Goal: Task Accomplishment & Management: Use online tool/utility

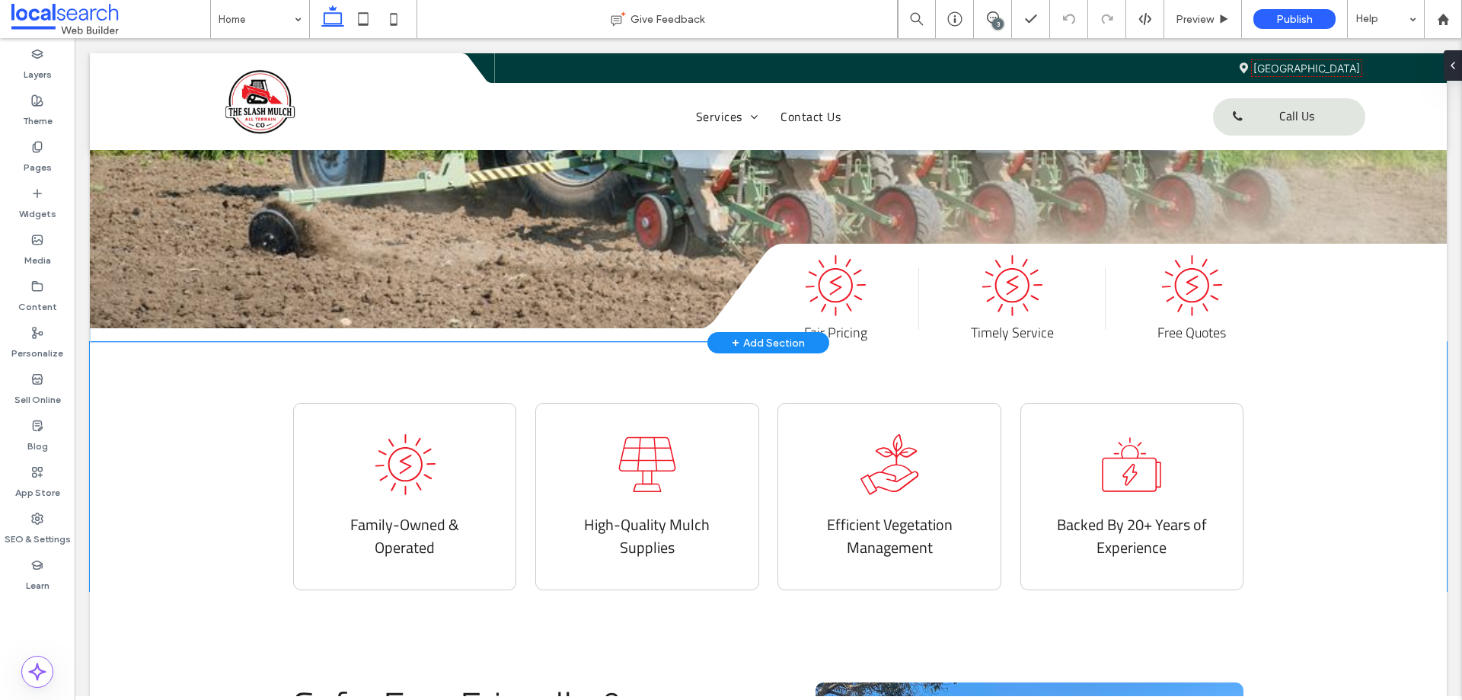
scroll to position [457, 0]
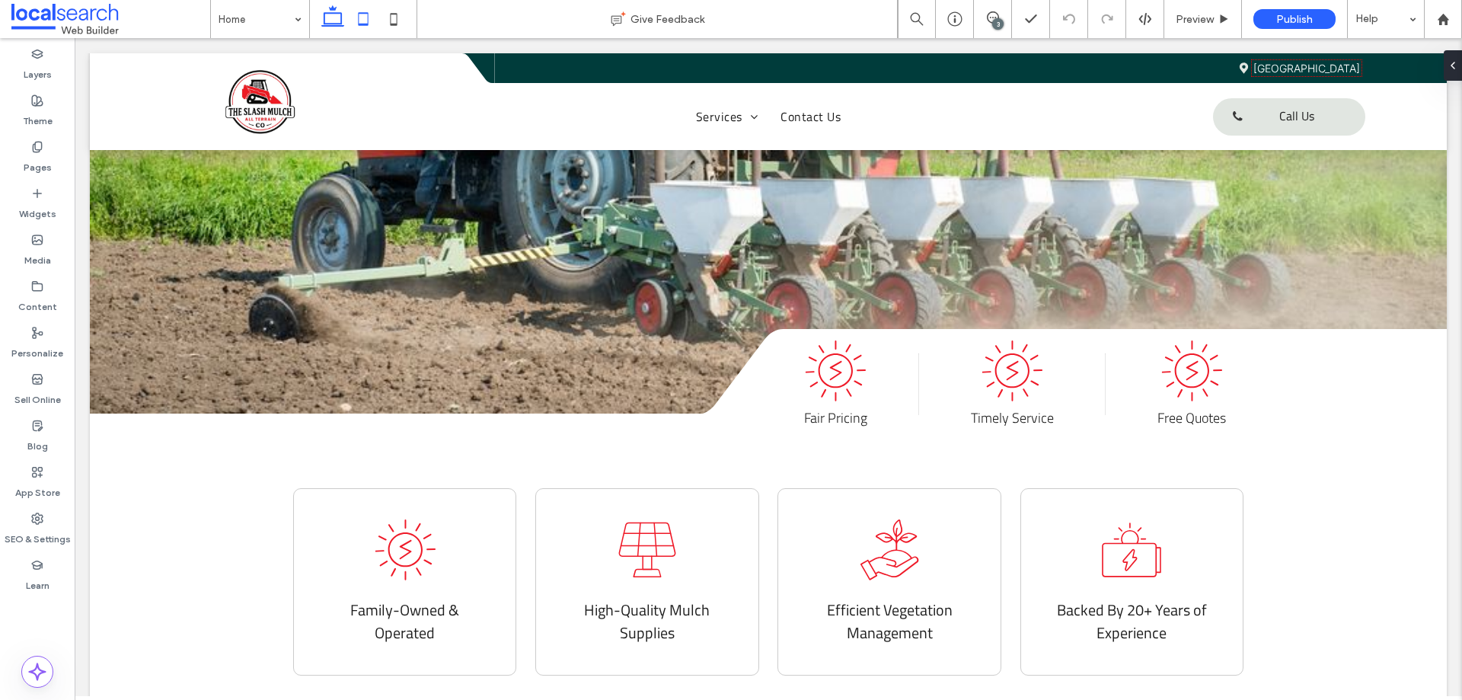
click at [360, 24] on use at bounding box center [364, 18] width 10 height 13
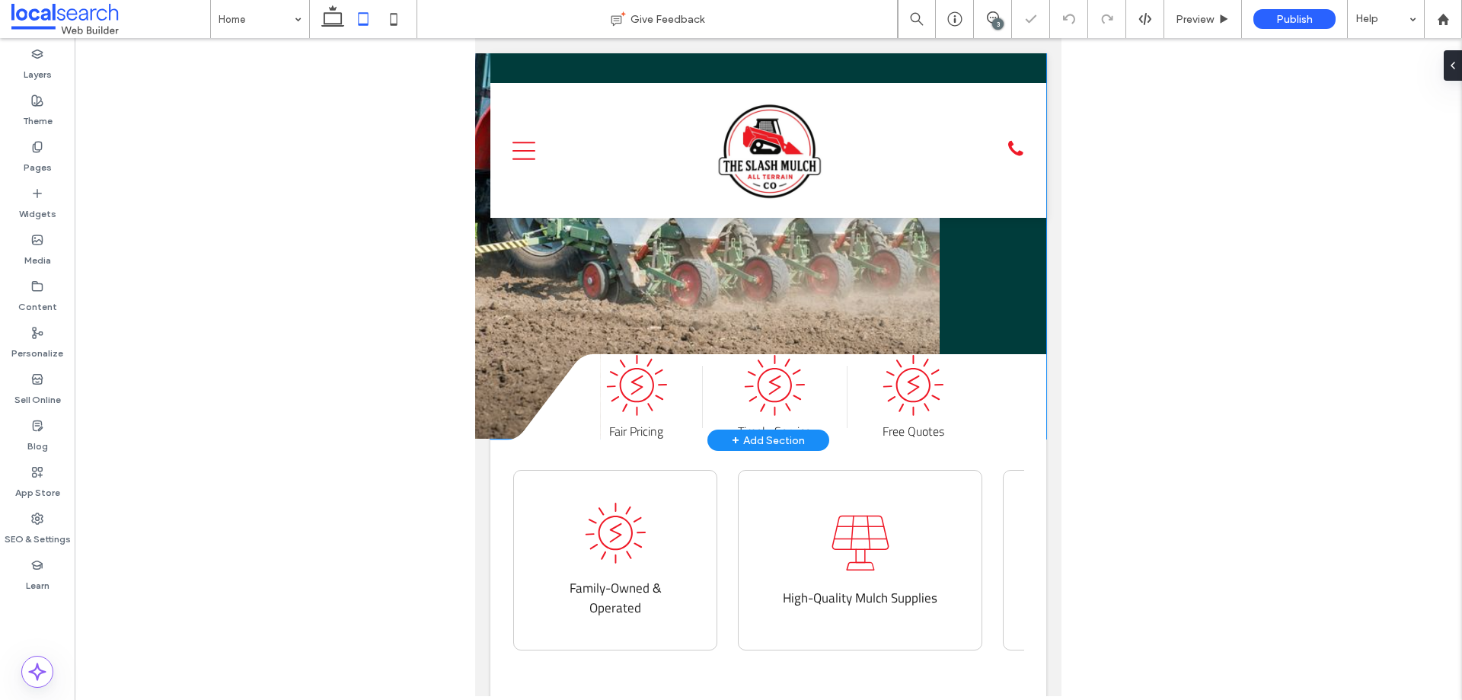
scroll to position [333, 0]
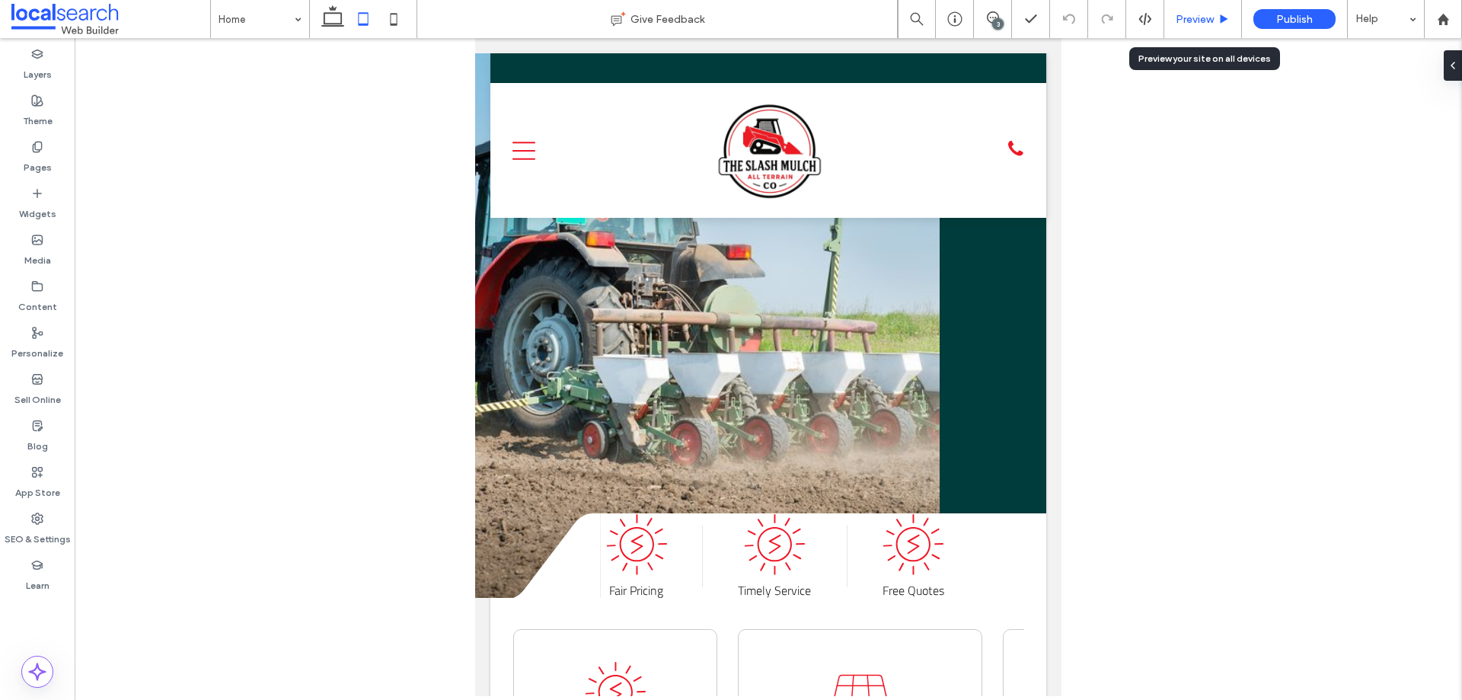
click at [1189, 18] on span "Preview" at bounding box center [1194, 19] width 38 height 13
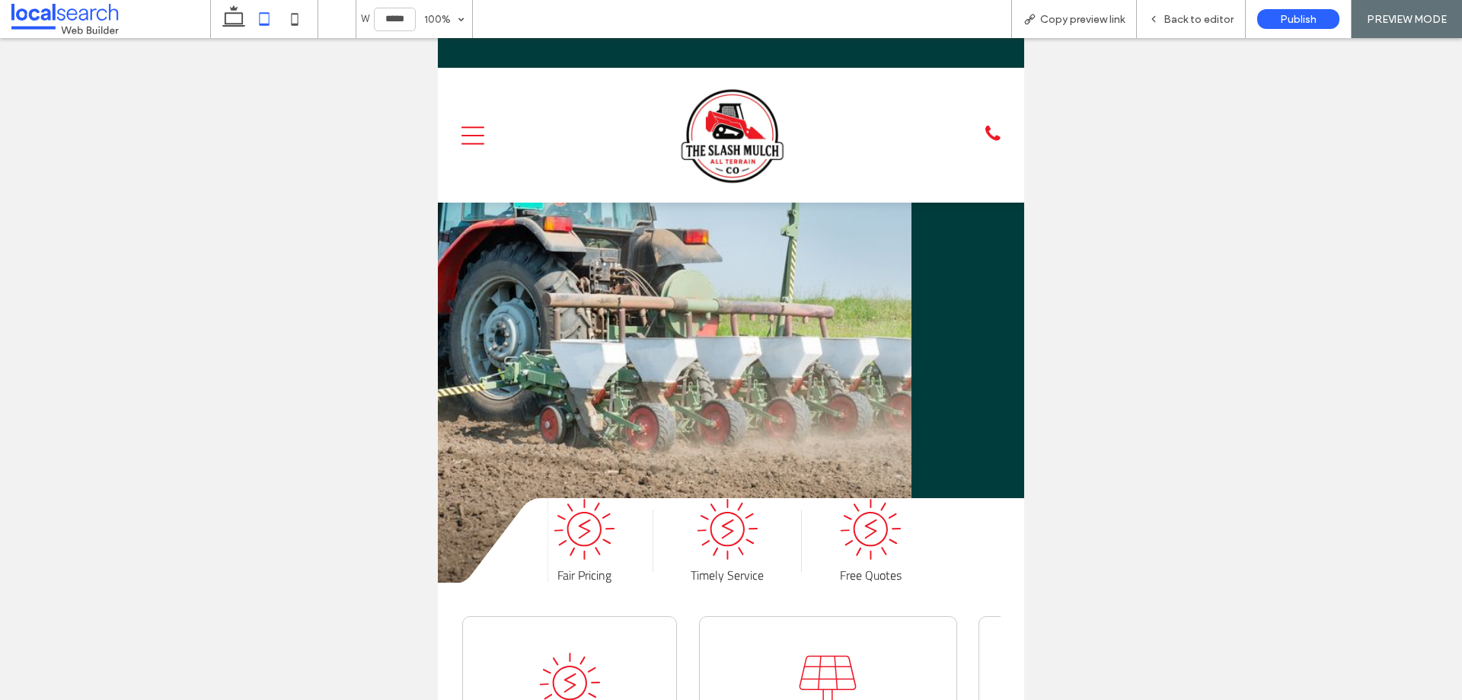
scroll to position [317, 0]
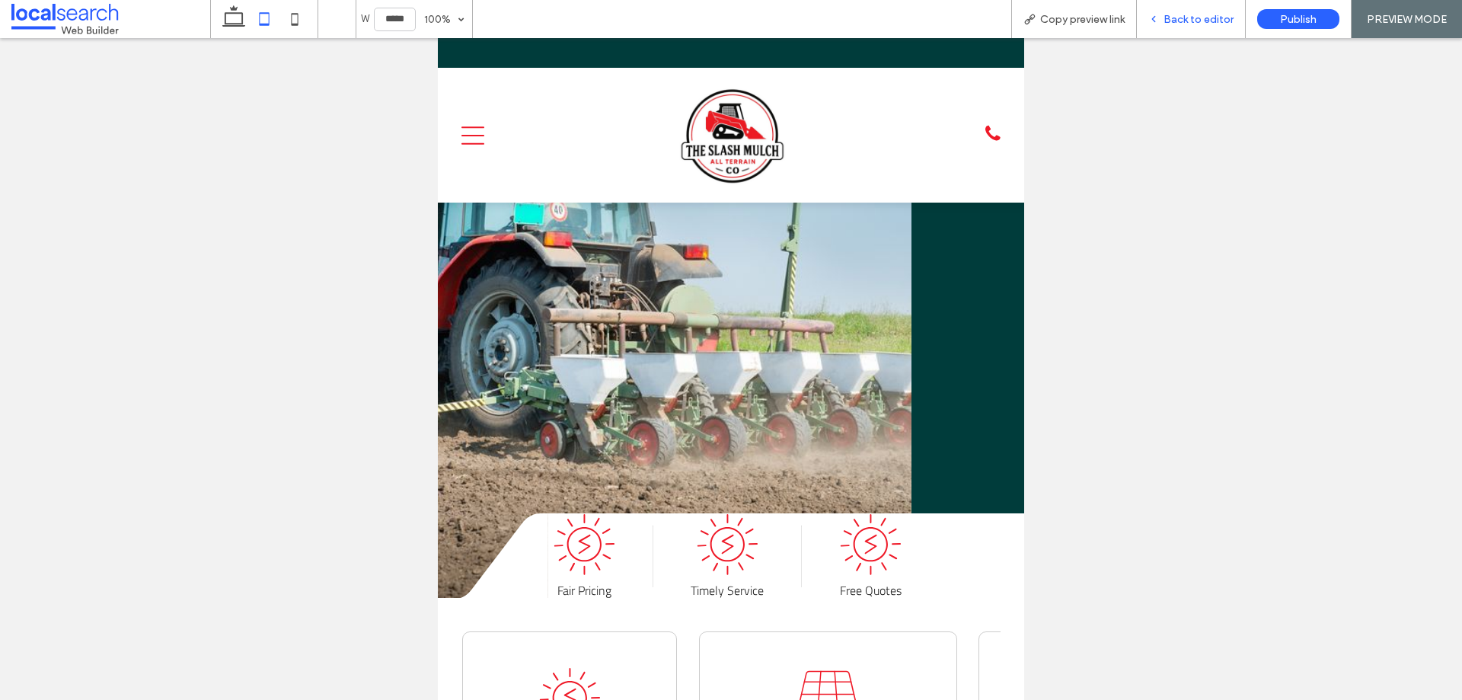
click at [1194, 18] on span "Back to editor" at bounding box center [1198, 19] width 70 height 13
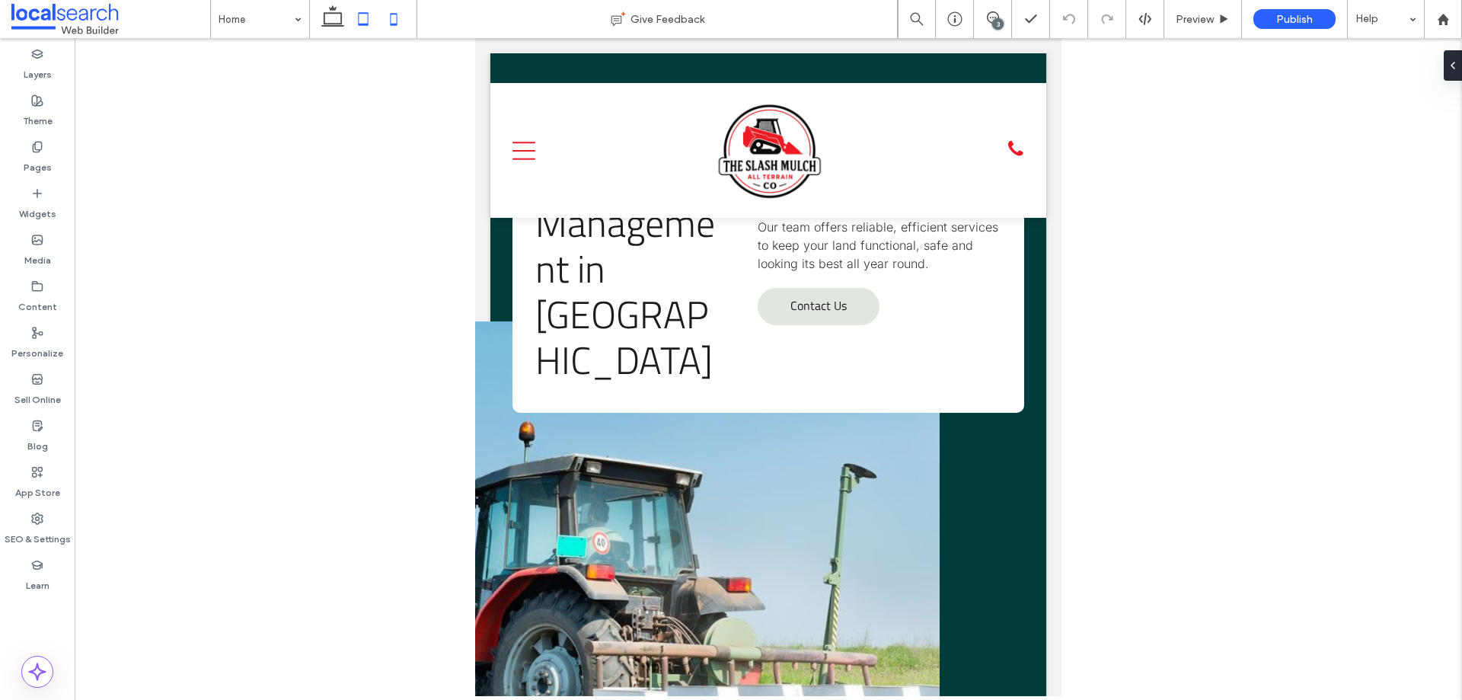
click at [393, 24] on use at bounding box center [394, 19] width 7 height 12
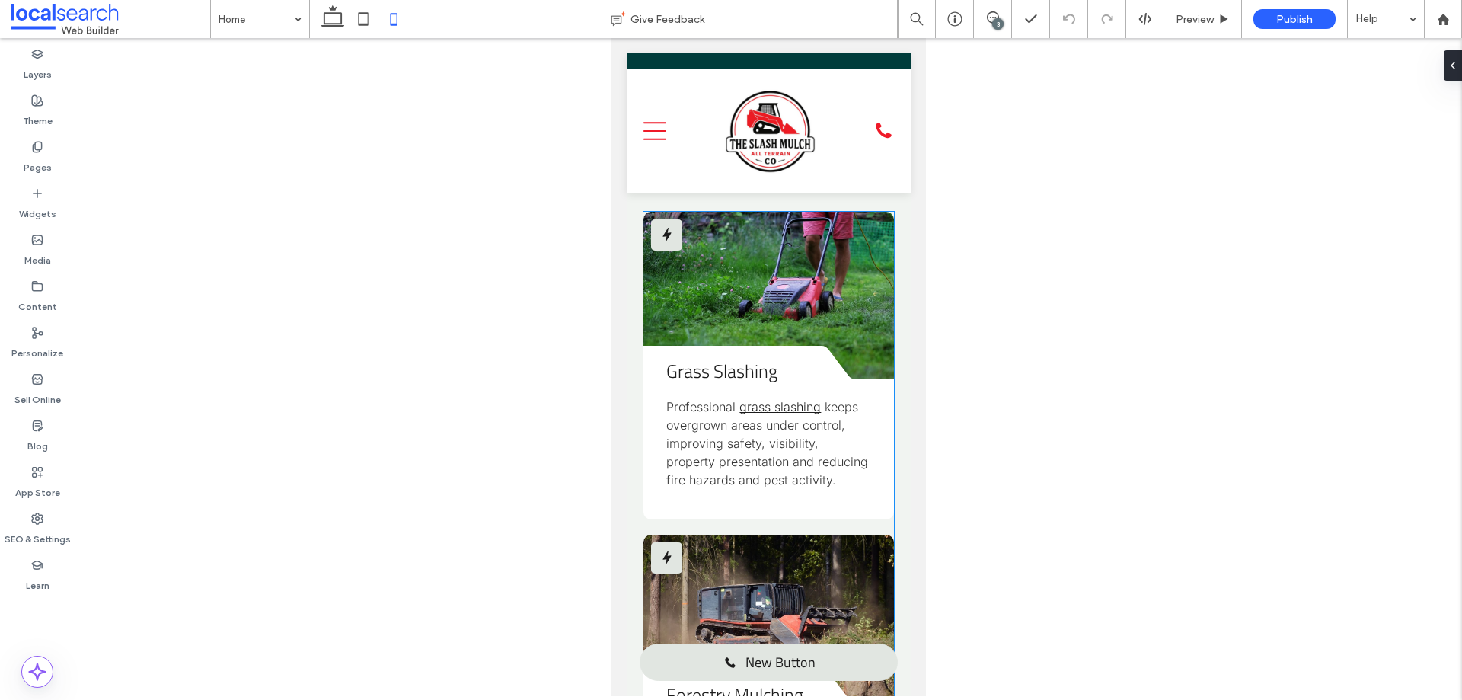
scroll to position [1446, 0]
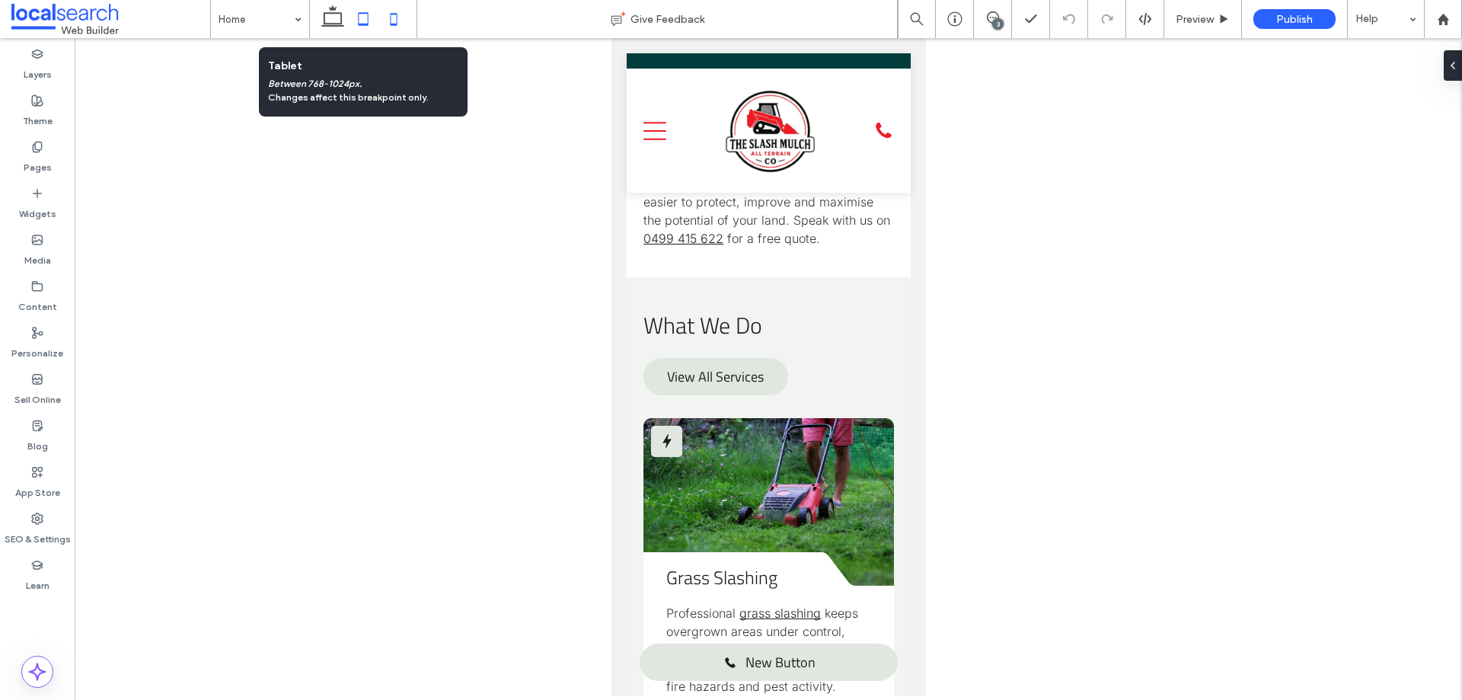
click at [369, 21] on icon at bounding box center [363, 19] width 30 height 30
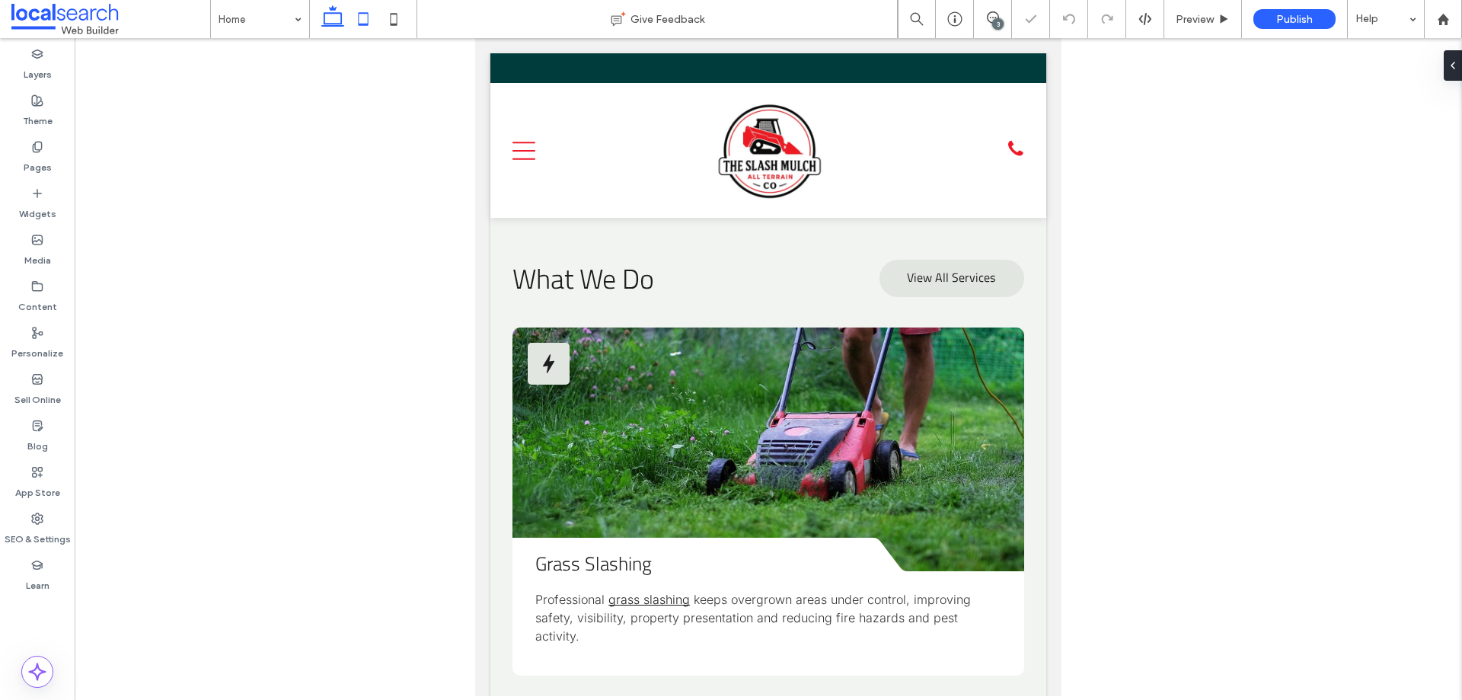
click at [326, 26] on use at bounding box center [332, 15] width 23 height 21
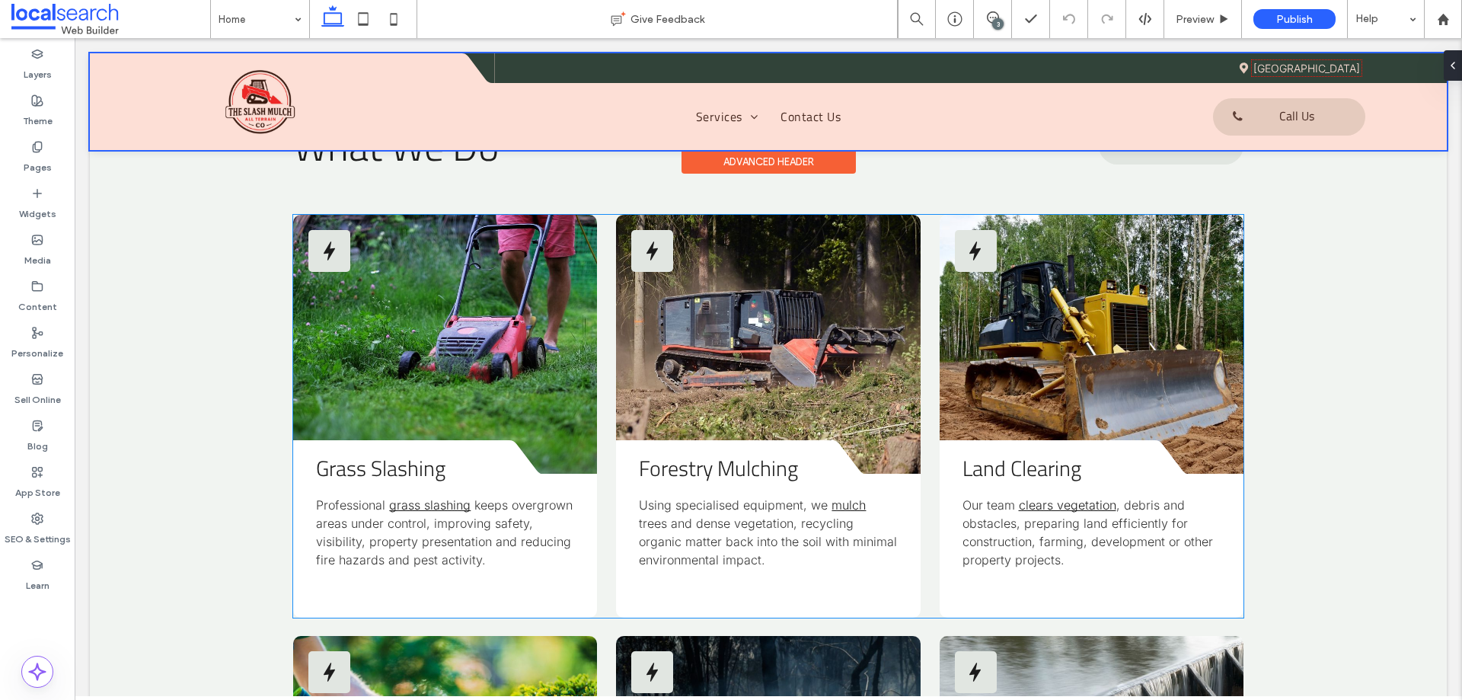
scroll to position [1668, 0]
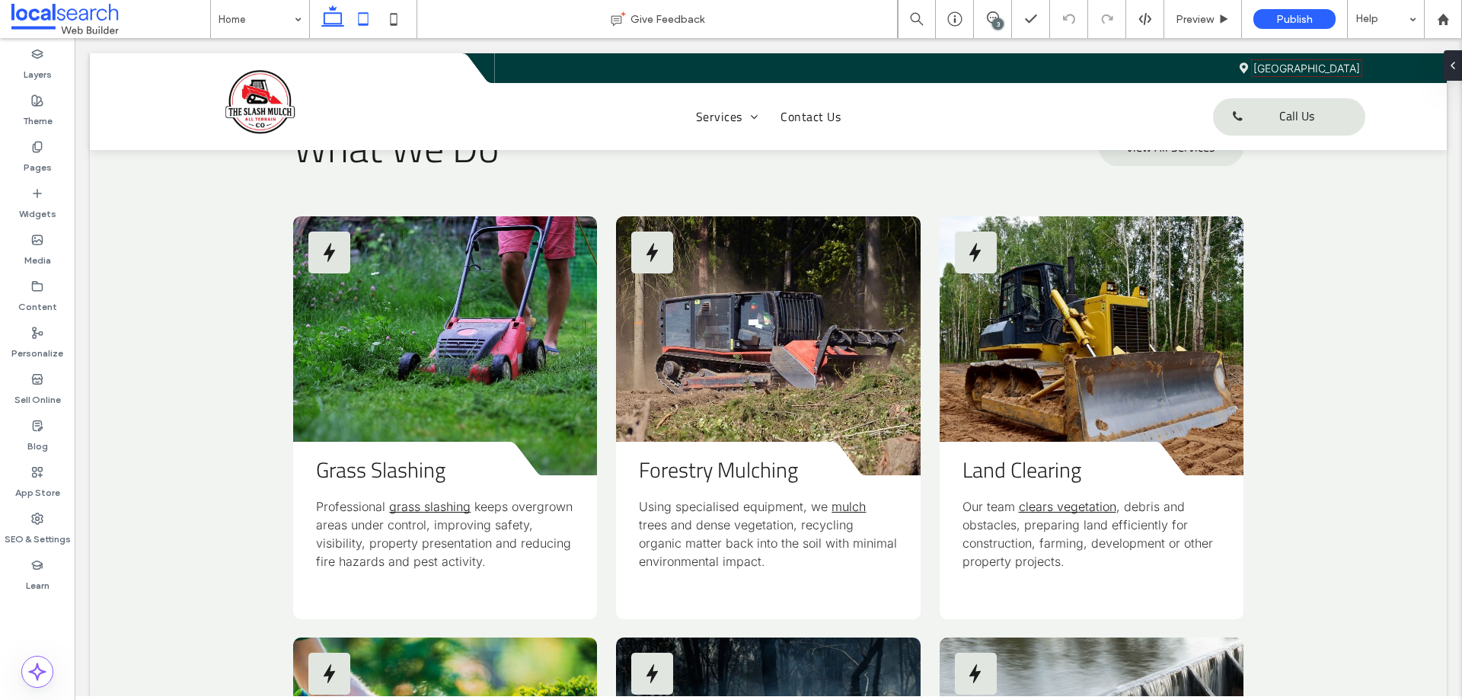
click at [371, 22] on icon at bounding box center [363, 19] width 30 height 30
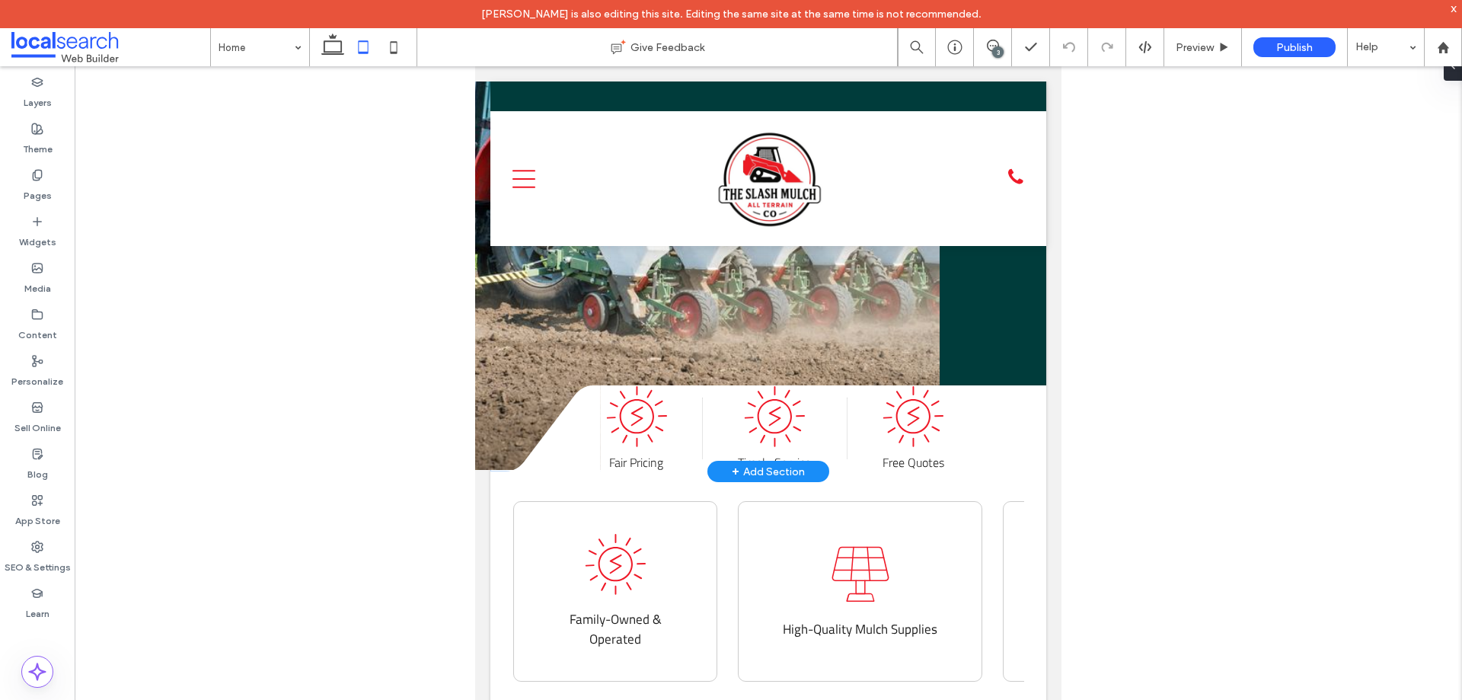
scroll to position [490, 0]
click at [971, 421] on div "Fair Pricing Timely Service Free Quotes" at bounding box center [826, 426] width 440 height 85
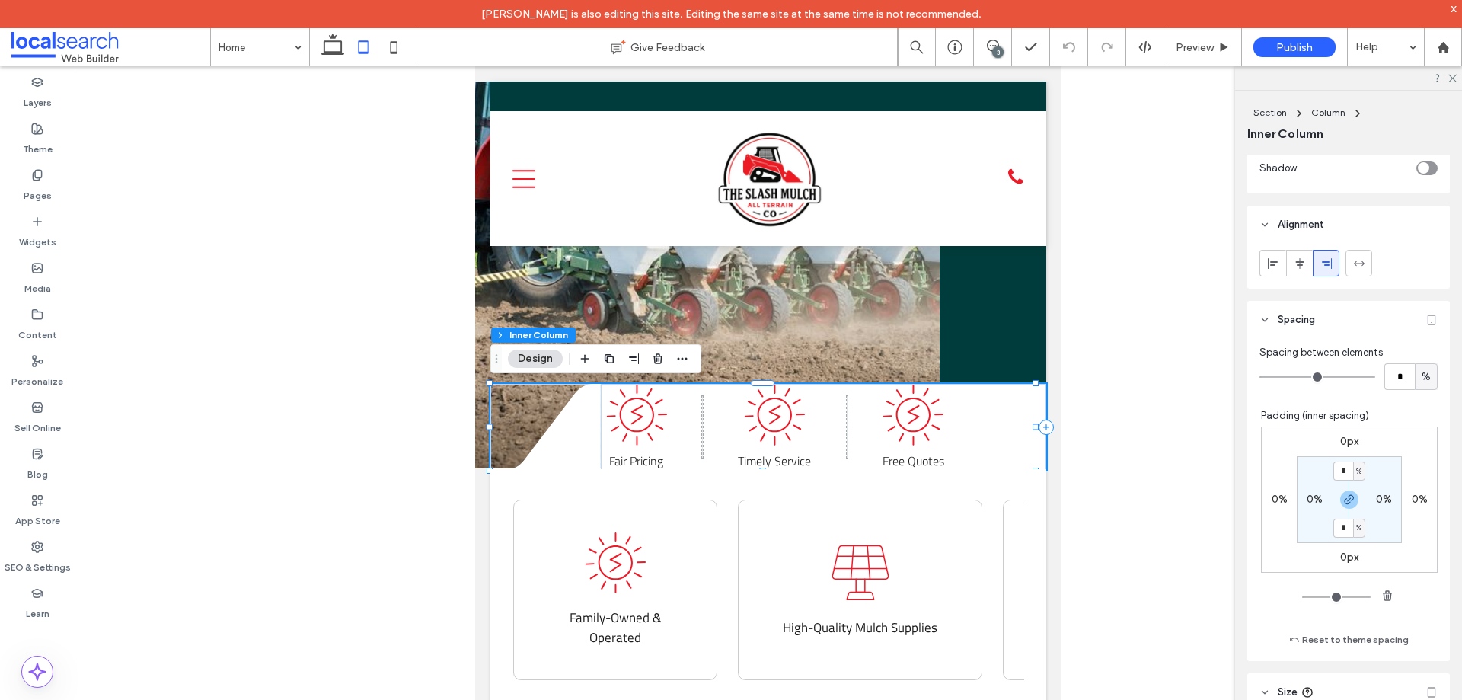
scroll to position [685, 0]
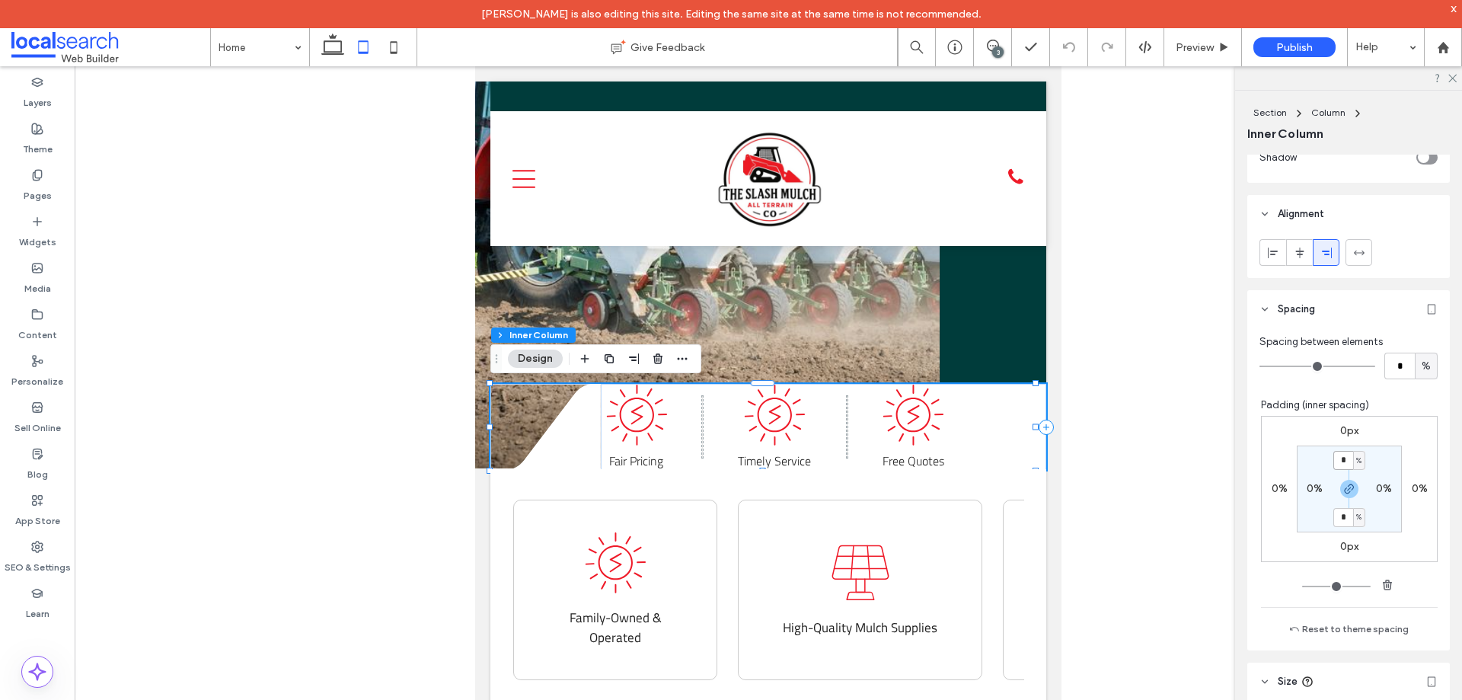
click at [1335, 464] on input "*" at bounding box center [1343, 460] width 20 height 19
click at [1356, 464] on span "%" at bounding box center [1358, 460] width 5 height 15
click at [1351, 483] on span "px" at bounding box center [1346, 483] width 11 height 15
click at [1338, 461] on input "*" at bounding box center [1343, 460] width 20 height 19
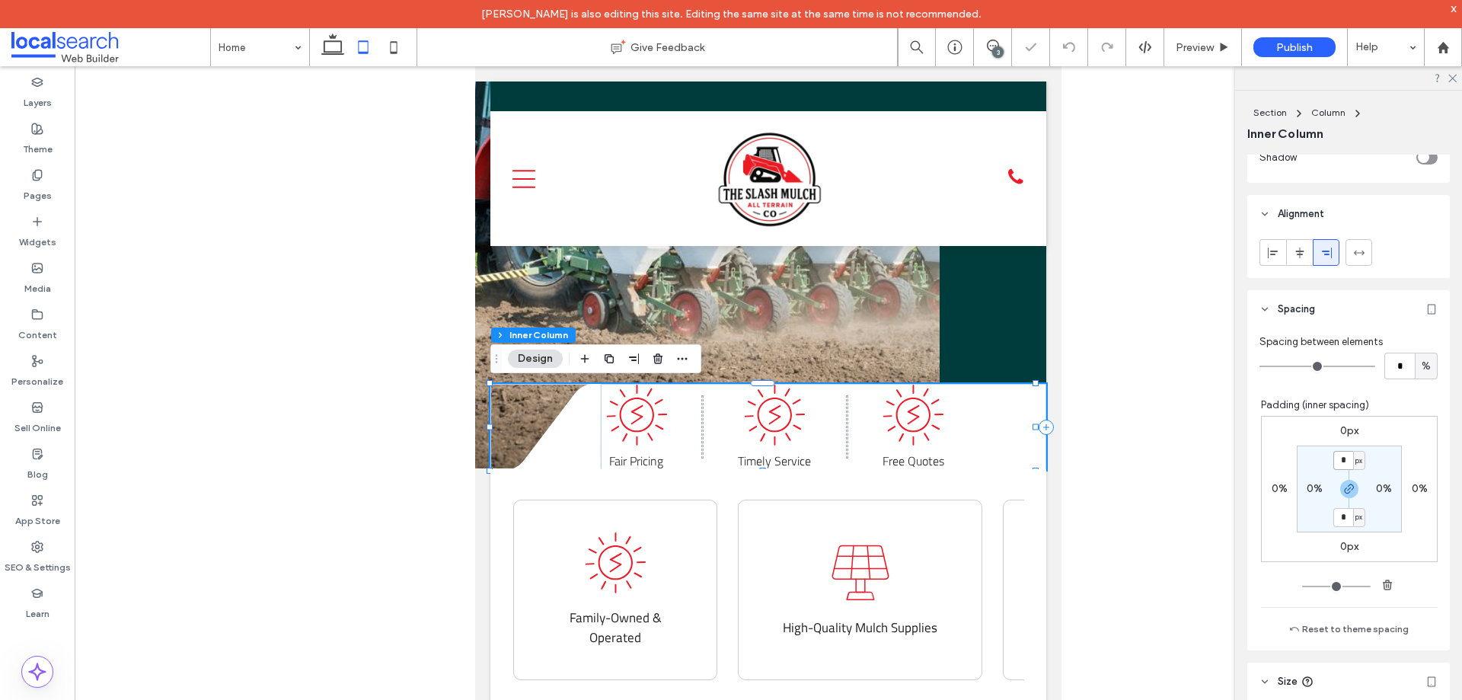
click at [1338, 461] on input "*" at bounding box center [1343, 460] width 20 height 19
type input "**"
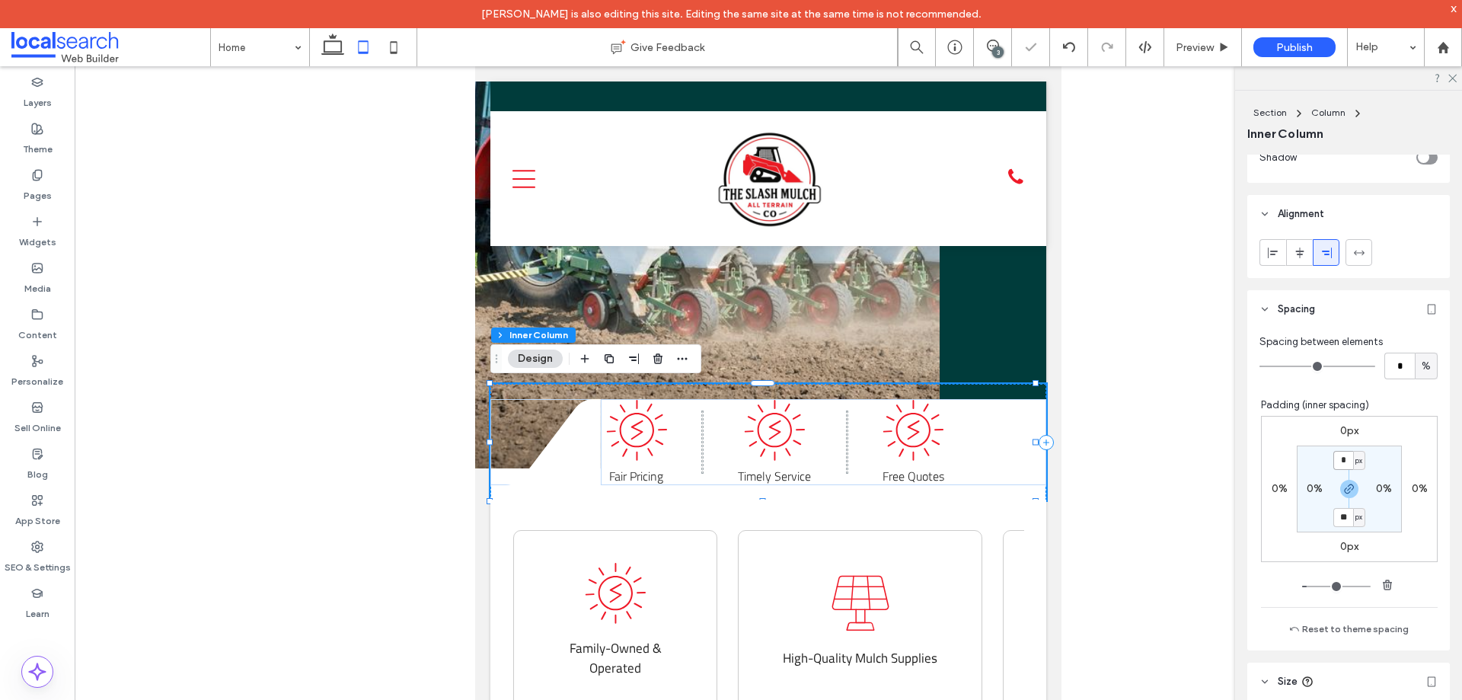
type input "*"
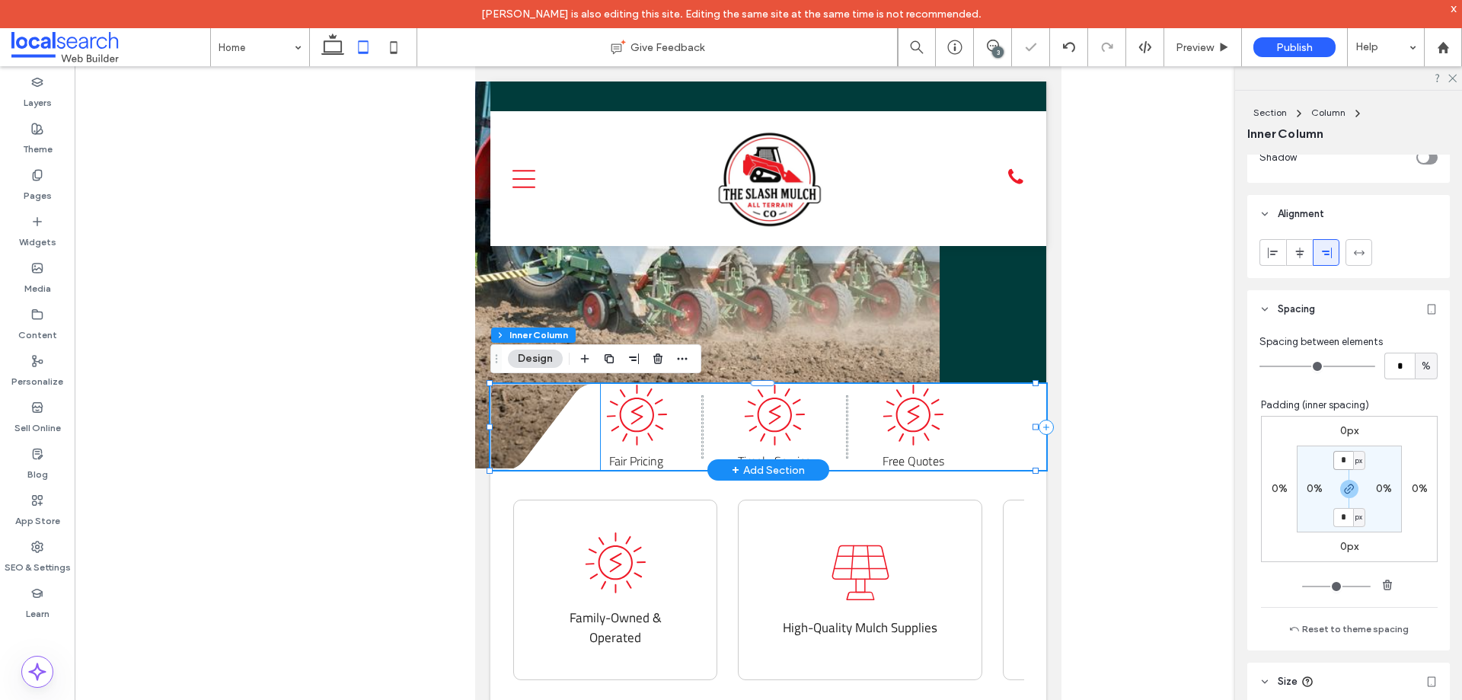
click at [966, 426] on div "Fair Pricing Timely Service Free Quotes" at bounding box center [826, 426] width 440 height 85
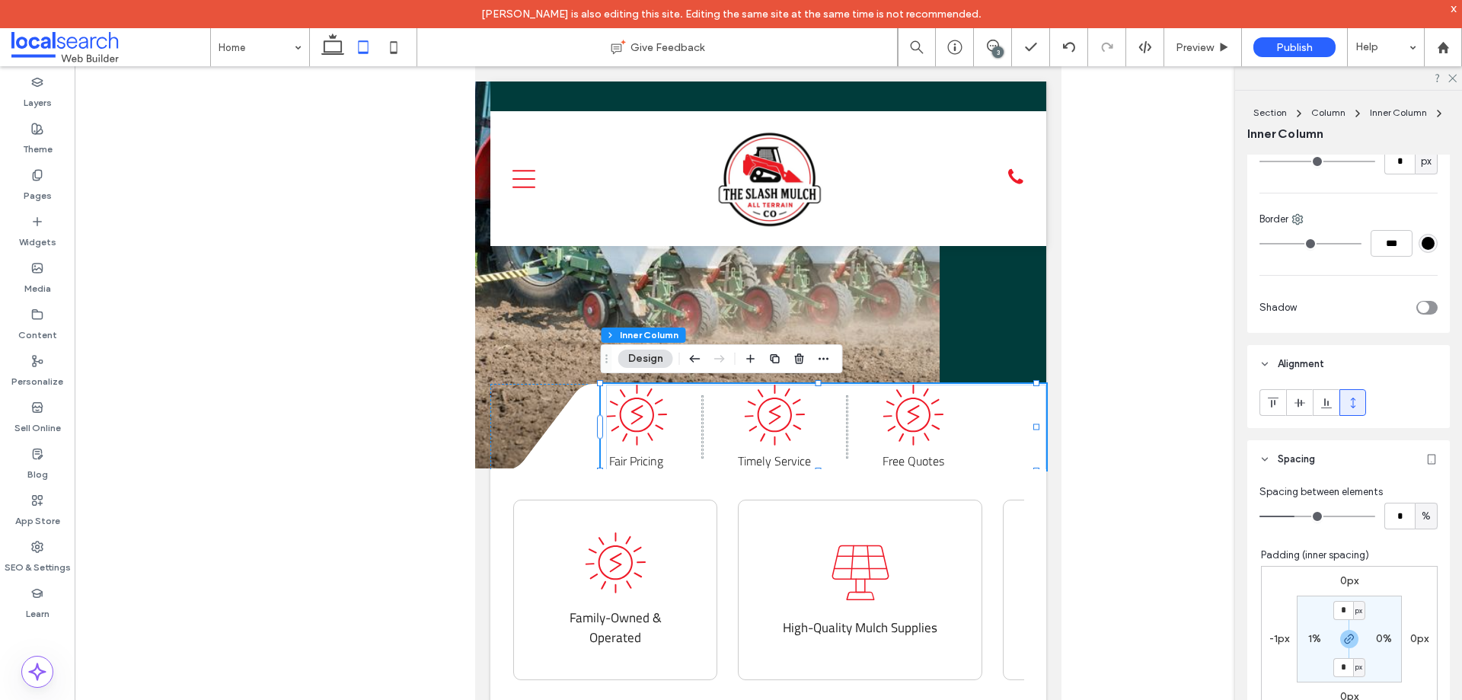
scroll to position [609, 0]
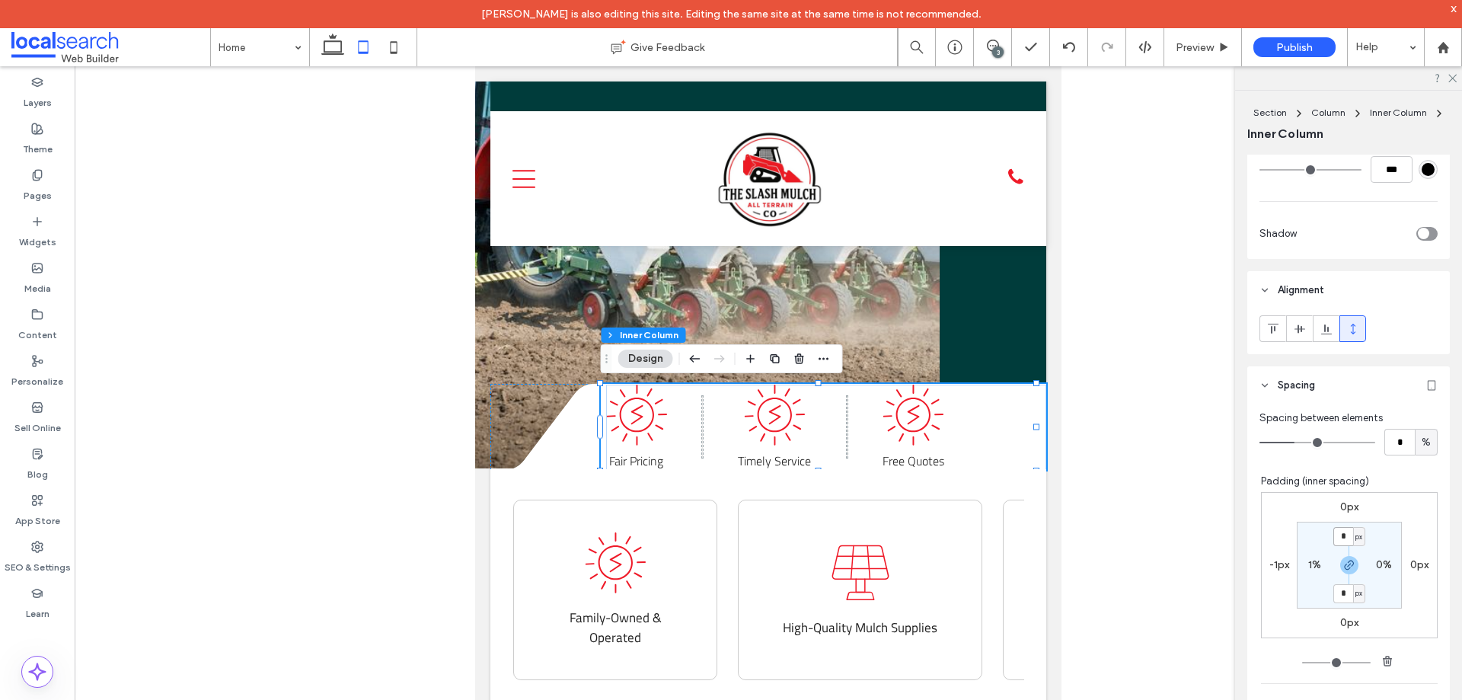
click at [1337, 539] on input "*" at bounding box center [1343, 536] width 20 height 19
type input "**"
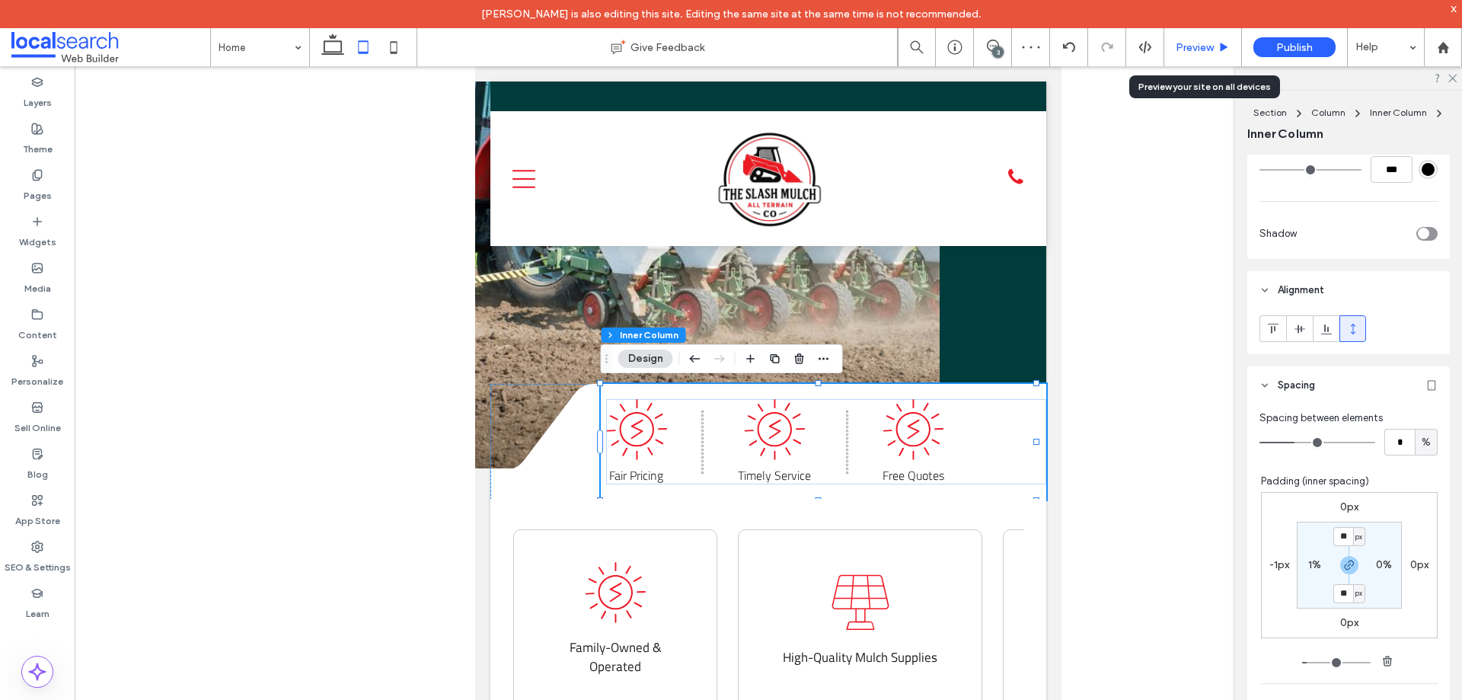
click at [1191, 48] on span "Preview" at bounding box center [1194, 47] width 38 height 13
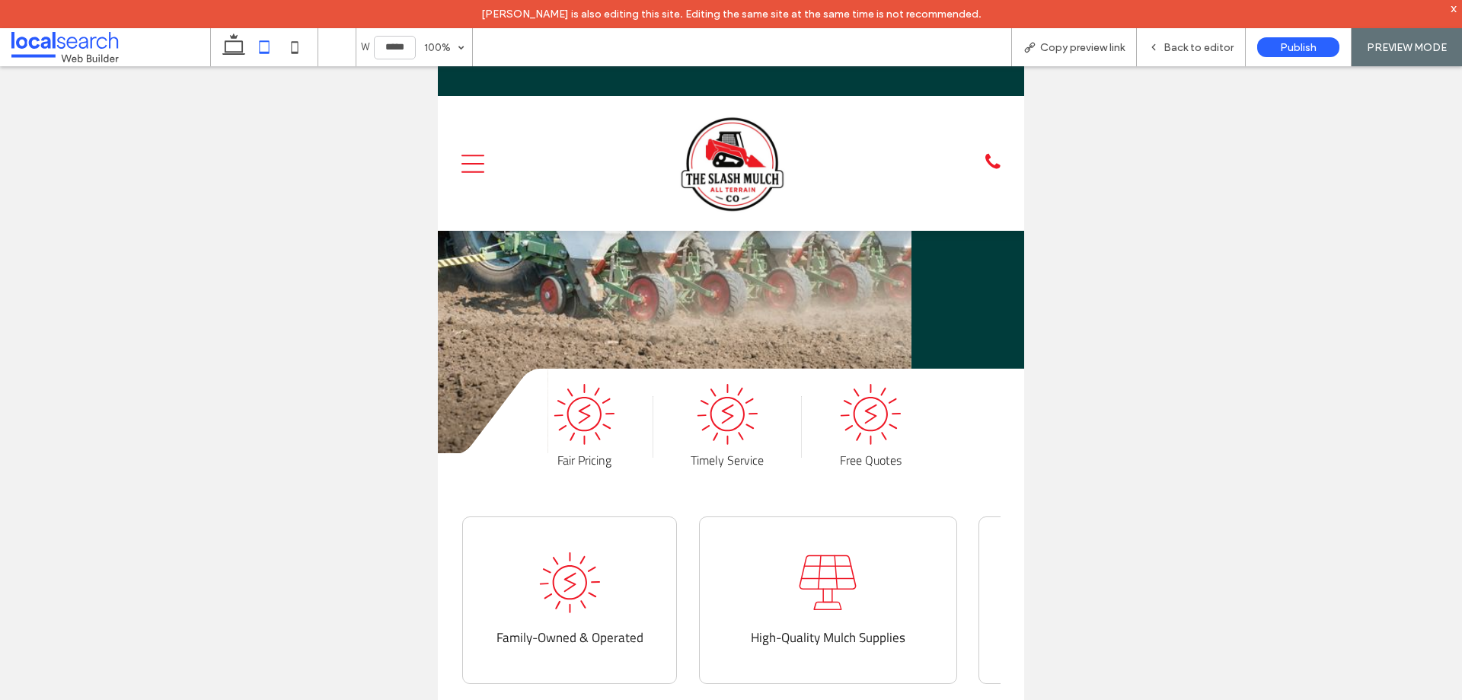
scroll to position [429, 0]
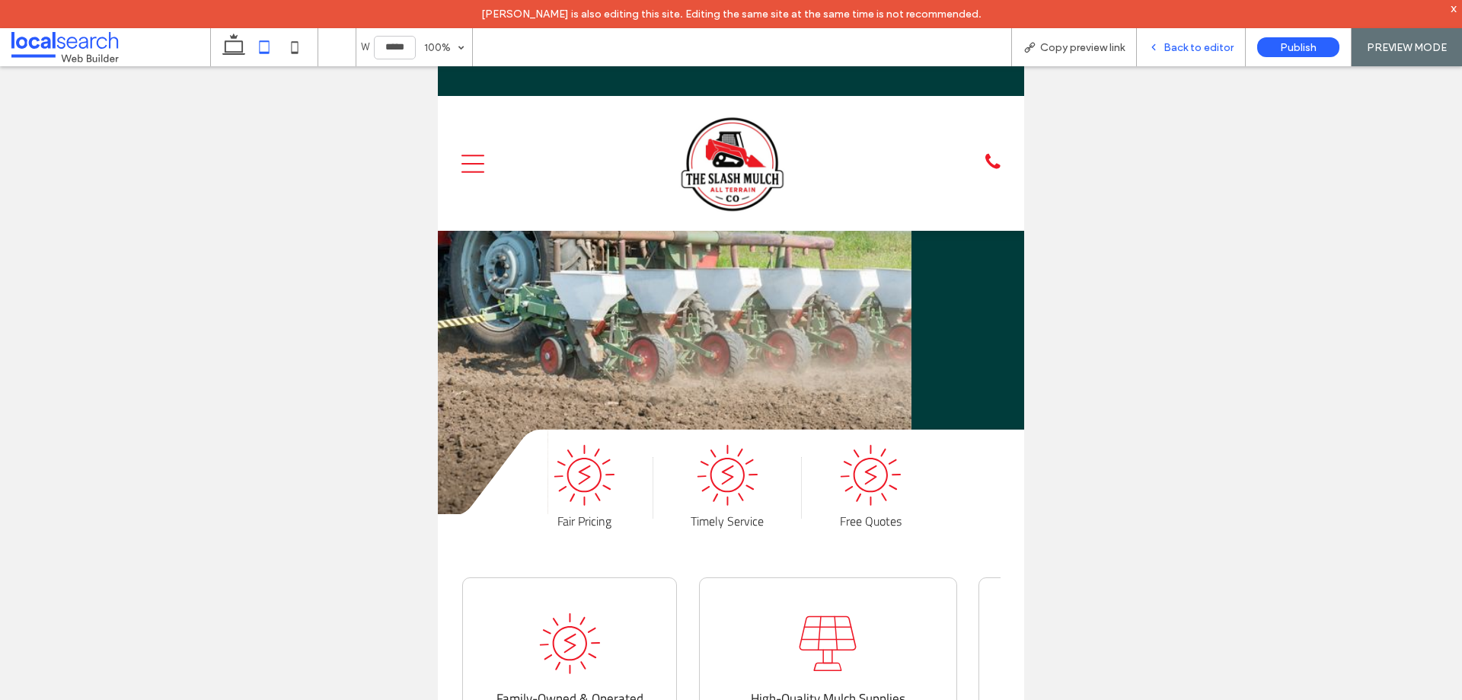
click at [1203, 43] on span "Back to editor" at bounding box center [1198, 47] width 70 height 13
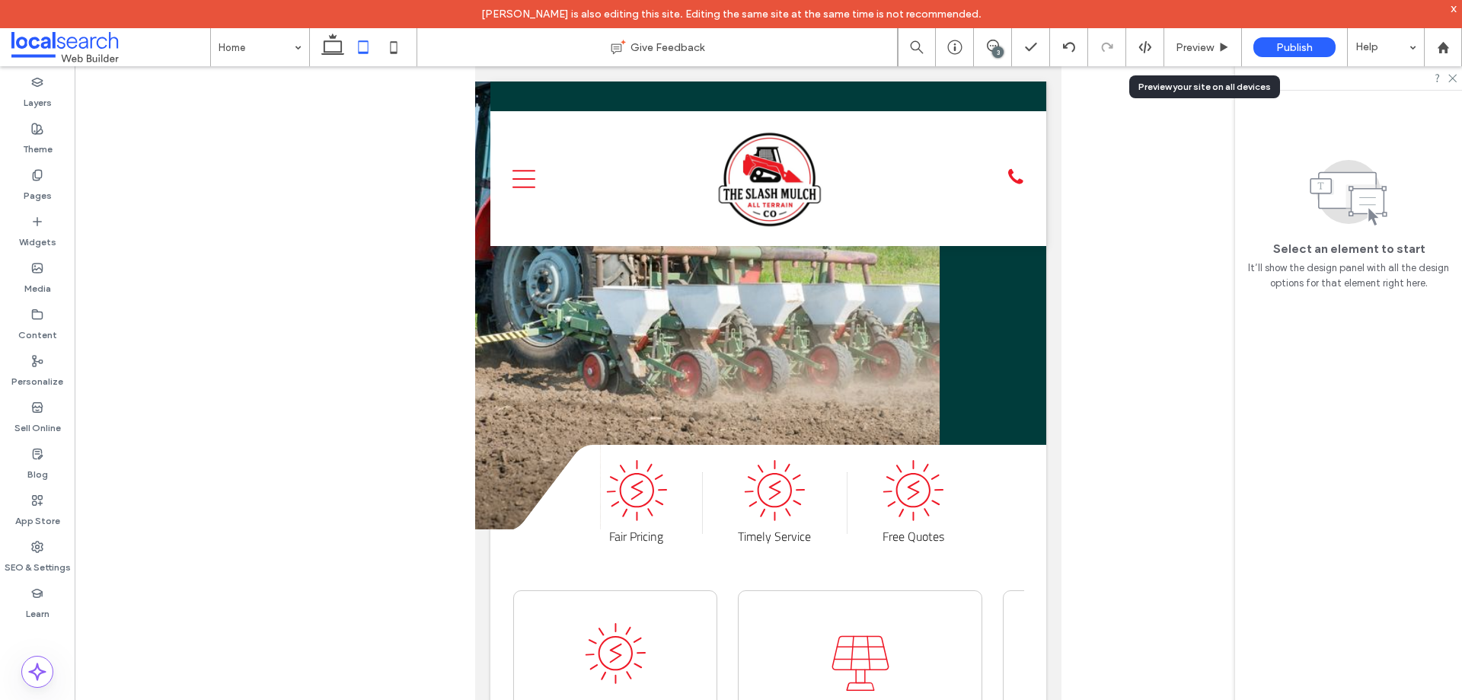
scroll to position [490, 0]
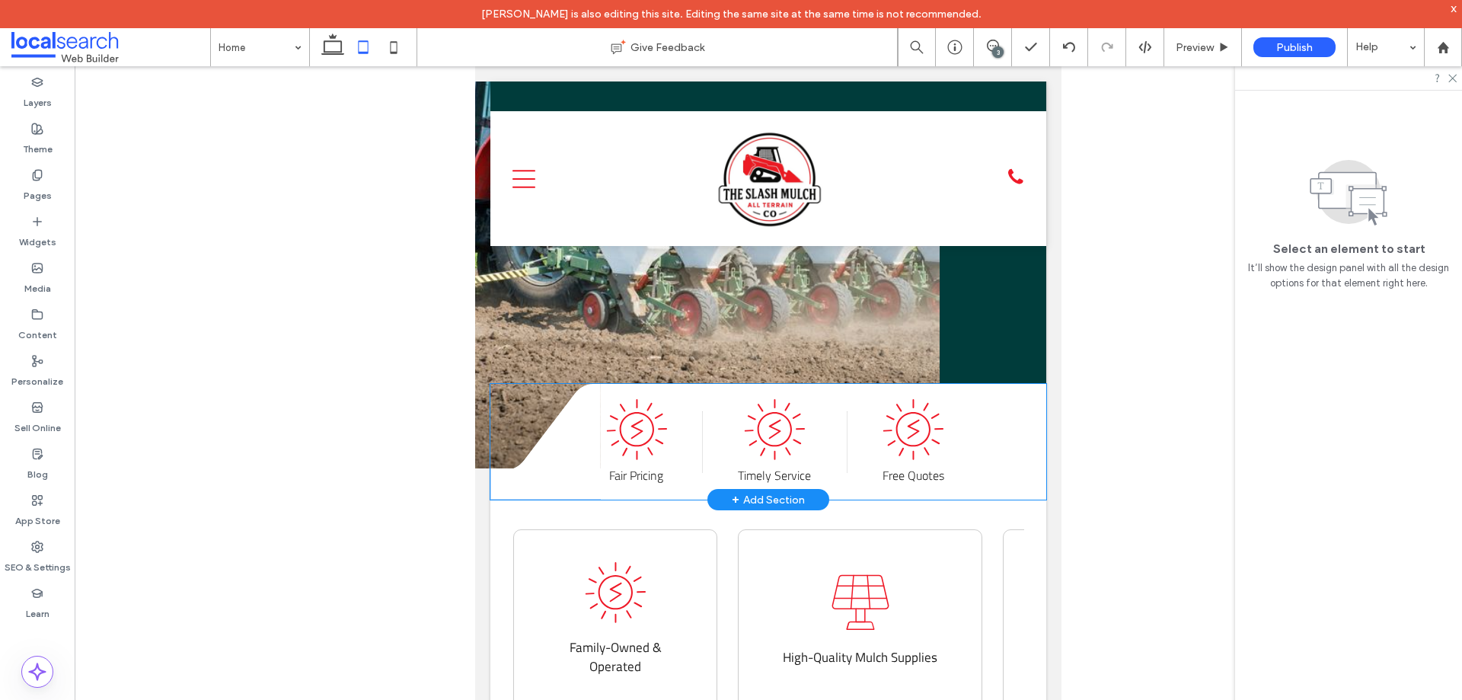
click at [968, 430] on div "Fair Pricing Timely Service Free Quotes" at bounding box center [826, 441] width 440 height 85
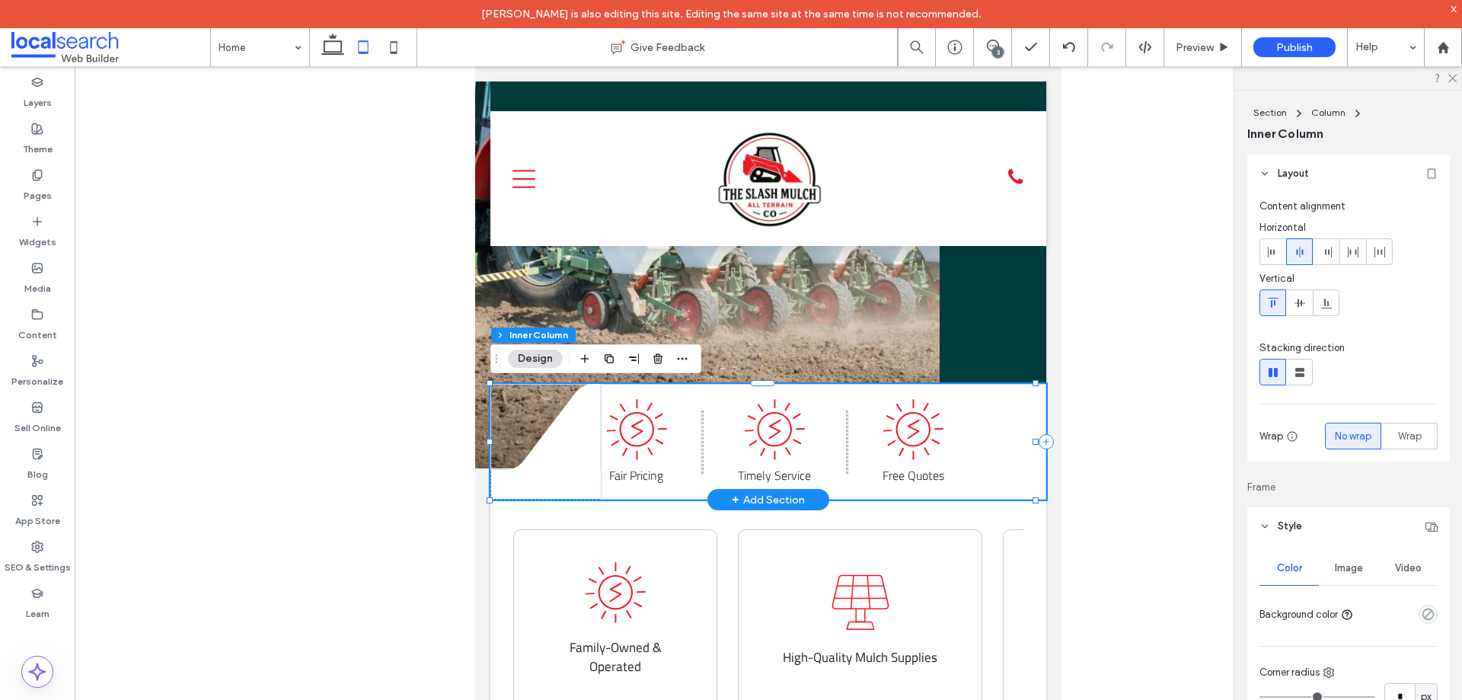
click at [968, 430] on div "Fair Pricing Timely Service Free Quotes" at bounding box center [826, 441] width 440 height 85
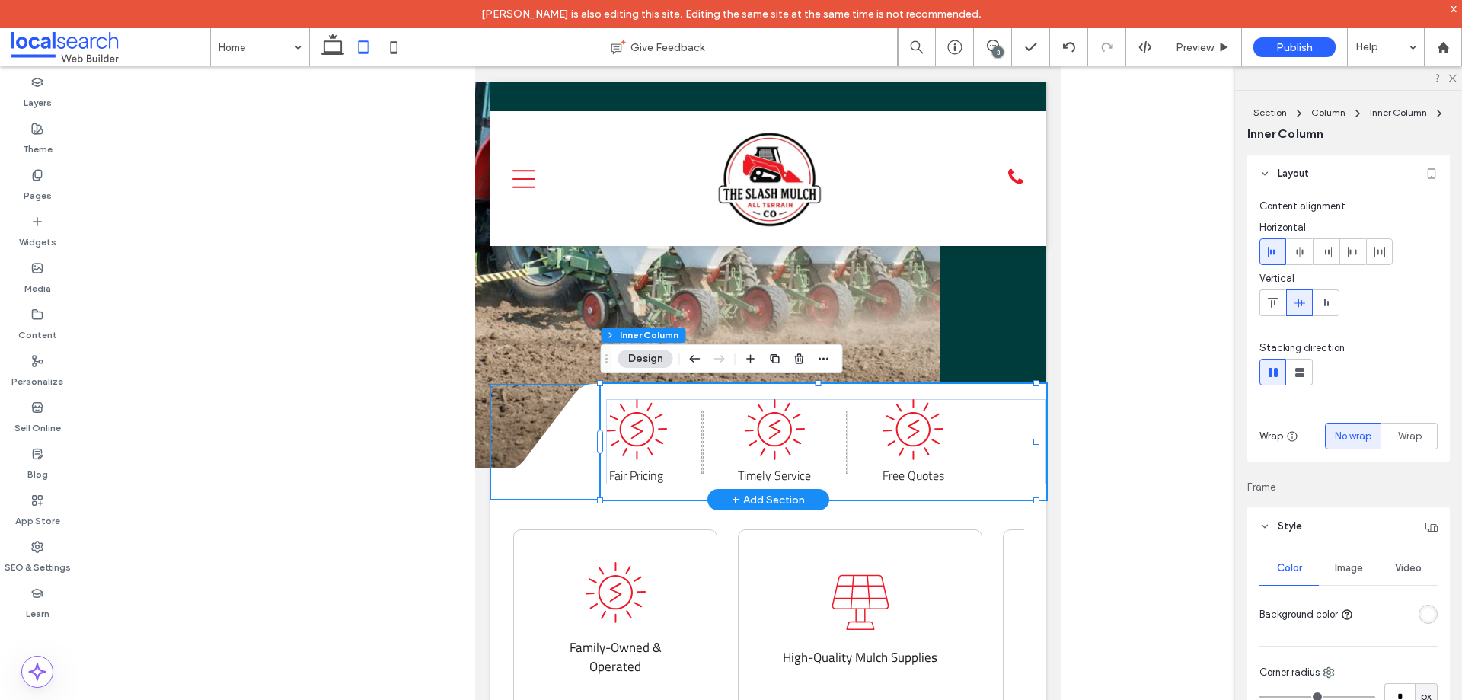
click at [971, 398] on div "Fair Pricing Timely Service Free Quotes" at bounding box center [824, 442] width 446 height 116
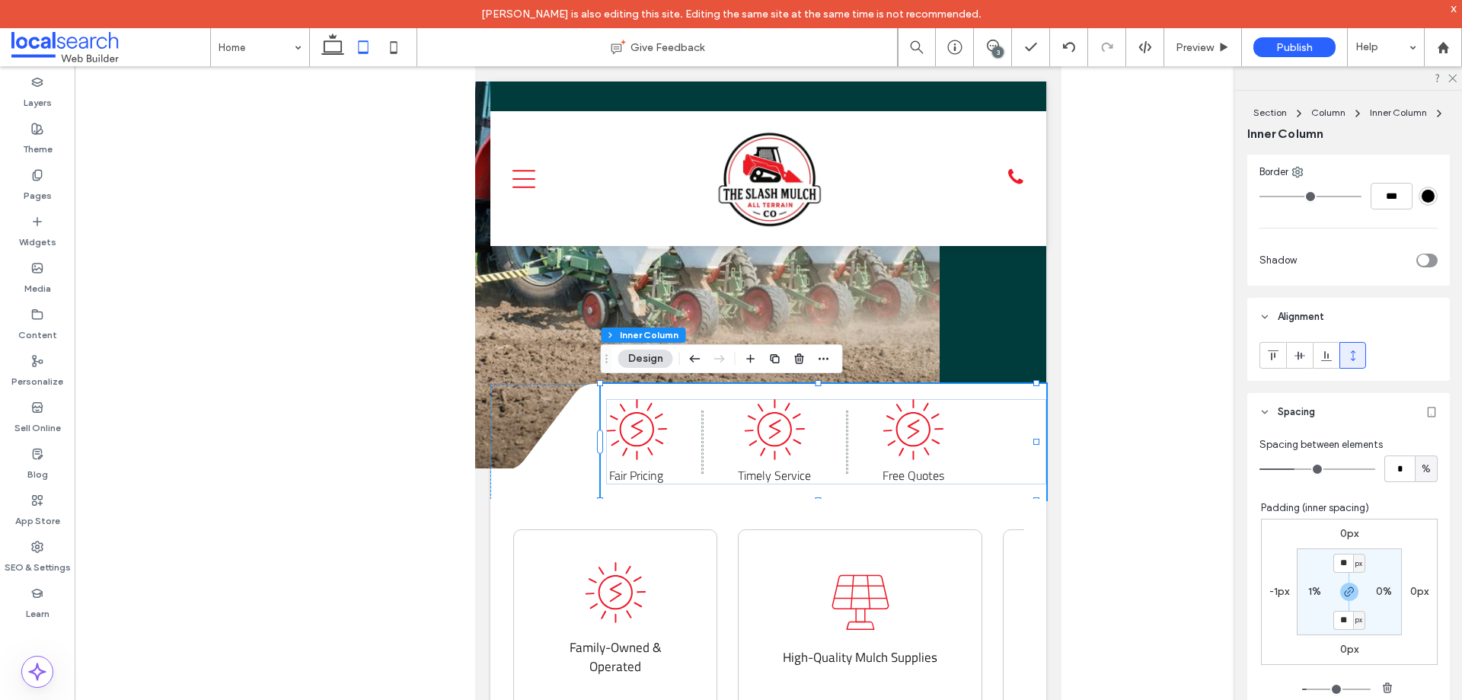
scroll to position [609, 0]
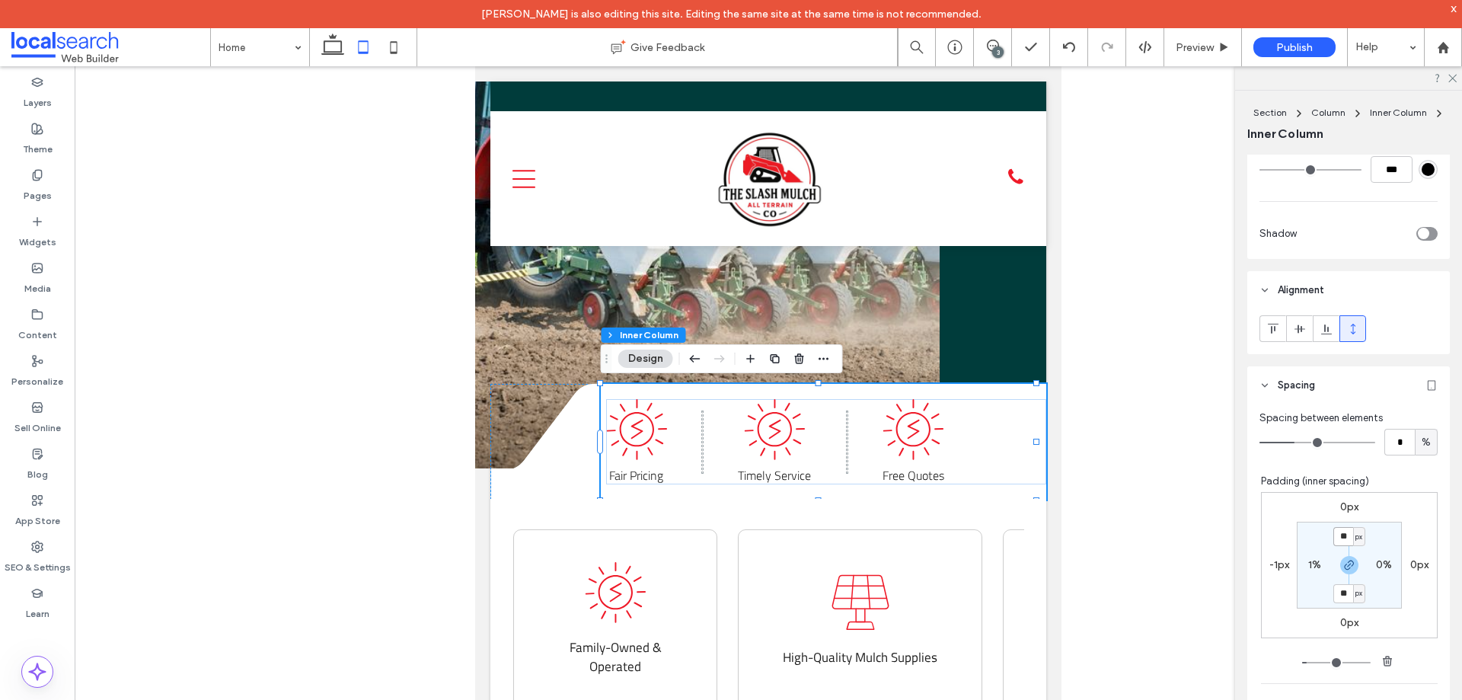
click at [1333, 539] on input "**" at bounding box center [1343, 536] width 20 height 19
type input "*"
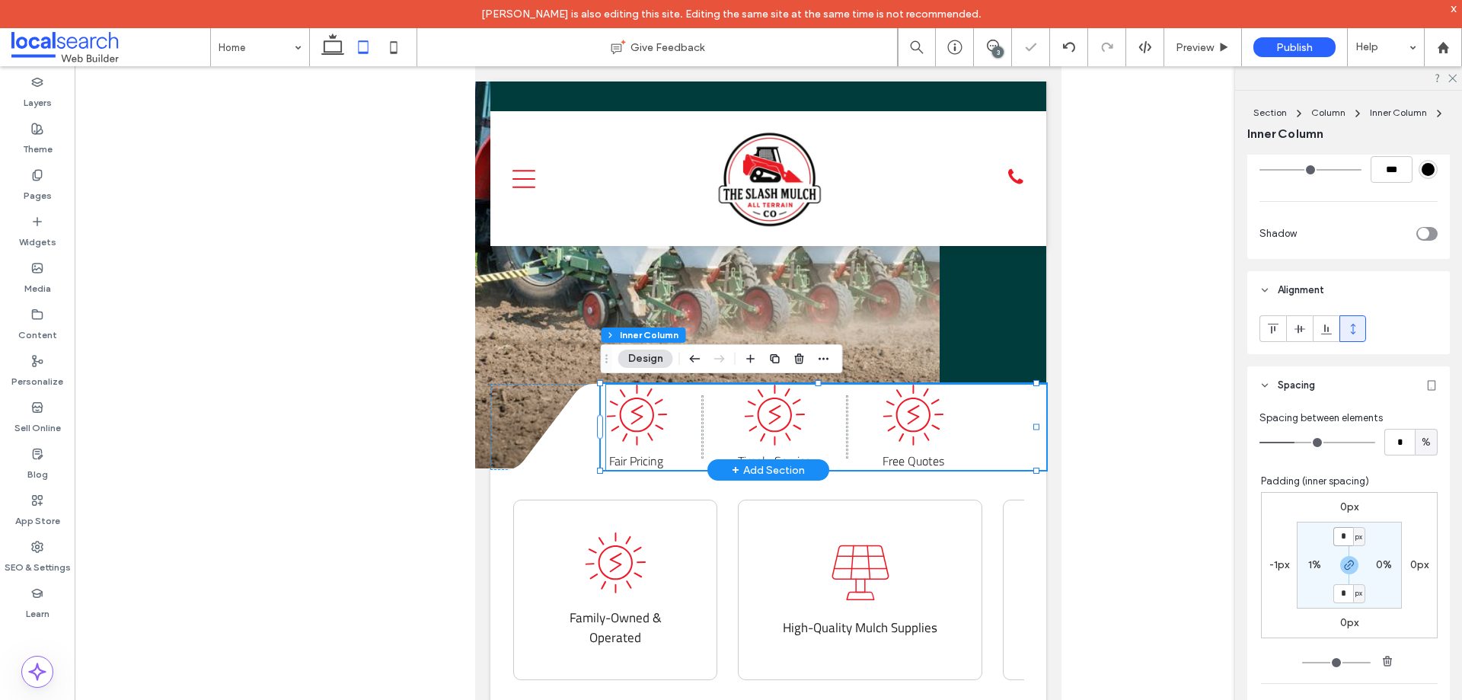
click at [983, 407] on div "Fair Pricing Timely Service Free Quotes" at bounding box center [826, 426] width 440 height 85
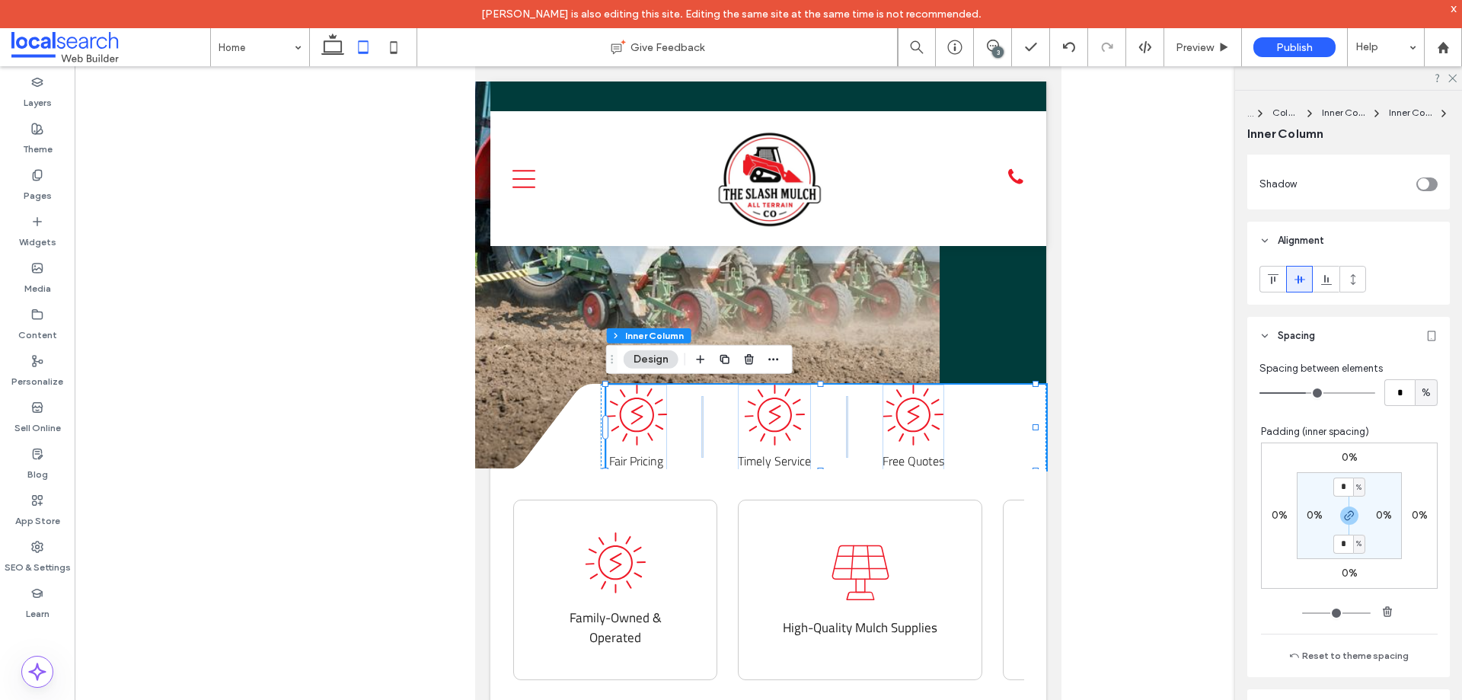
scroll to position [685, 0]
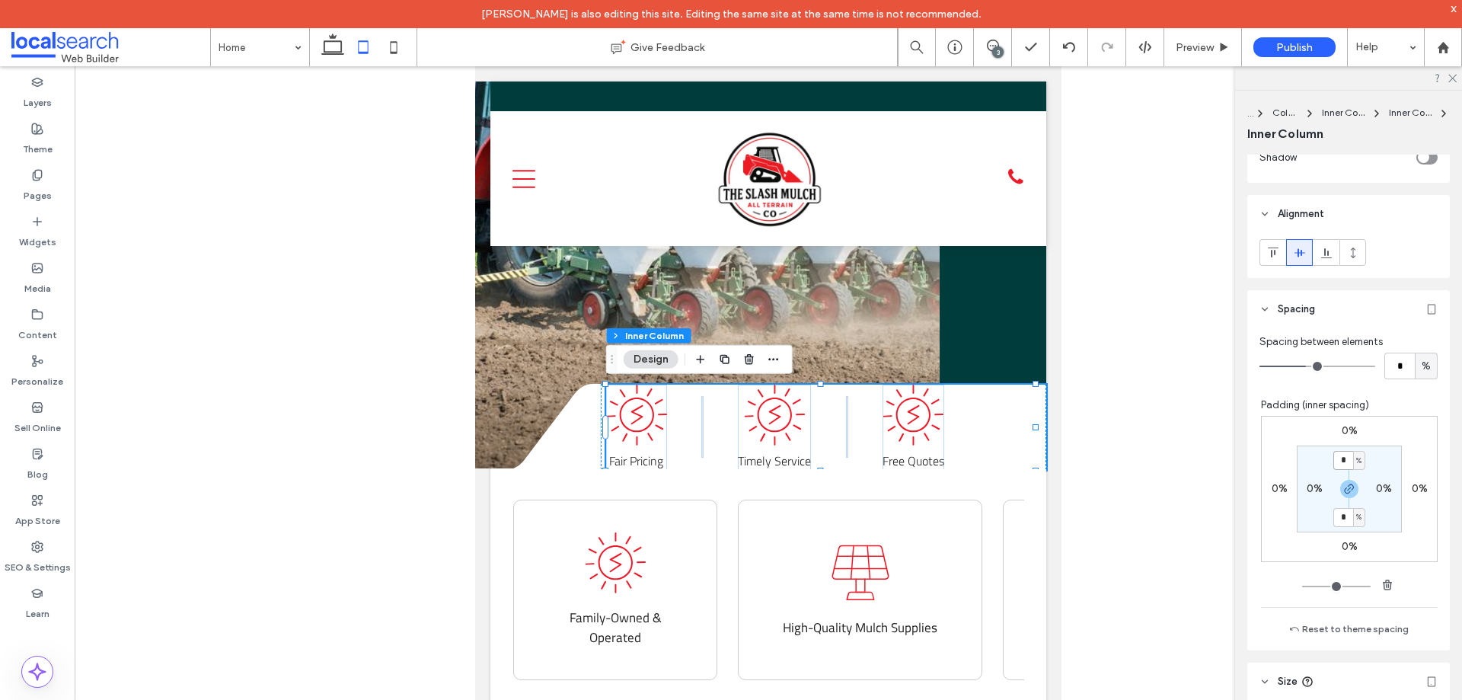
click at [1335, 467] on input "*" at bounding box center [1343, 460] width 20 height 19
type input "**"
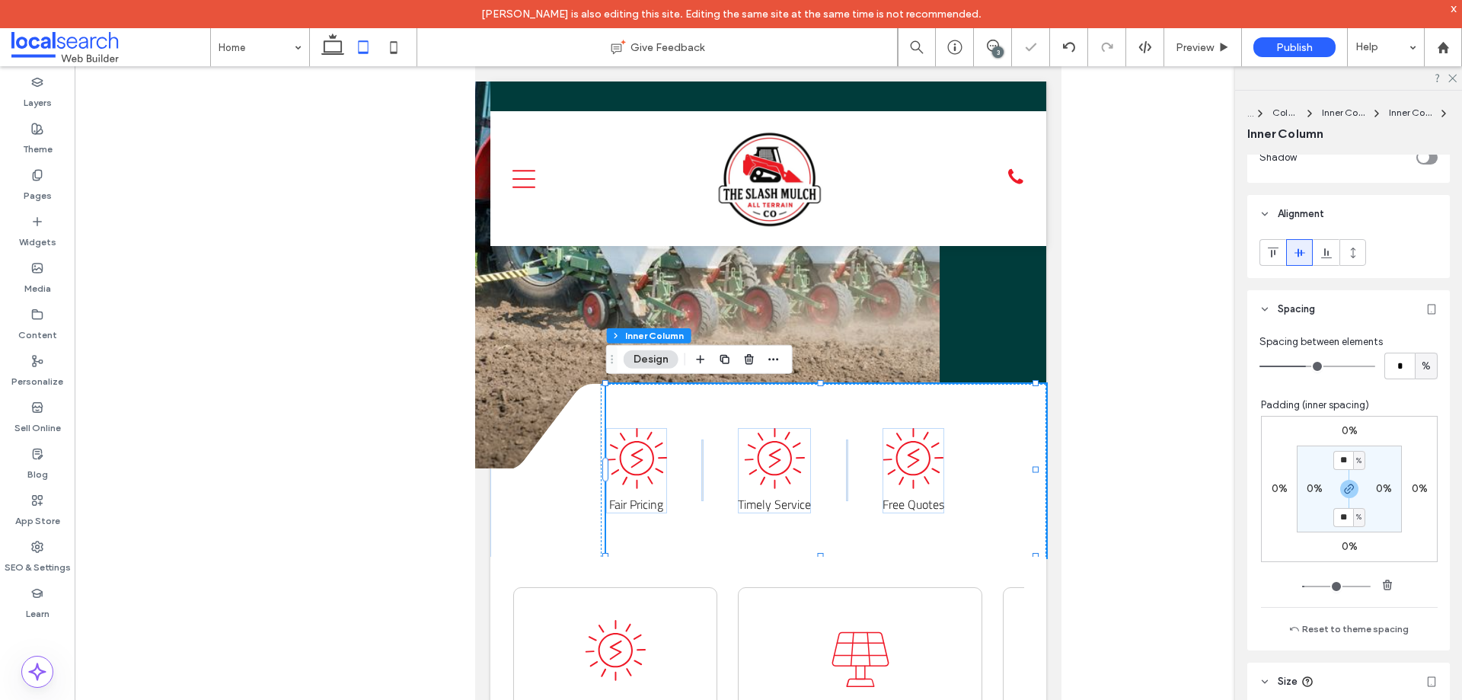
click at [1355, 461] on div "%" at bounding box center [1358, 460] width 9 height 15
click at [1350, 477] on span "px" at bounding box center [1346, 483] width 11 height 15
type input "****"
type input "**"
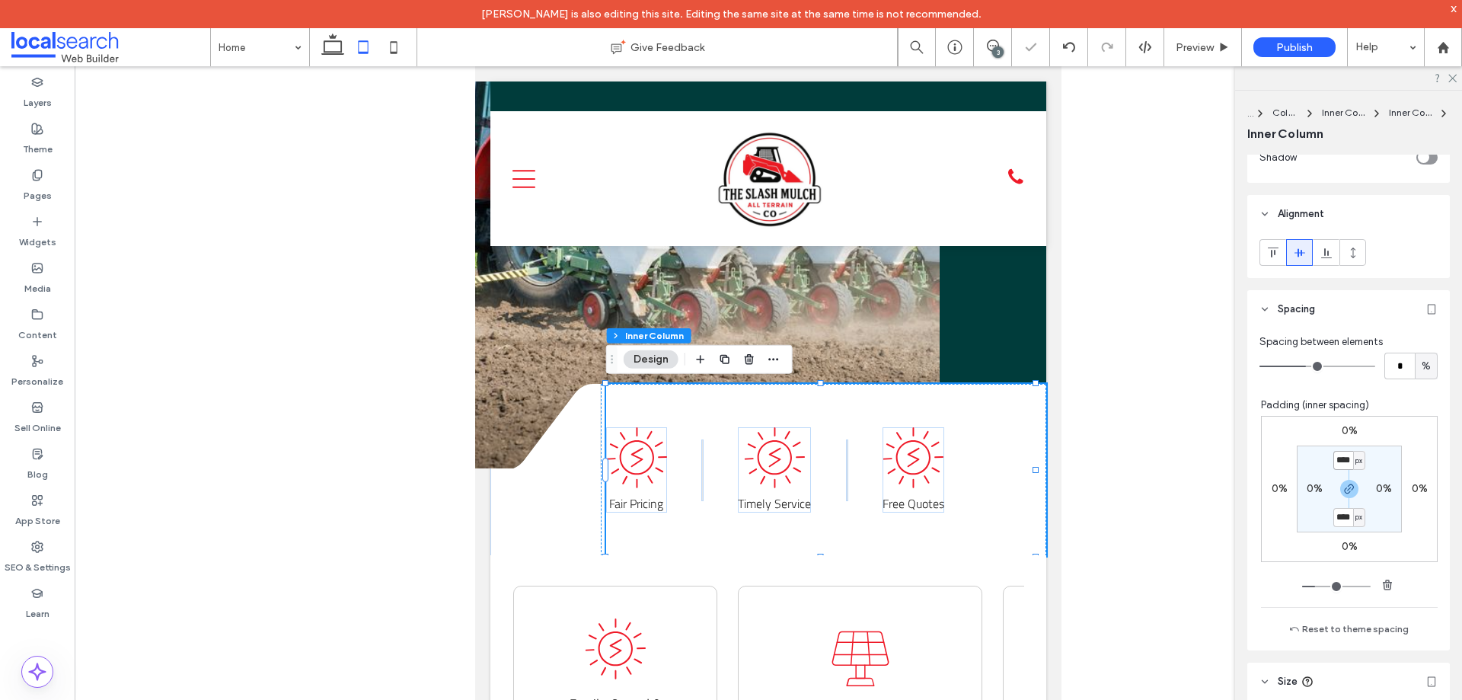
click at [1341, 461] on input "****" at bounding box center [1343, 460] width 20 height 19
type input "**"
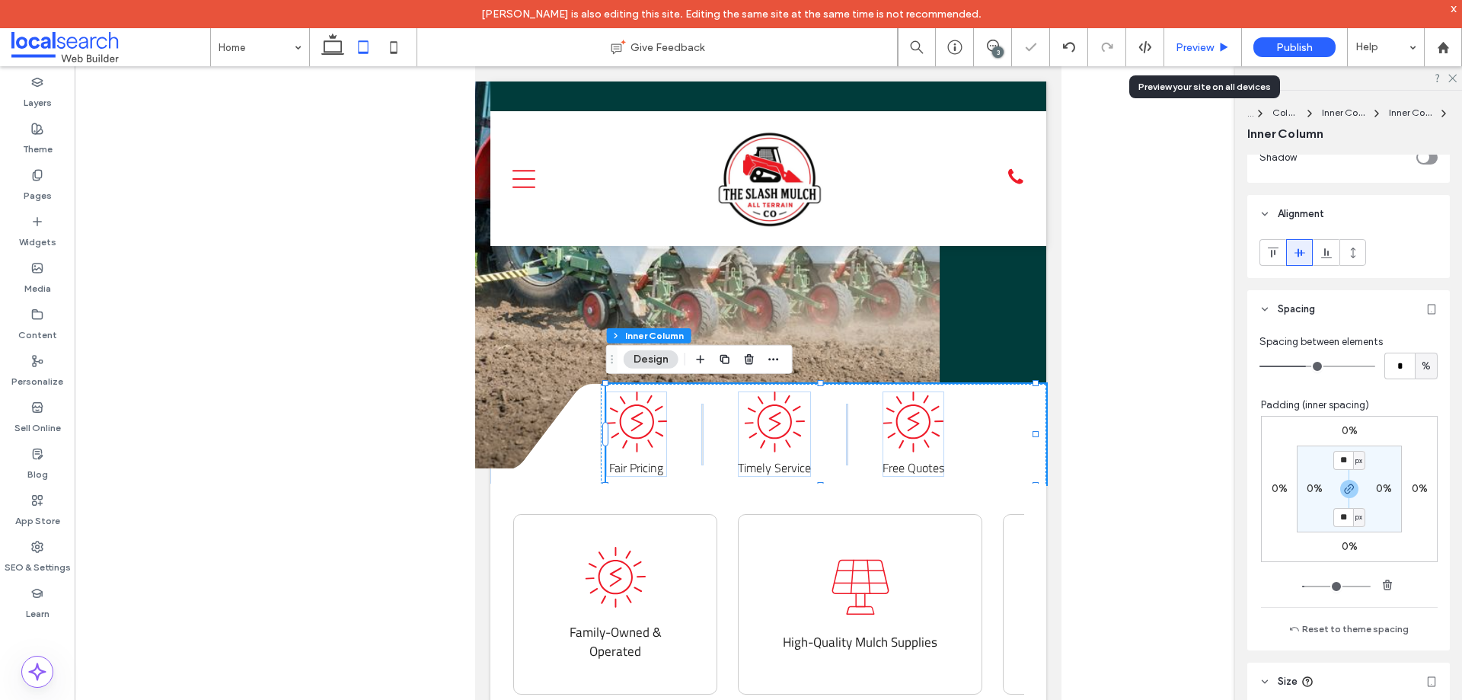
click at [1207, 43] on span "Preview" at bounding box center [1194, 47] width 38 height 13
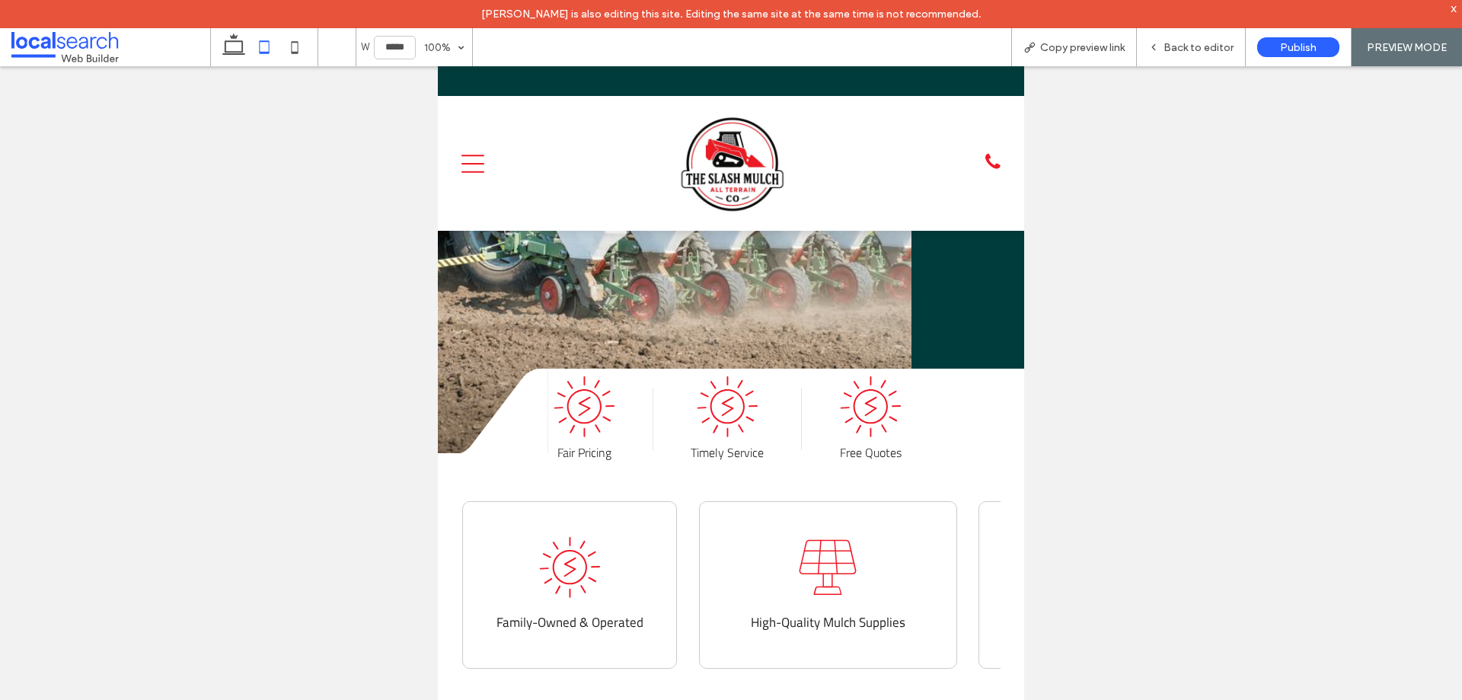
scroll to position [429, 0]
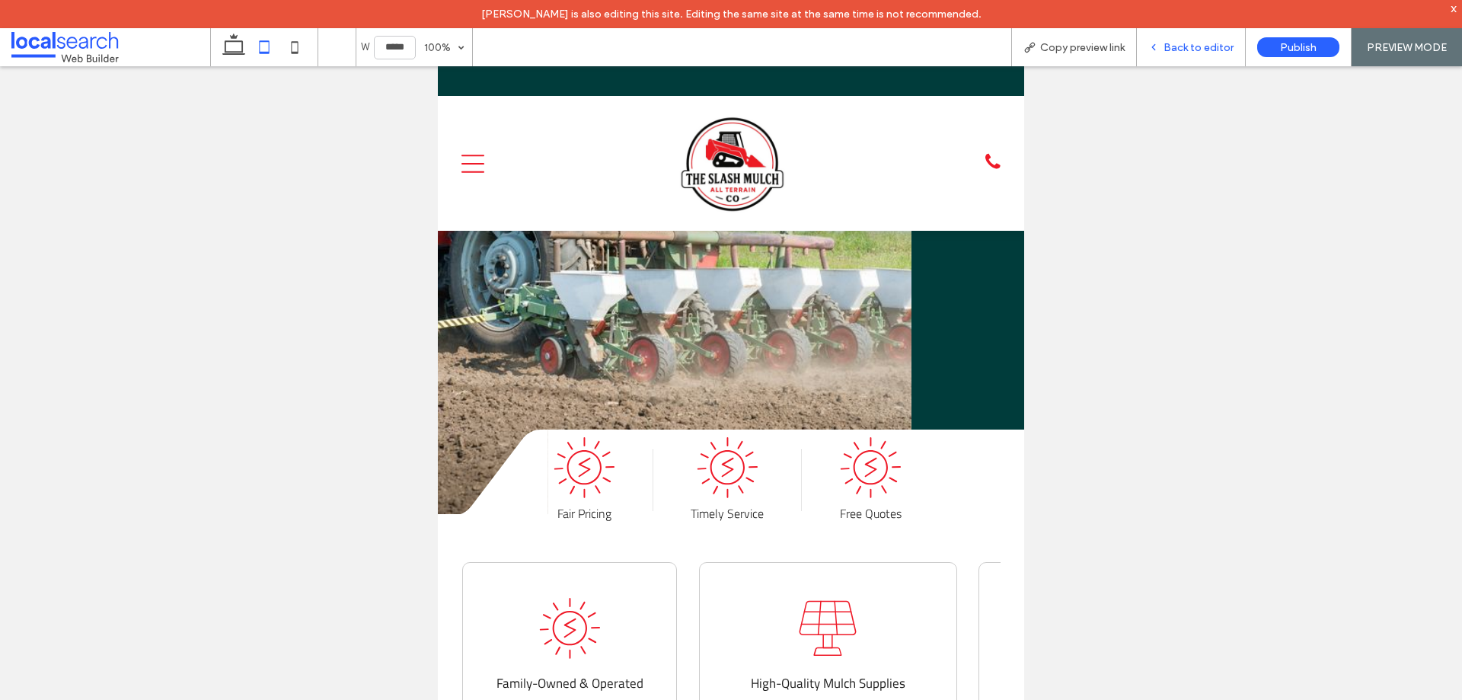
click at [1188, 51] on span "Back to editor" at bounding box center [1198, 47] width 70 height 13
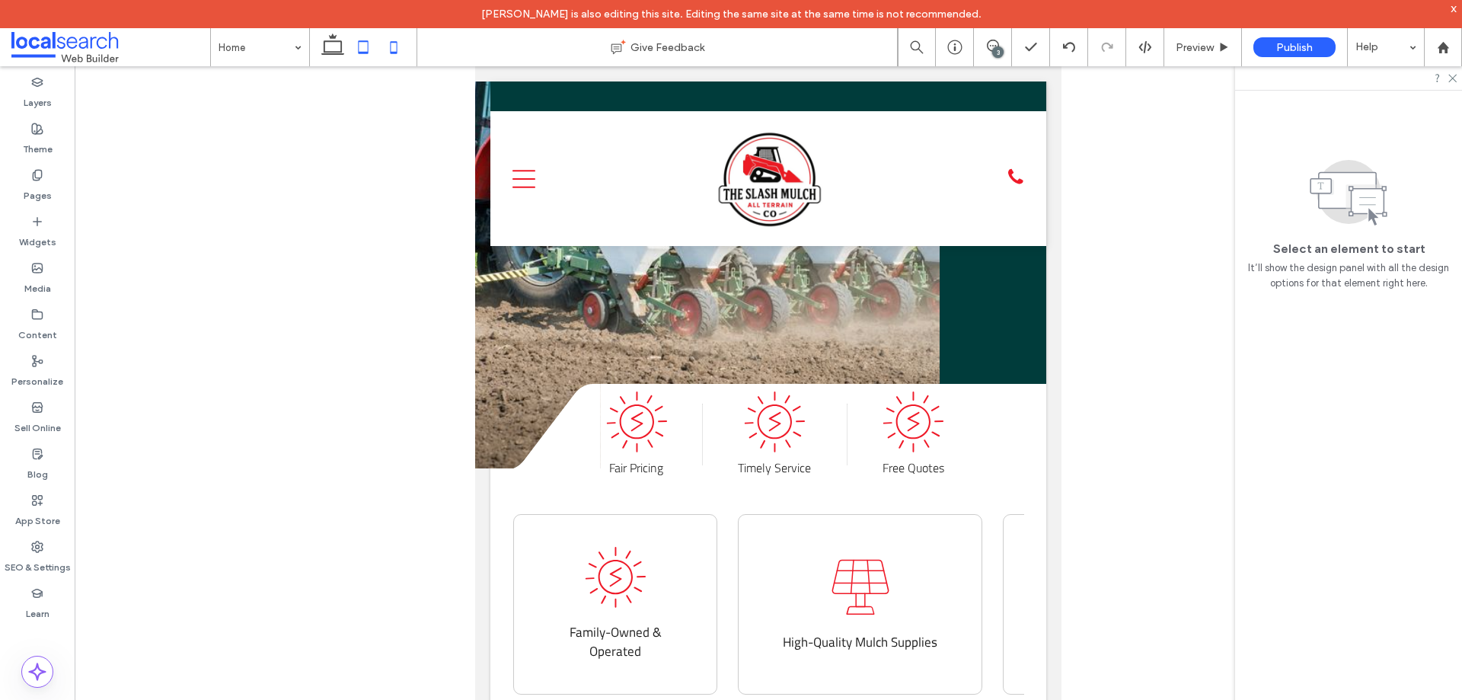
click at [393, 51] on icon at bounding box center [393, 47] width 30 height 30
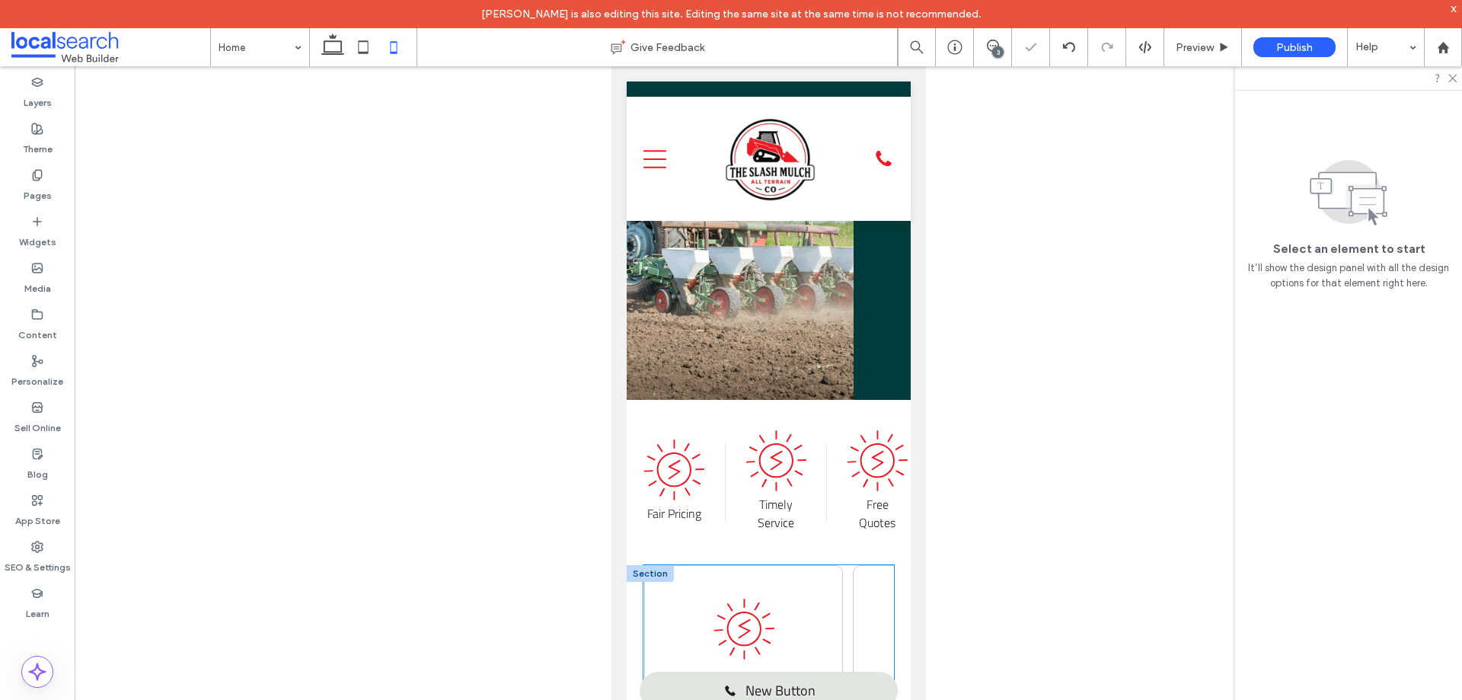
scroll to position [250, 0]
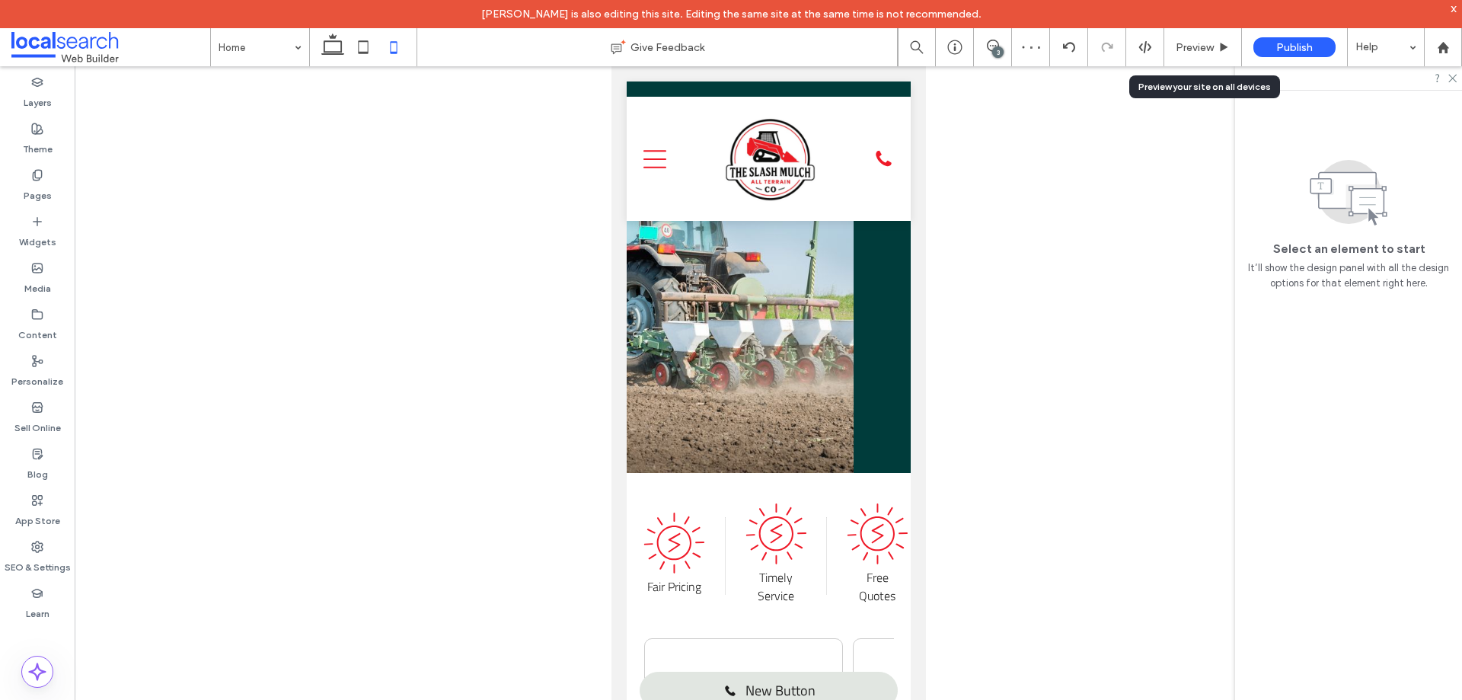
drag, startPoint x: 1195, startPoint y: 48, endPoint x: 1141, endPoint y: 110, distance: 82.6
click at [1194, 48] on span "Preview" at bounding box center [1194, 47] width 38 height 13
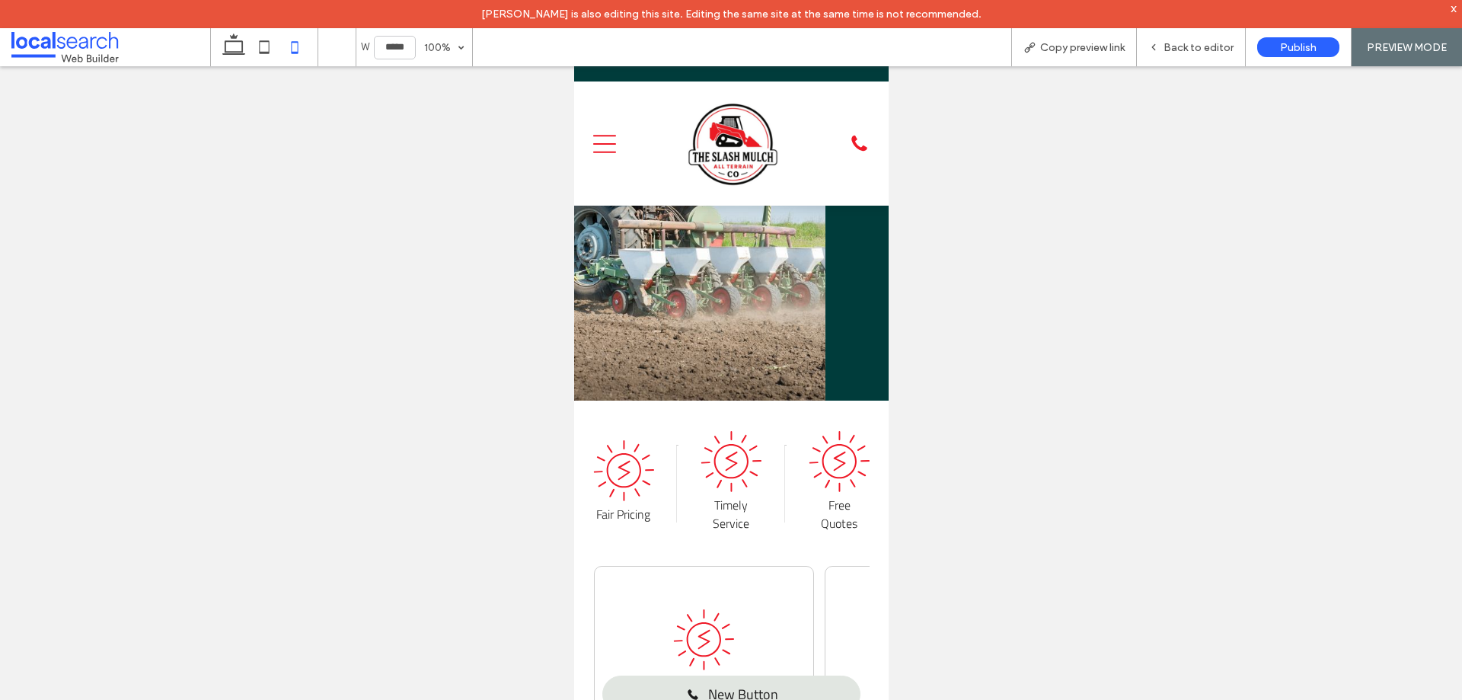
scroll to position [311, 0]
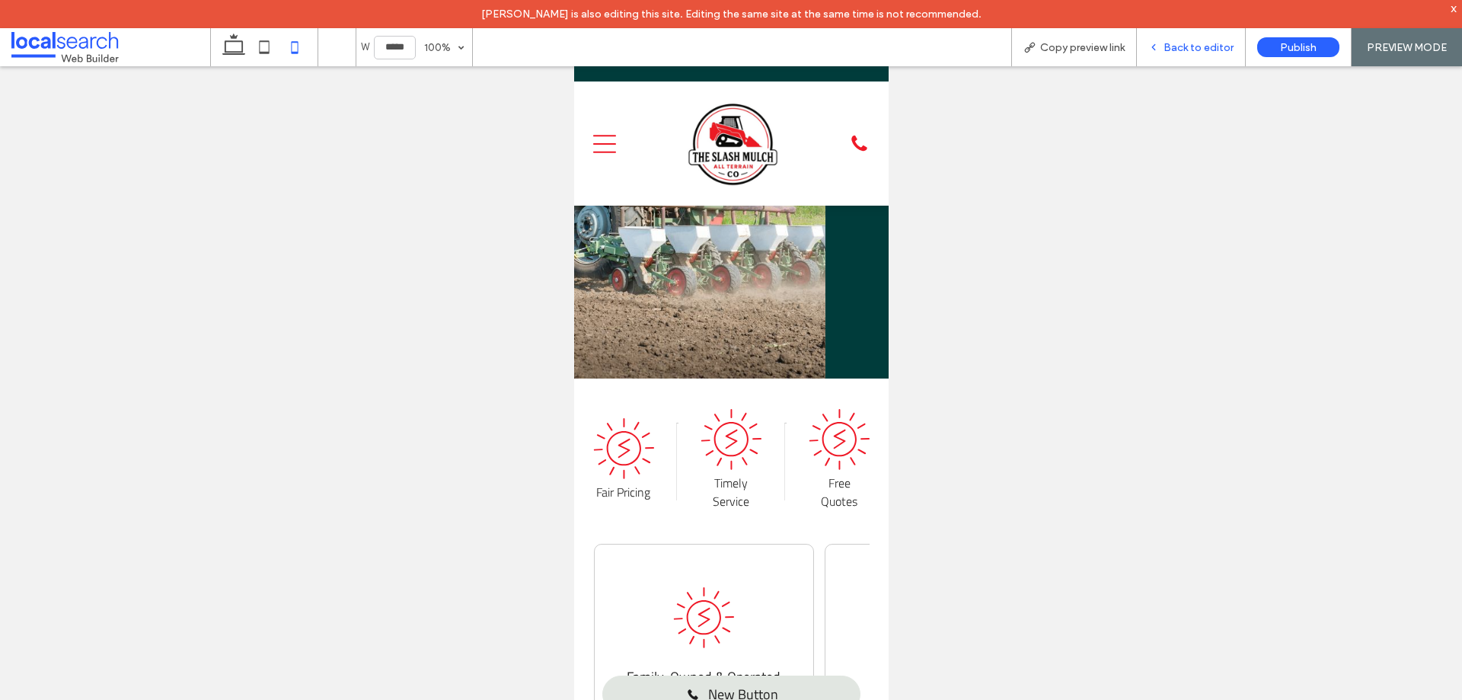
click at [1187, 52] on span "Back to editor" at bounding box center [1198, 47] width 70 height 13
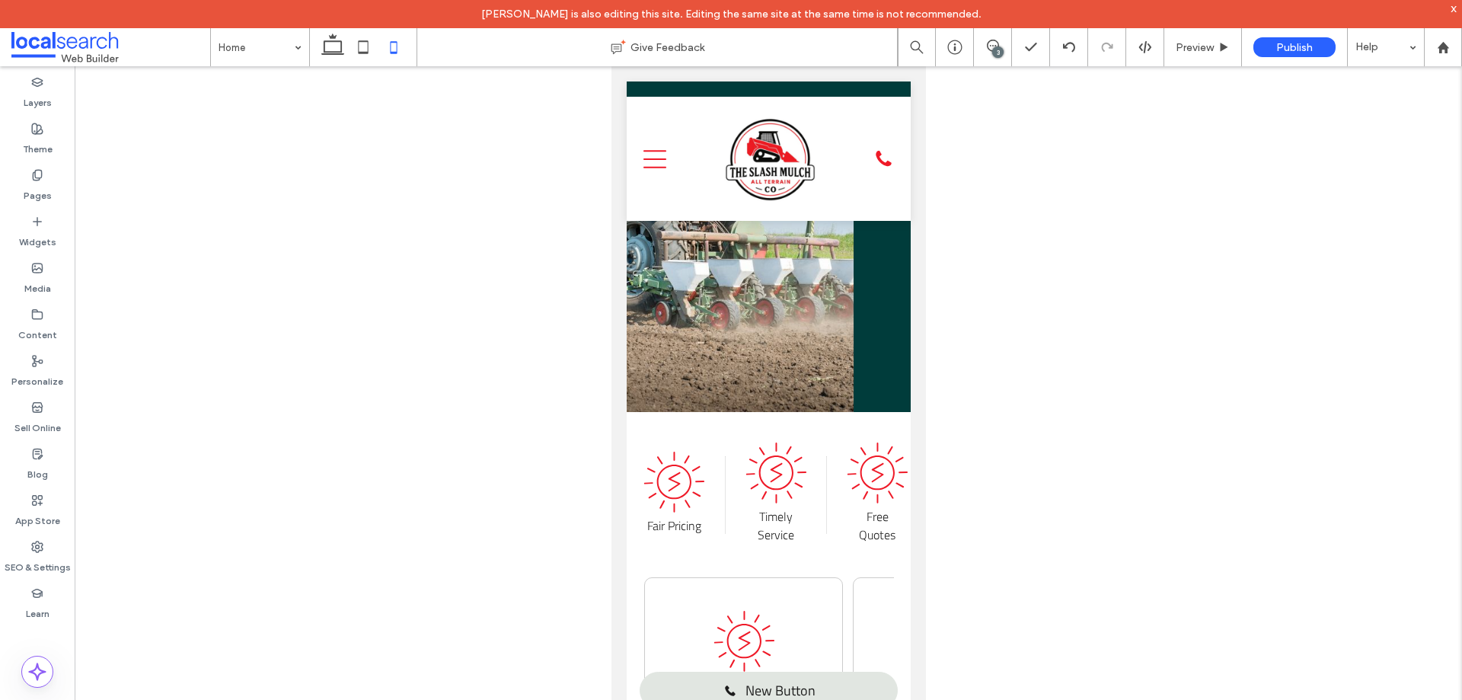
scroll to position [345, 0]
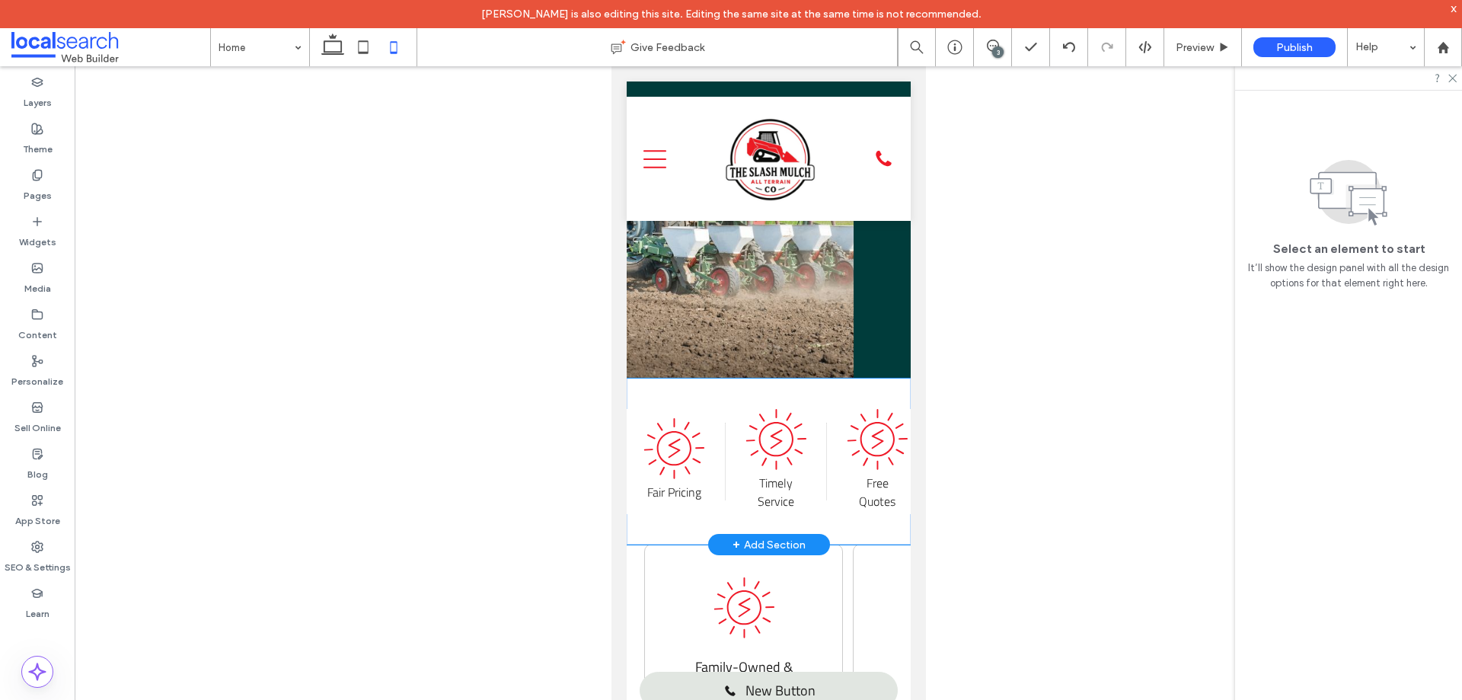
click at [708, 470] on div "Fair Pricing Timely Service Free Quotes" at bounding box center [768, 461] width 250 height 105
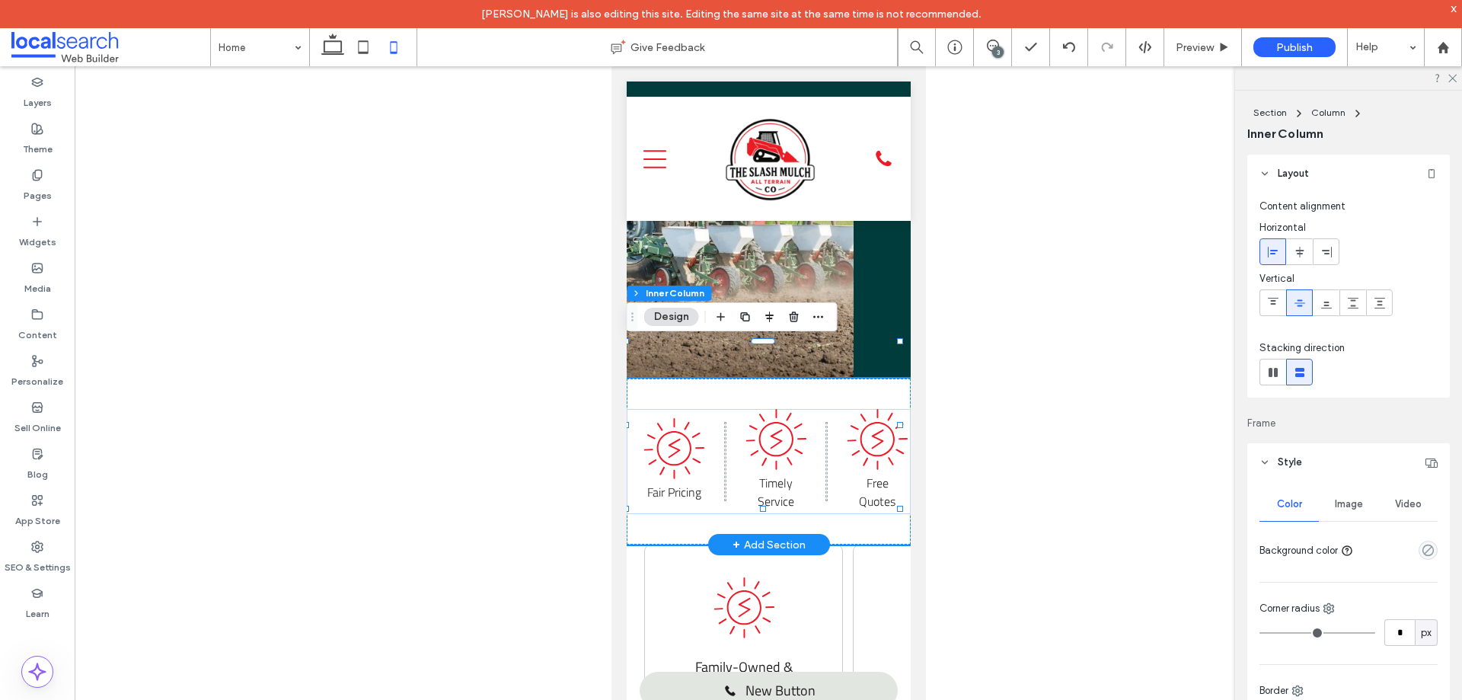
click at [708, 468] on div "Fair Pricing Timely Service Free Quotes" at bounding box center [768, 461] width 250 height 105
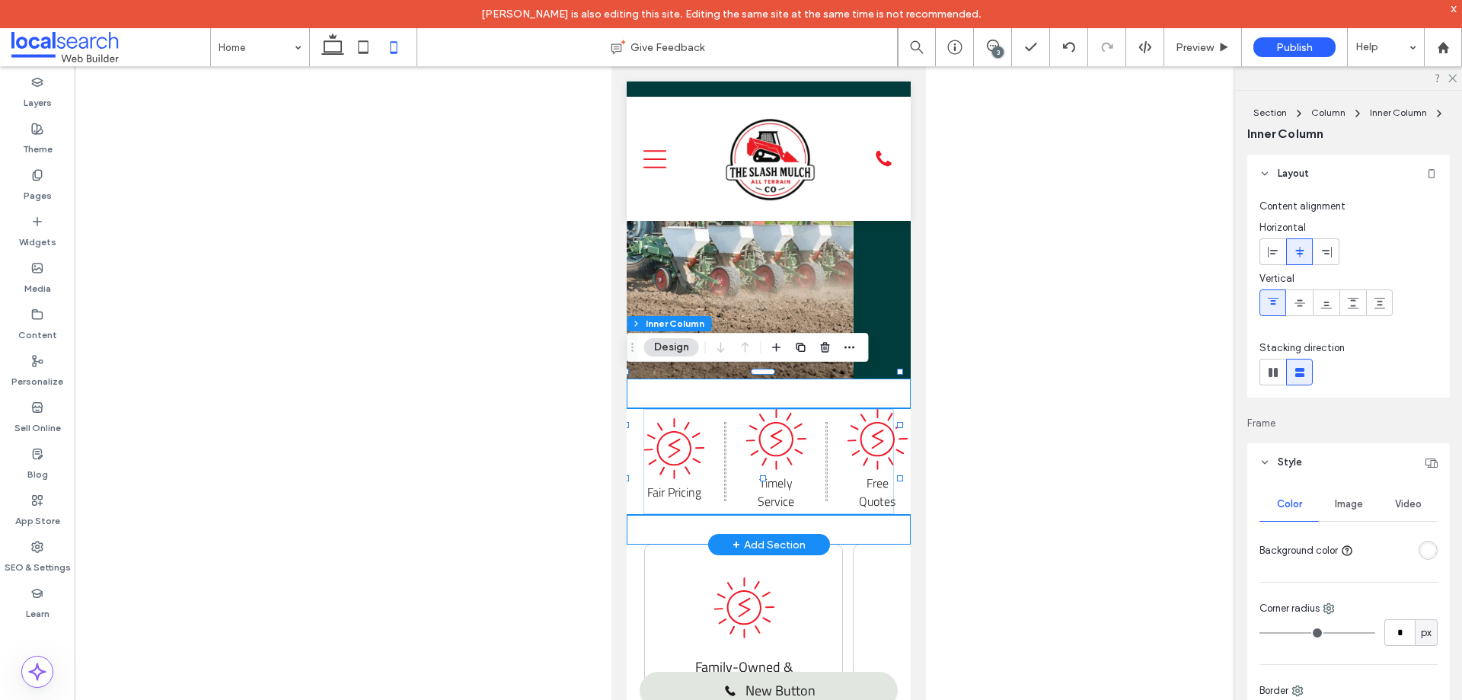
click at [687, 490] on div "Fair Pricing Timely Service Free Quotes" at bounding box center [768, 461] width 284 height 166
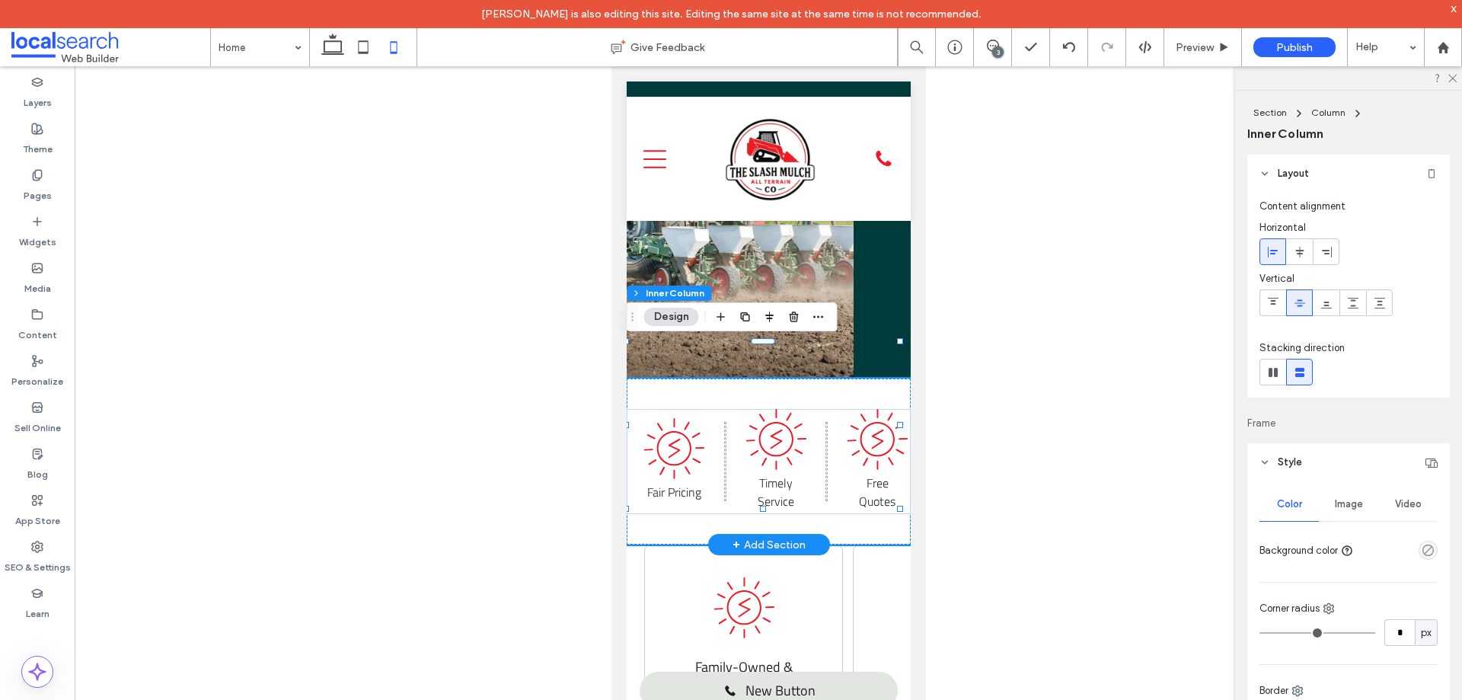
click at [693, 485] on div "Fair Pricing Timely Service Free Quotes" at bounding box center [768, 461] width 284 height 166
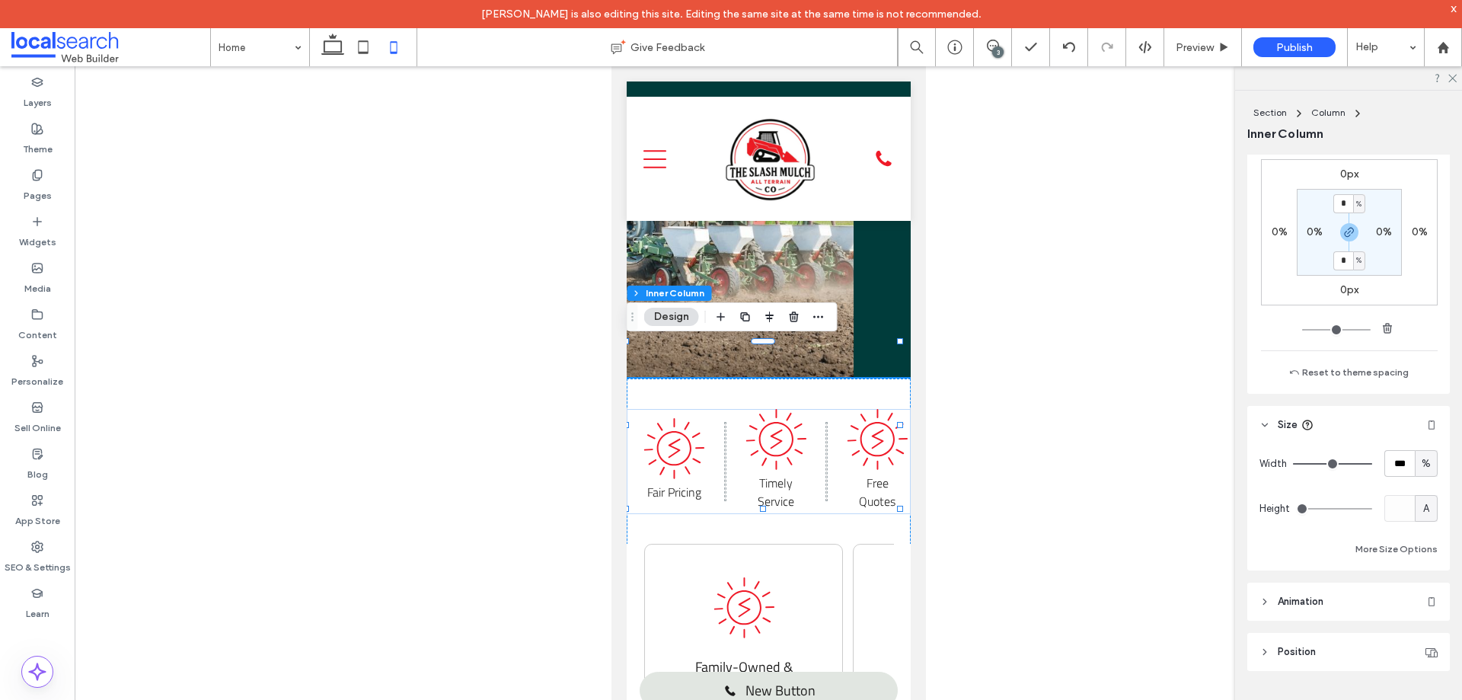
scroll to position [888, 0]
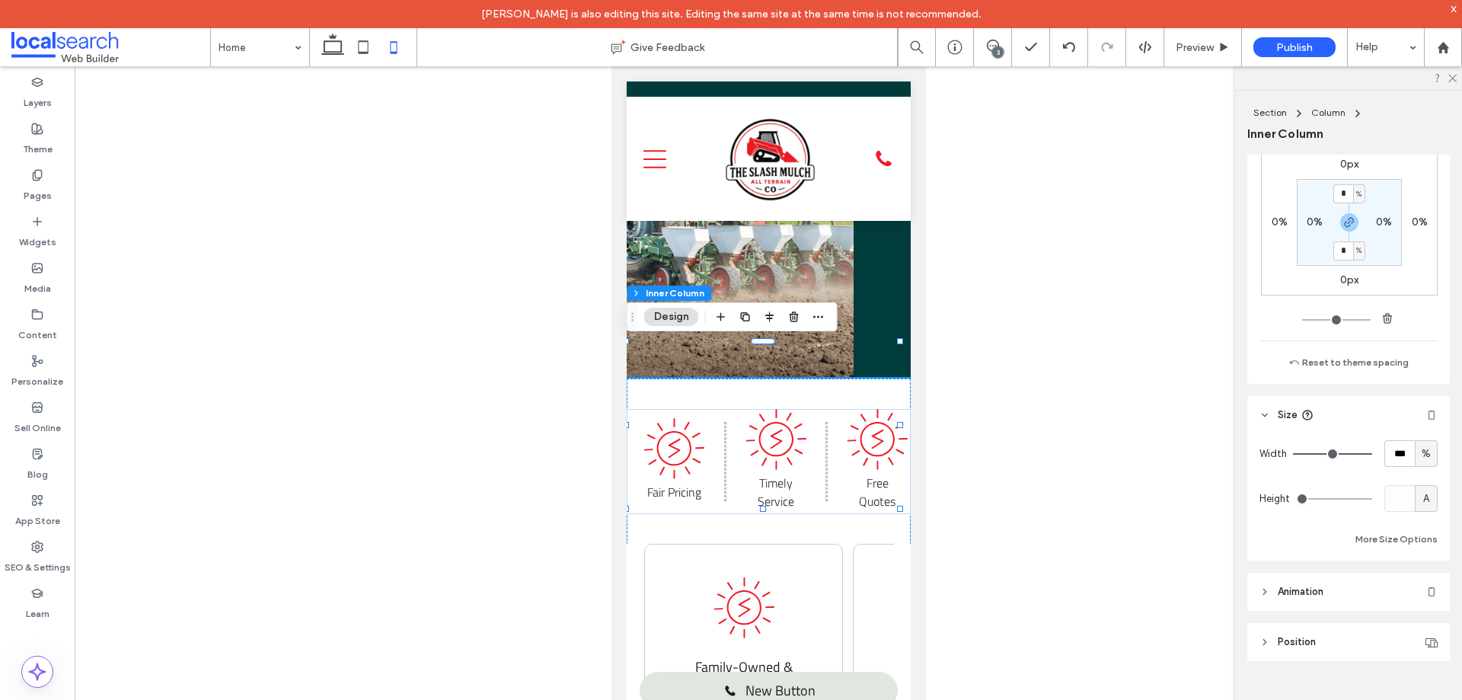
click at [1414, 498] on div "A" at bounding box center [1425, 498] width 23 height 27
click at [1424, 523] on div "px" at bounding box center [1418, 525] width 21 height 27
type input "***"
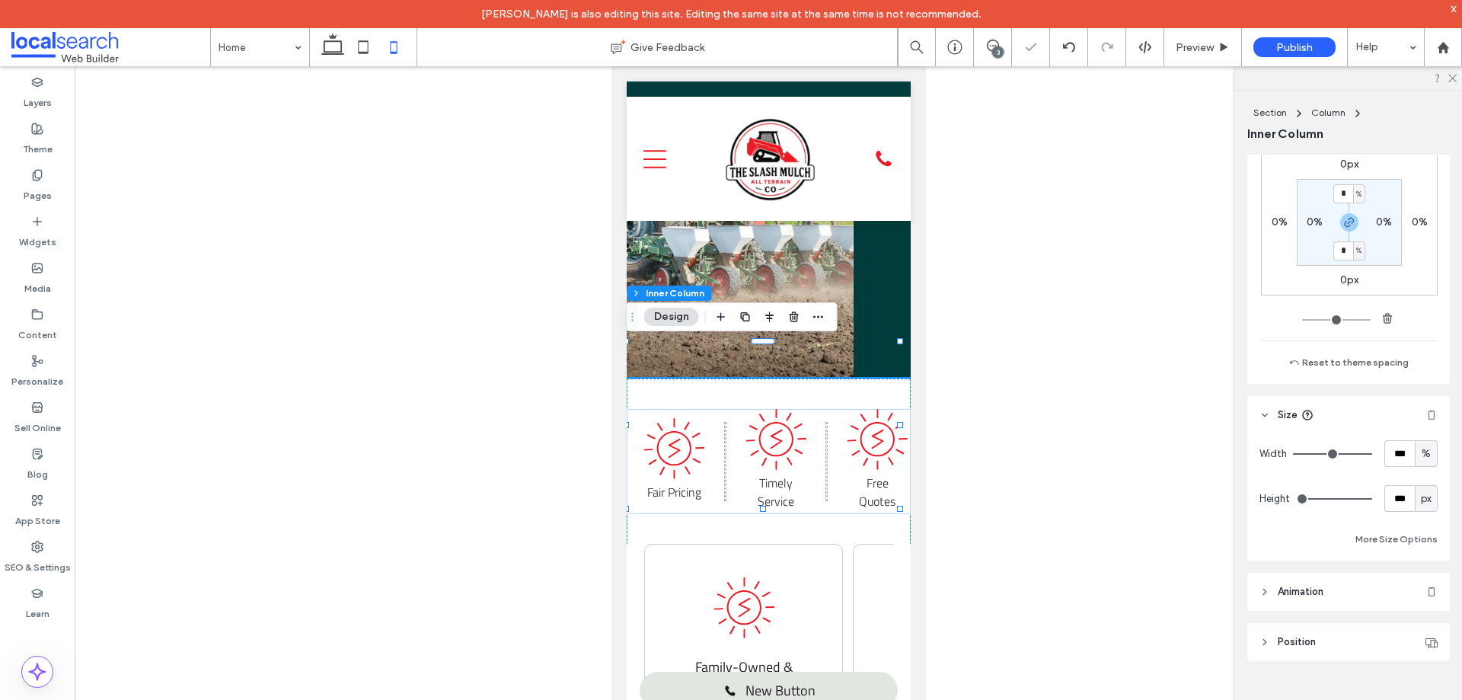
type input "***"
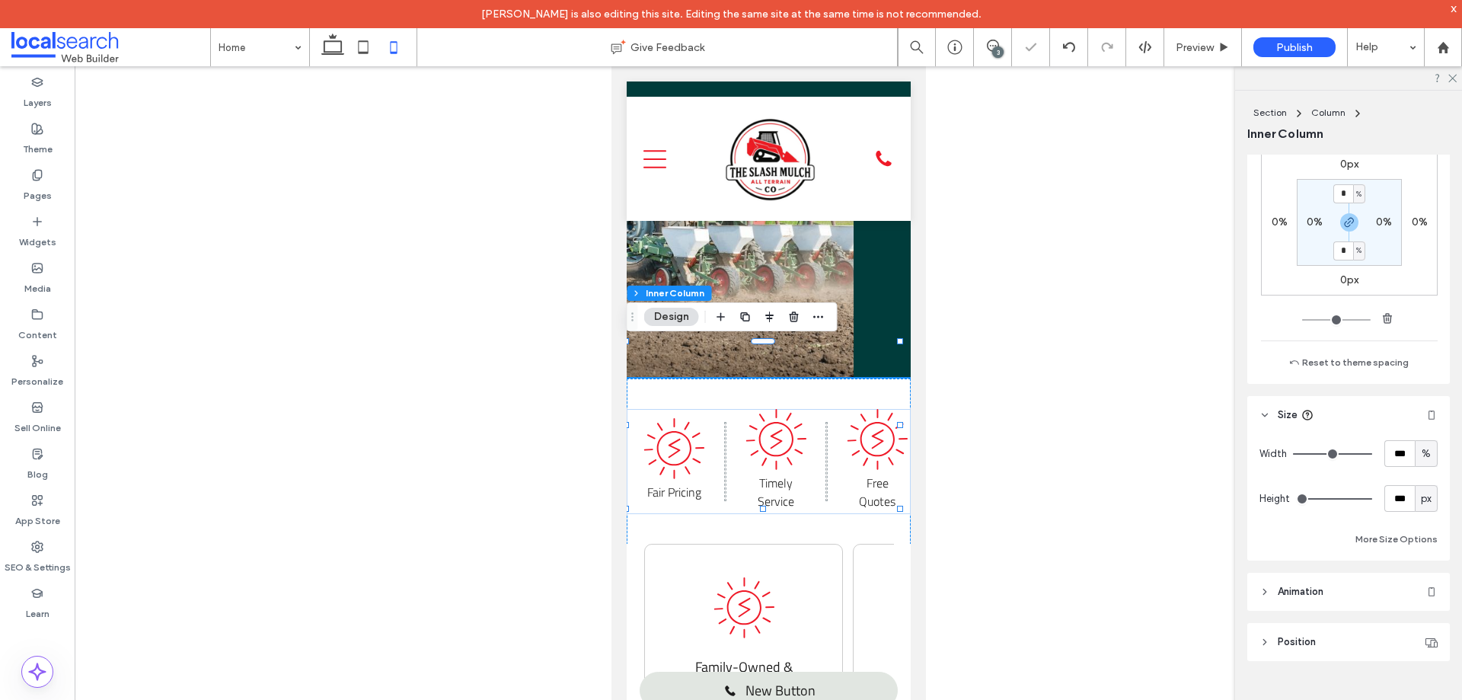
type input "***"
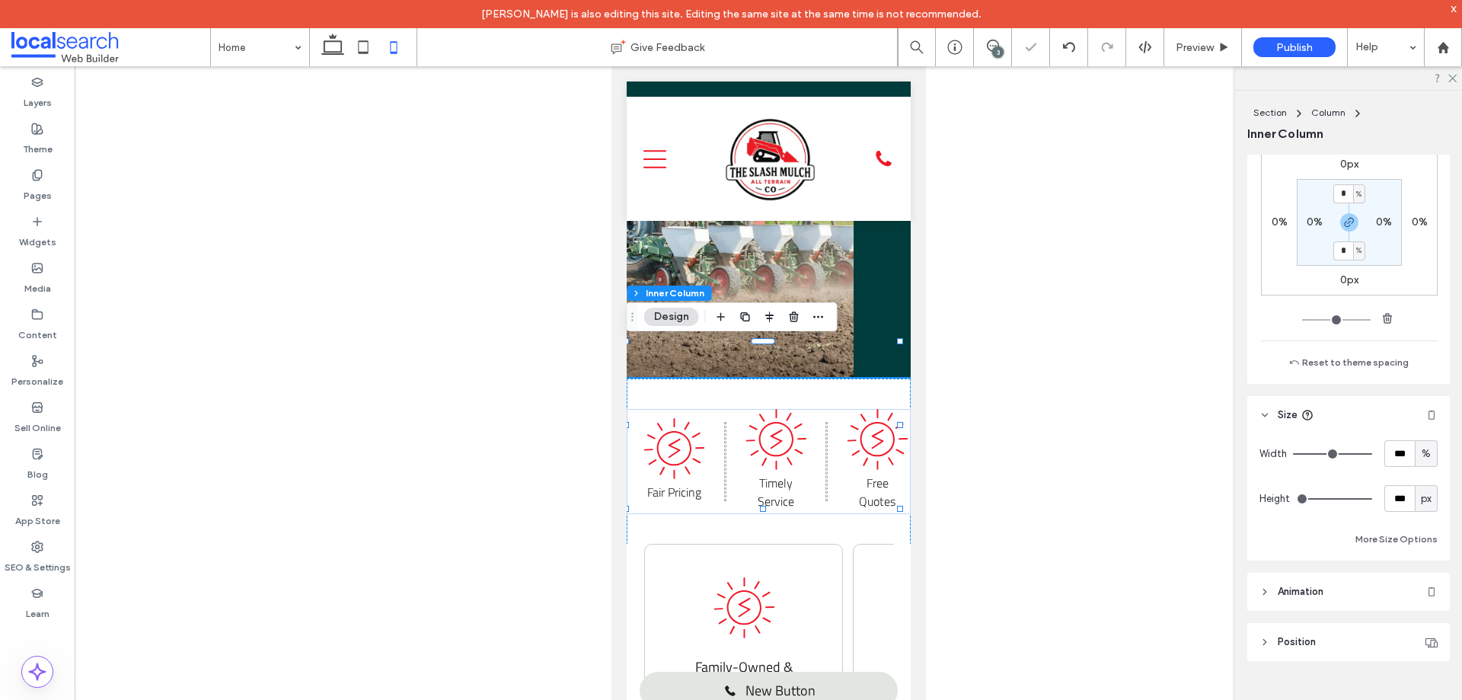
type input "***"
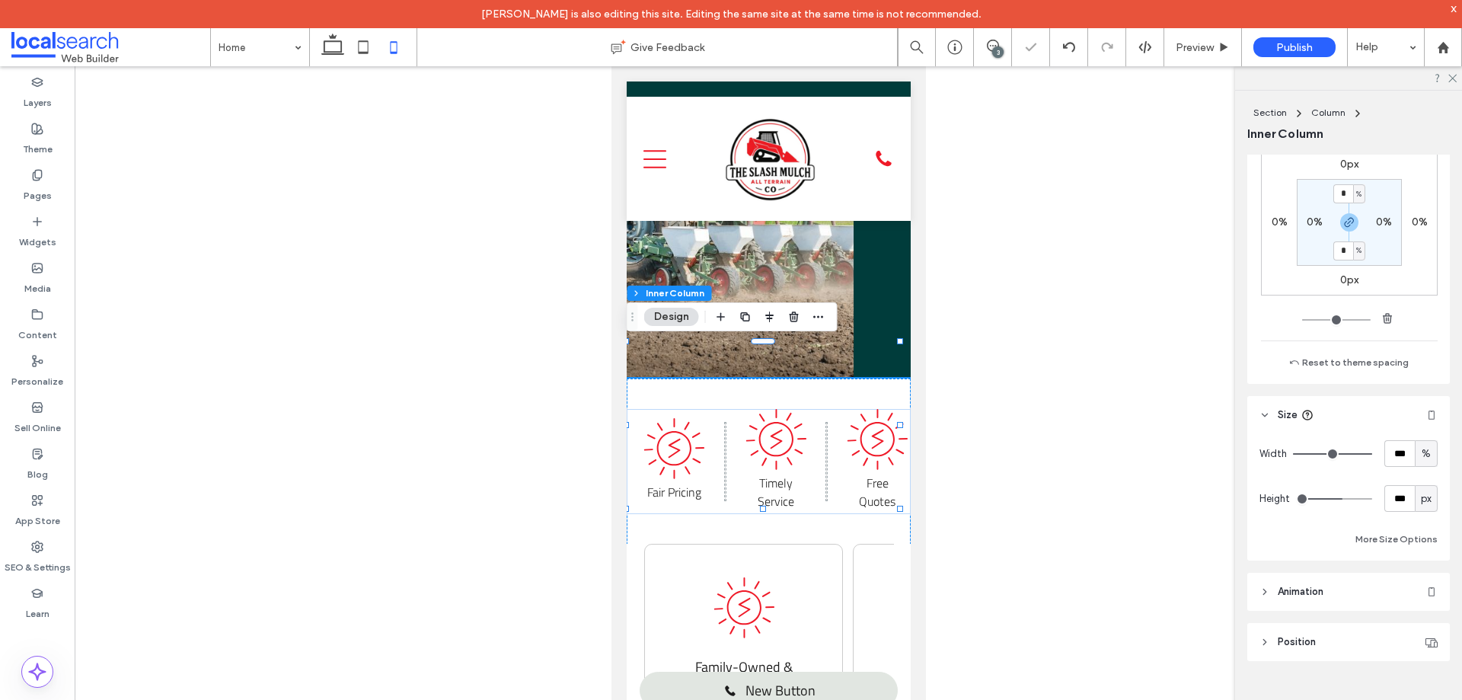
type input "**"
type input "*"
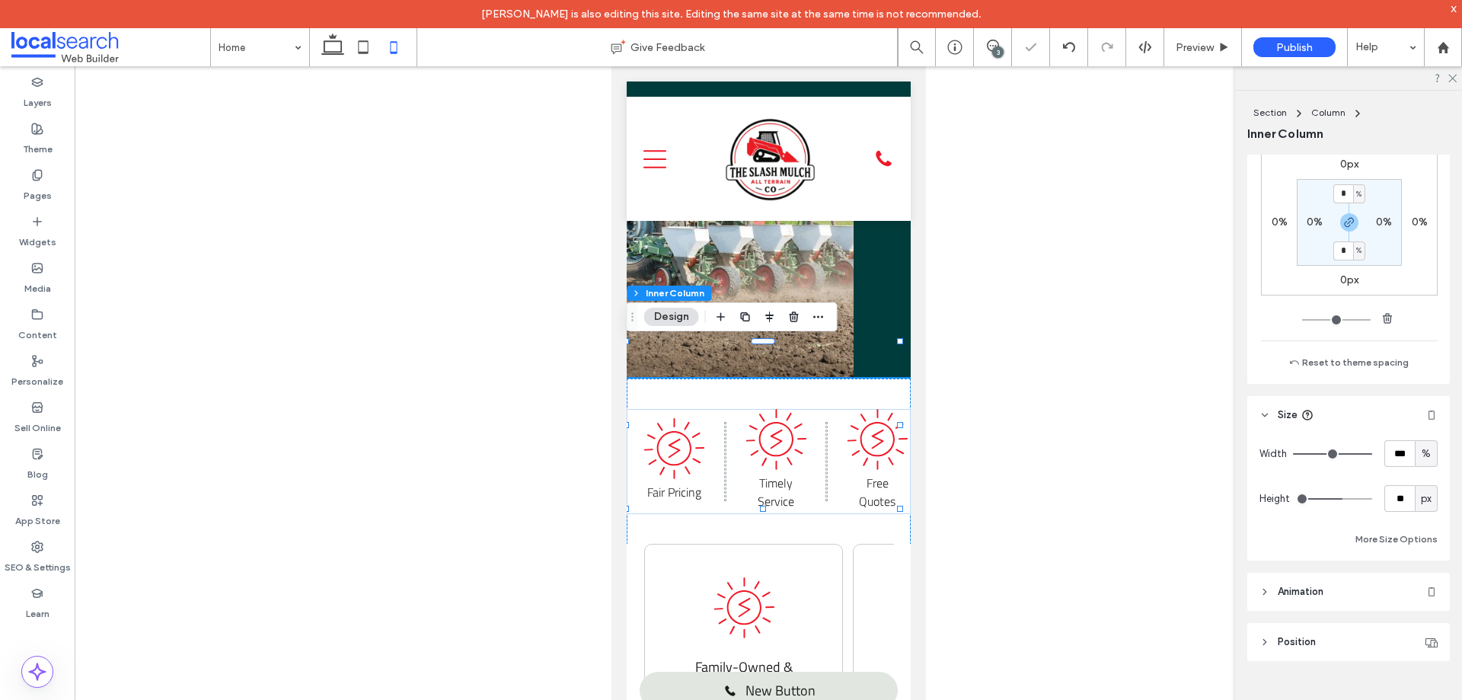
type input "*"
drag, startPoint x: 1349, startPoint y: 503, endPoint x: 1255, endPoint y: 511, distance: 93.9
click at [1296, 499] on input "range" at bounding box center [1334, 499] width 76 height 2
type input "**"
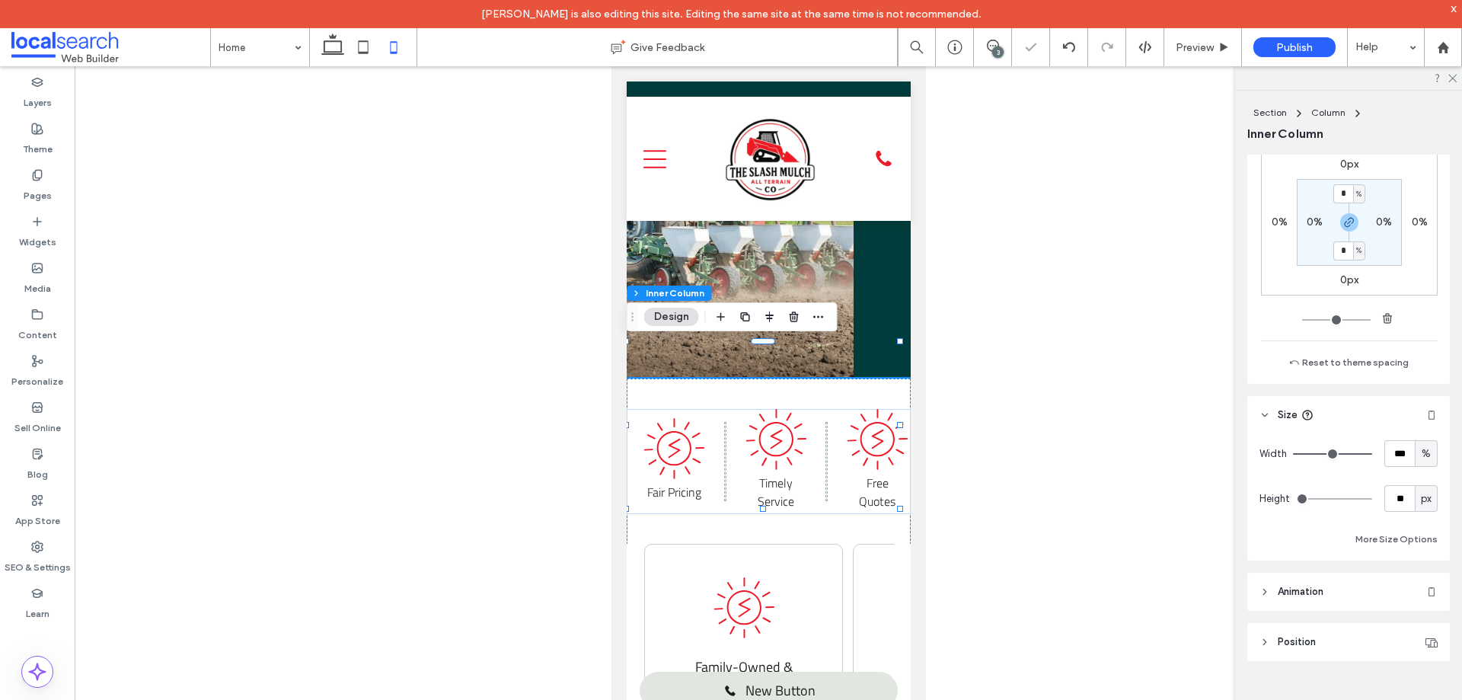
type input "**"
type input "***"
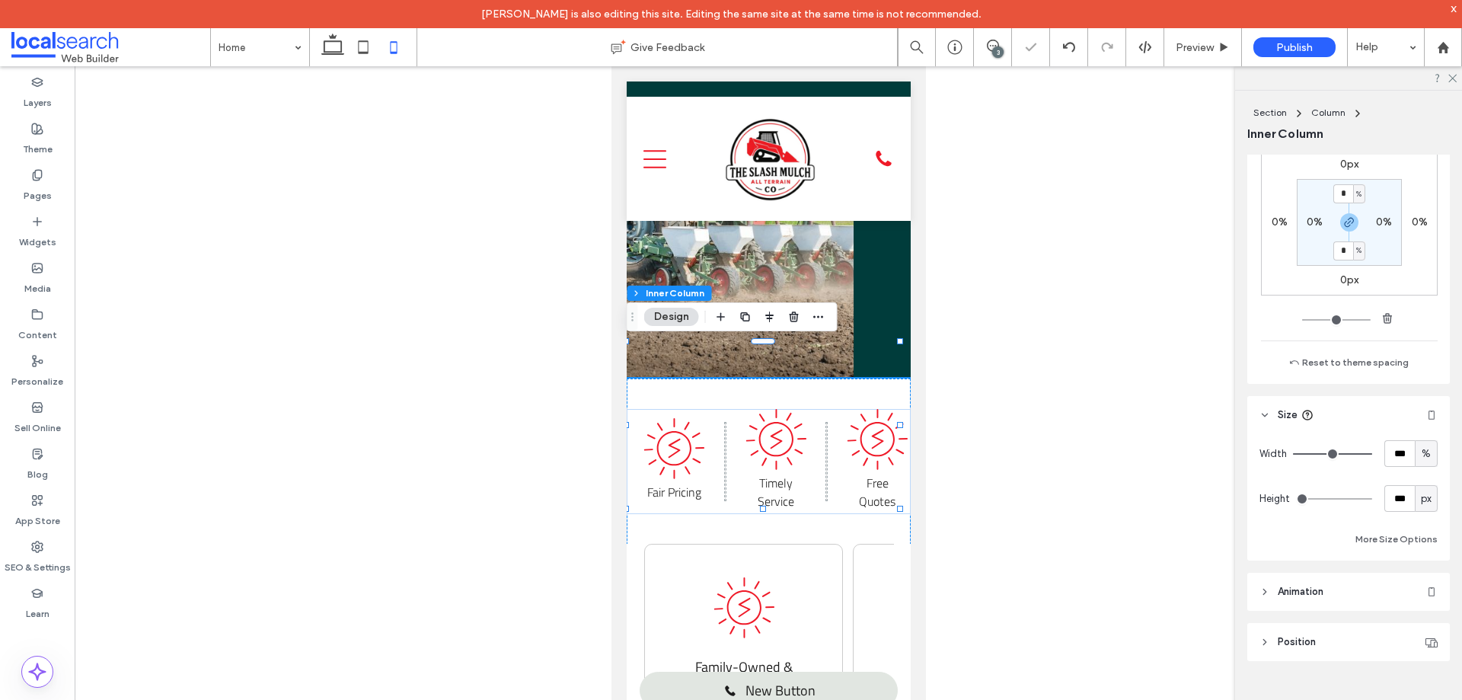
type input "***"
drag, startPoint x: 1440, startPoint y: 501, endPoint x: 1461, endPoint y: 504, distance: 20.8
click at [1372, 499] on input "range" at bounding box center [1334, 499] width 76 height 2
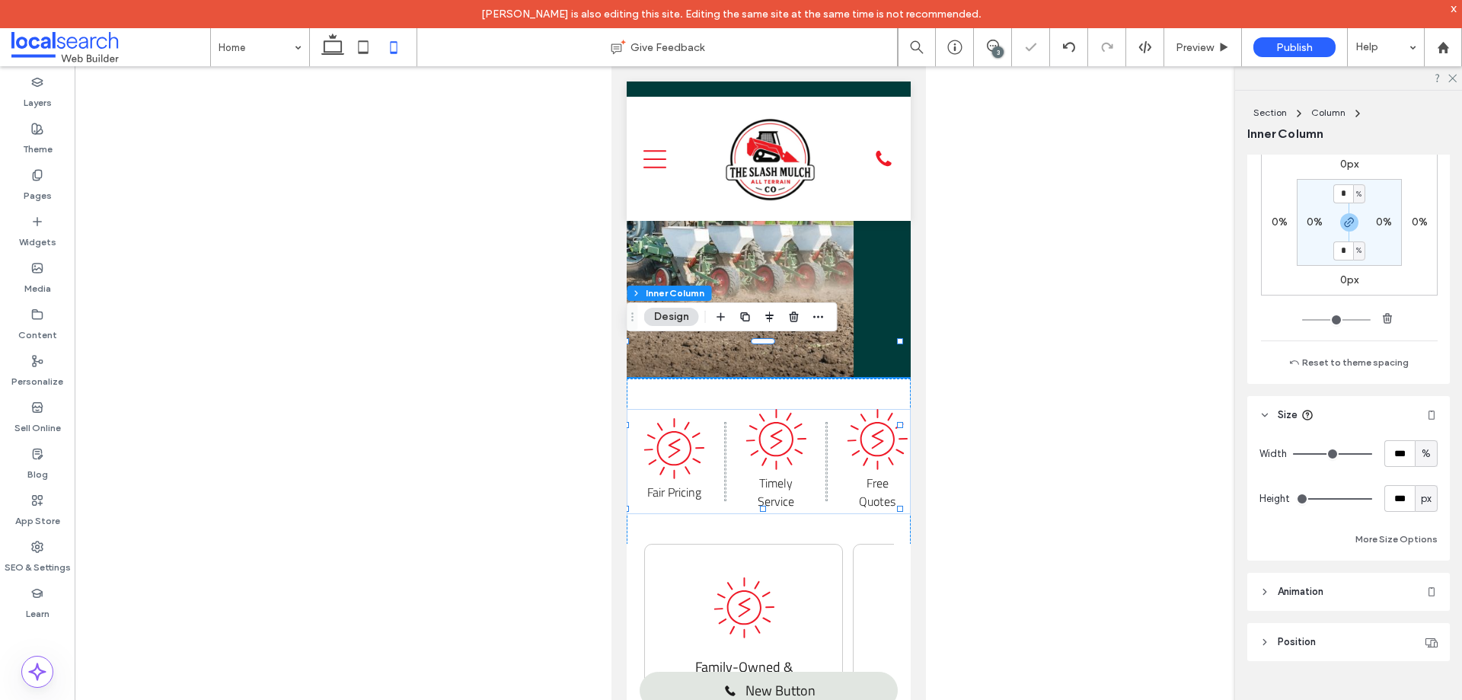
click at [1421, 502] on span "px" at bounding box center [1426, 498] width 11 height 15
click at [1408, 629] on div "A" at bounding box center [1418, 631] width 21 height 27
type input "*"
click at [1273, 533] on div "More Size Options" at bounding box center [1348, 539] width 178 height 18
click at [804, 426] on div "Fair Pricing Timely Service Free Quotes" at bounding box center [768, 461] width 250 height 105
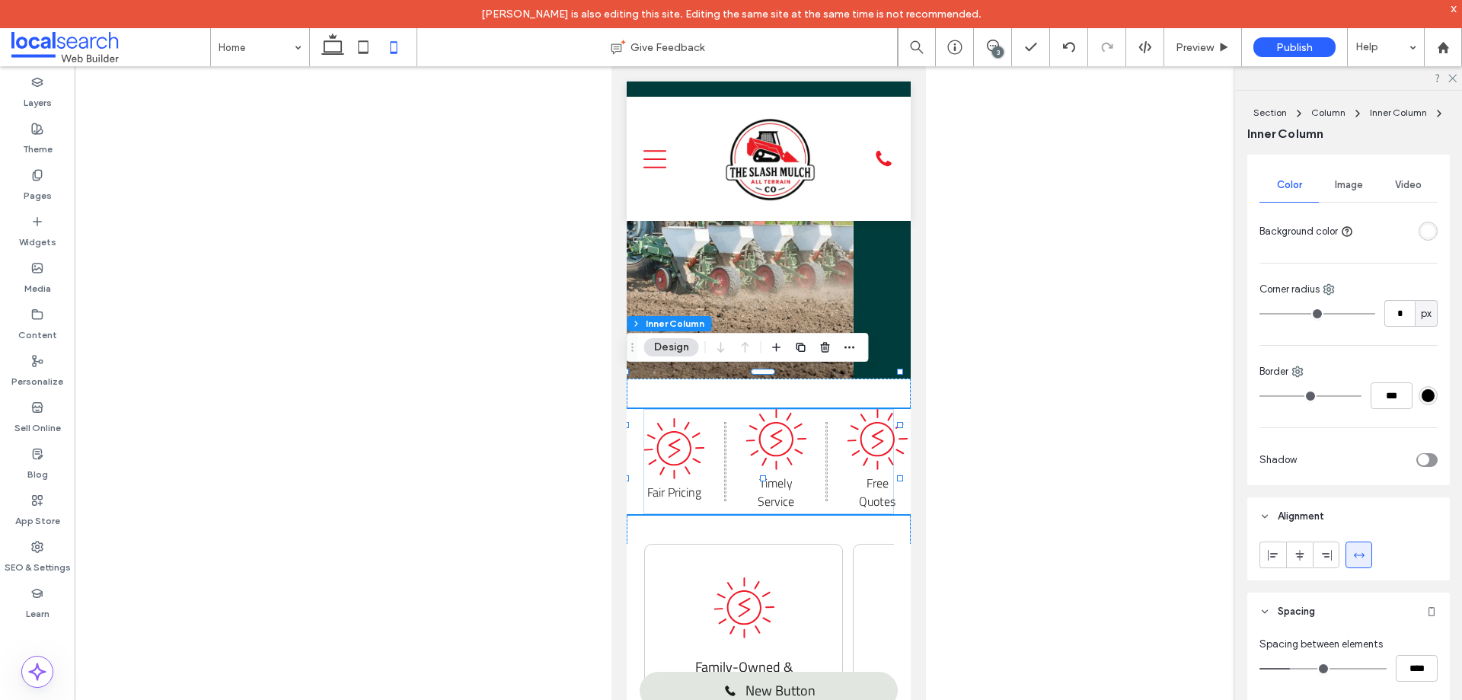
scroll to position [533, 0]
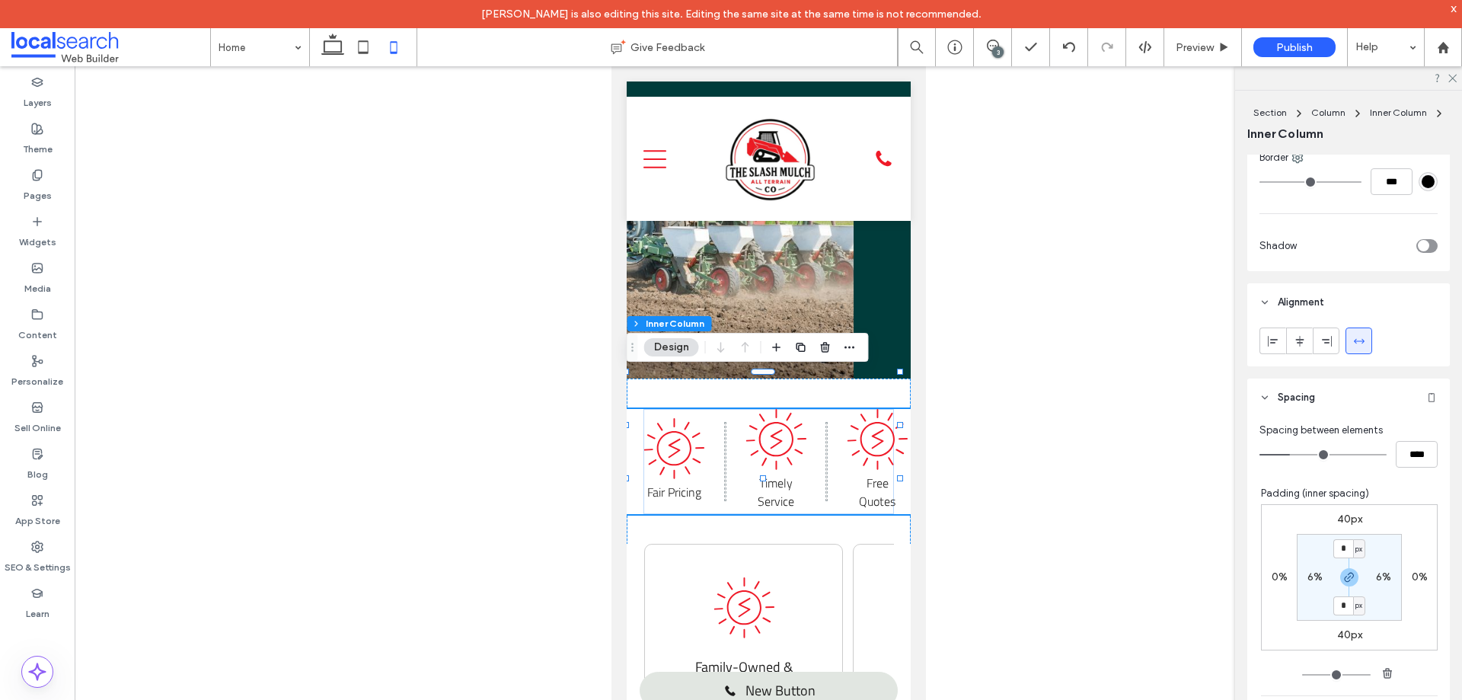
click at [1337, 637] on label "40px" at bounding box center [1349, 634] width 25 height 13
type input "**"
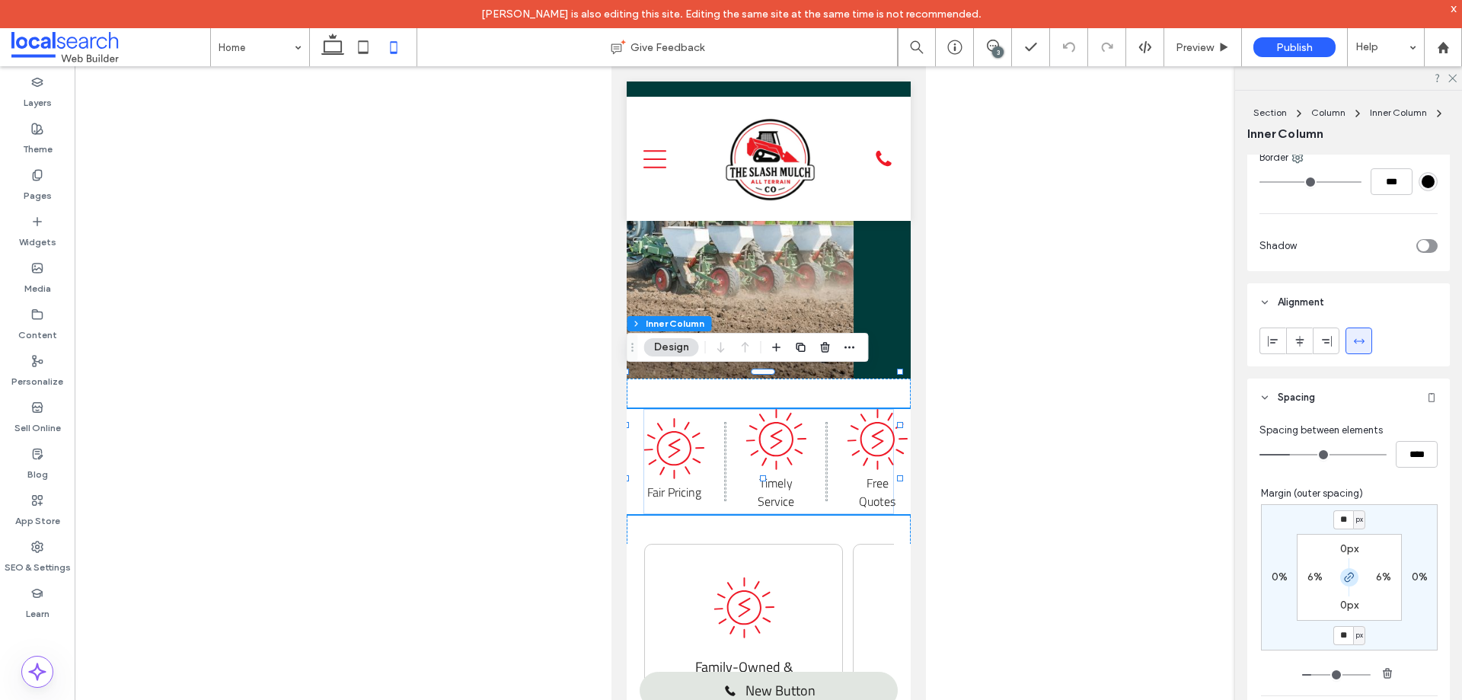
click at [1343, 577] on icon "button" at bounding box center [1349, 577] width 12 height 12
click at [1334, 638] on input "**" at bounding box center [1343, 635] width 20 height 19
type input "*"
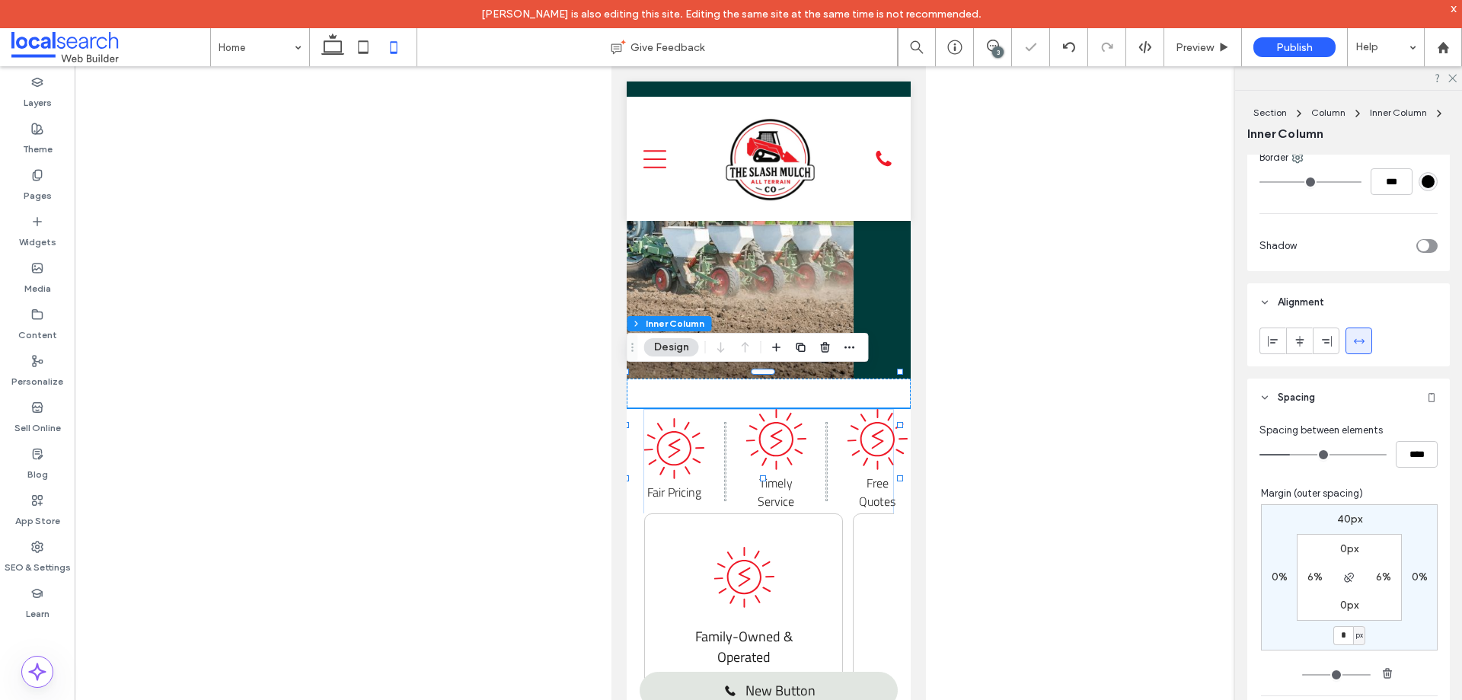
click at [1338, 519] on label "40px" at bounding box center [1349, 518] width 25 height 13
type input "**"
type input "*"
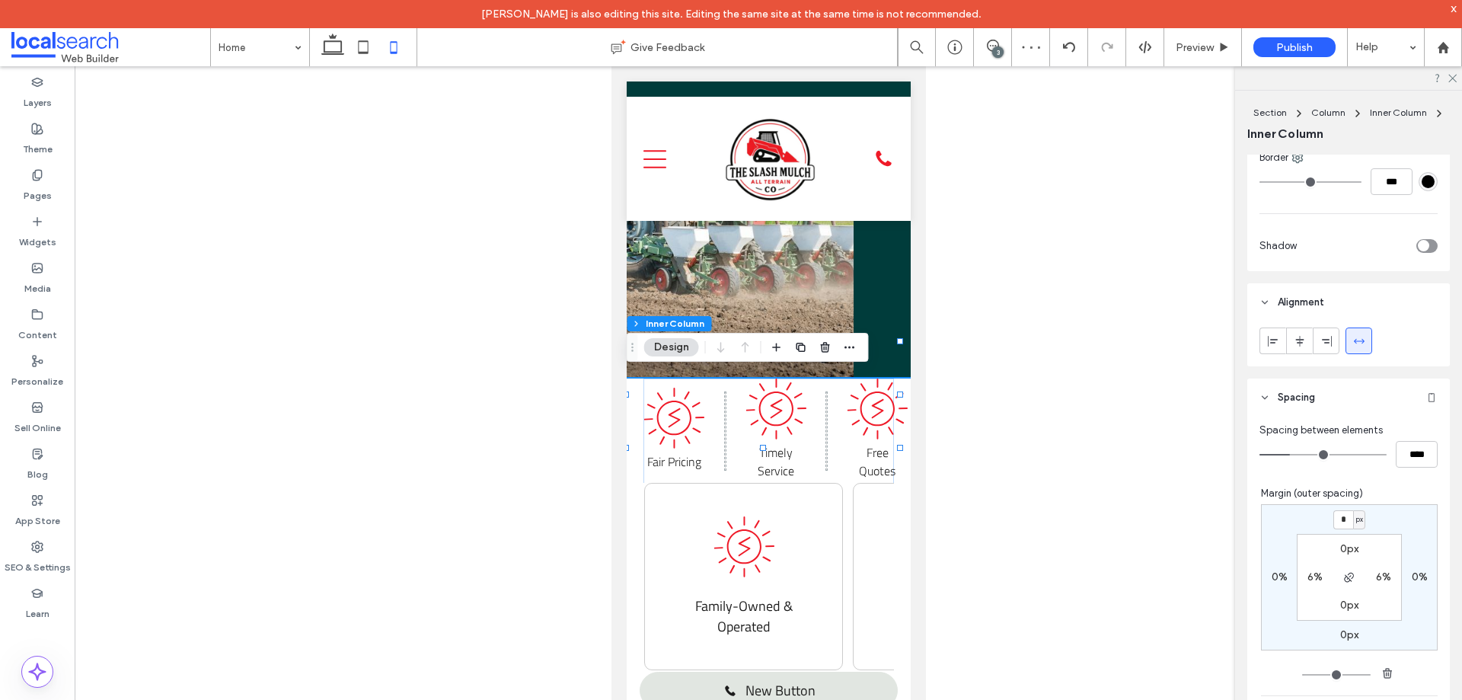
click at [1333, 524] on input "*" at bounding box center [1343, 519] width 20 height 19
type input "**"
click at [1340, 577] on span "button" at bounding box center [1349, 577] width 18 height 18
click at [1338, 526] on input "**" at bounding box center [1343, 519] width 20 height 19
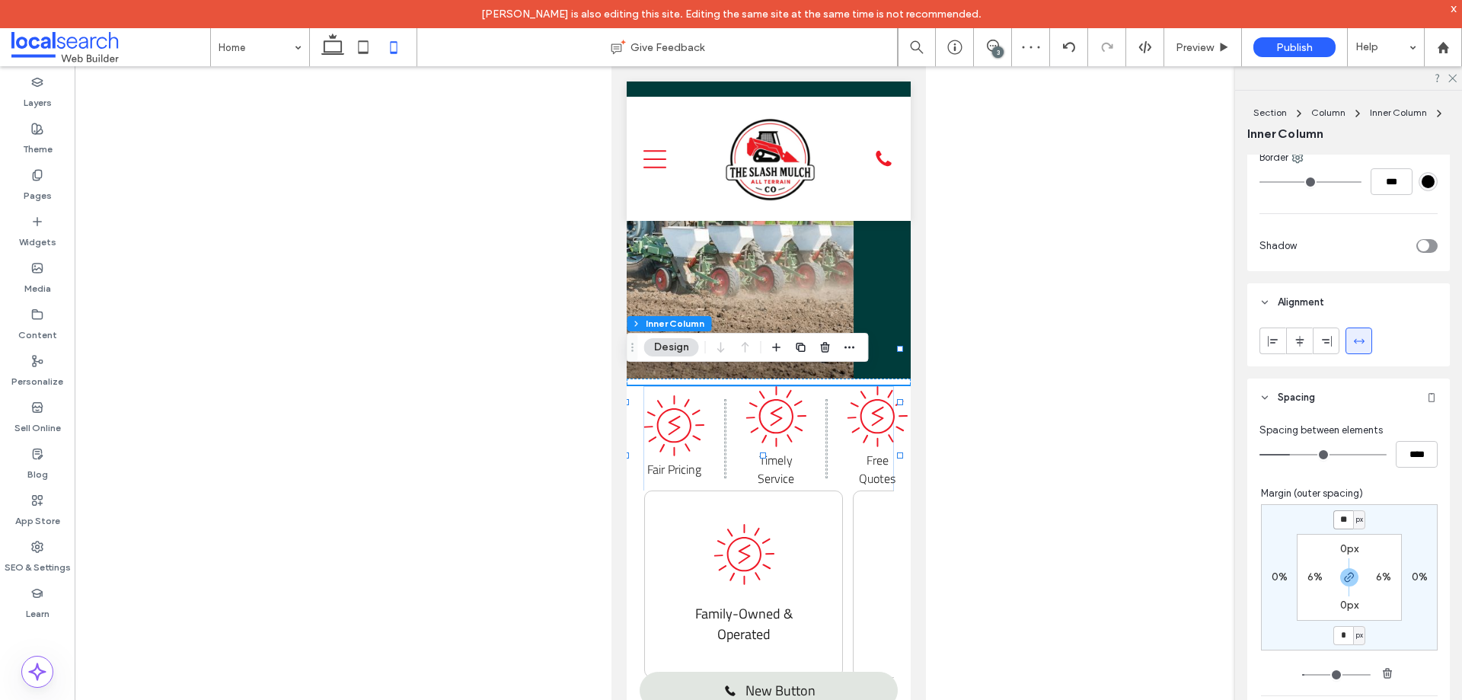
type input "**"
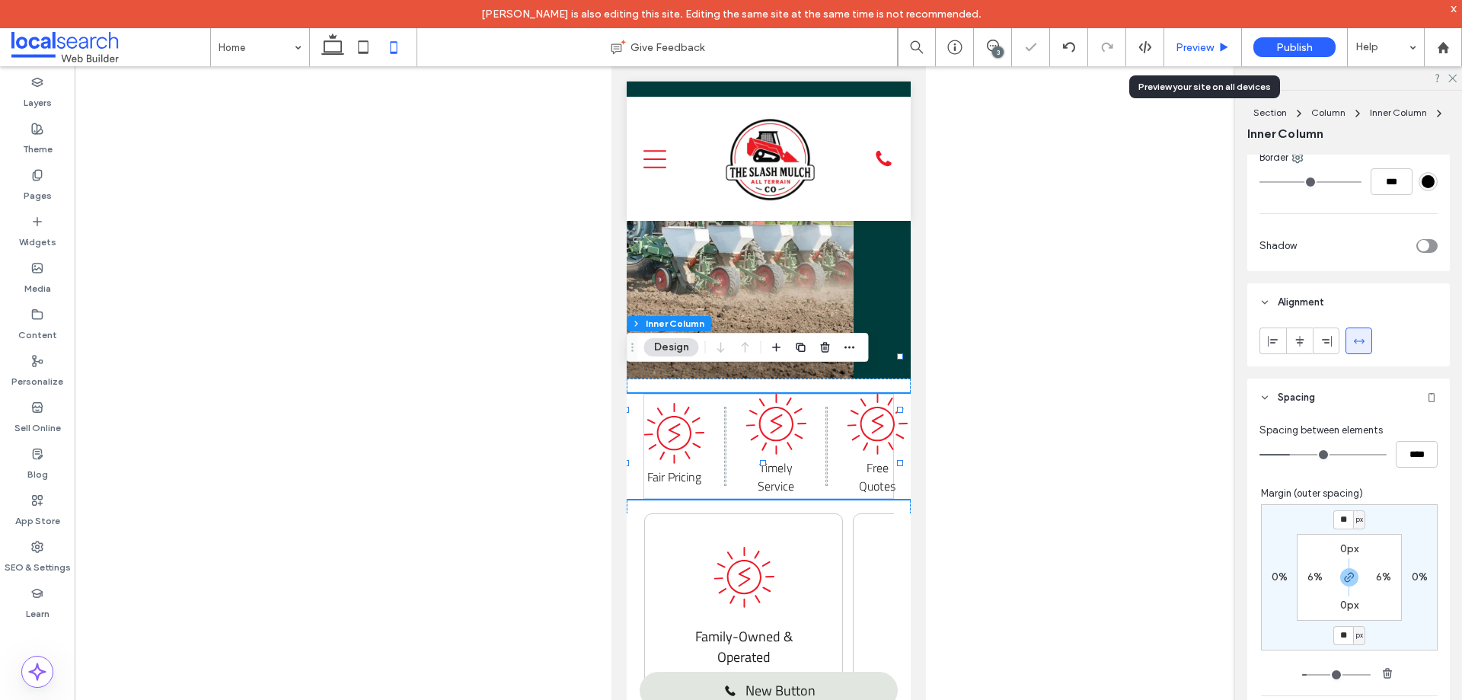
click at [1210, 50] on span "Preview" at bounding box center [1194, 47] width 38 height 13
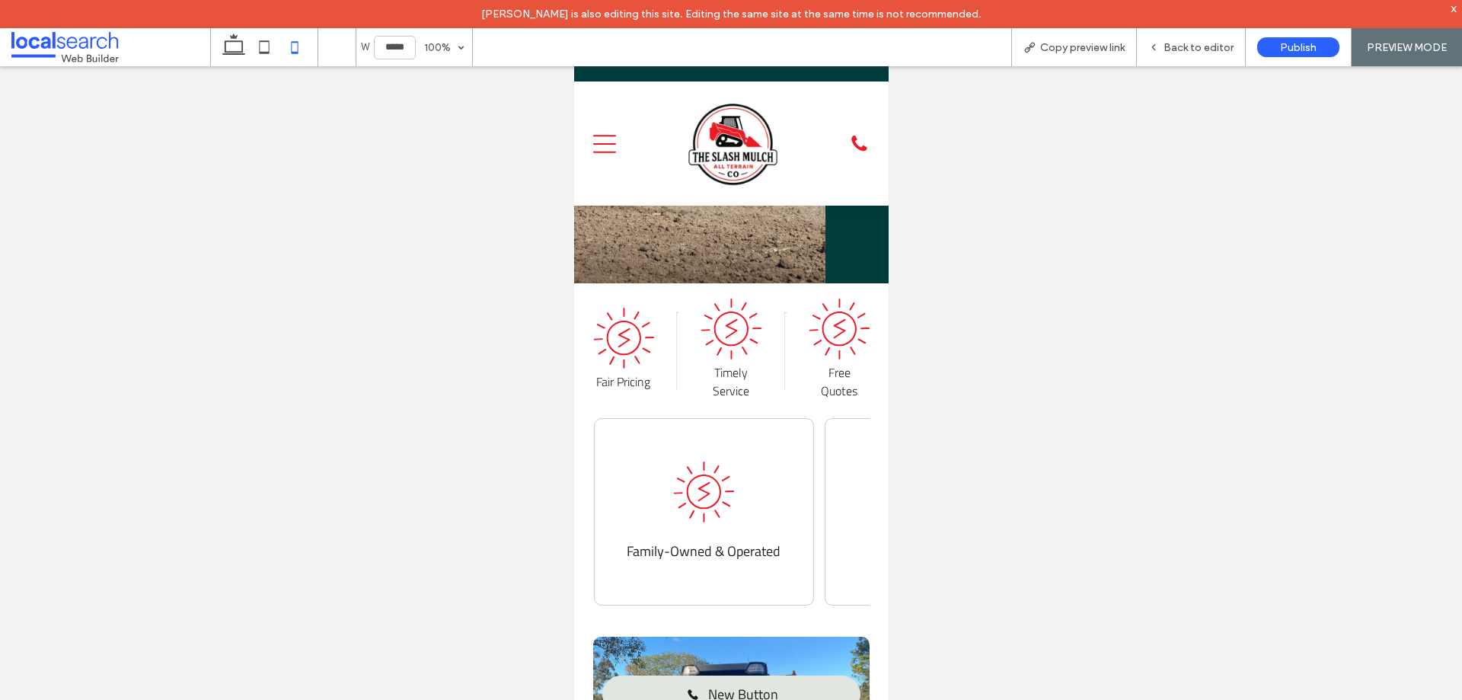
scroll to position [311, 0]
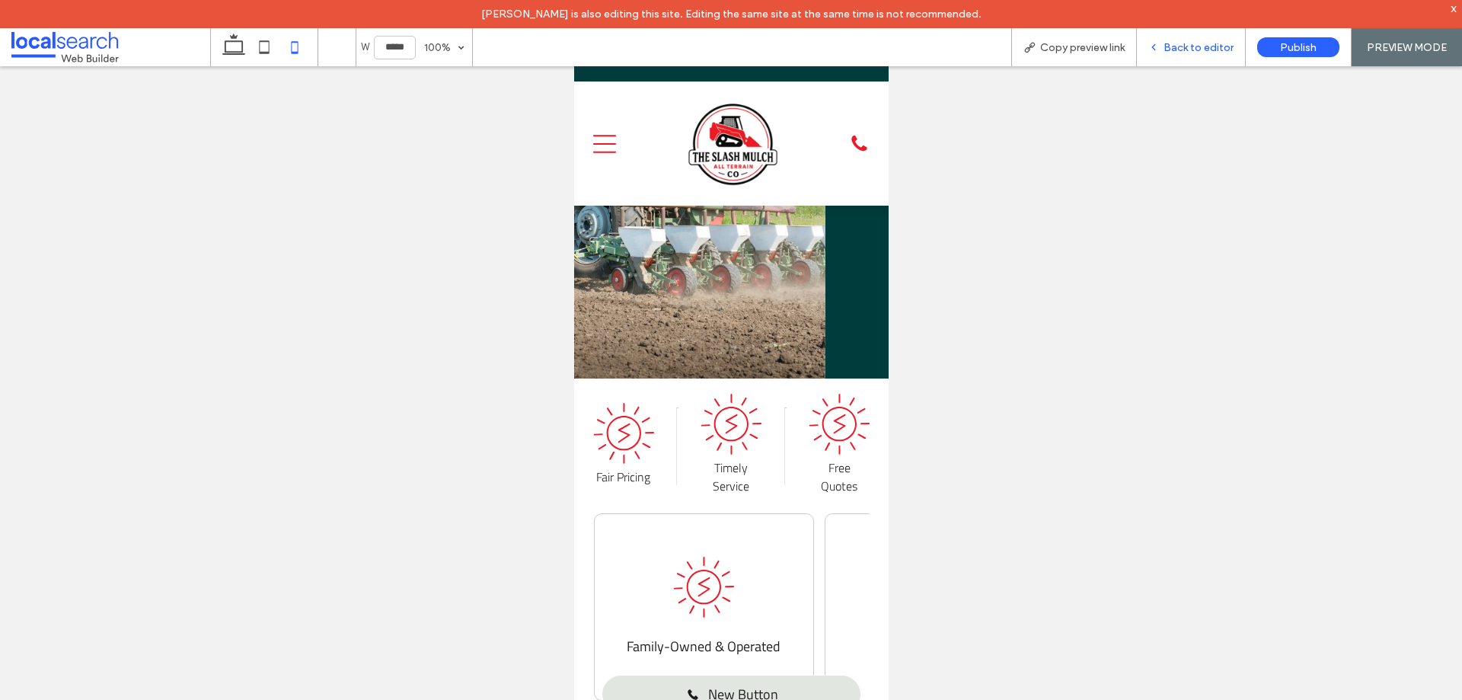
click at [1182, 49] on span "Back to editor" at bounding box center [1198, 47] width 70 height 13
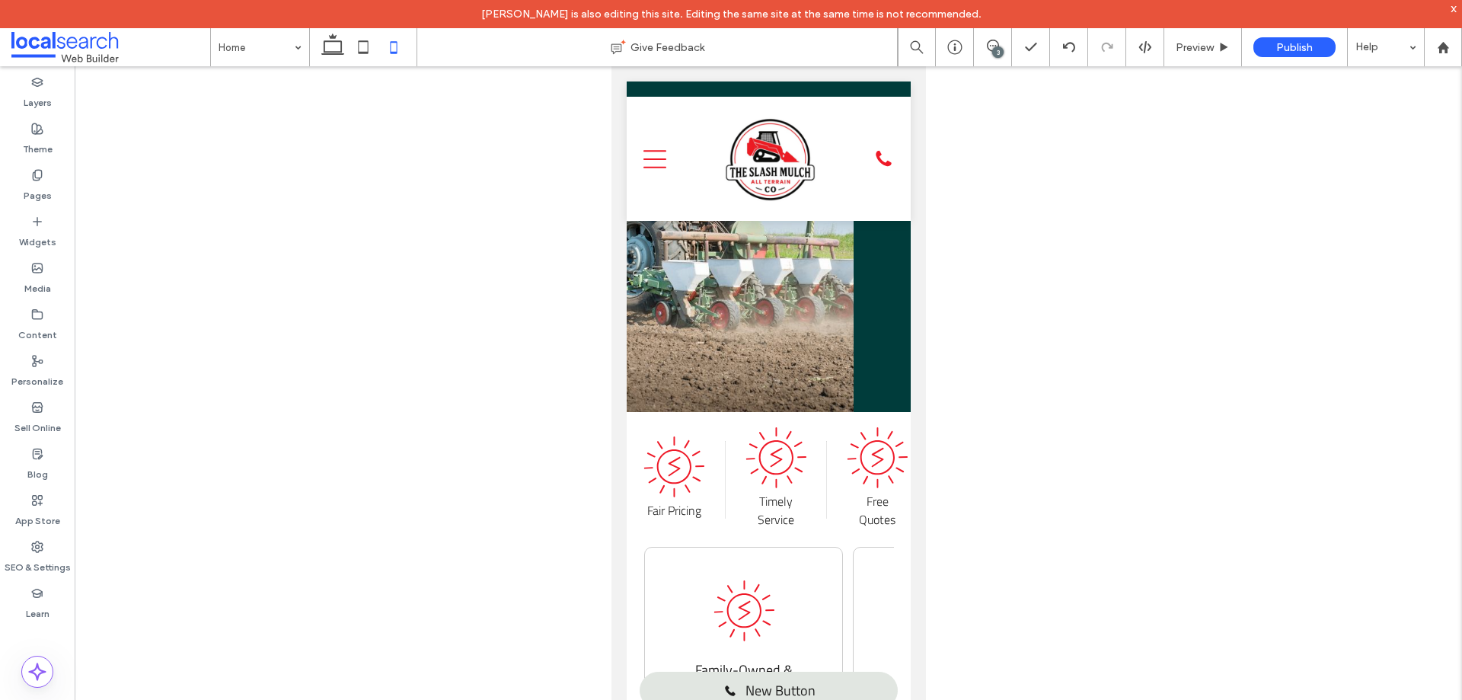
scroll to position [345, 0]
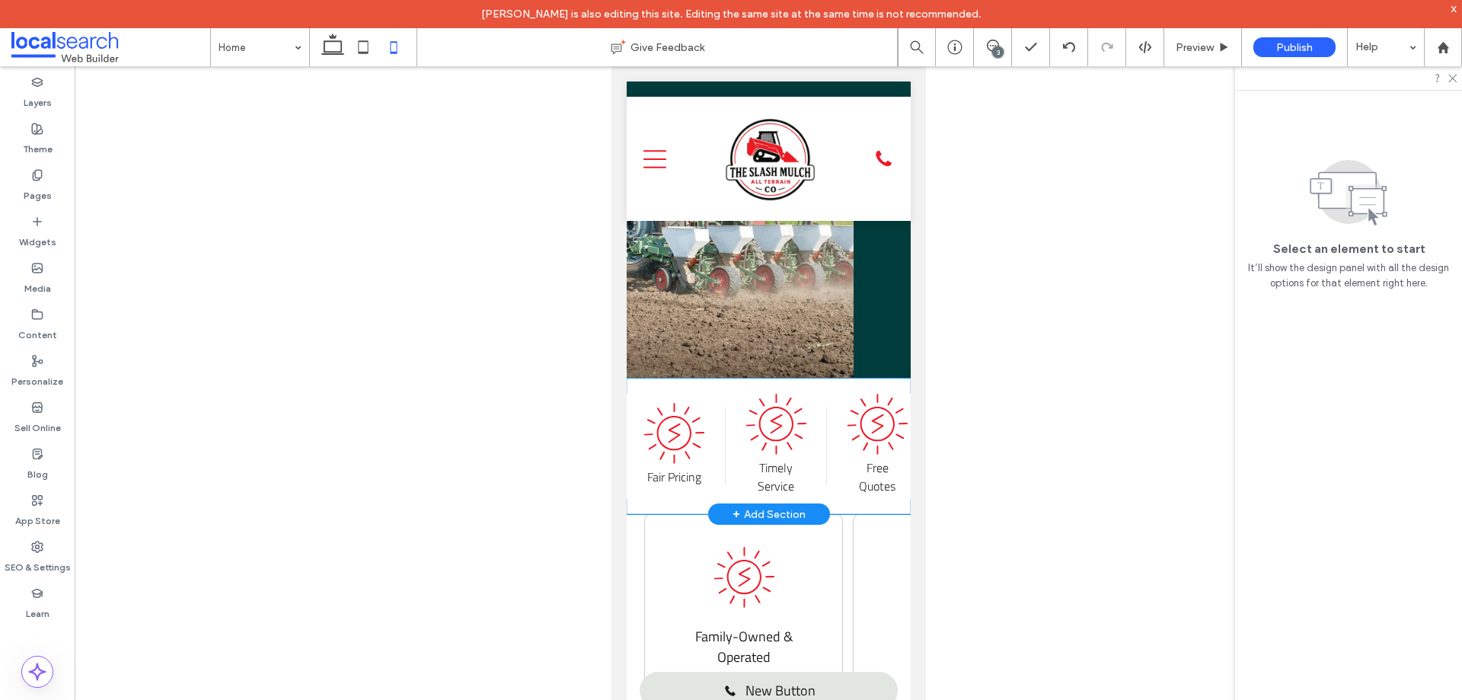
click at [672, 403] on icon at bounding box center [673, 433] width 61 height 61
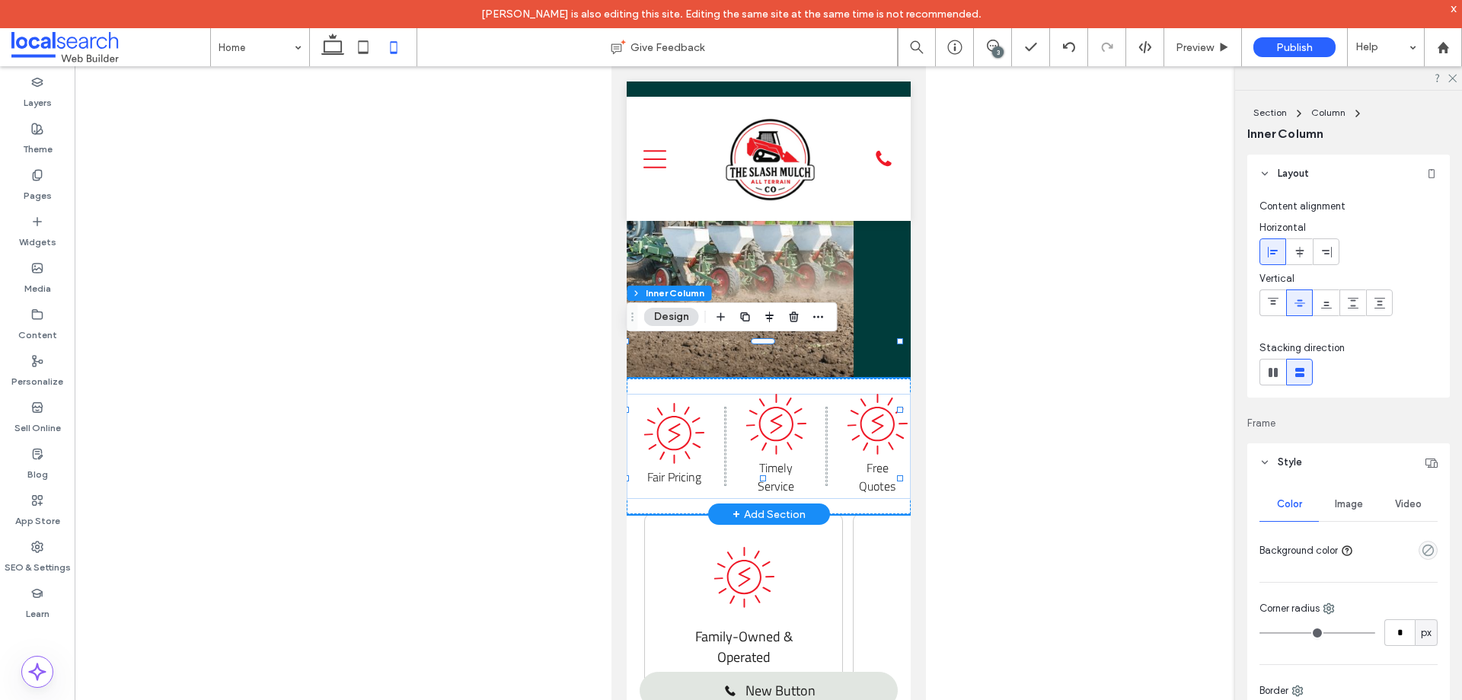
click at [672, 403] on icon at bounding box center [673, 433] width 61 height 61
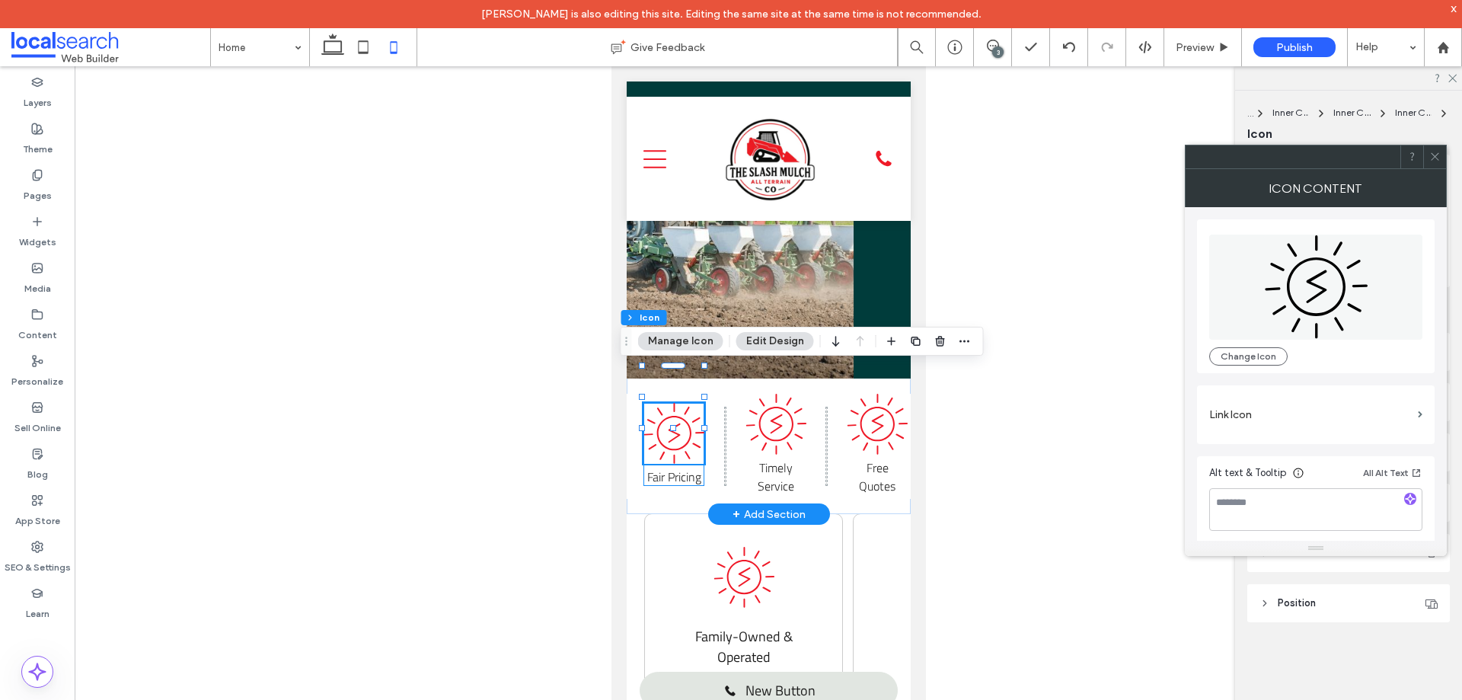
click at [702, 435] on div "Fair Pricing" at bounding box center [673, 444] width 61 height 83
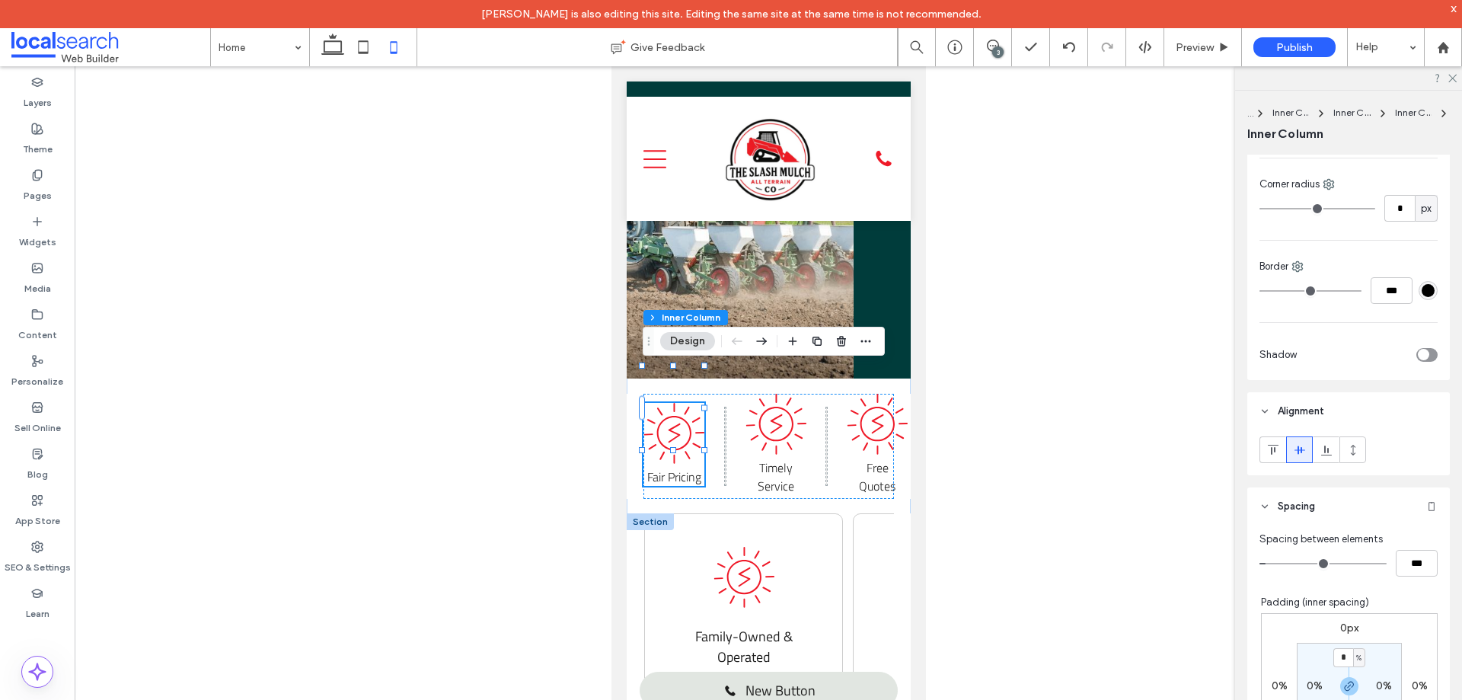
scroll to position [279, 0]
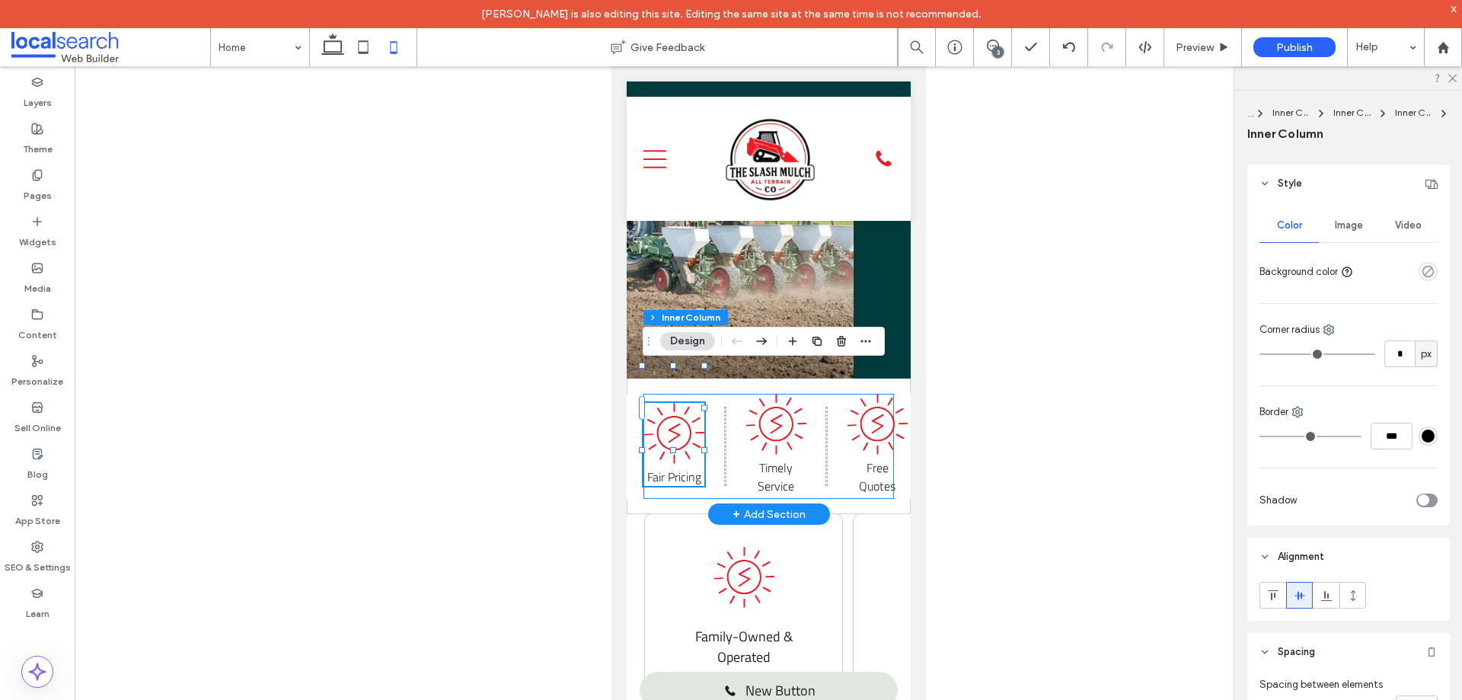
click at [713, 394] on div "Fair Pricing Timely Service Free Quotes" at bounding box center [768, 446] width 250 height 105
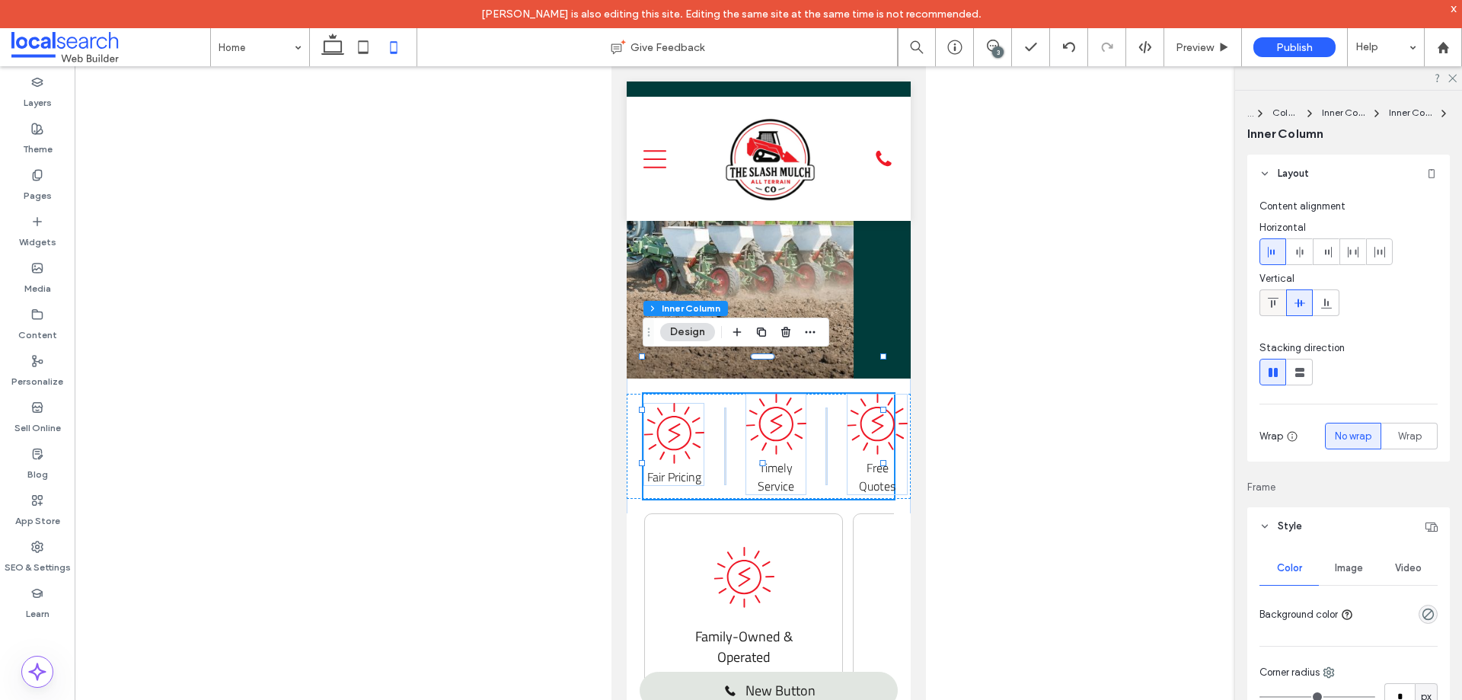
click at [1278, 307] on icon at bounding box center [1273, 303] width 12 height 12
click at [724, 394] on div "Fair Pricing Timely Service Free Quotes" at bounding box center [768, 446] width 250 height 105
click at [724, 394] on div at bounding box center [724, 433] width 1 height 78
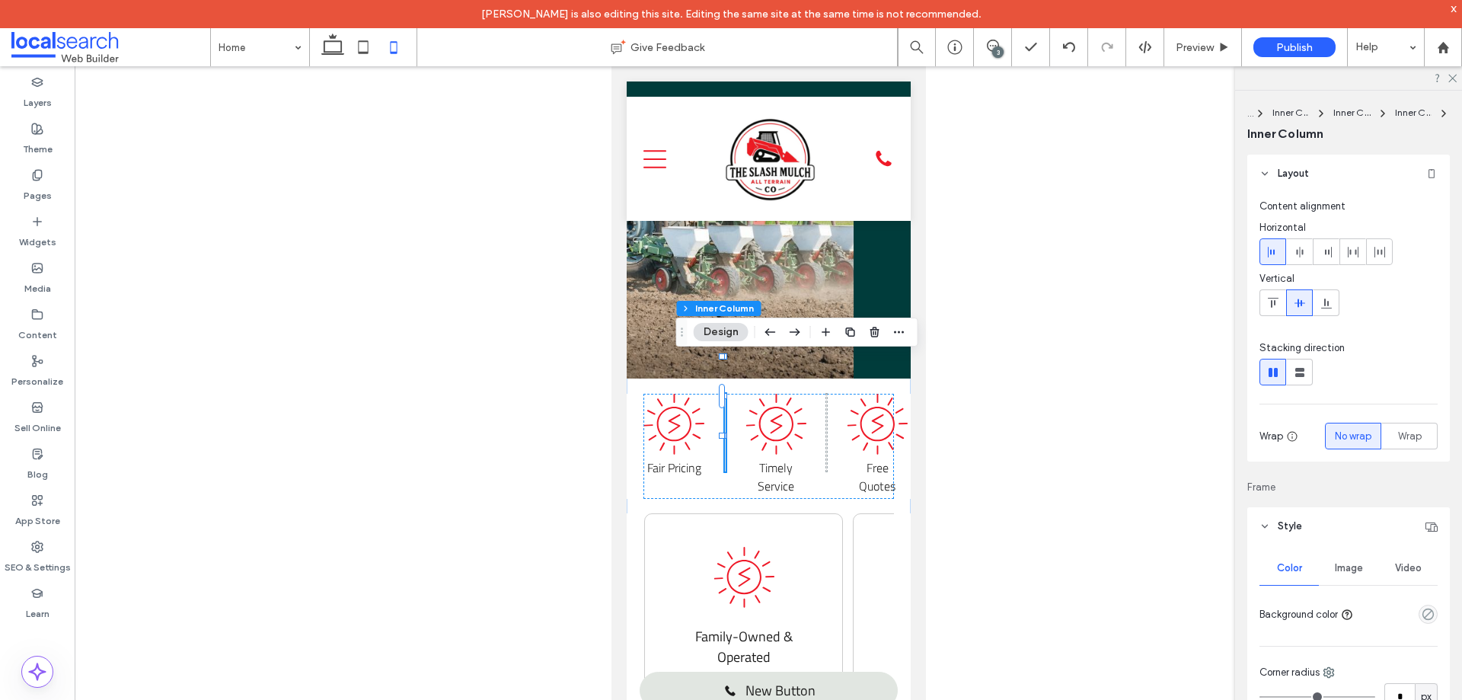
click at [1299, 311] on span at bounding box center [1299, 302] width 12 height 25
click at [1279, 303] on div at bounding box center [1272, 302] width 25 height 25
click at [1299, 301] on icon at bounding box center [1299, 303] width 12 height 12
click at [1319, 303] on div at bounding box center [1325, 302] width 25 height 25
click at [1305, 305] on icon at bounding box center [1299, 303] width 12 height 12
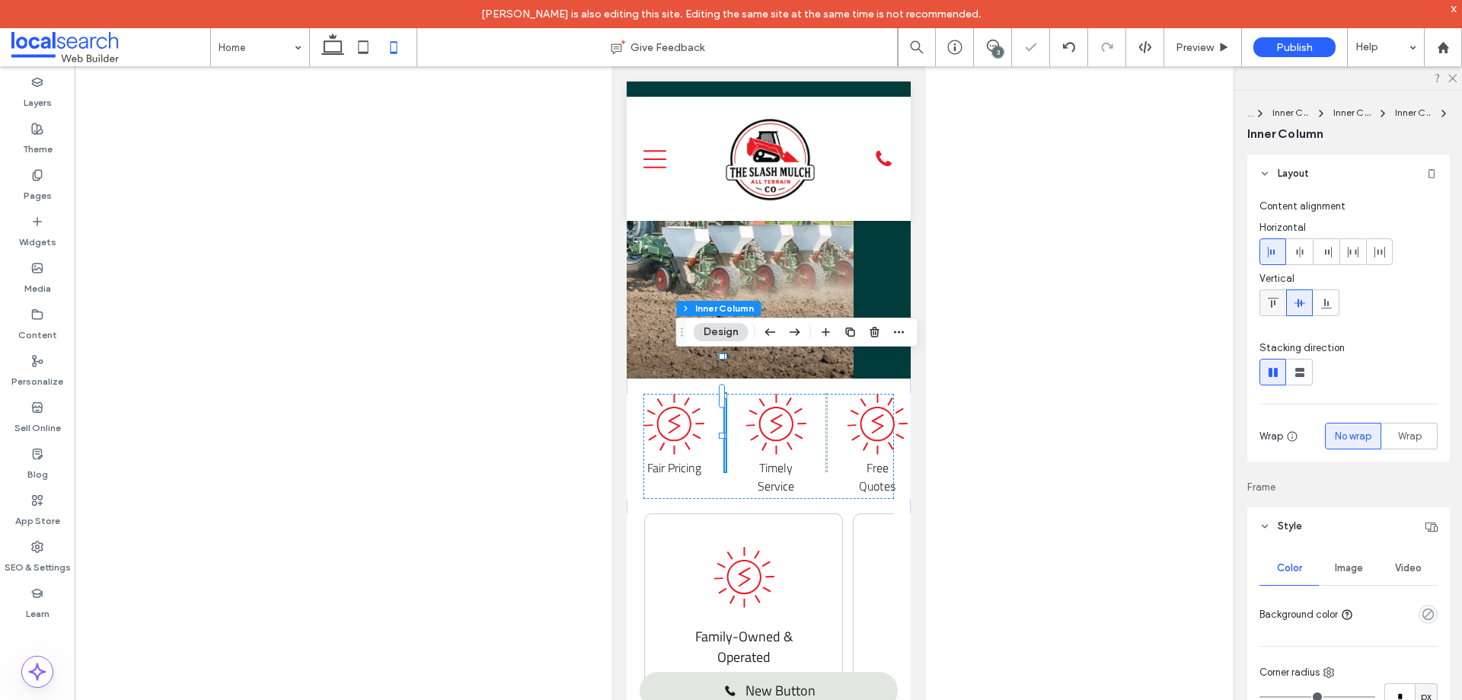
click at [1280, 301] on div at bounding box center [1272, 302] width 25 height 25
click at [710, 407] on div "Fair Pricing Timely Service Free Quotes" at bounding box center [768, 446] width 250 height 105
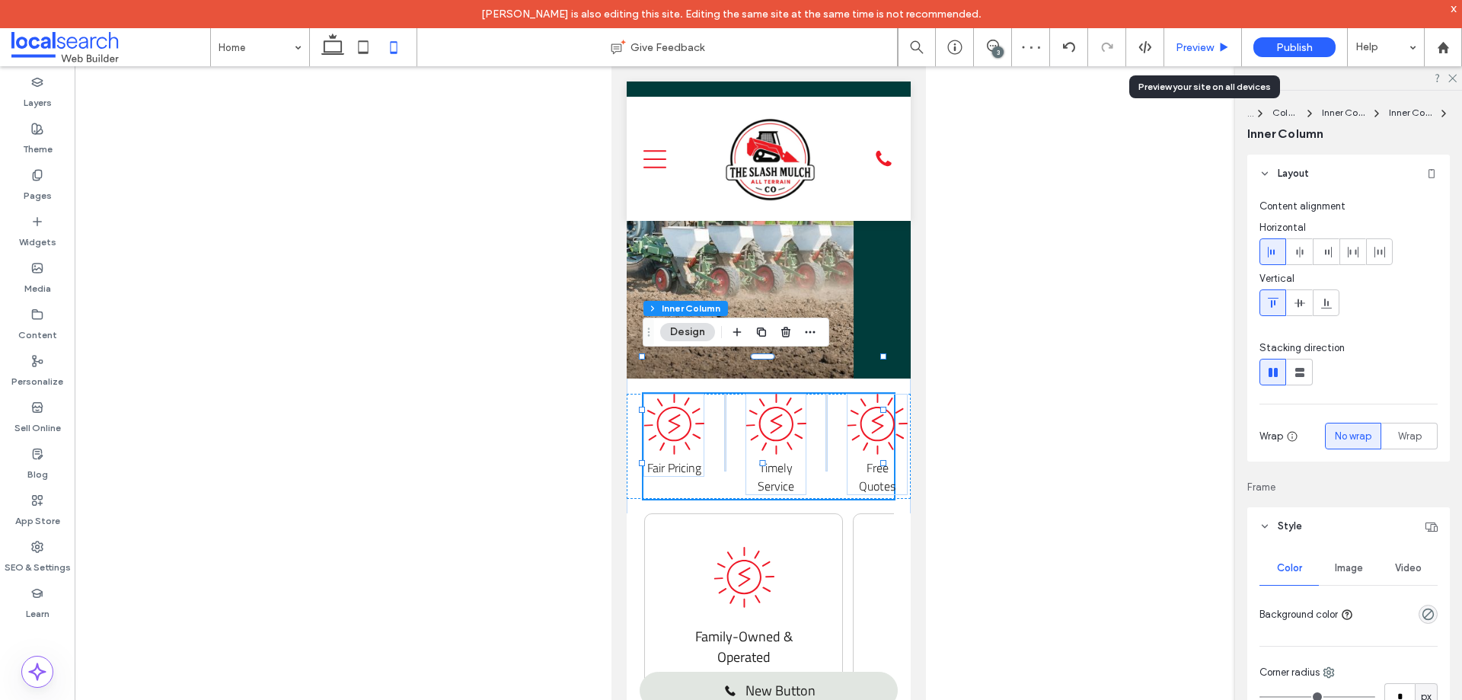
click at [1204, 48] on span "Preview" at bounding box center [1194, 47] width 38 height 13
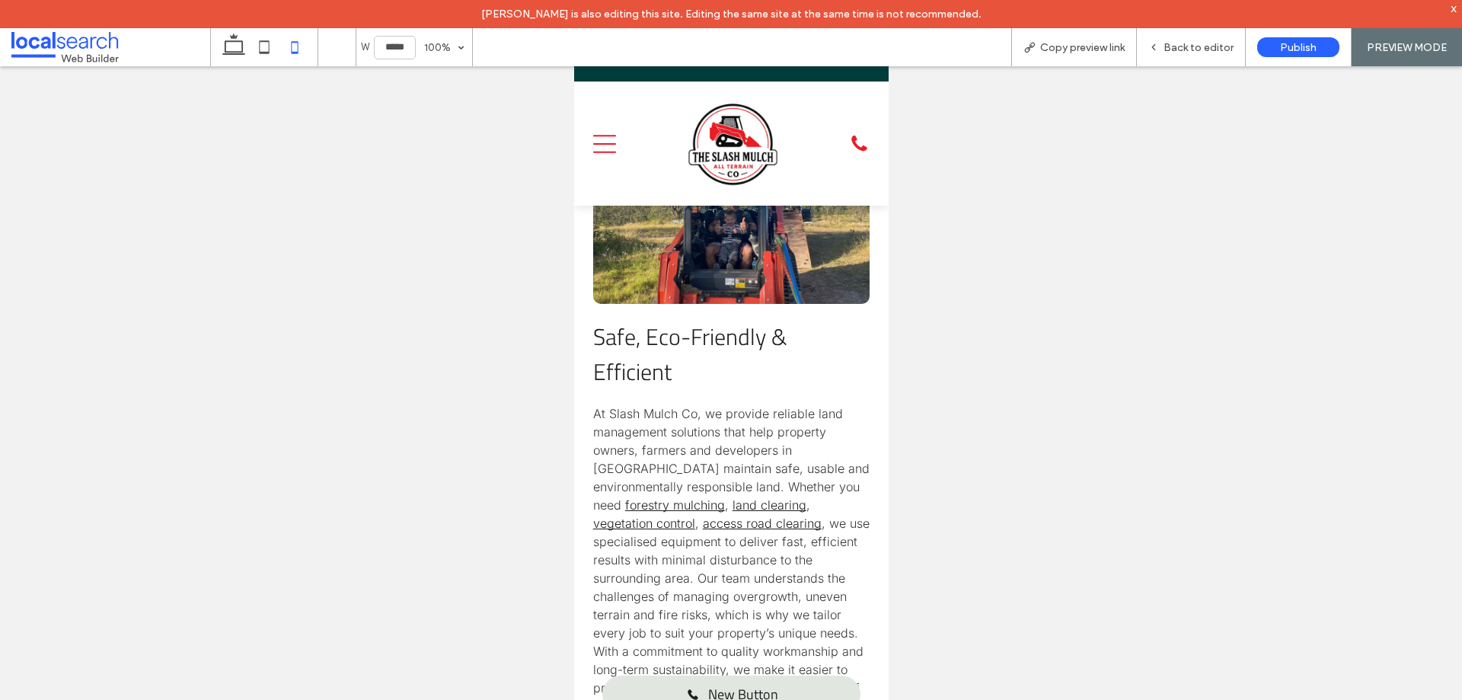
scroll to position [1149, 0]
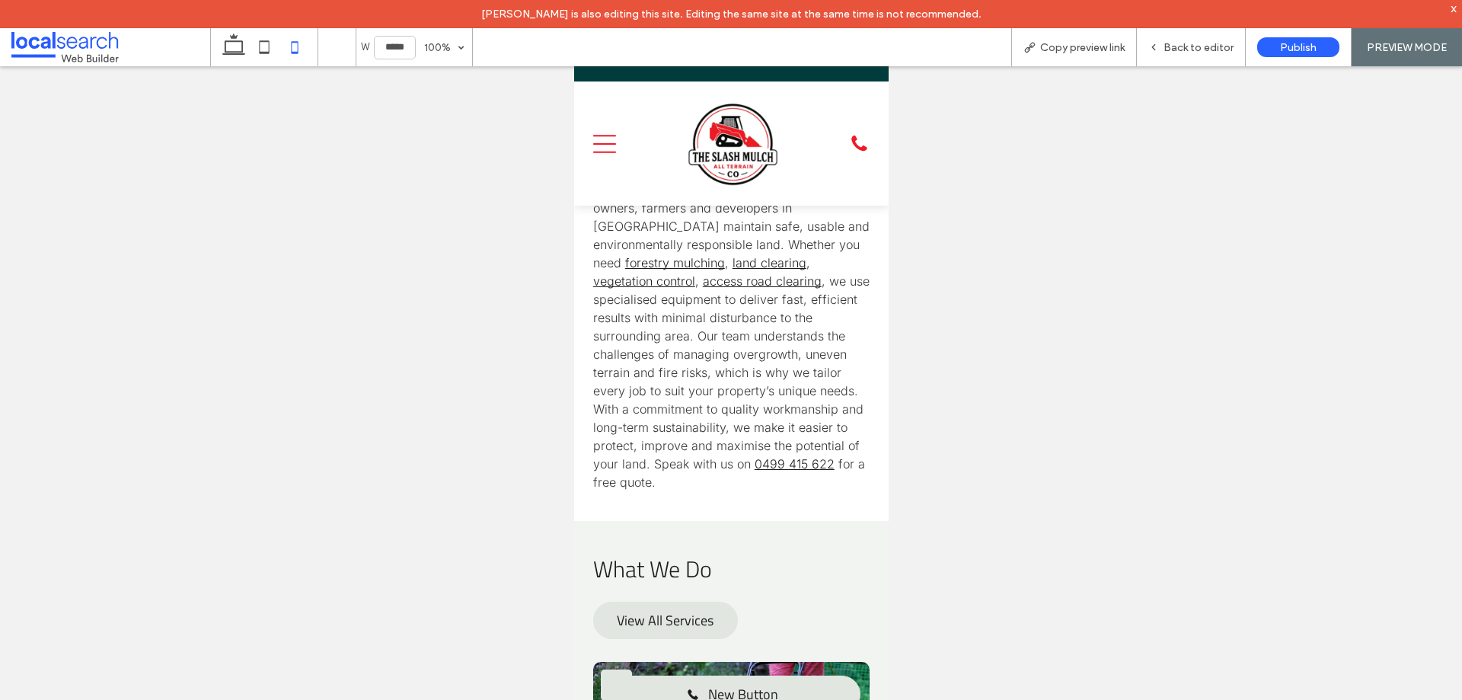
click at [259, 69] on div at bounding box center [731, 397] width 1462 height 662
click at [1164, 43] on div "Back to editor" at bounding box center [1191, 47] width 108 height 13
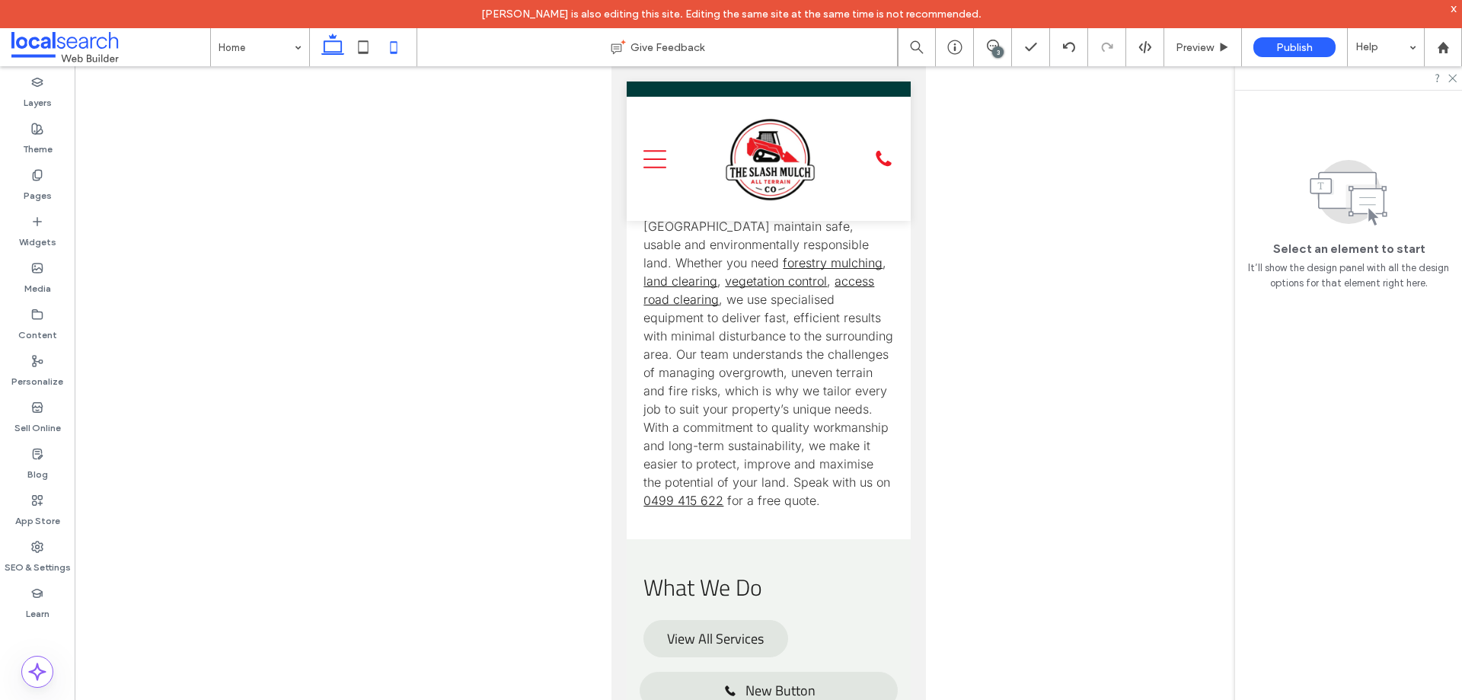
click at [362, 46] on icon at bounding box center [363, 47] width 30 height 30
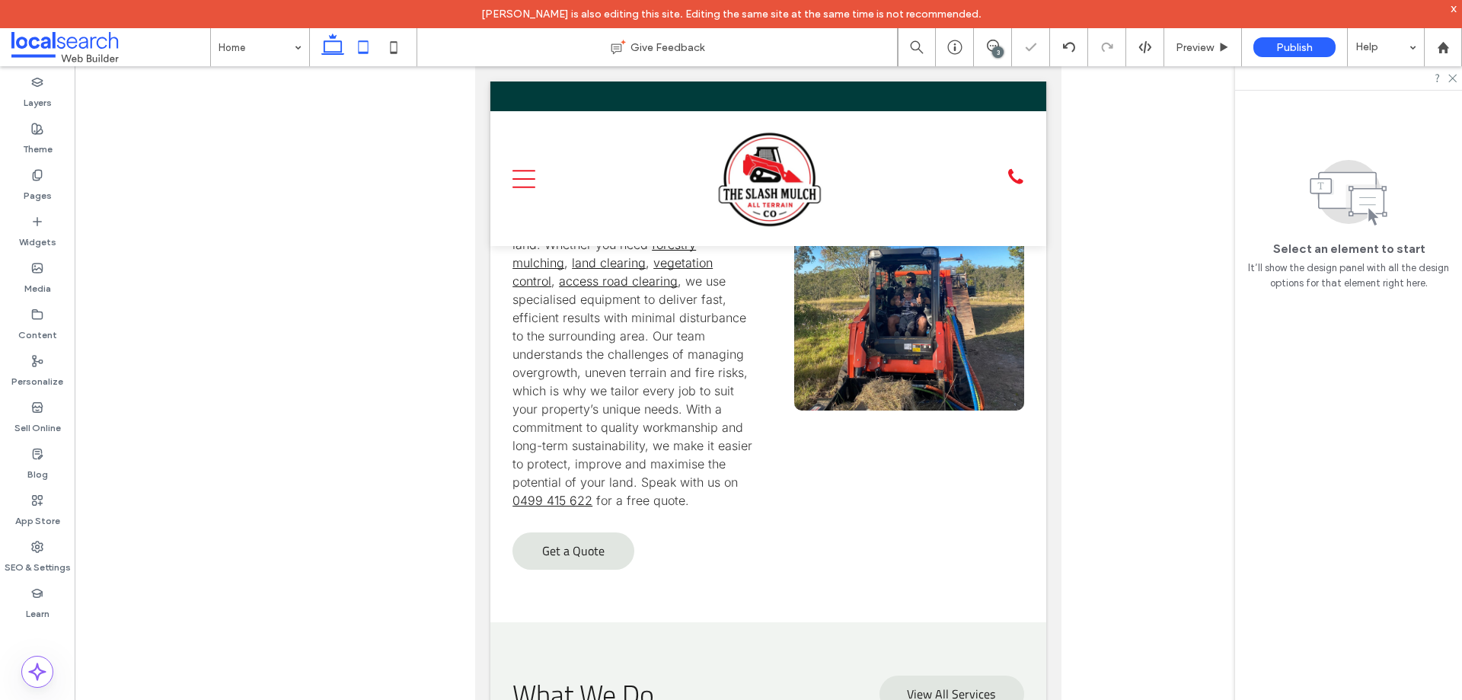
scroll to position [950, 0]
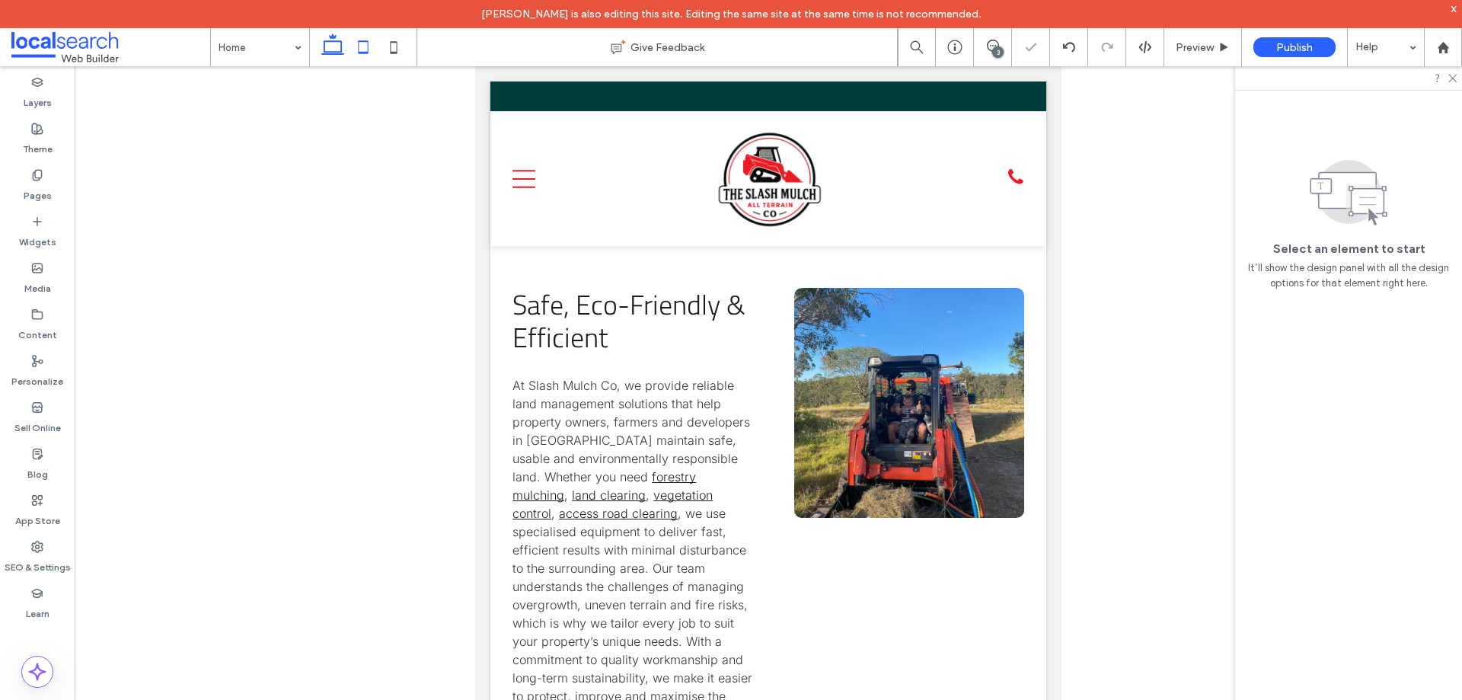
drag, startPoint x: 330, startPoint y: 51, endPoint x: 669, endPoint y: 278, distance: 408.3
click at [330, 51] on icon at bounding box center [332, 47] width 30 height 30
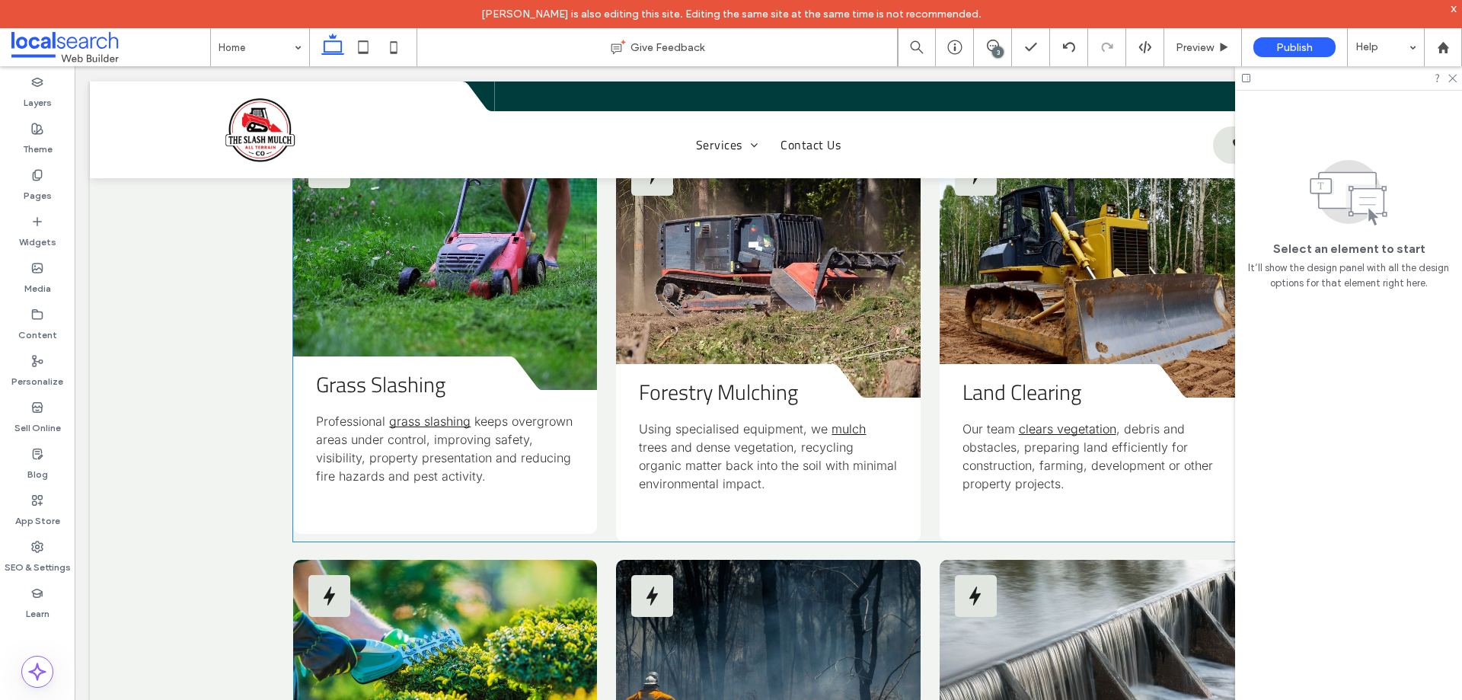
scroll to position [1571, 0]
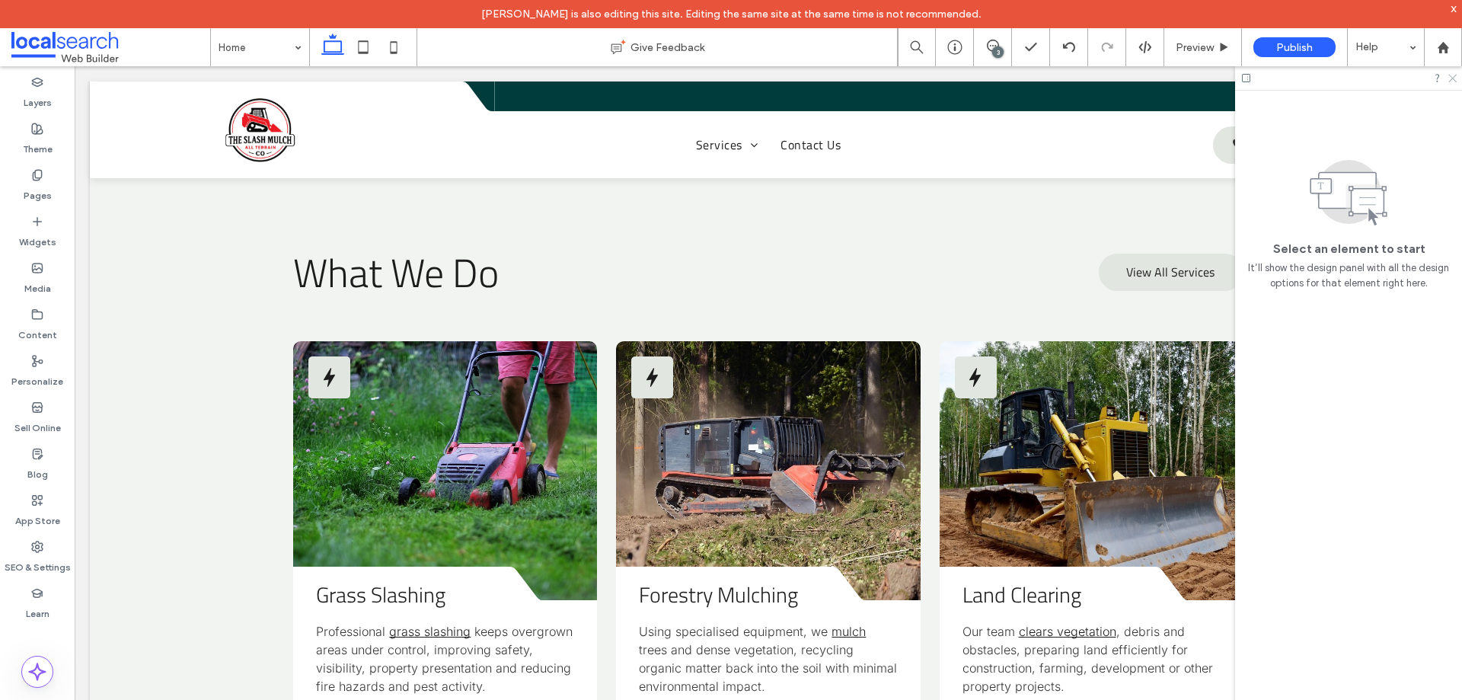
click at [1448, 75] on icon at bounding box center [1451, 77] width 10 height 10
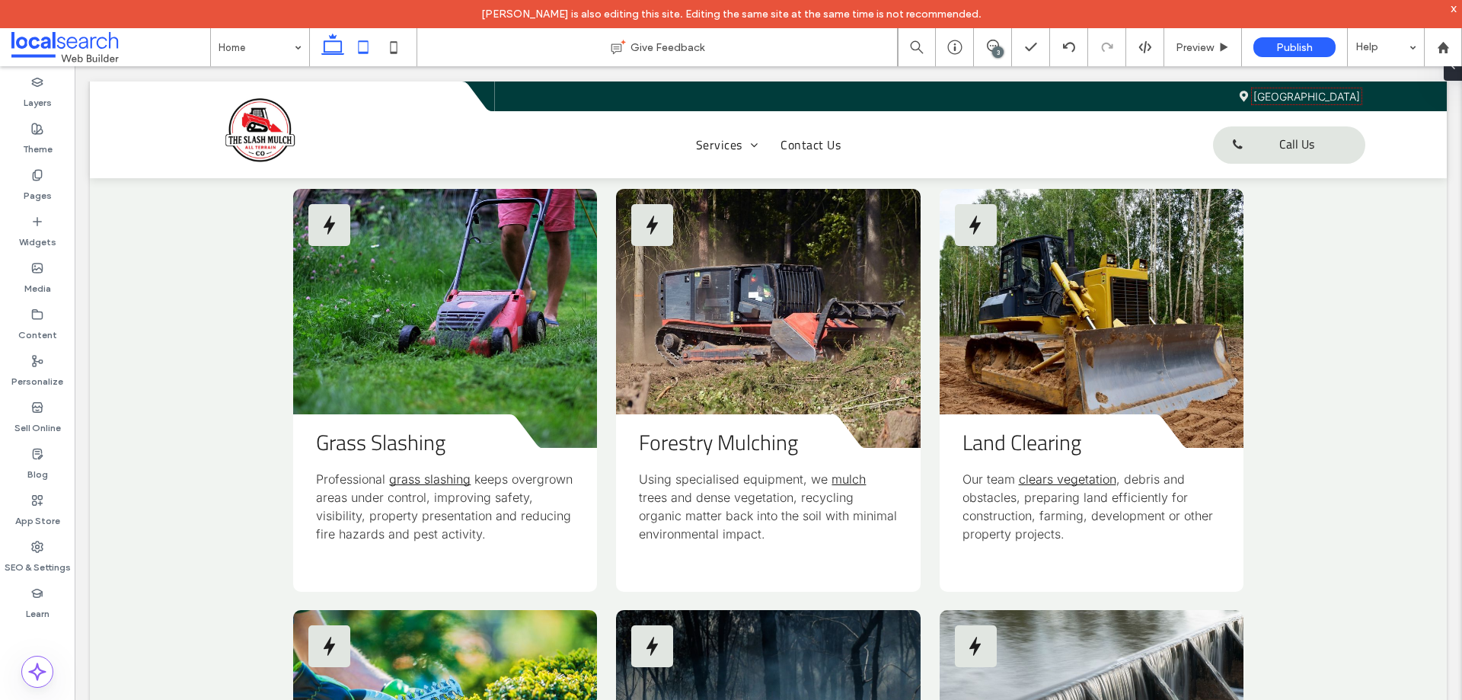
click at [365, 49] on icon at bounding box center [363, 47] width 30 height 30
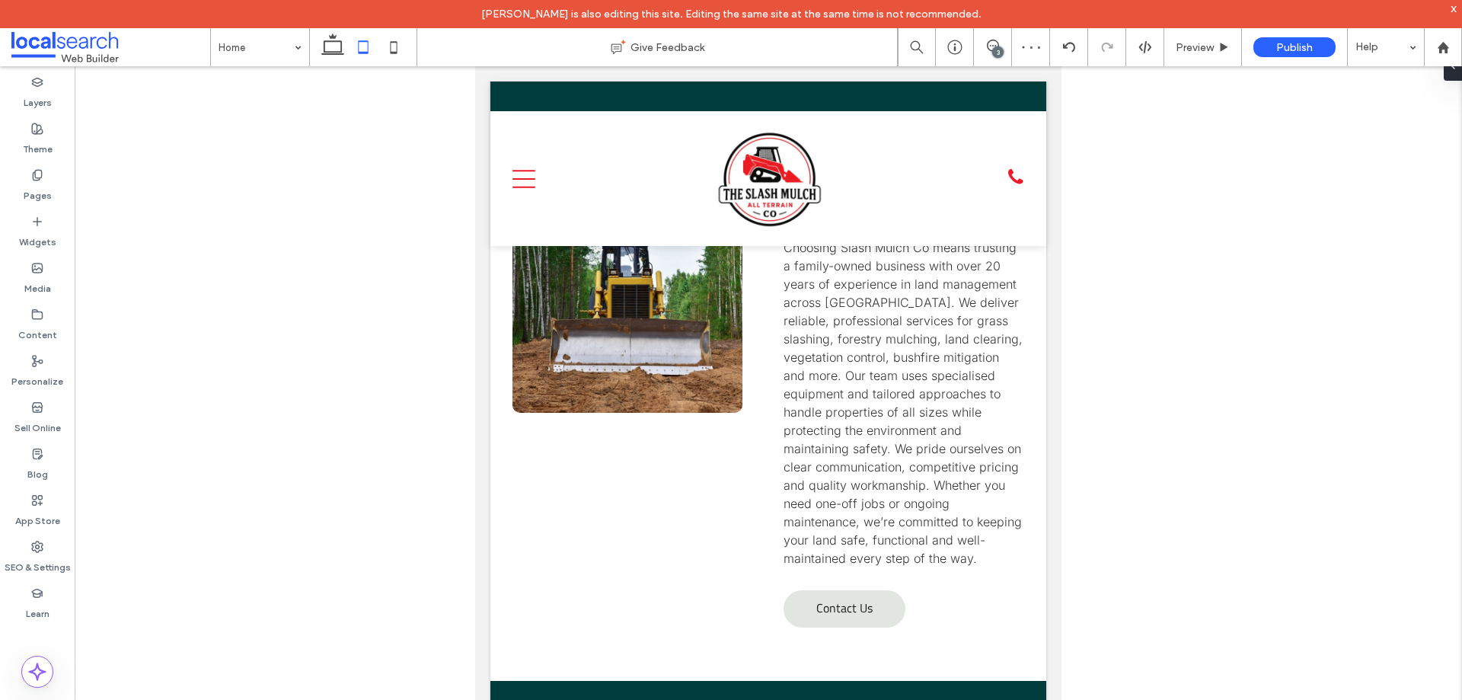
scroll to position [0, 0]
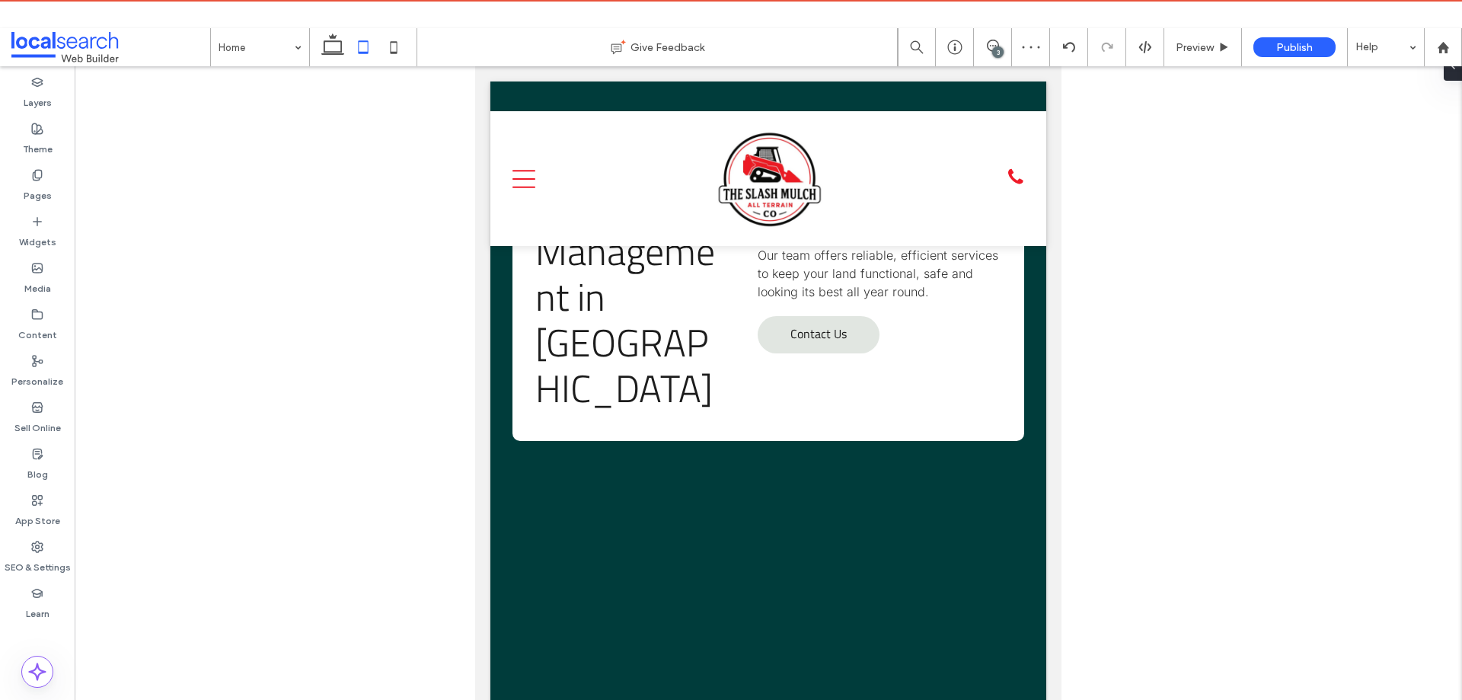
drag, startPoint x: 1055, startPoint y: 586, endPoint x: 1520, endPoint y: 126, distance: 654.1
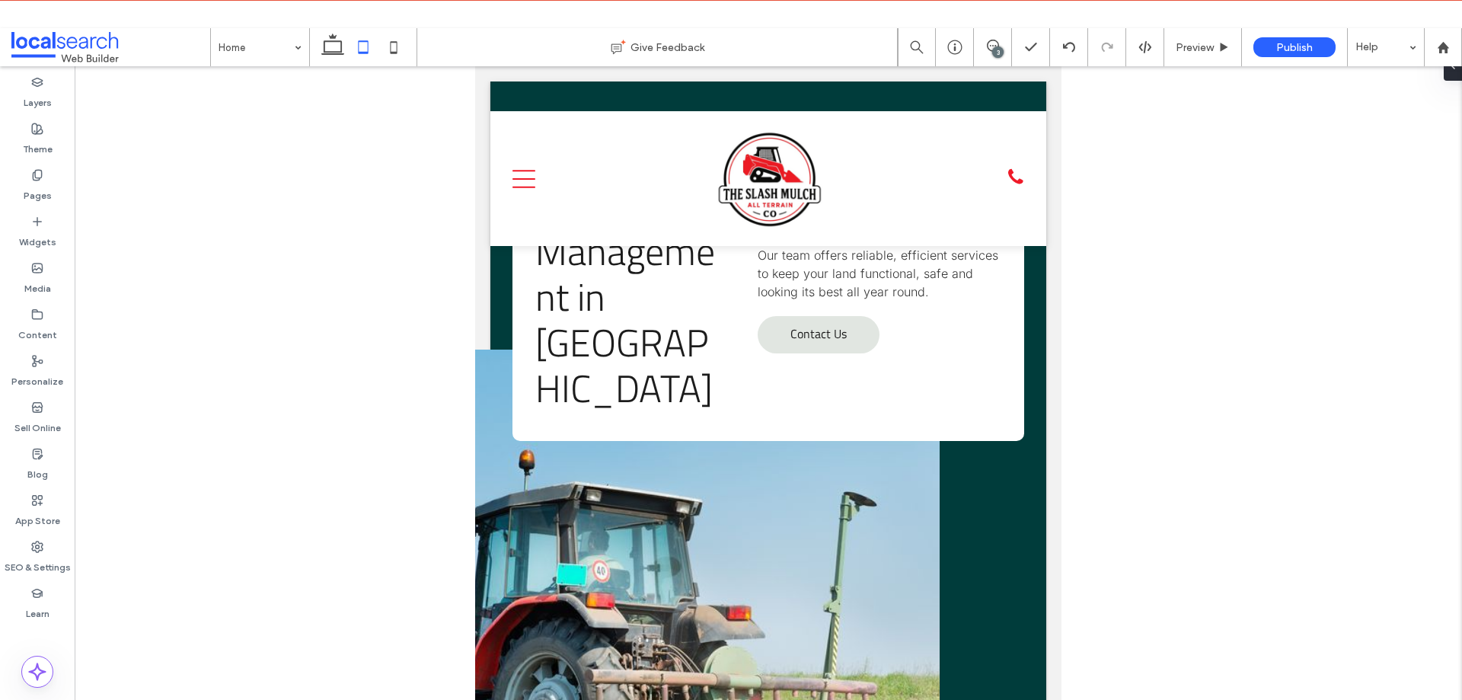
click at [332, 57] on icon at bounding box center [332, 47] width 30 height 30
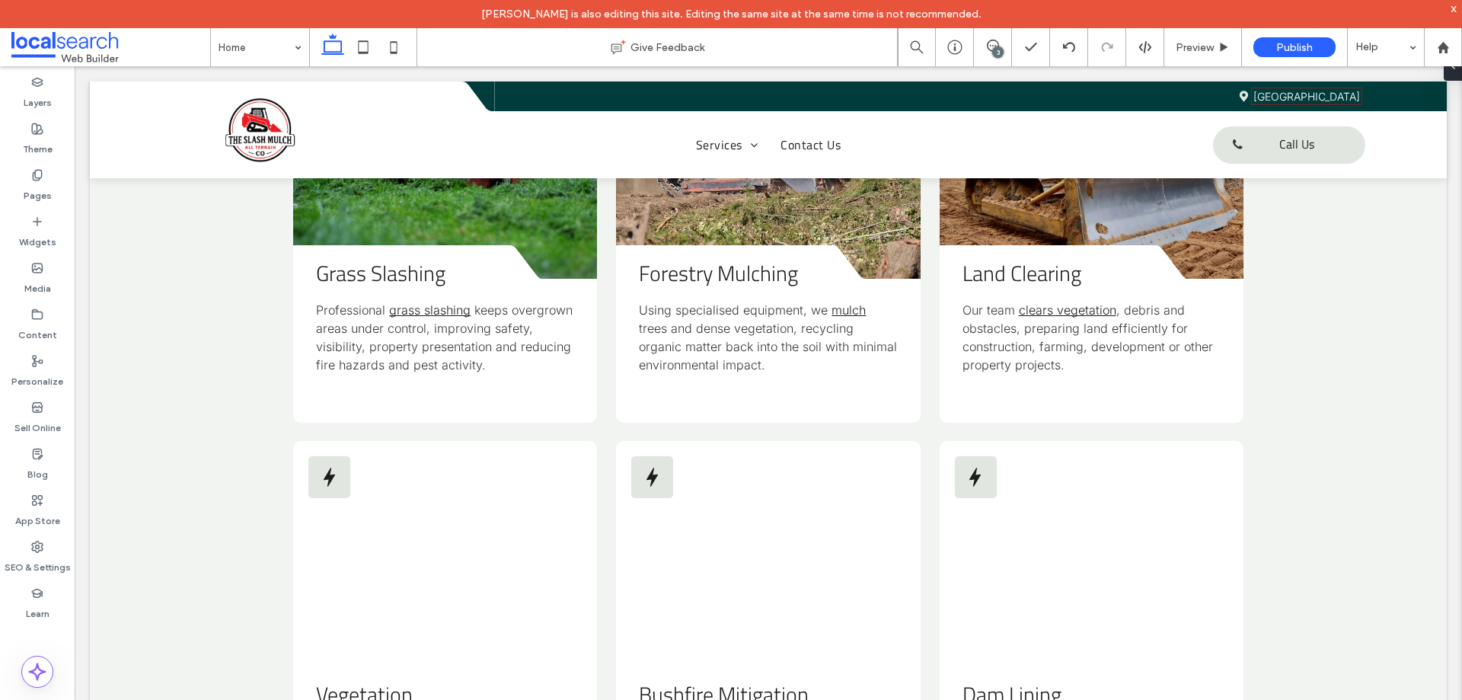
scroll to position [4164, 0]
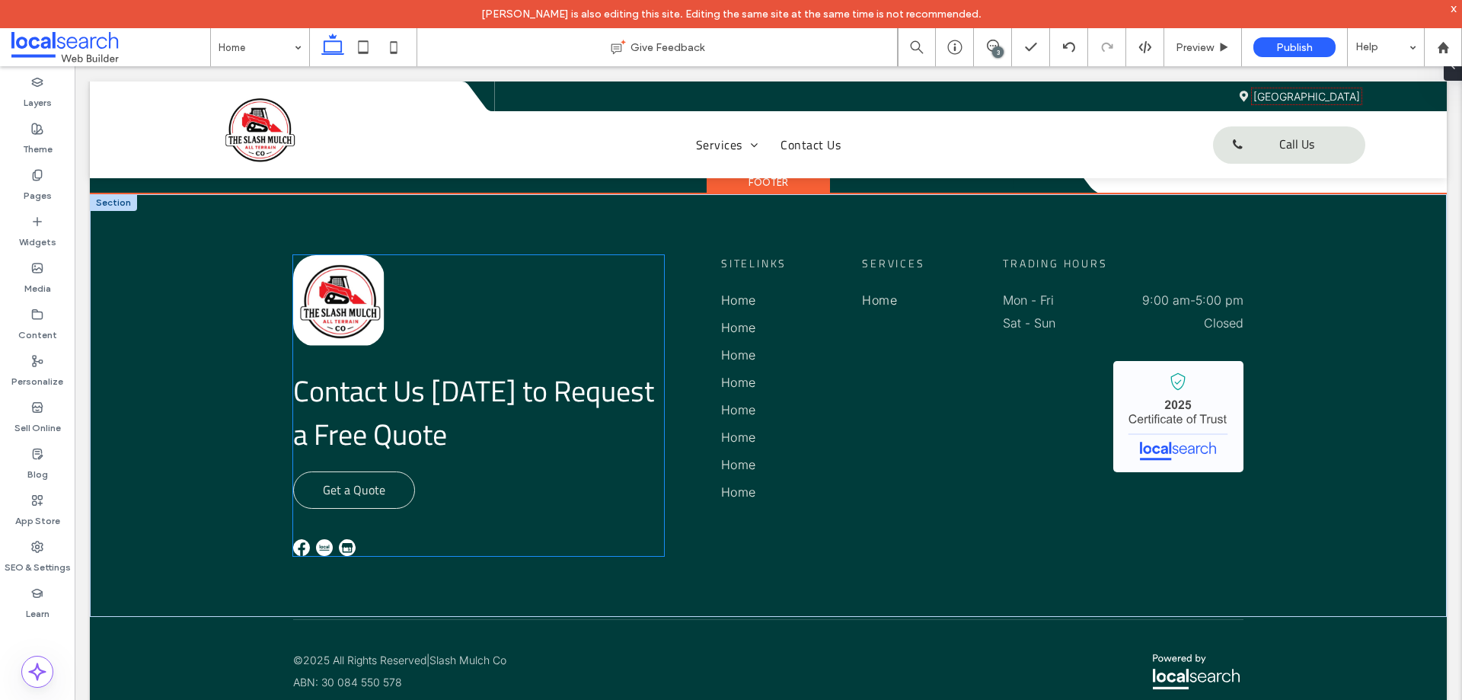
click at [341, 500] on span "Get a Quote" at bounding box center [354, 489] width 62 height 33
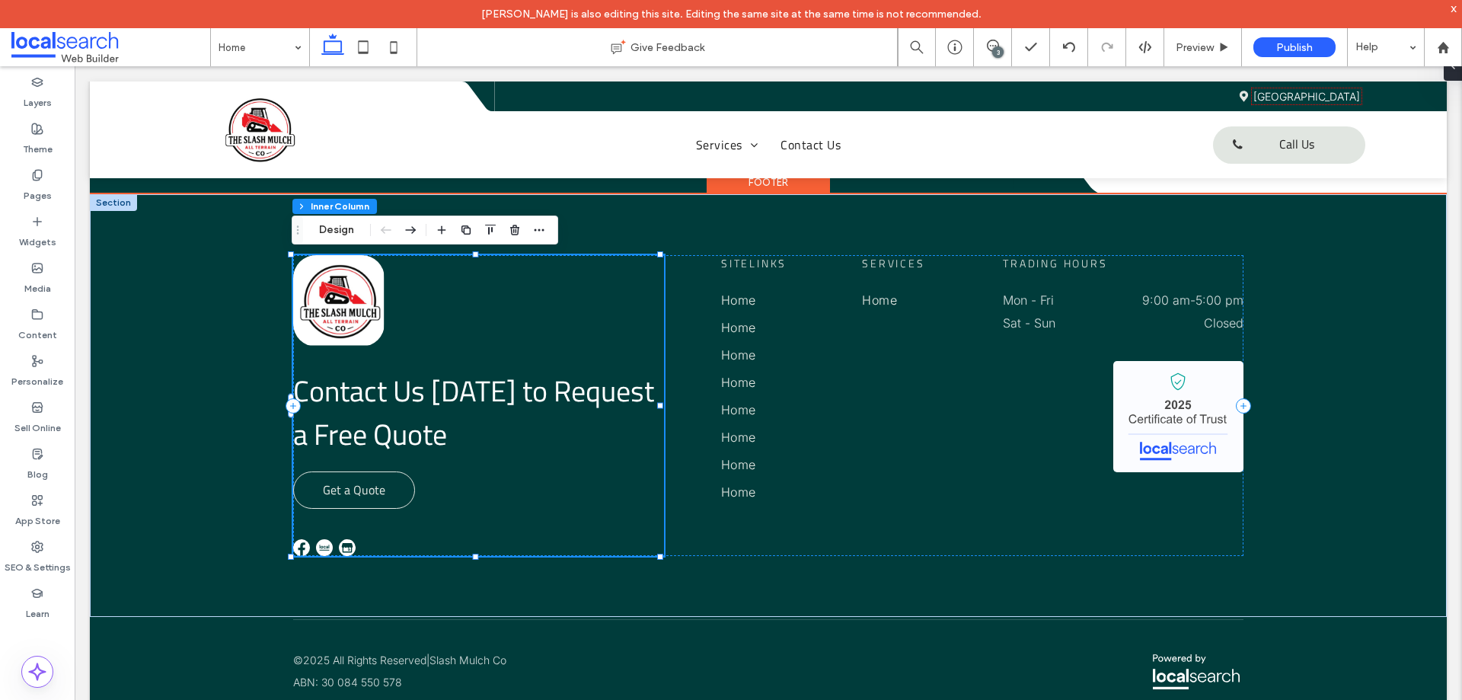
click at [341, 500] on span "Get a Quote" at bounding box center [354, 489] width 62 height 33
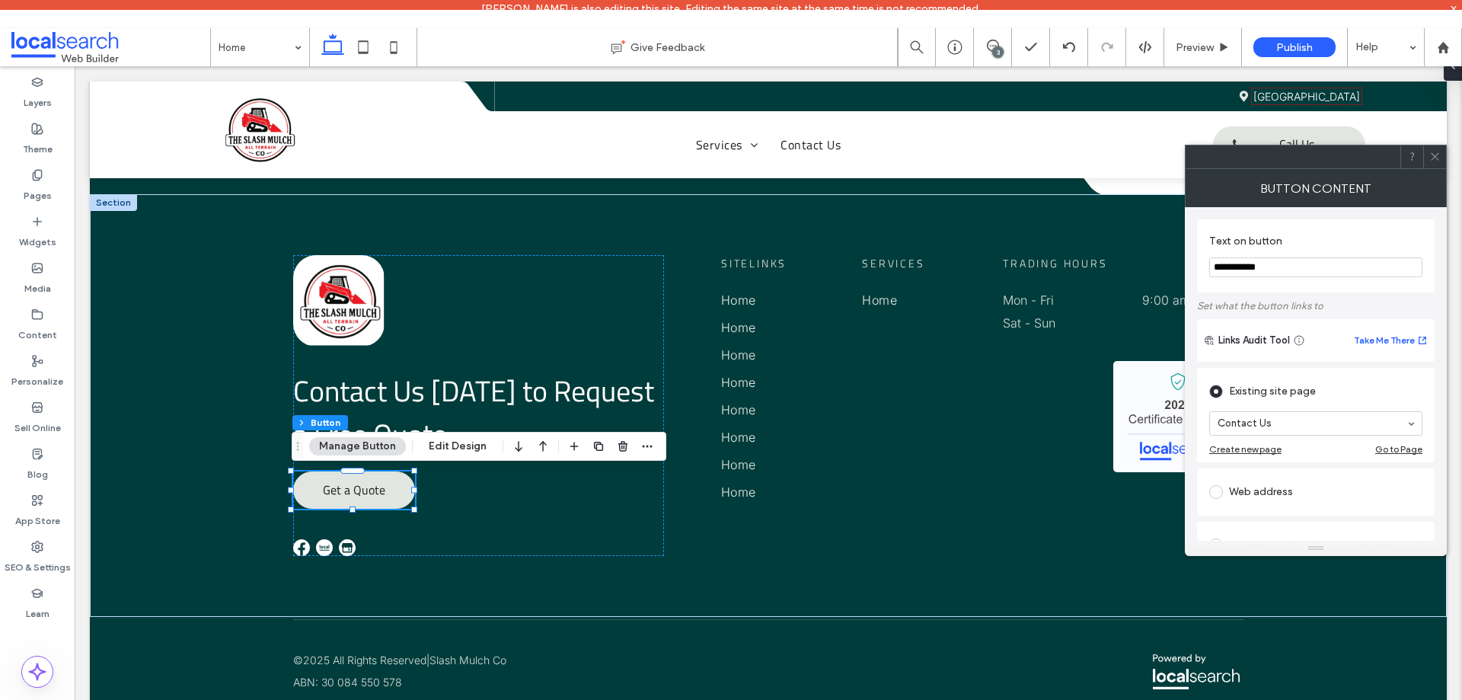
click at [1433, 164] on span at bounding box center [1434, 156] width 11 height 23
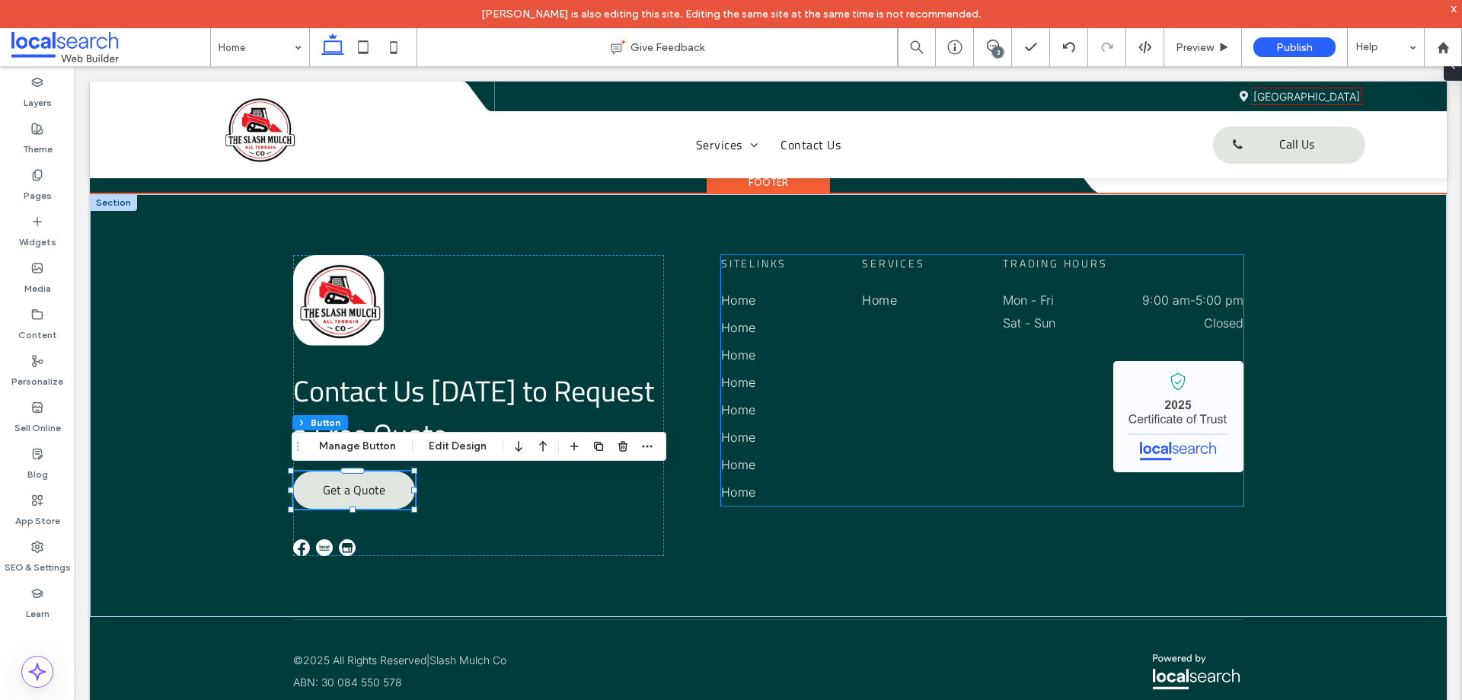
click at [749, 330] on span "Home" at bounding box center [738, 327] width 35 height 15
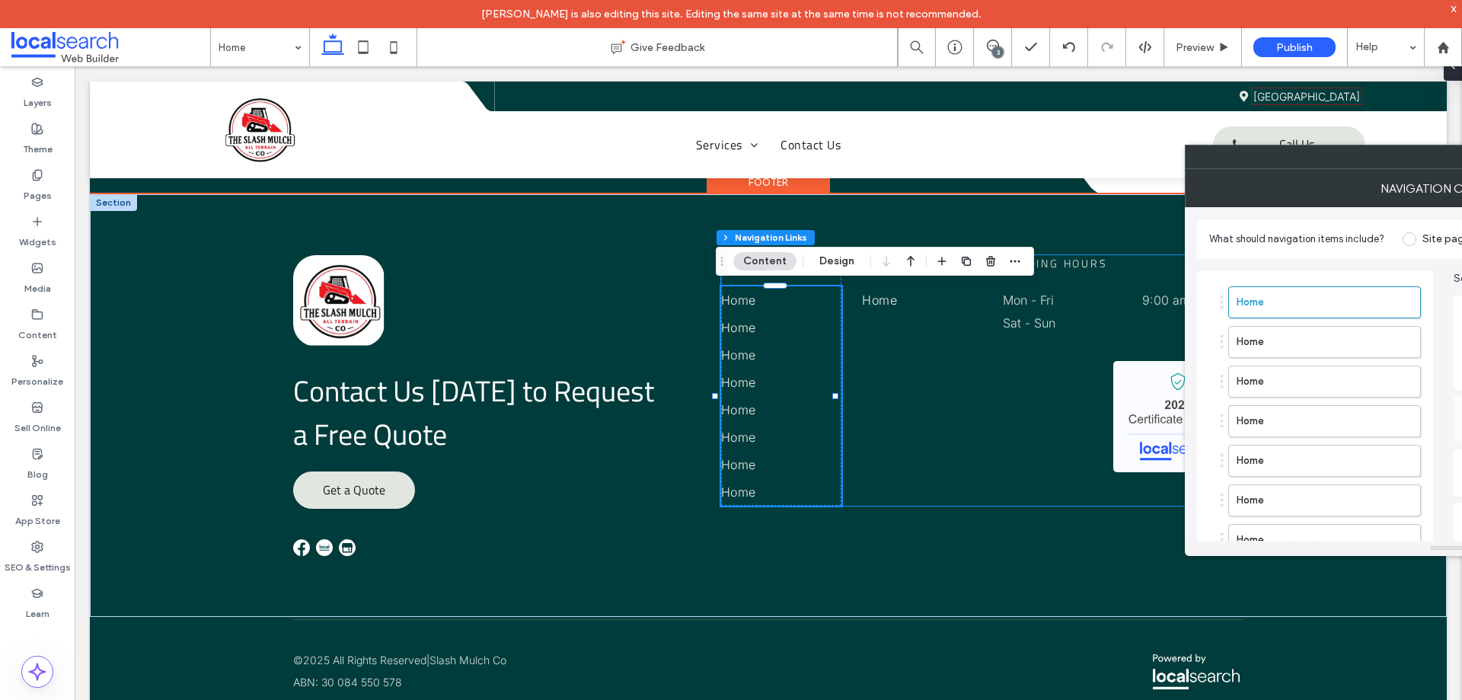
type input "***"
type input "****"
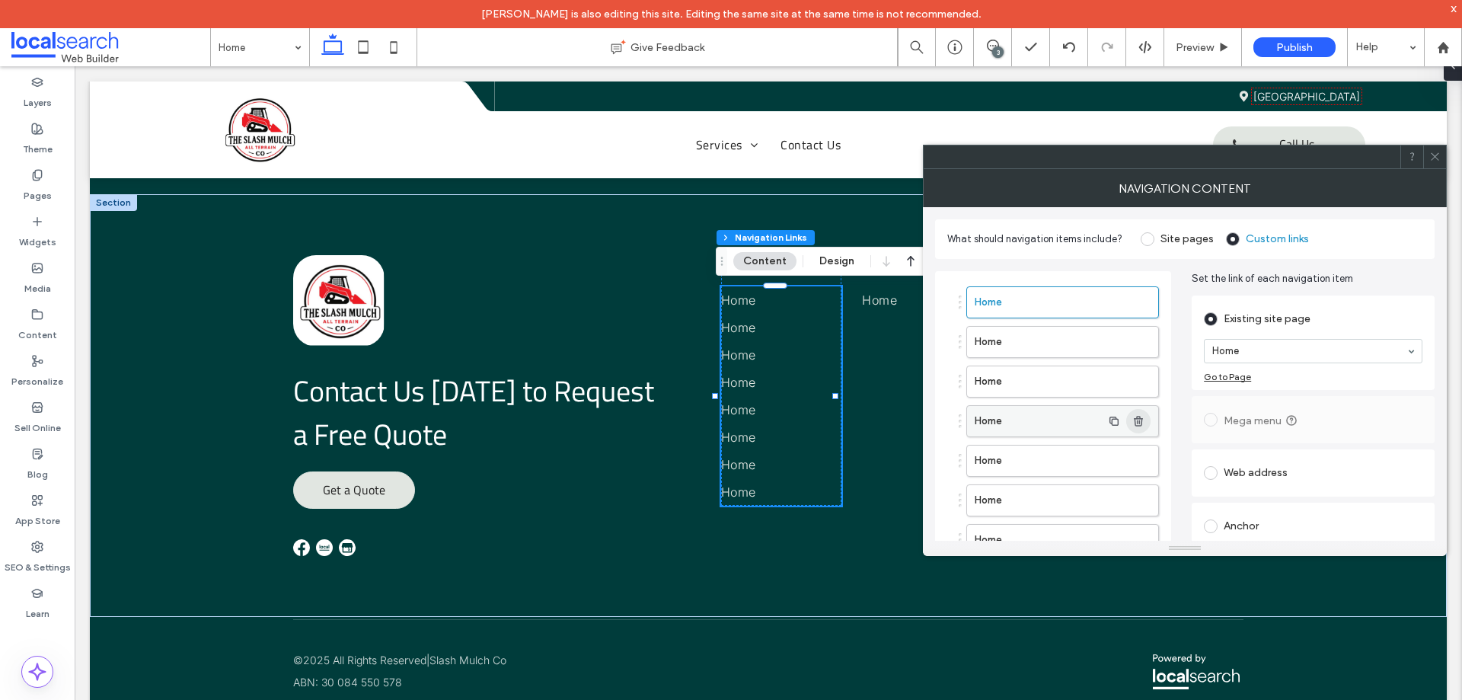
click at [1139, 425] on use "button" at bounding box center [1138, 421] width 9 height 10
click at [1140, 427] on span "button" at bounding box center [1138, 421] width 24 height 24
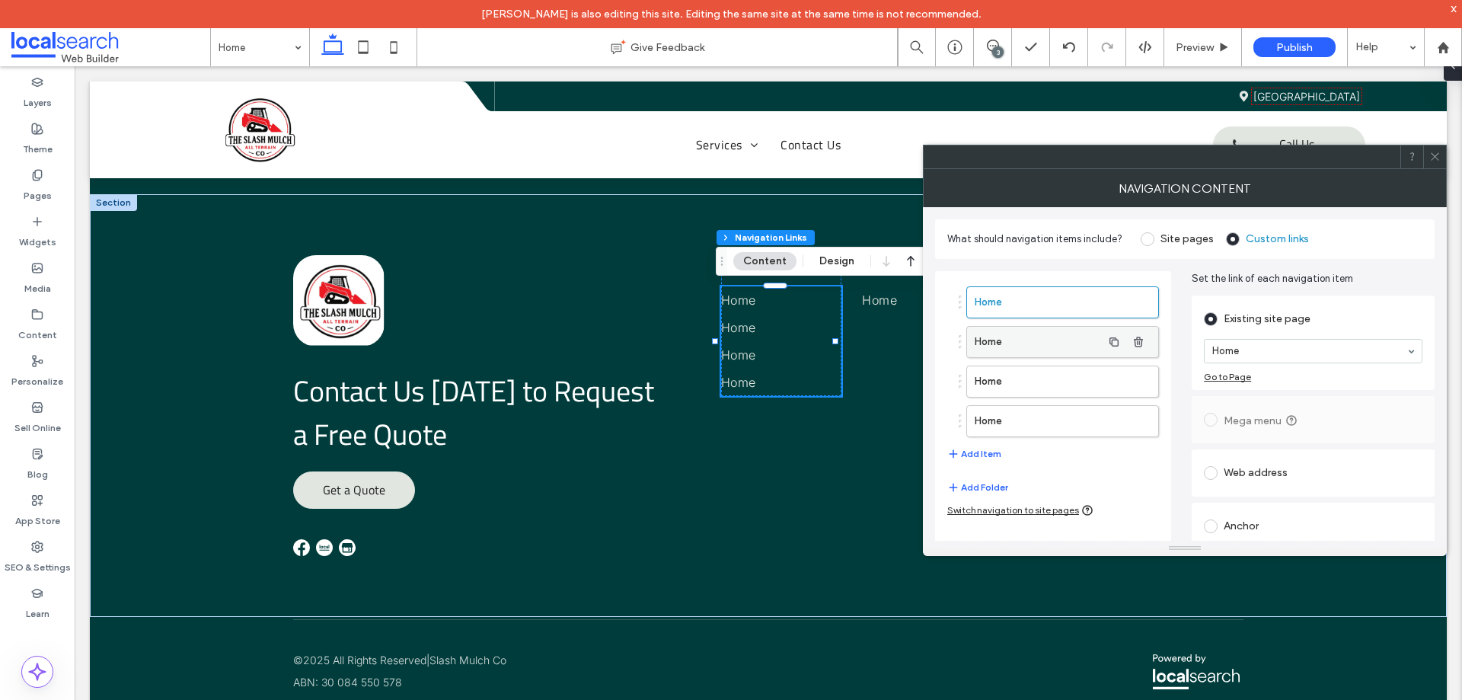
click at [1053, 336] on label "Home" at bounding box center [1037, 342] width 127 height 30
click at [1038, 379] on label "Home" at bounding box center [1037, 381] width 127 height 30
click at [1277, 357] on div at bounding box center [1312, 351] width 217 height 23
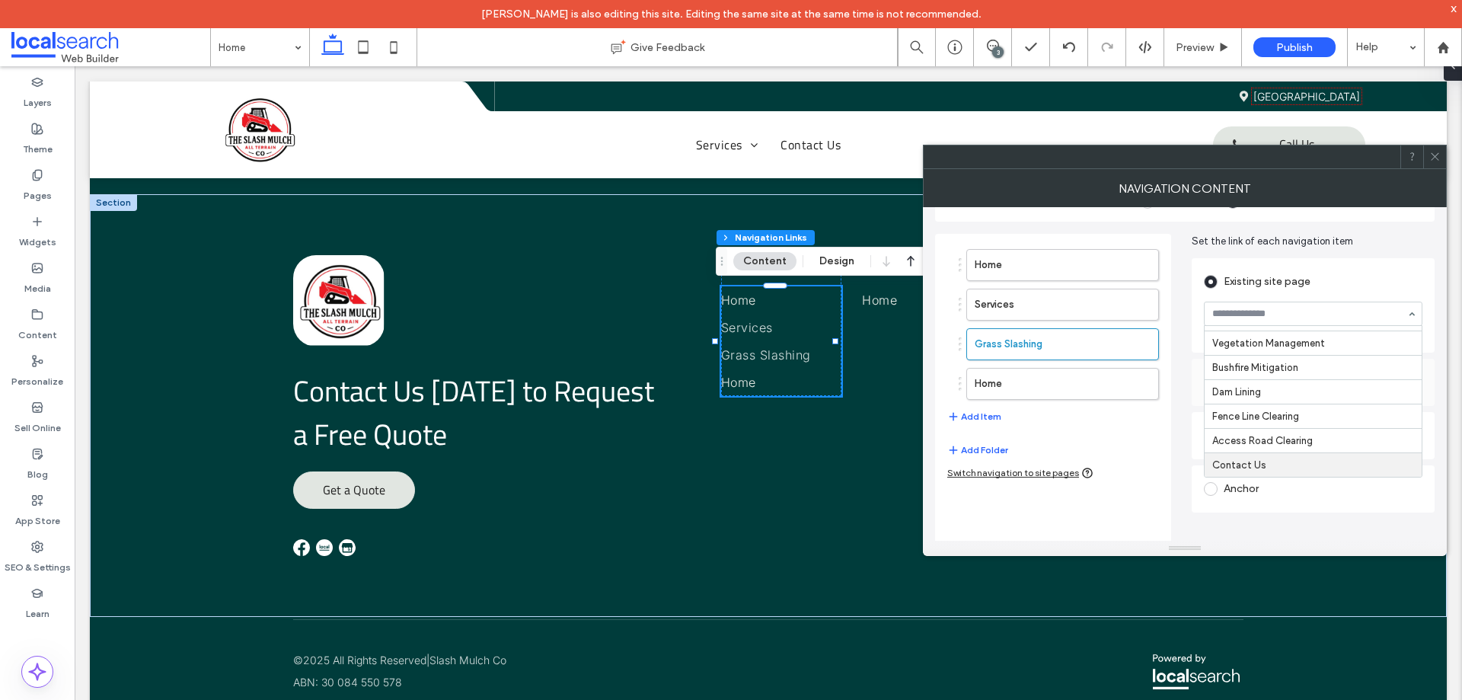
scroll to position [56, 0]
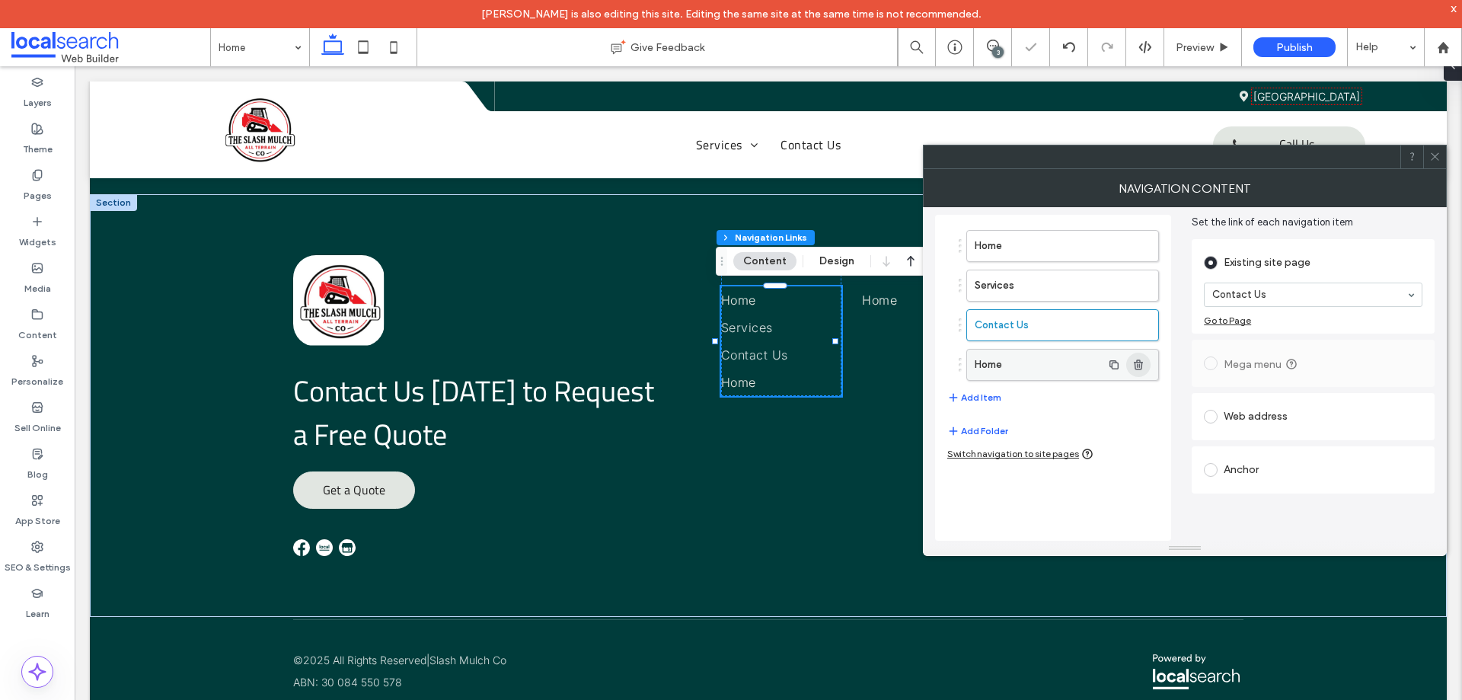
click at [1143, 365] on icon "button" at bounding box center [1138, 365] width 12 height 12
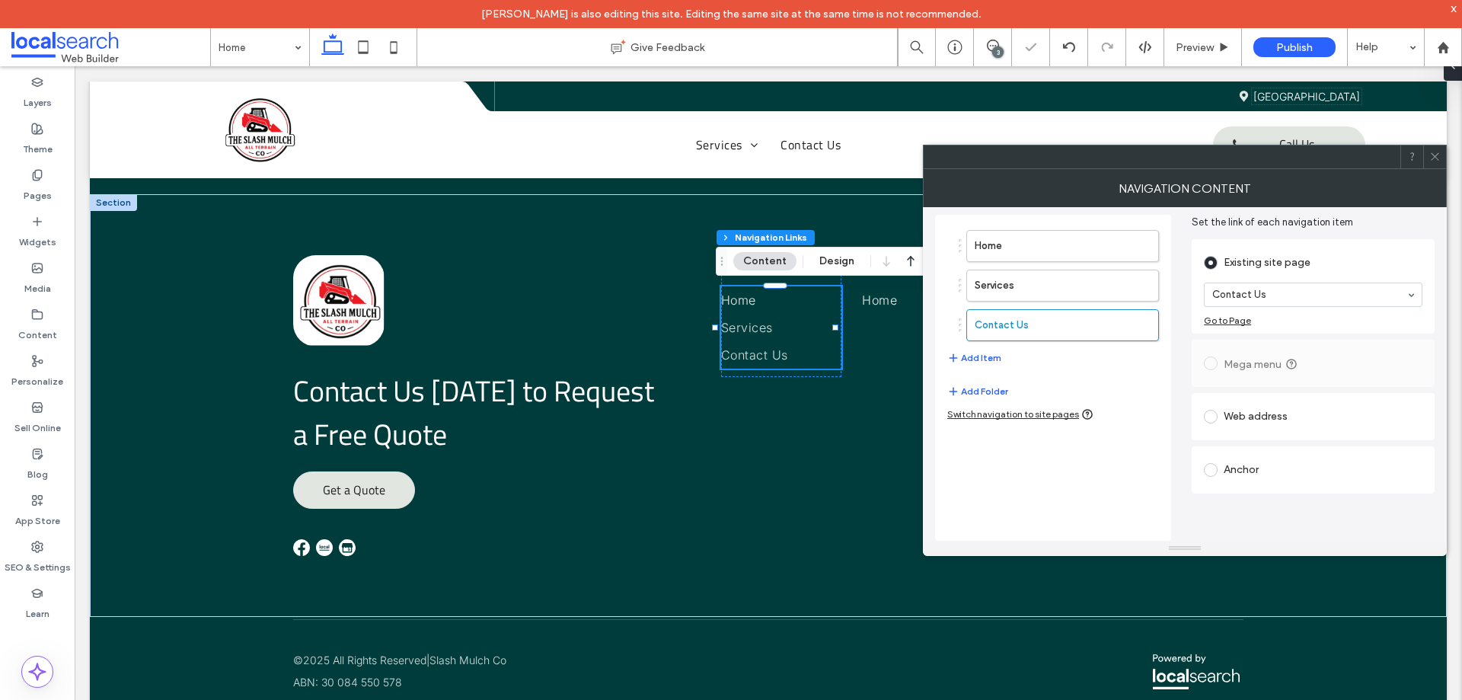
drag, startPoint x: 1437, startPoint y: 147, endPoint x: 1368, endPoint y: 206, distance: 91.2
click at [1437, 148] on span at bounding box center [1434, 156] width 11 height 23
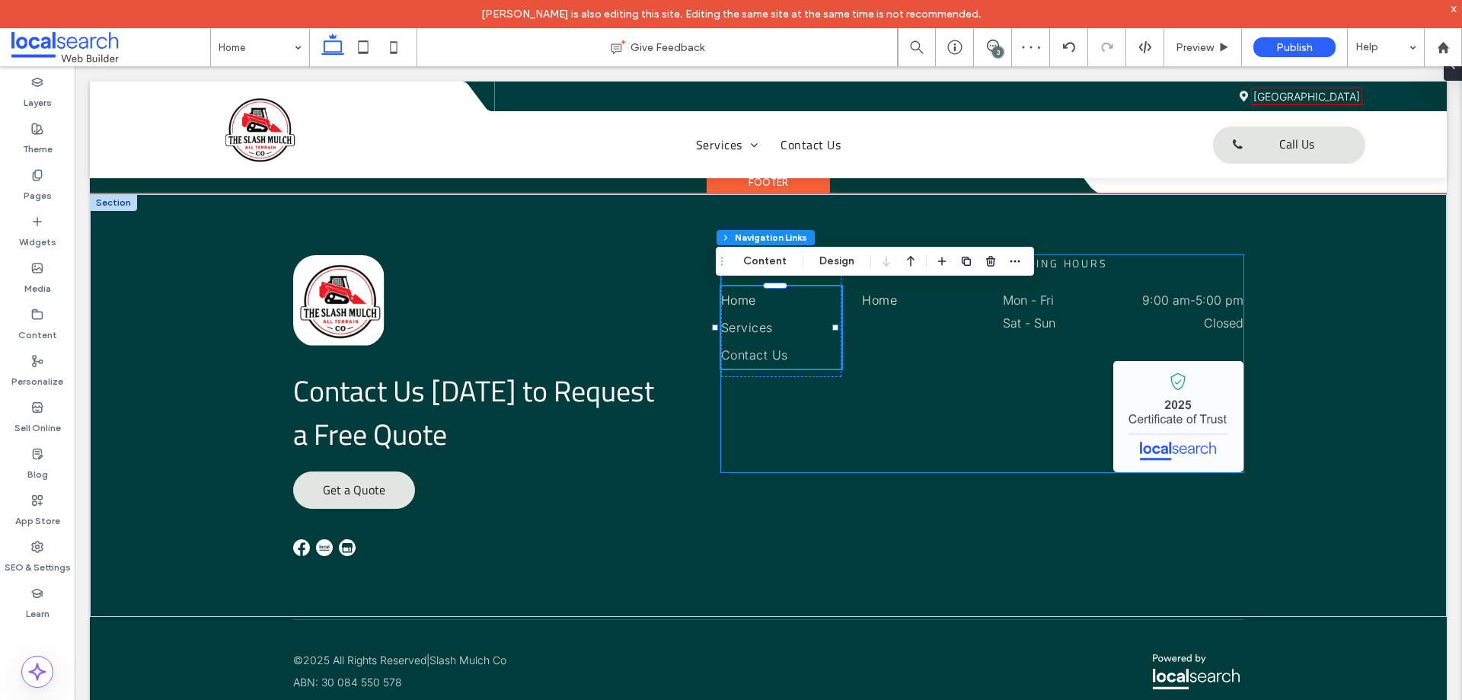
click at [936, 423] on div "Sitelinks Home Services Contact Us Services Home Trading Hours Mon - Fri 9:00 a…" at bounding box center [982, 363] width 522 height 217
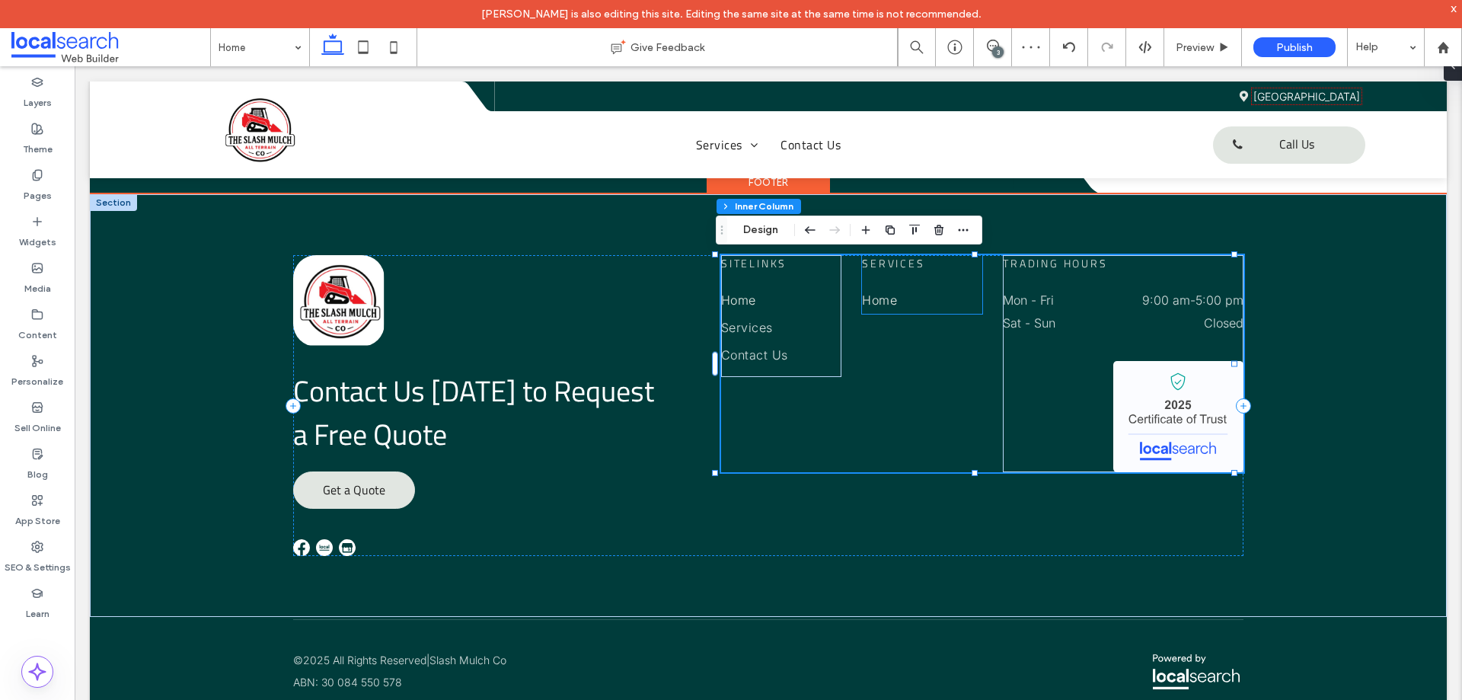
click at [888, 299] on span "Home" at bounding box center [879, 299] width 35 height 15
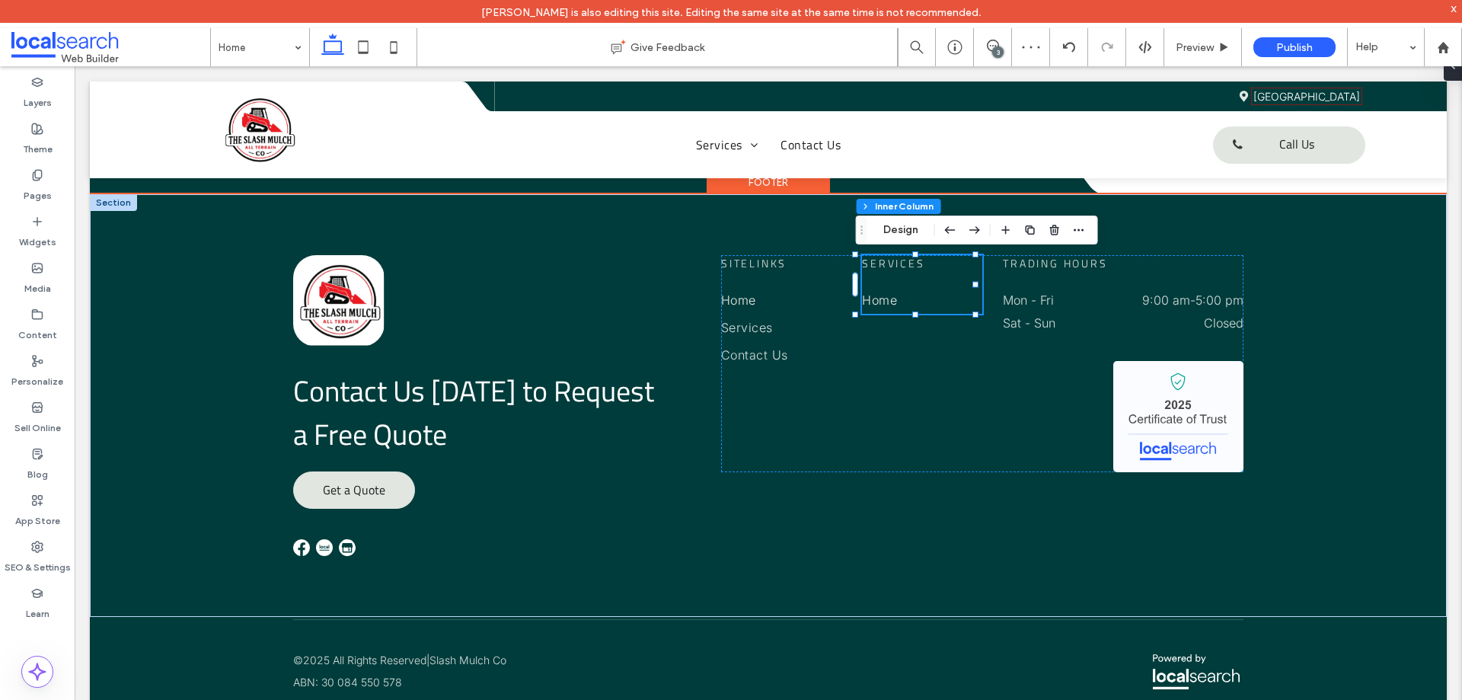
click at [889, 295] on span "Home" at bounding box center [879, 299] width 35 height 15
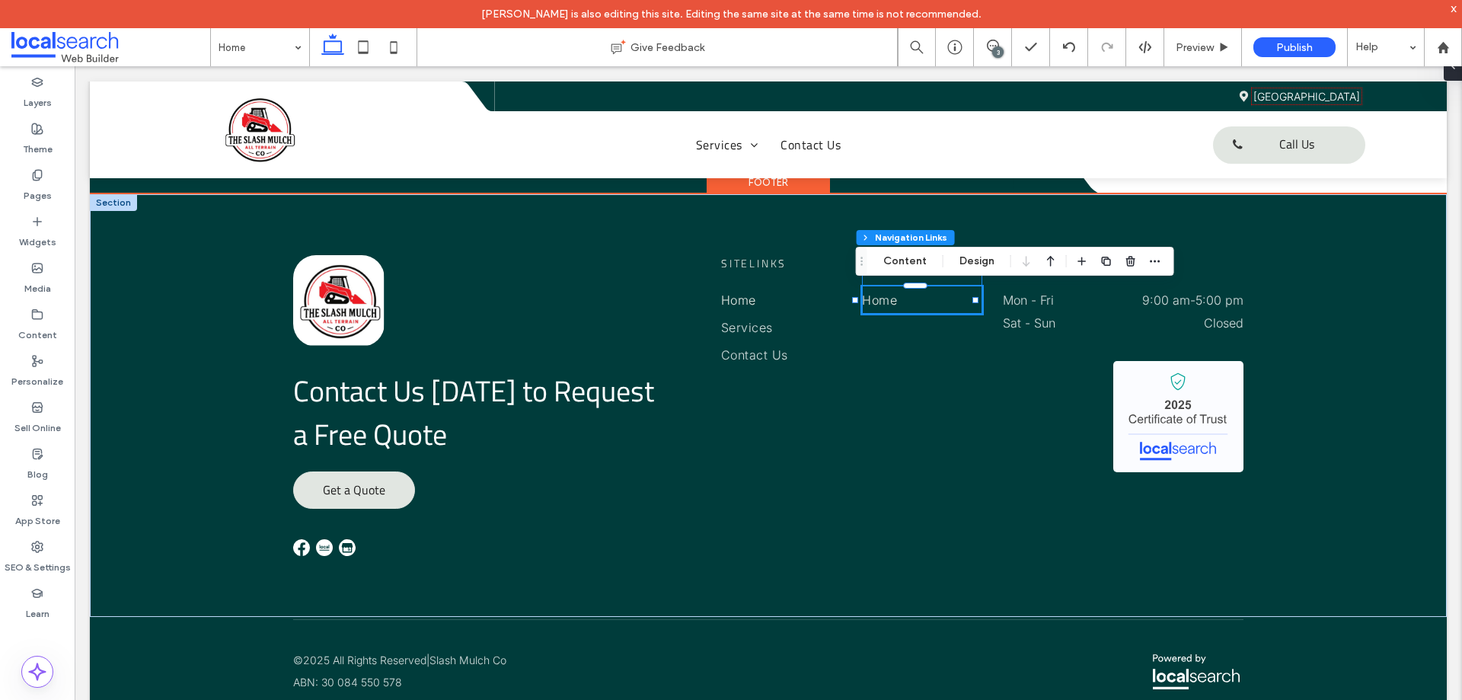
type input "***"
type input "****"
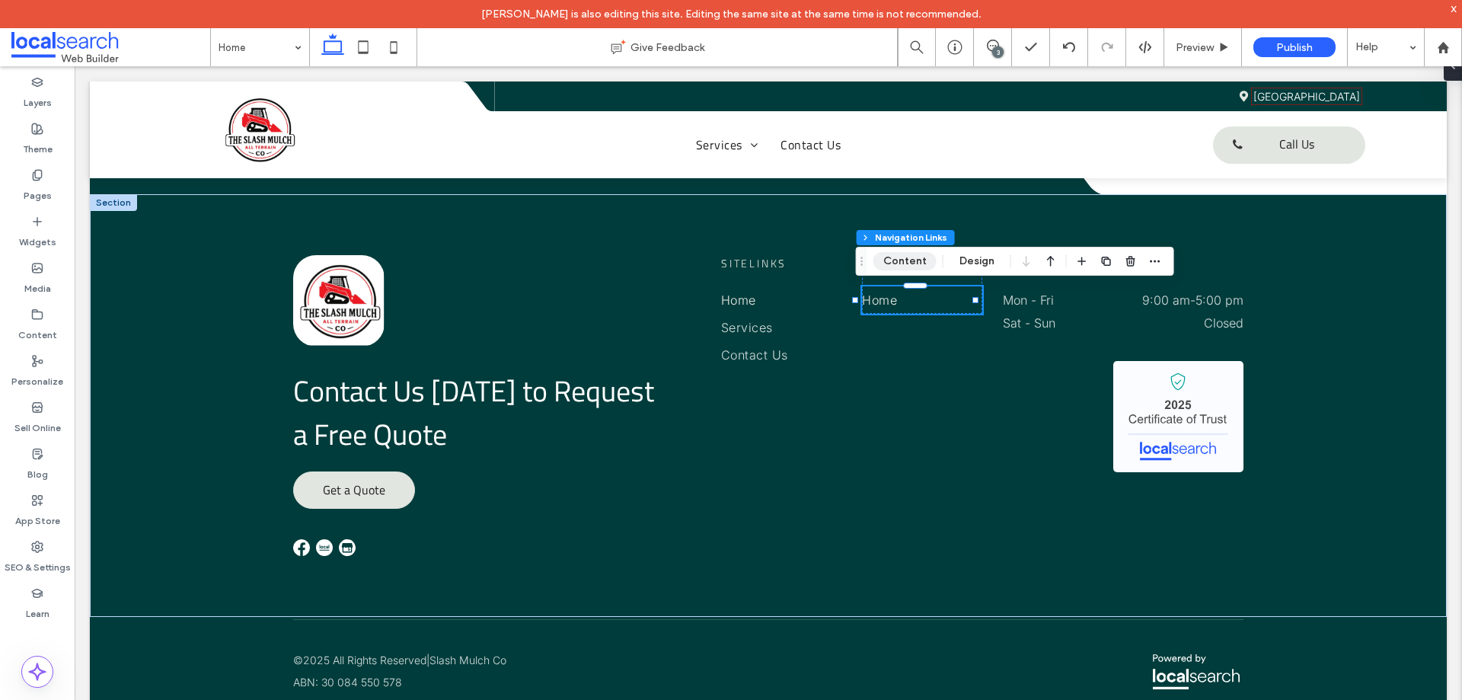
click at [917, 264] on button "Content" at bounding box center [904, 261] width 63 height 18
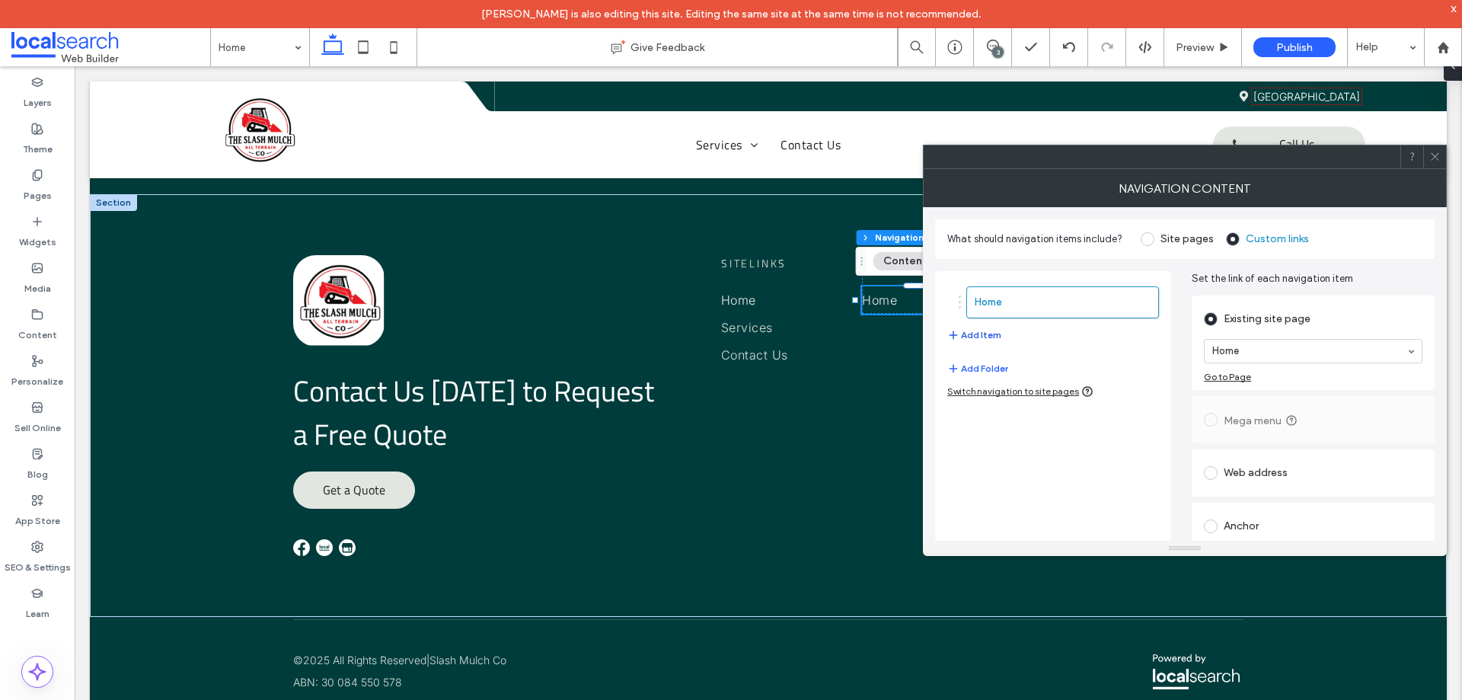
click at [987, 342] on button "Add Item" at bounding box center [974, 335] width 54 height 18
click at [990, 373] on button "Add Item" at bounding box center [974, 374] width 54 height 18
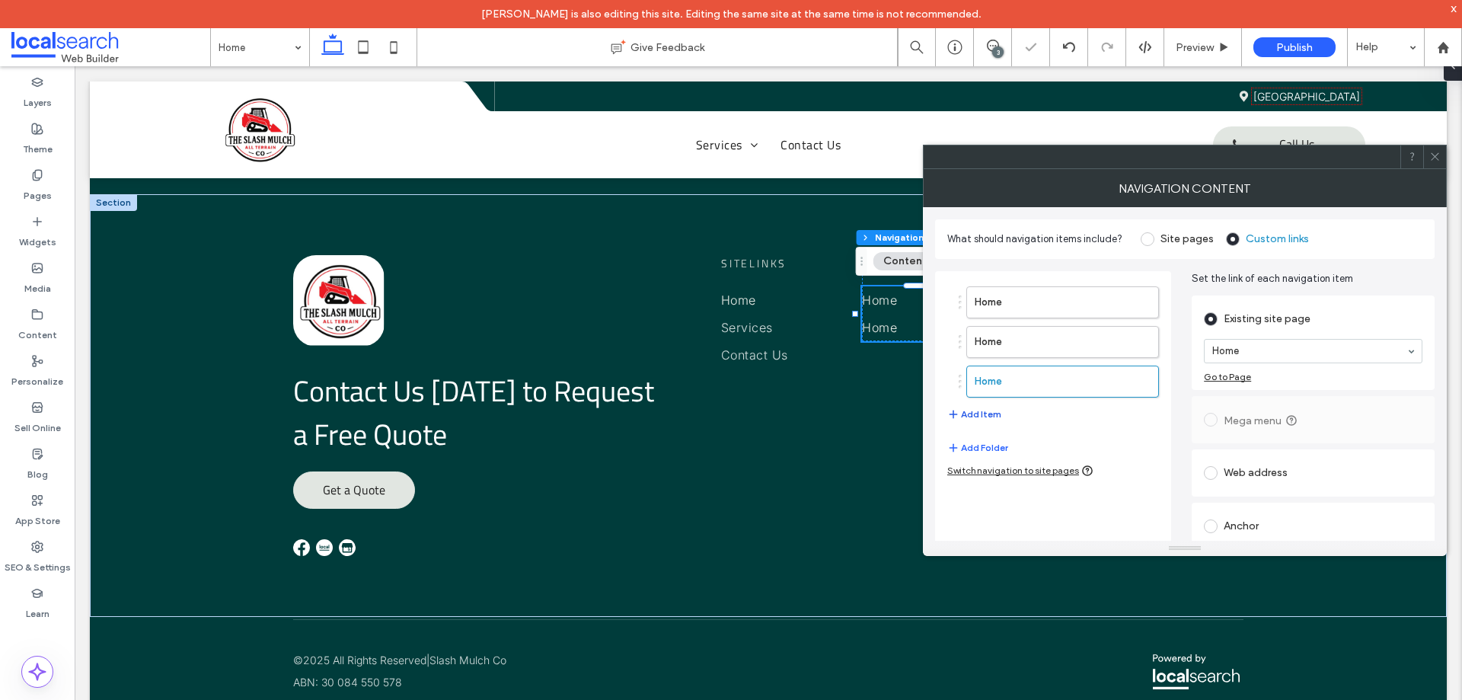
click at [992, 416] on button "Add Item" at bounding box center [974, 414] width 54 height 18
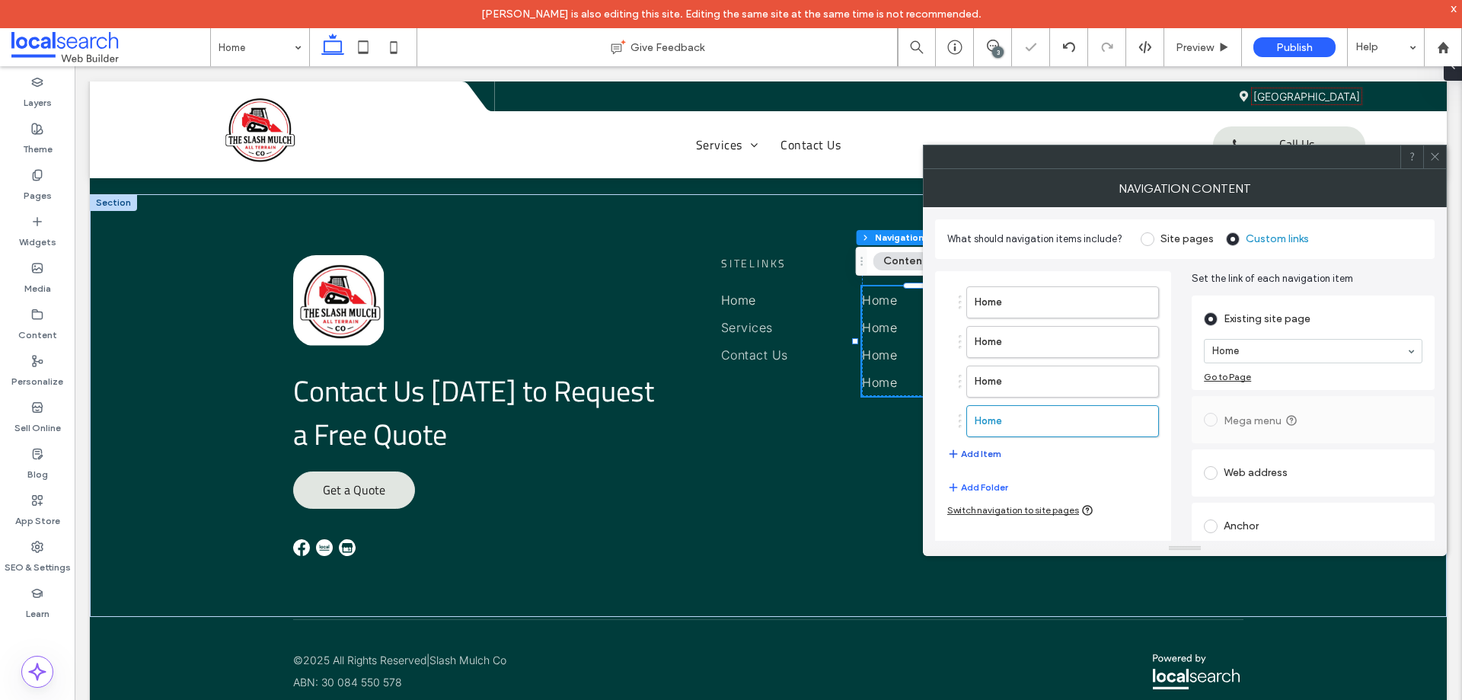
click at [993, 451] on button "Add Item" at bounding box center [974, 454] width 54 height 18
click at [1048, 314] on label "Home" at bounding box center [1037, 302] width 127 height 30
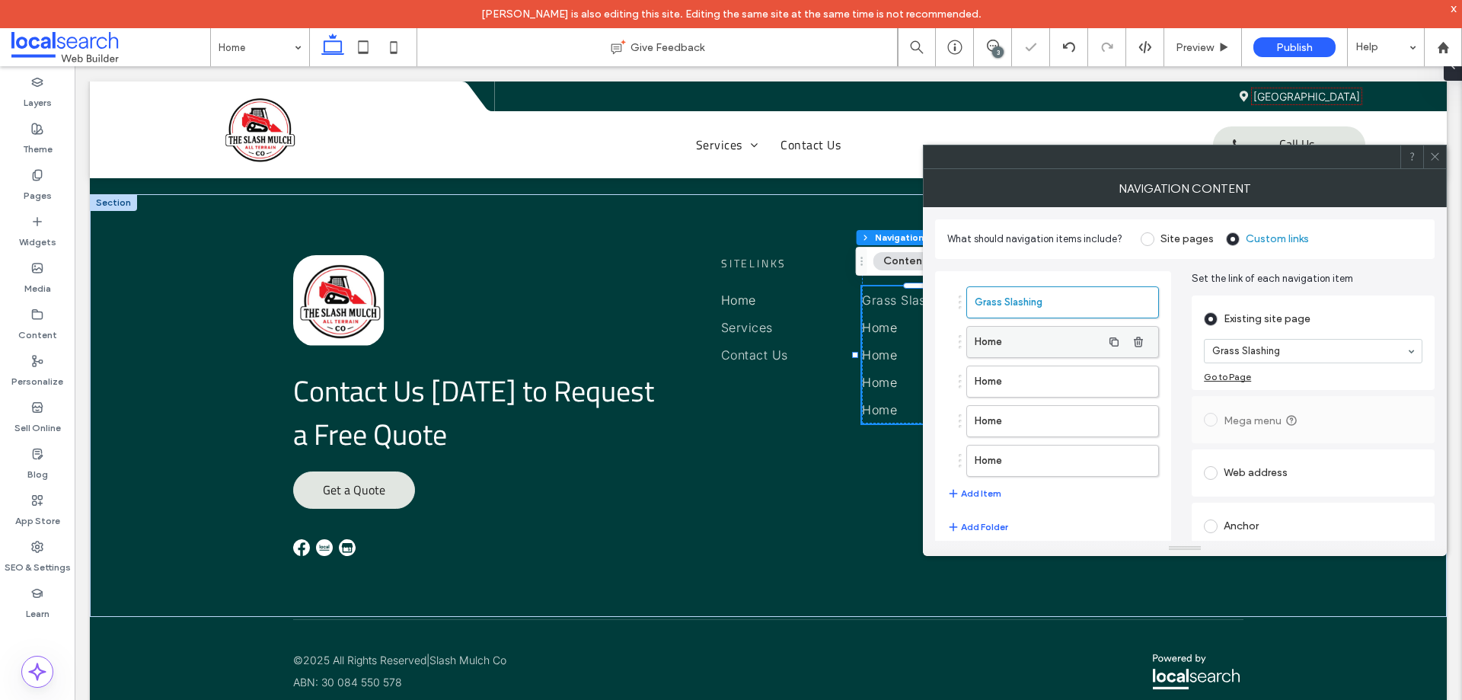
click at [1039, 338] on label "Home" at bounding box center [1037, 342] width 127 height 30
click at [1274, 336] on section "Home" at bounding box center [1313, 351] width 218 height 40
click at [1044, 380] on label "Home" at bounding box center [1037, 381] width 127 height 30
click at [1033, 413] on label "Home" at bounding box center [1037, 421] width 127 height 30
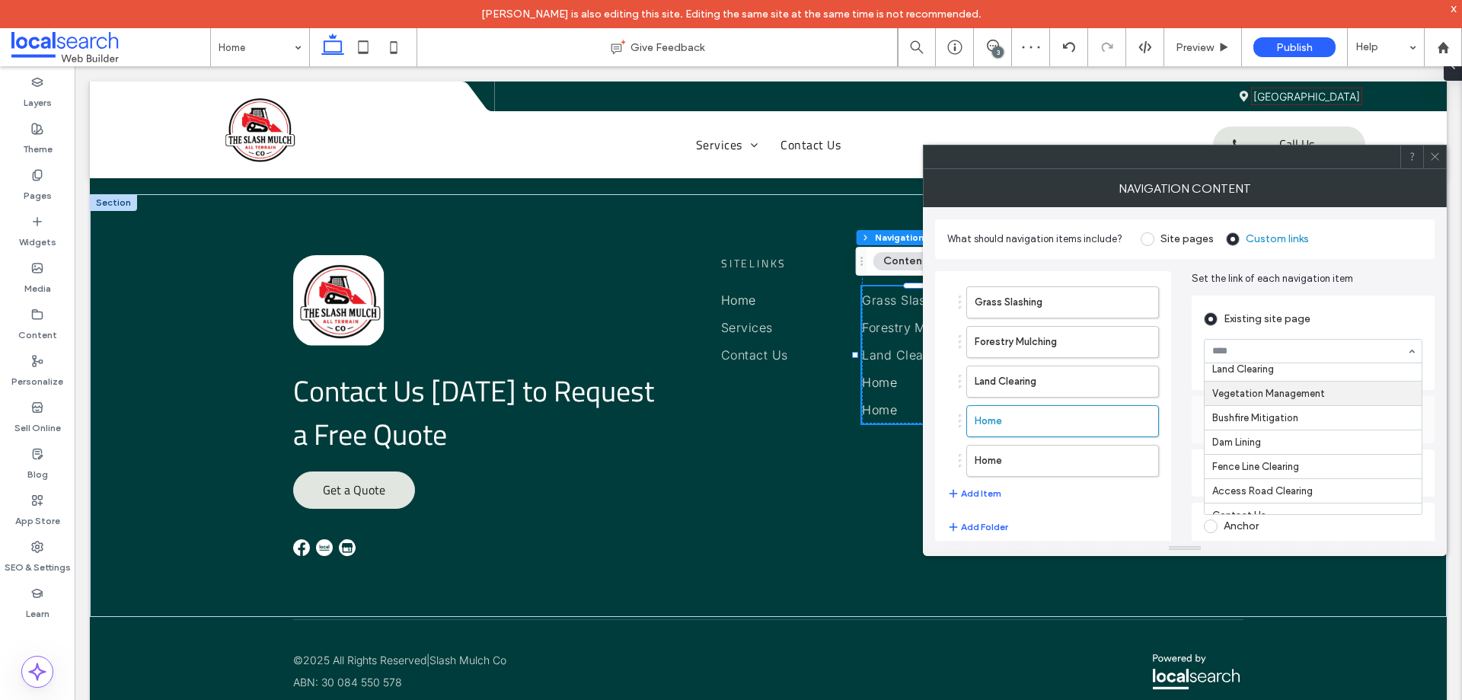
scroll to position [116, 0]
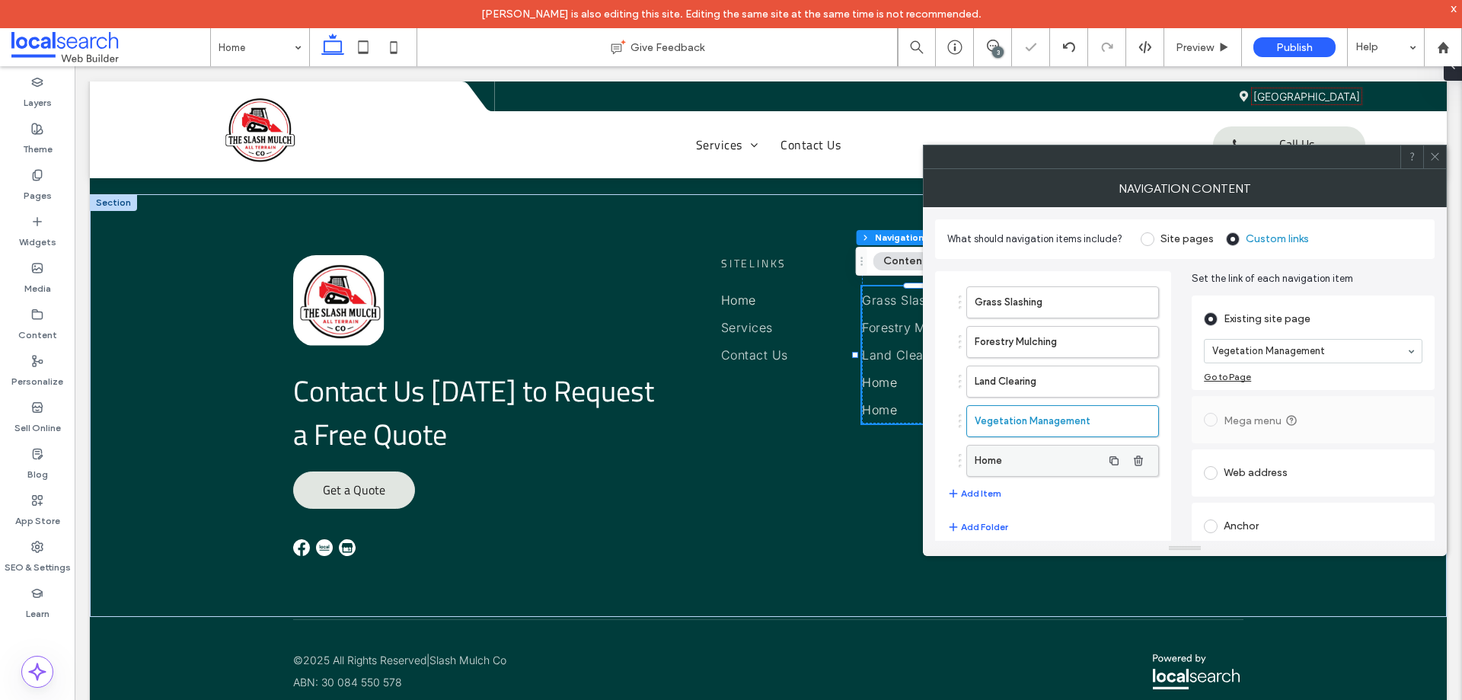
click at [1004, 454] on label "Home" at bounding box center [1037, 460] width 127 height 30
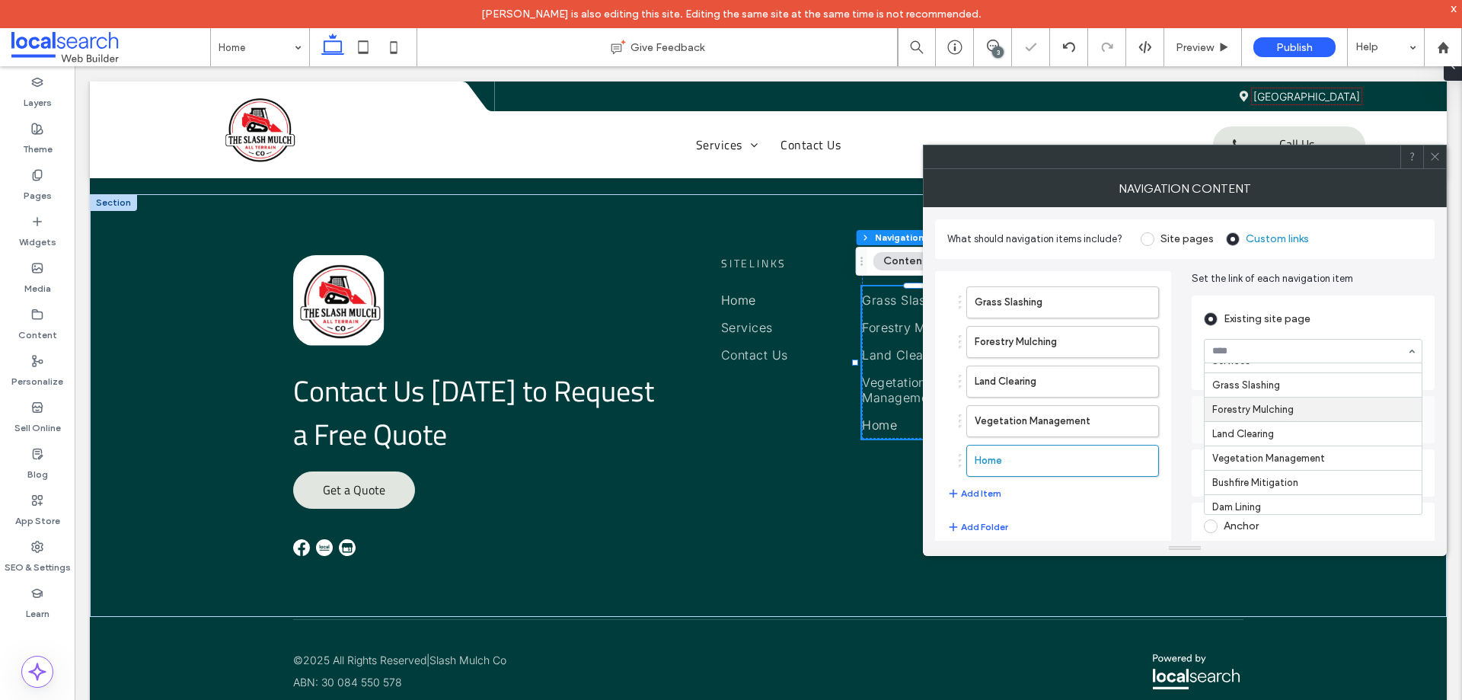
scroll to position [76, 0]
click at [977, 499] on button "Add Item" at bounding box center [974, 493] width 54 height 18
click at [992, 532] on button "Add Item" at bounding box center [974, 533] width 54 height 18
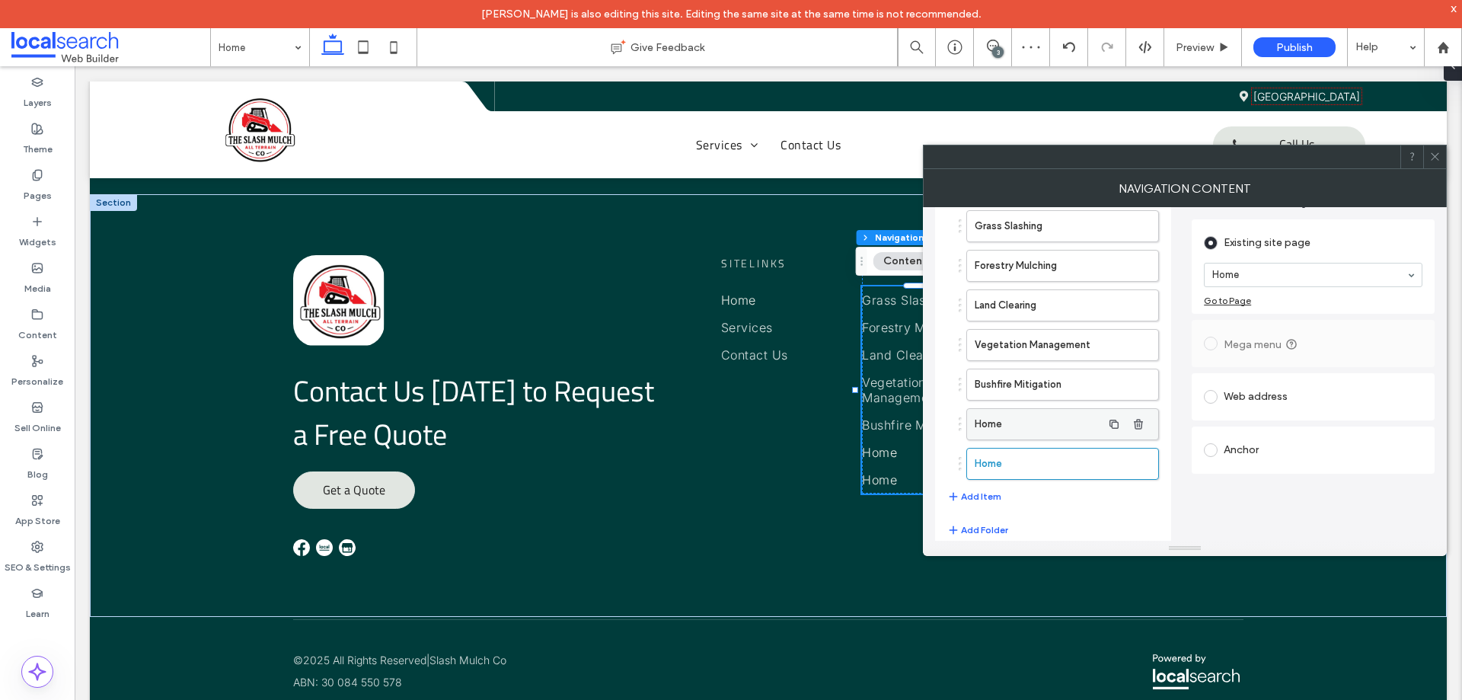
click at [1003, 424] on label "Home" at bounding box center [1037, 424] width 127 height 30
click at [1038, 457] on label "Home" at bounding box center [1037, 463] width 127 height 30
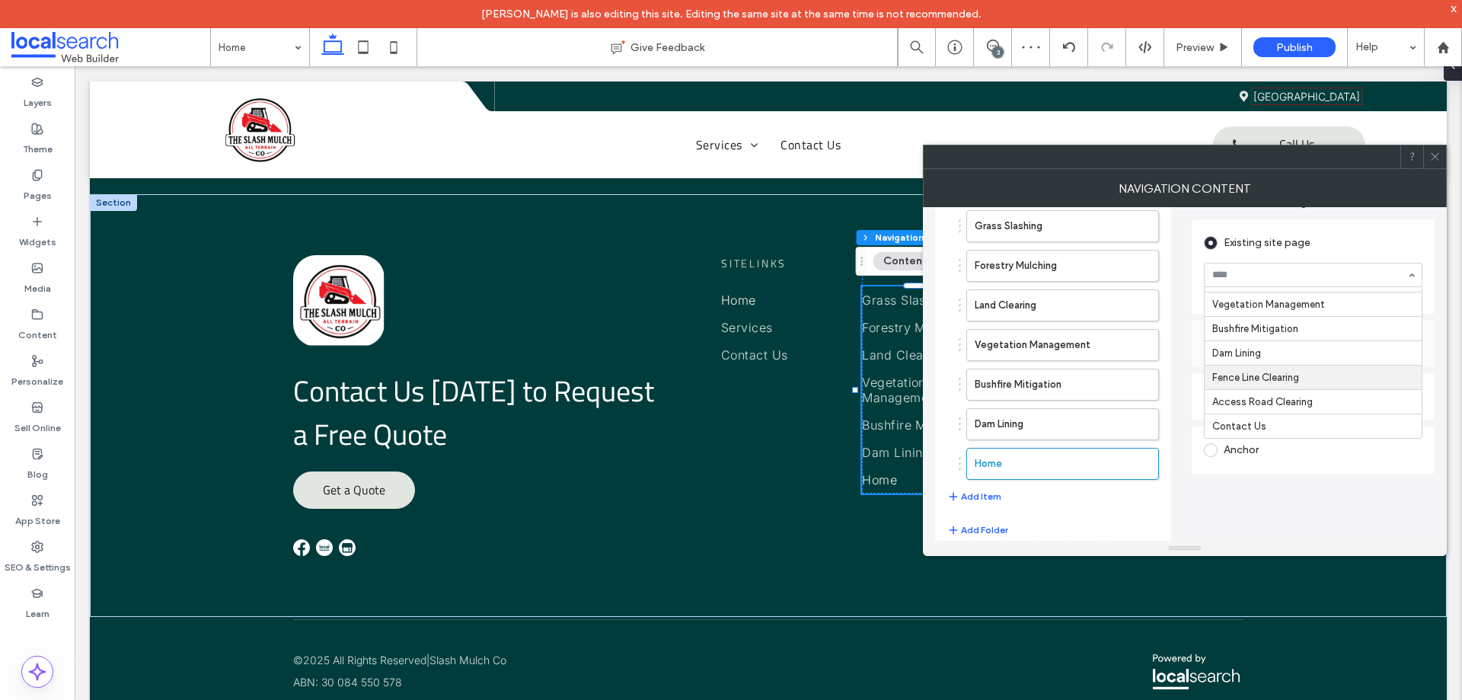
drag, startPoint x: 1261, startPoint y: 375, endPoint x: 1201, endPoint y: 401, distance: 66.2
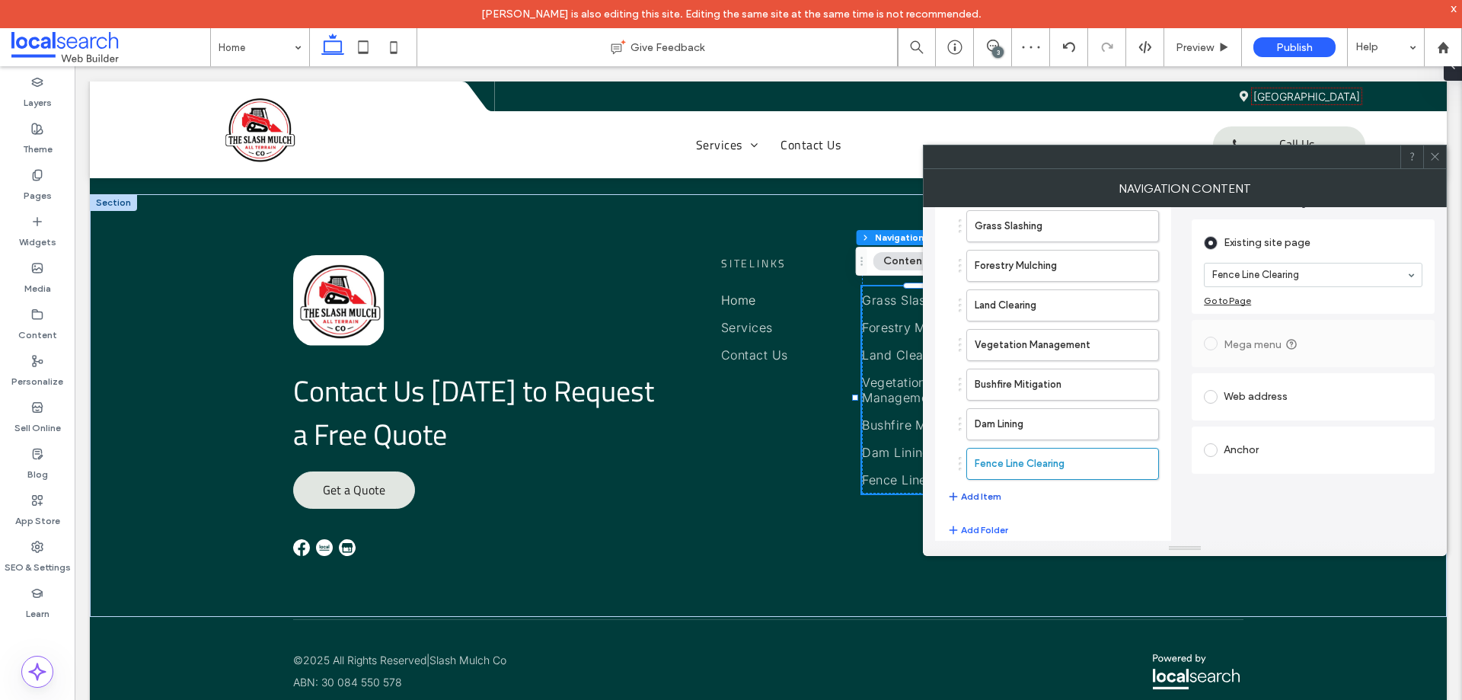
click at [991, 498] on button "Add Item" at bounding box center [974, 496] width 54 height 18
click at [1028, 499] on label "Home" at bounding box center [1037, 503] width 127 height 30
click at [1204, 519] on div "Existing site page Access Road Clearing Go to Page Mega menu Web address Anchor" at bounding box center [1312, 368] width 243 height 305
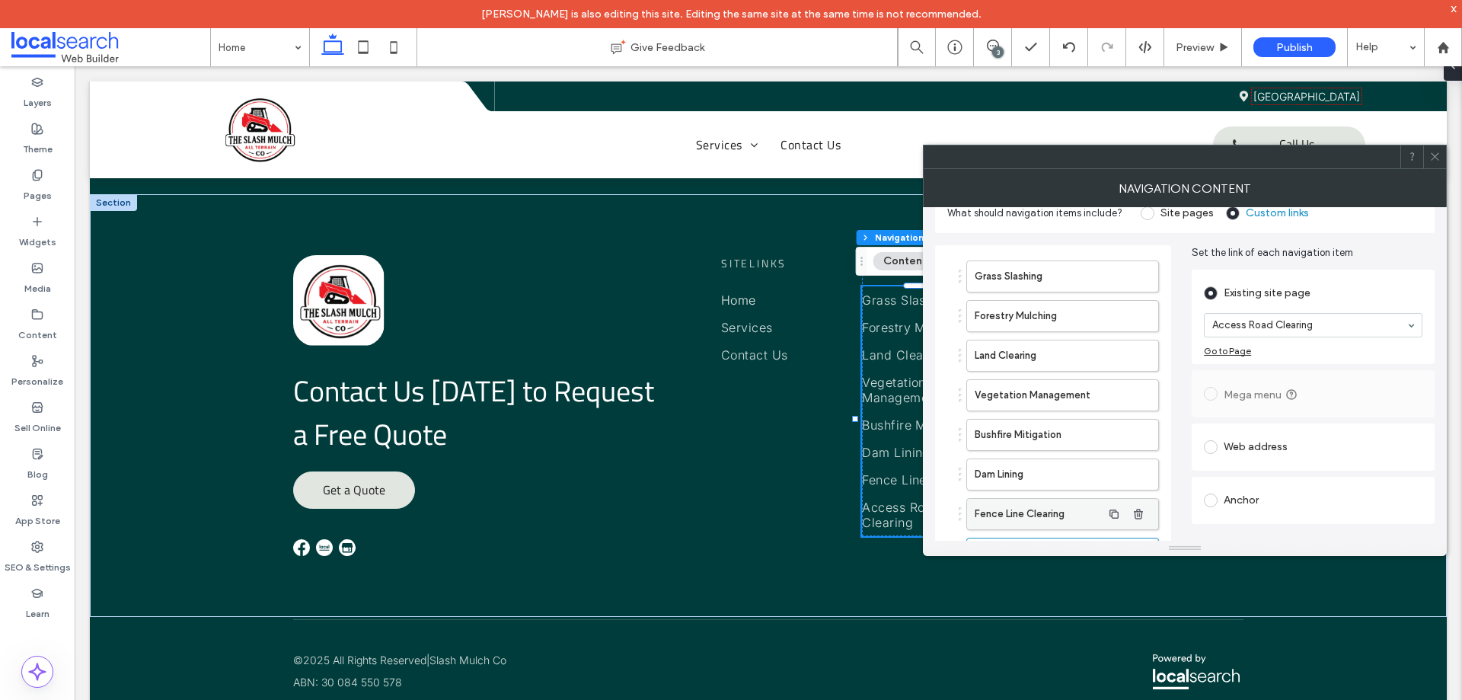
scroll to position [0, 0]
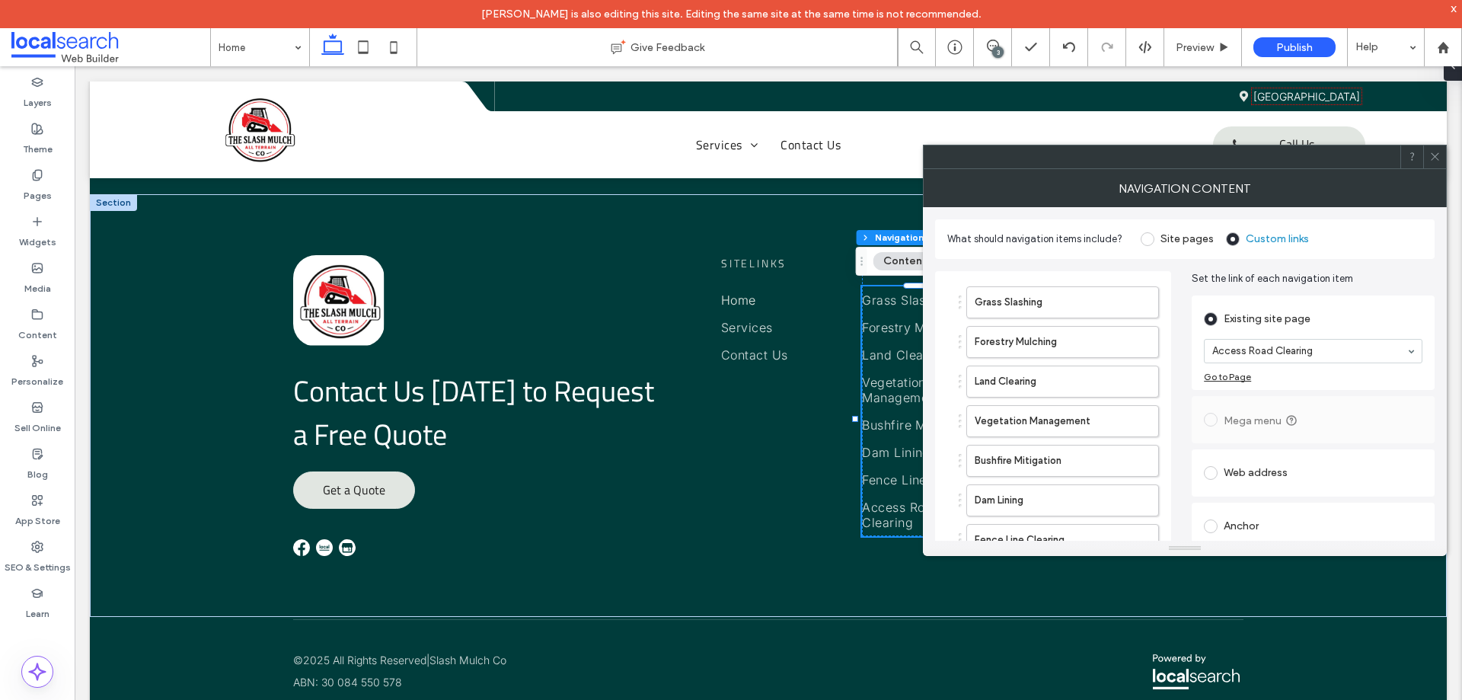
click at [1430, 159] on icon at bounding box center [1434, 156] width 11 height 11
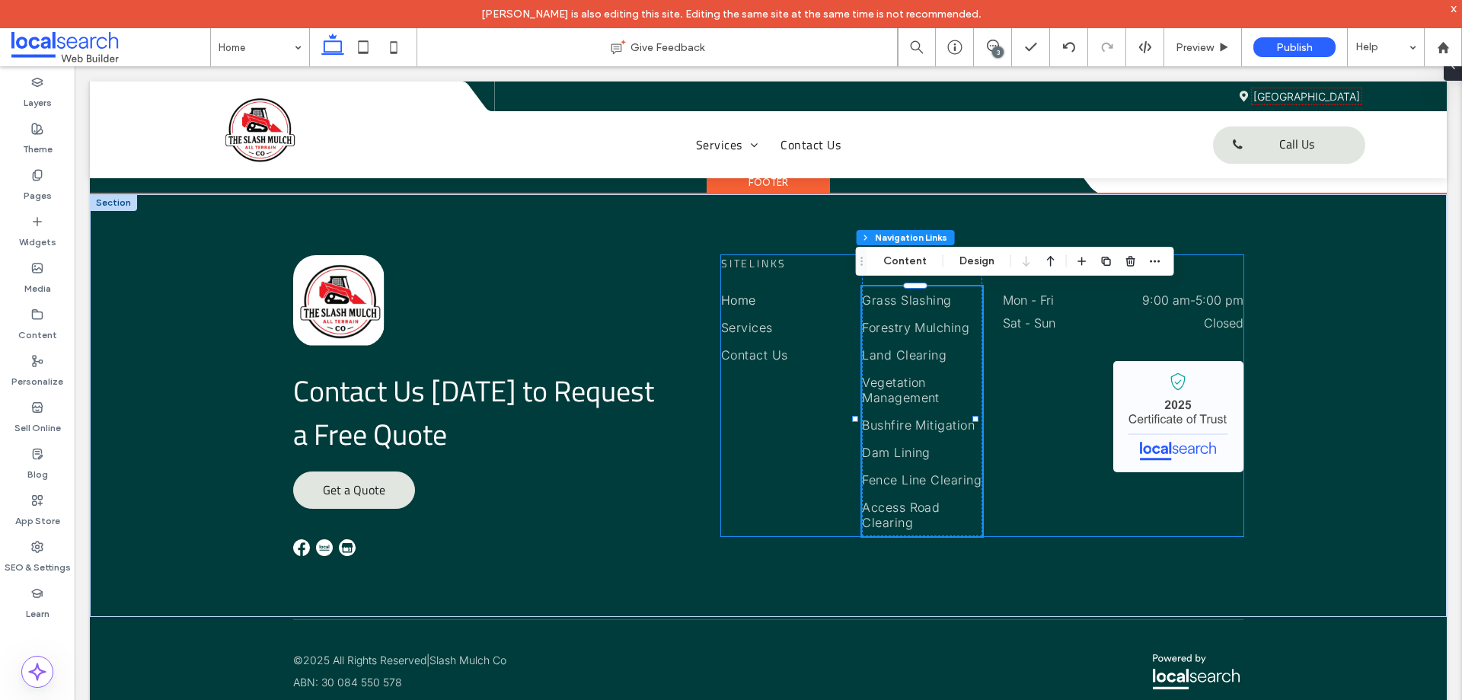
click at [815, 462] on div "Sitelinks Home Services Contact Us Services Grass Slashing Forestry Mulching La…" at bounding box center [982, 395] width 522 height 281
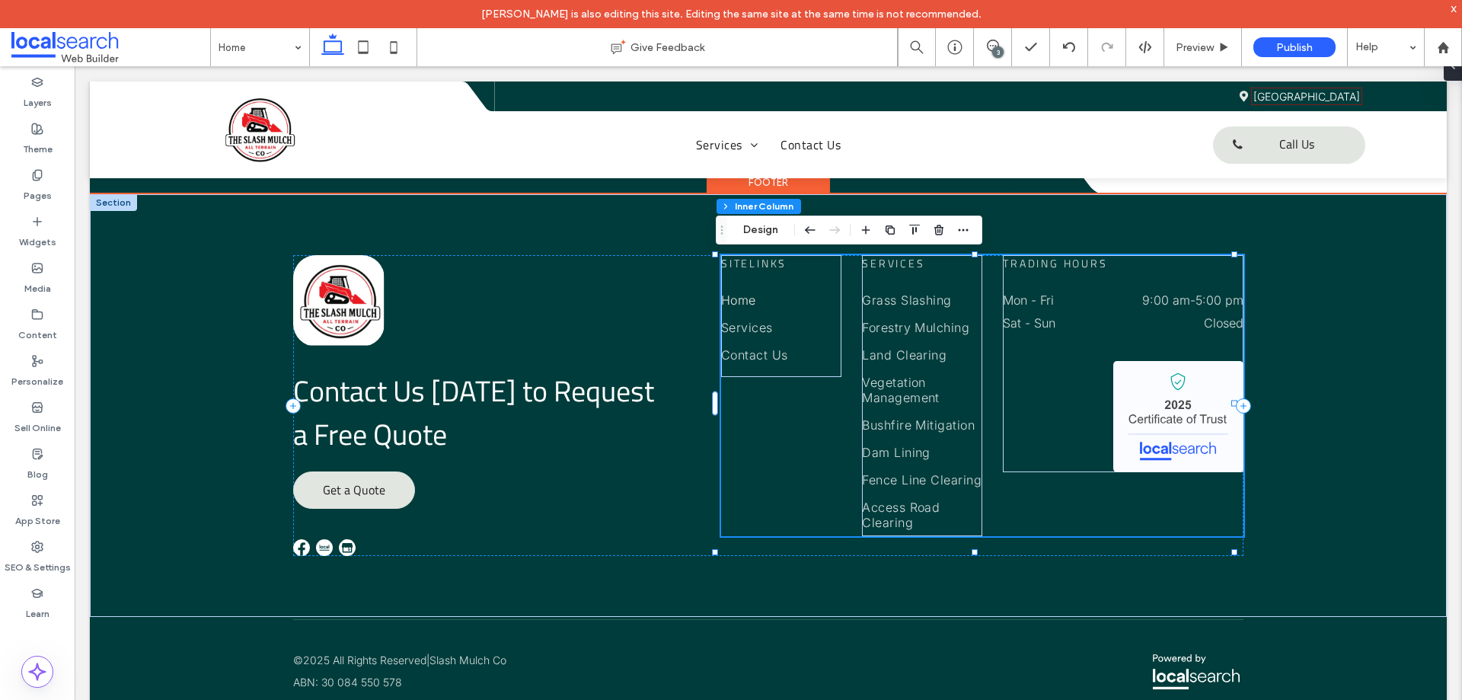
click at [1006, 521] on div "Sitelinks Home Services Contact Us Services Grass Slashing Forestry Mulching La…" at bounding box center [982, 395] width 522 height 281
click at [958, 421] on span "Bushfire Mitigation" at bounding box center [918, 424] width 113 height 15
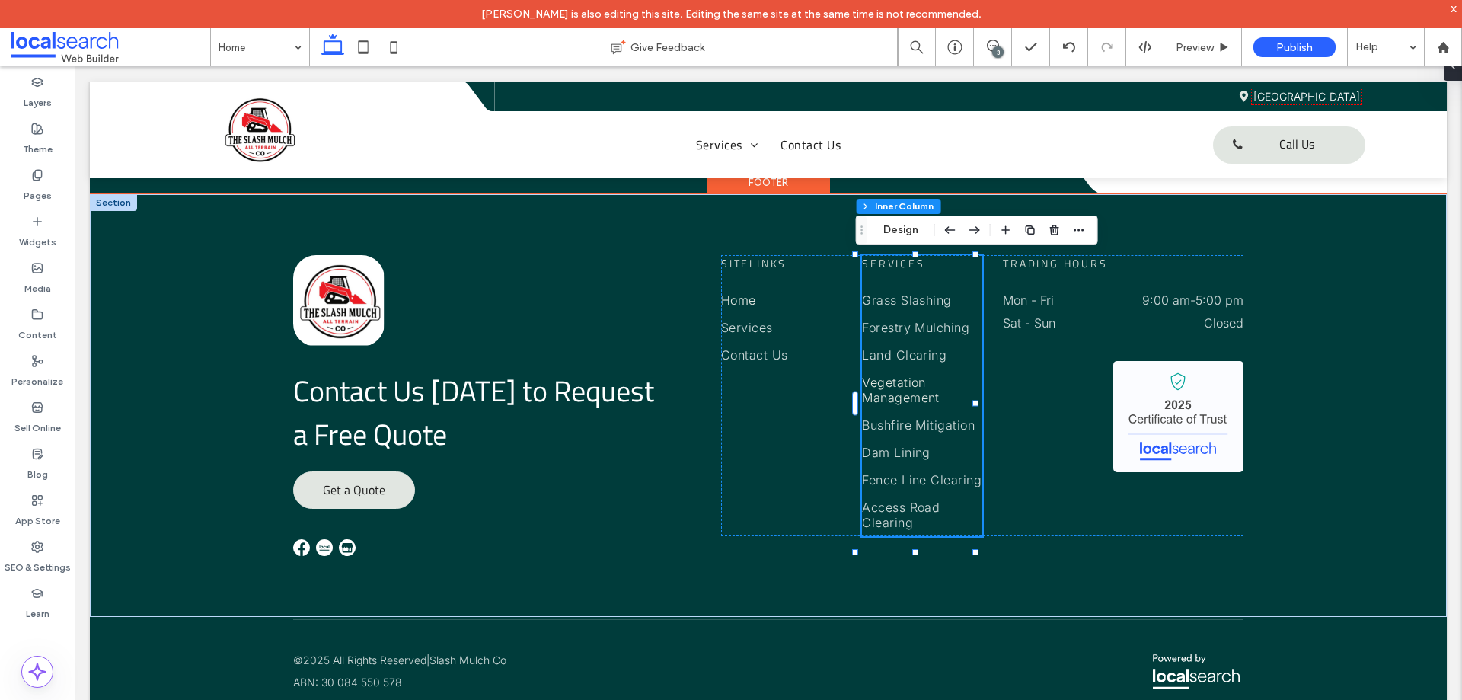
click at [949, 384] on span "Vegetation Management" at bounding box center [922, 390] width 120 height 30
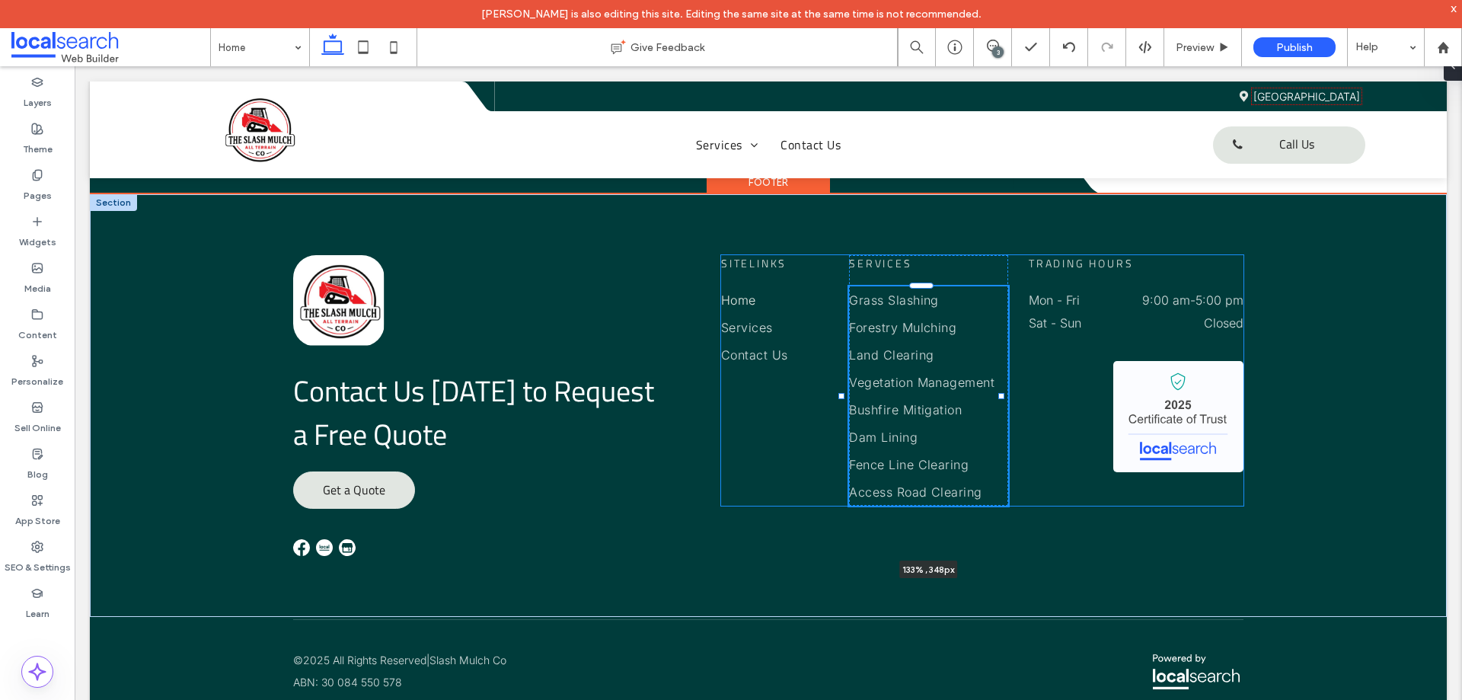
drag, startPoint x: 974, startPoint y: 419, endPoint x: 1014, endPoint y: 419, distance: 39.6
click at [1014, 419] on div "Contact Us Today to Request a Free Quote Get a Quote Sitelinks Home Services Co…" at bounding box center [768, 405] width 1357 height 423
type input "***"
type input "*****"
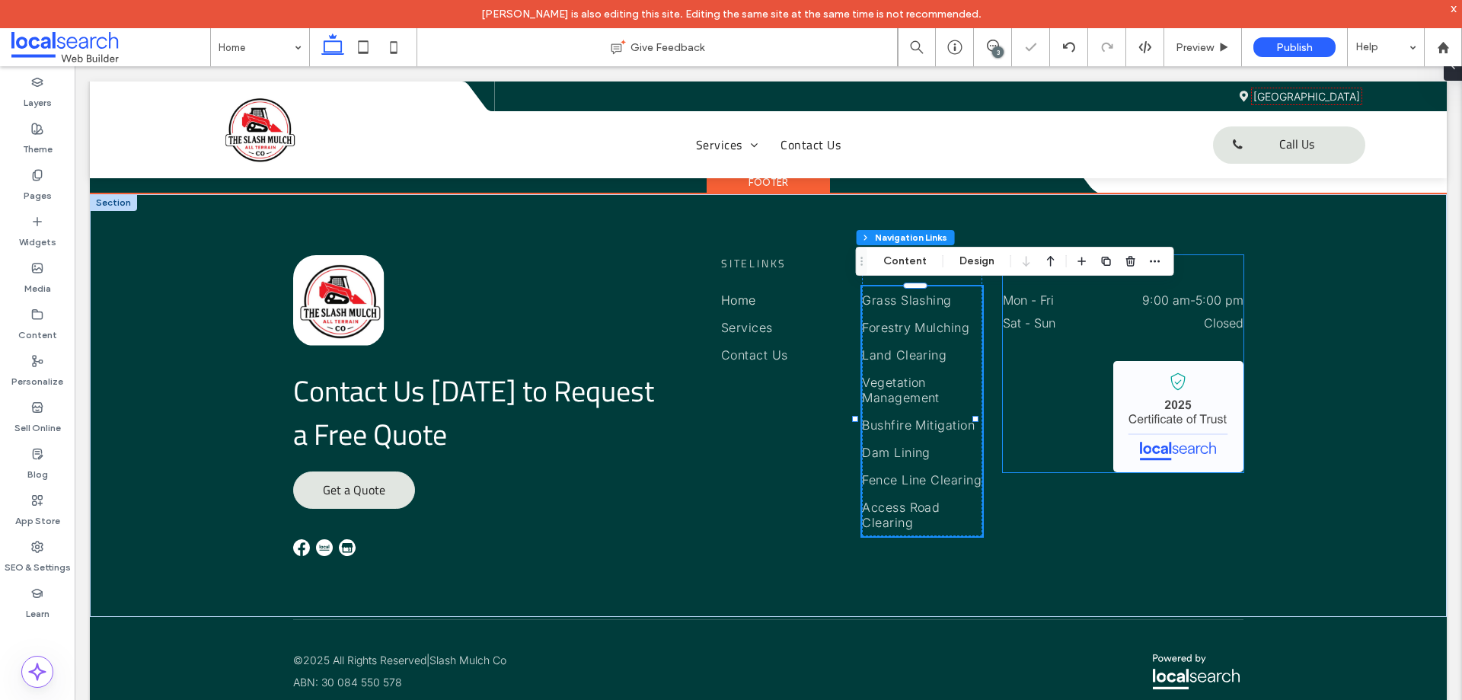
click at [1095, 472] on div "Trading Hours Mon - Fri 9:00 am - 5:00 pm Sat - Sun Closed" at bounding box center [1123, 363] width 240 height 217
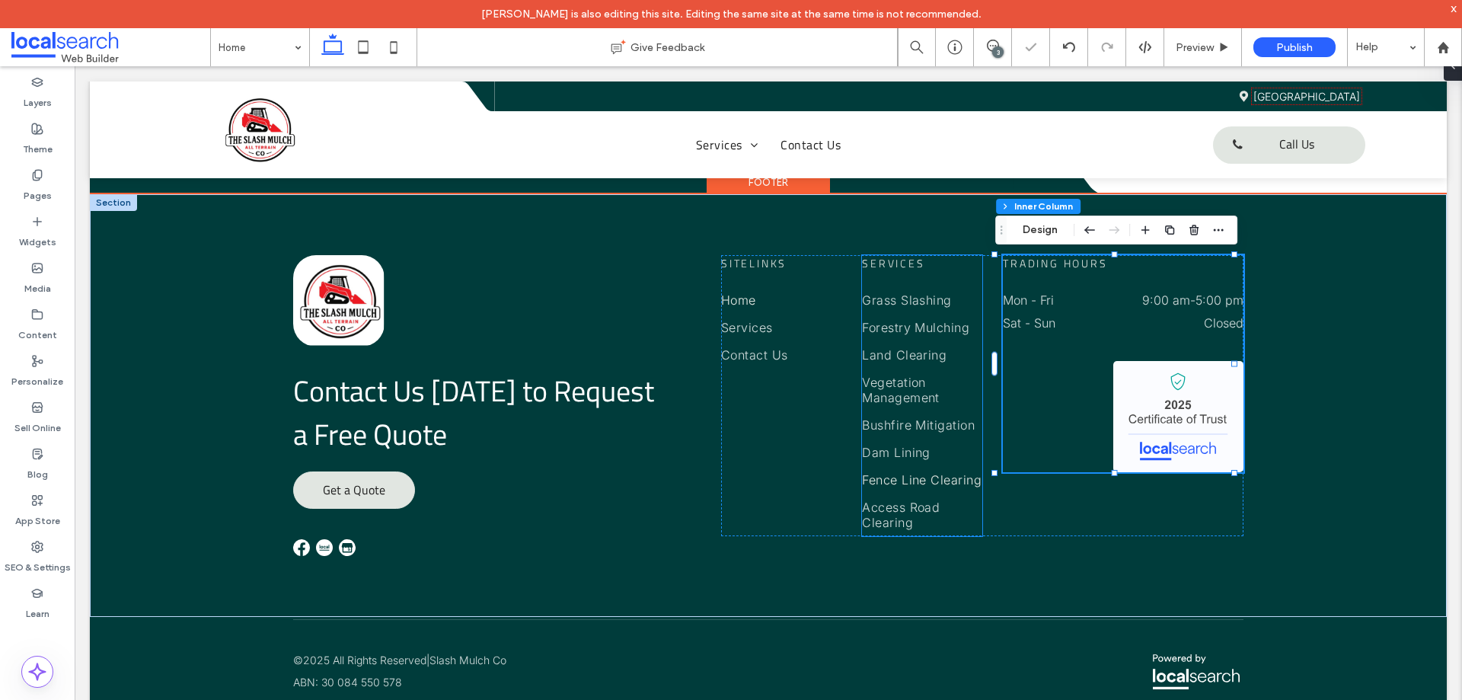
click at [939, 486] on span "Fence Line Clearing" at bounding box center [922, 479] width 120 height 15
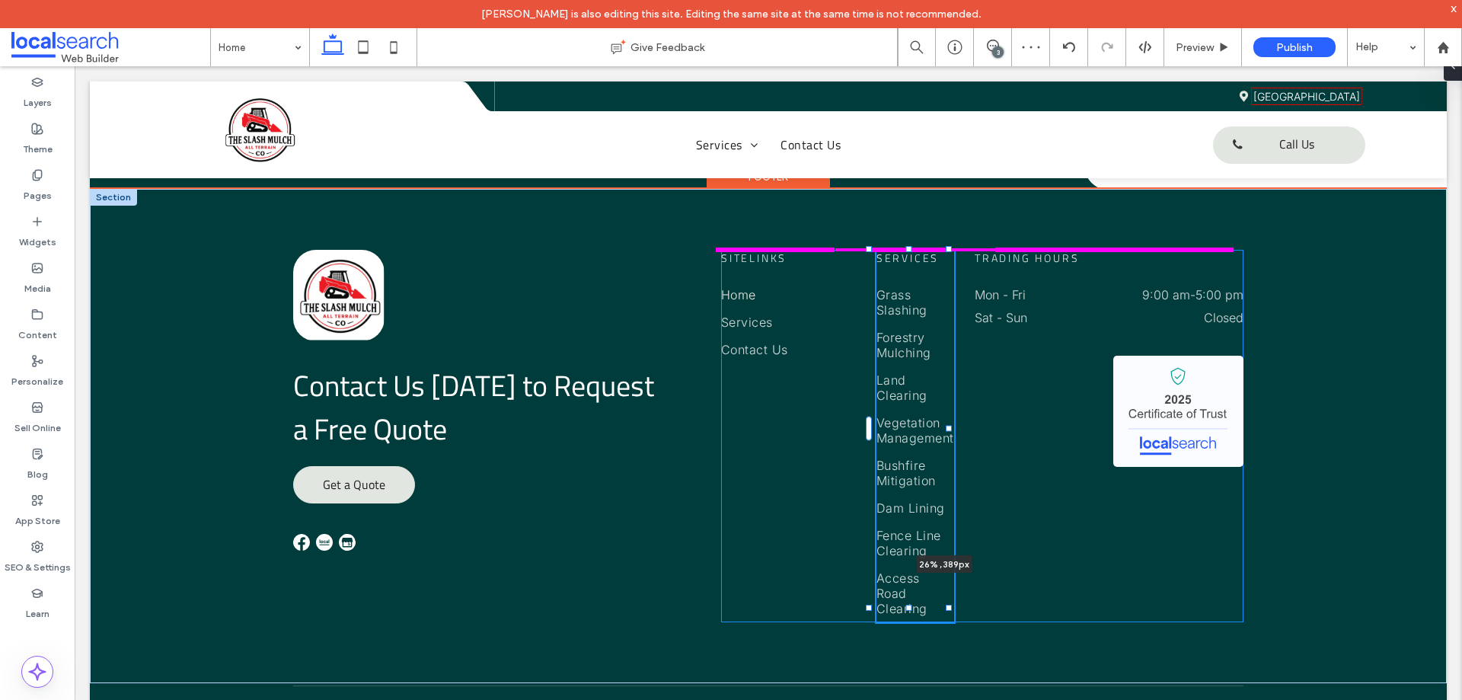
scroll to position [662, 0]
drag, startPoint x: 974, startPoint y: 406, endPoint x: 991, endPoint y: 406, distance: 16.7
click at [991, 406] on div "Contact Us Today to Request a Free Quote Get a Quote Sitelinks Home Services Co…" at bounding box center [768, 436] width 1357 height 494
type input "**"
type input "****"
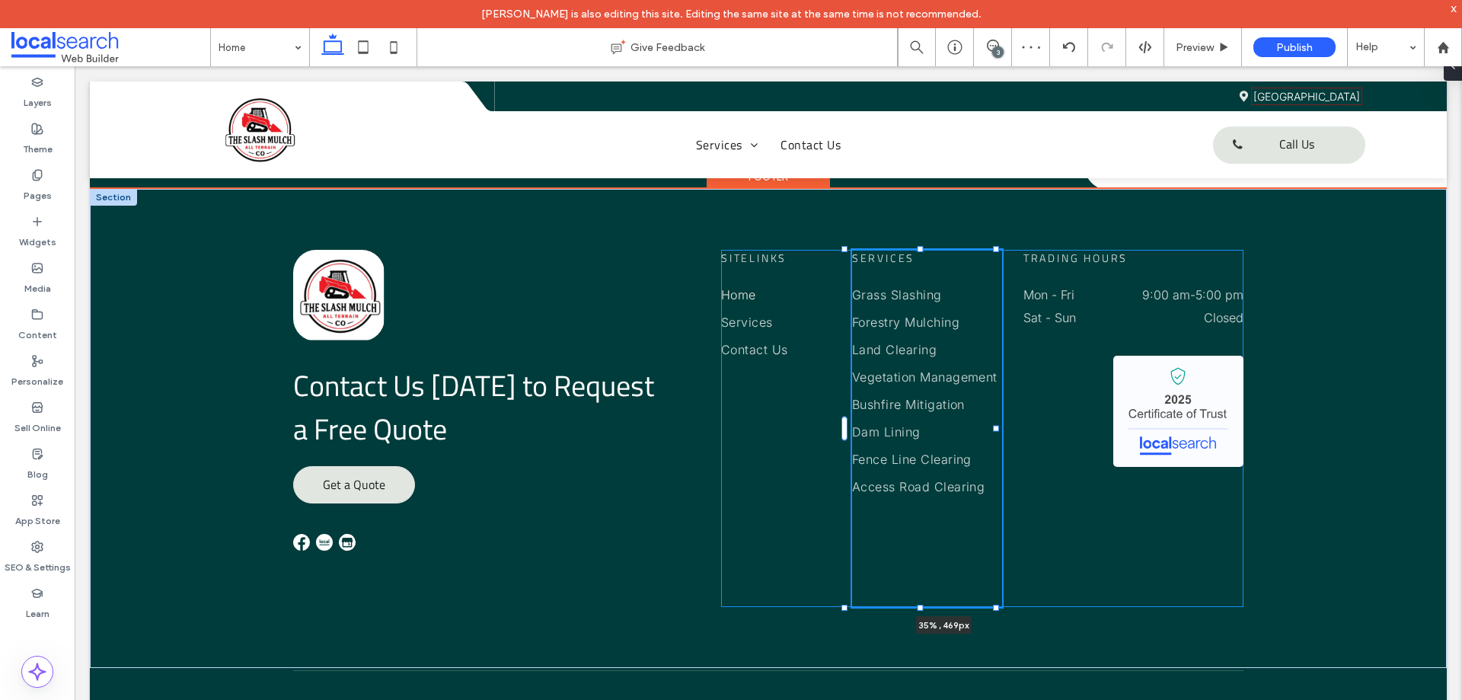
drag, startPoint x: 949, startPoint y: 433, endPoint x: 1054, endPoint y: 432, distance: 105.1
click at [1054, 432] on div "Contact Us Today to Request a Free Quote Get a Quote Sitelinks Home Services Co…" at bounding box center [768, 428] width 1357 height 479
type input "**"
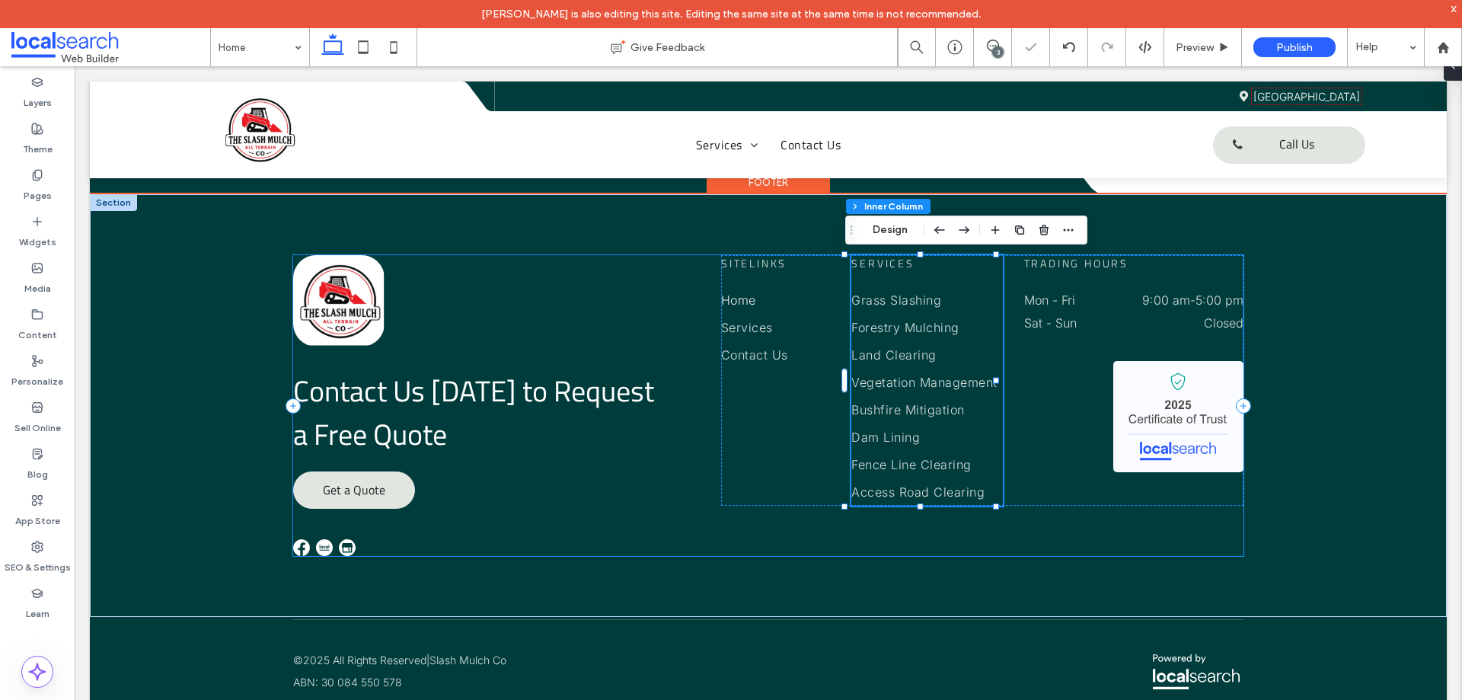
click at [1088, 532] on div "Contact Us Today to Request a Free Quote Get a Quote Sitelinks Home Services Co…" at bounding box center [767, 405] width 949 height 301
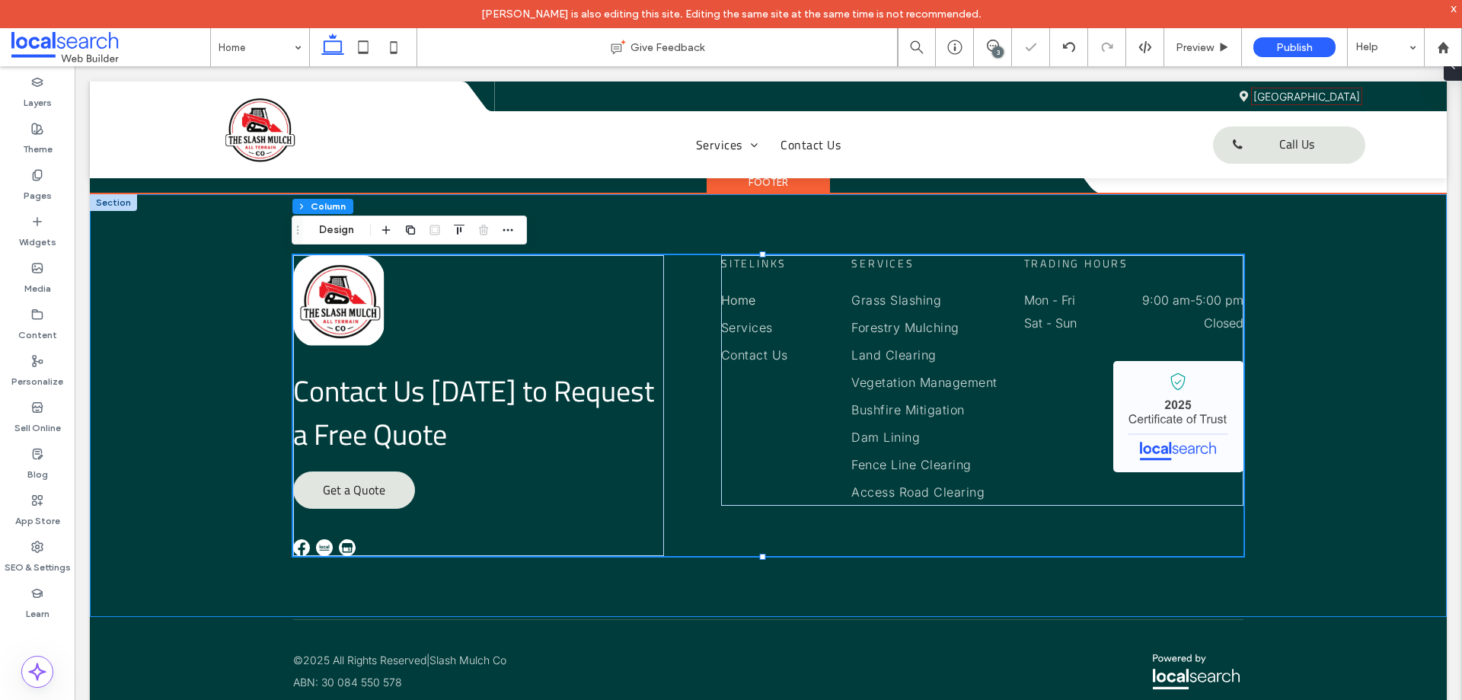
click at [1296, 508] on div "Contact Us Today to Request a Free Quote Get a Quote Sitelinks Home Services Co…" at bounding box center [768, 405] width 1357 height 423
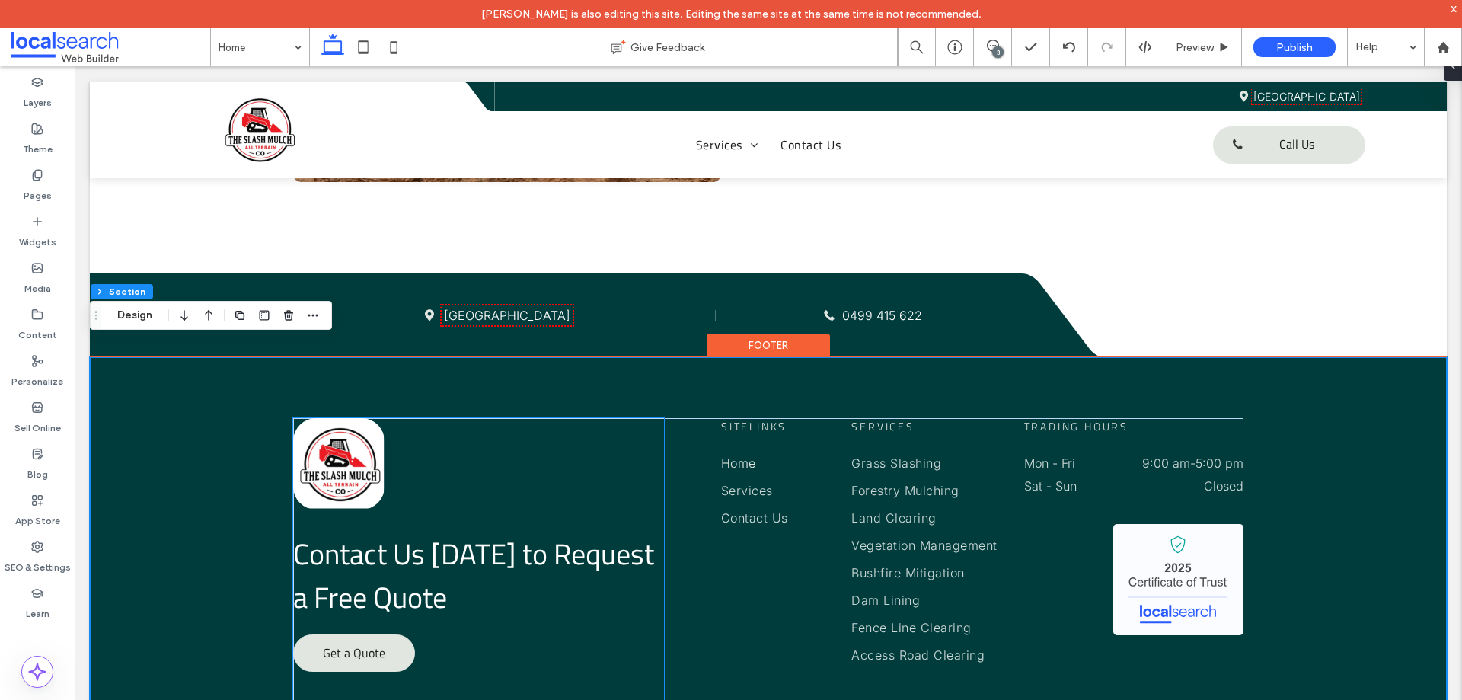
scroll to position [4088, 0]
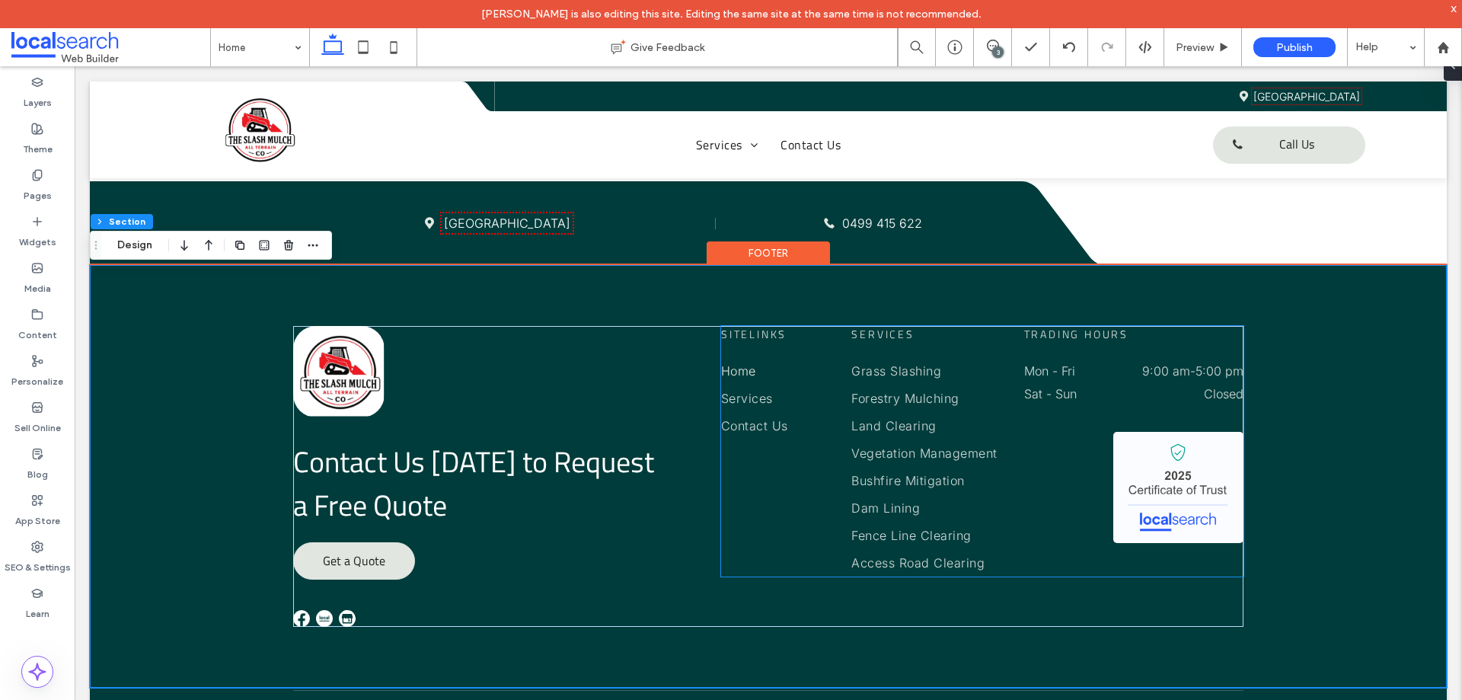
click at [1145, 466] on img at bounding box center [1178, 487] width 130 height 111
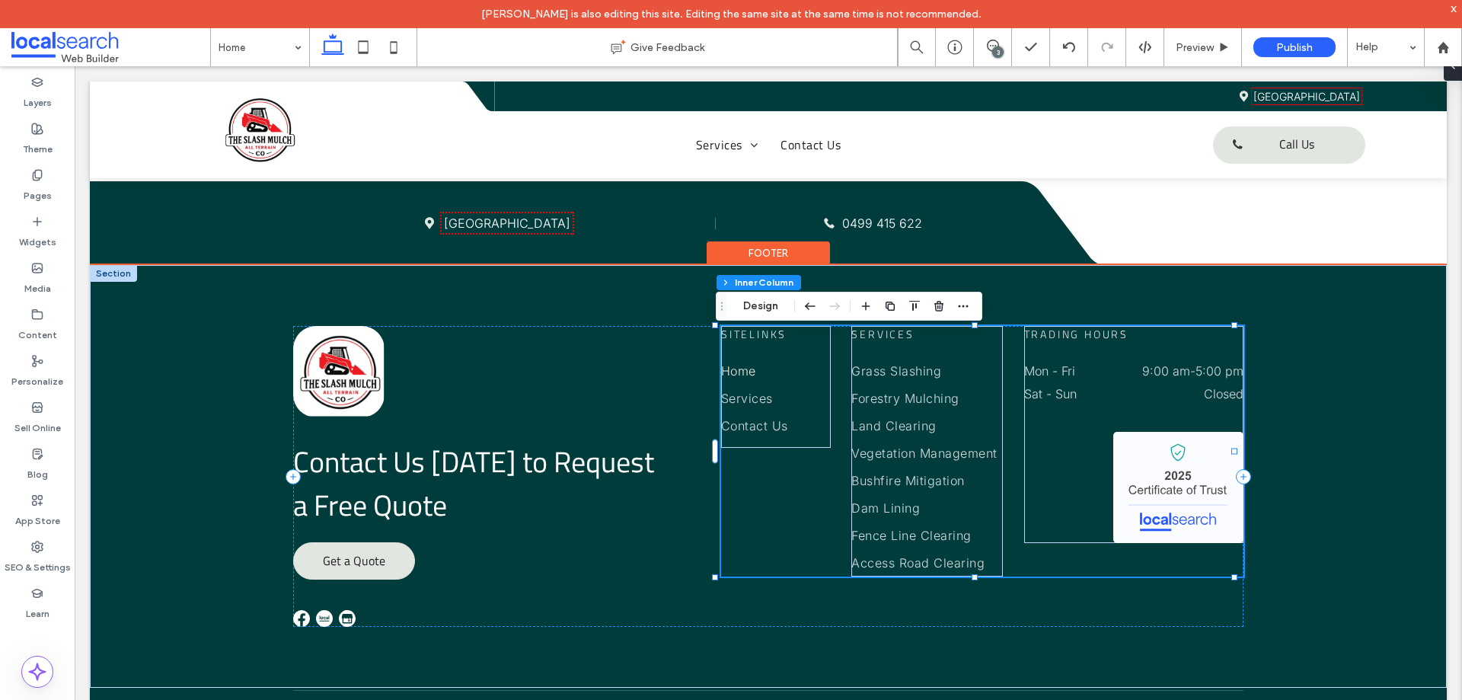
click at [1145, 466] on img at bounding box center [1178, 487] width 130 height 111
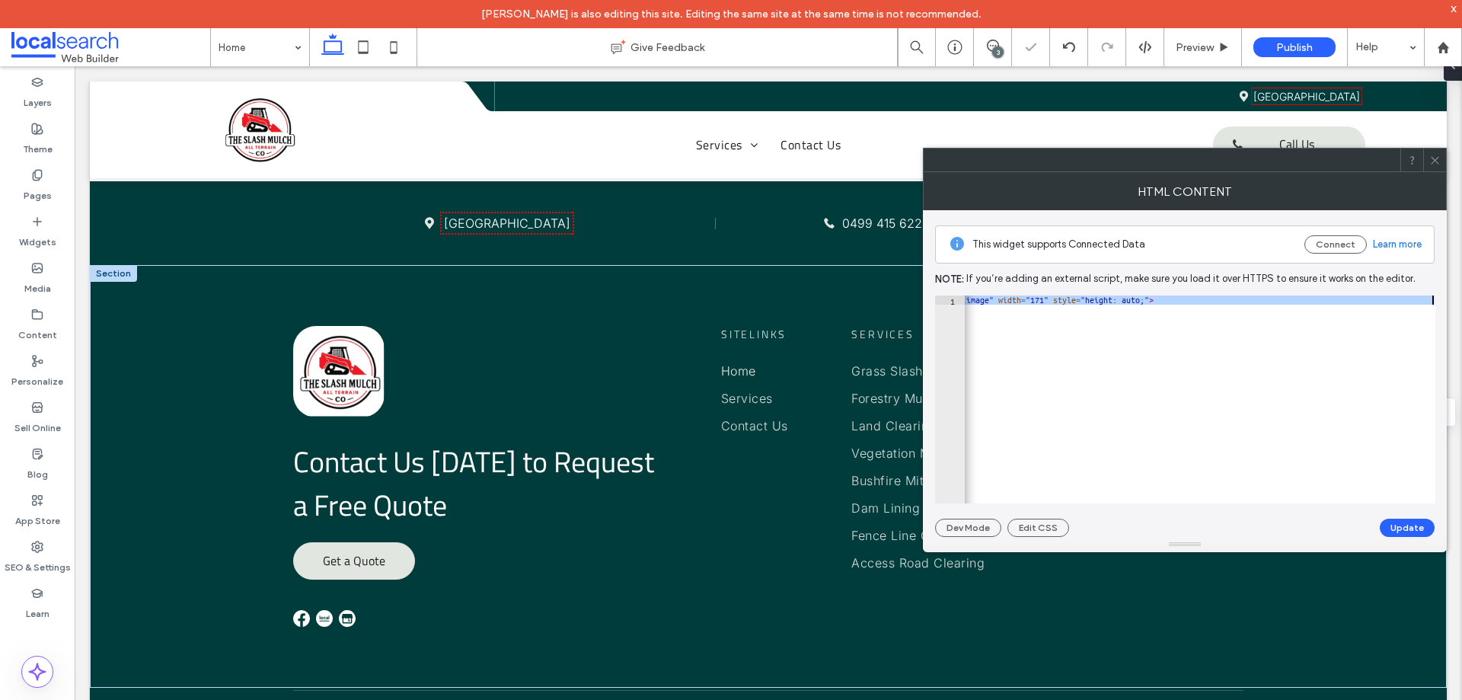
click at [1100, 368] on div "< img src = "https://irp.cdn-website.com/857ff007/dms3rep/multi/certificate-of-…" at bounding box center [1075, 402] width 719 height 215
click at [1100, 369] on div "< img src = "https://irp.cdn-website.com/857ff007/dms3rep/multi/certificate-of-…" at bounding box center [1200, 399] width 470 height 208
paste textarea "**********"
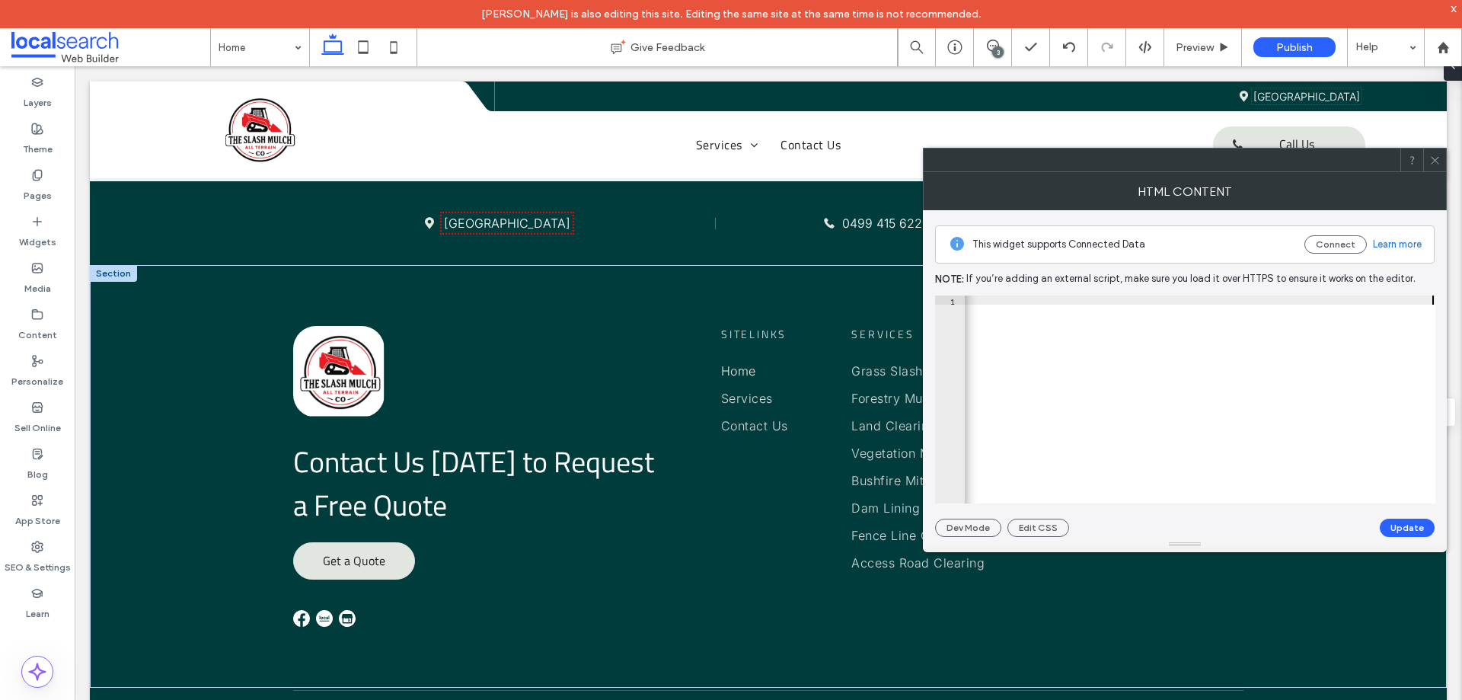
paste textarea "**********"
type textarea "**********"
click at [1402, 526] on button "Update" at bounding box center [1406, 527] width 55 height 18
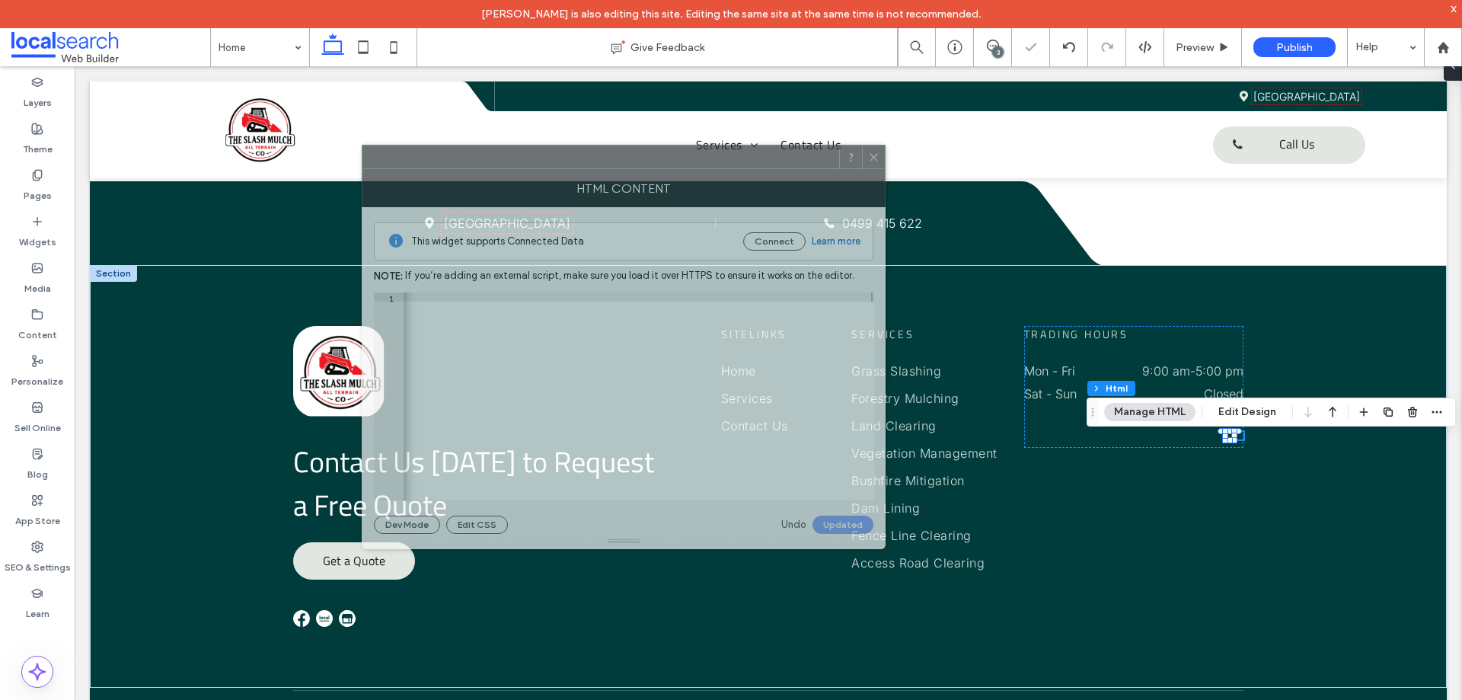
drag, startPoint x: 1125, startPoint y: 164, endPoint x: 700, endPoint y: 164, distance: 425.6
click at [700, 164] on div at bounding box center [600, 156] width 477 height 23
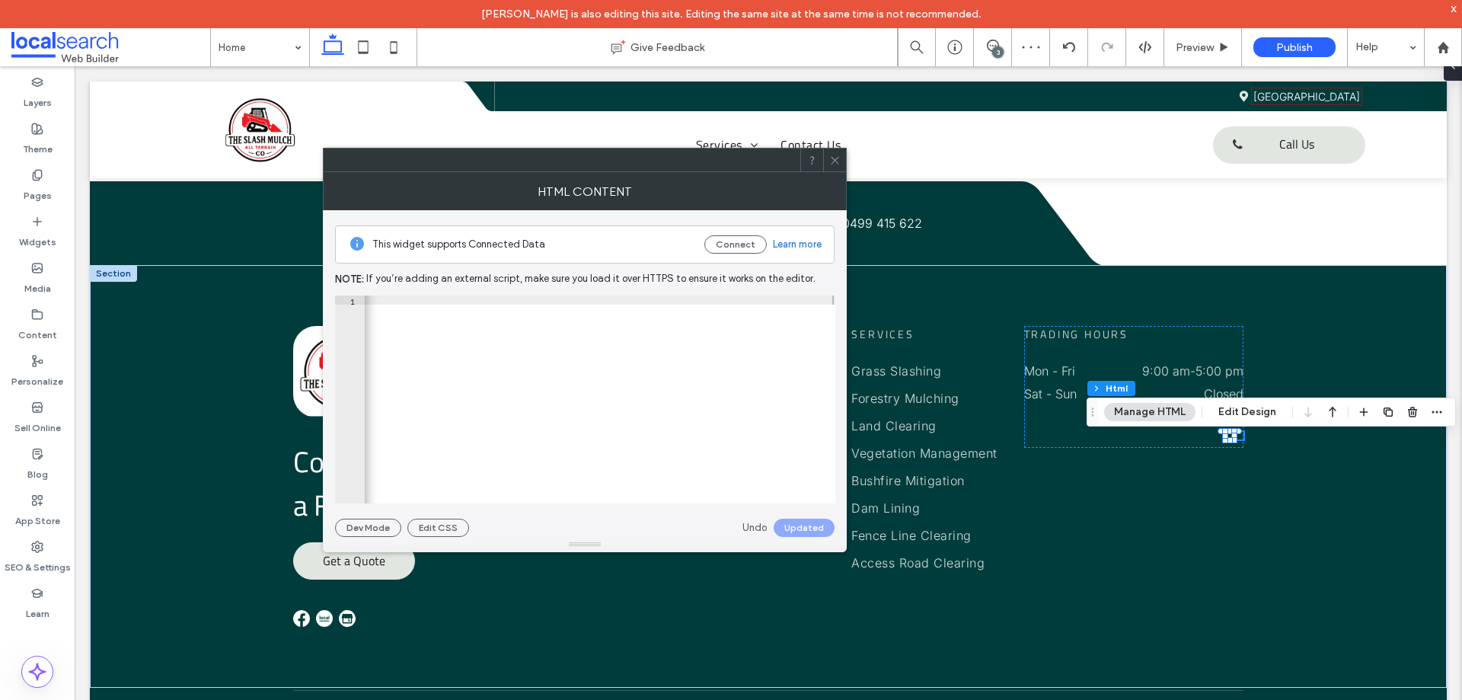
click at [833, 164] on icon at bounding box center [834, 160] width 11 height 11
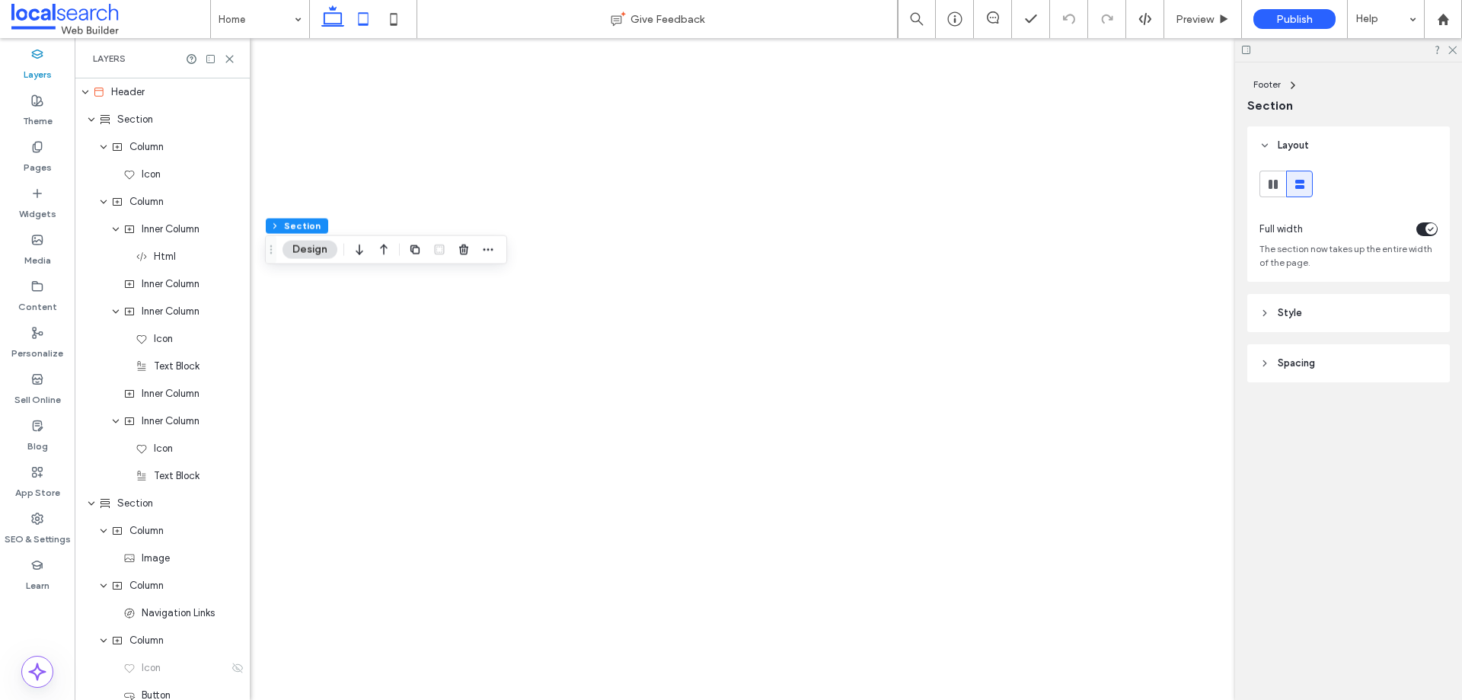
click at [365, 28] on icon at bounding box center [363, 19] width 30 height 30
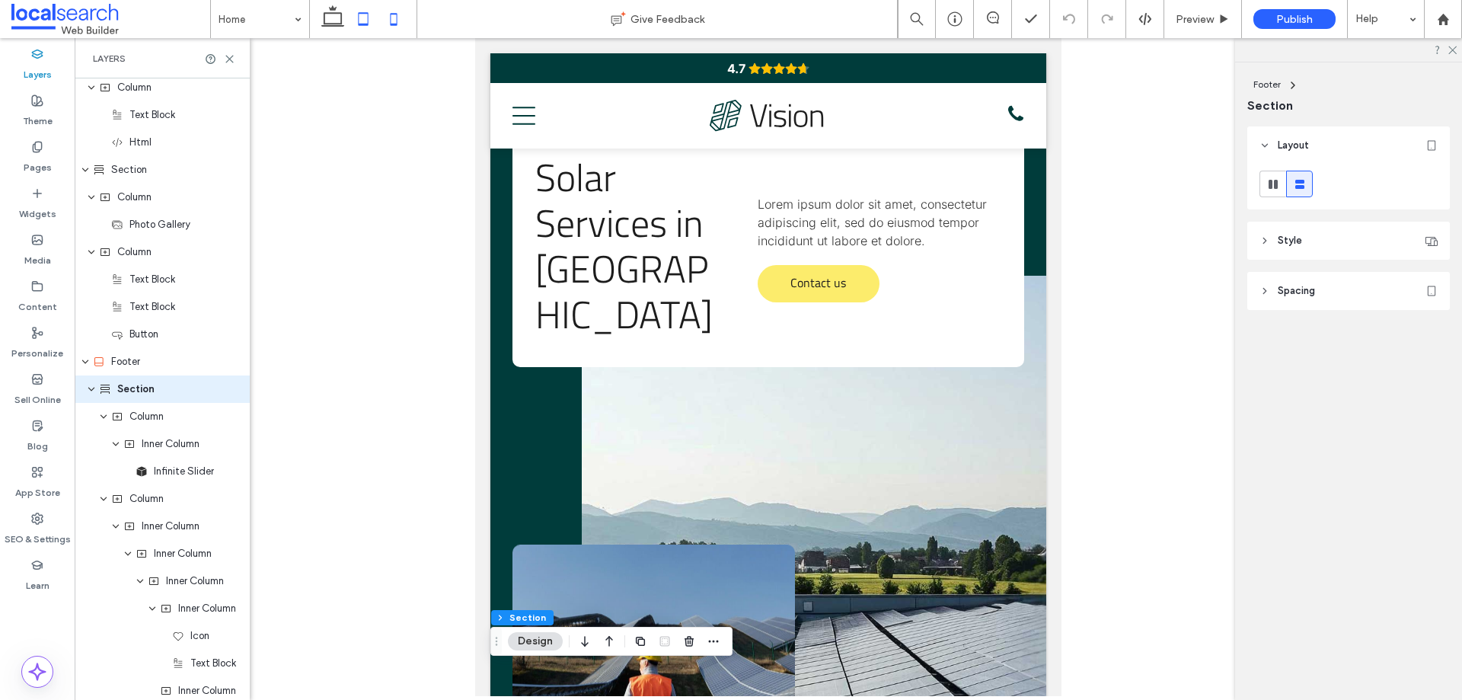
click at [385, 21] on icon at bounding box center [393, 19] width 30 height 30
click at [363, 22] on icon at bounding box center [363, 19] width 30 height 30
click at [330, 22] on icon at bounding box center [332, 19] width 30 height 30
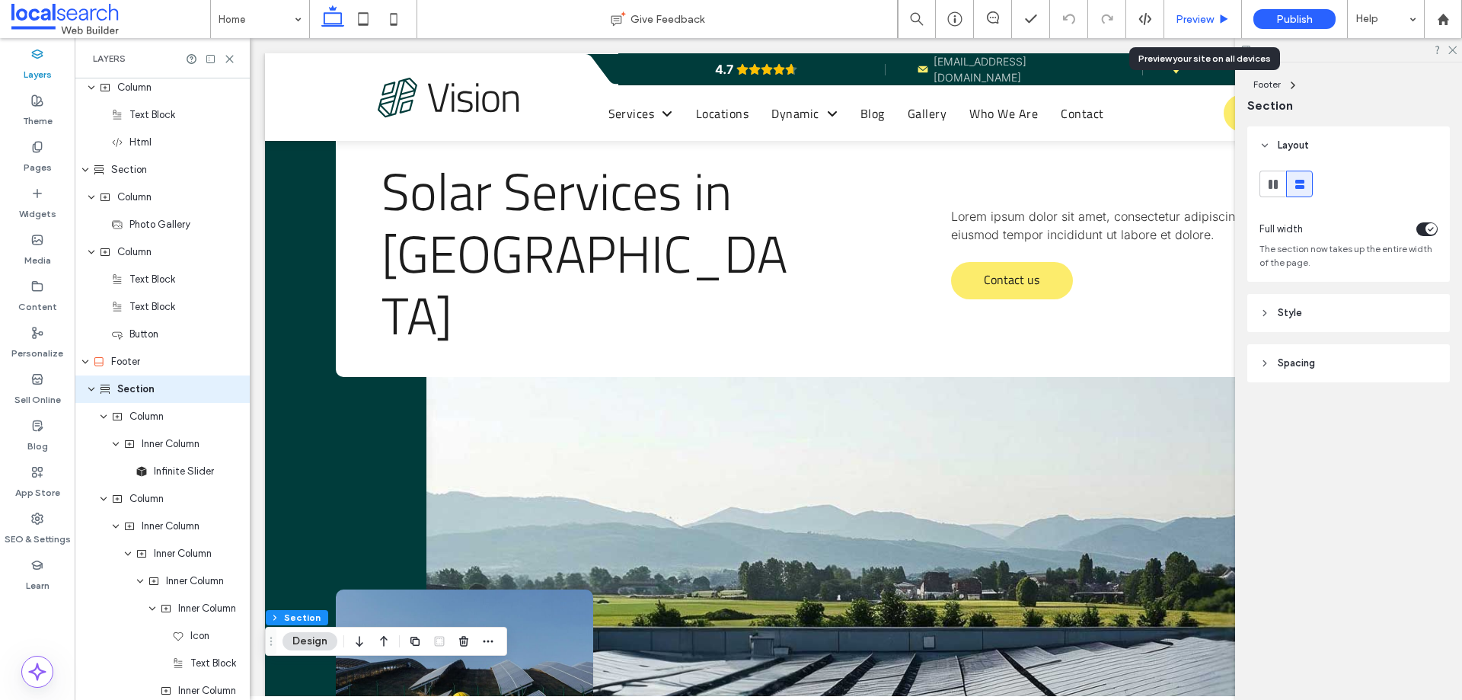
click at [1198, 10] on div "Preview" at bounding box center [1203, 19] width 78 height 38
drag, startPoint x: 1121, startPoint y: 32, endPoint x: 1196, endPoint y: 62, distance: 80.6
click at [1194, 23] on span "Preview" at bounding box center [1194, 19] width 38 height 13
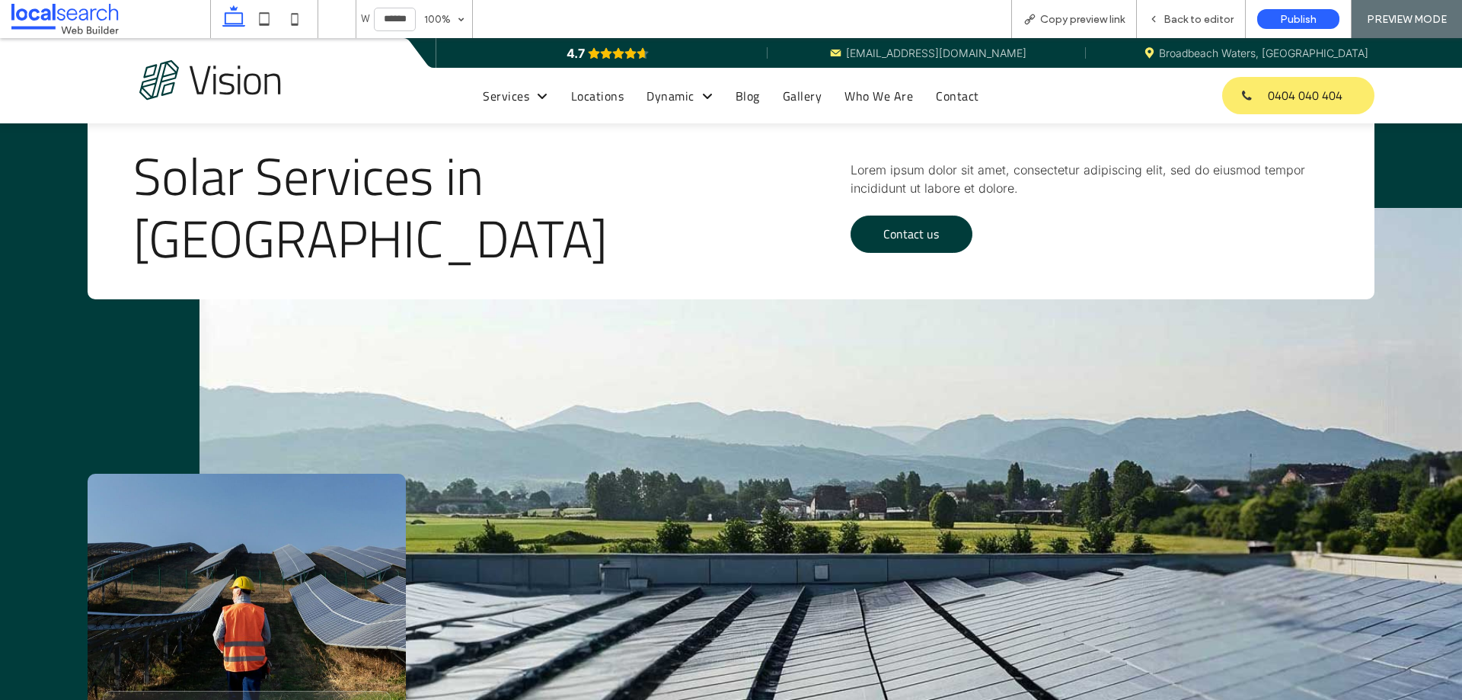
click at [888, 244] on span "Contact us" at bounding box center [911, 233] width 56 height 33
click at [915, 231] on span "Contact us" at bounding box center [911, 233] width 56 height 33
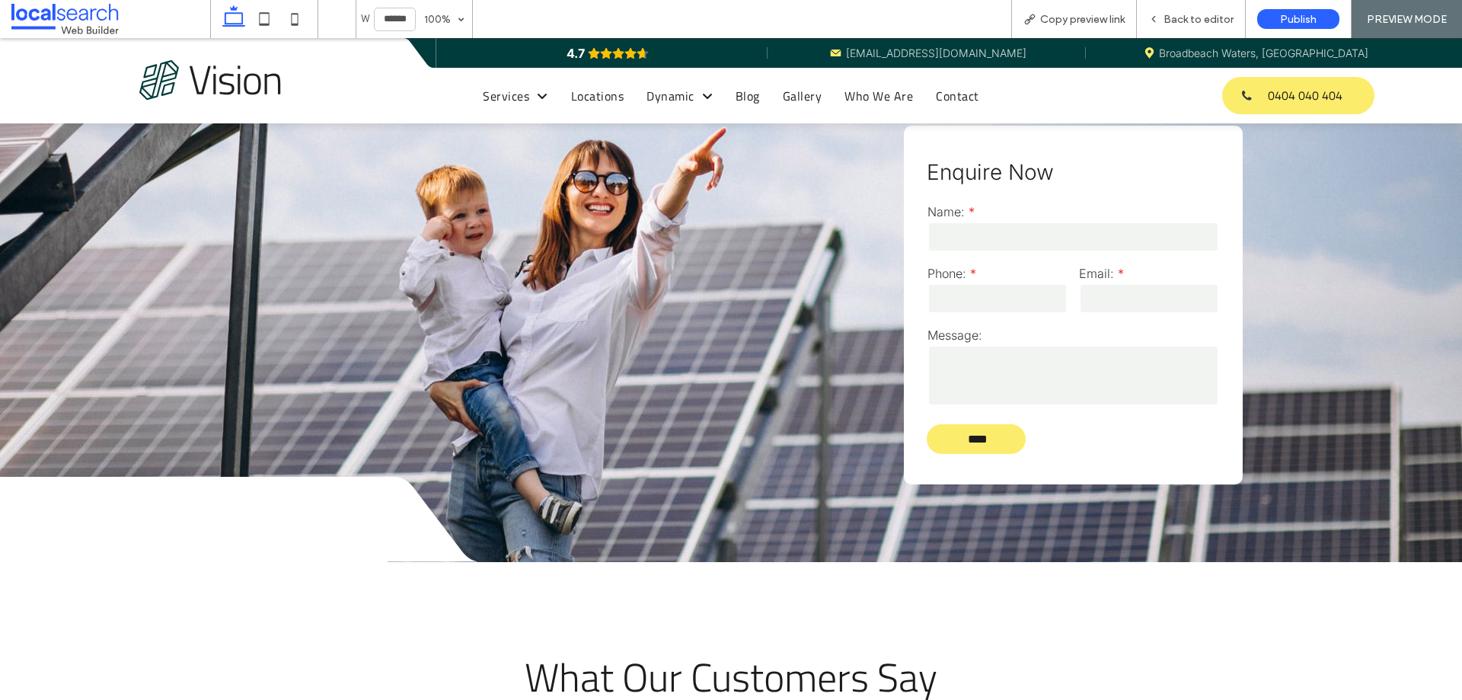
scroll to position [2219, 0]
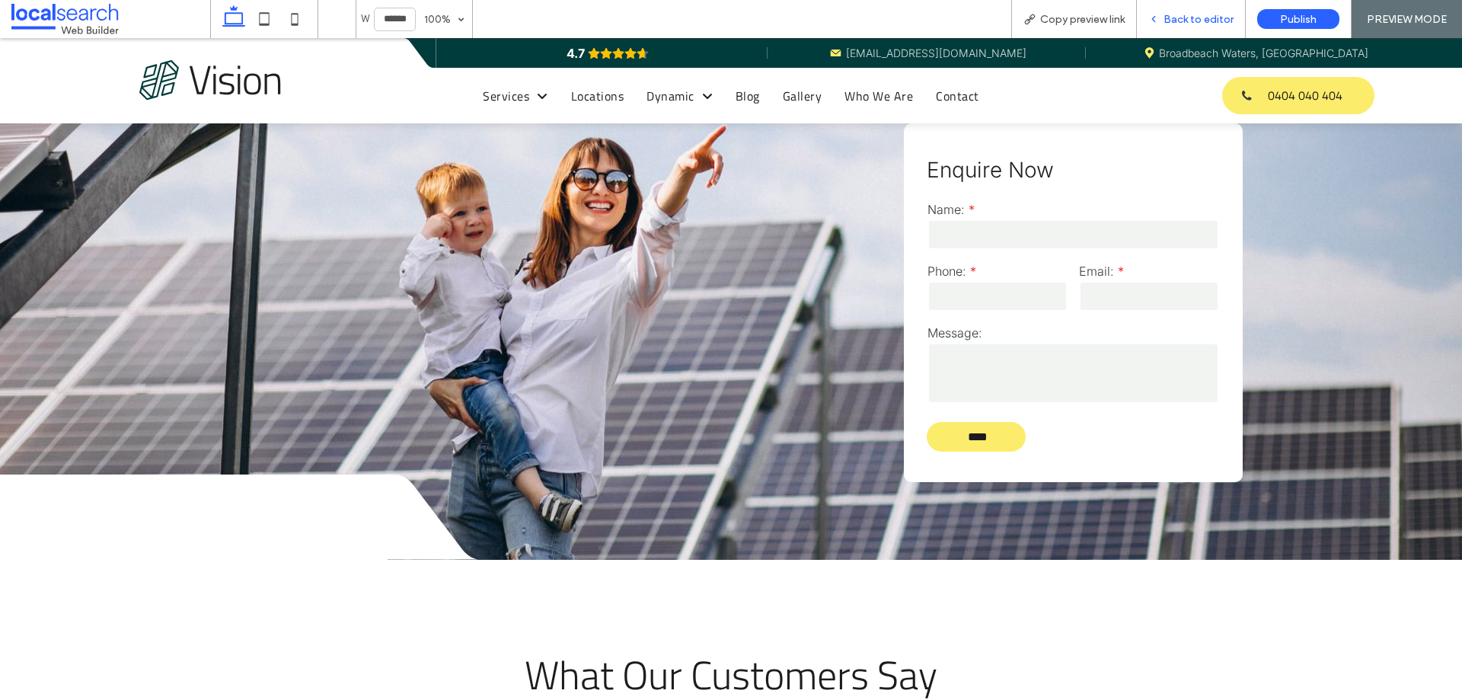
click at [1181, 13] on span "Back to editor" at bounding box center [1198, 19] width 70 height 13
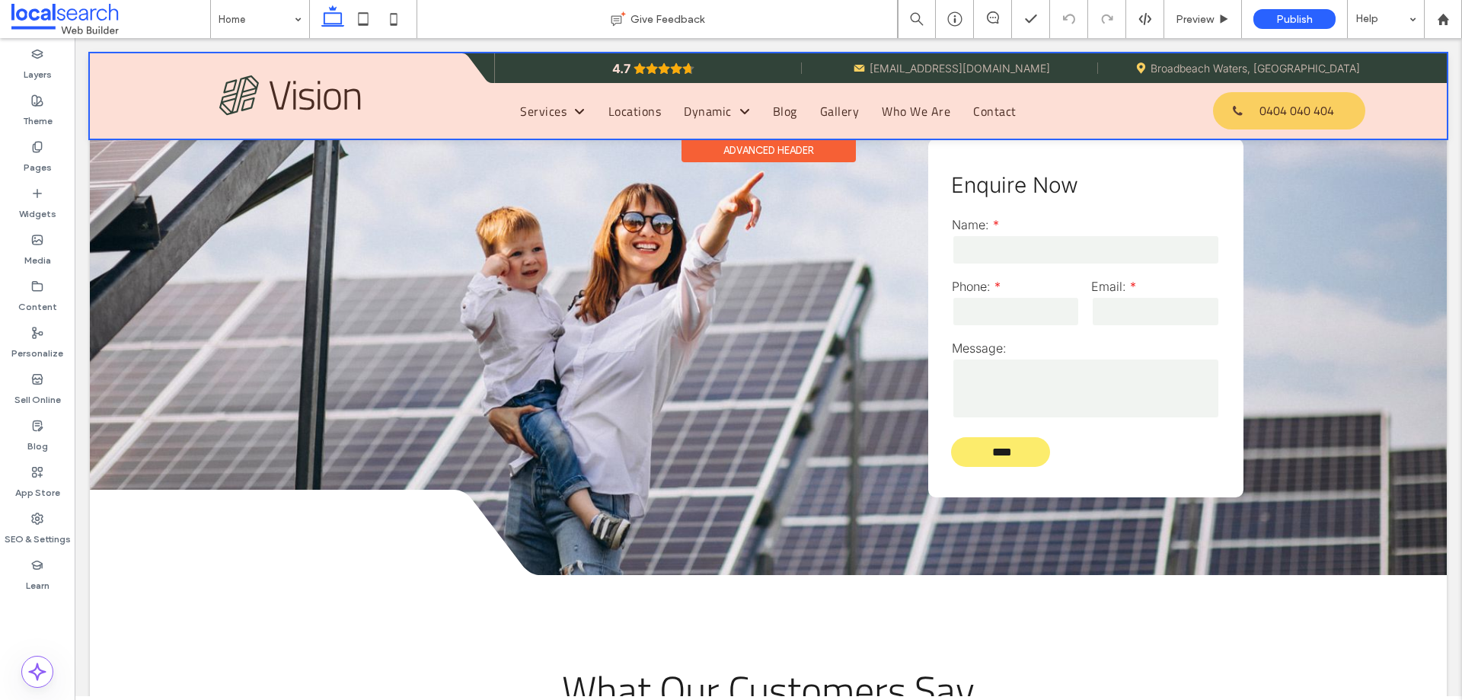
scroll to position [2234, 0]
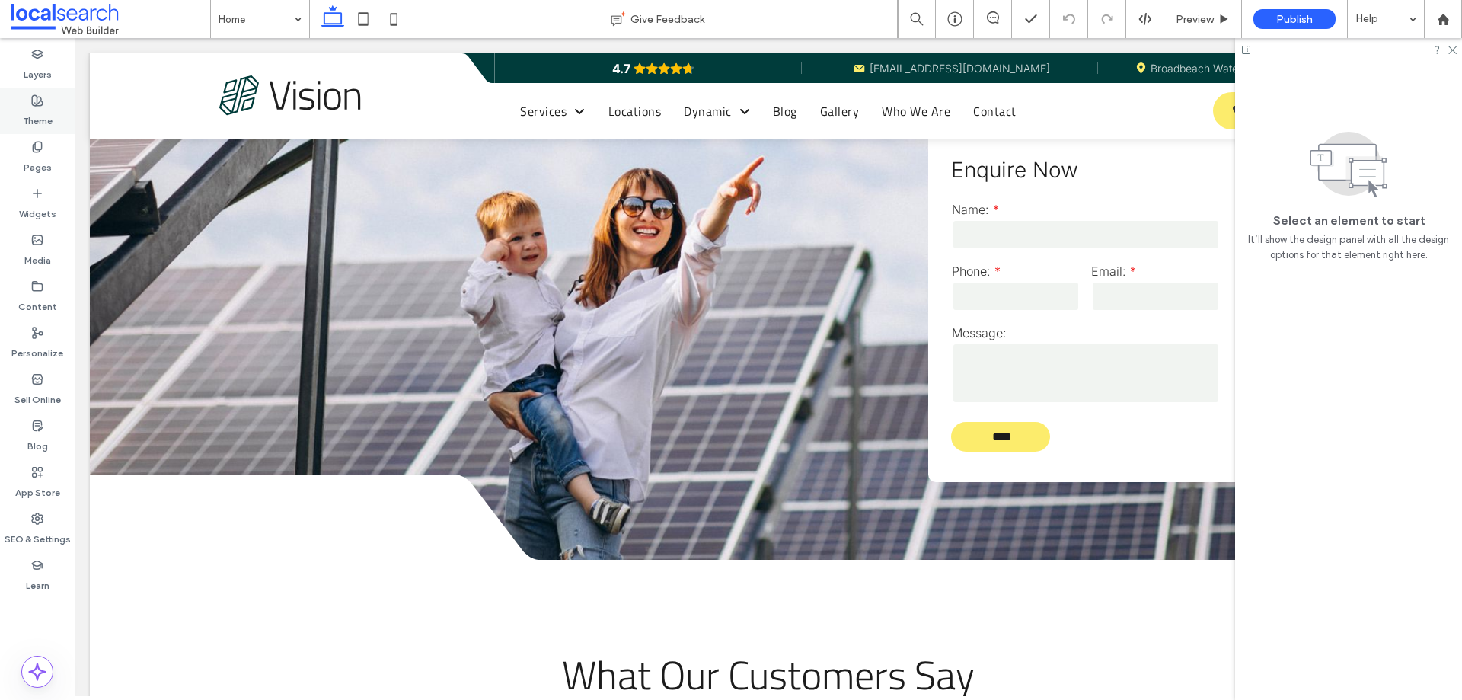
drag, startPoint x: 60, startPoint y: 115, endPoint x: 279, endPoint y: 322, distance: 301.0
click at [60, 115] on div "Theme" at bounding box center [37, 111] width 75 height 46
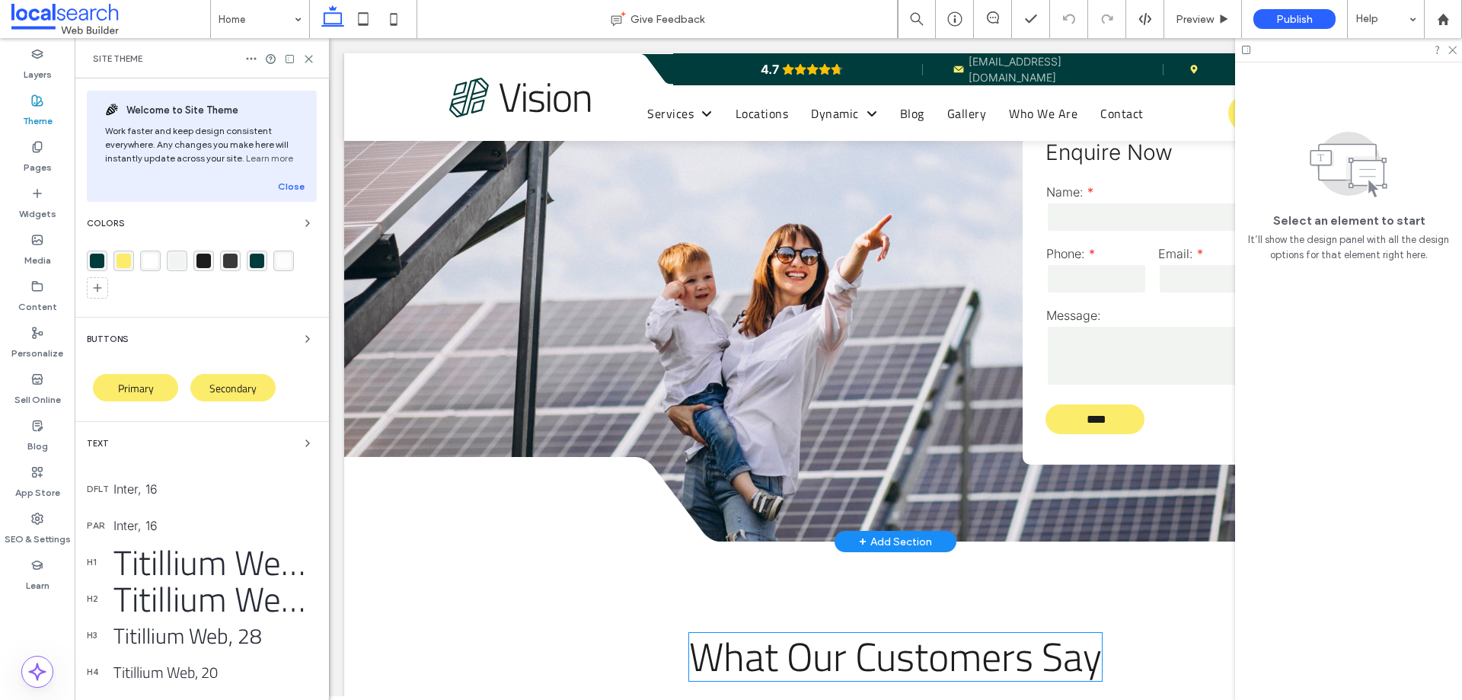
scroll to position [2016, 0]
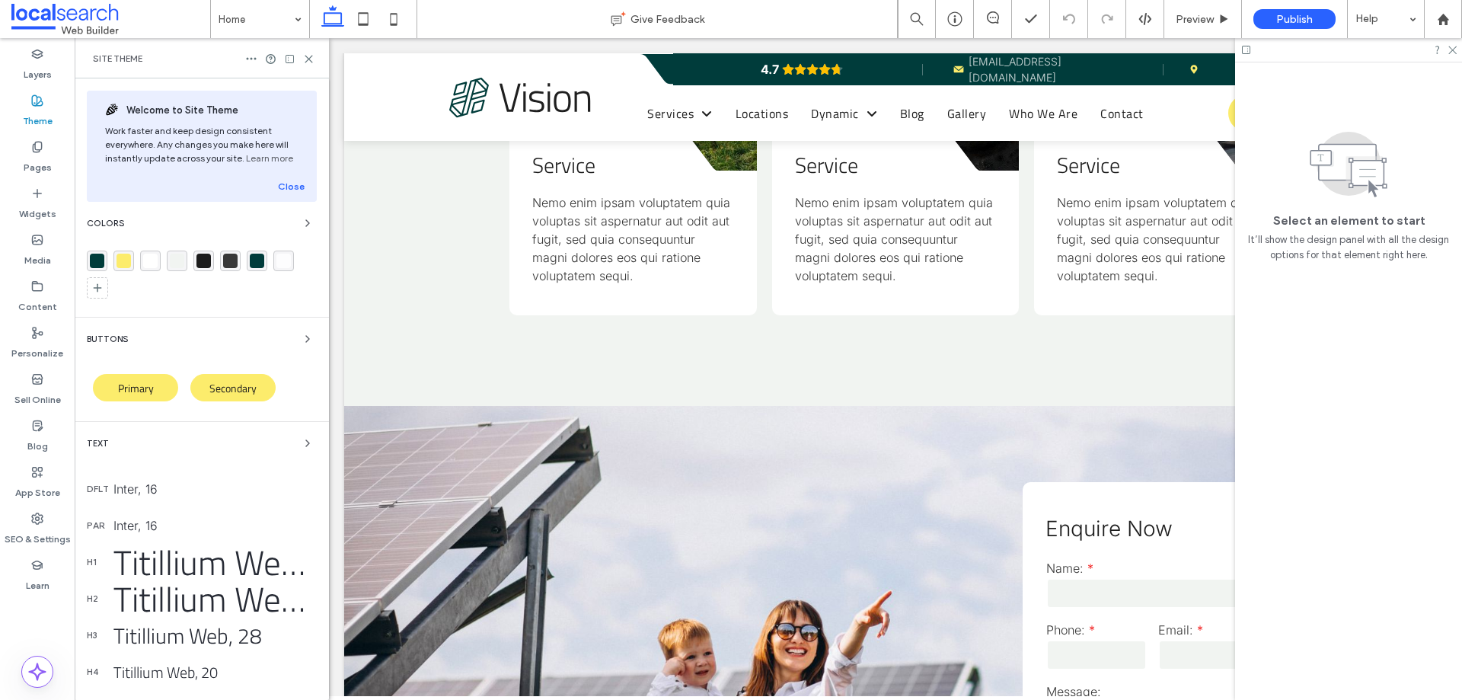
drag, startPoint x: 1459, startPoint y: 43, endPoint x: 1455, endPoint y: 82, distance: 39.1
click at [1459, 45] on div at bounding box center [1348, 50] width 227 height 24
click at [1453, 55] on div at bounding box center [1348, 50] width 227 height 24
click at [1453, 52] on icon at bounding box center [1451, 49] width 10 height 10
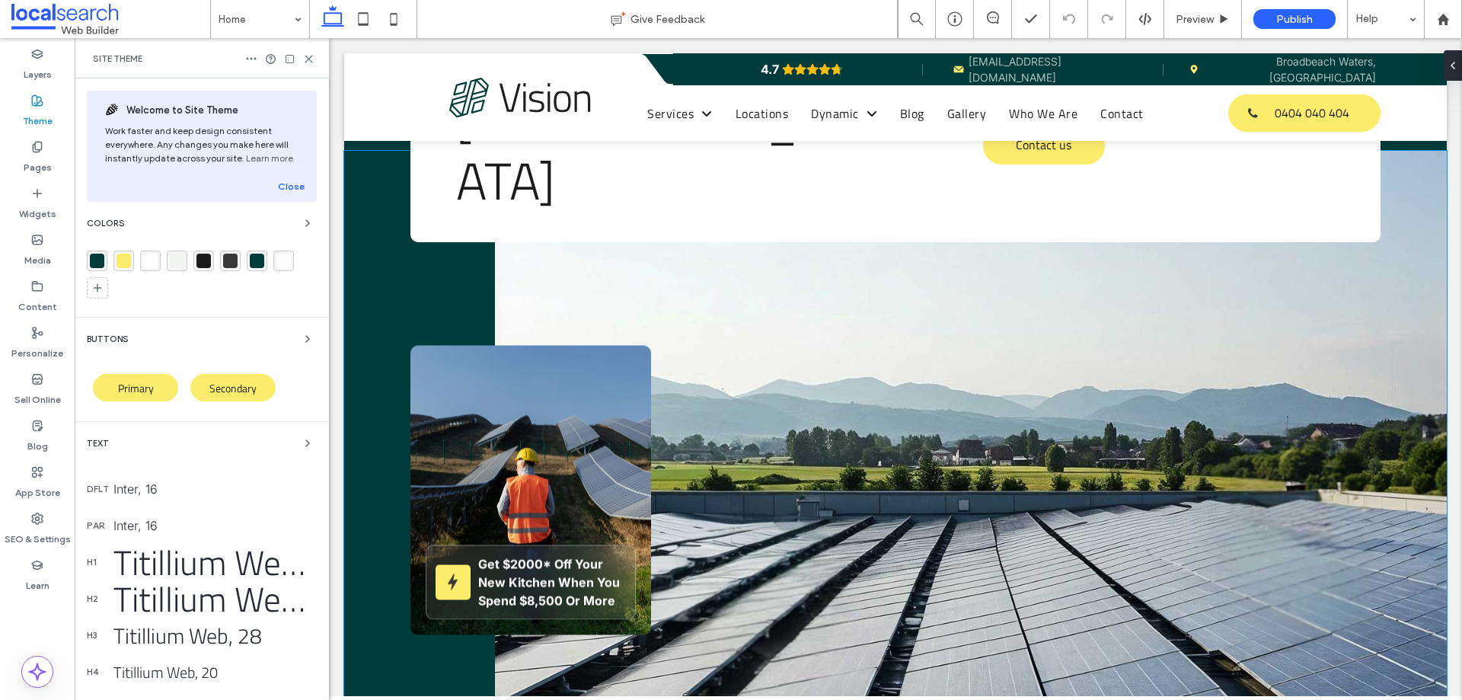
scroll to position [0, 0]
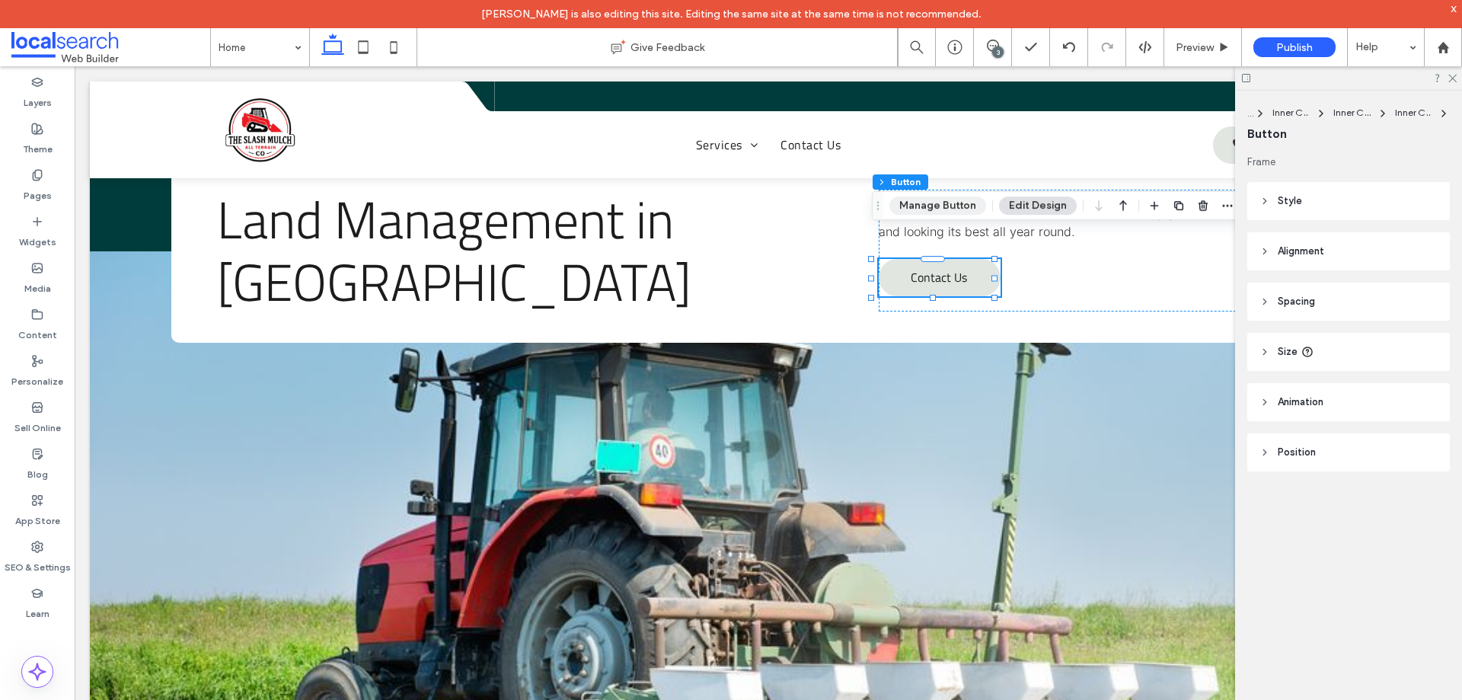
click at [949, 215] on button "Manage Button" at bounding box center [937, 205] width 97 height 18
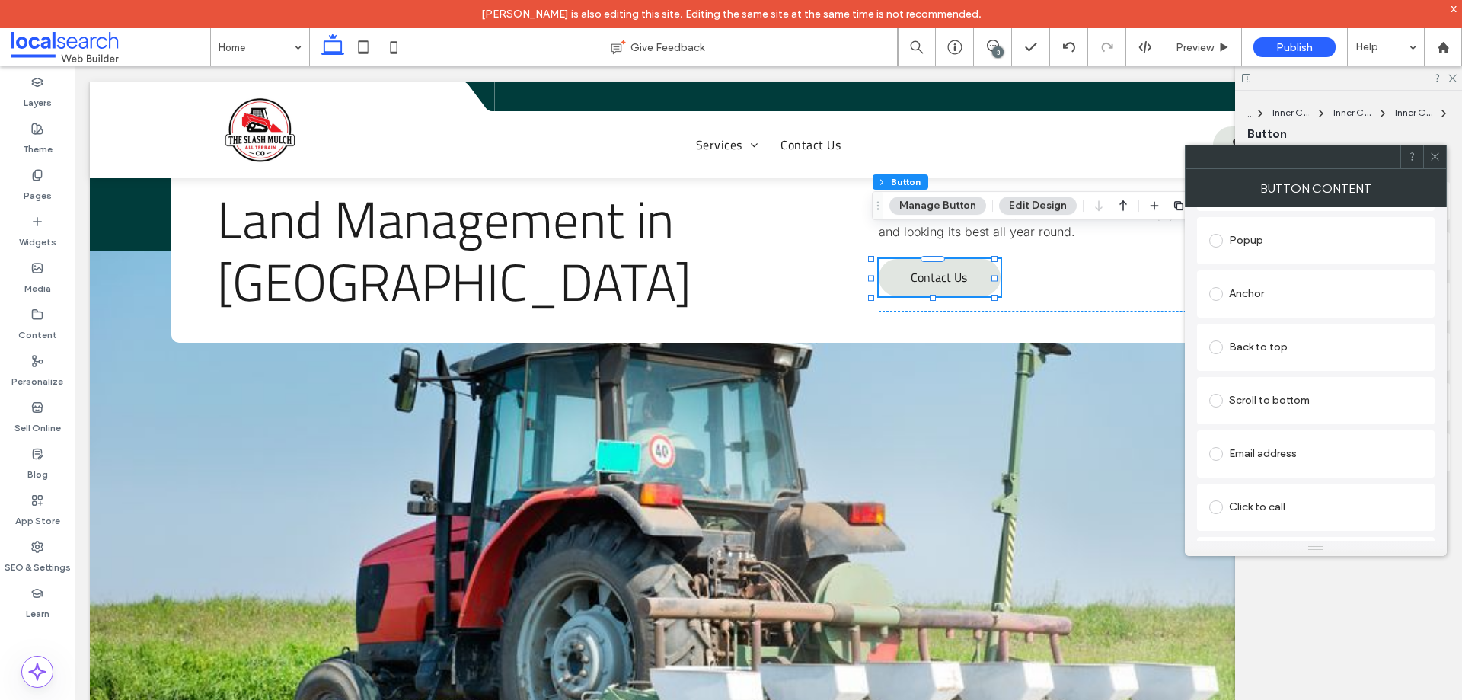
click at [1274, 304] on div "Anchor" at bounding box center [1315, 294] width 213 height 24
click at [1306, 397] on section "Anchor: Select..." at bounding box center [1315, 397] width 213 height 61
click at [40, 138] on label "Theme" at bounding box center [38, 145] width 30 height 21
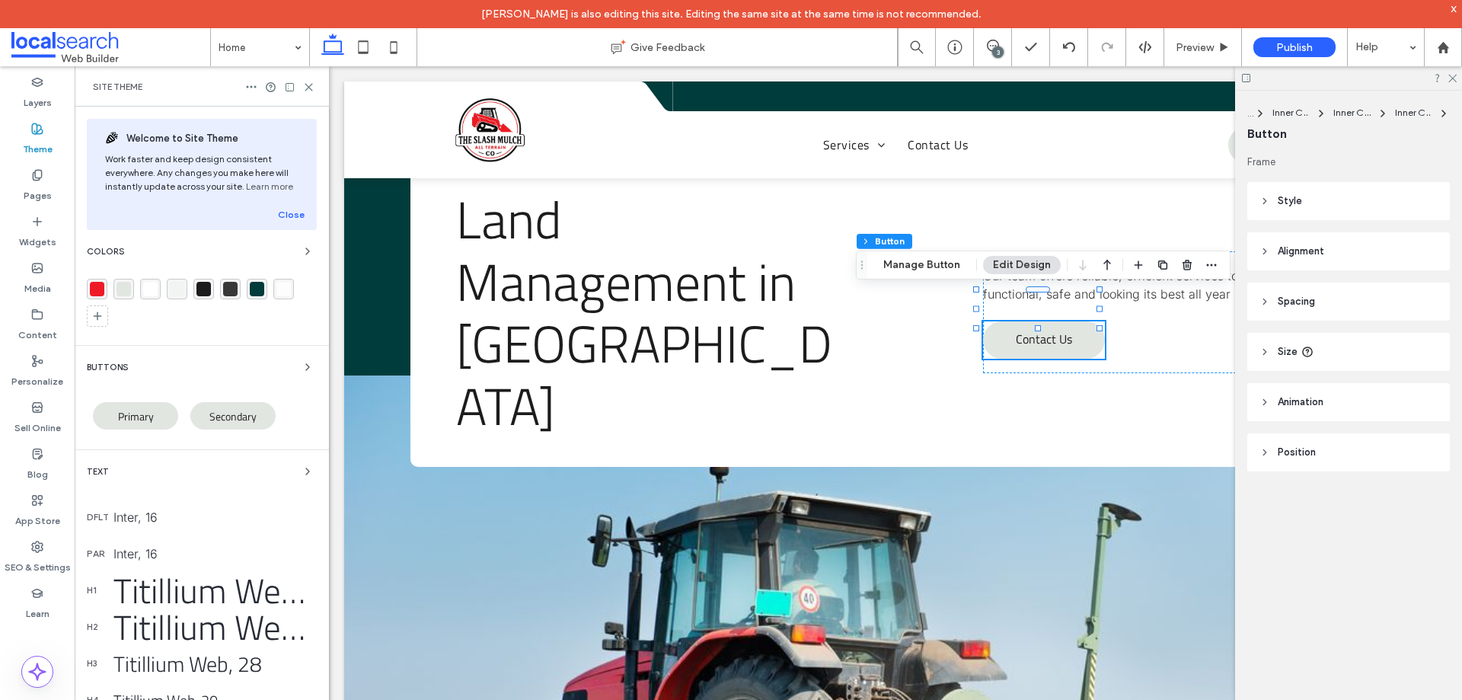
click at [97, 287] on div "rgba(239, 26, 40, 1)" at bounding box center [97, 289] width 14 height 14
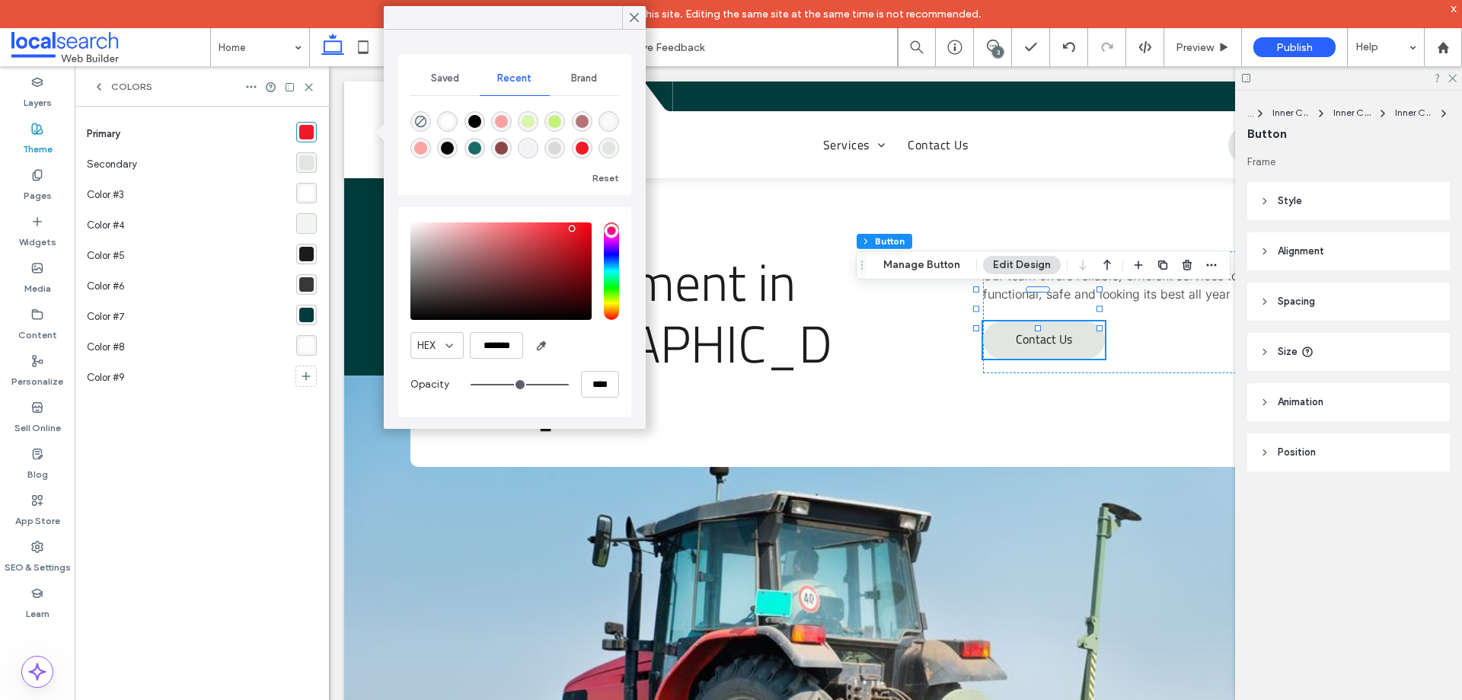
drag, startPoint x: 309, startPoint y: 135, endPoint x: 51, endPoint y: 127, distance: 258.2
click at [309, 135] on div "rgba(239, 26, 40, 1)" at bounding box center [306, 132] width 14 height 14
click at [492, 337] on input "*******" at bounding box center [496, 345] width 53 height 27
click at [307, 134] on div "rgba(239, 26, 40, 1)" at bounding box center [306, 132] width 14 height 14
drag, startPoint x: 489, startPoint y: 348, endPoint x: 502, endPoint y: 347, distance: 13.7
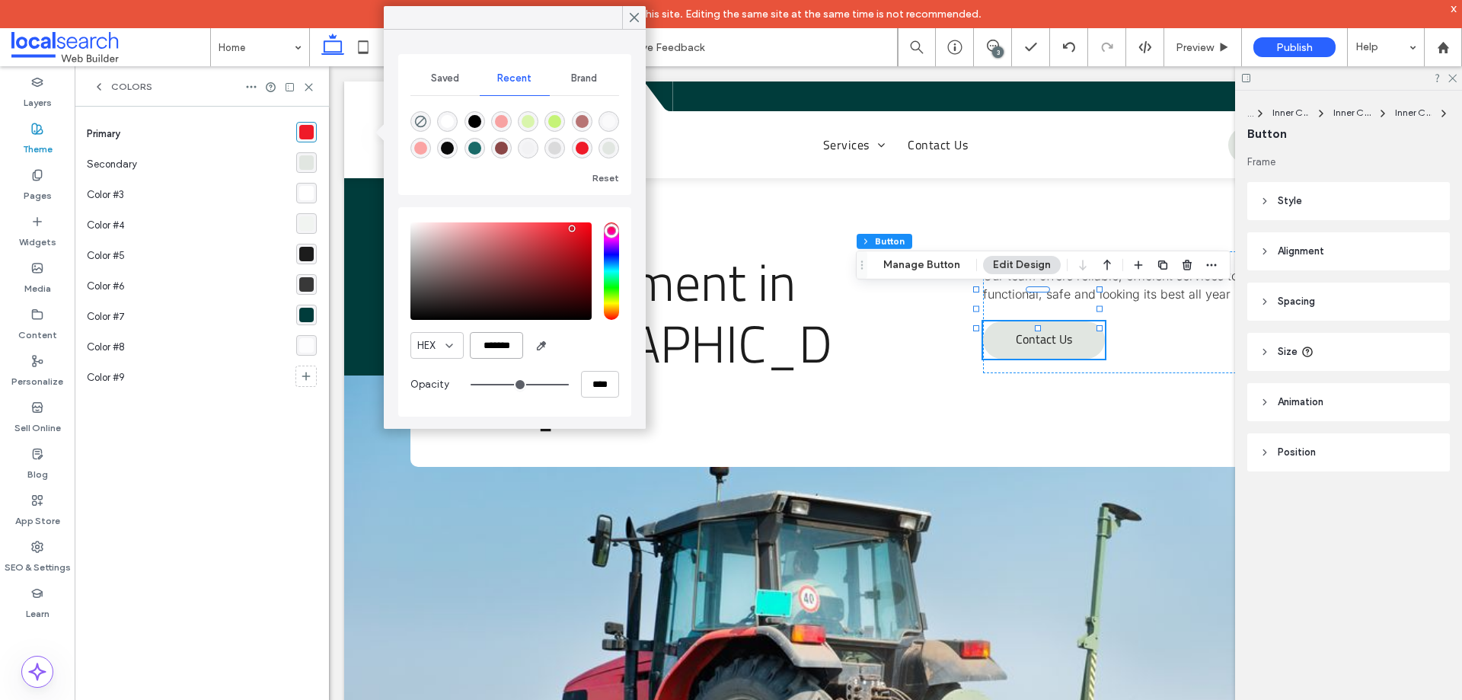
click at [490, 347] on input "*******" at bounding box center [496, 345] width 53 height 27
click at [311, 316] on div "rgba(0, 60, 59, 1)" at bounding box center [306, 315] width 14 height 14
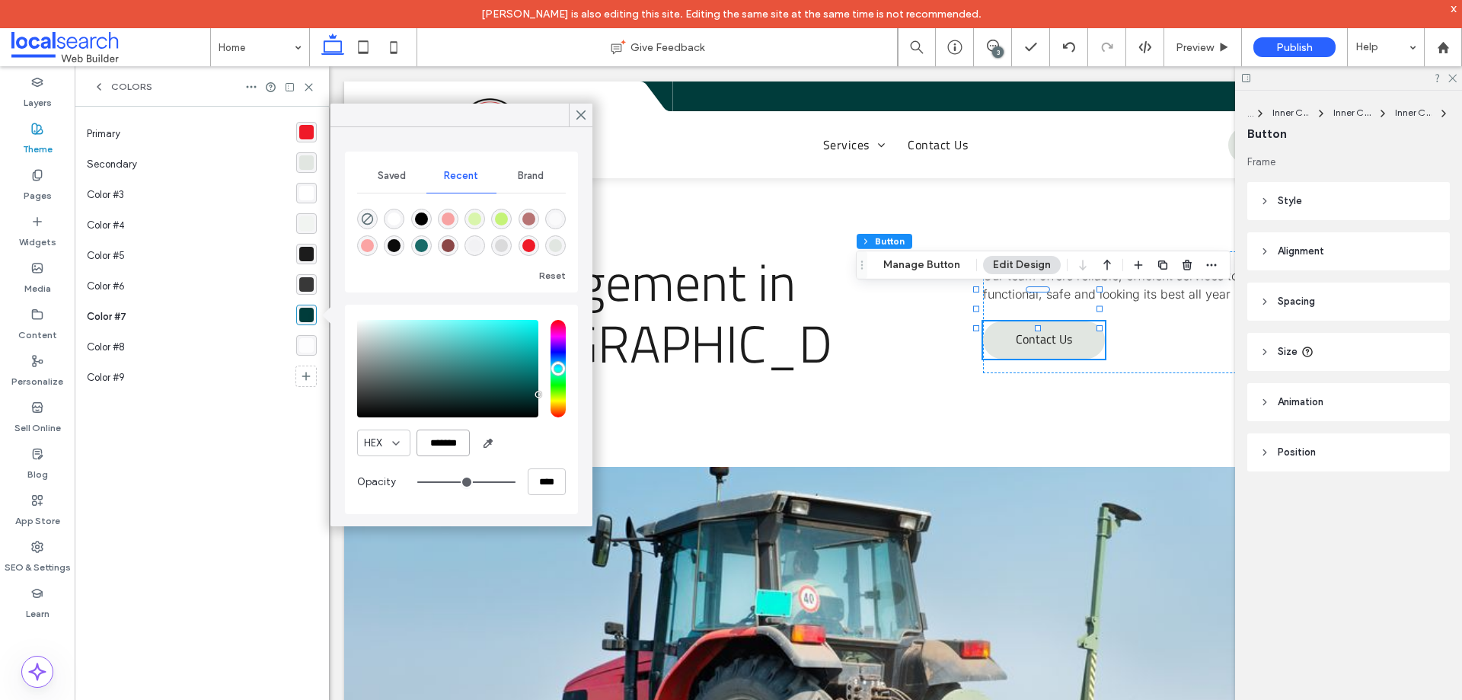
click at [450, 438] on input "*******" at bounding box center [442, 442] width 53 height 27
click at [451, 442] on input "*******" at bounding box center [442, 442] width 53 height 27
click at [447, 449] on input "*******" at bounding box center [442, 442] width 53 height 27
paste input "color picker textbox"
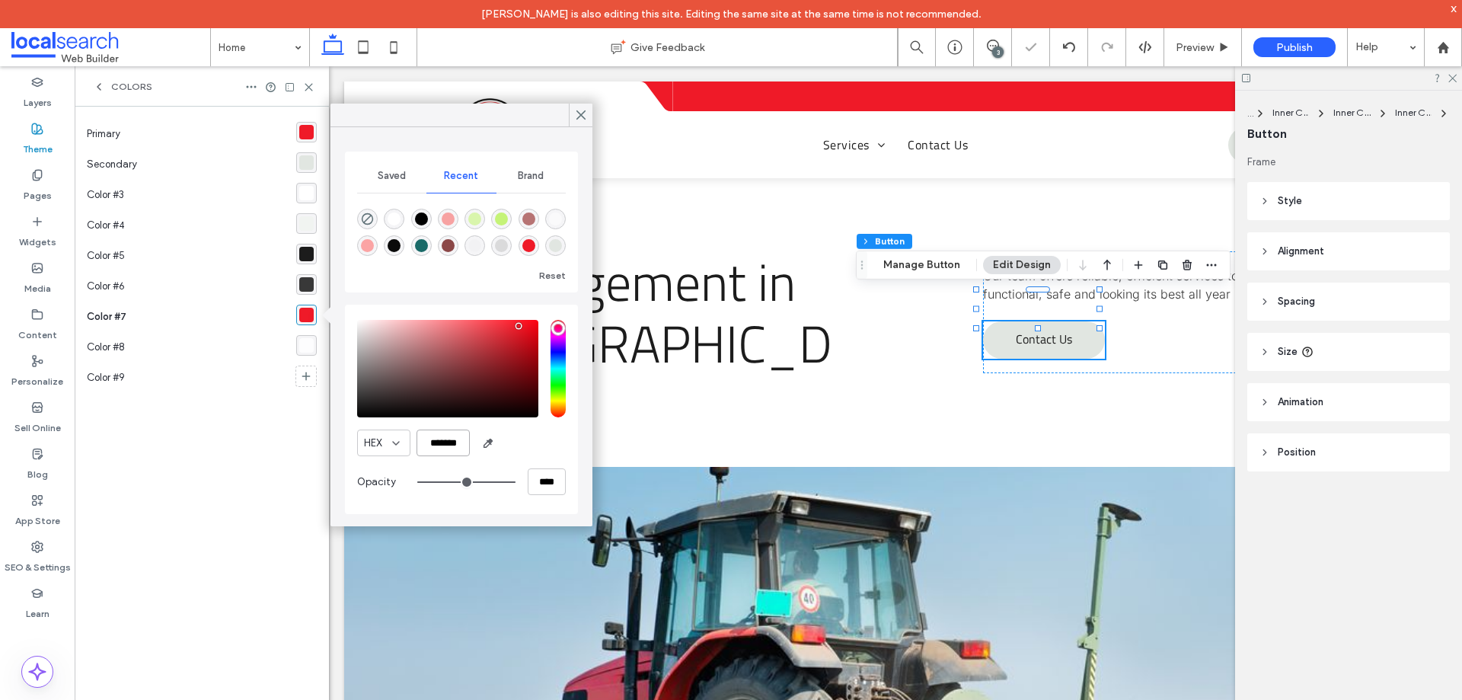
type input "*******"
drag, startPoint x: 307, startPoint y: 87, endPoint x: 869, endPoint y: 43, distance: 564.3
click at [307, 87] on icon at bounding box center [308, 86] width 11 height 11
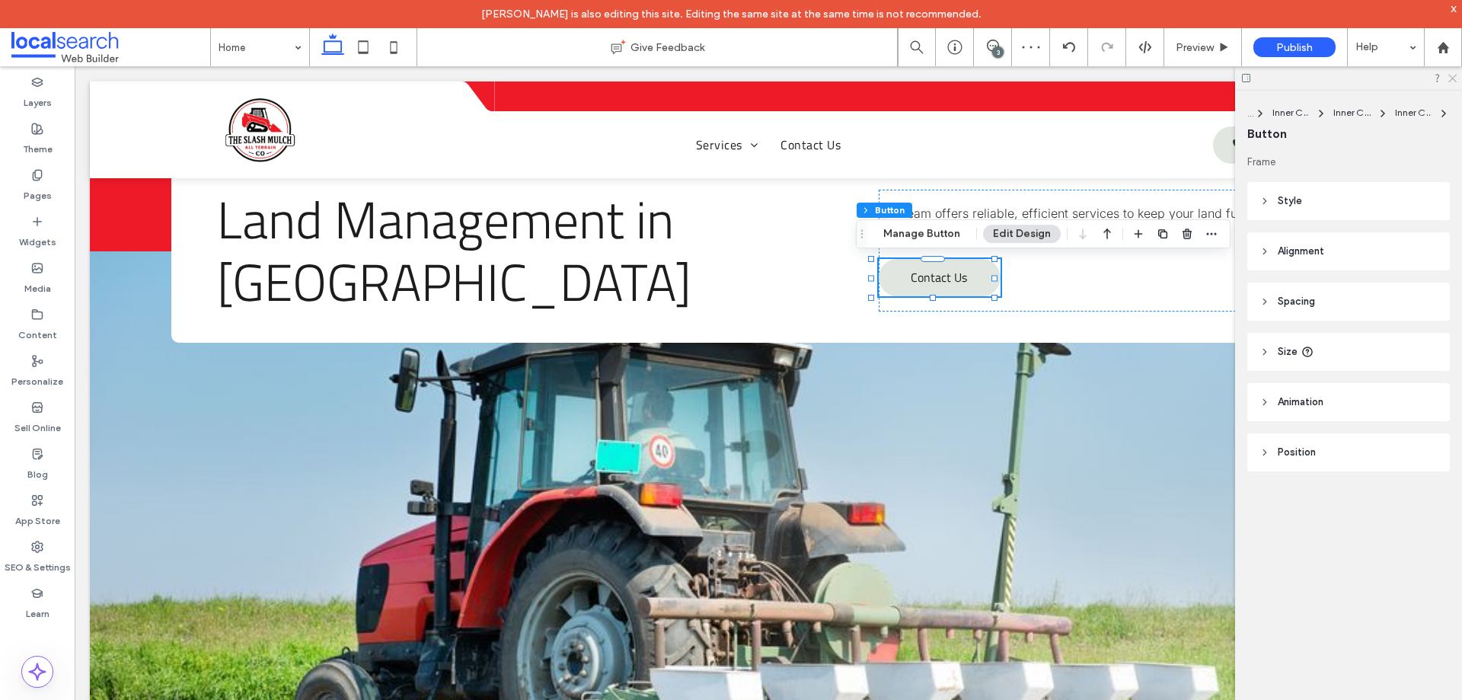
click at [1453, 80] on icon at bounding box center [1451, 77] width 10 height 10
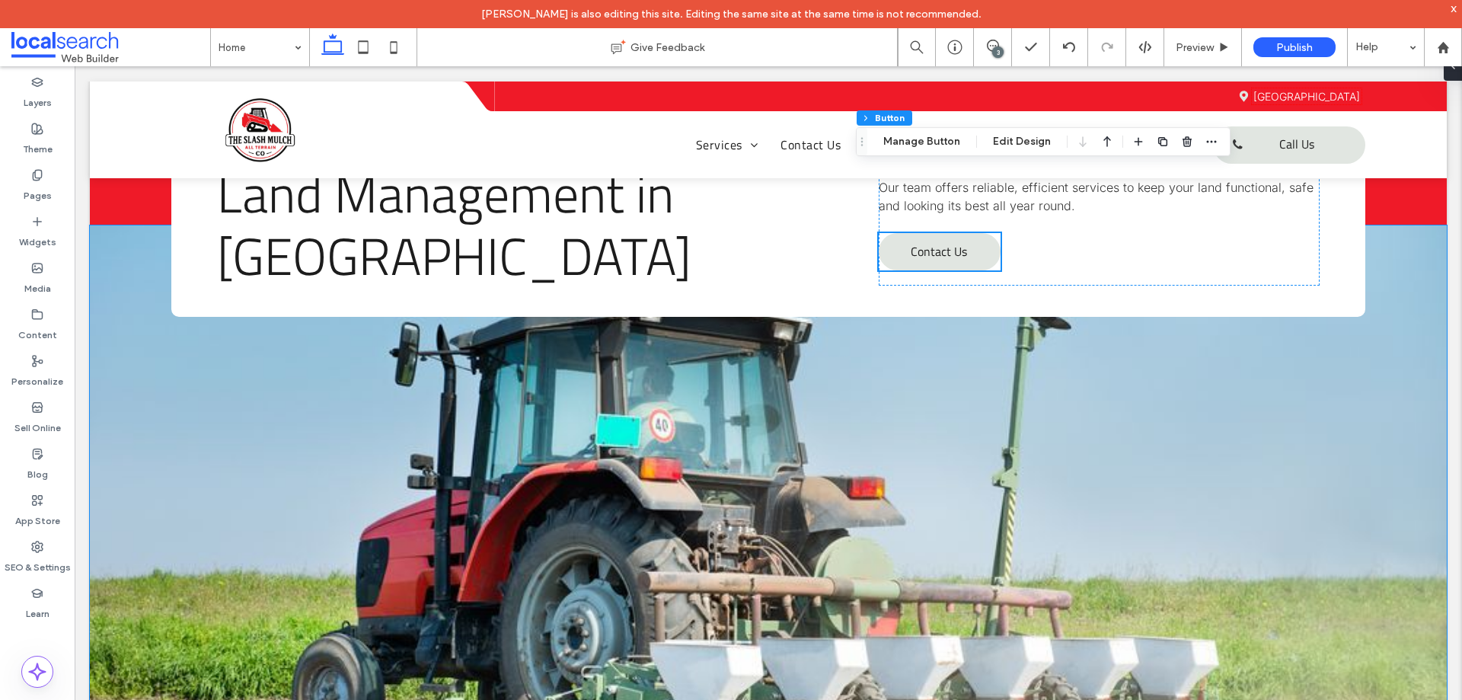
scroll to position [0, 0]
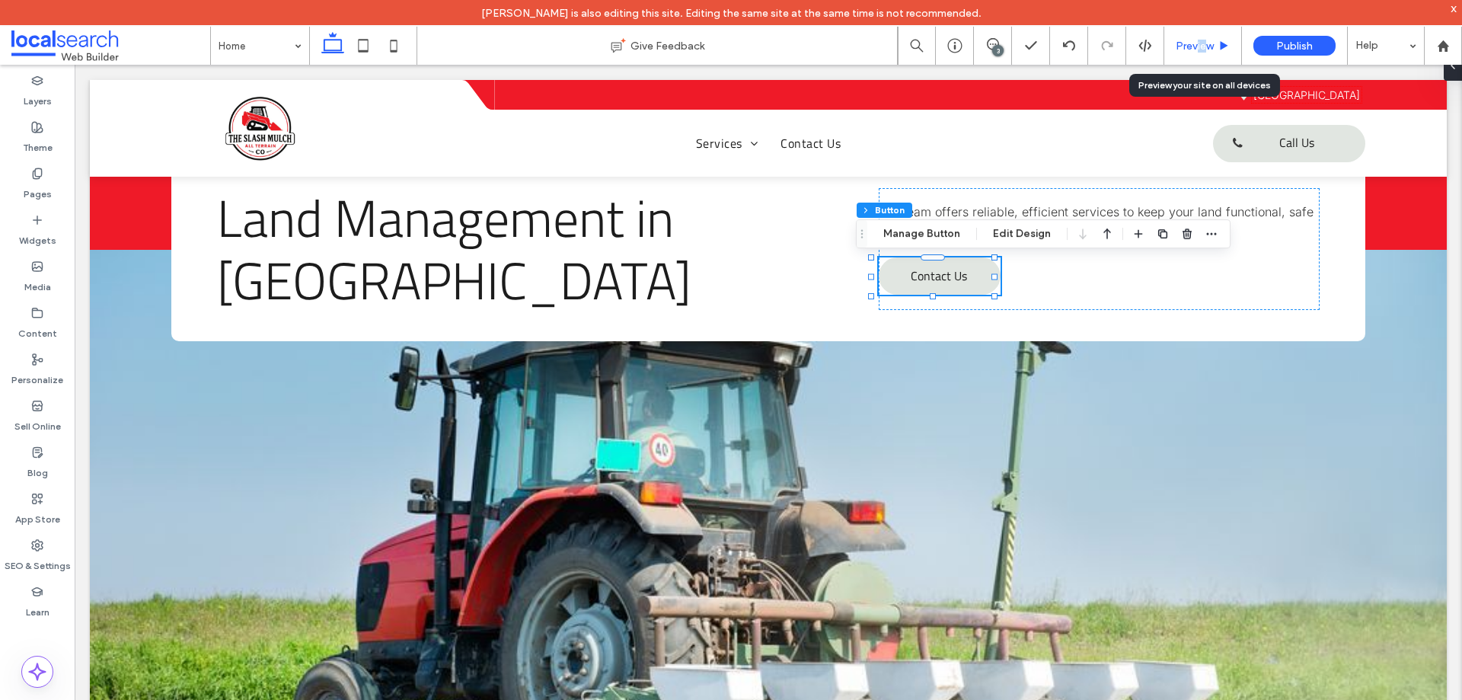
click at [1197, 42] on span "Preview" at bounding box center [1194, 46] width 38 height 13
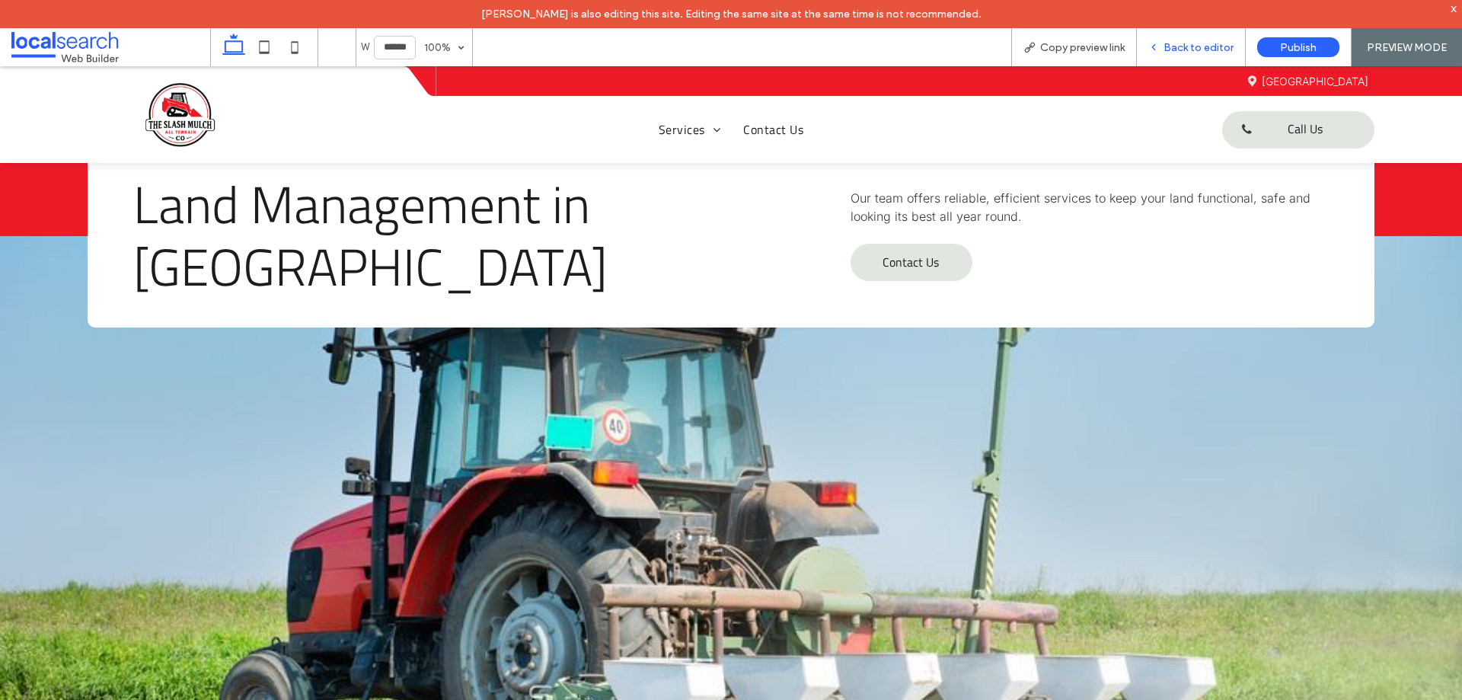
click at [1179, 43] on span "Back to editor" at bounding box center [1198, 47] width 70 height 13
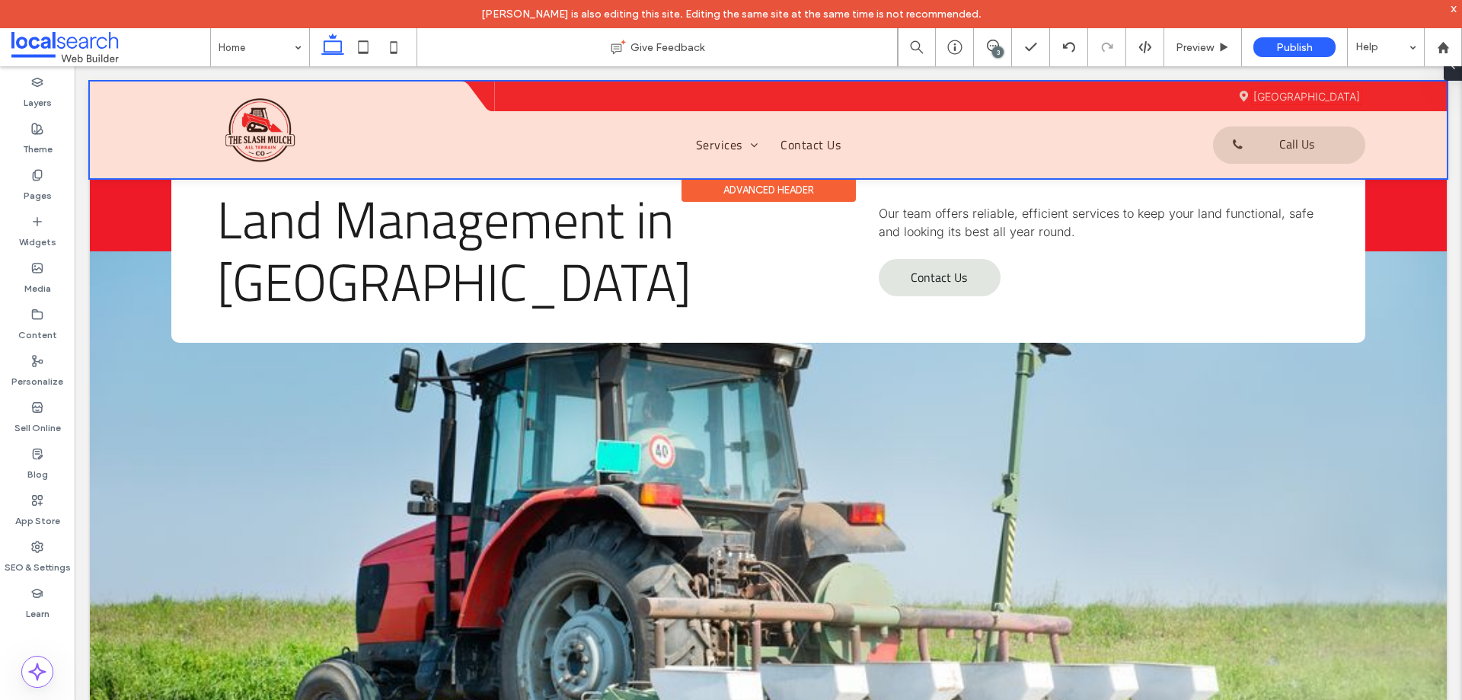
click at [1260, 148] on div at bounding box center [768, 129] width 1357 height 97
click at [1260, 148] on link "Call Us" at bounding box center [1289, 144] width 152 height 37
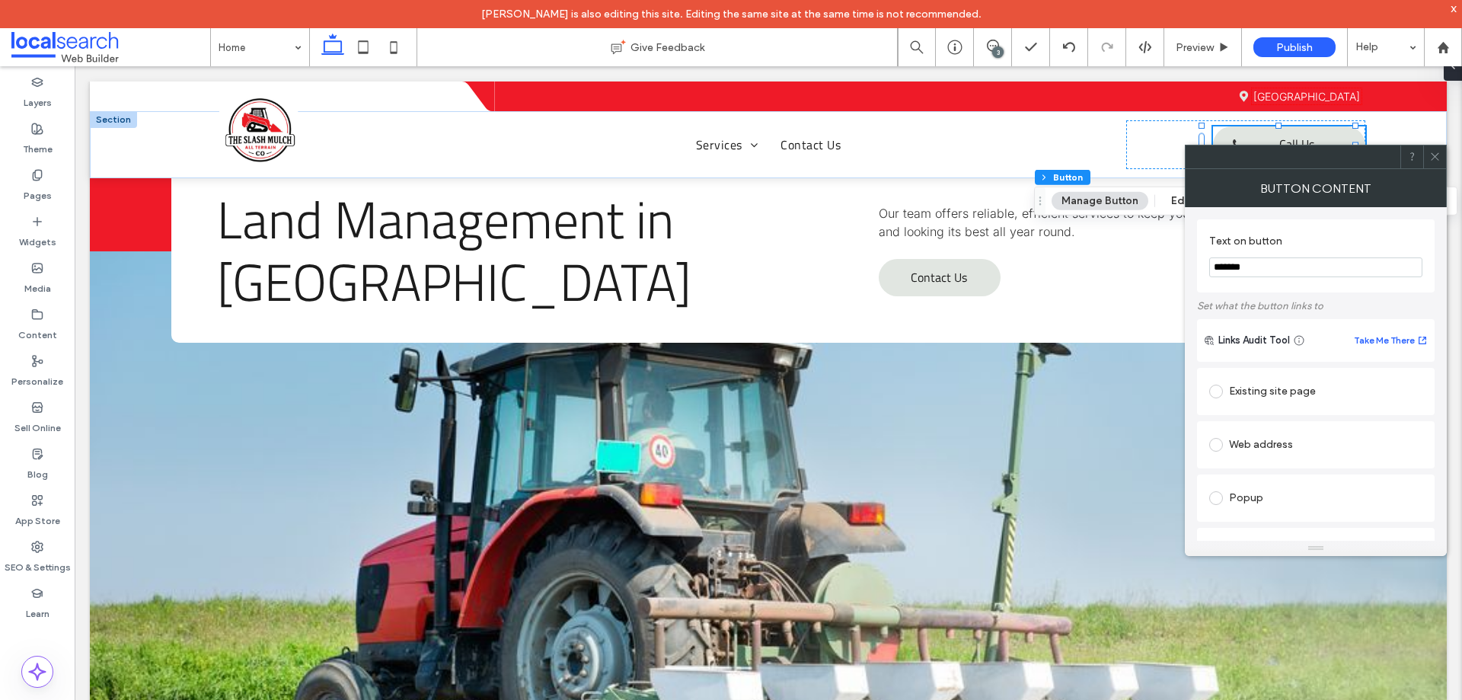
click at [1278, 261] on input "*******" at bounding box center [1315, 267] width 213 height 20
paste input "***"
click at [1233, 269] on input "**********" at bounding box center [1315, 267] width 213 height 20
click at [1248, 269] on input "**********" at bounding box center [1315, 267] width 213 height 20
click at [1321, 285] on div "**********" at bounding box center [1316, 255] width 238 height 73
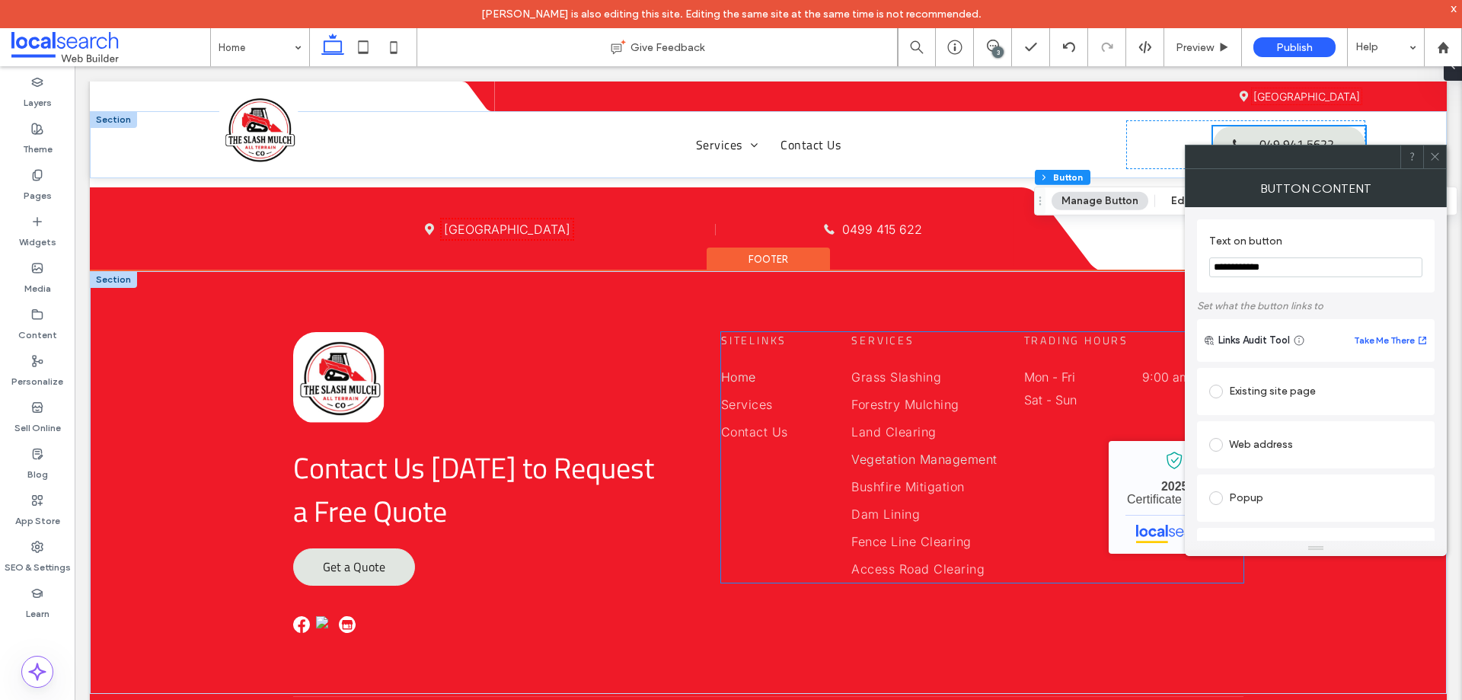
scroll to position [4012, 0]
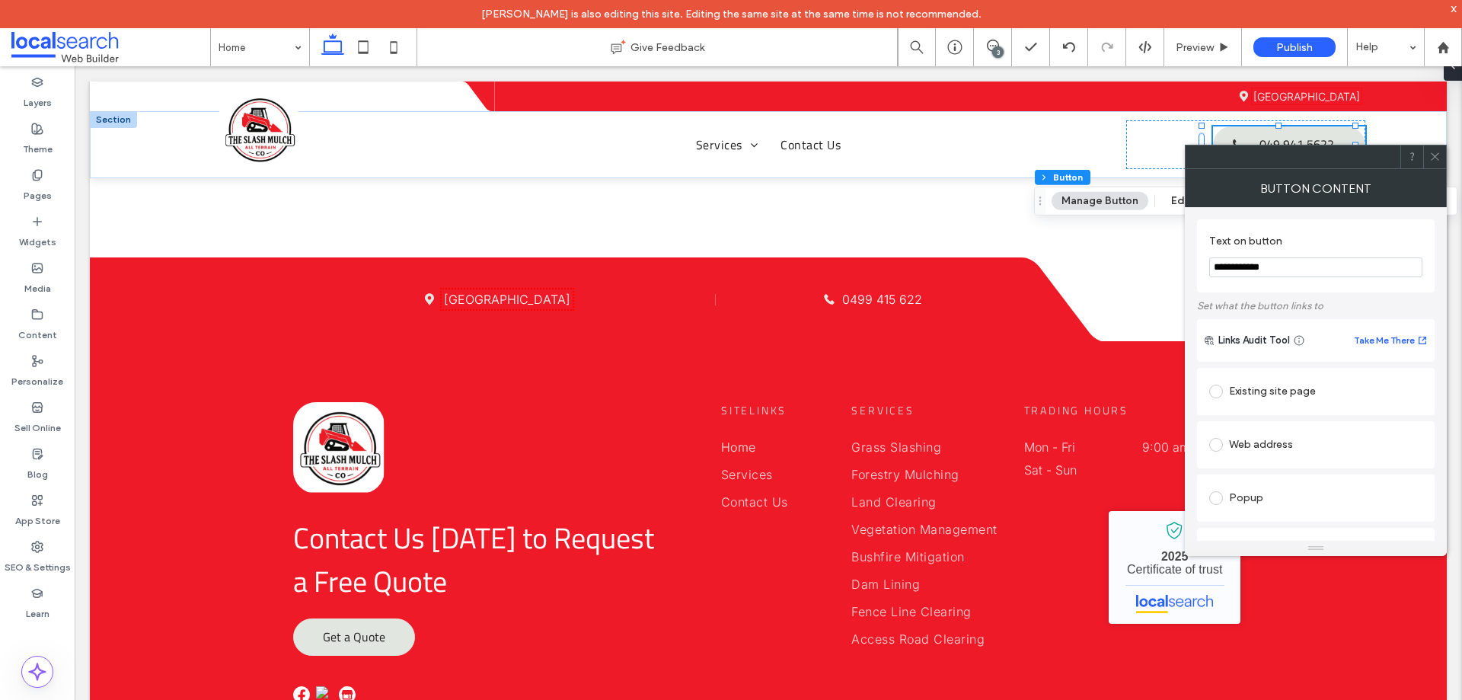
click at [1235, 268] on input "**********" at bounding box center [1315, 267] width 213 height 20
click at [1236, 269] on input "**********" at bounding box center [1315, 267] width 213 height 20
click at [1255, 266] on input "**********" at bounding box center [1315, 267] width 213 height 20
type input "**********"
click at [1351, 297] on label "Set what the button links to" at bounding box center [1316, 305] width 238 height 27
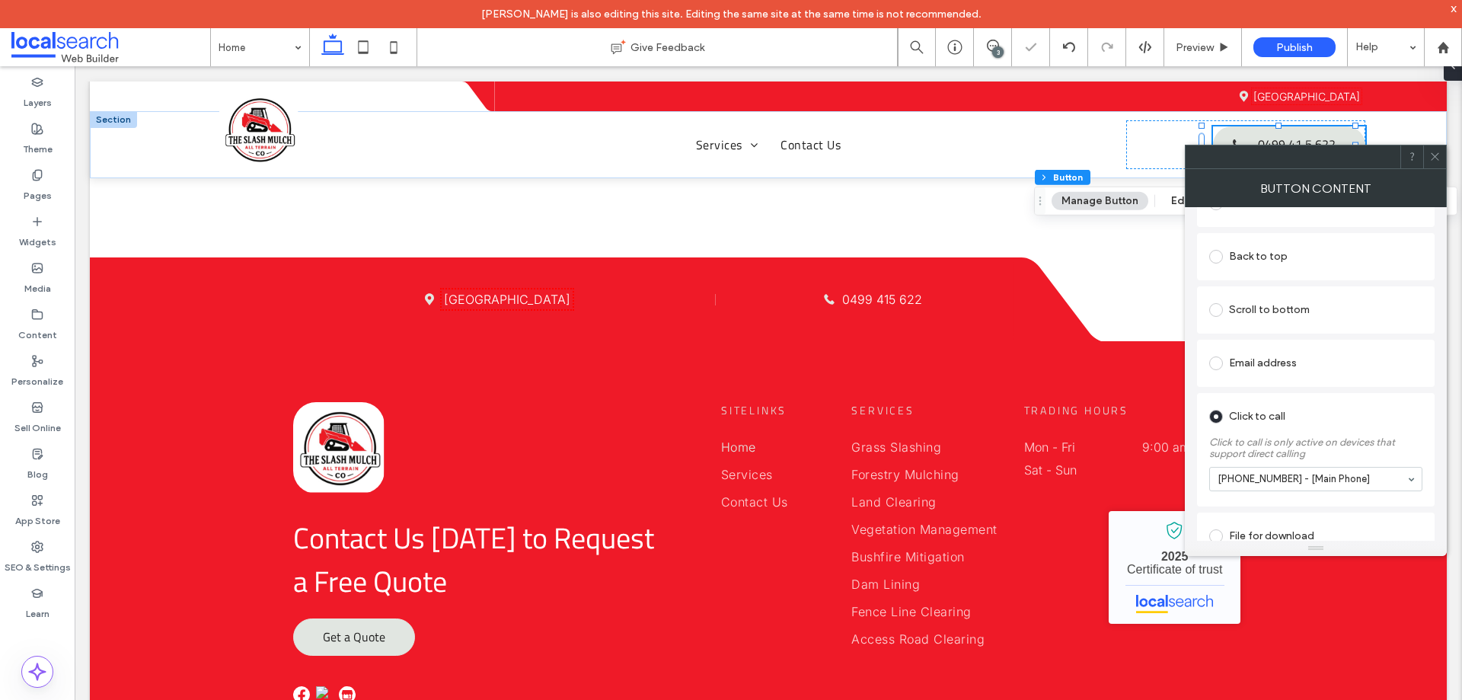
scroll to position [368, 0]
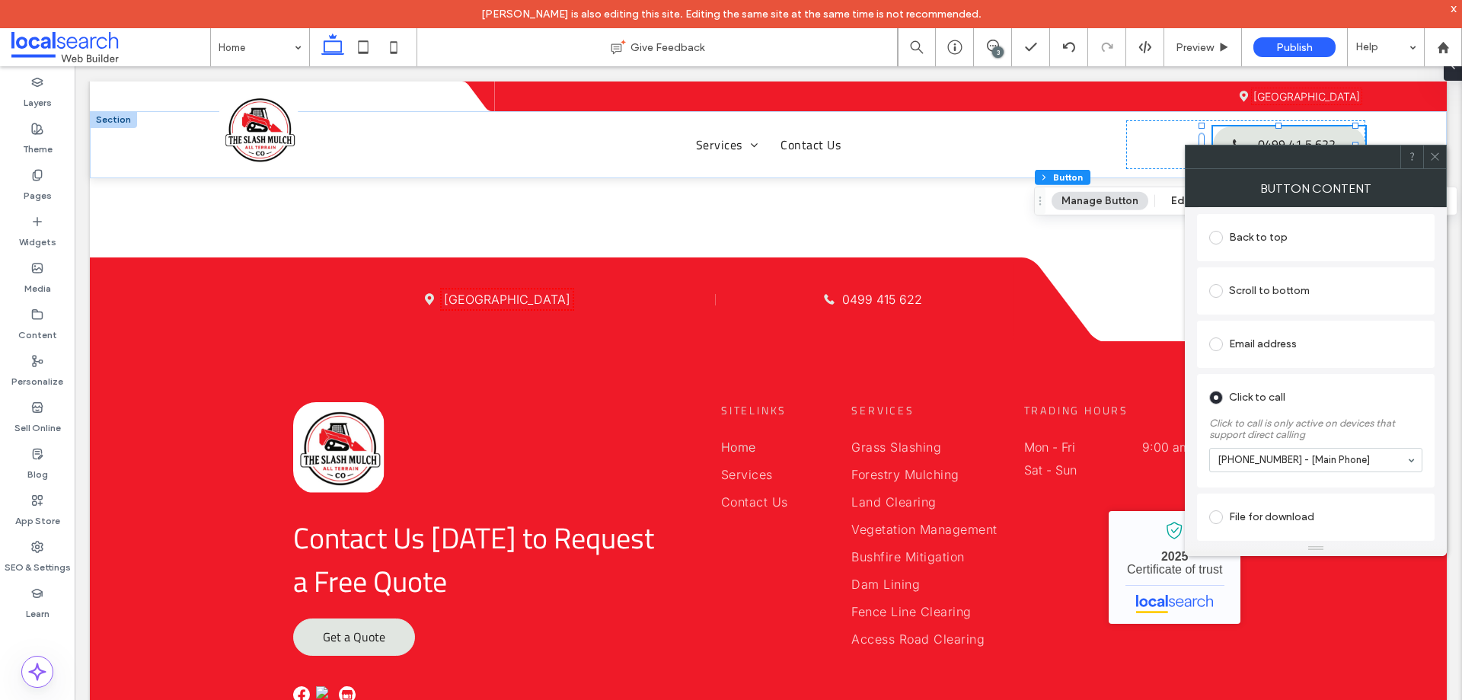
click at [1436, 163] on span at bounding box center [1434, 156] width 11 height 23
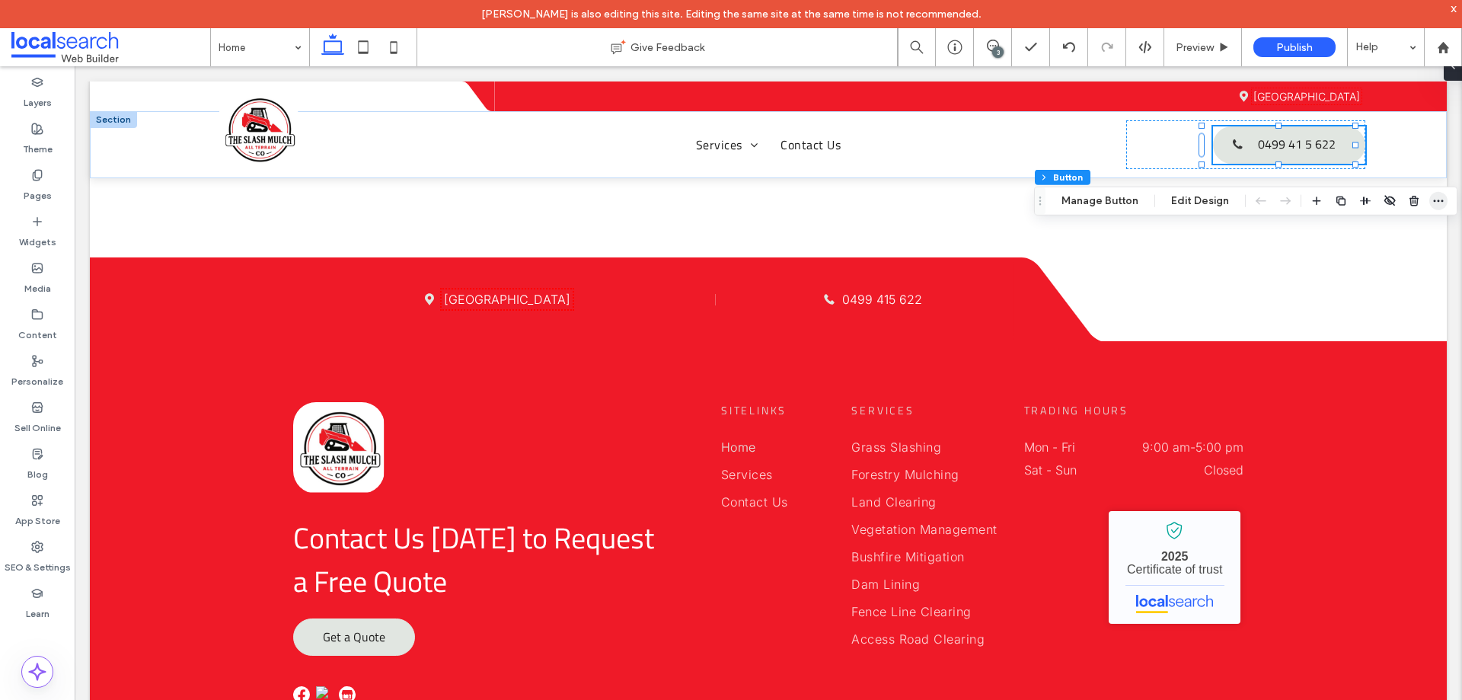
click at [1435, 205] on icon "button" at bounding box center [1438, 201] width 12 height 12
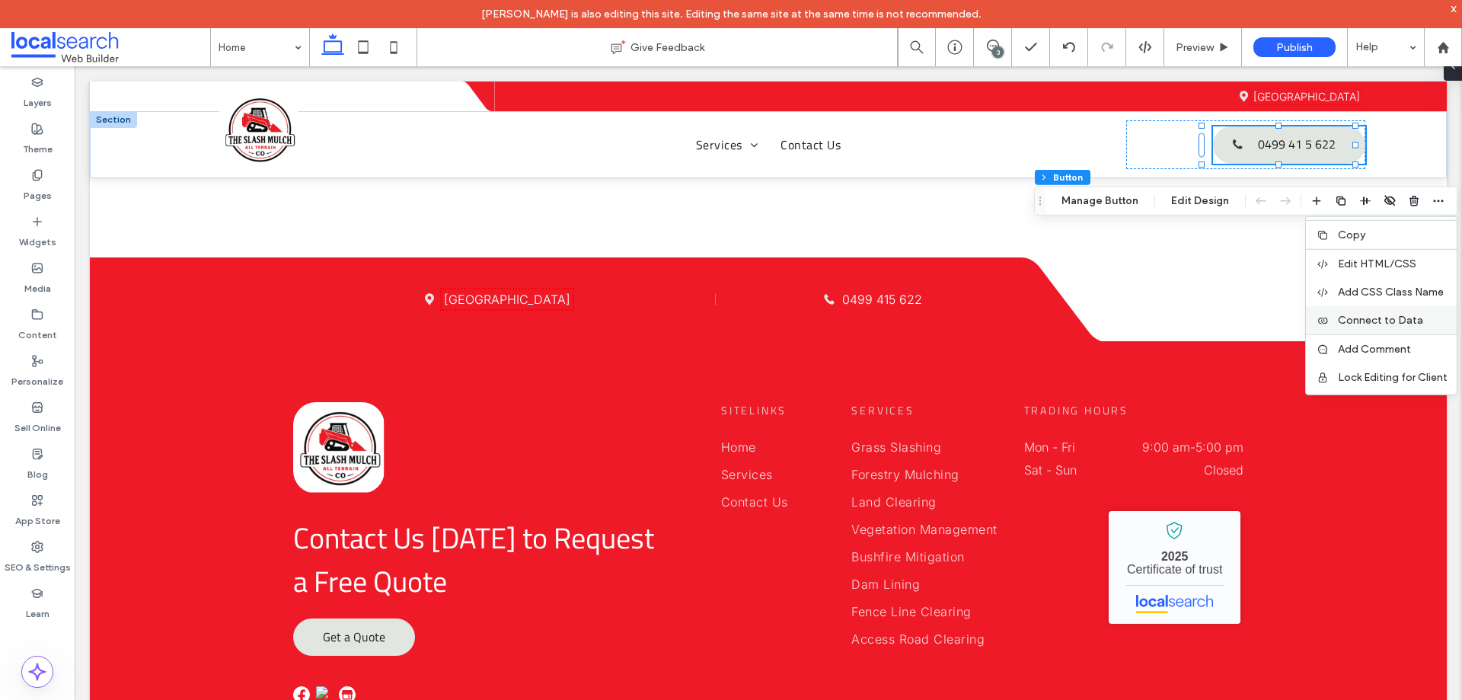
click at [1372, 318] on span "Connect to Data" at bounding box center [1380, 320] width 85 height 13
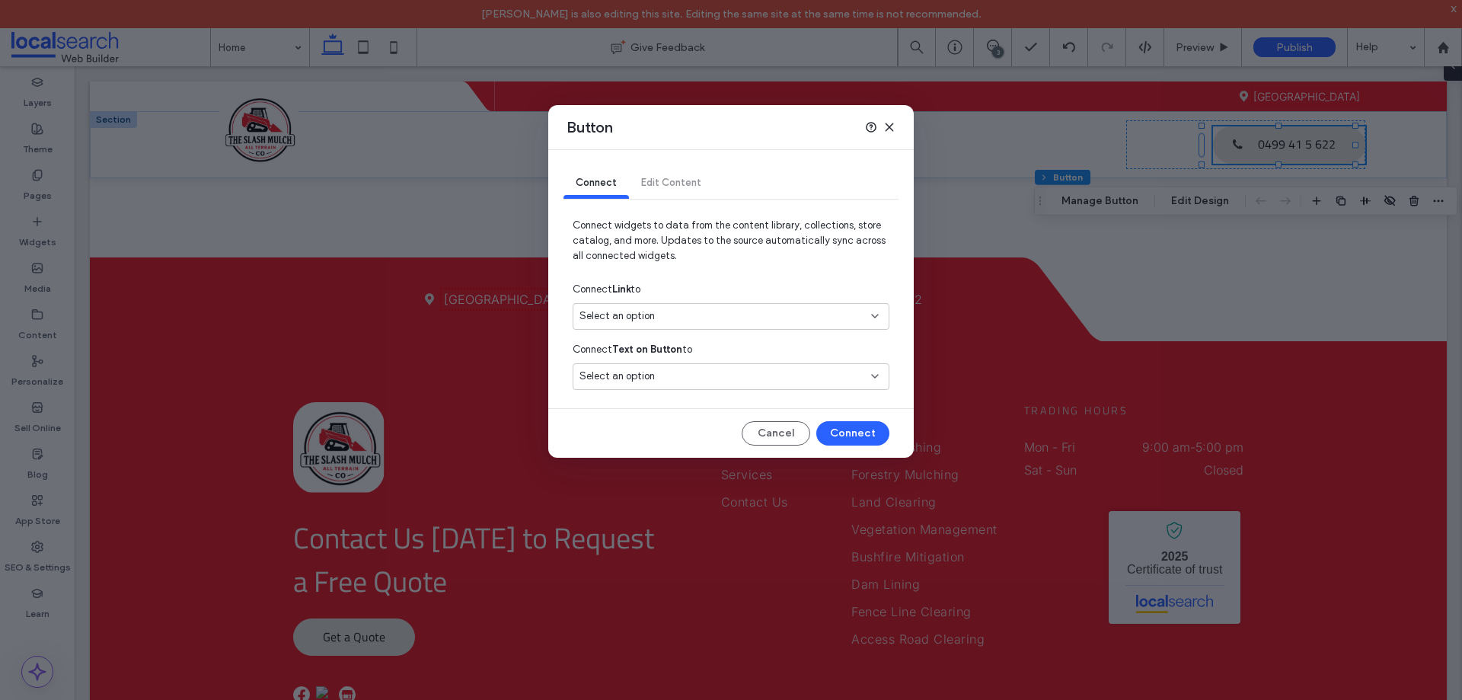
click at [741, 316] on div "Select an option" at bounding box center [721, 315] width 285 height 15
drag, startPoint x: 709, startPoint y: 362, endPoint x: 817, endPoint y: 408, distance: 117.7
click at [709, 362] on span "0499 415 622" at bounding box center [774, 369] width 204 height 15
drag, startPoint x: 866, startPoint y: 435, endPoint x: 792, endPoint y: 369, distance: 99.2
click at [866, 435] on button "Connect" at bounding box center [852, 433] width 73 height 24
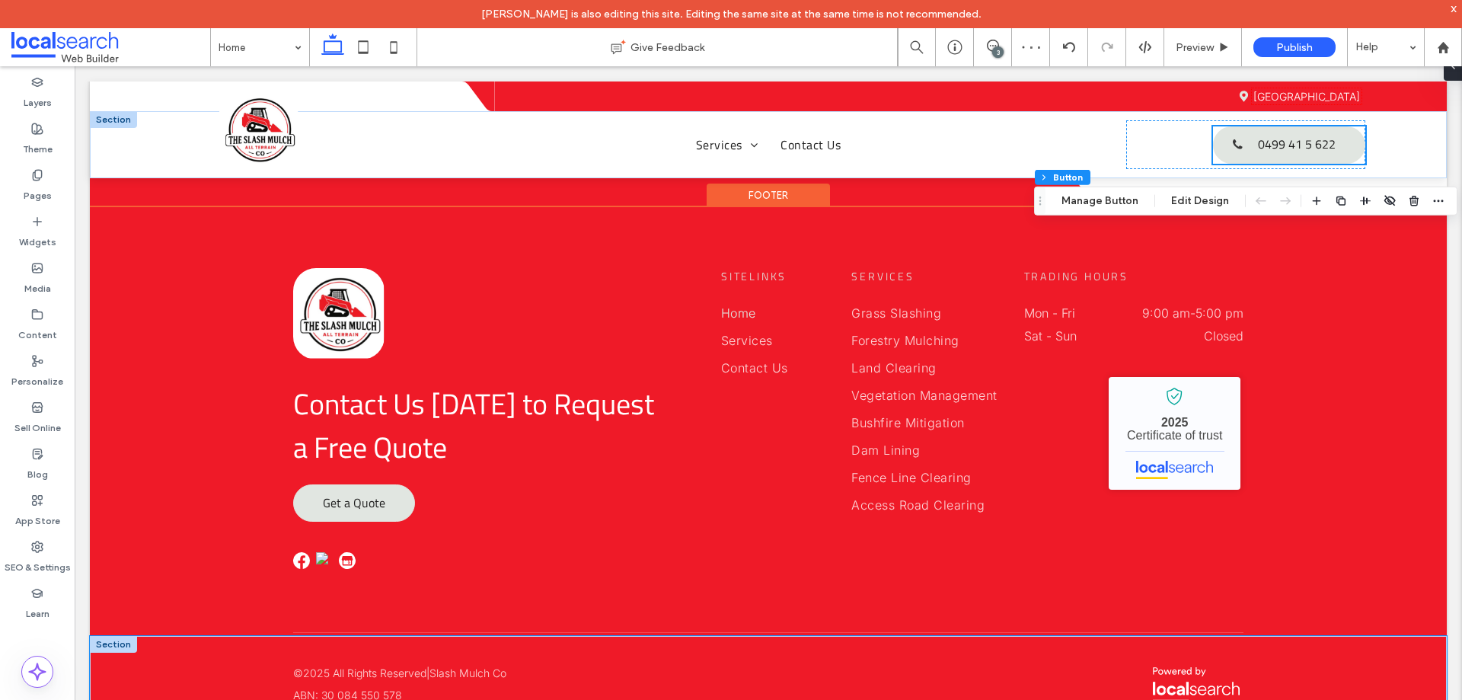
scroll to position [4164, 0]
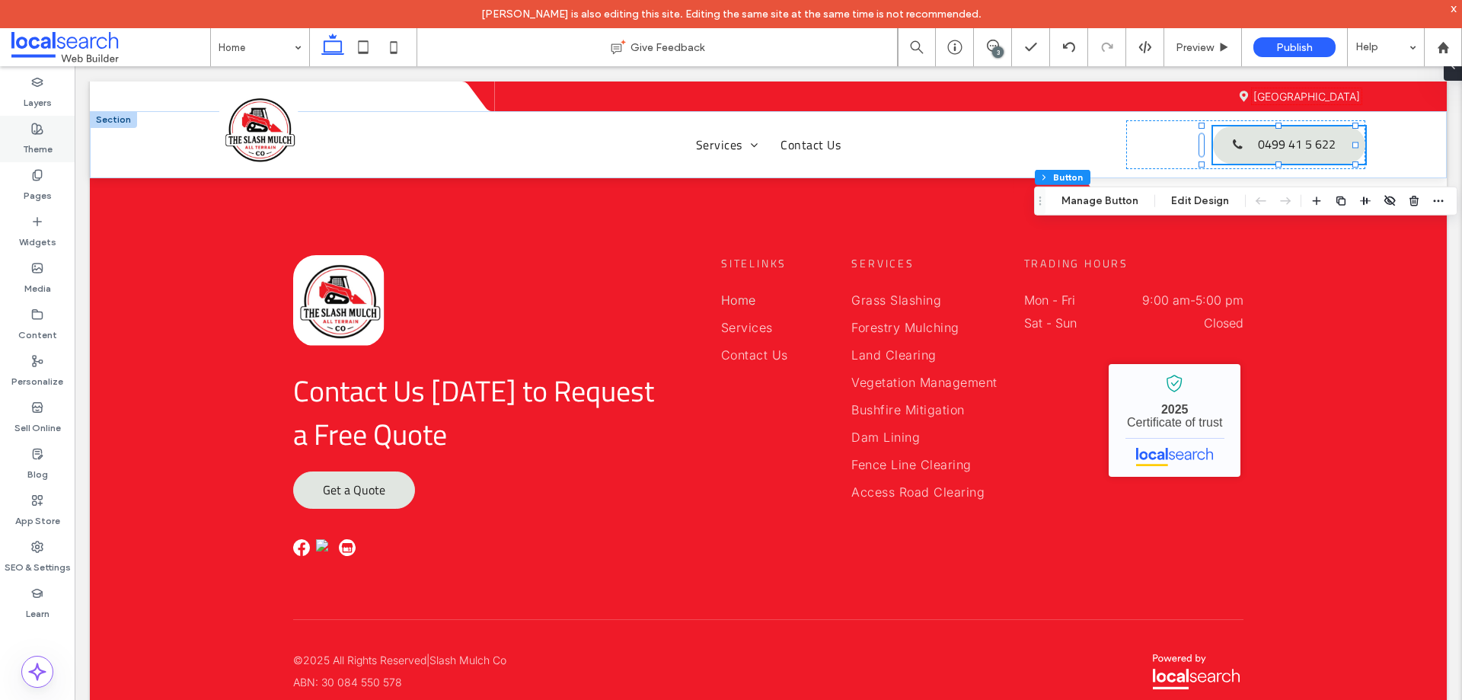
click at [43, 142] on label "Theme" at bounding box center [38, 145] width 30 height 21
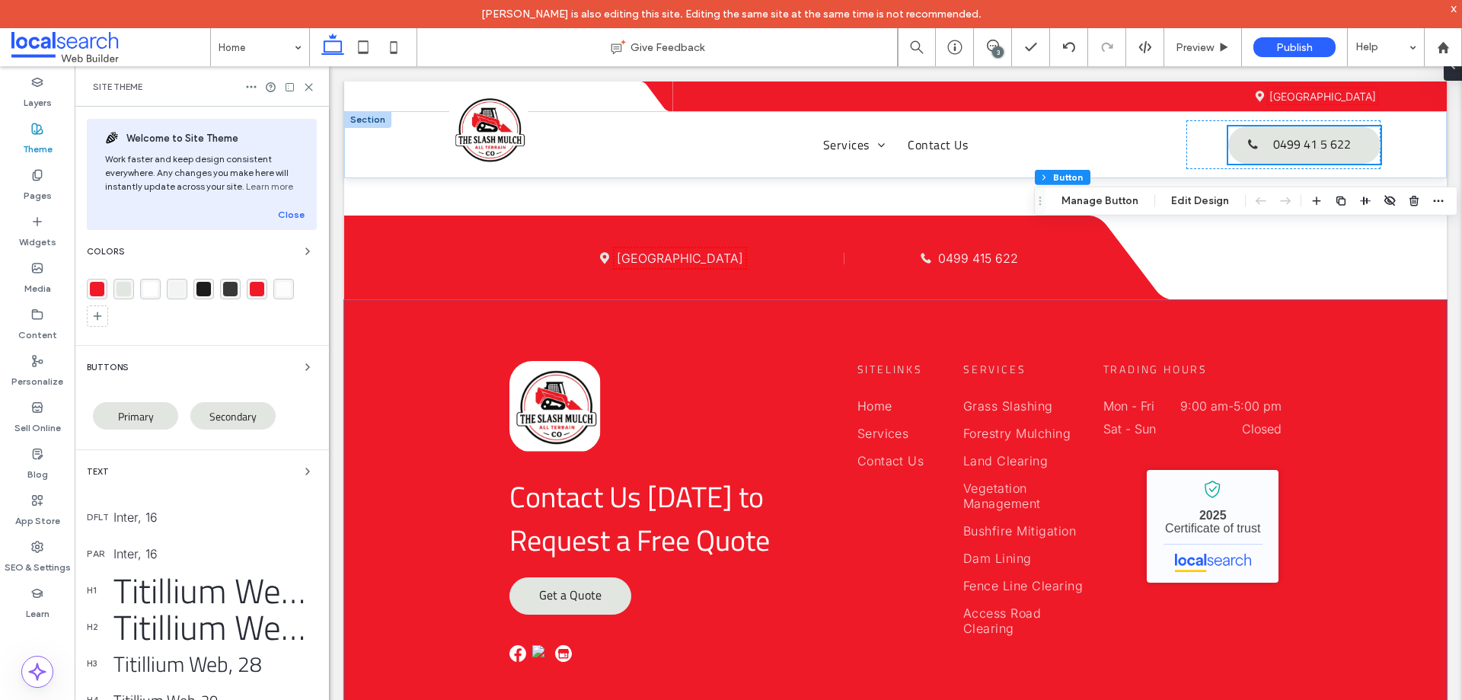
scroll to position [4355, 0]
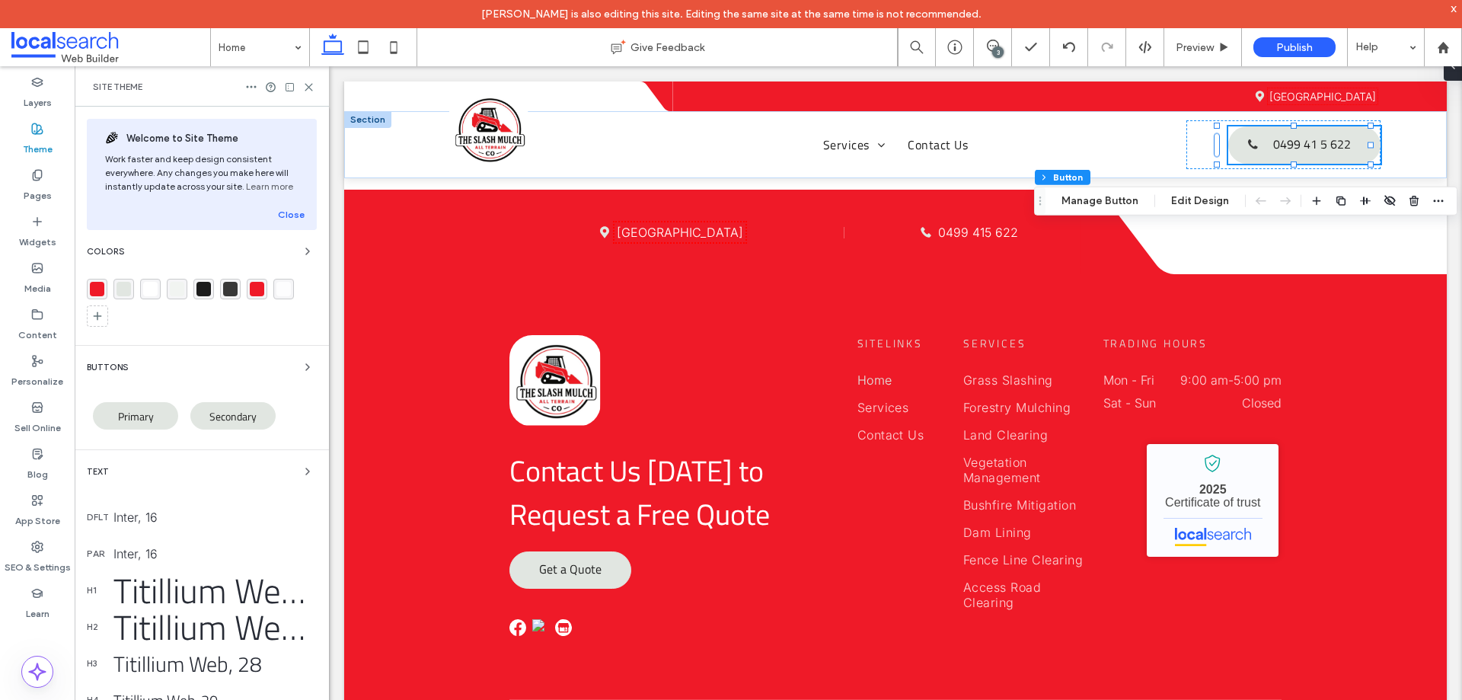
click at [95, 290] on div "rgba(239, 26, 40, 1)" at bounding box center [97, 289] width 14 height 14
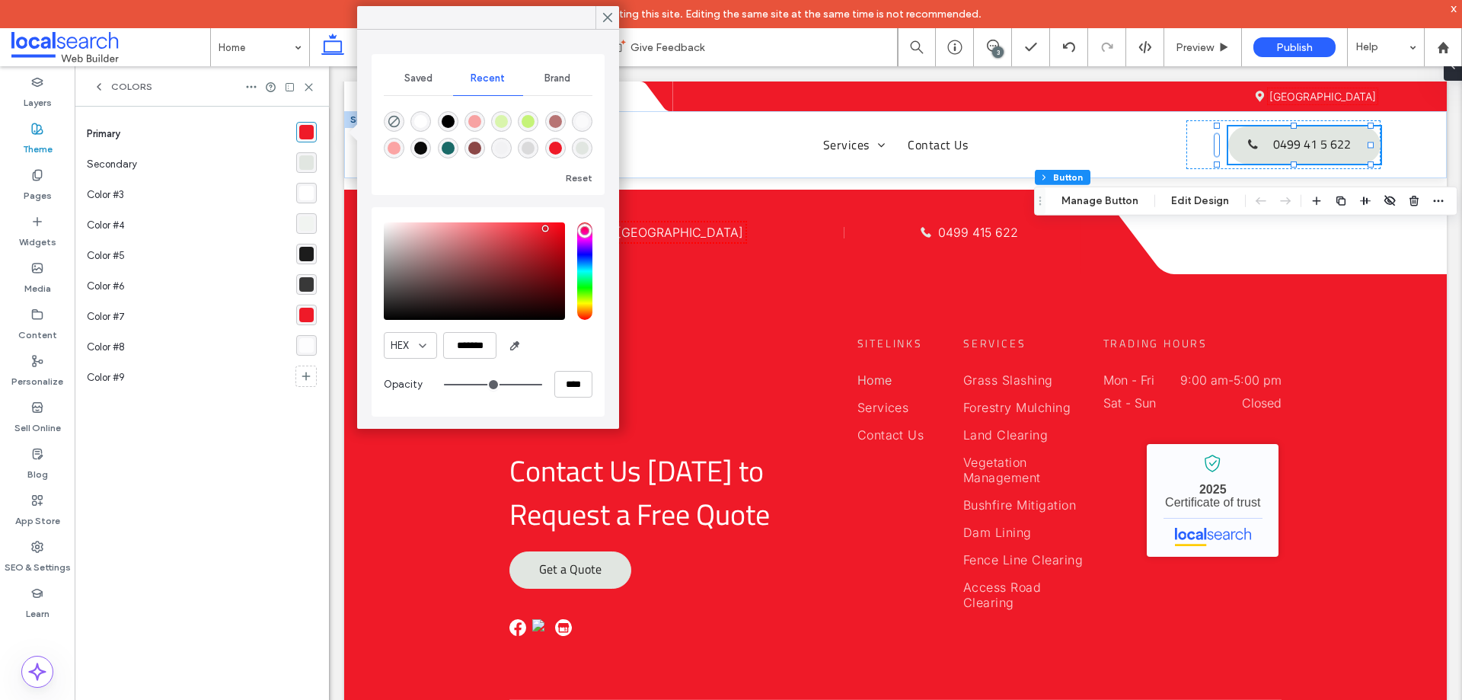
click at [305, 317] on div "rgba(239, 26, 40, 1)" at bounding box center [306, 315] width 14 height 14
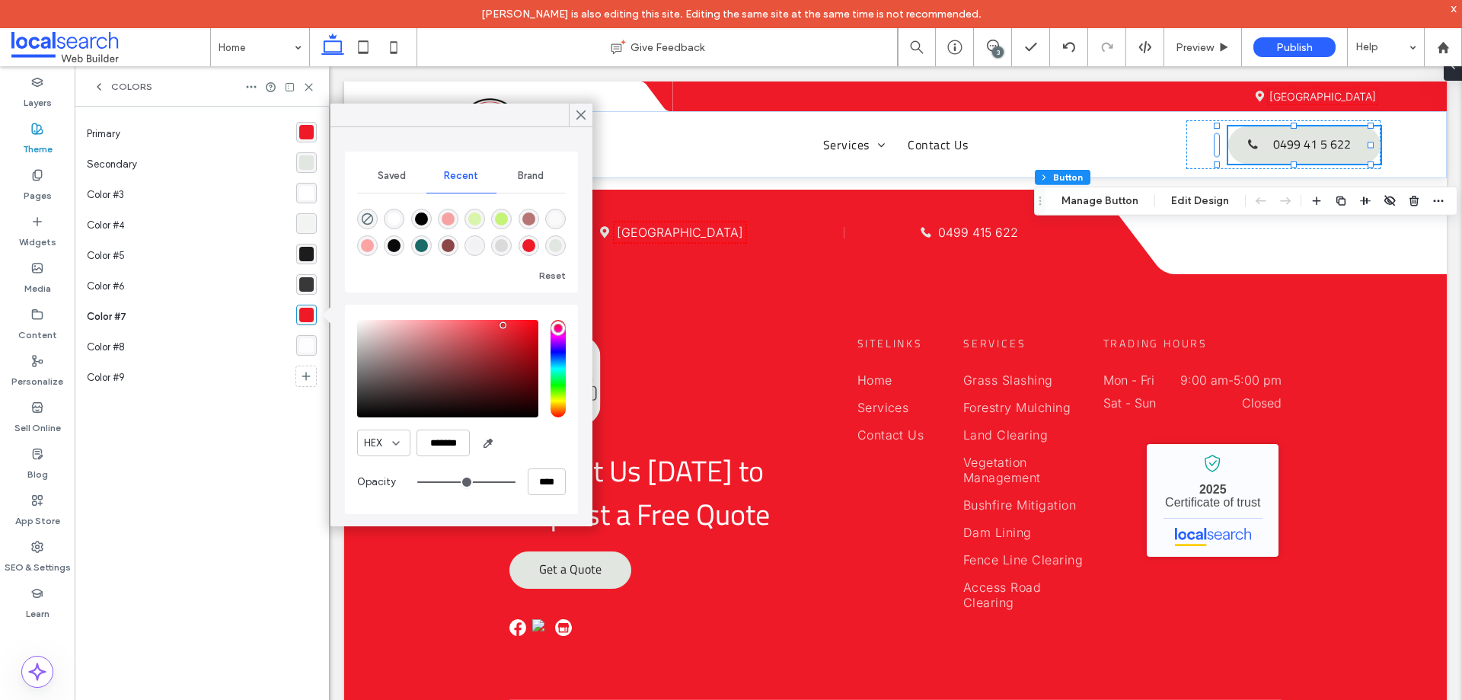
drag, startPoint x: 512, startPoint y: 327, endPoint x: 499, endPoint y: 324, distance: 13.1
click at [499, 324] on div "saturation and value" at bounding box center [447, 368] width 181 height 97
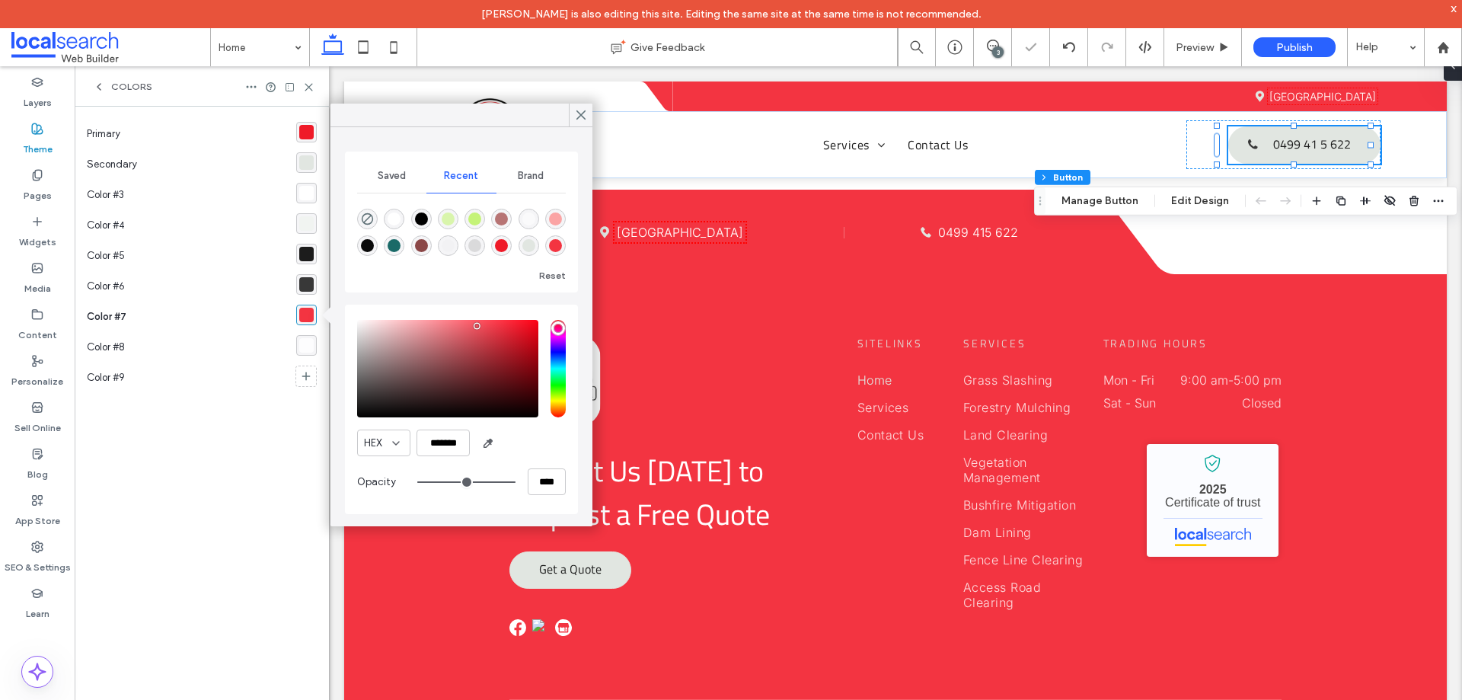
drag, startPoint x: 496, startPoint y: 327, endPoint x: 470, endPoint y: 326, distance: 25.9
click at [470, 326] on div "saturation and value" at bounding box center [447, 368] width 181 height 97
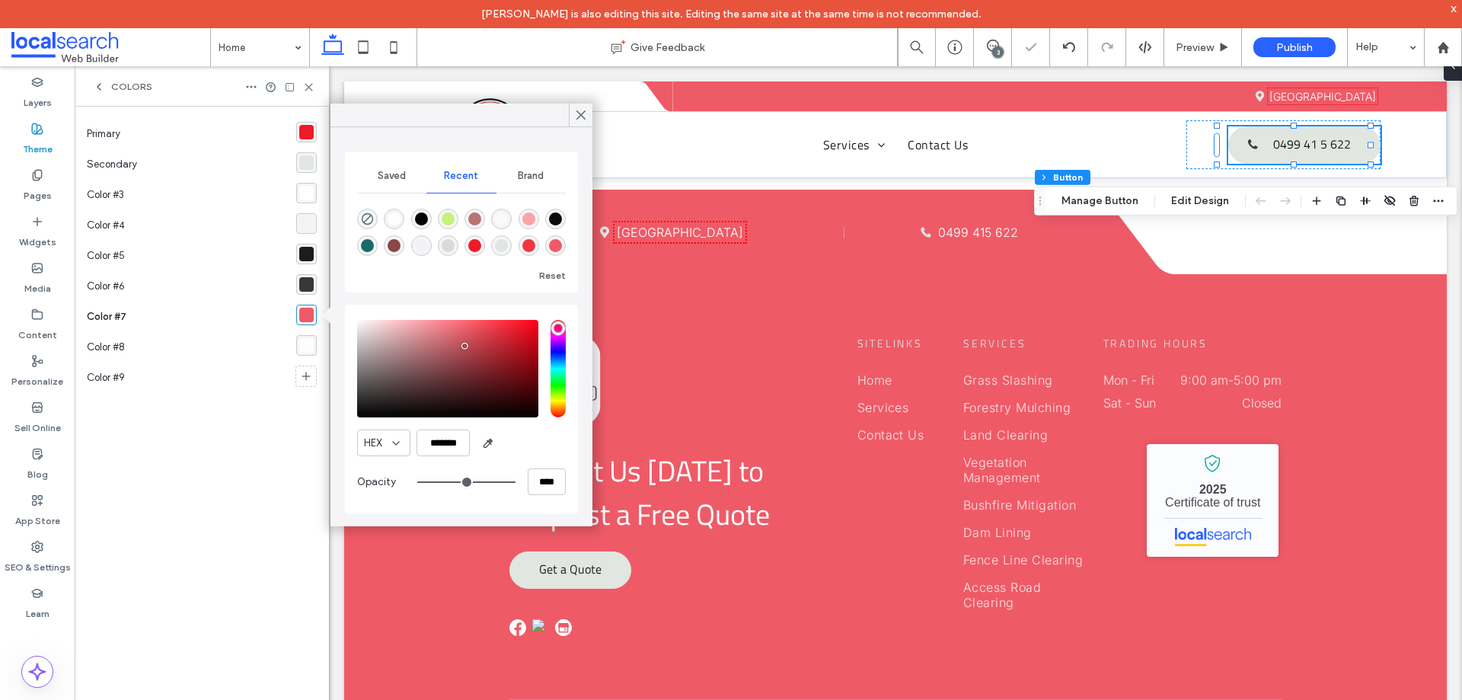
drag, startPoint x: 470, startPoint y: 330, endPoint x: 464, endPoint y: 346, distance: 17.8
click at [464, 346] on div "saturation and value" at bounding box center [447, 368] width 181 height 97
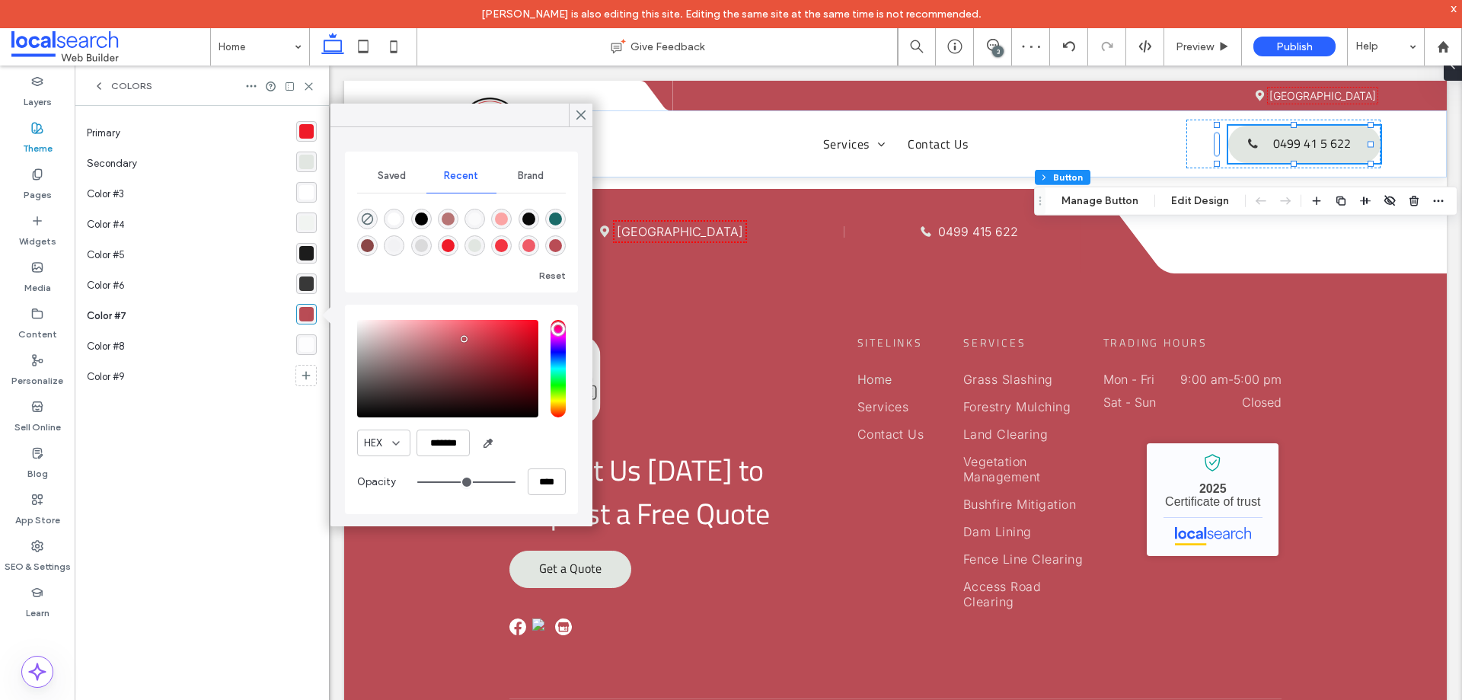
drag, startPoint x: 458, startPoint y: 345, endPoint x: 464, endPoint y: 339, distance: 8.6
click at [464, 339] on div "saturation and value" at bounding box center [447, 368] width 181 height 97
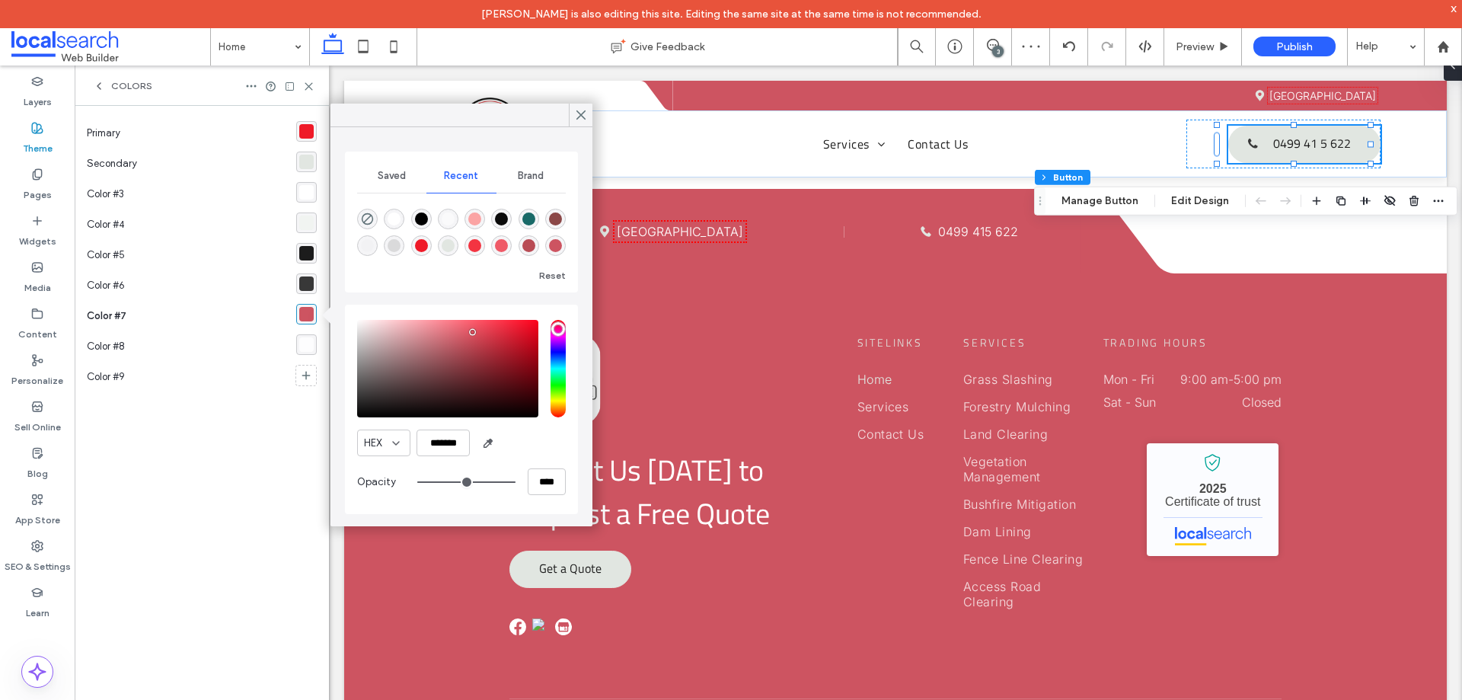
drag, startPoint x: 466, startPoint y: 337, endPoint x: 473, endPoint y: 332, distance: 8.7
click at [473, 332] on div "saturation and value" at bounding box center [447, 368] width 181 height 97
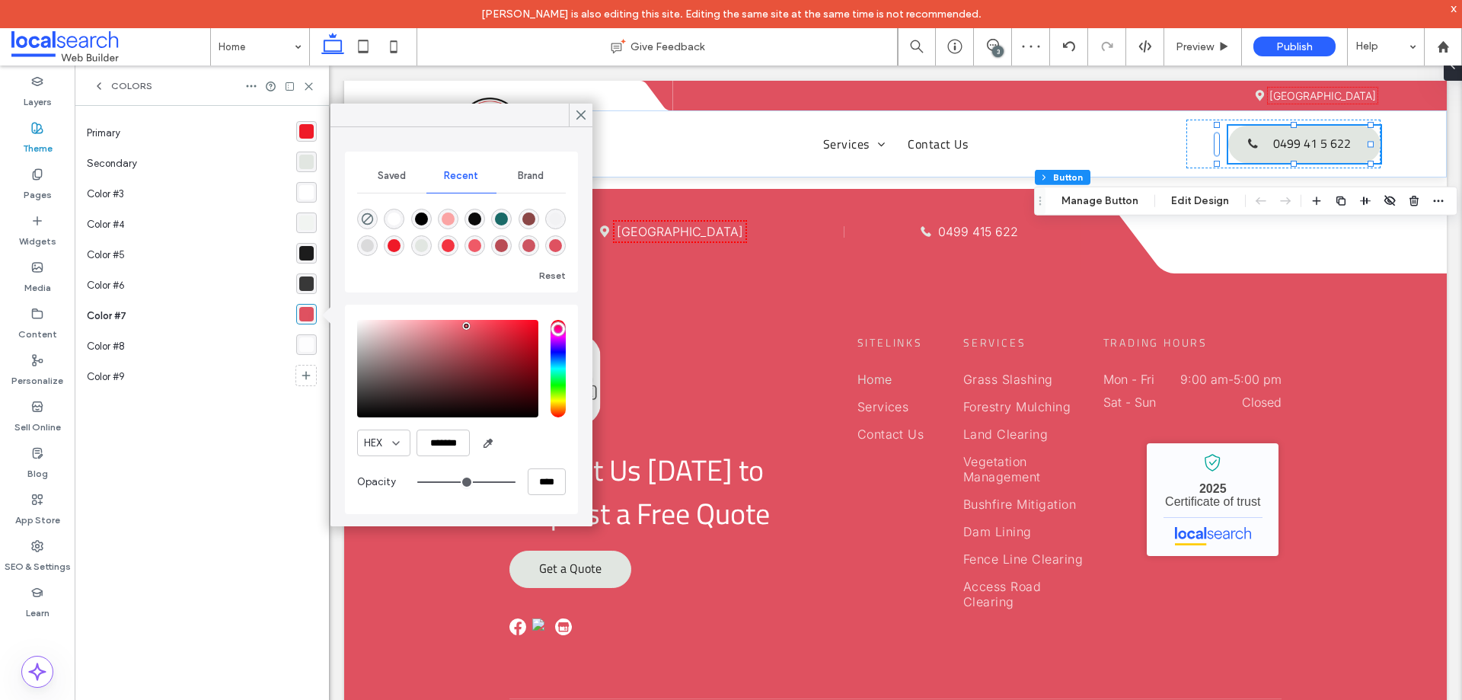
click at [466, 326] on div "pointer" at bounding box center [466, 326] width 5 height 5
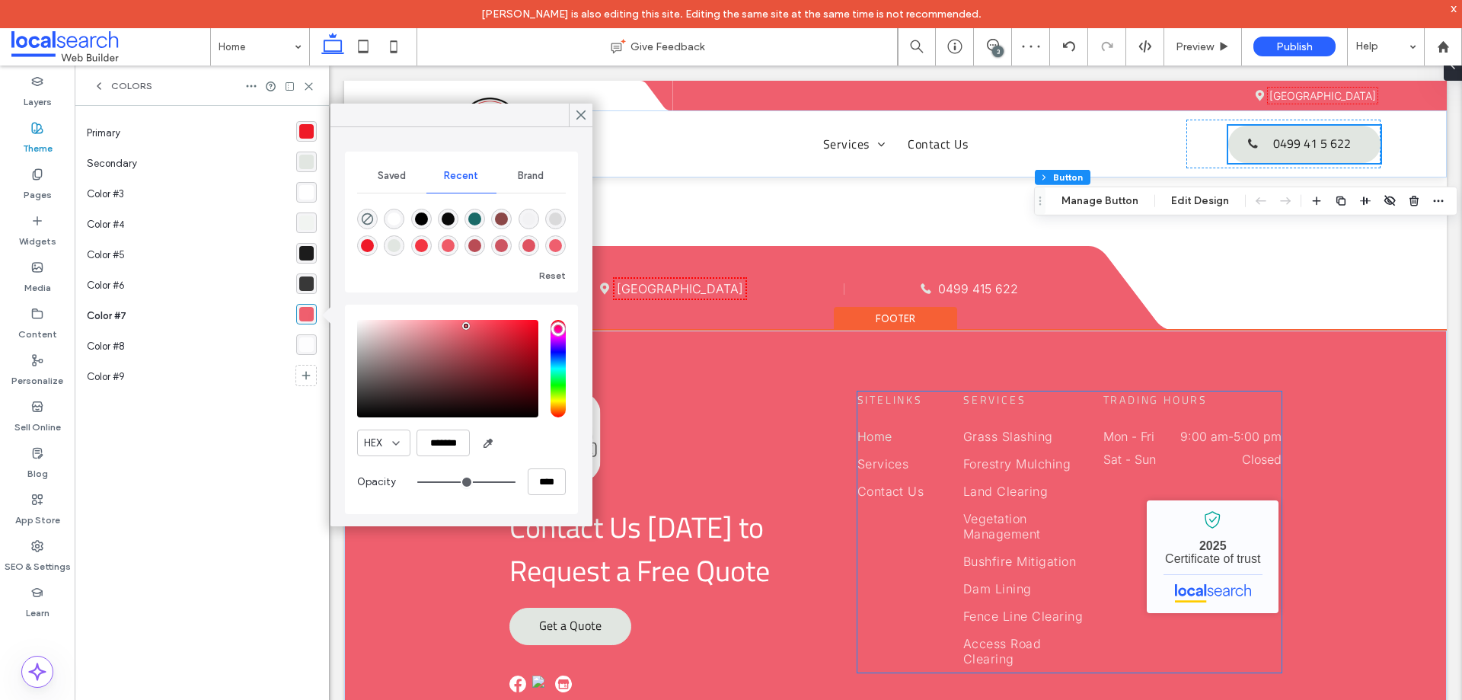
scroll to position [4203, 0]
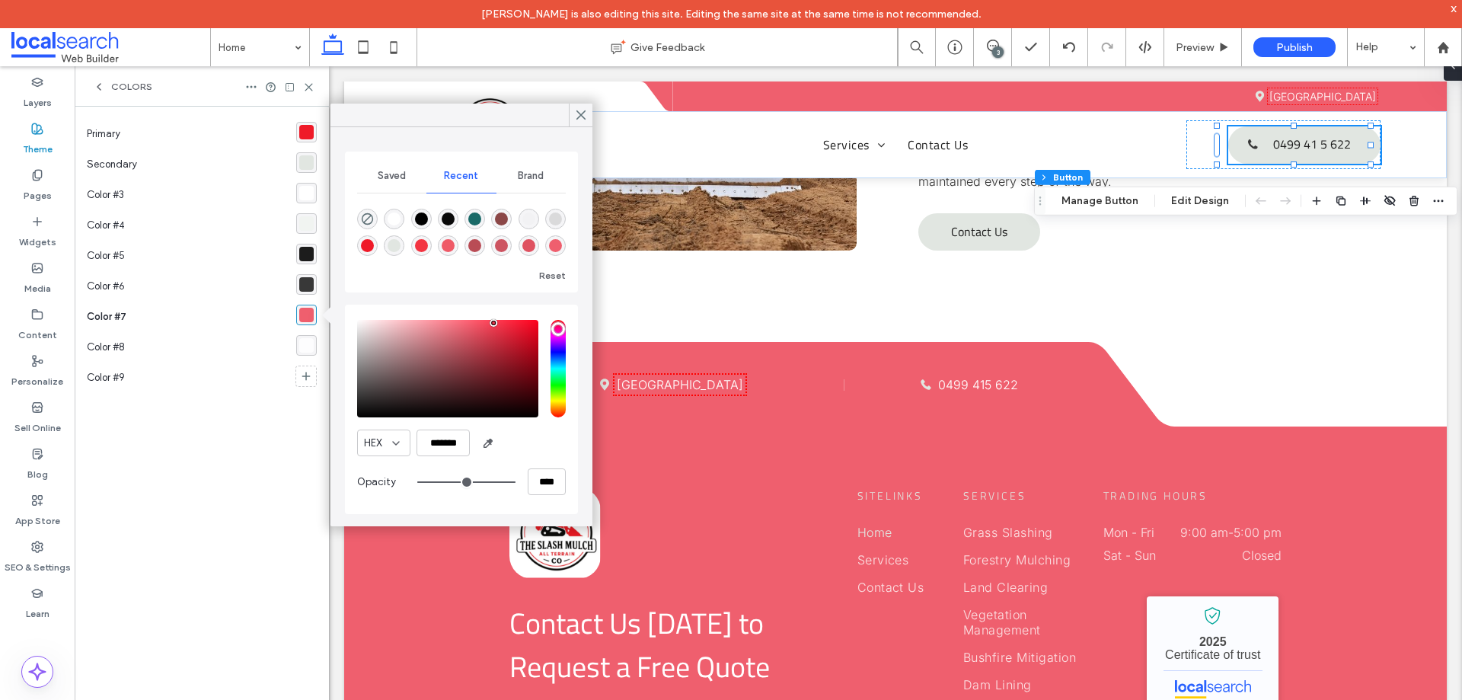
drag, startPoint x: 465, startPoint y: 326, endPoint x: 494, endPoint y: 323, distance: 29.1
click at [494, 323] on div "pointer" at bounding box center [493, 322] width 5 height 5
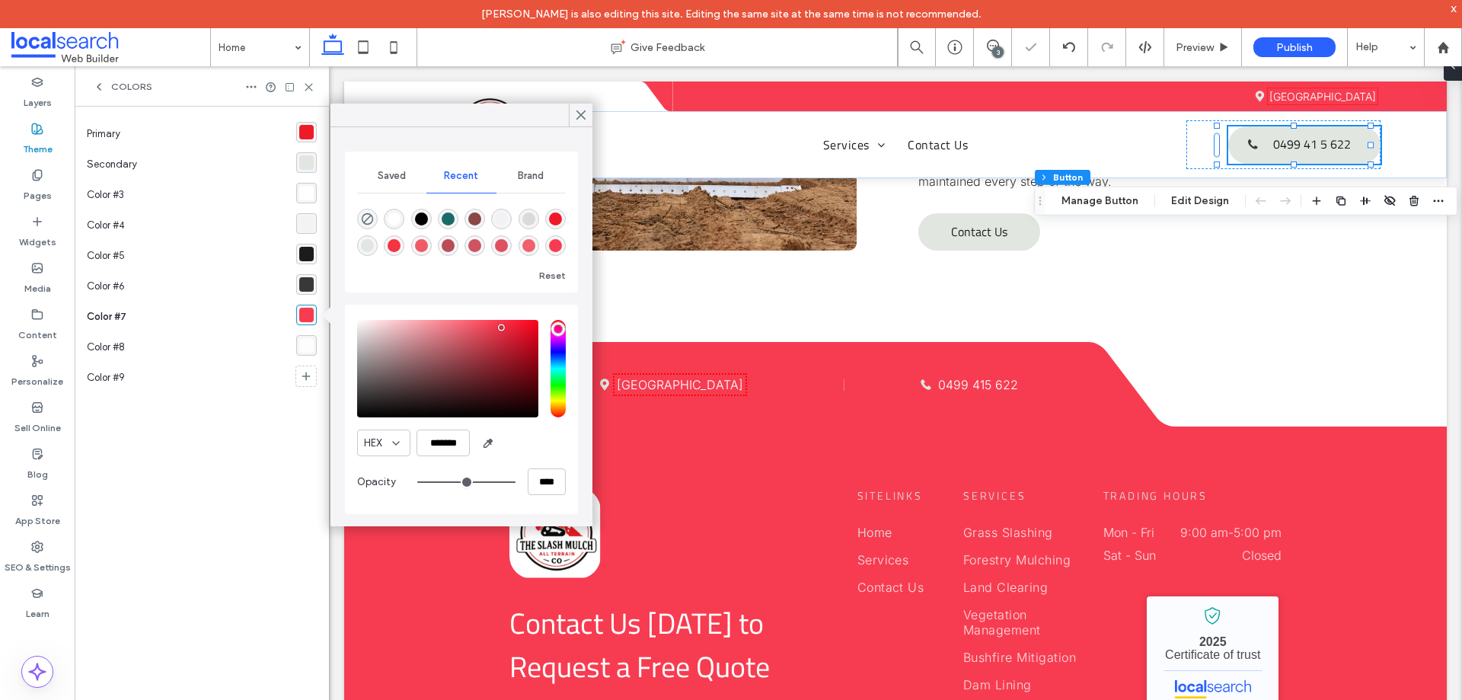
click at [508, 327] on div "saturation and value" at bounding box center [447, 368] width 181 height 97
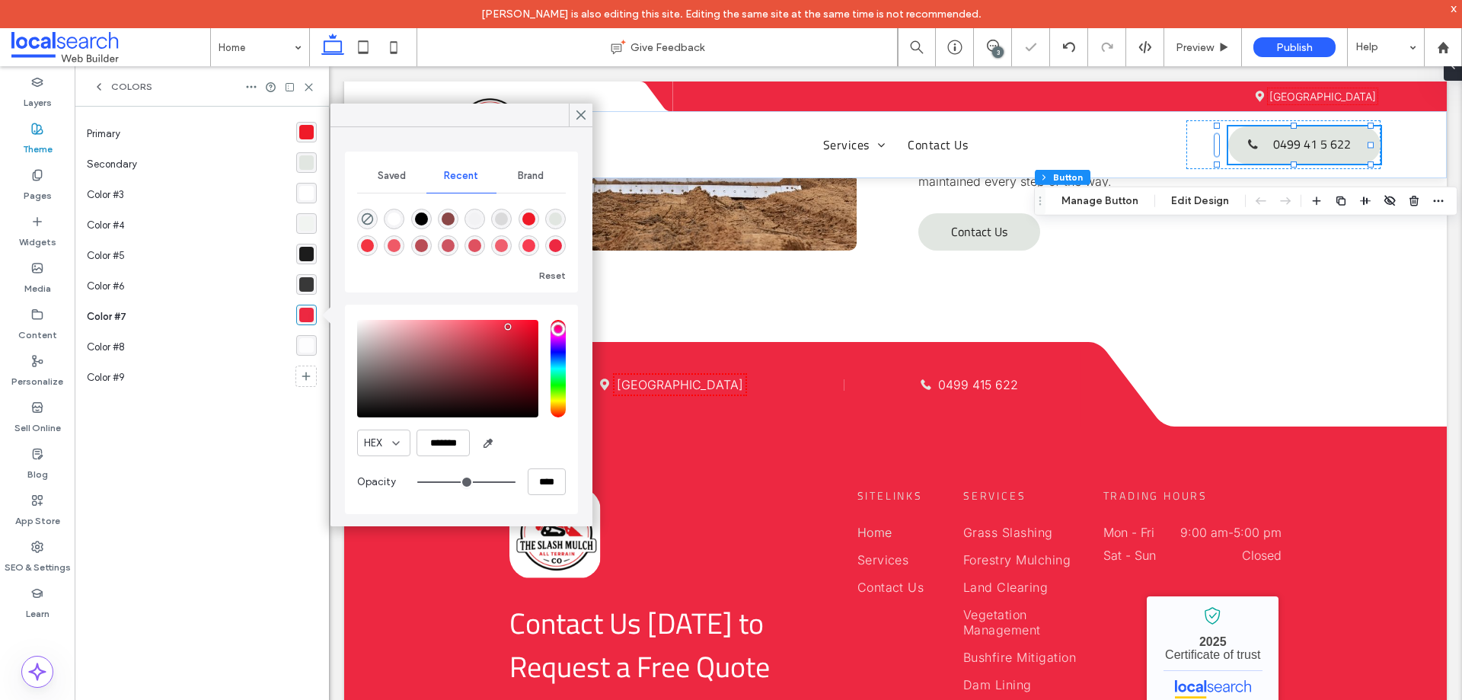
click at [507, 334] on div "saturation and value" at bounding box center [447, 368] width 181 height 97
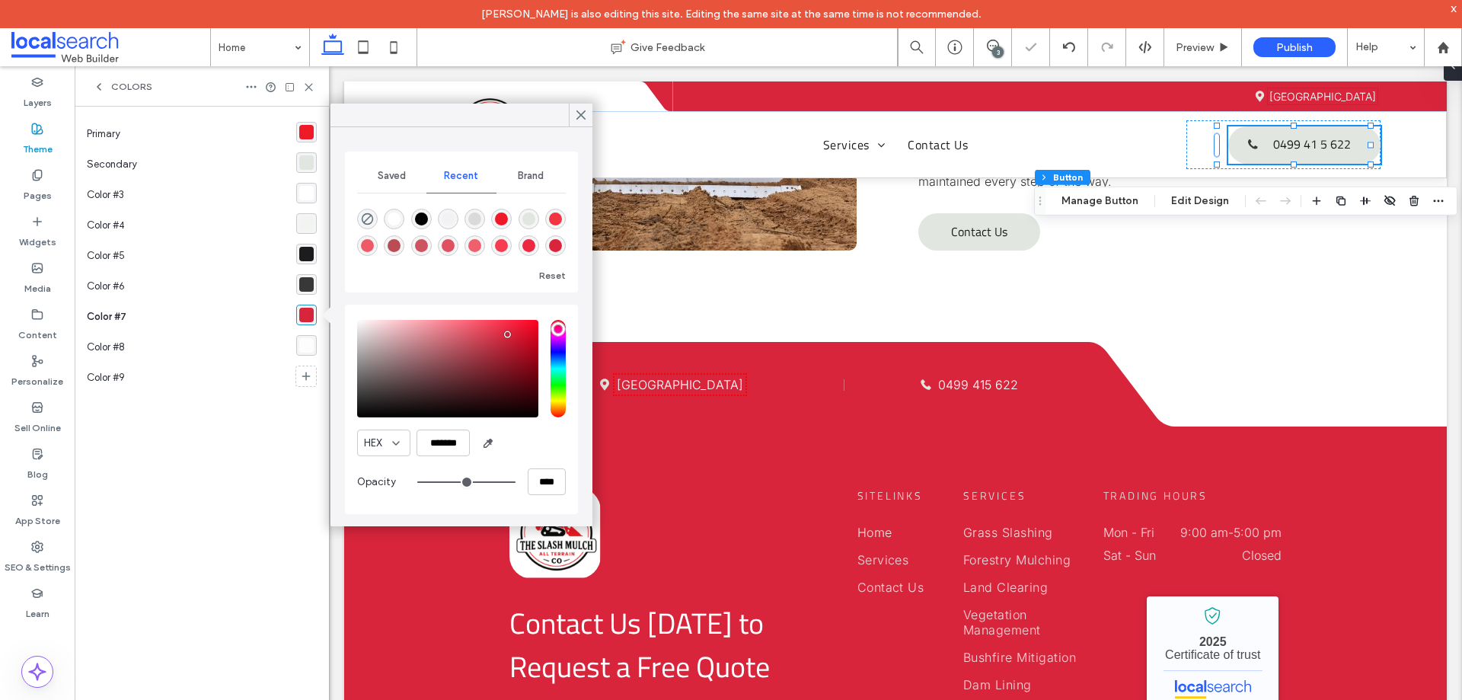
click at [518, 326] on div "saturation and value" at bounding box center [447, 368] width 181 height 97
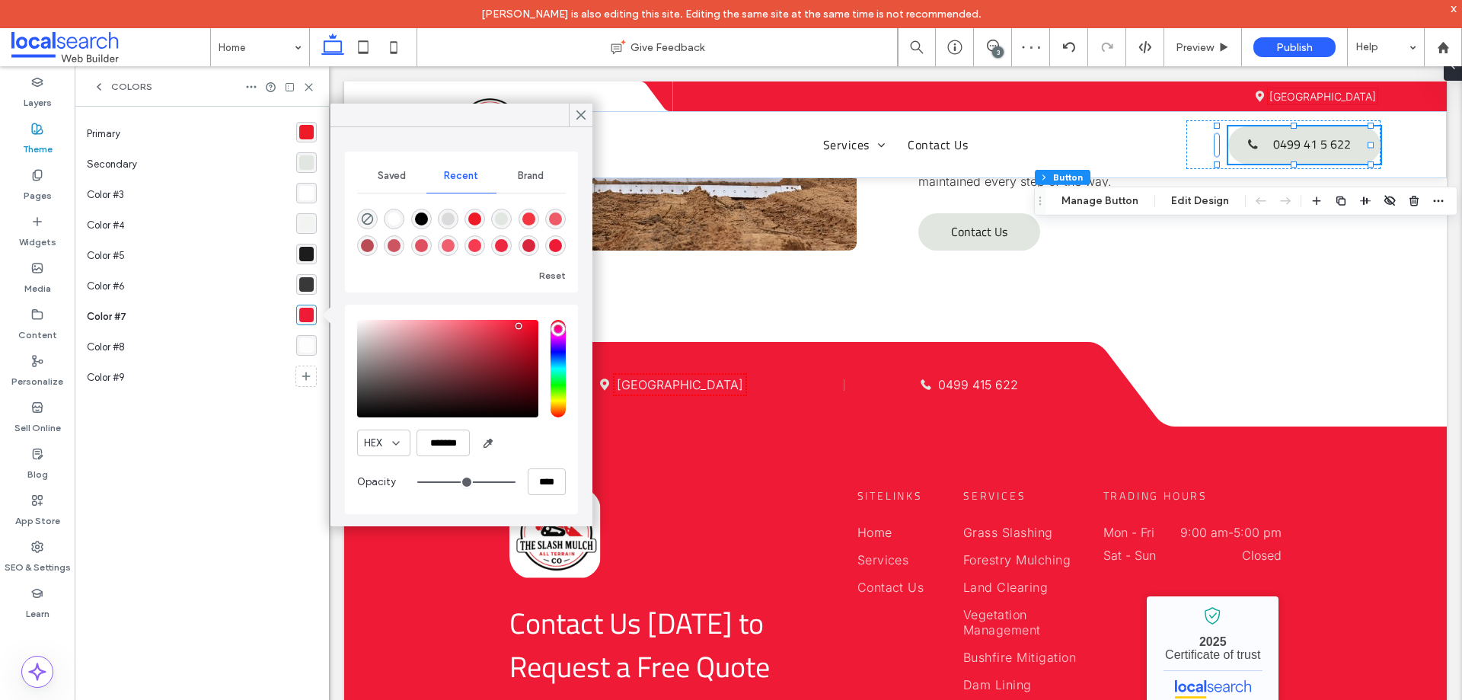
click at [507, 349] on div "saturation and value" at bounding box center [447, 368] width 181 height 97
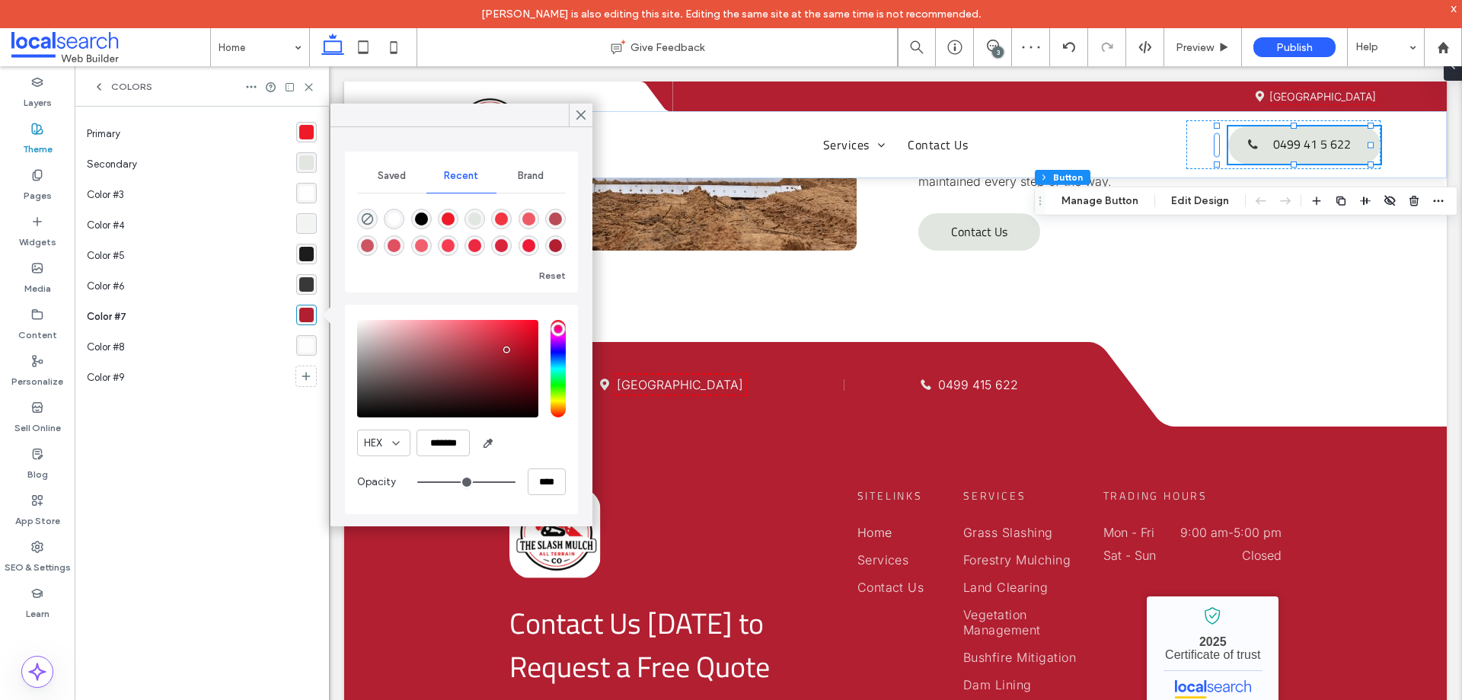
click at [521, 334] on div "saturation and value" at bounding box center [447, 368] width 181 height 97
click at [519, 324] on div "saturation and value" at bounding box center [447, 368] width 181 height 97
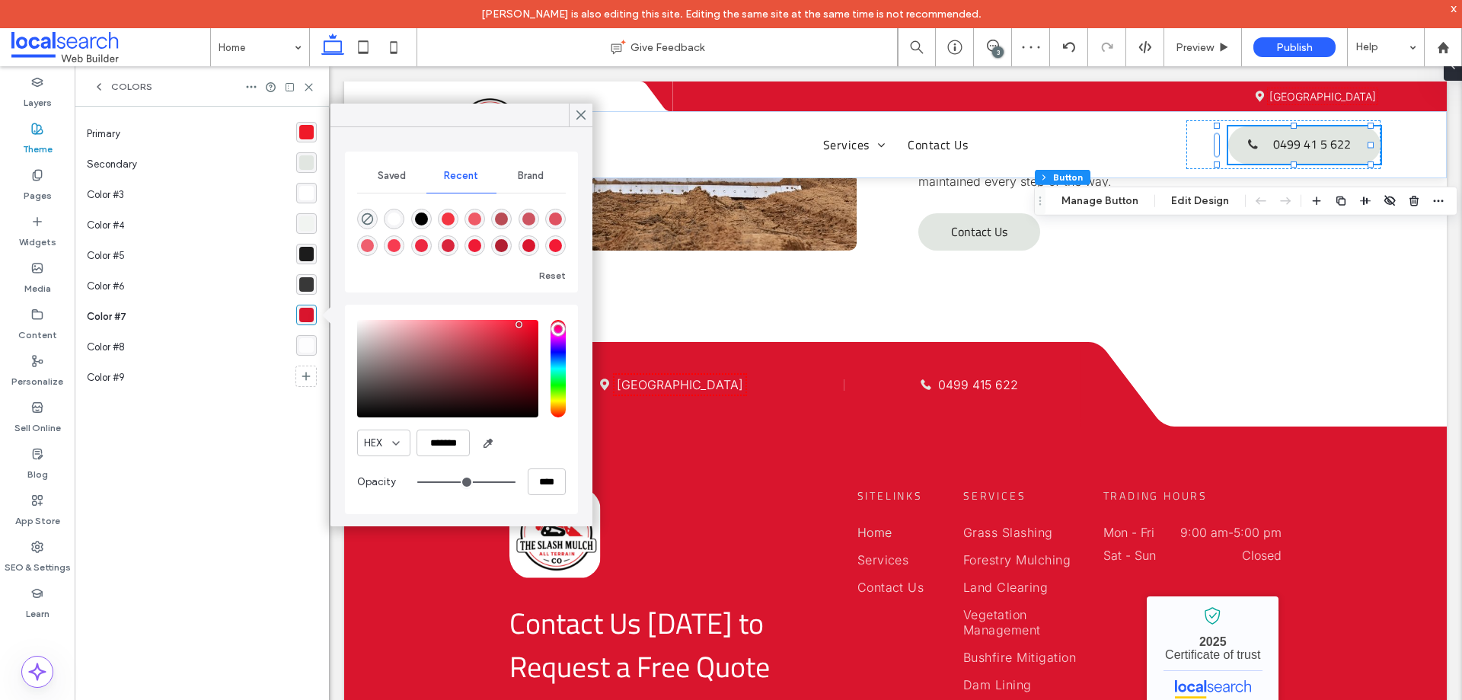
click at [515, 320] on div "saturation and value" at bounding box center [447, 368] width 181 height 97
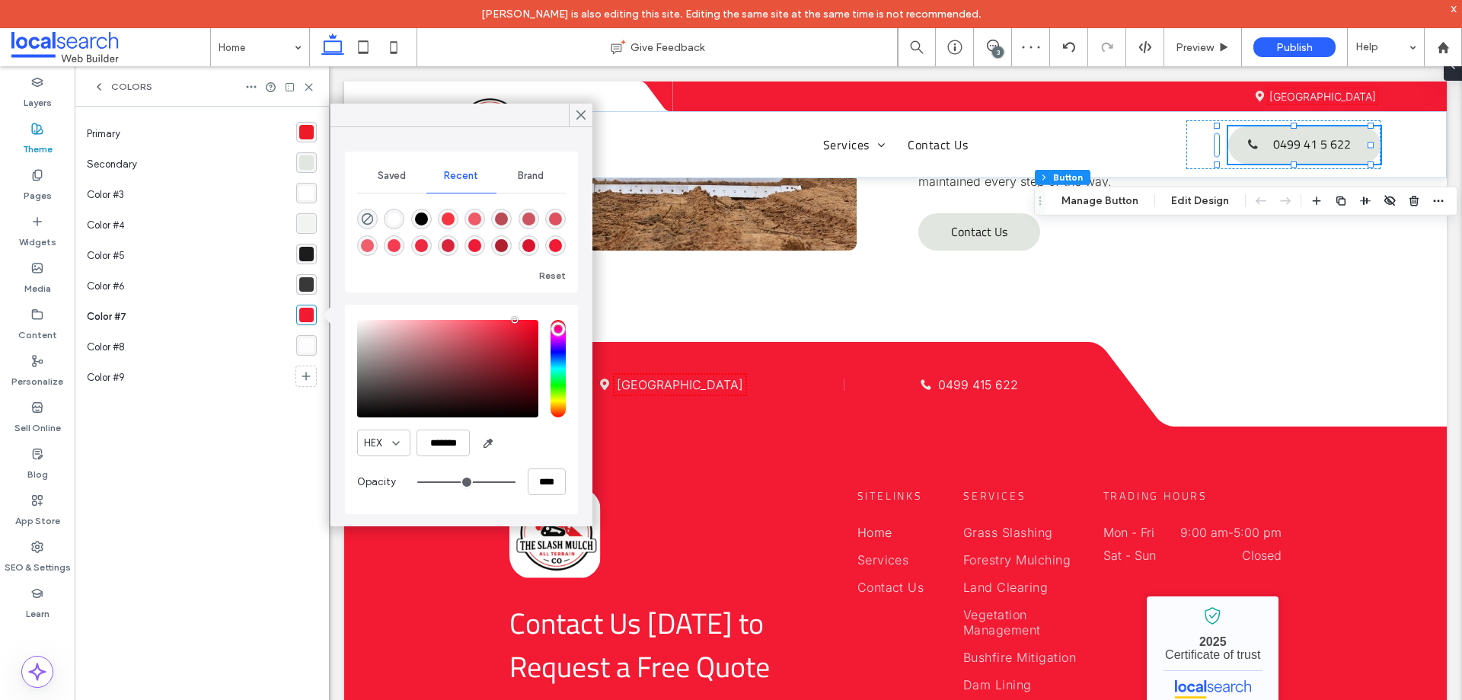
click at [509, 318] on div "HEX ******* Opacity ****" at bounding box center [461, 409] width 209 height 194
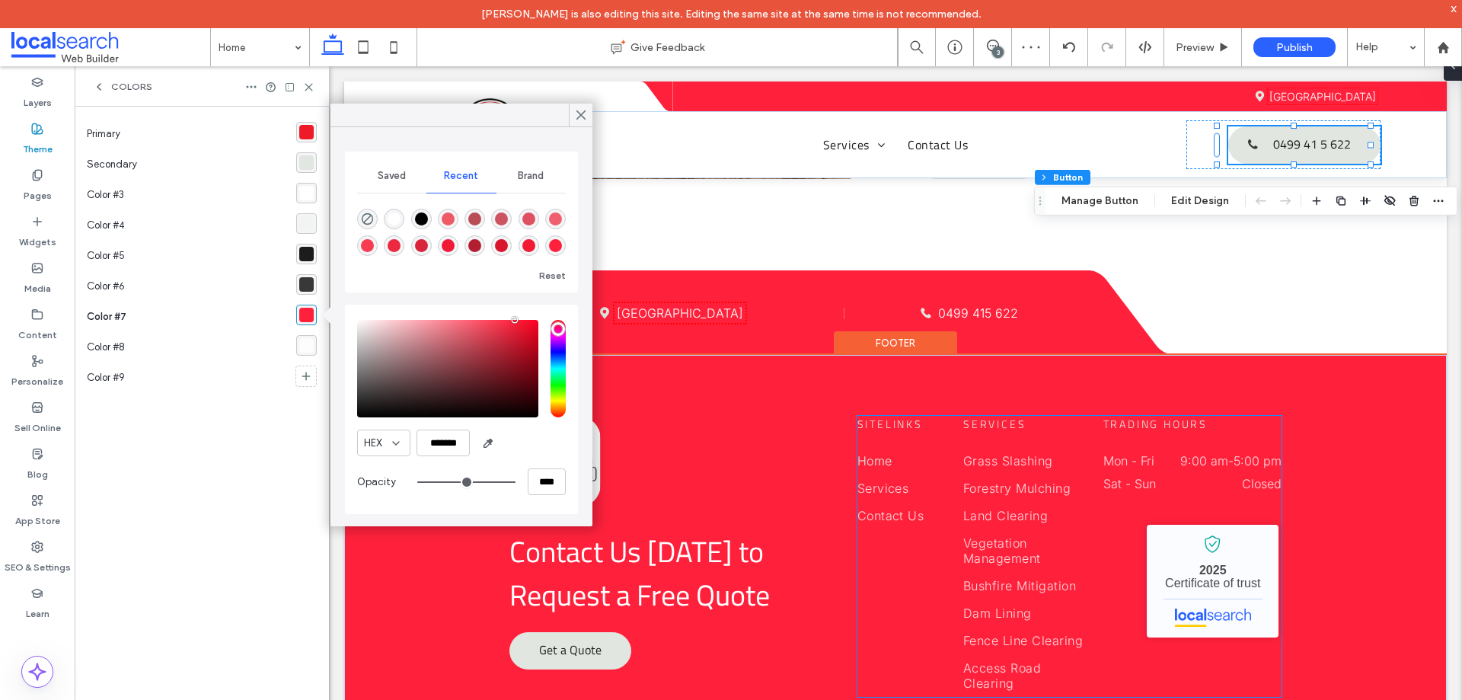
scroll to position [4355, 0]
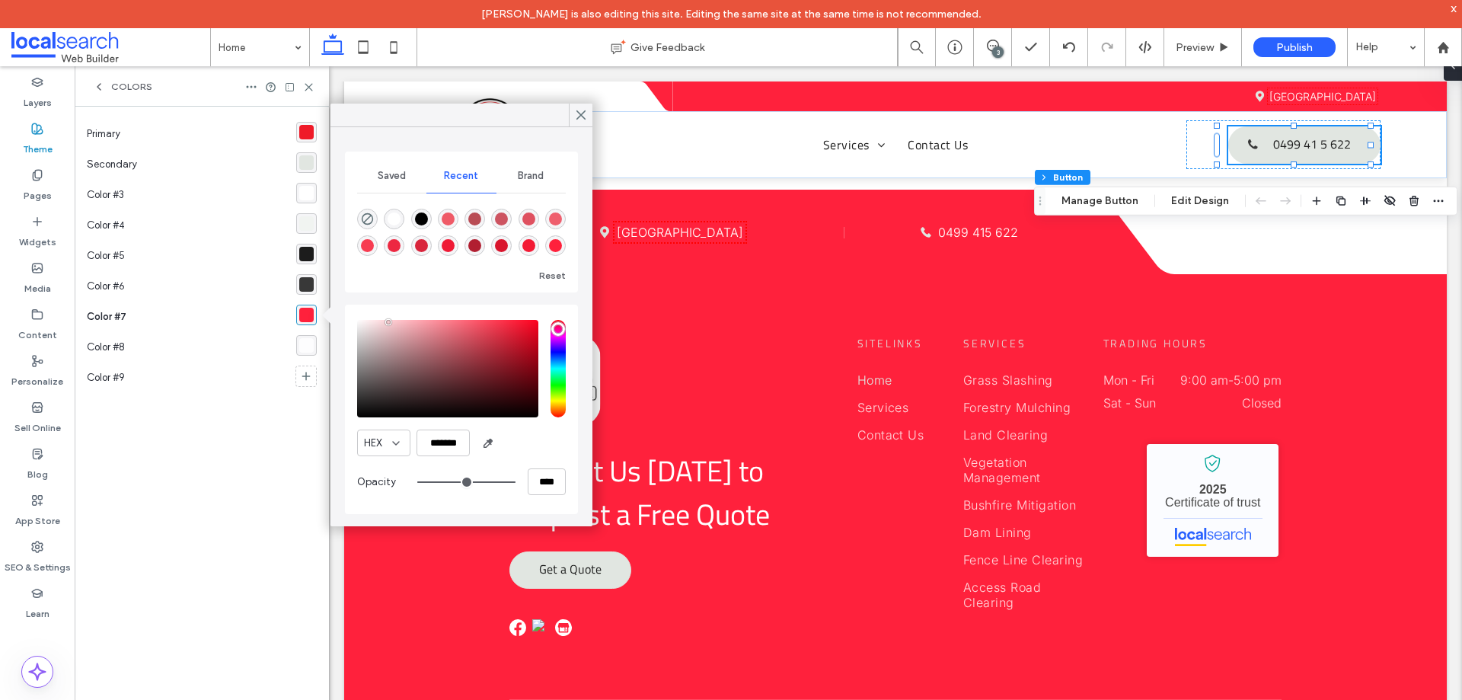
type input "*******"
drag, startPoint x: 497, startPoint y: 320, endPoint x: 323, endPoint y: 321, distance: 174.3
click at [317, 322] on body "Mark Inosa is also editing this site. Editing the same site at the same time is…" at bounding box center [731, 350] width 1462 height 700
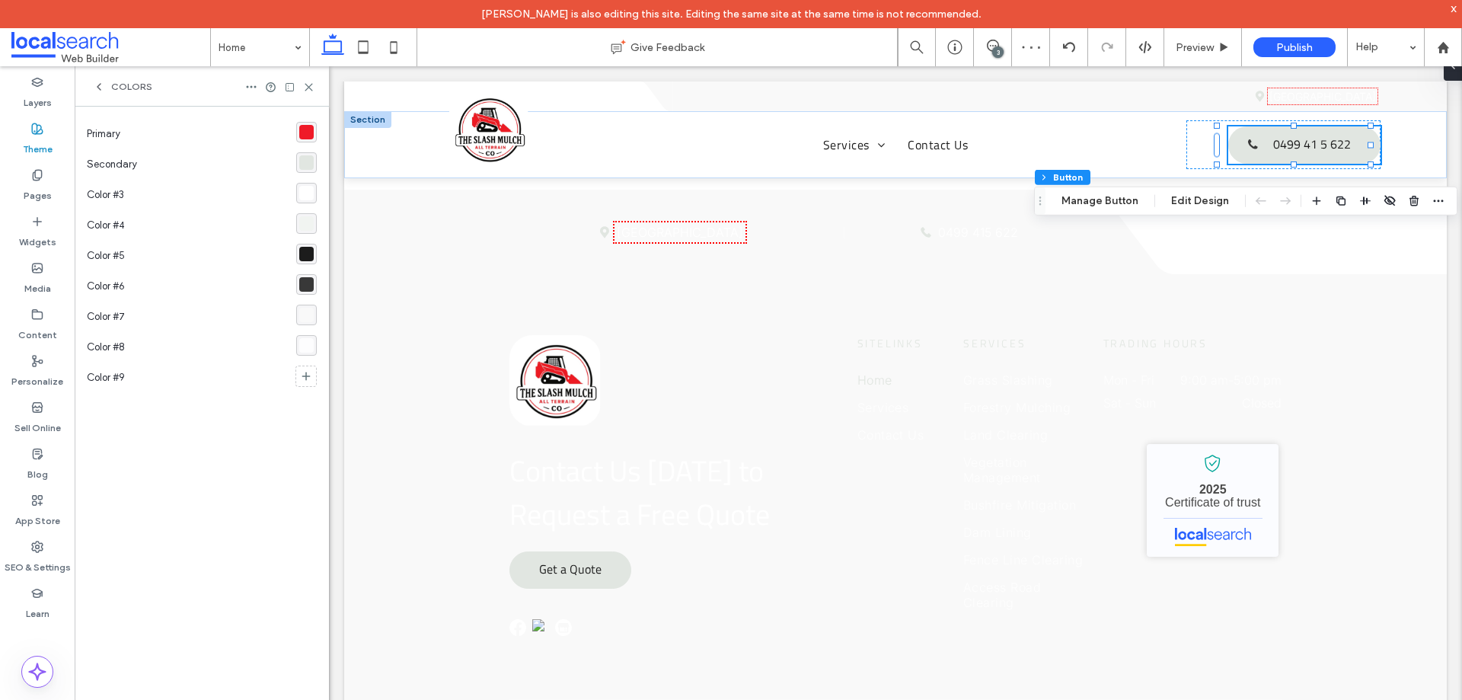
click at [302, 312] on div "rgba(249, 249, 249, 1)" at bounding box center [306, 315] width 14 height 14
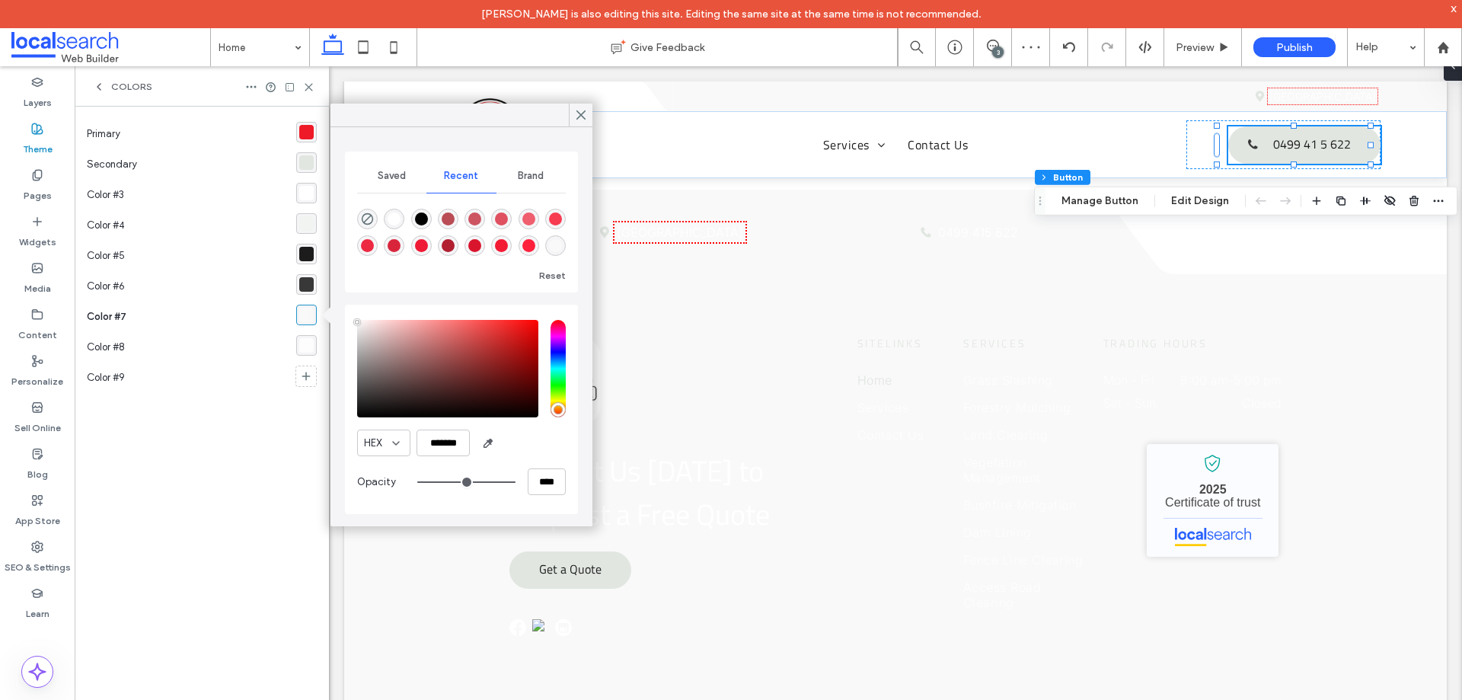
click at [438, 341] on div "saturation and value" at bounding box center [447, 368] width 181 height 97
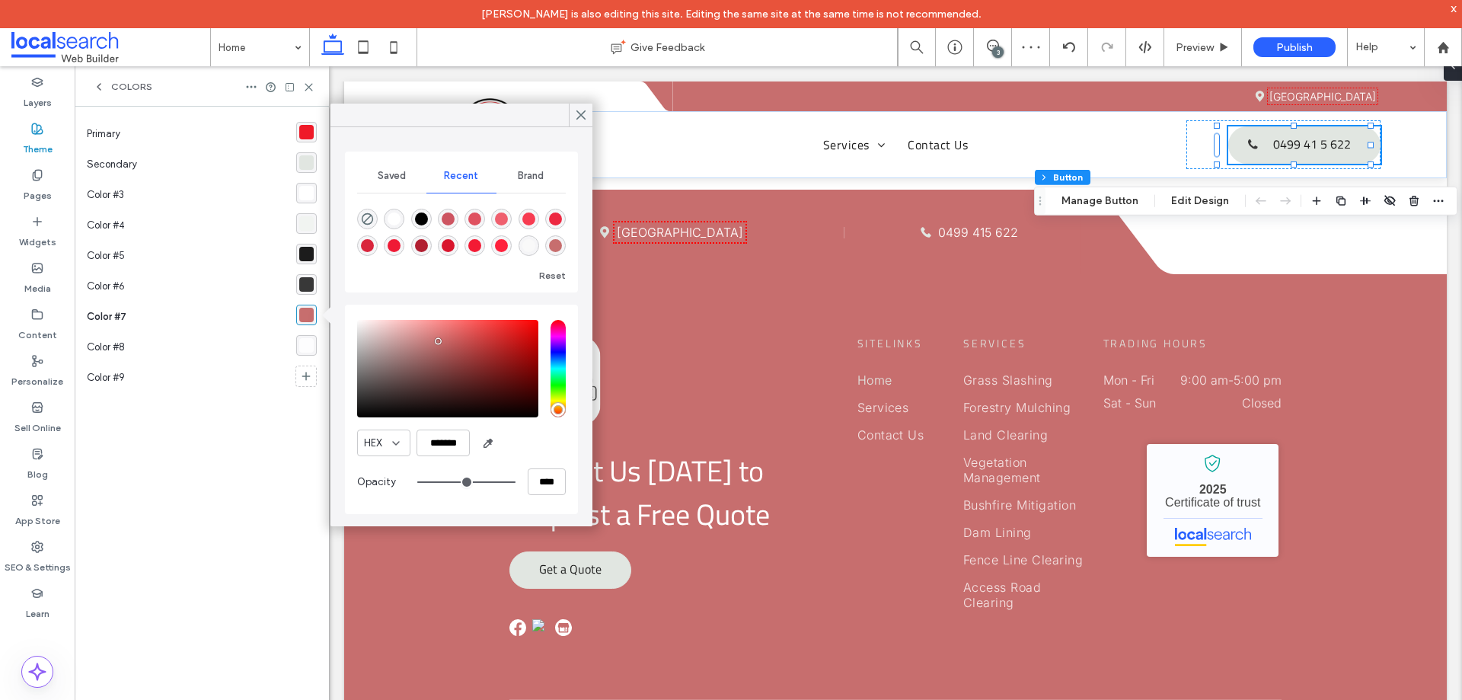
click at [480, 341] on div "saturation and value" at bounding box center [447, 368] width 181 height 97
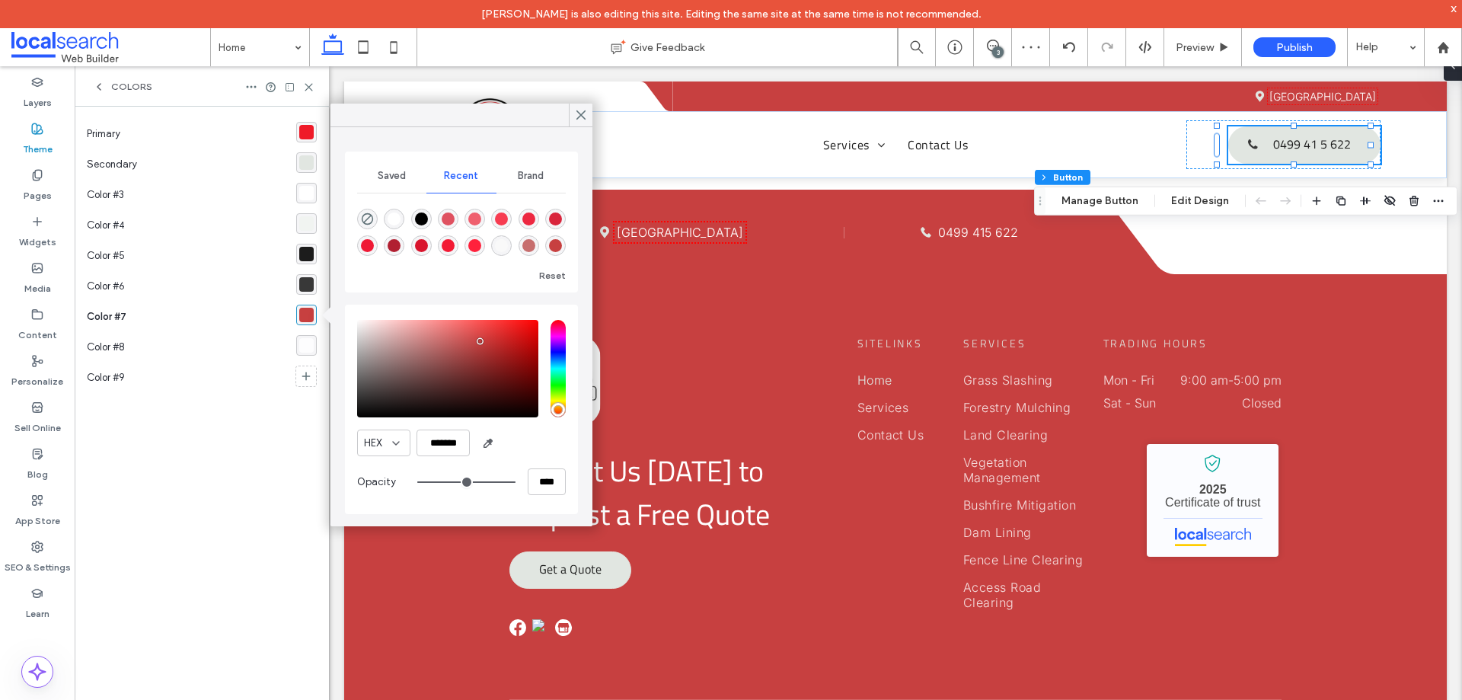
click at [493, 341] on div "saturation and value" at bounding box center [447, 368] width 181 height 97
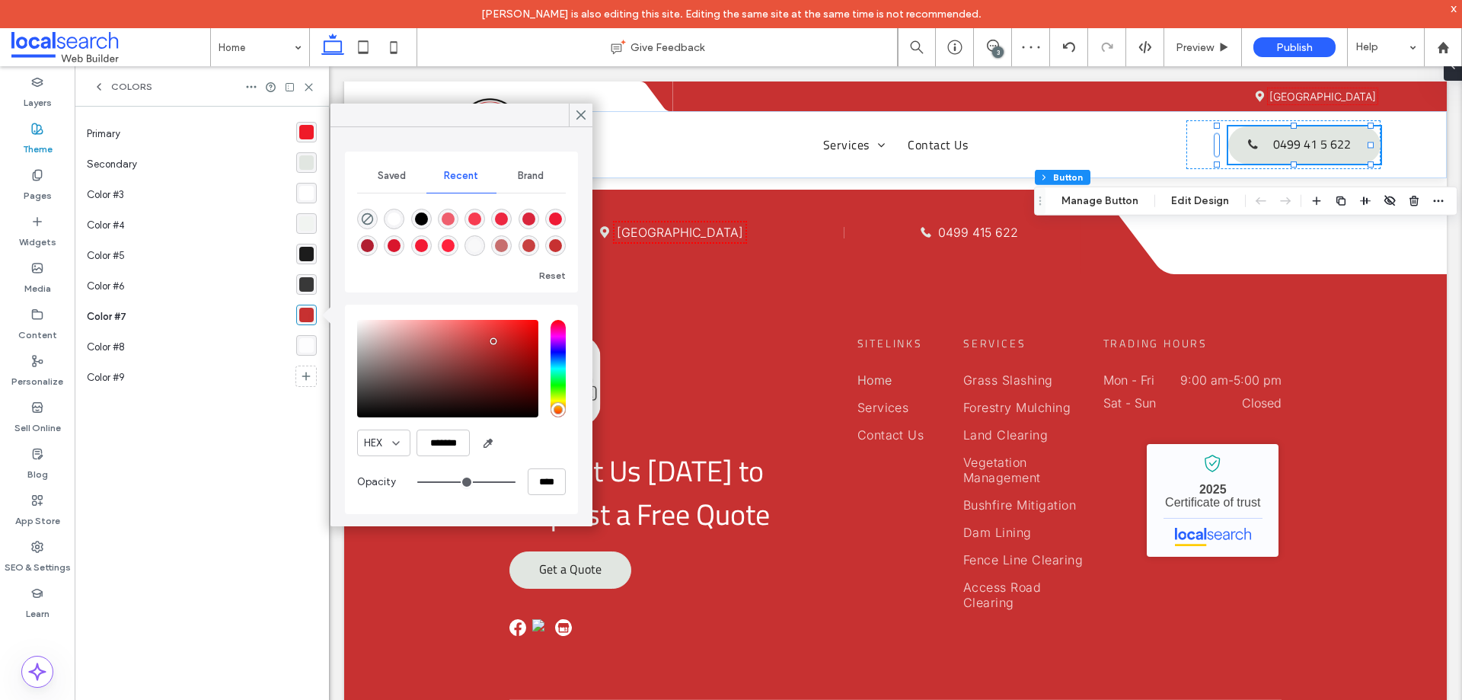
drag, startPoint x: 511, startPoint y: 345, endPoint x: 522, endPoint y: 346, distance: 11.5
click at [514, 346] on div "saturation and value" at bounding box center [447, 368] width 181 height 97
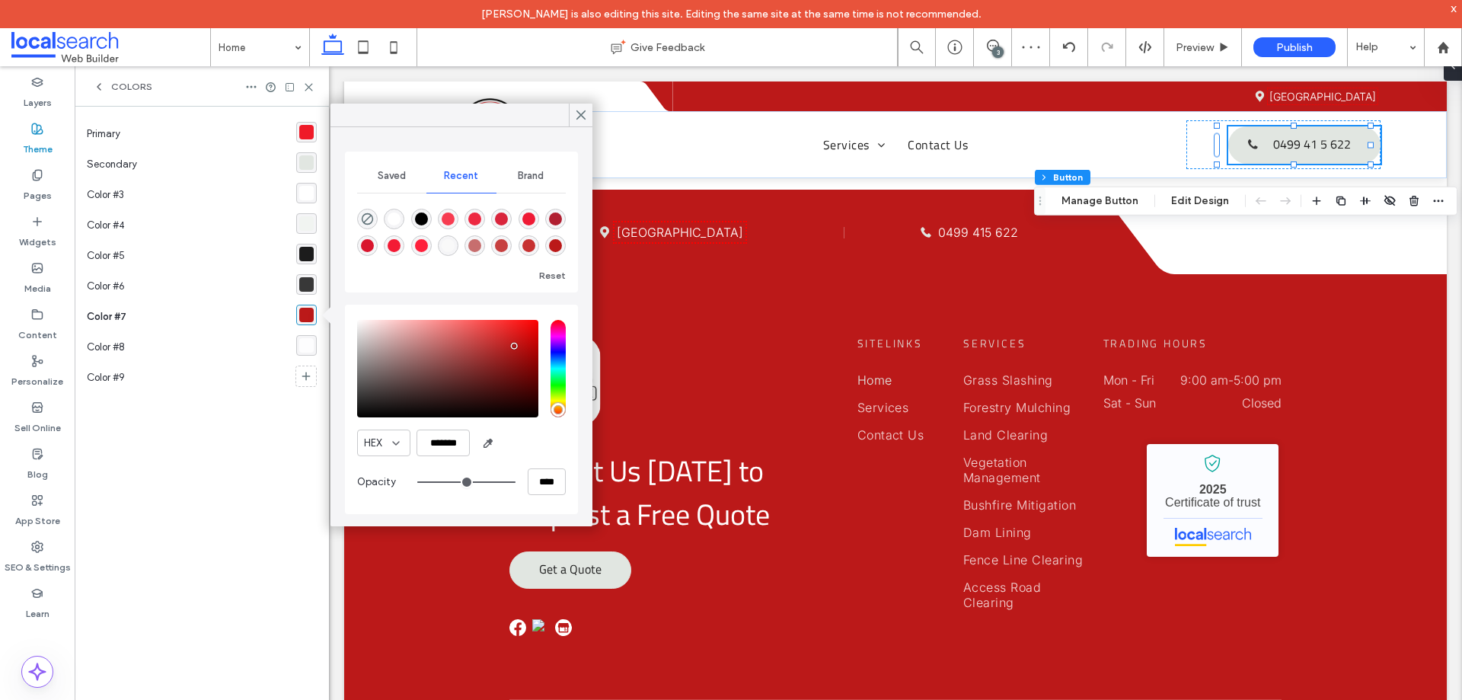
click at [534, 361] on div "saturation and value" at bounding box center [447, 368] width 181 height 97
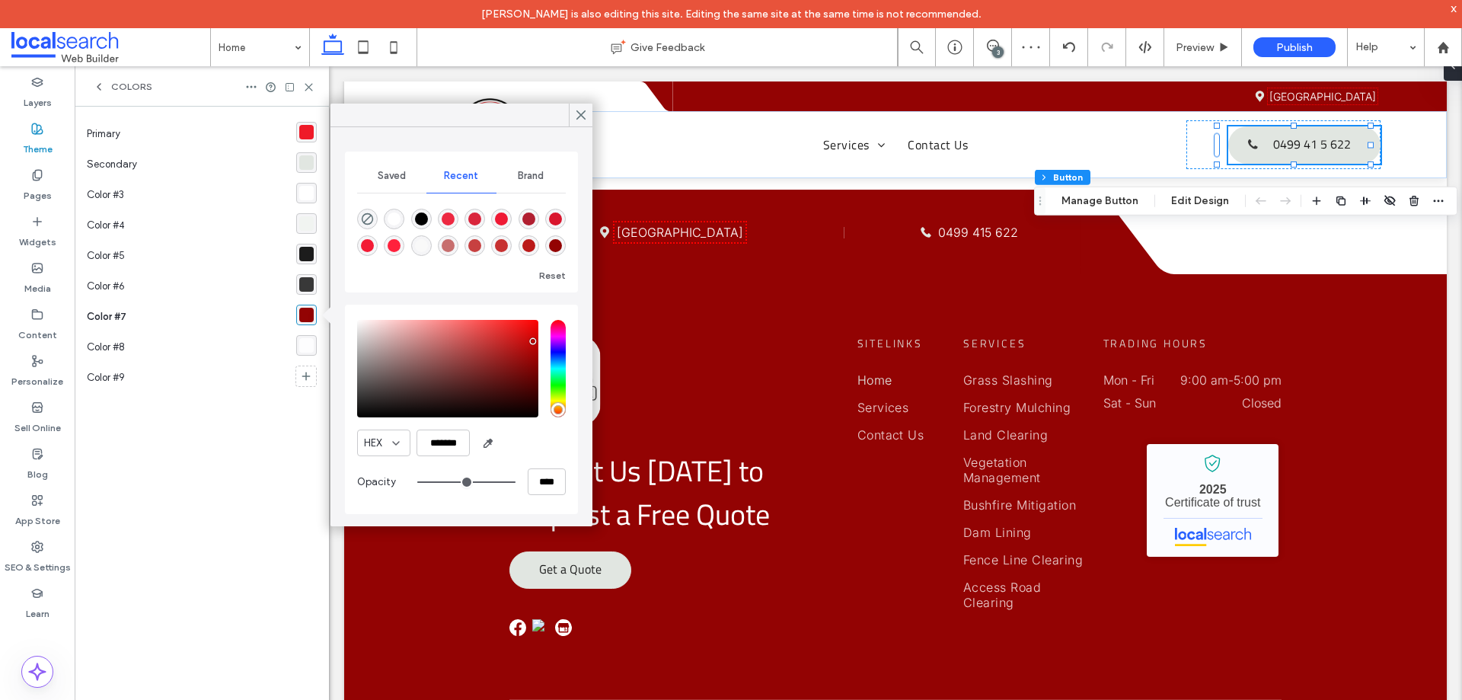
click at [533, 341] on div "saturation and value" at bounding box center [447, 368] width 181 height 97
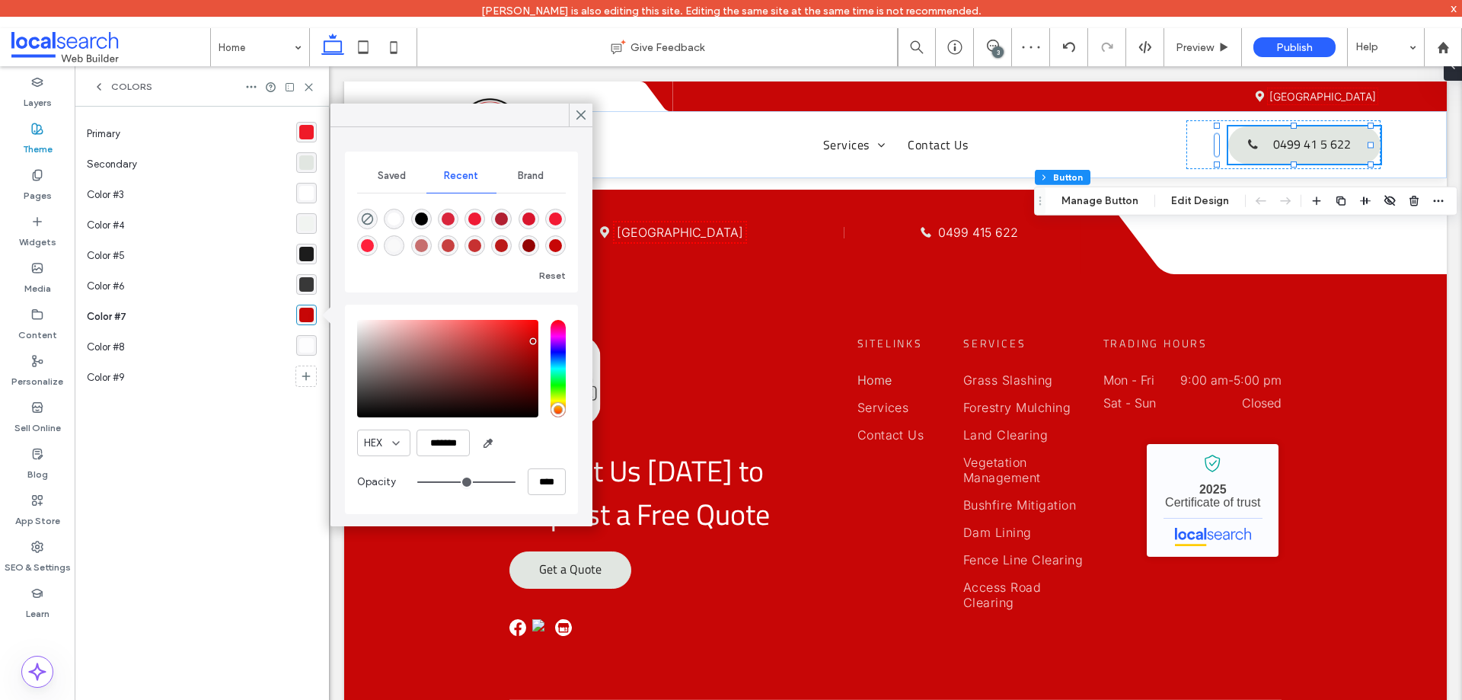
click at [536, 337] on div "saturation and value" at bounding box center [447, 368] width 181 height 97
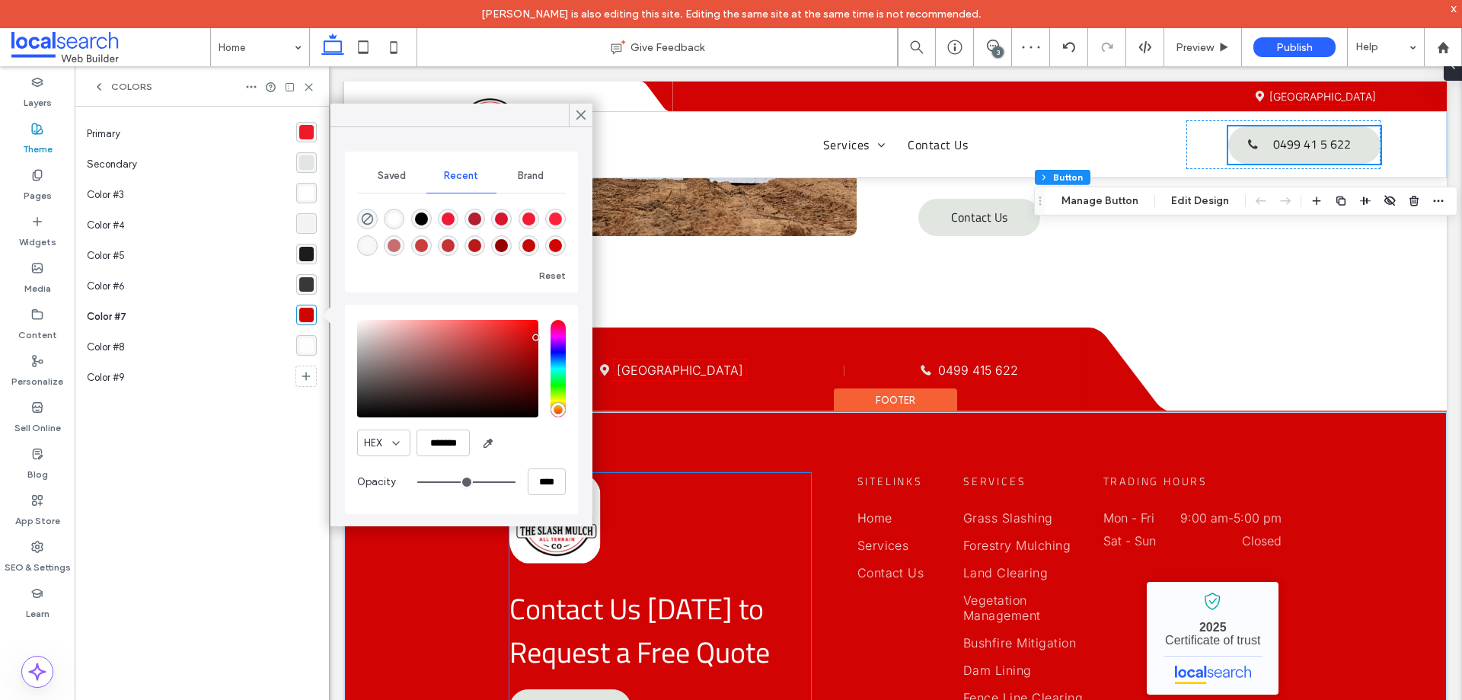
scroll to position [3975, 0]
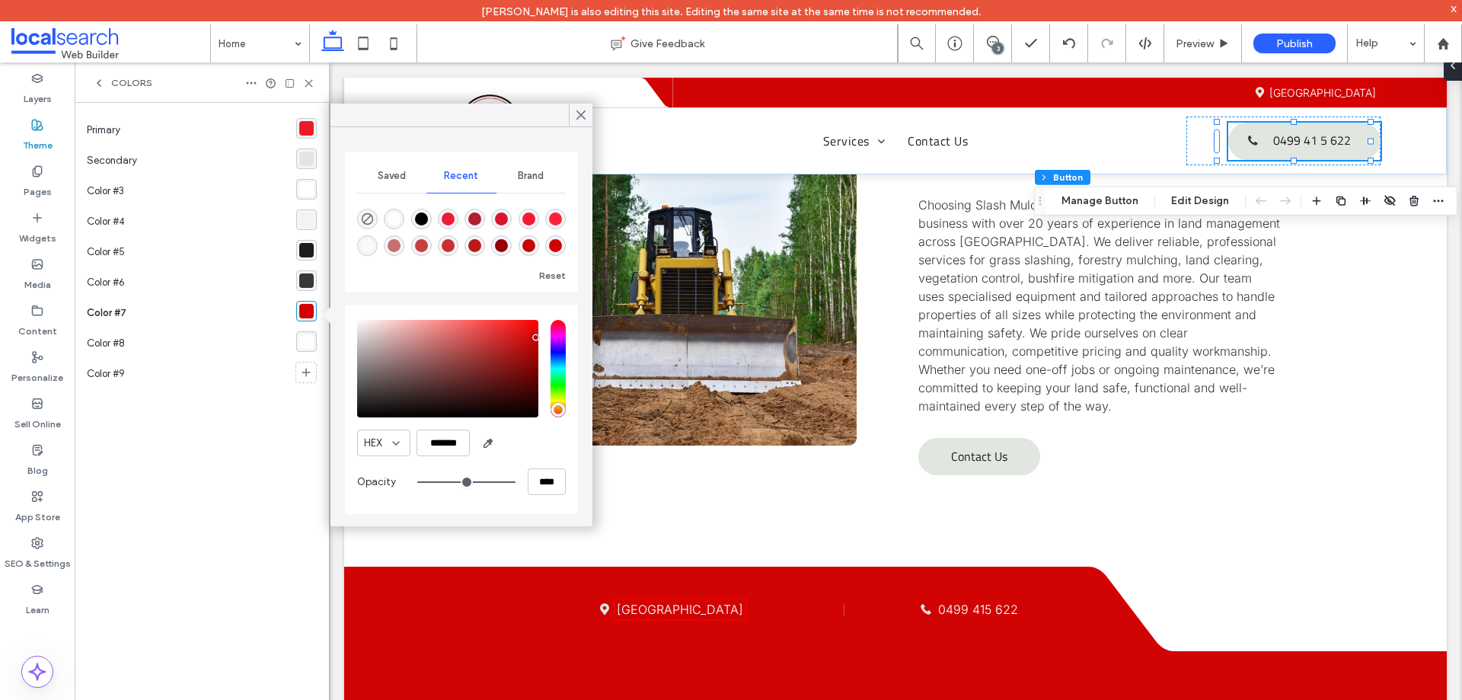
click at [515, 336] on div "saturation and value" at bounding box center [447, 368] width 181 height 97
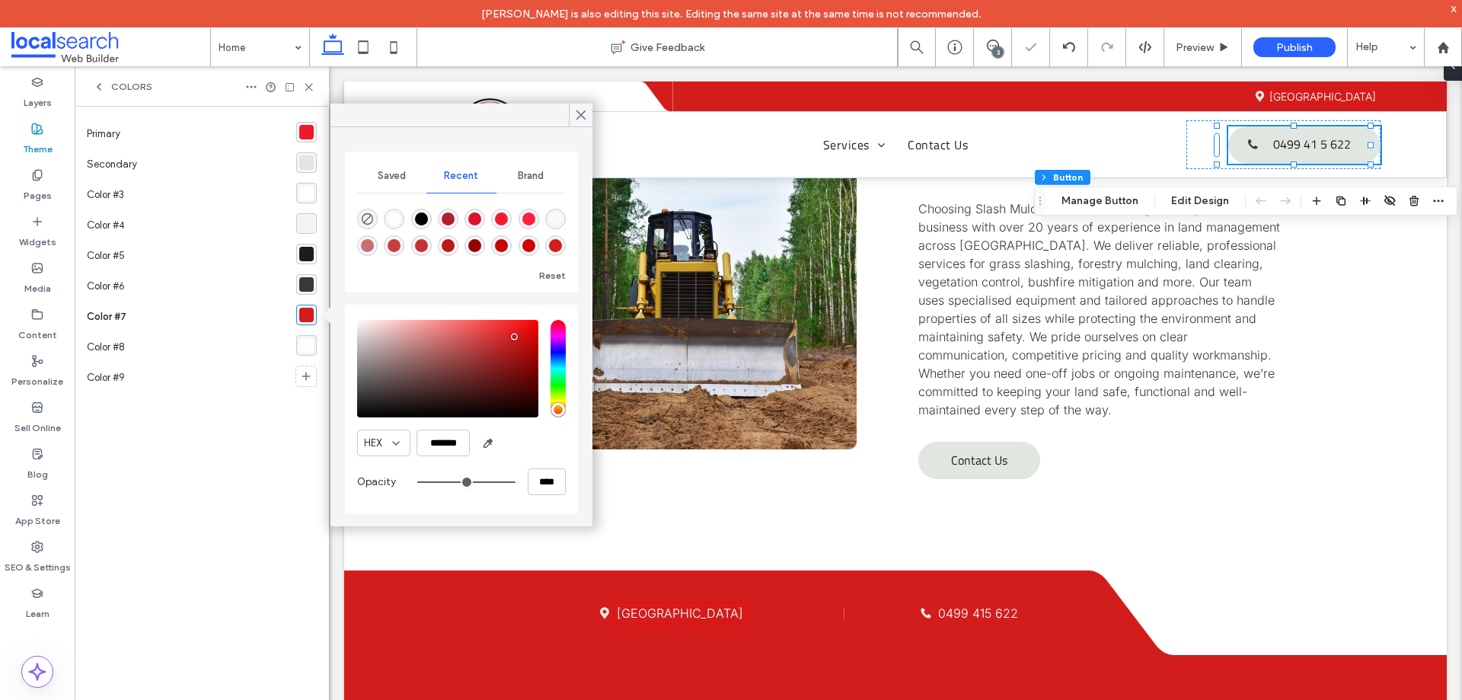
click at [502, 327] on div "saturation and value" at bounding box center [447, 368] width 181 height 97
type input "*******"
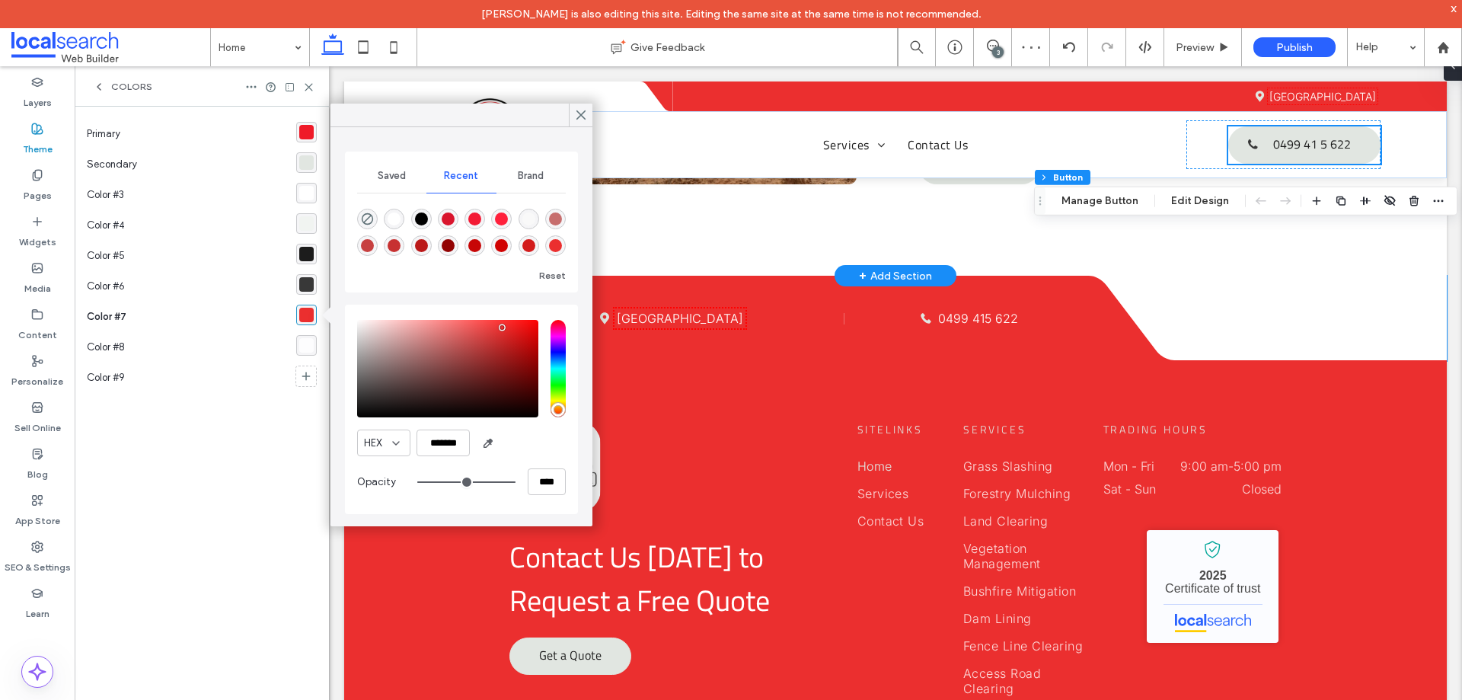
scroll to position [4203, 0]
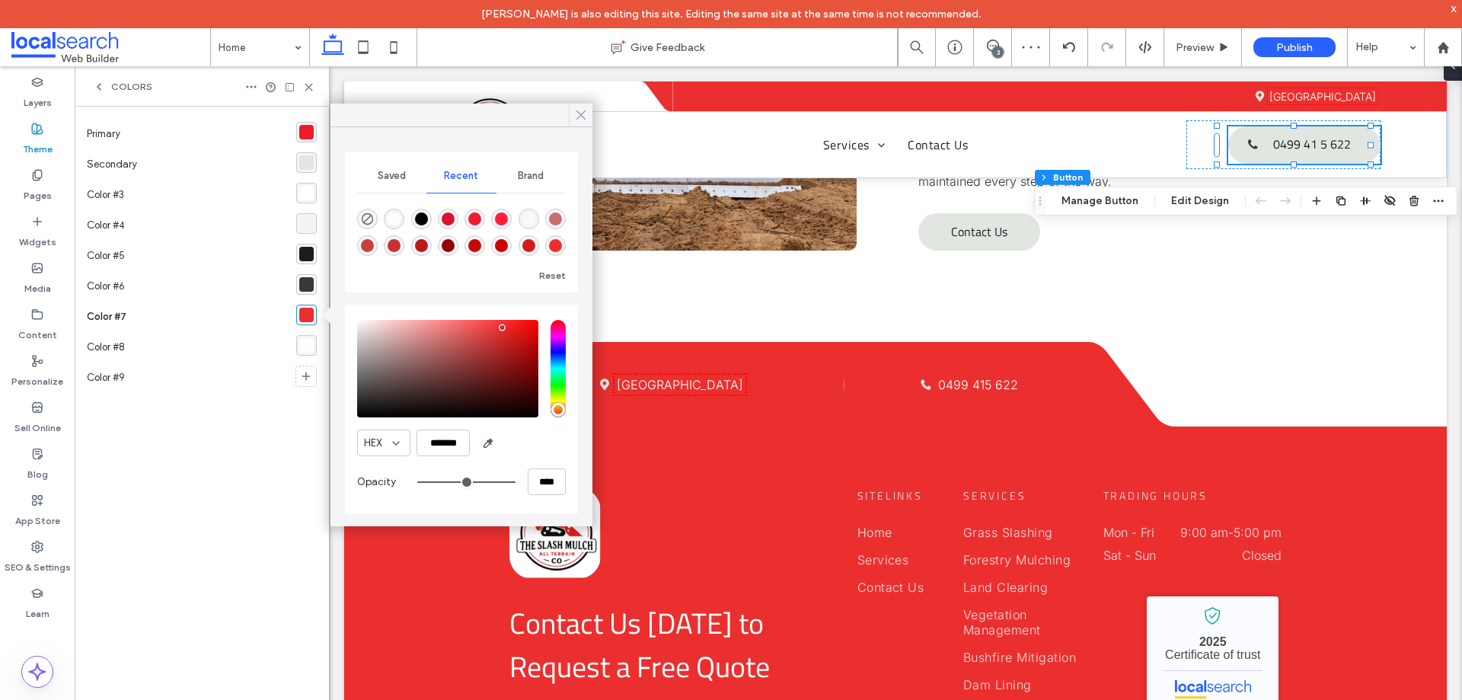
drag, startPoint x: 584, startPoint y: 120, endPoint x: 18, endPoint y: 17, distance: 575.8
click at [584, 120] on icon at bounding box center [581, 115] width 14 height 14
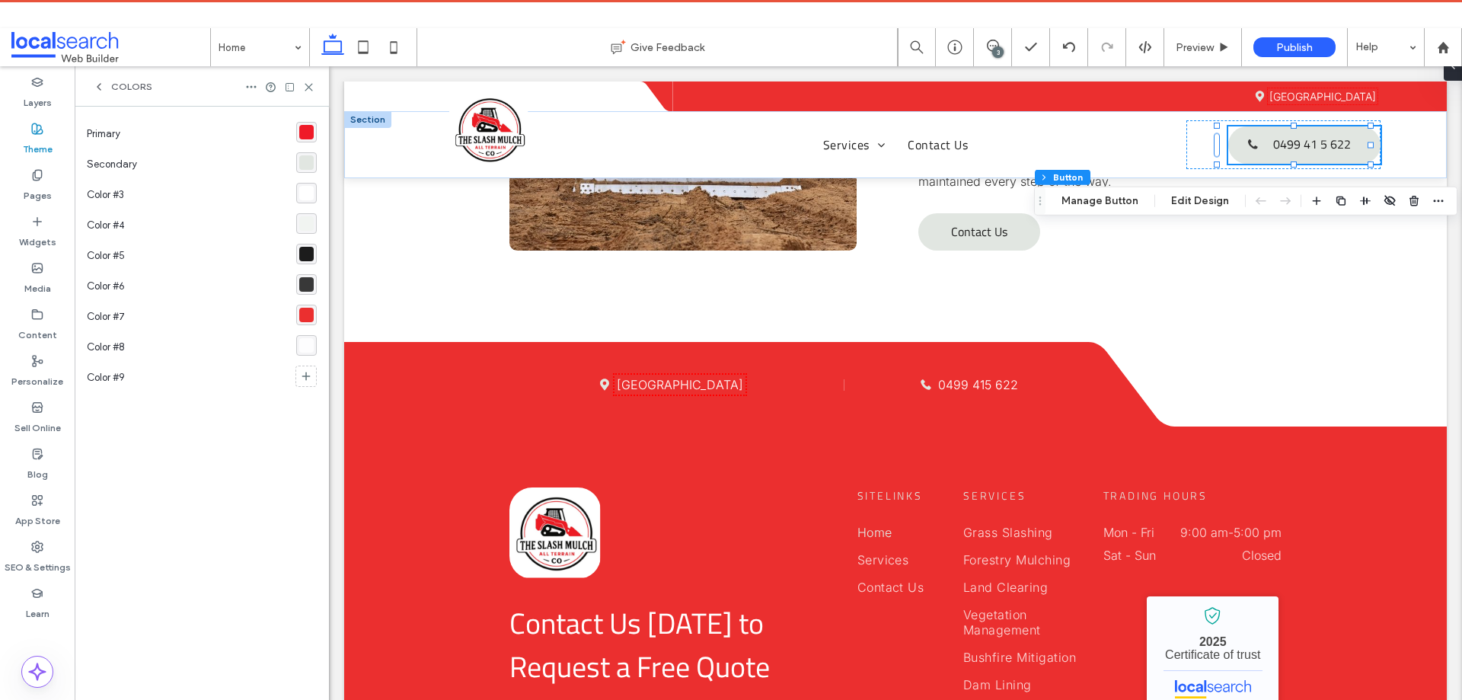
click at [310, 86] on icon at bounding box center [308, 86] width 11 height 11
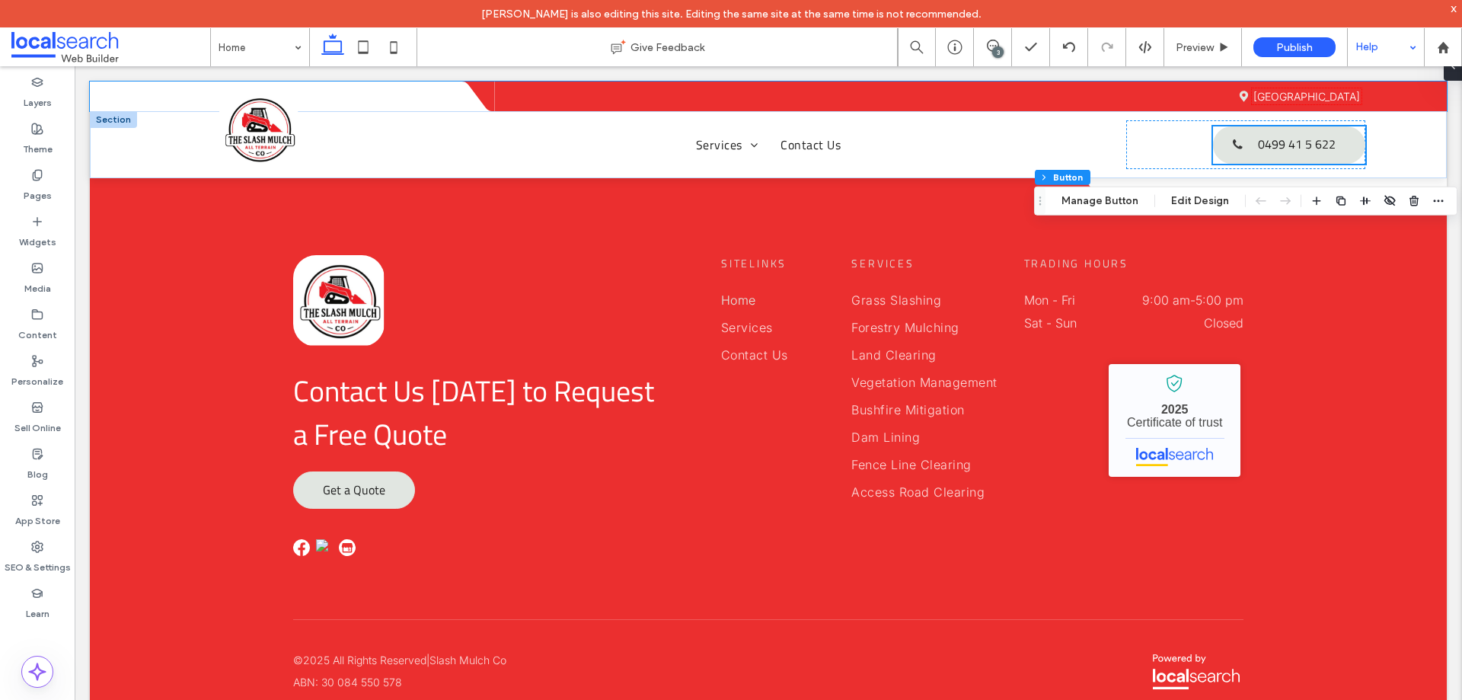
scroll to position [4012, 0]
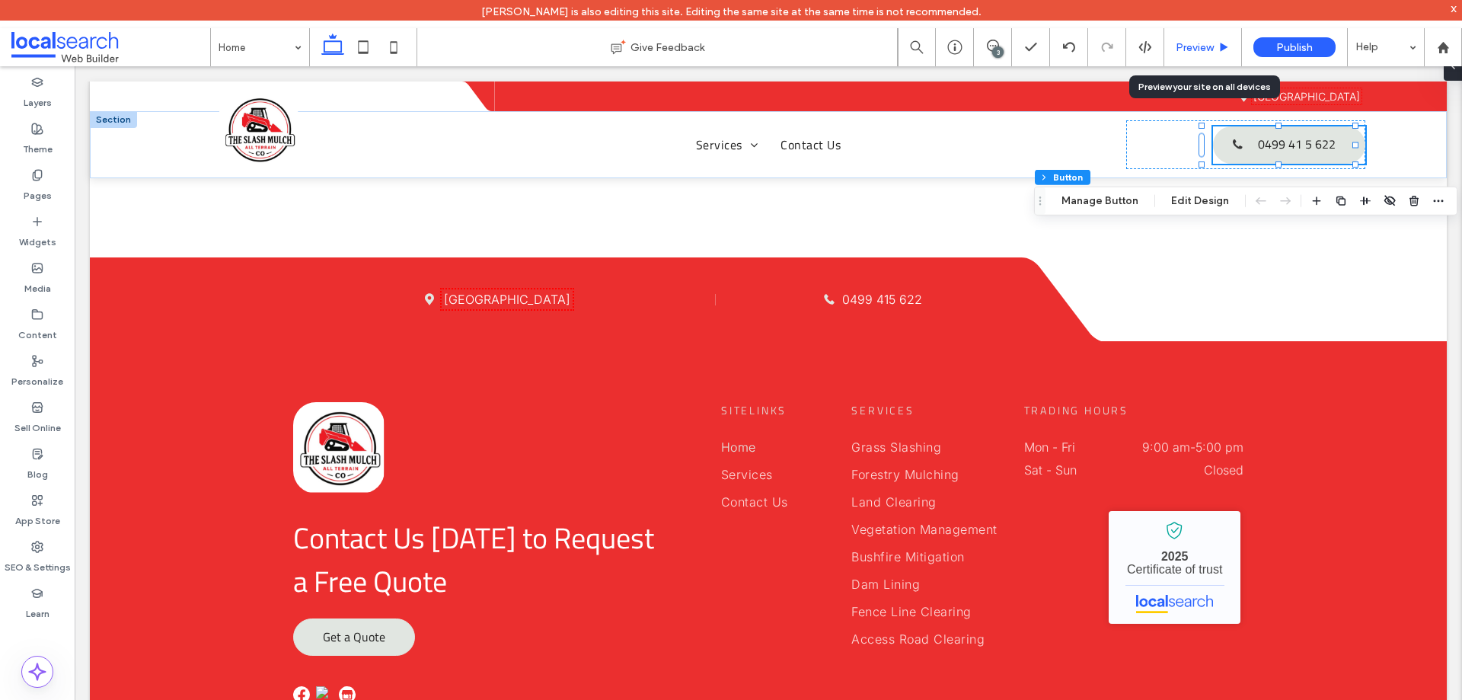
click at [1203, 48] on span "Preview" at bounding box center [1194, 47] width 38 height 13
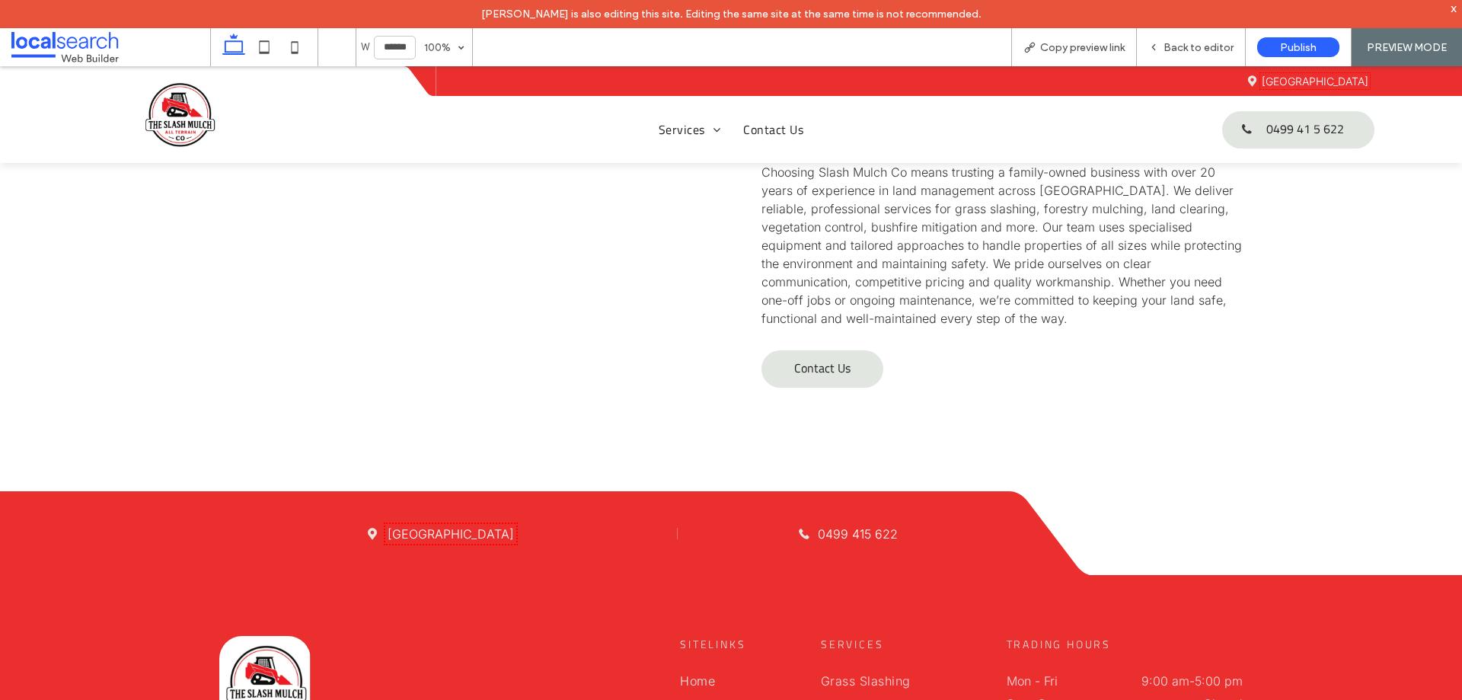
scroll to position [3271, 0]
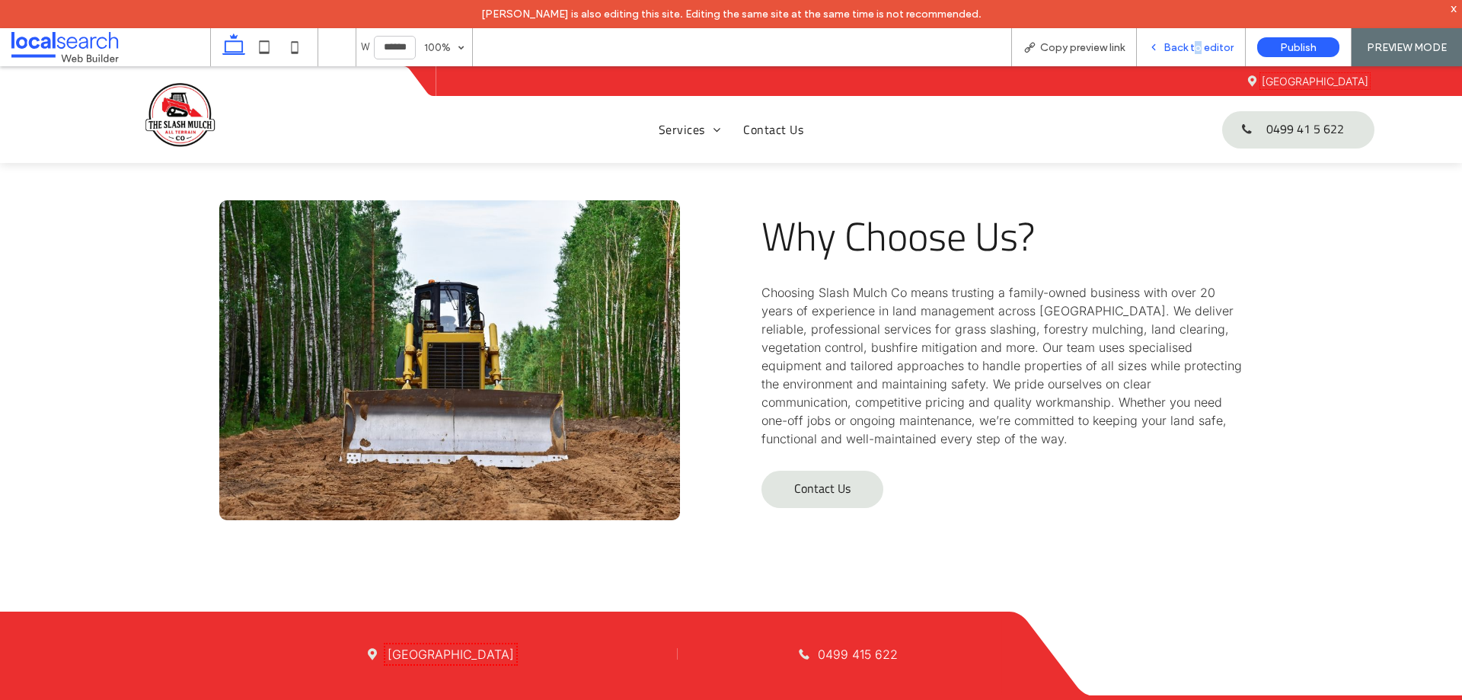
click at [1199, 44] on span "Back to editor" at bounding box center [1198, 47] width 70 height 13
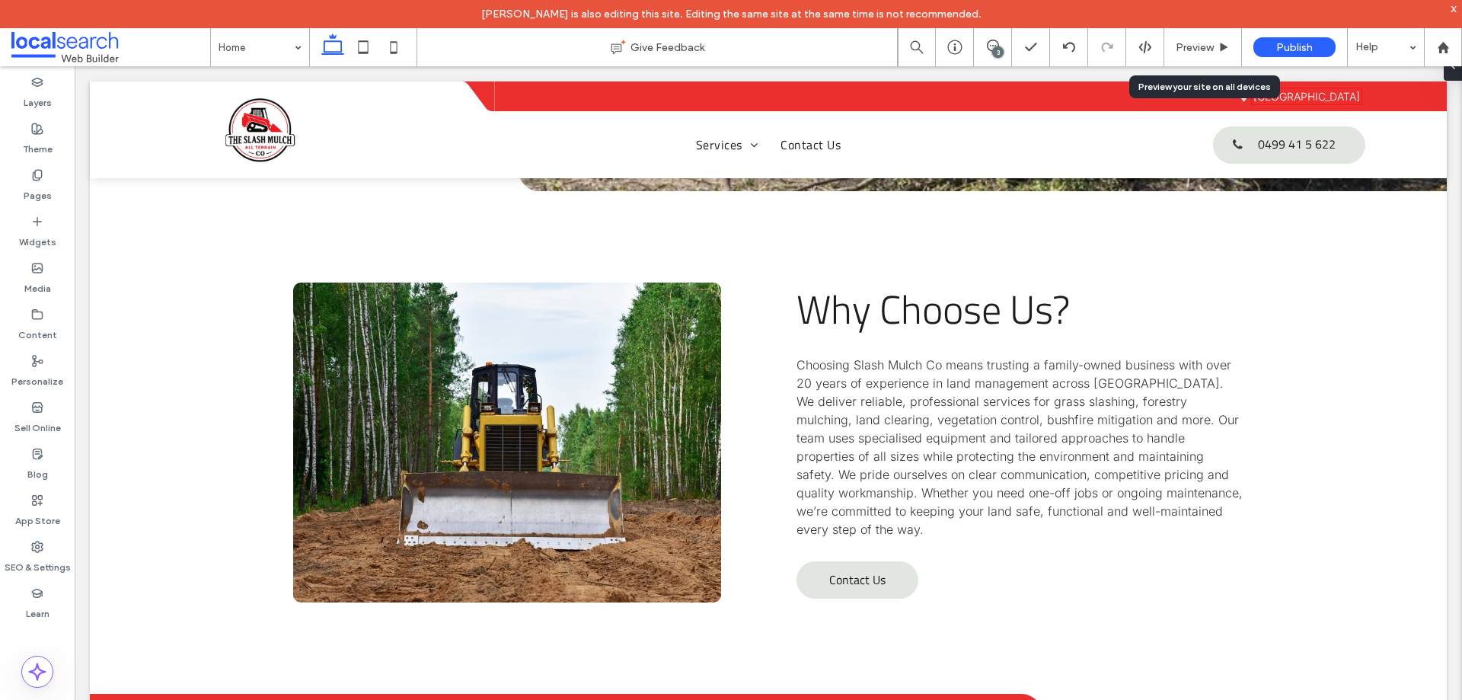
scroll to position [3617, 0]
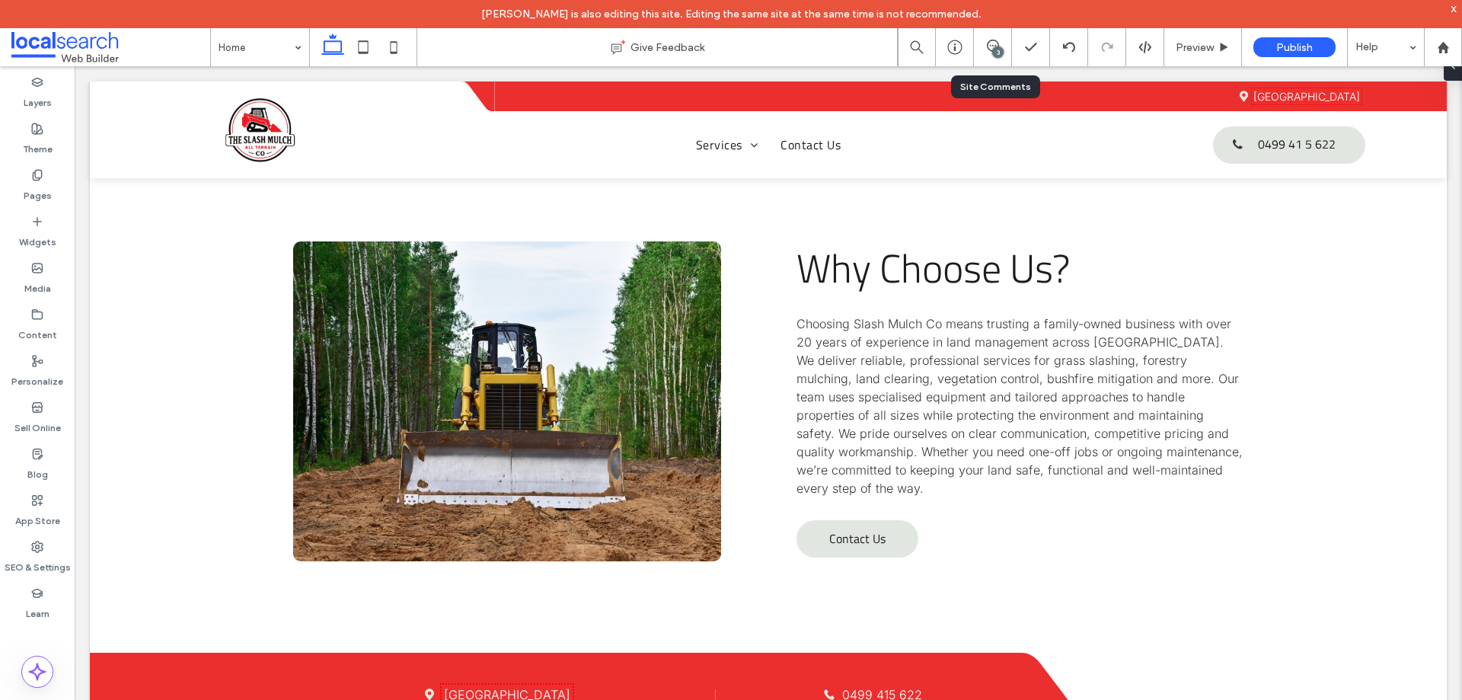
drag, startPoint x: 992, startPoint y: 53, endPoint x: 1009, endPoint y: 62, distance: 19.4
click at [992, 53] on div "3" at bounding box center [997, 51] width 11 height 11
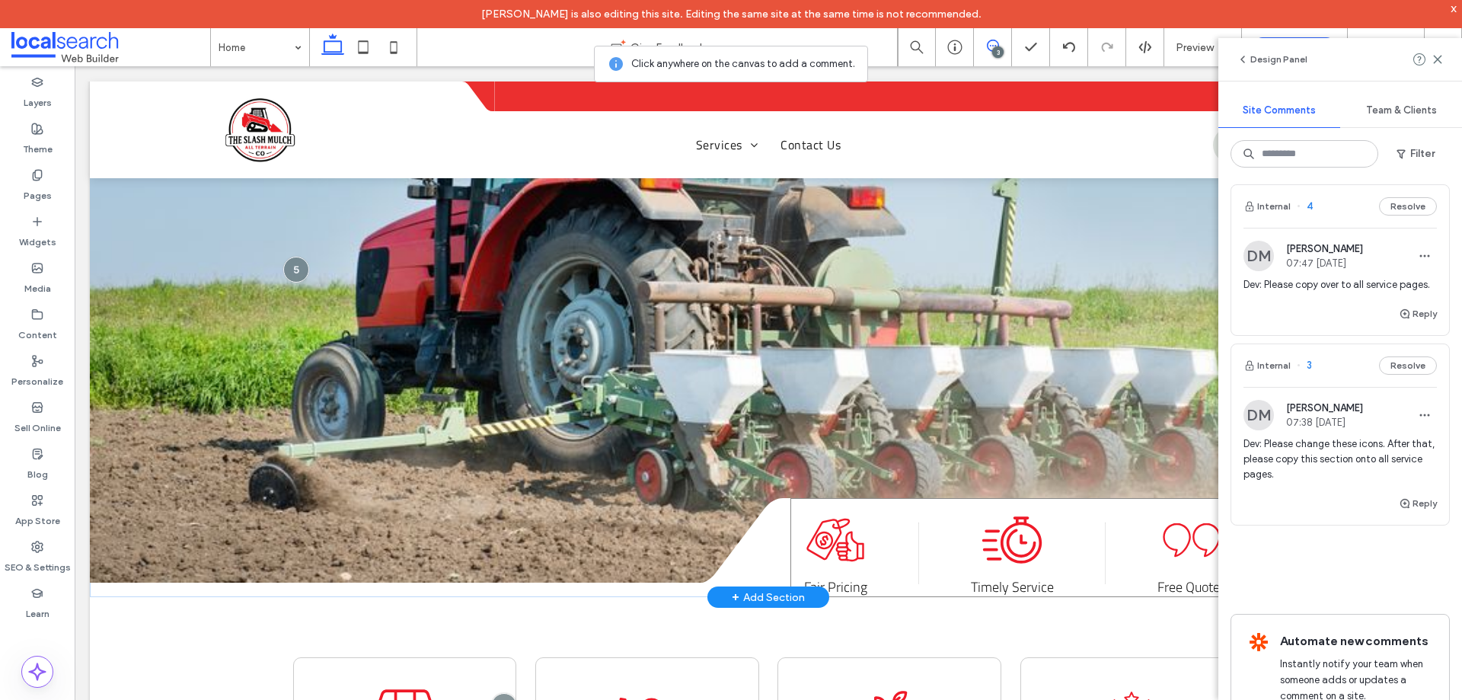
scroll to position [343, 0]
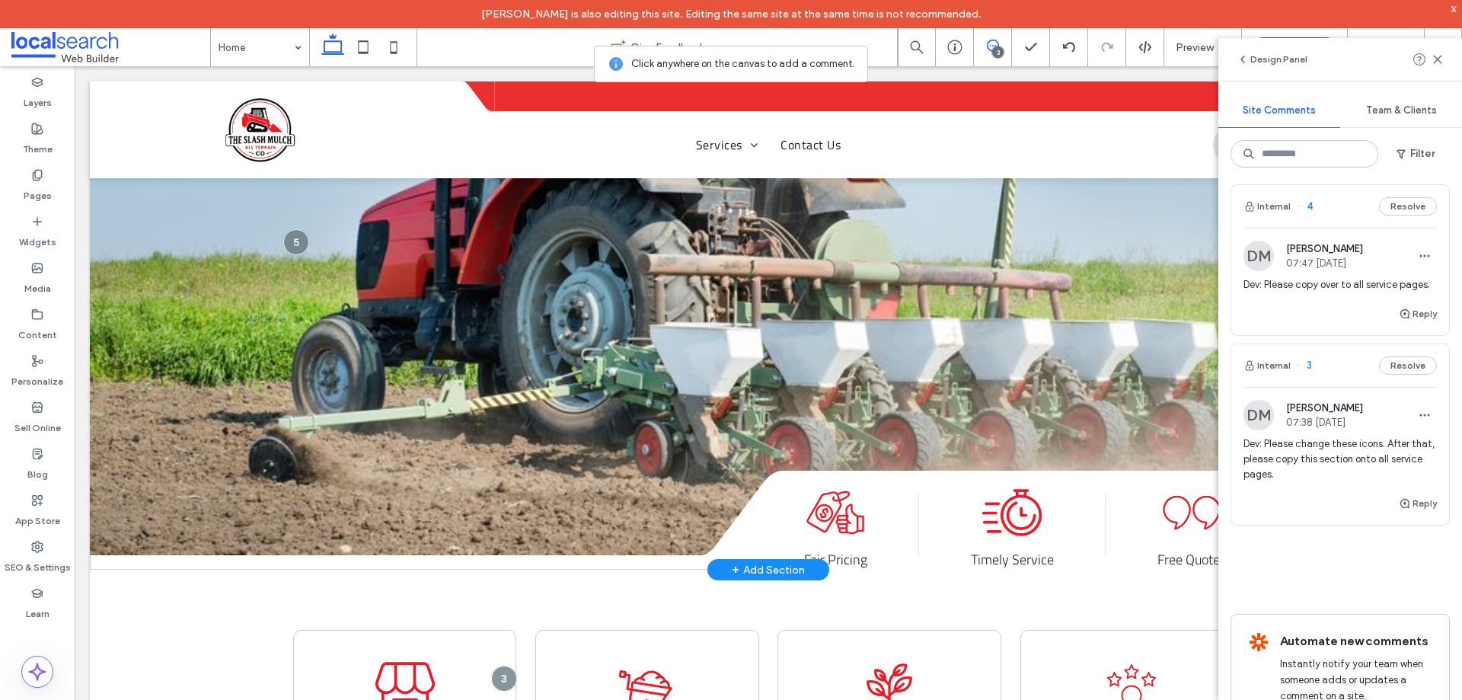
click at [780, 509] on icon at bounding box center [735, 512] width 109 height 85
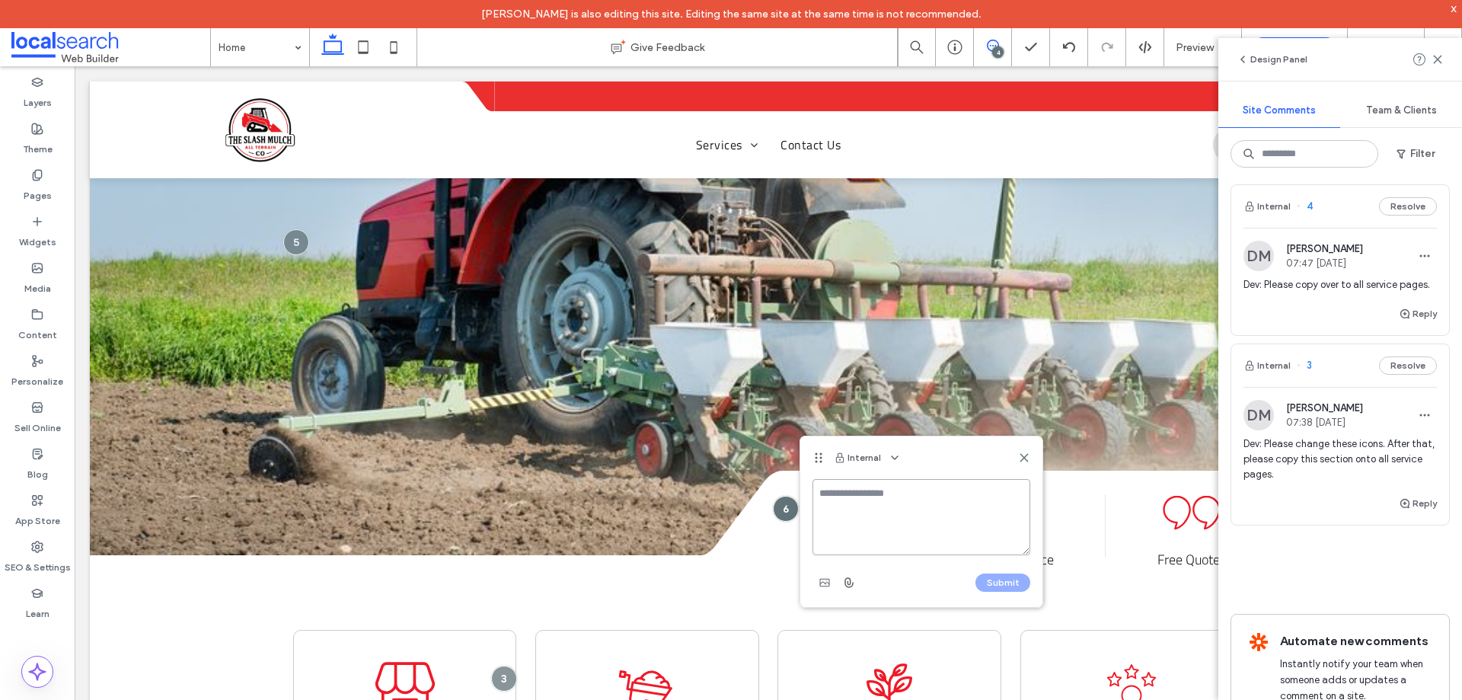
click at [932, 503] on textarea at bounding box center [921, 517] width 218 height 76
paste textarea "**********"
click at [951, 496] on textarea "**********" at bounding box center [921, 517] width 218 height 76
click at [980, 493] on textarea "**********" at bounding box center [921, 517] width 218 height 76
paste textarea "**********"
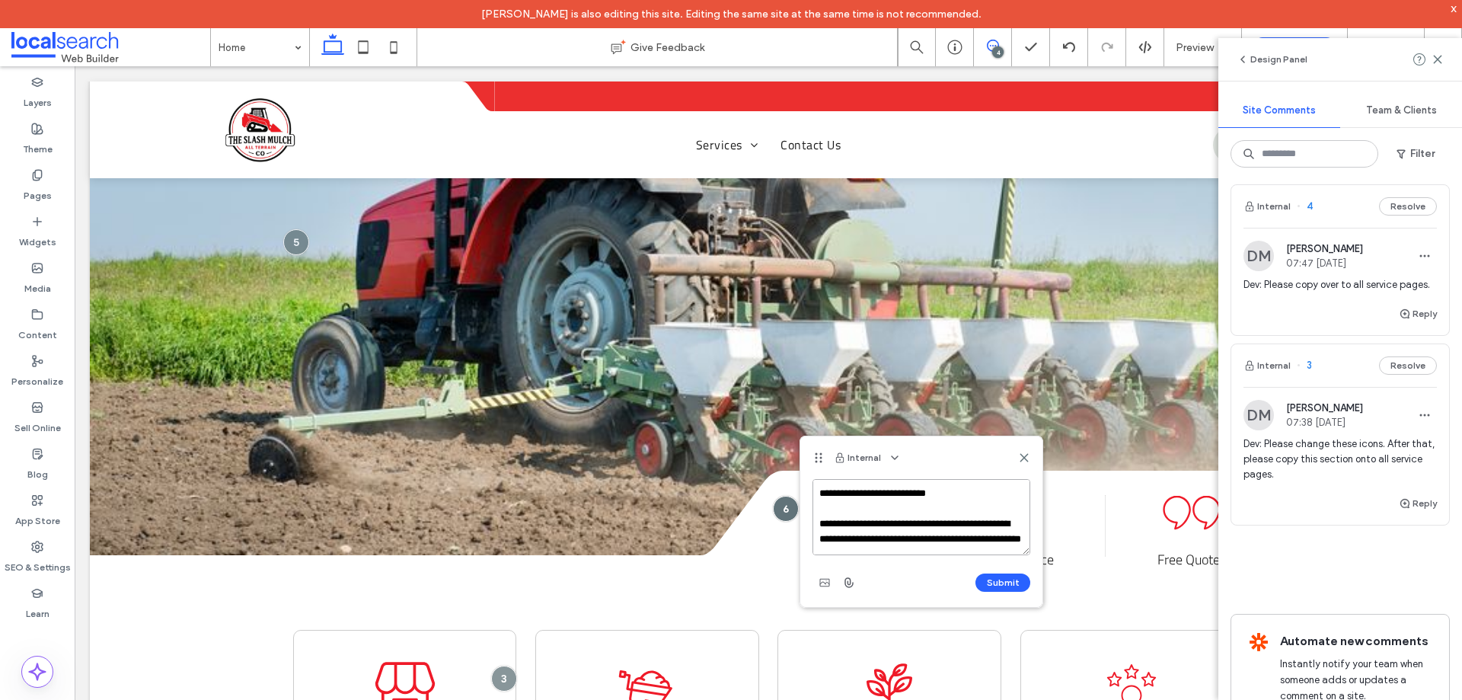
scroll to position [51, 0]
type textarea "**********"
click at [997, 590] on button "Submit" at bounding box center [1002, 582] width 55 height 18
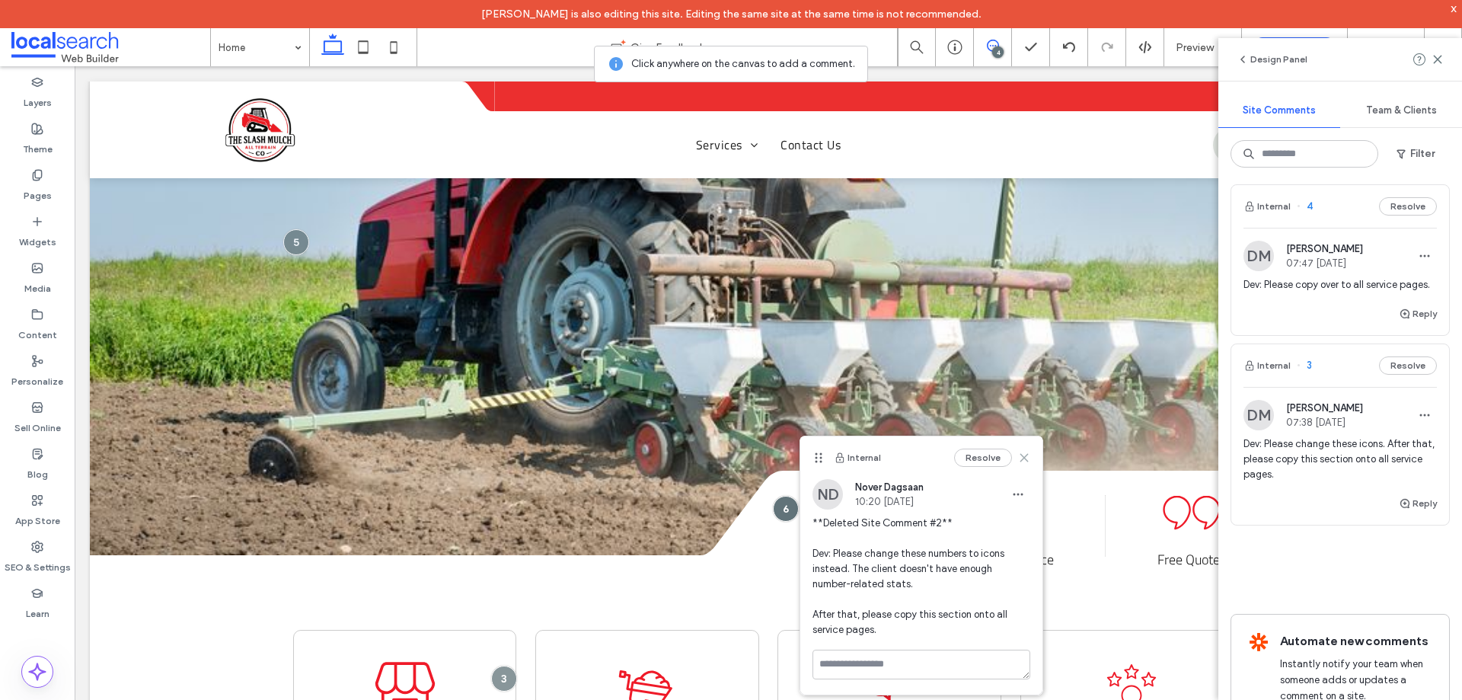
click at [1025, 458] on icon at bounding box center [1024, 457] width 12 height 12
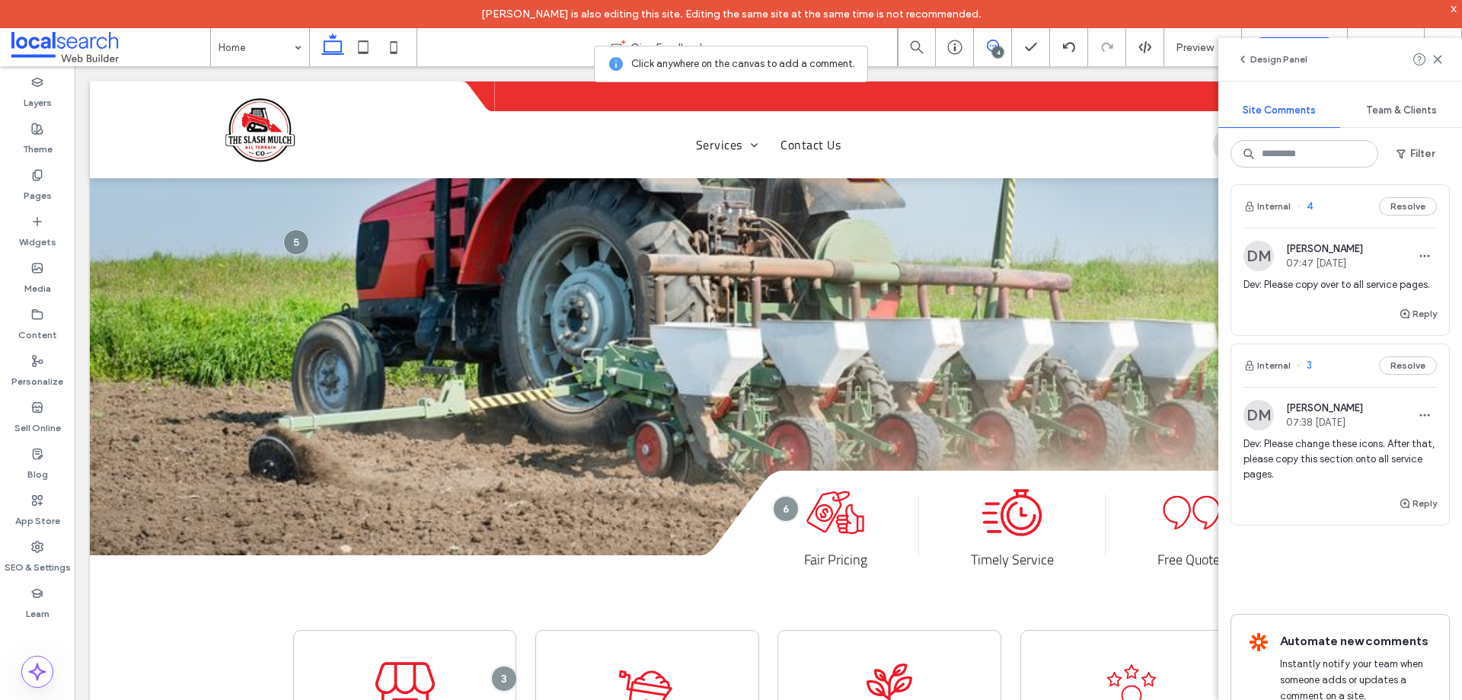
click at [1325, 384] on div "Internal 3 Resolve" at bounding box center [1340, 365] width 218 height 43
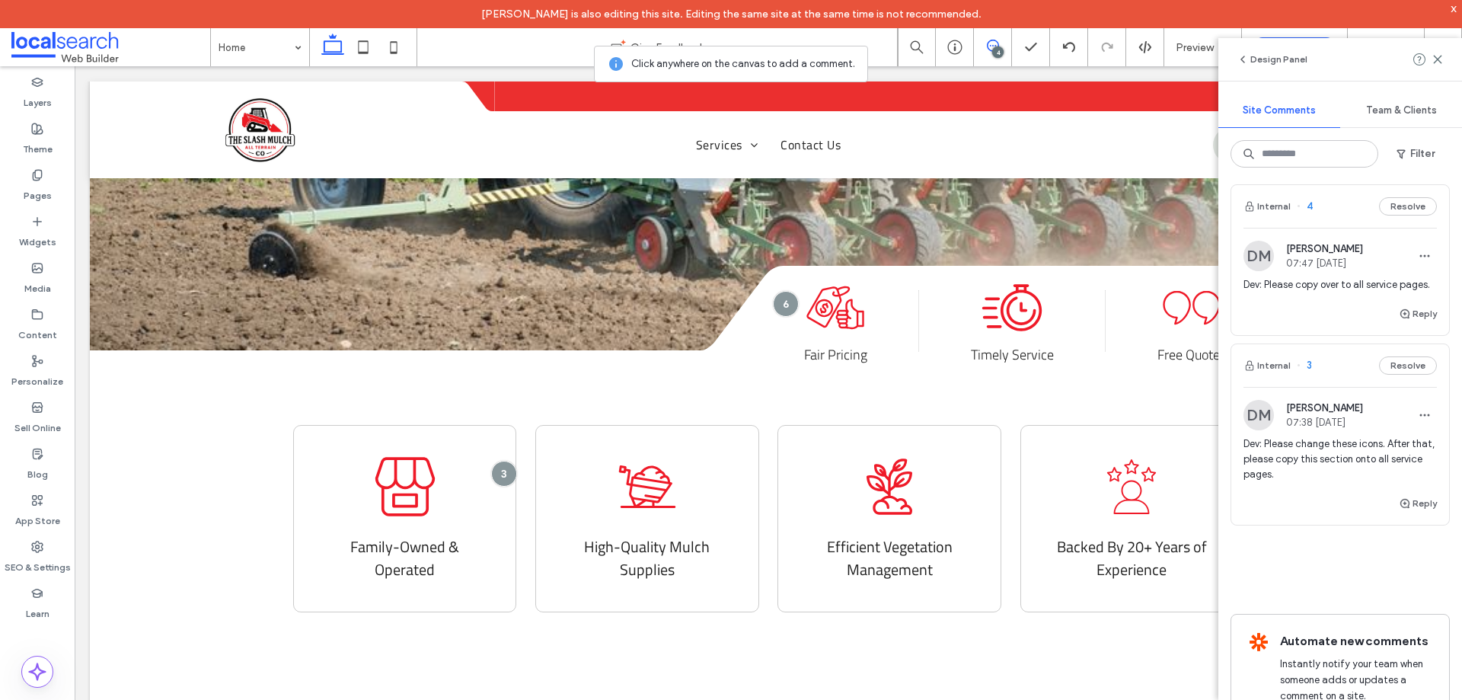
scroll to position [605, 0]
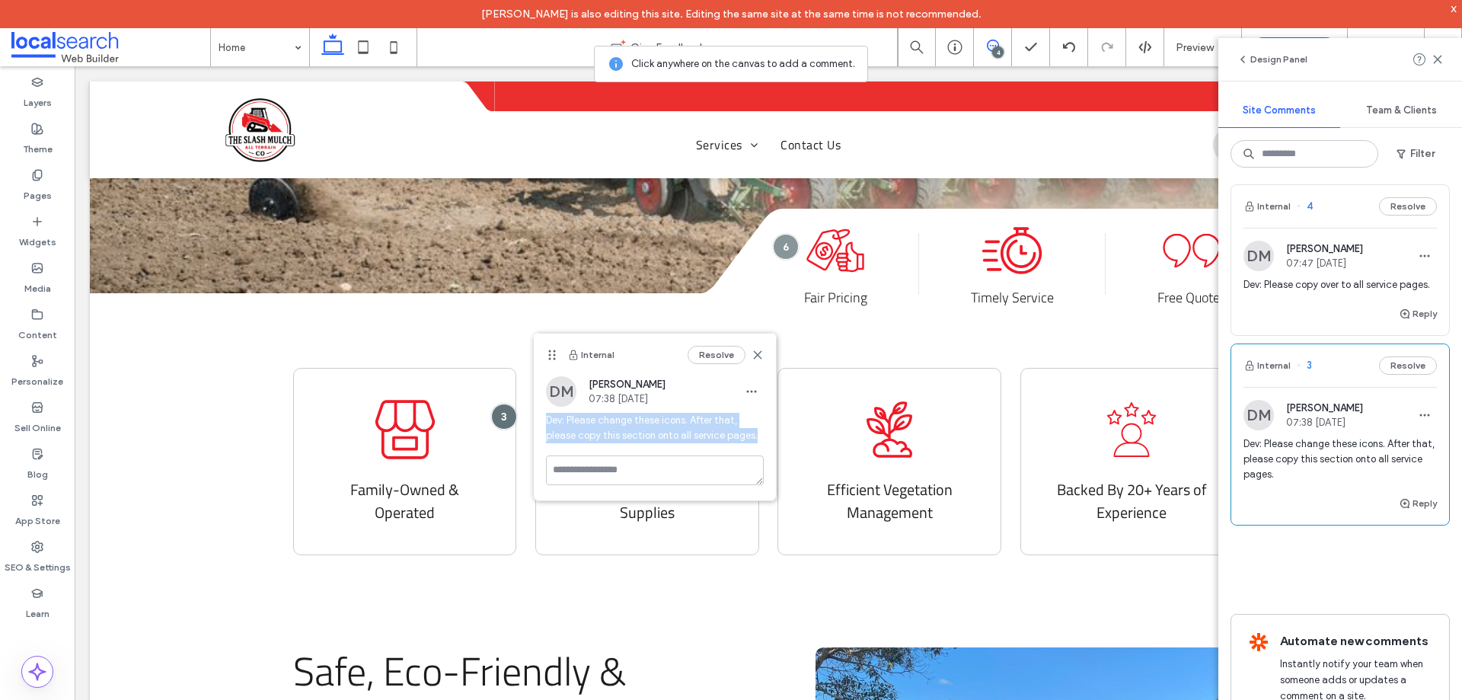
drag, startPoint x: 757, startPoint y: 431, endPoint x: 540, endPoint y: 418, distance: 218.1
click at [540, 418] on div "DM David Miso 07:38 Oct 15 2025 Dev: Please change these icons. After that, ple…" at bounding box center [655, 415] width 242 height 79
copy span "Dev: Please change these icons. After that, please copy this section onto all s…"
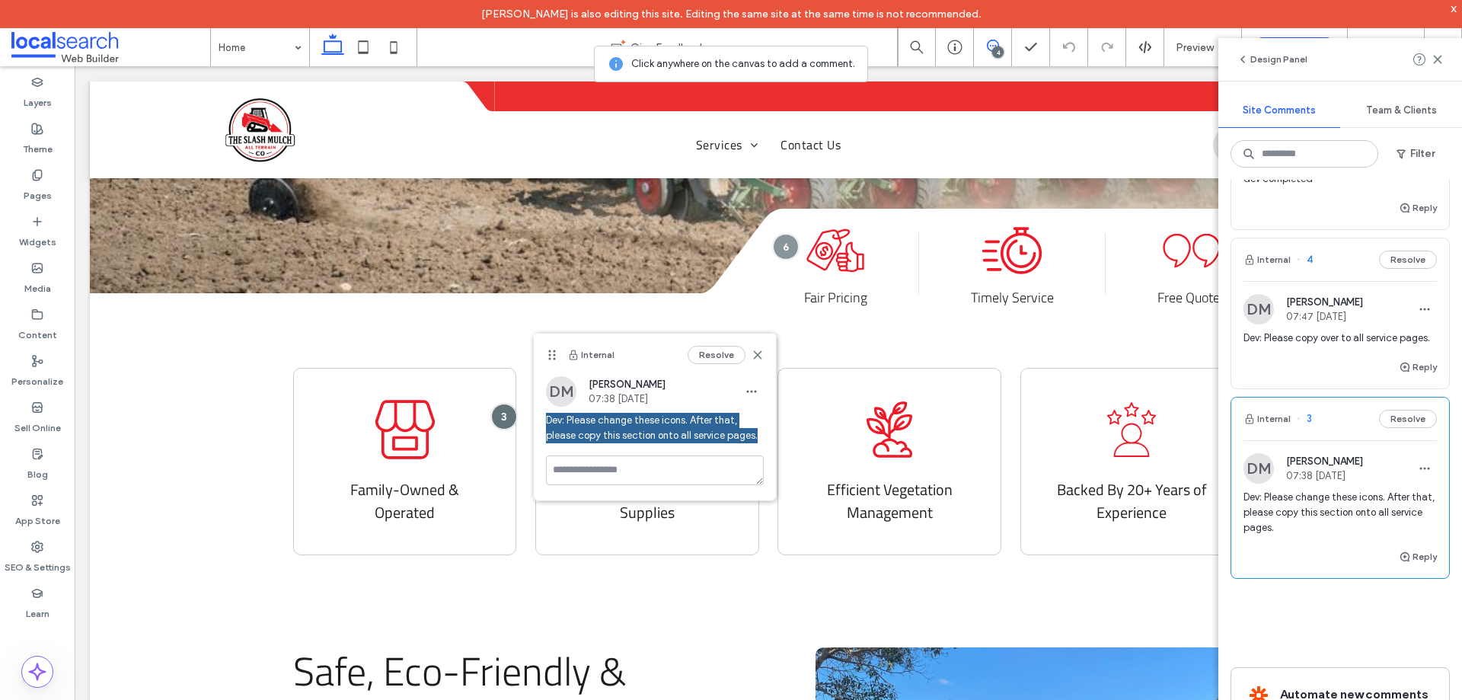
scroll to position [494, 0]
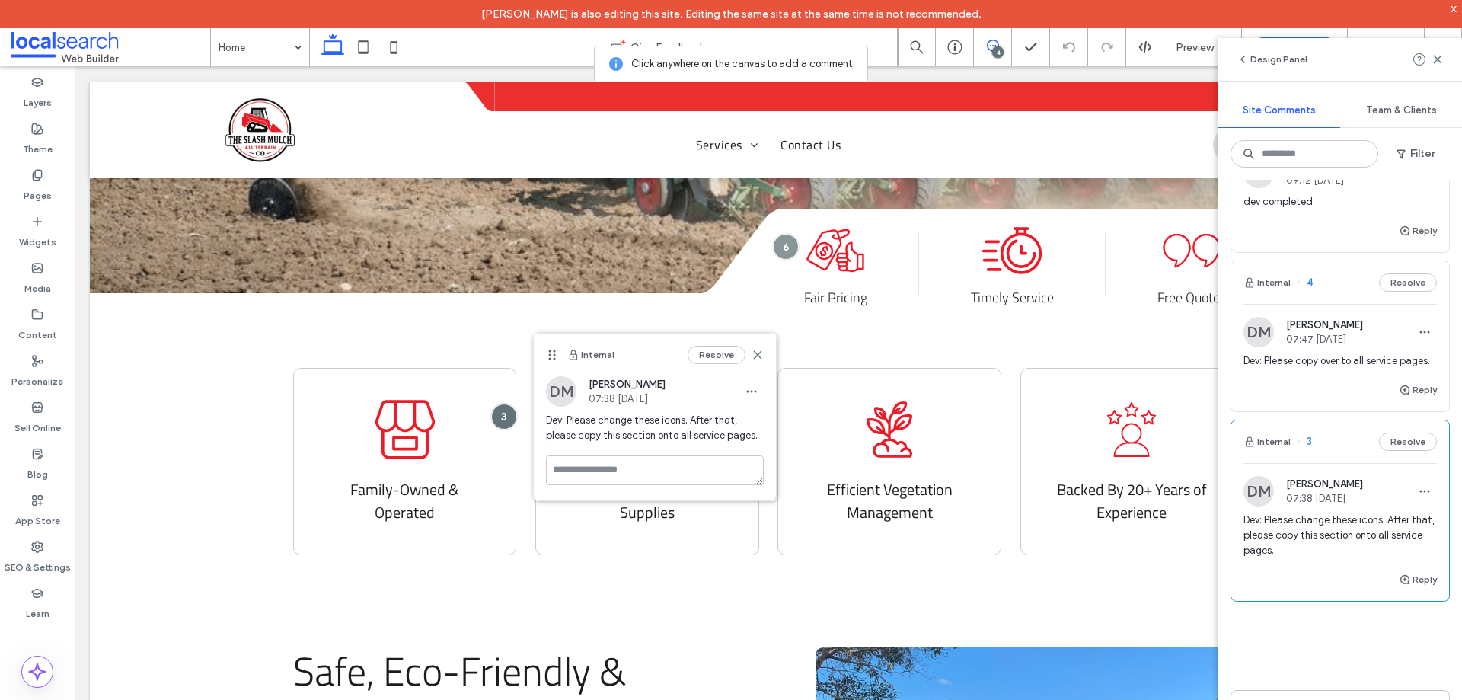
click at [1312, 293] on div "Internal 4 Resolve" at bounding box center [1340, 282] width 218 height 43
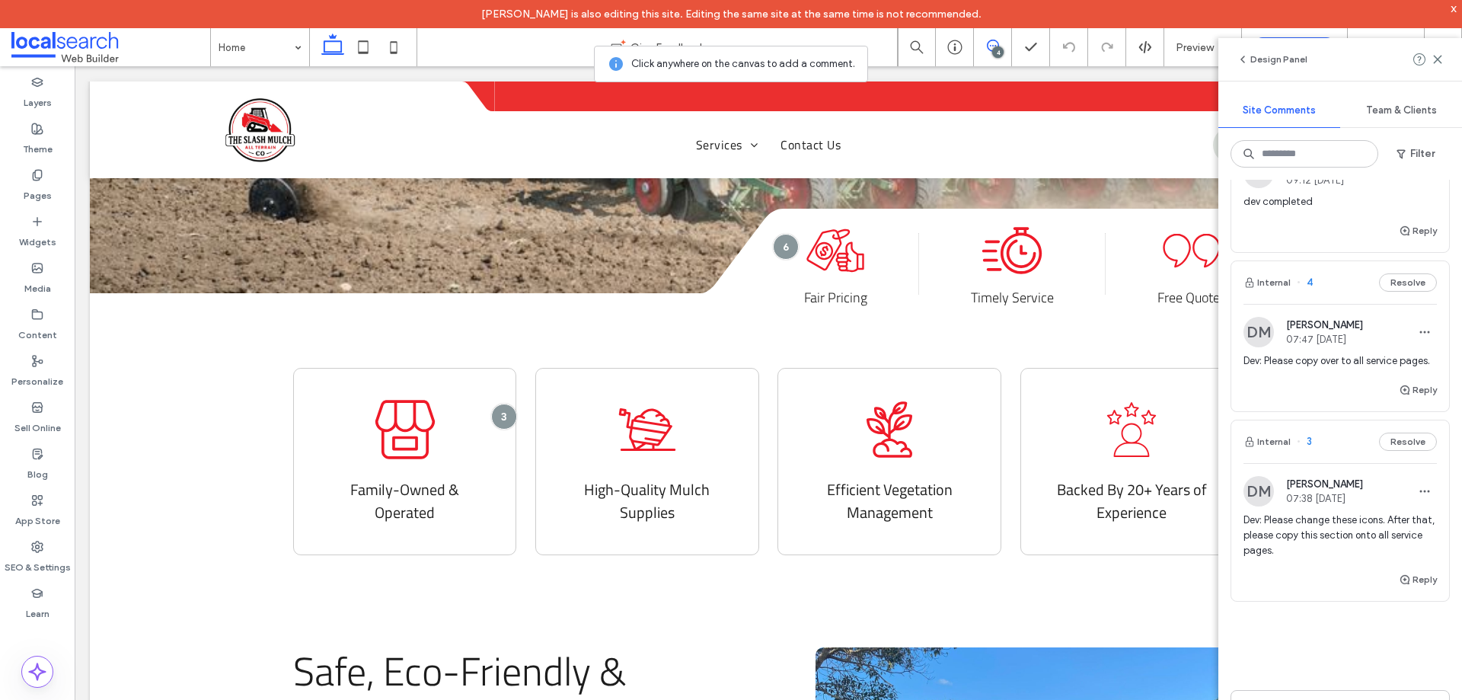
scroll to position [0, 0]
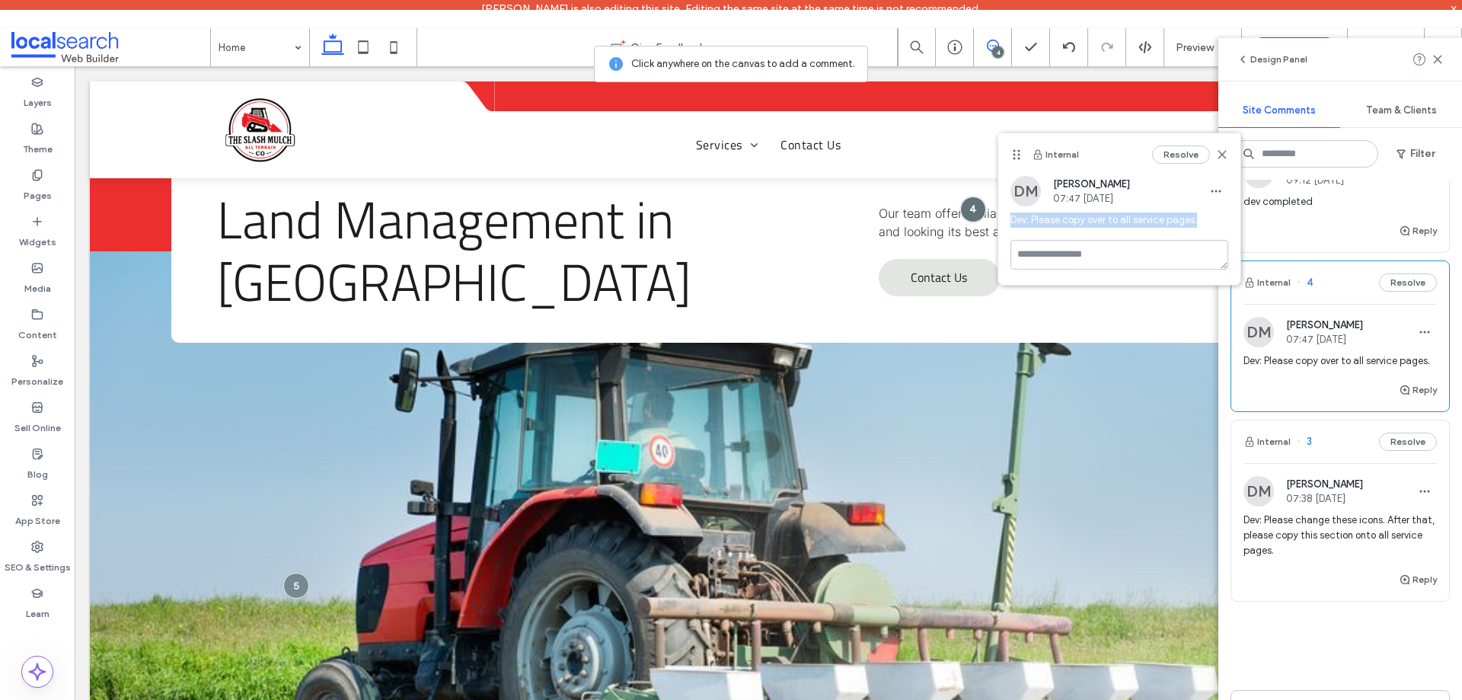
drag, startPoint x: 1281, startPoint y: 292, endPoint x: 962, endPoint y: 225, distance: 325.8
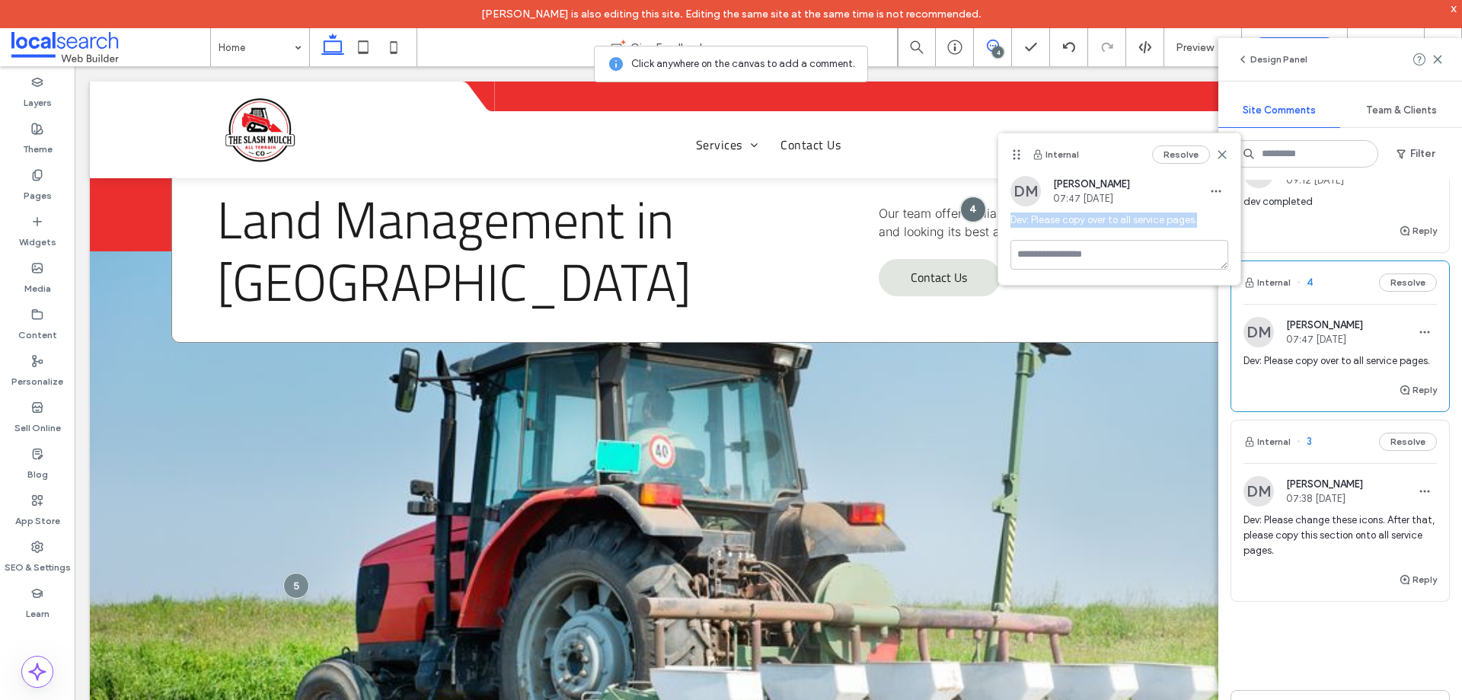
copy span "Dev: Please copy over to all service pages."
click at [1227, 158] on icon at bounding box center [1222, 154] width 12 height 12
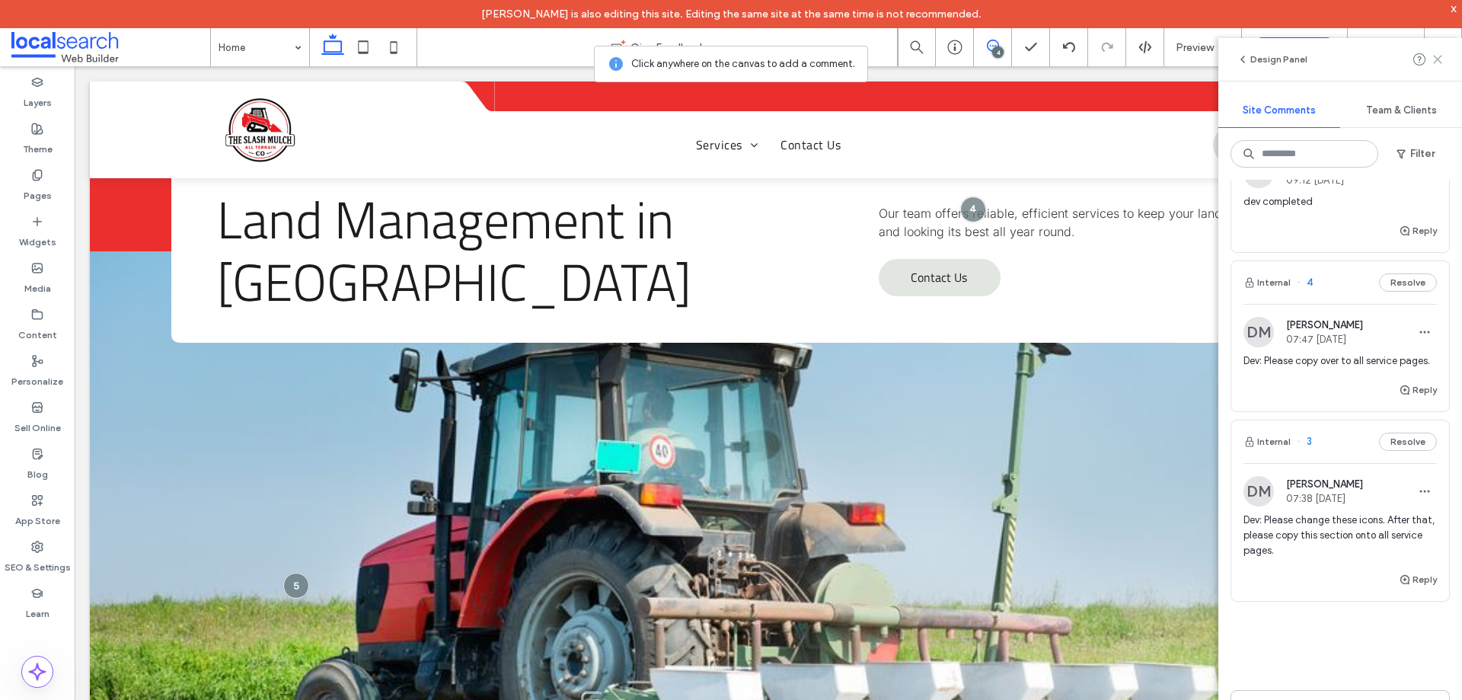
click at [1433, 65] on icon at bounding box center [1437, 59] width 12 height 12
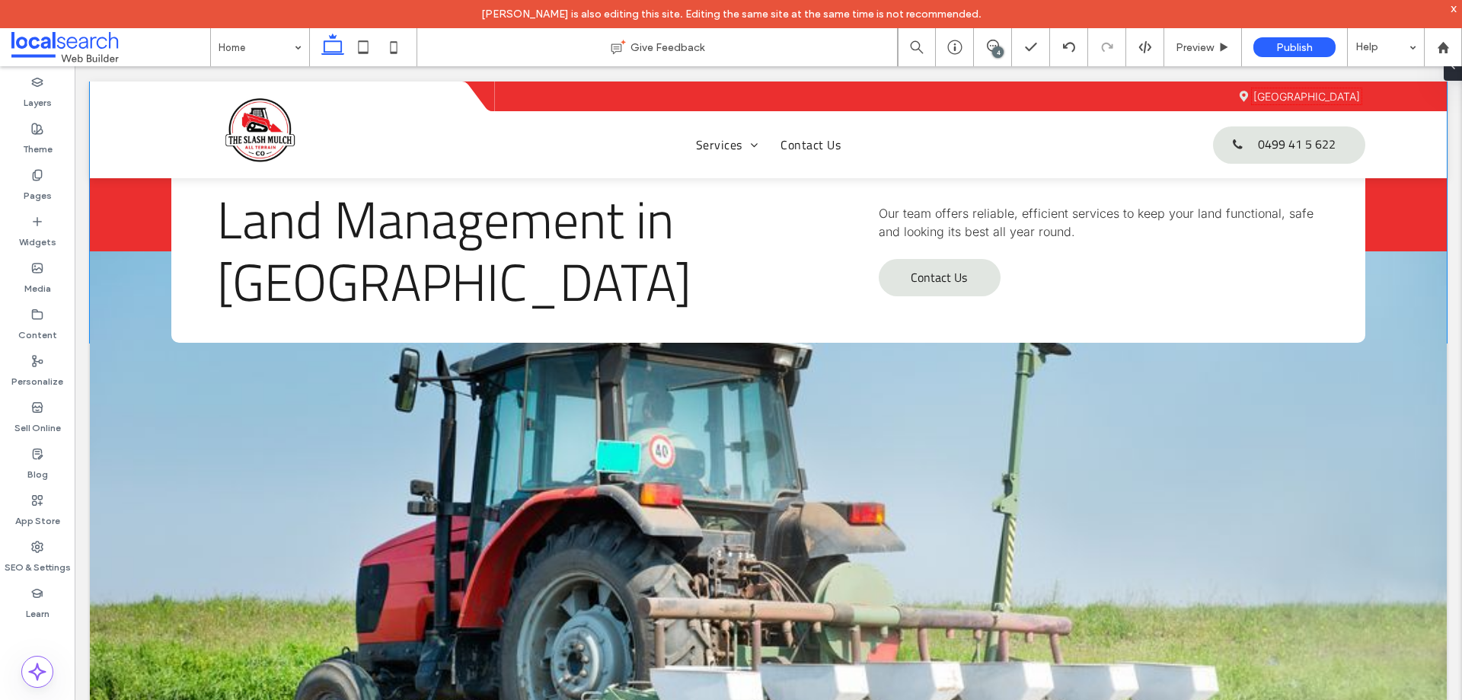
click at [1049, 222] on p "Our team offers reliable, efficient services to keep your land functional, safe…" at bounding box center [1099, 222] width 441 height 37
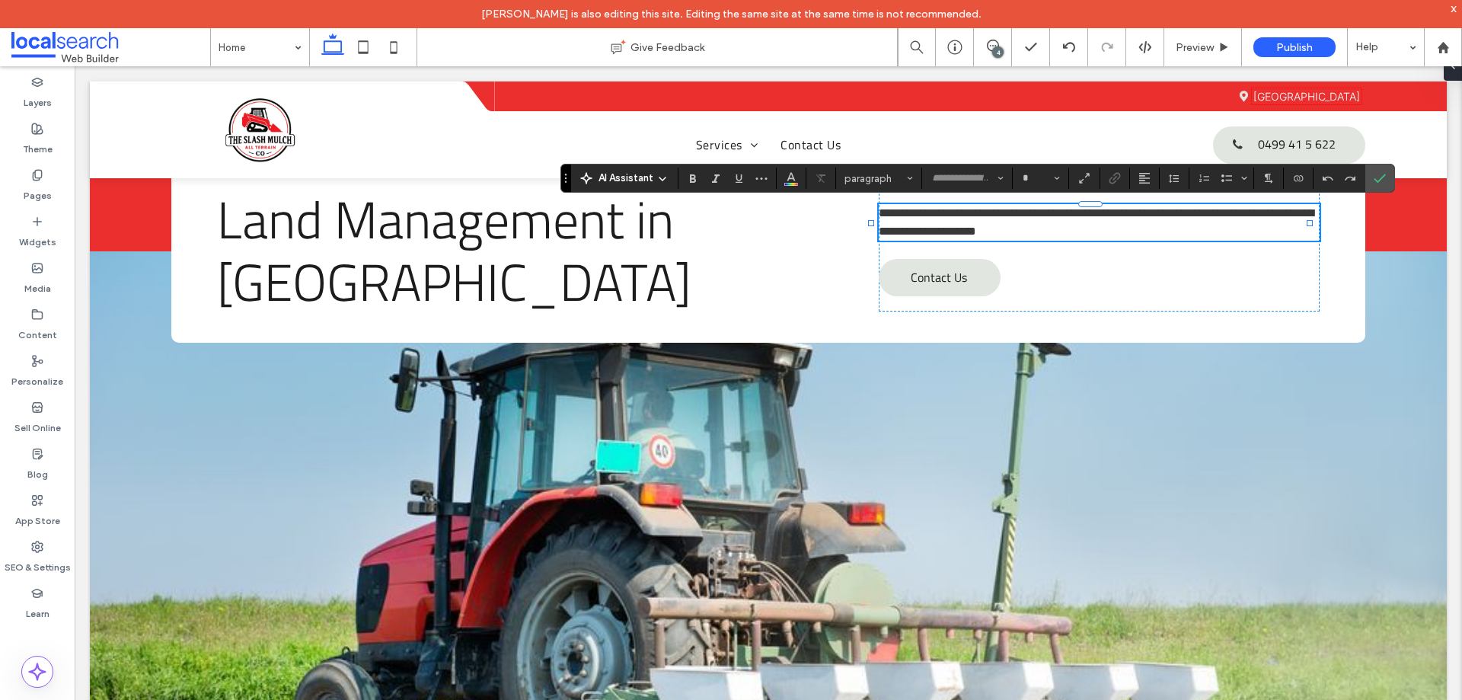
type input "*****"
type input "**"
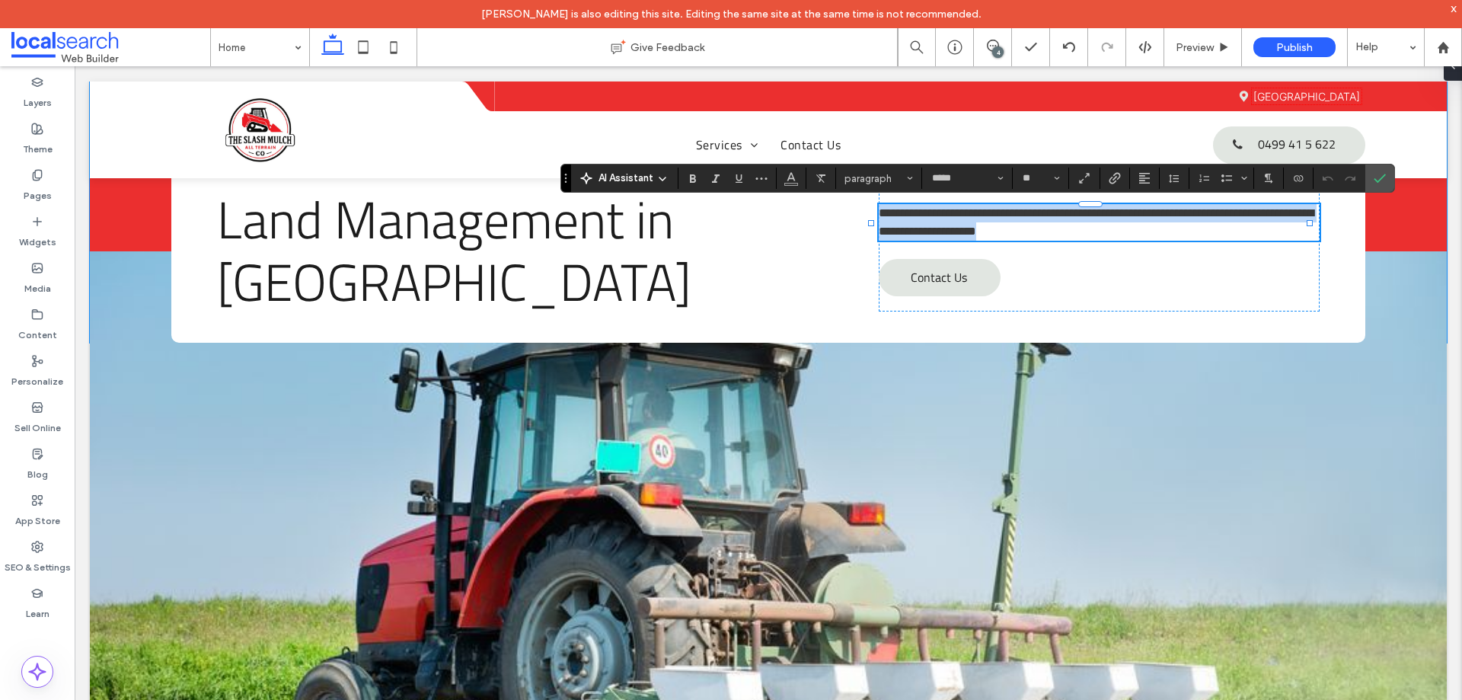
copy span "**********"
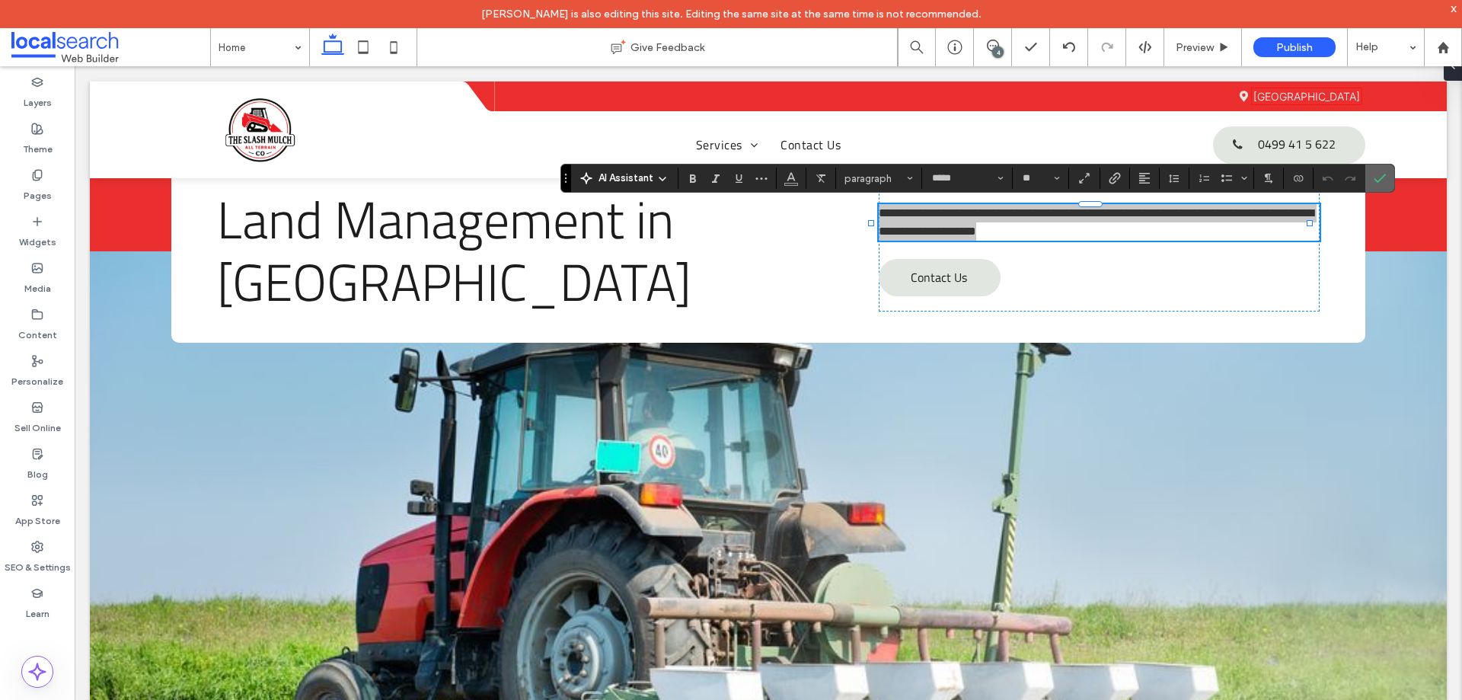
click at [1385, 183] on icon "Confirm" at bounding box center [1379, 178] width 12 height 12
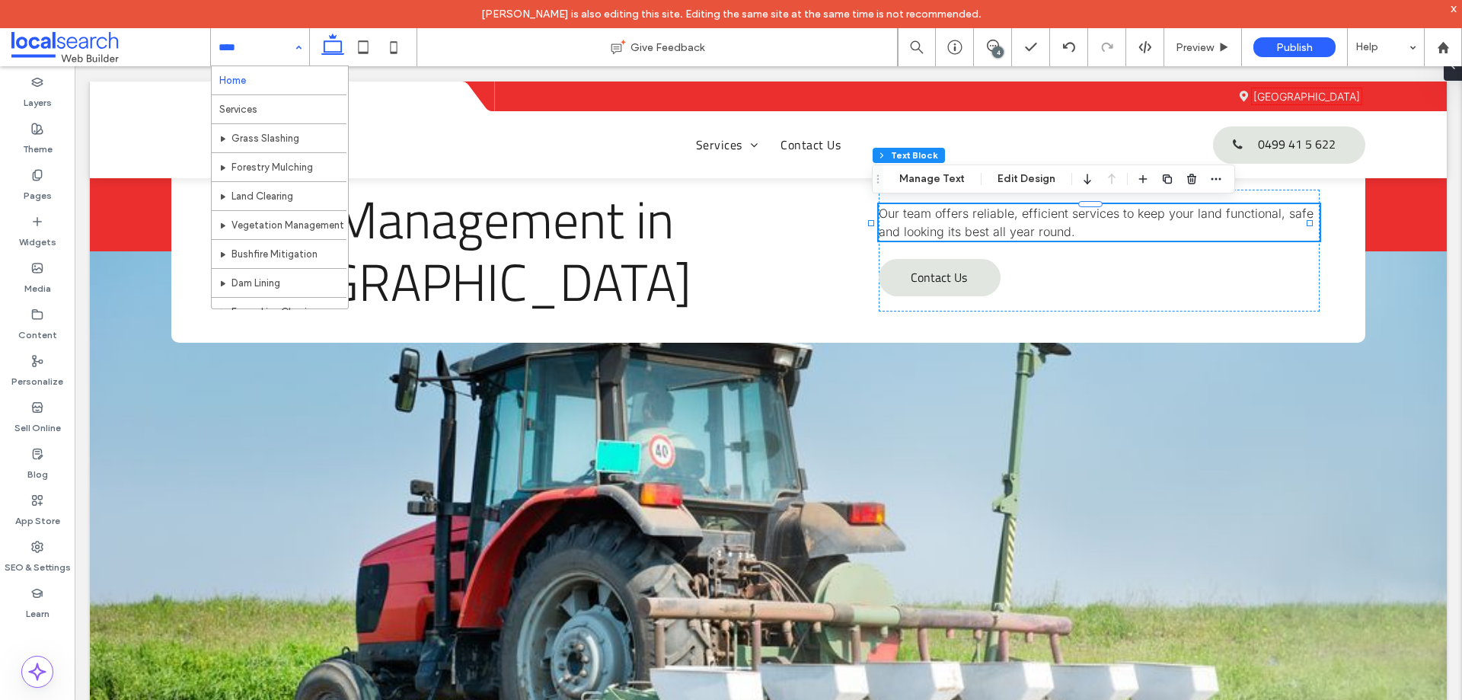
drag, startPoint x: 263, startPoint y: 136, endPoint x: 292, endPoint y: 148, distance: 31.4
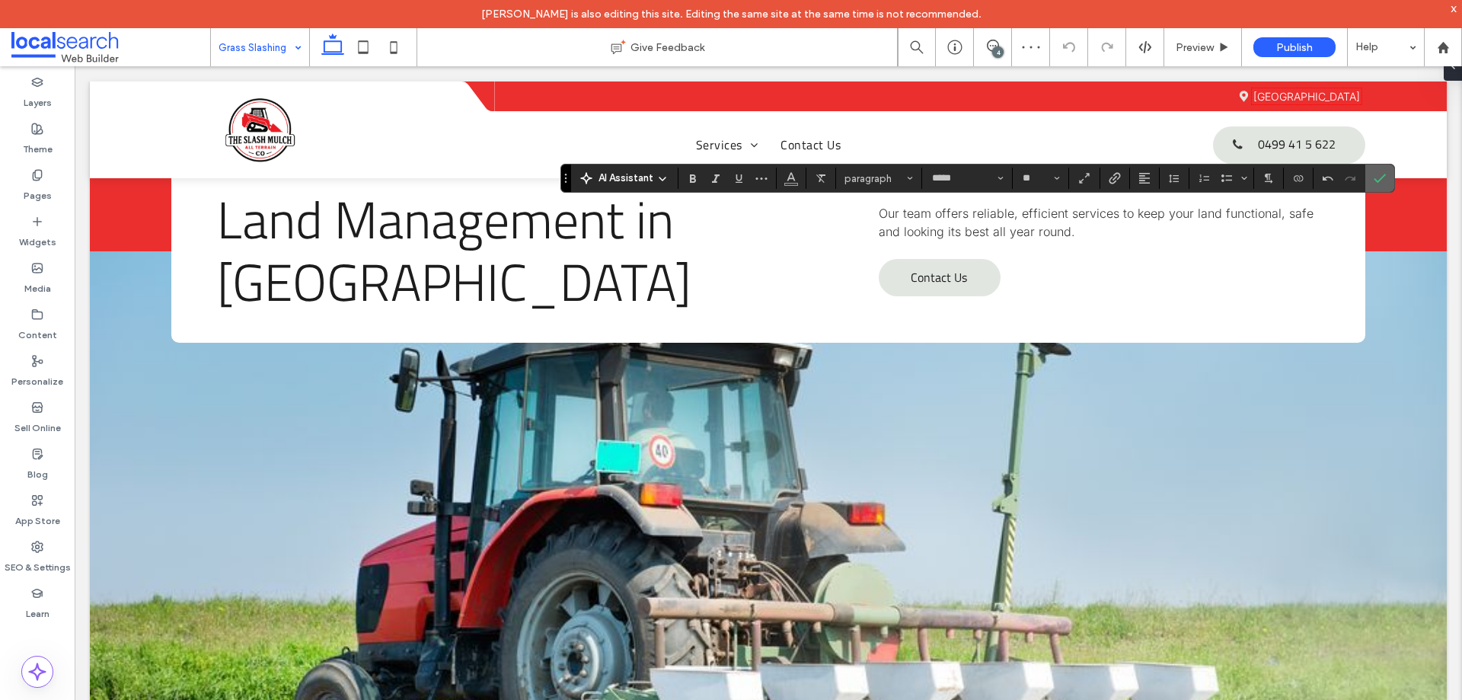
click at [1374, 174] on icon "Confirm" at bounding box center [1379, 178] width 12 height 12
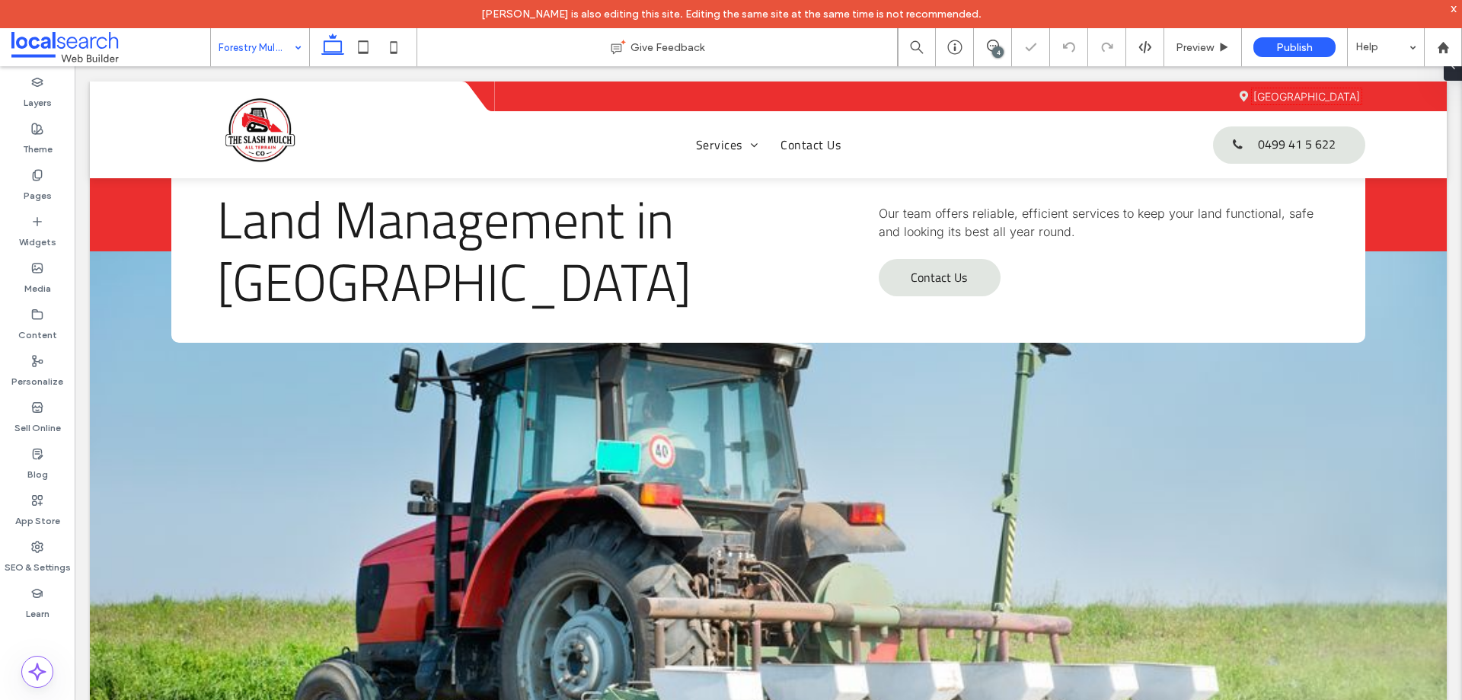
type input "*****"
type input "**"
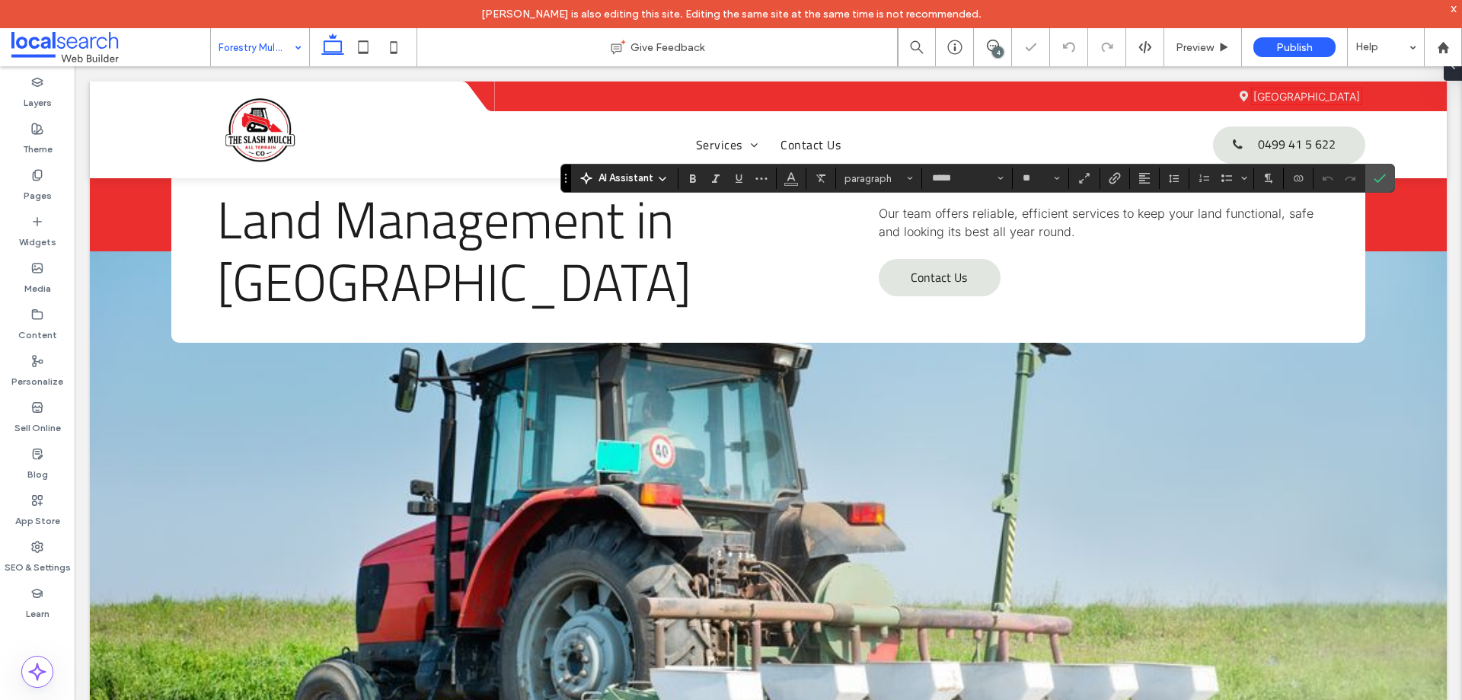
type input "*"
click at [1381, 176] on icon "Confirm" at bounding box center [1379, 178] width 12 height 12
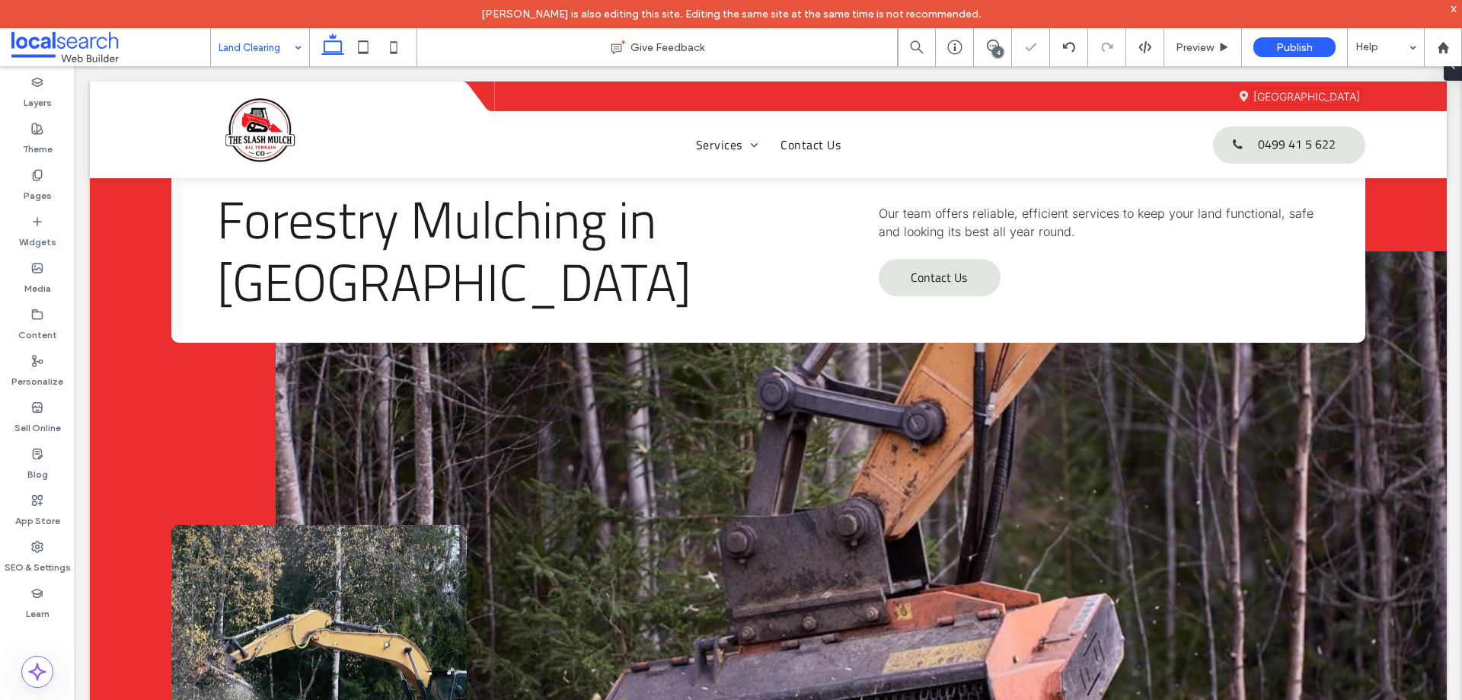
type input "*****"
type input "**"
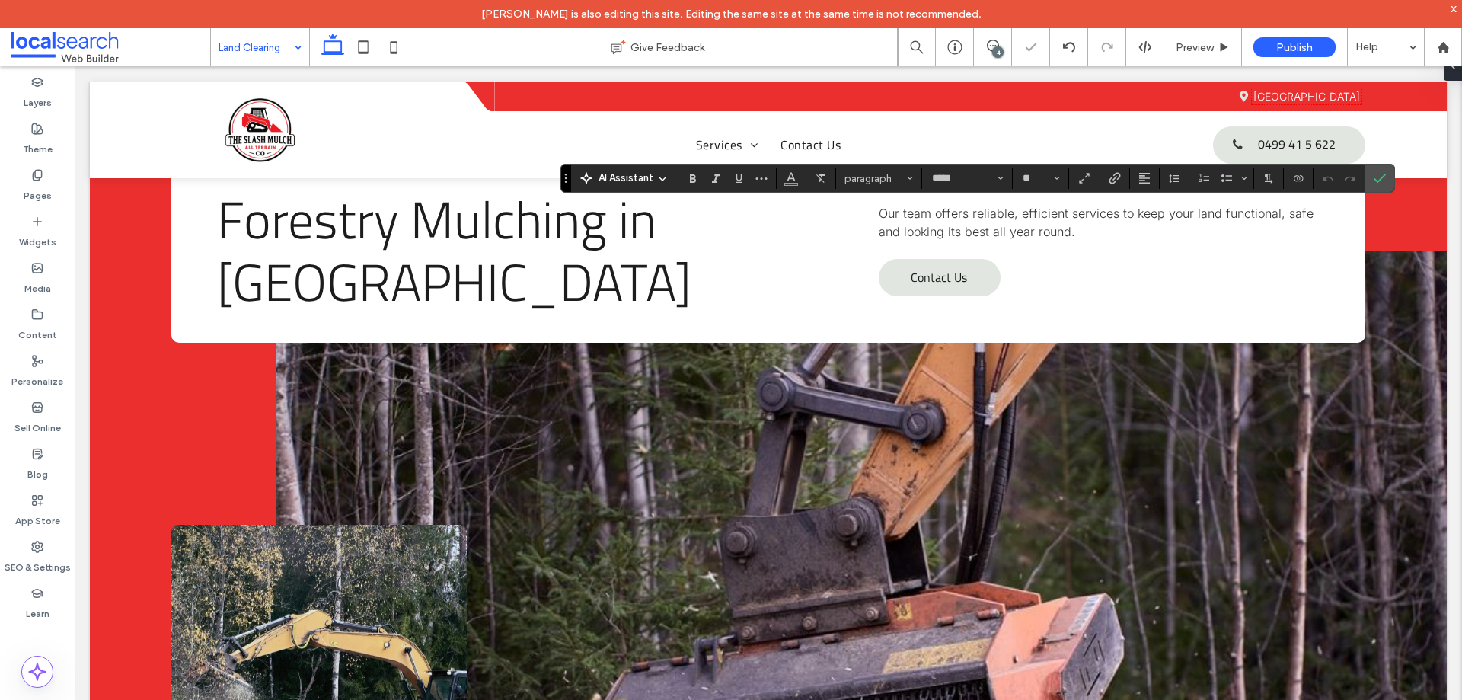
type input "*"
click at [1376, 183] on icon "Confirm" at bounding box center [1379, 178] width 12 height 12
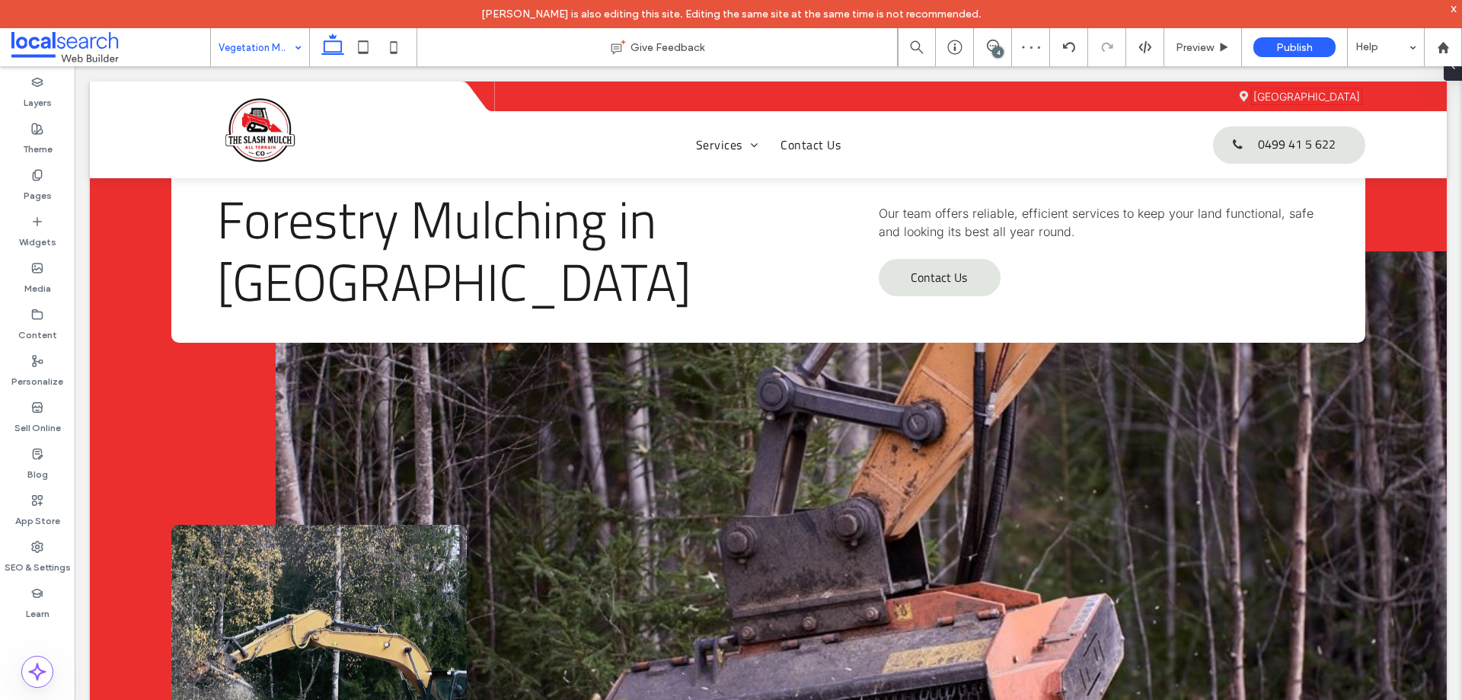
type input "*****"
type input "**"
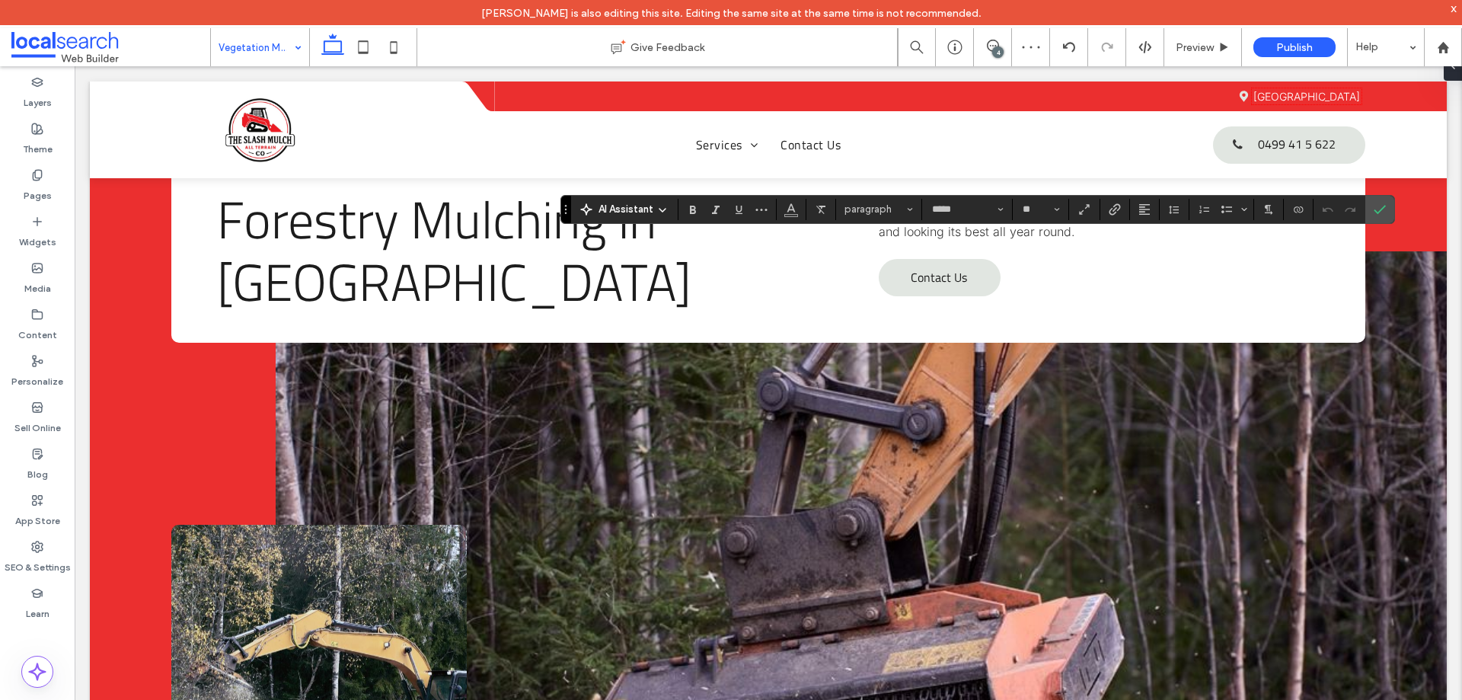
type input "*"
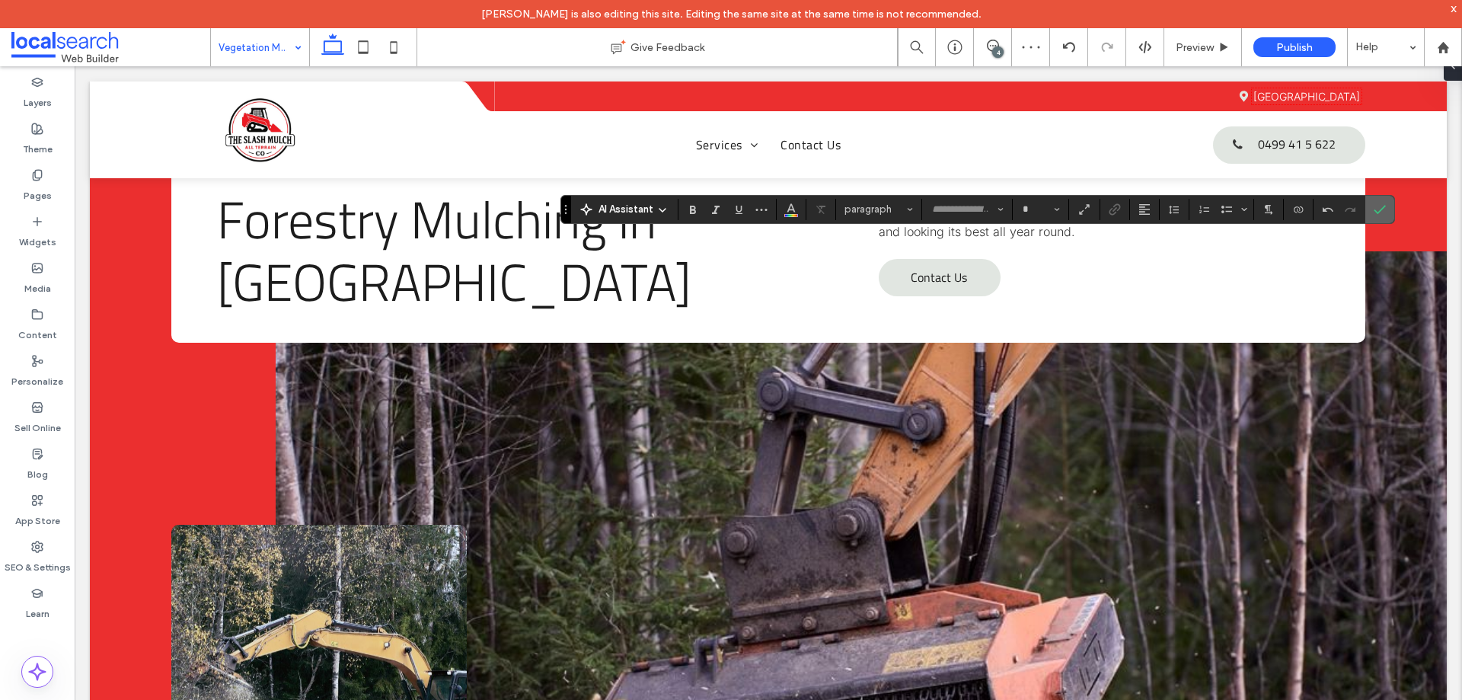
click at [1386, 213] on label "Confirm" at bounding box center [1379, 209] width 23 height 27
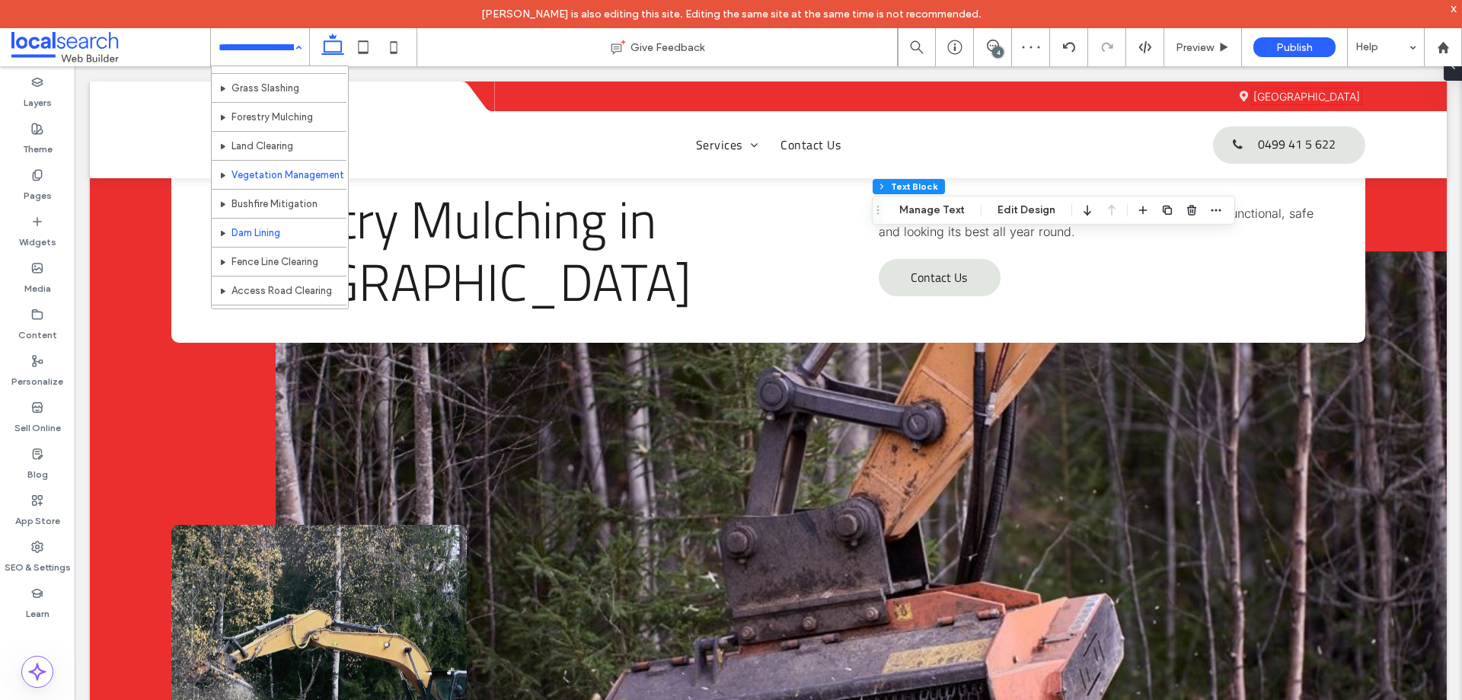
scroll to position [74, 0]
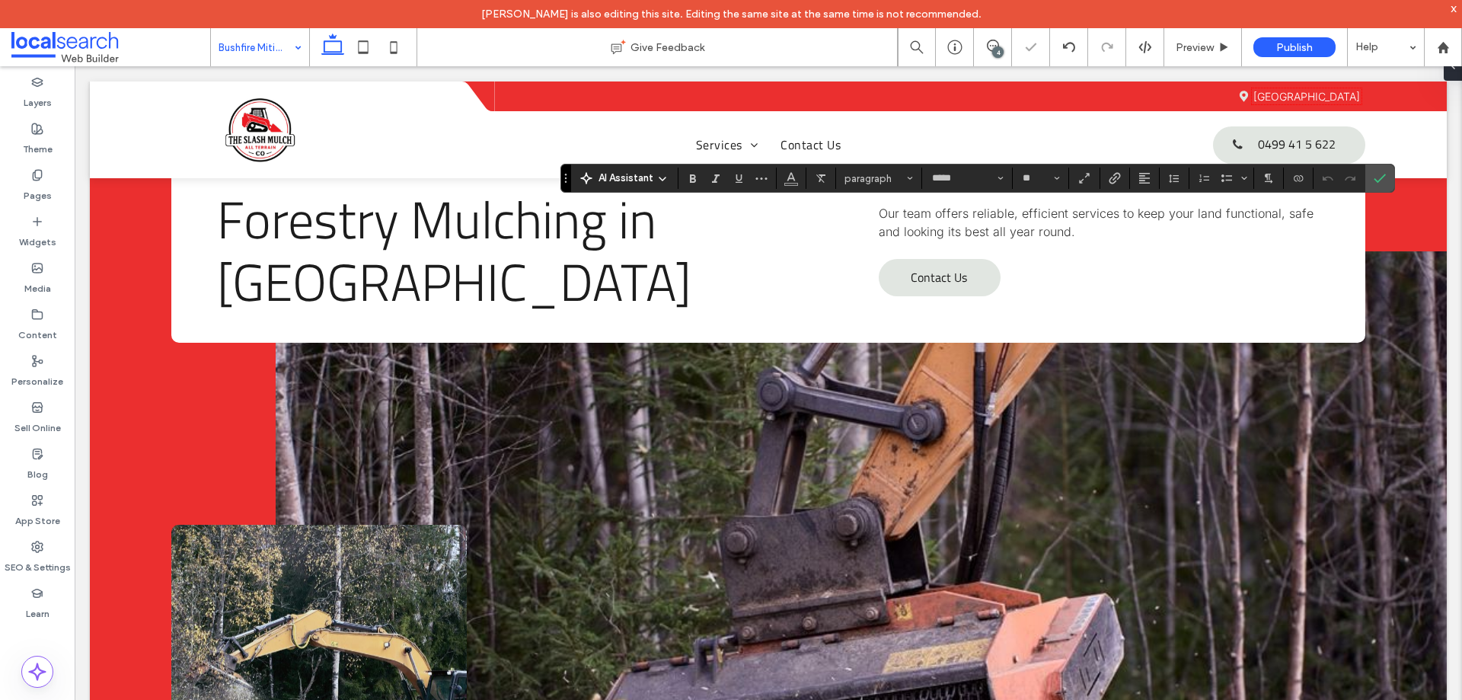
type input "*****"
type input "**"
click at [1376, 183] on icon "Confirm" at bounding box center [1379, 178] width 12 height 12
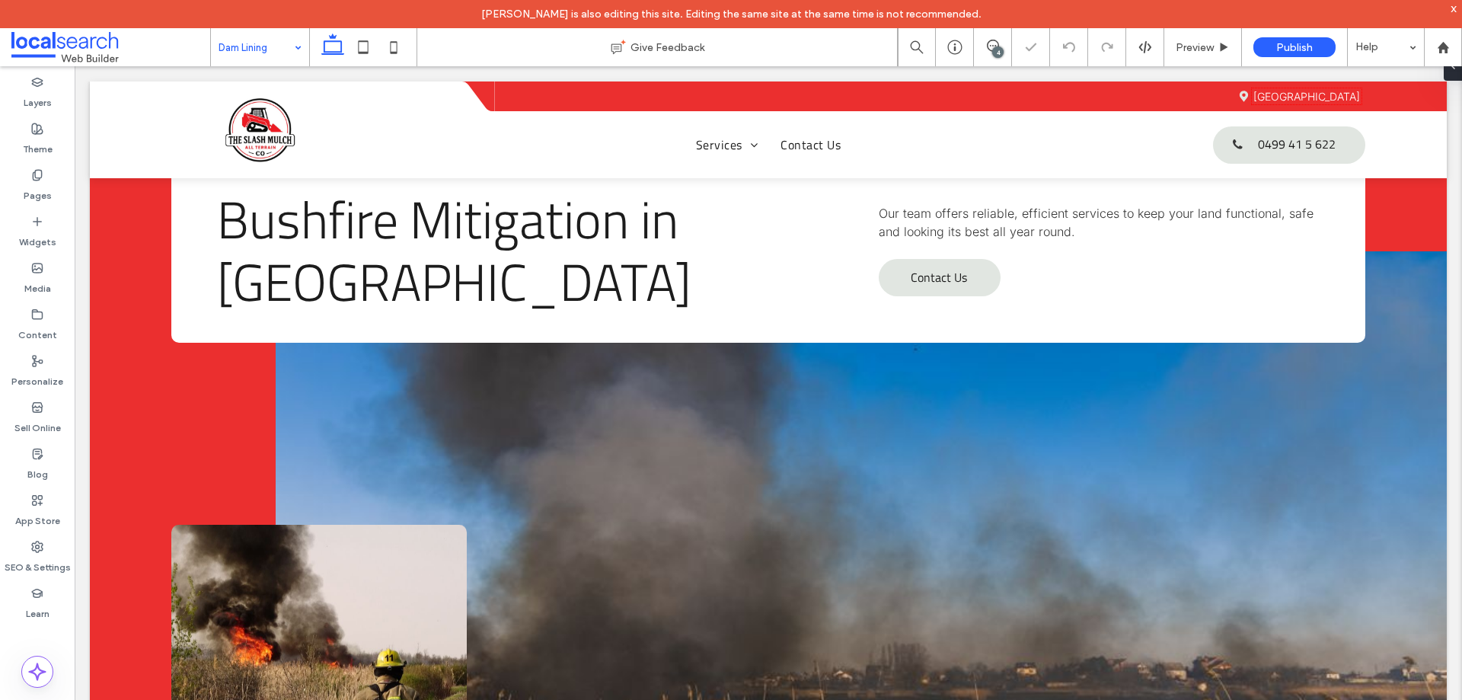
type input "*****"
type input "**"
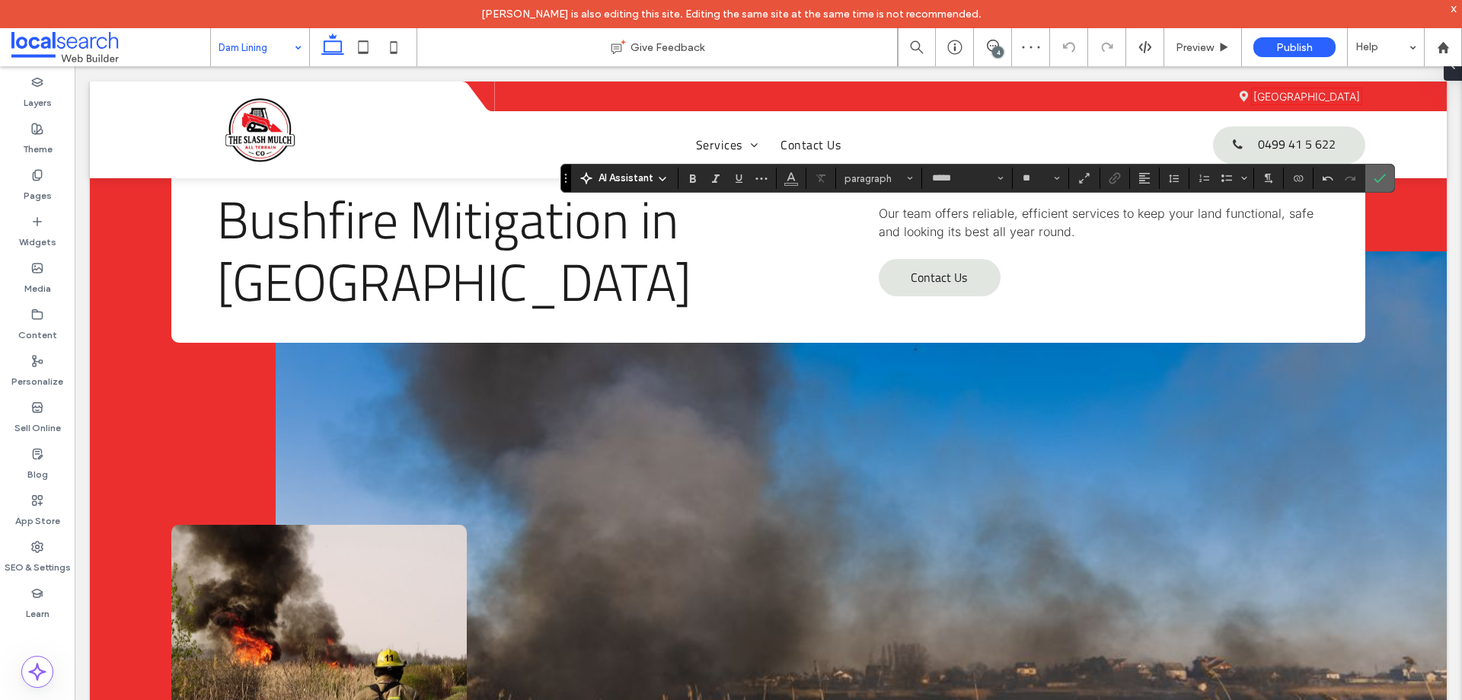
click at [1368, 184] on label "Confirm" at bounding box center [1379, 177] width 23 height 27
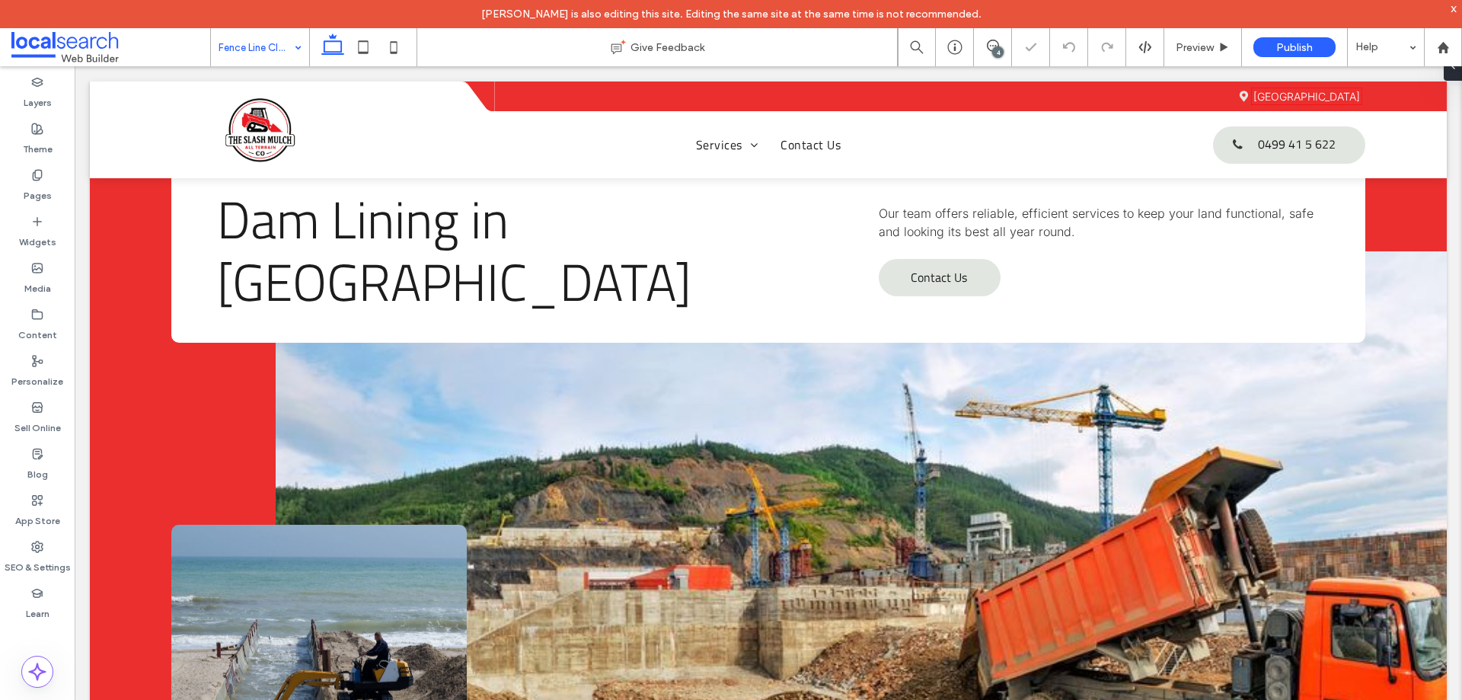
type input "*****"
type input "**"
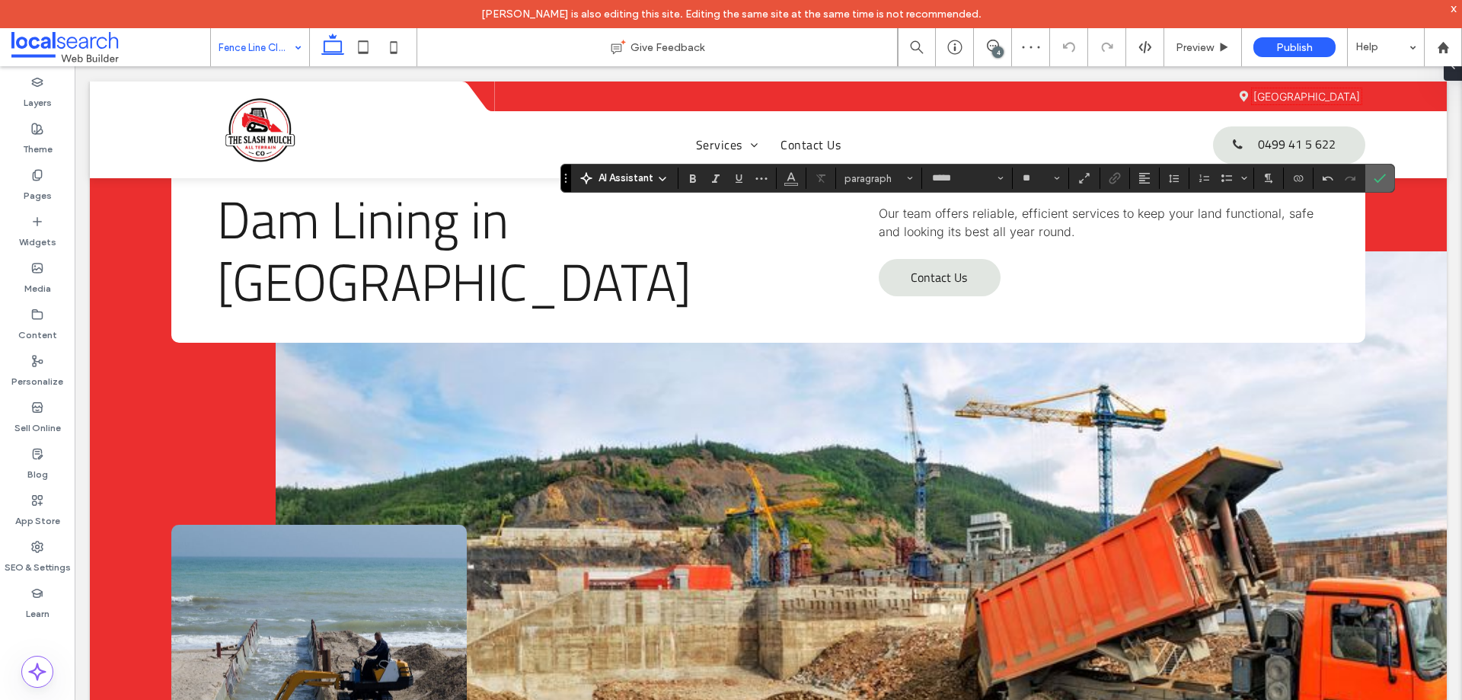
click at [1376, 183] on icon "Confirm" at bounding box center [1379, 178] width 12 height 12
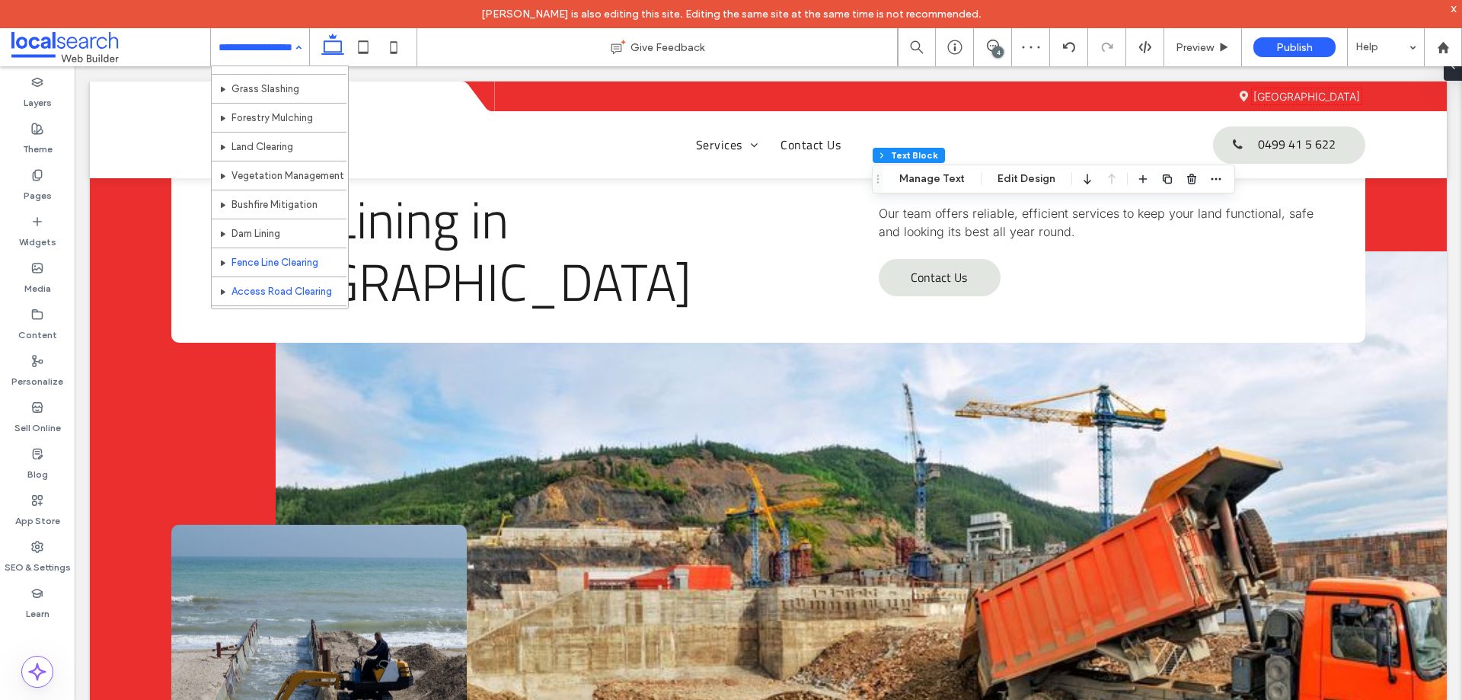
scroll to position [74, 0]
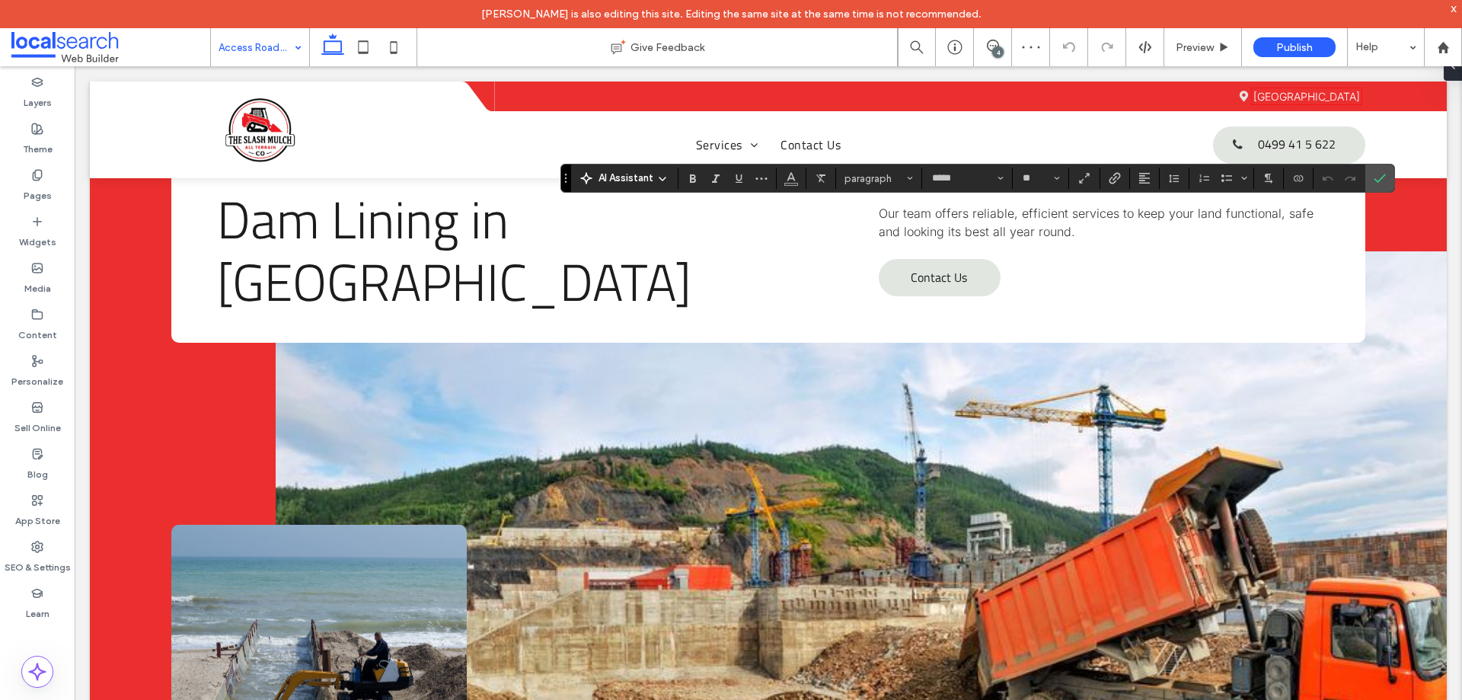
type input "*"
click at [1373, 183] on icon "Confirm" at bounding box center [1379, 178] width 12 height 12
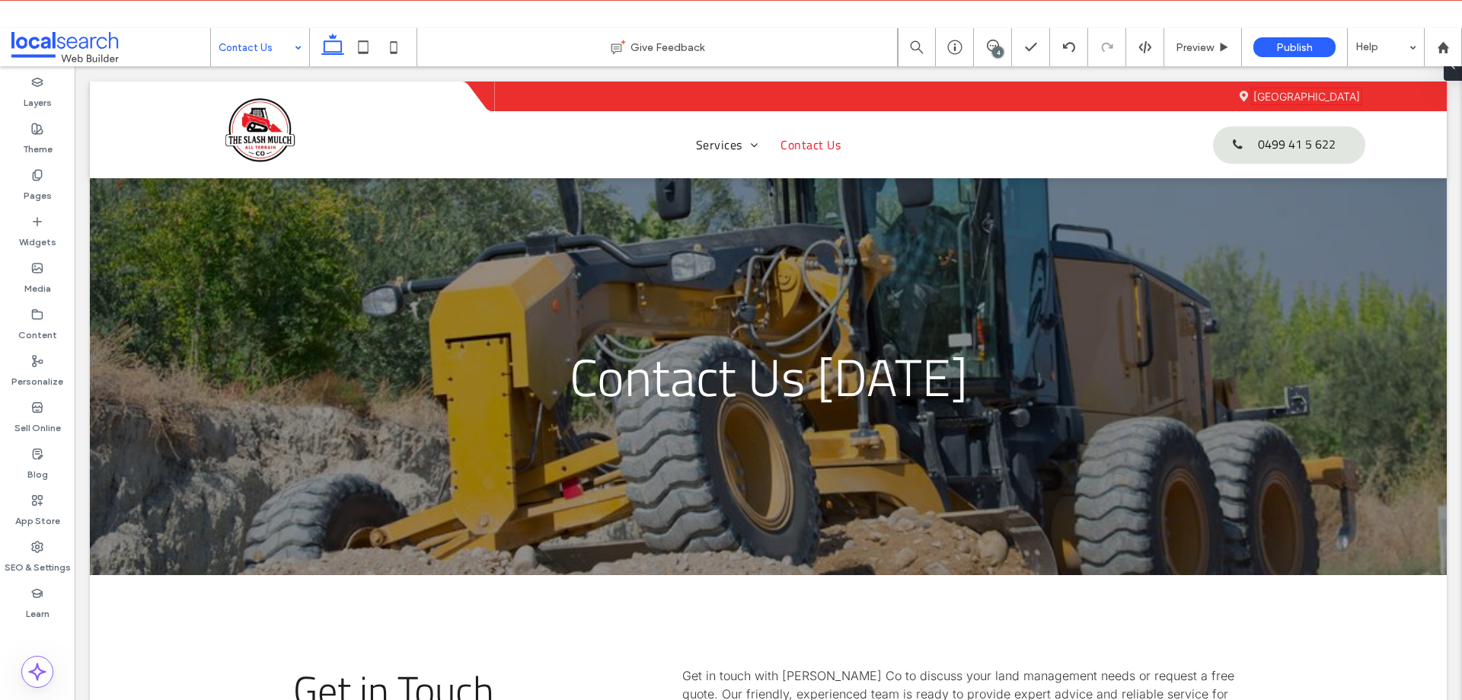
click at [285, 50] on input at bounding box center [255, 47] width 75 height 38
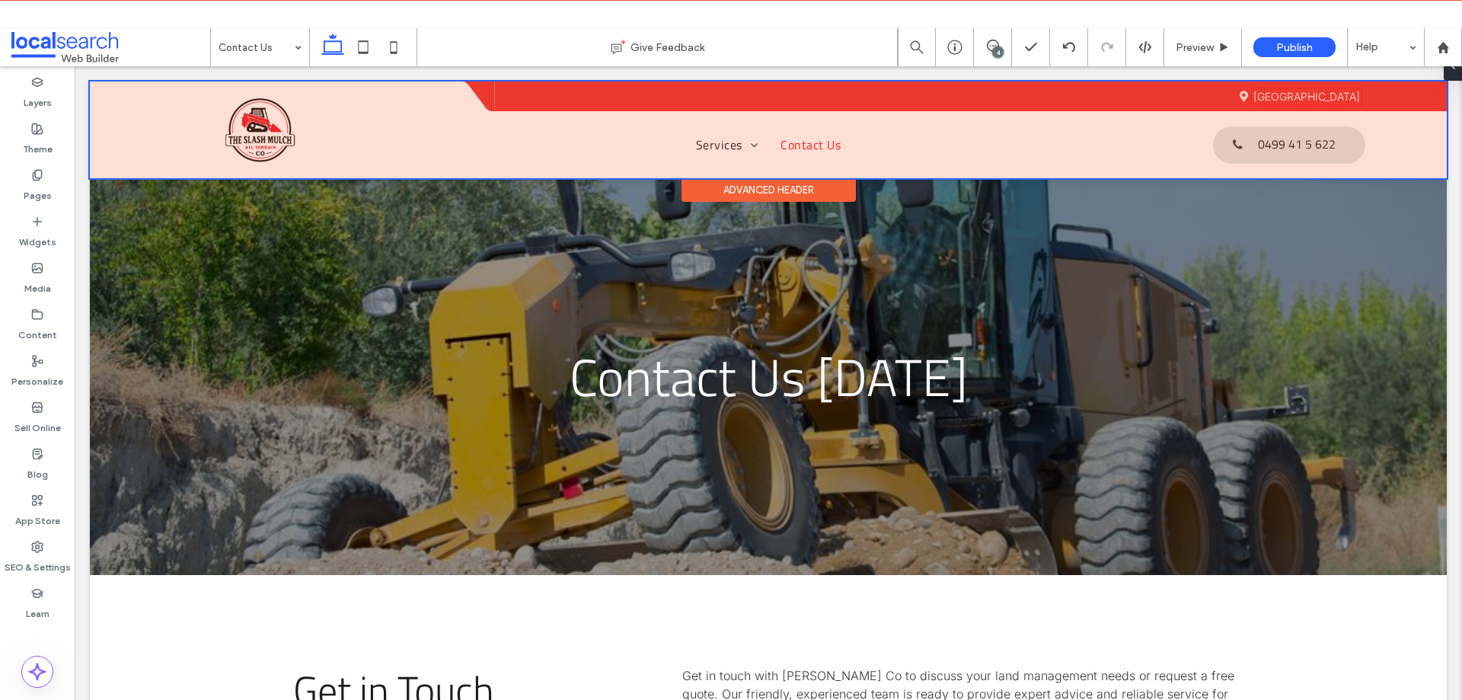
click at [1268, 142] on div at bounding box center [768, 129] width 1357 height 97
click at [1268, 142] on span "0499 41 5 622" at bounding box center [1297, 143] width 78 height 33
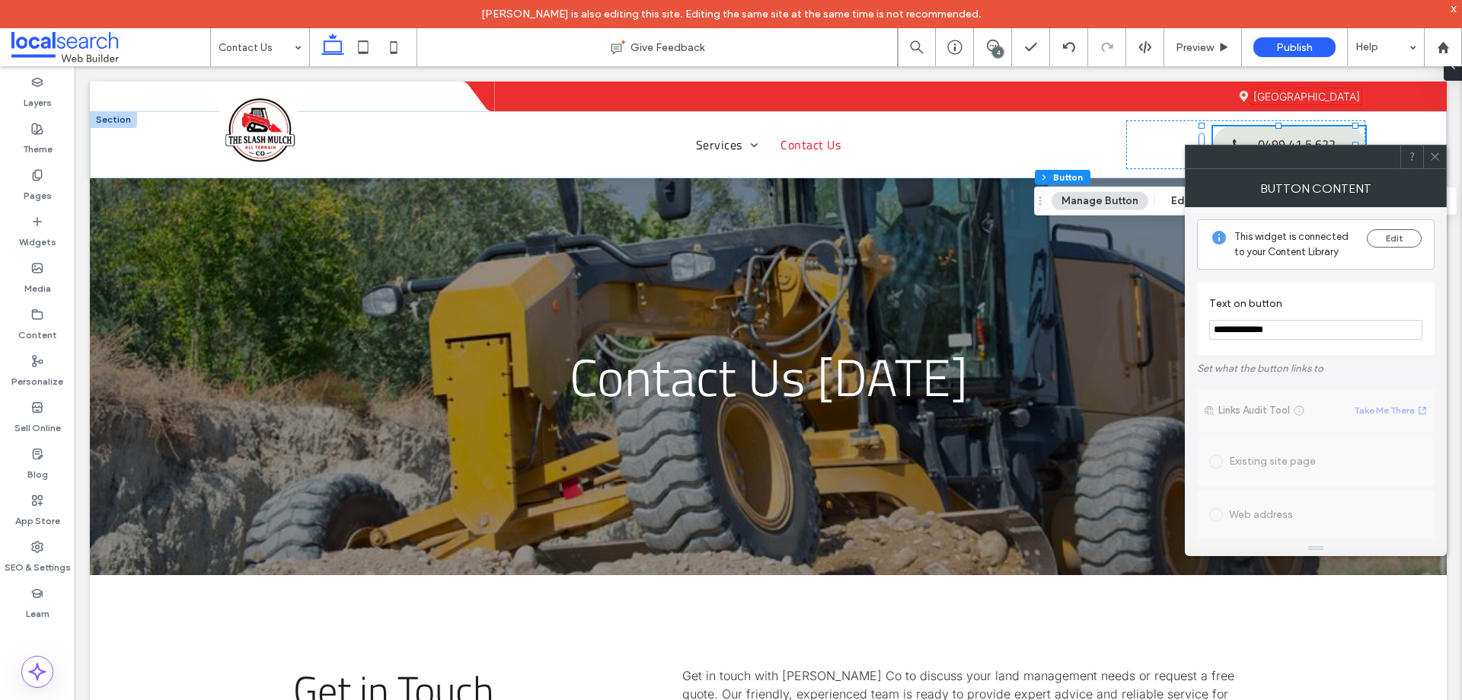
click at [1253, 332] on input "**********" at bounding box center [1315, 330] width 213 height 20
click at [1312, 327] on input "**********" at bounding box center [1315, 330] width 213 height 20
type input "**********"
drag, startPoint x: 1366, startPoint y: 349, endPoint x: 1404, endPoint y: 330, distance: 42.6
click at [1369, 349] on div "**********" at bounding box center [1316, 318] width 238 height 73
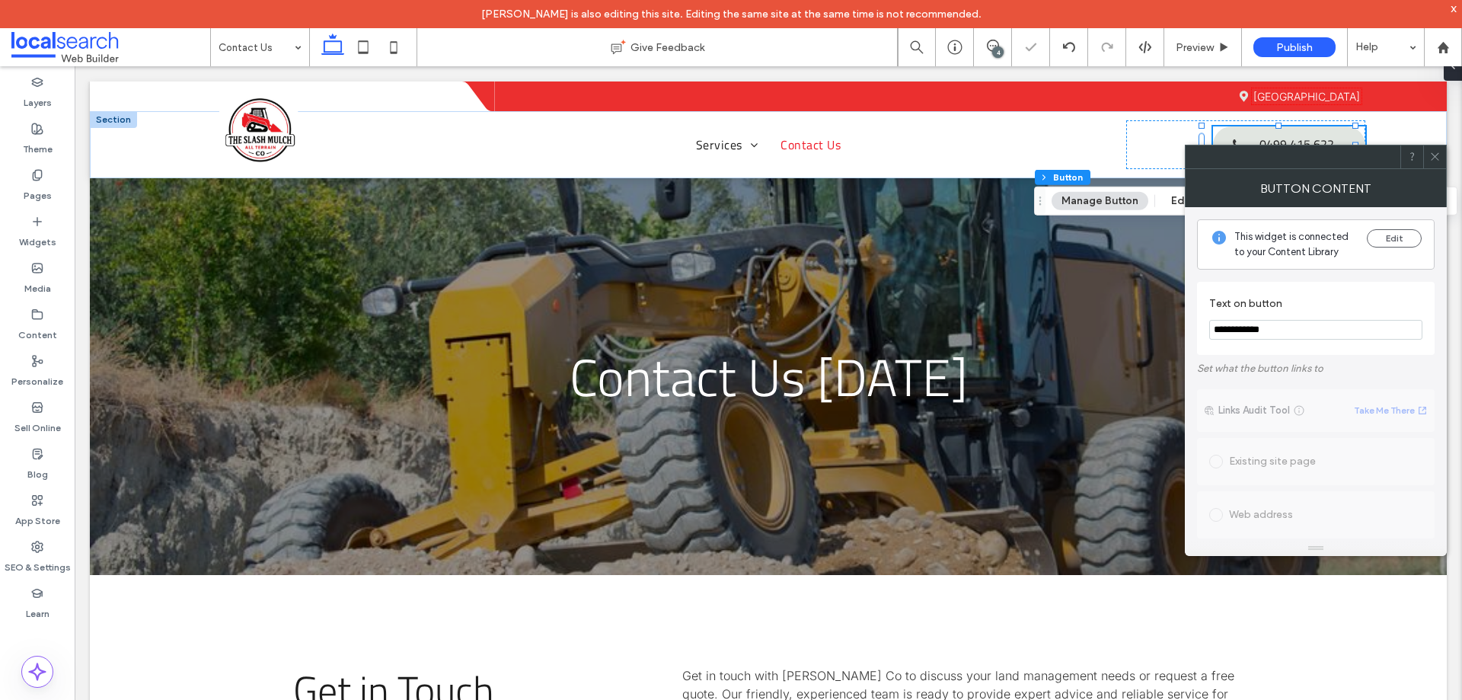
click at [1443, 154] on div at bounding box center [1434, 156] width 23 height 23
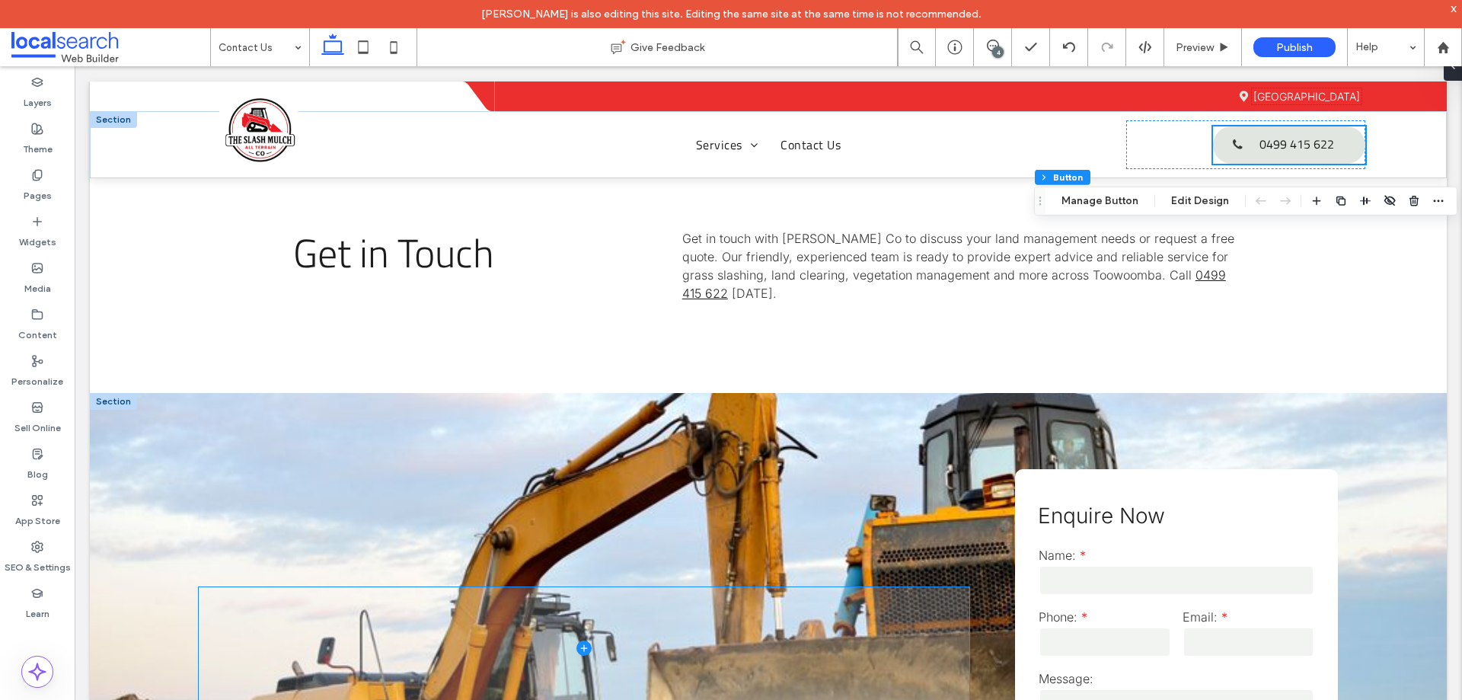
scroll to position [609, 0]
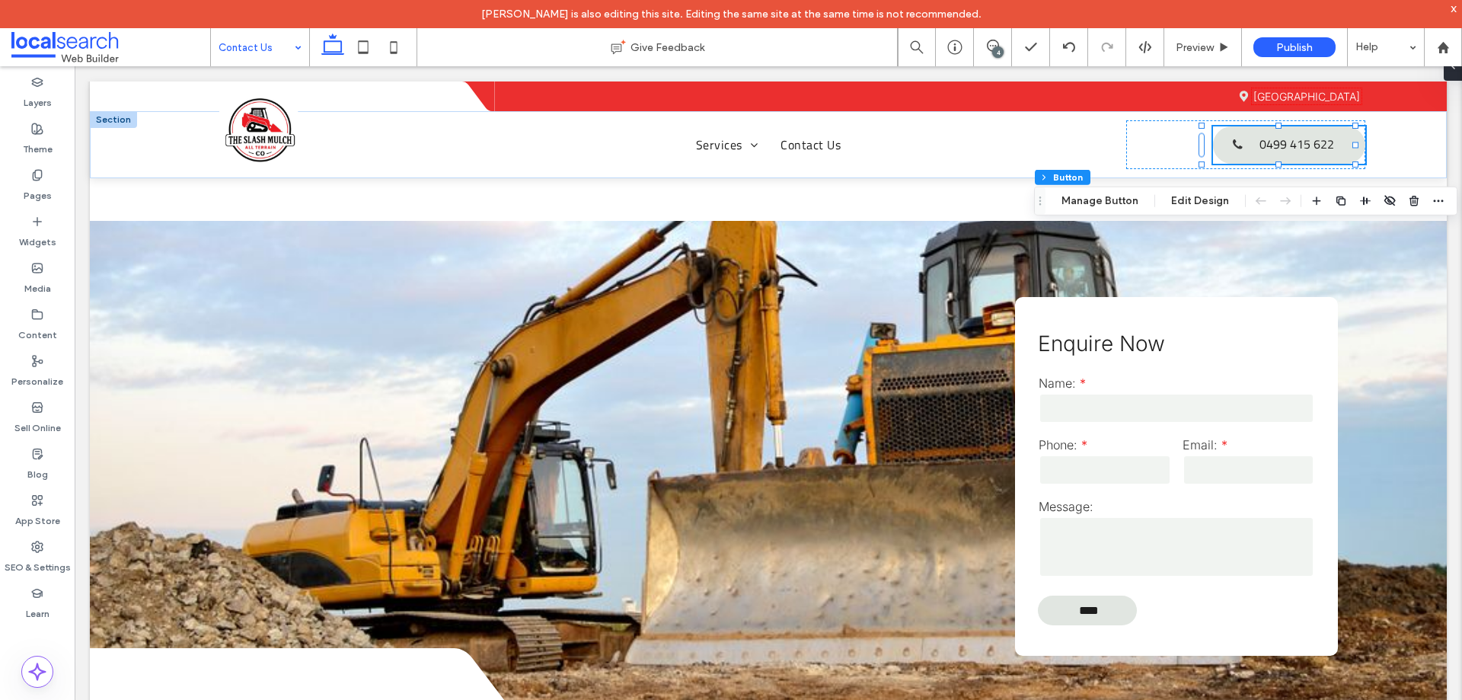
drag, startPoint x: 238, startPoint y: 57, endPoint x: 246, endPoint y: 64, distance: 10.2
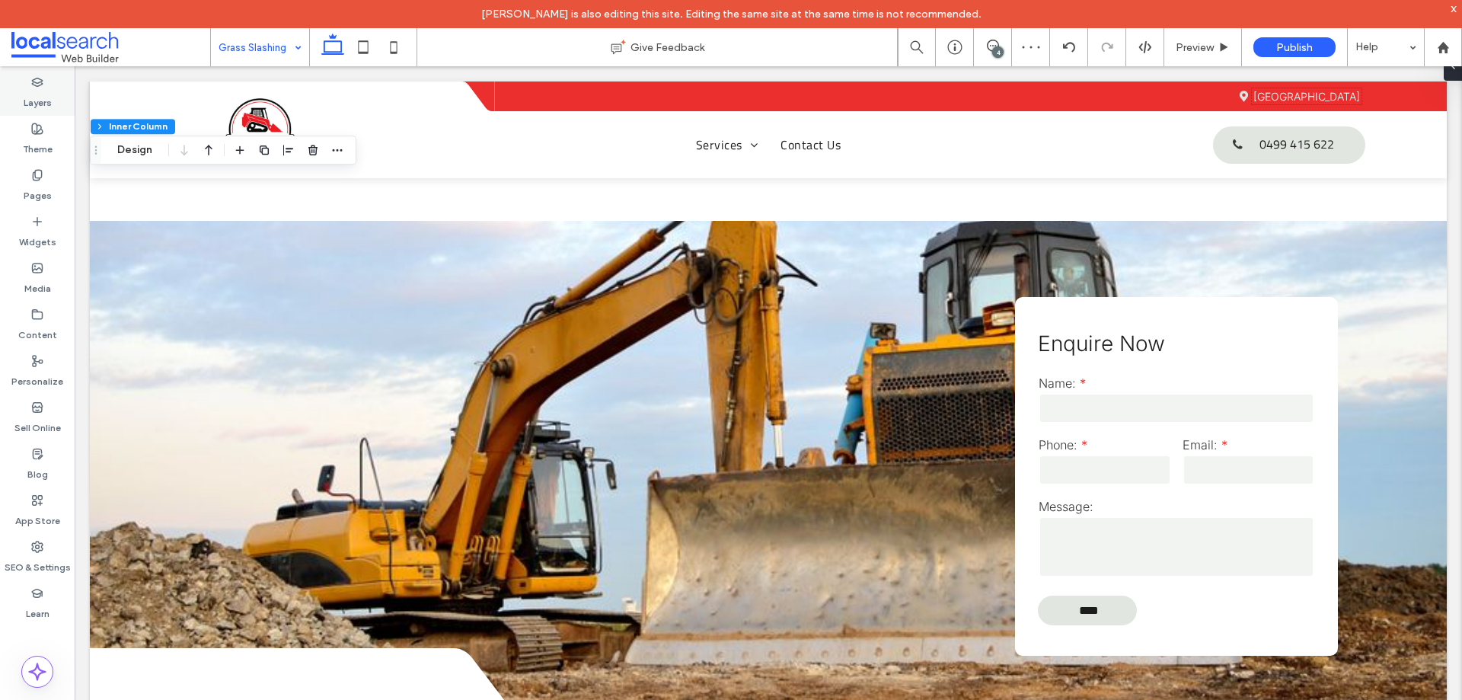
click at [35, 91] on label "Layers" at bounding box center [38, 98] width 28 height 21
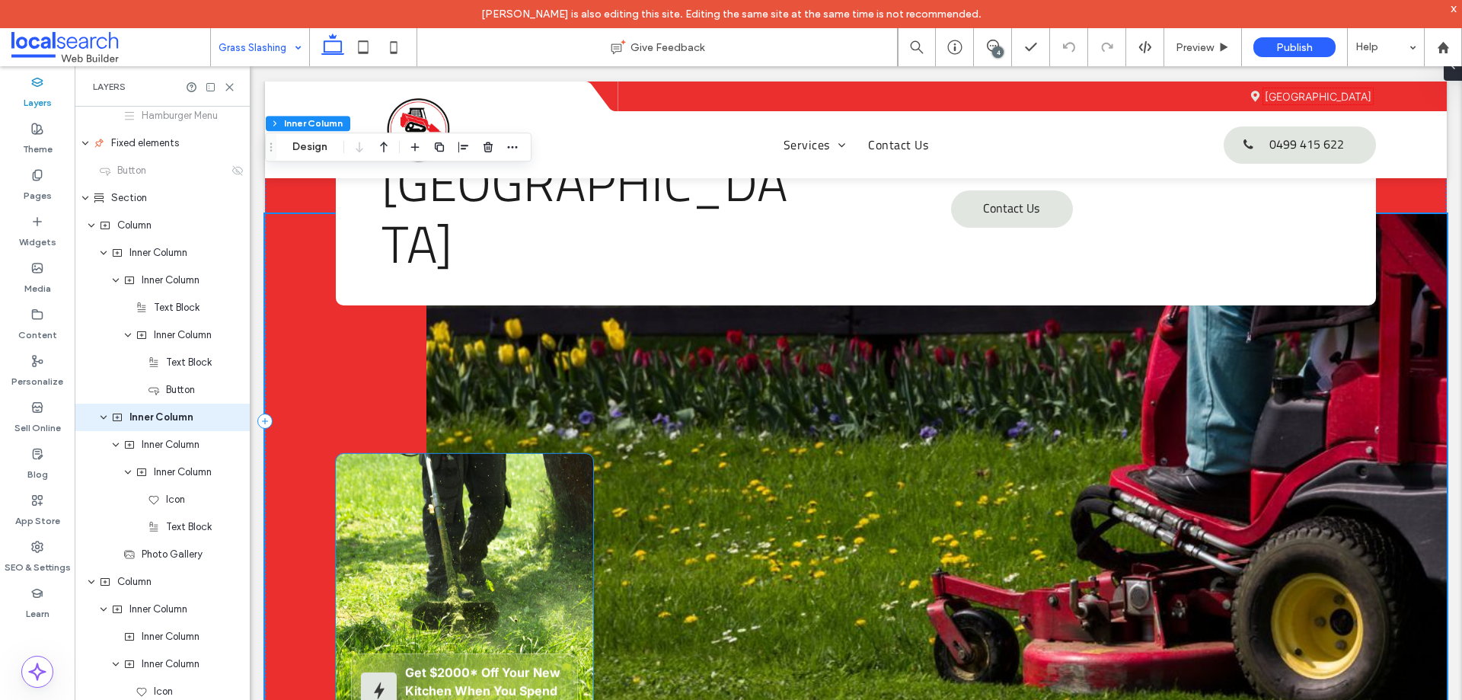
scroll to position [76, 0]
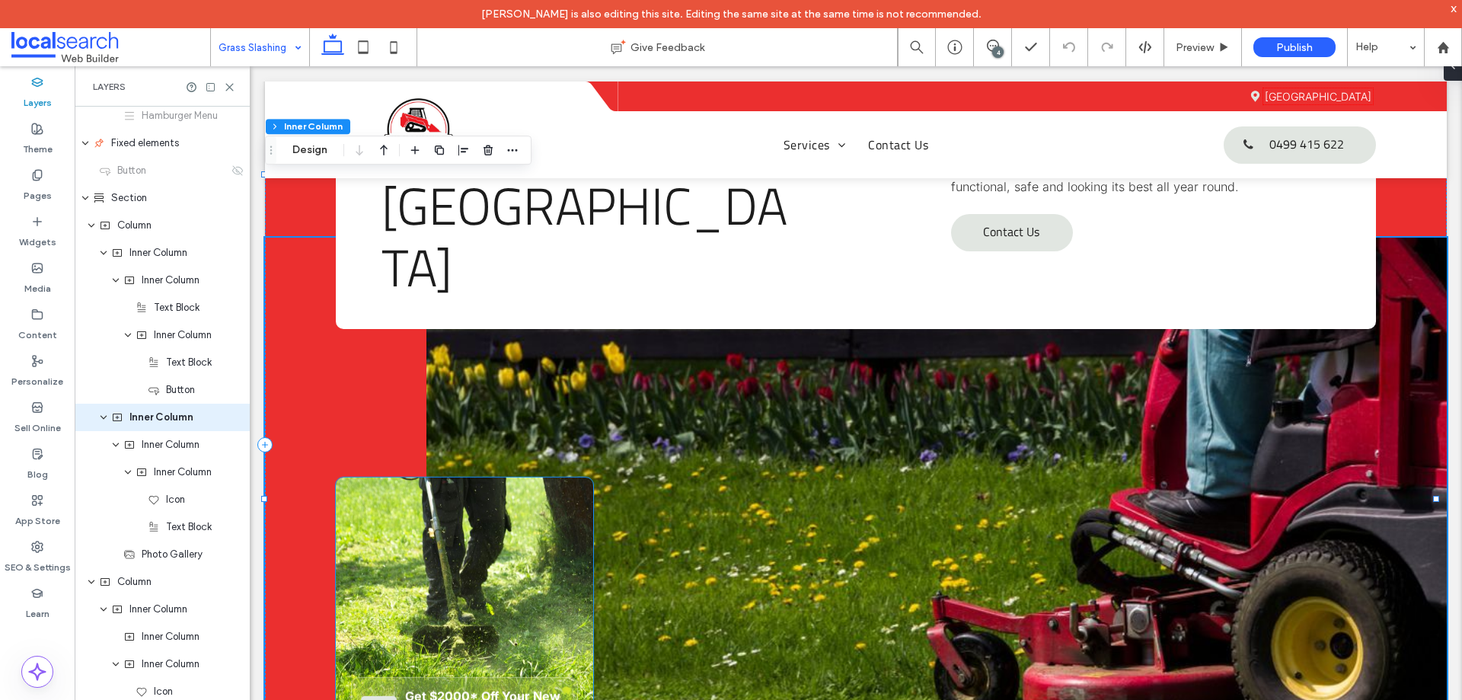
click at [418, 477] on div "Get $2000* Off Your New Kitchen When You Spend $8,500 Or More" at bounding box center [464, 621] width 257 height 289
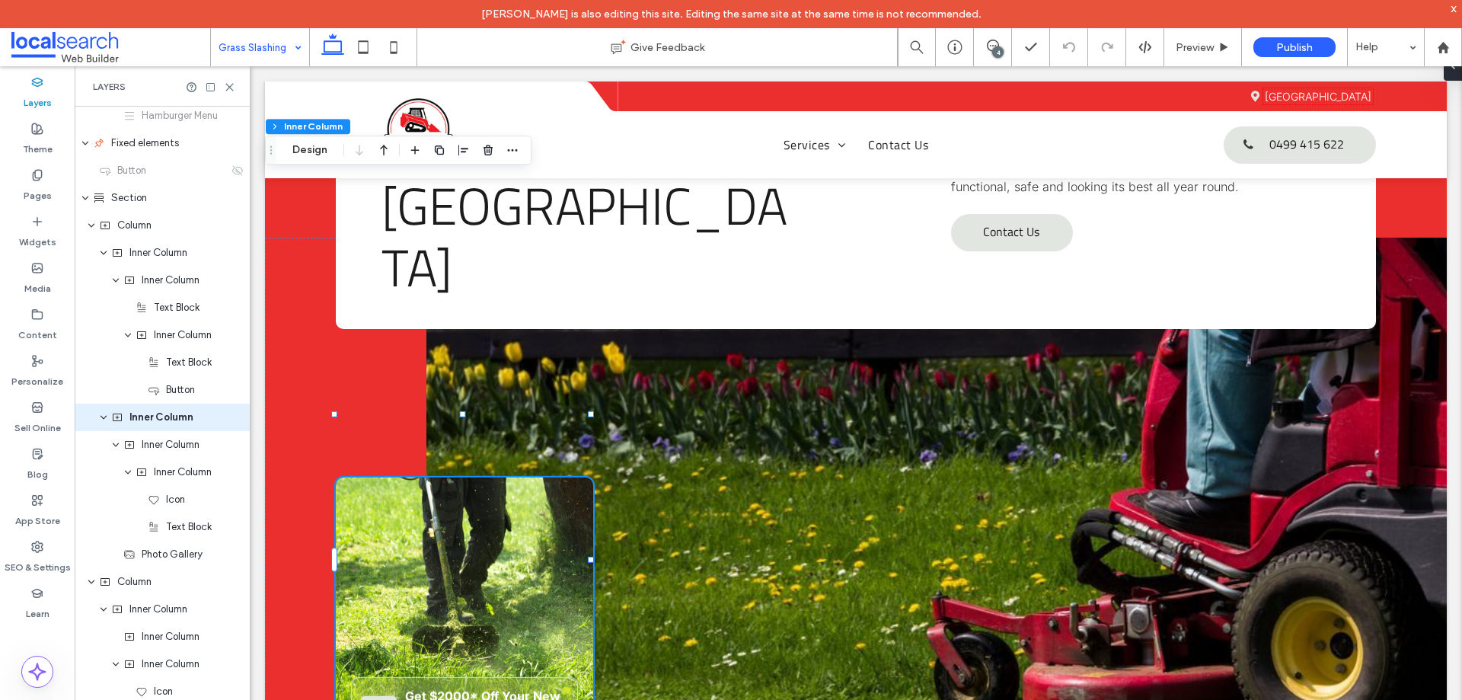
click at [418, 477] on div "Get $2000* Off Your New Kitchen When You Spend $8,500 Or More" at bounding box center [464, 621] width 257 height 289
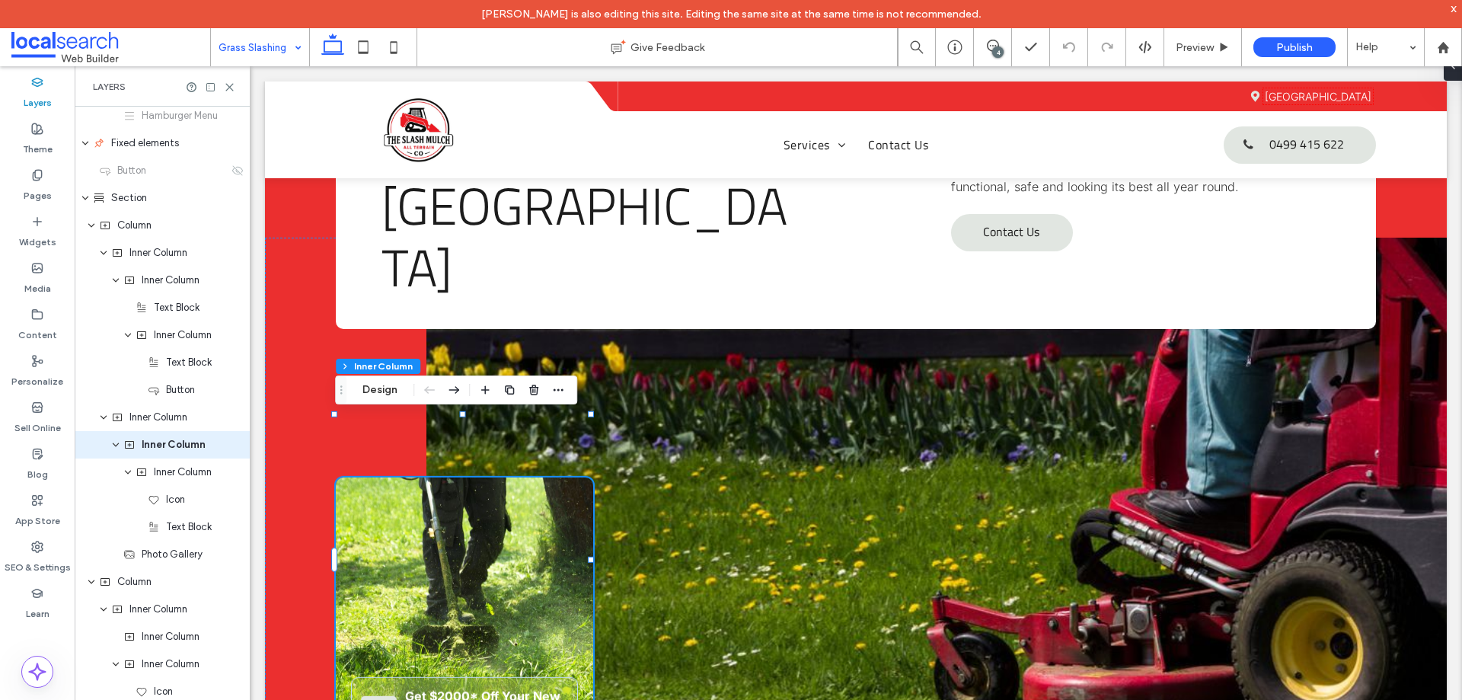
scroll to position [498, 0]
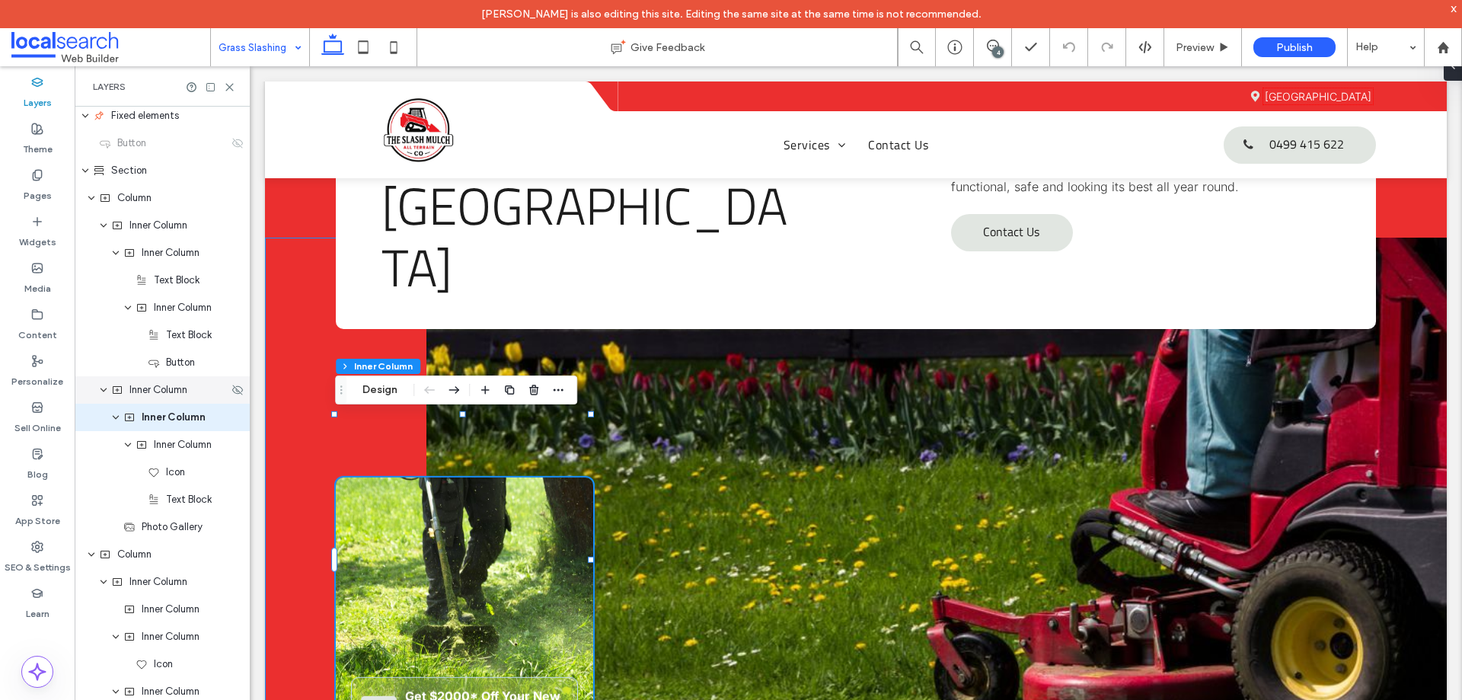
click at [164, 397] on span "Inner Column" at bounding box center [158, 389] width 58 height 15
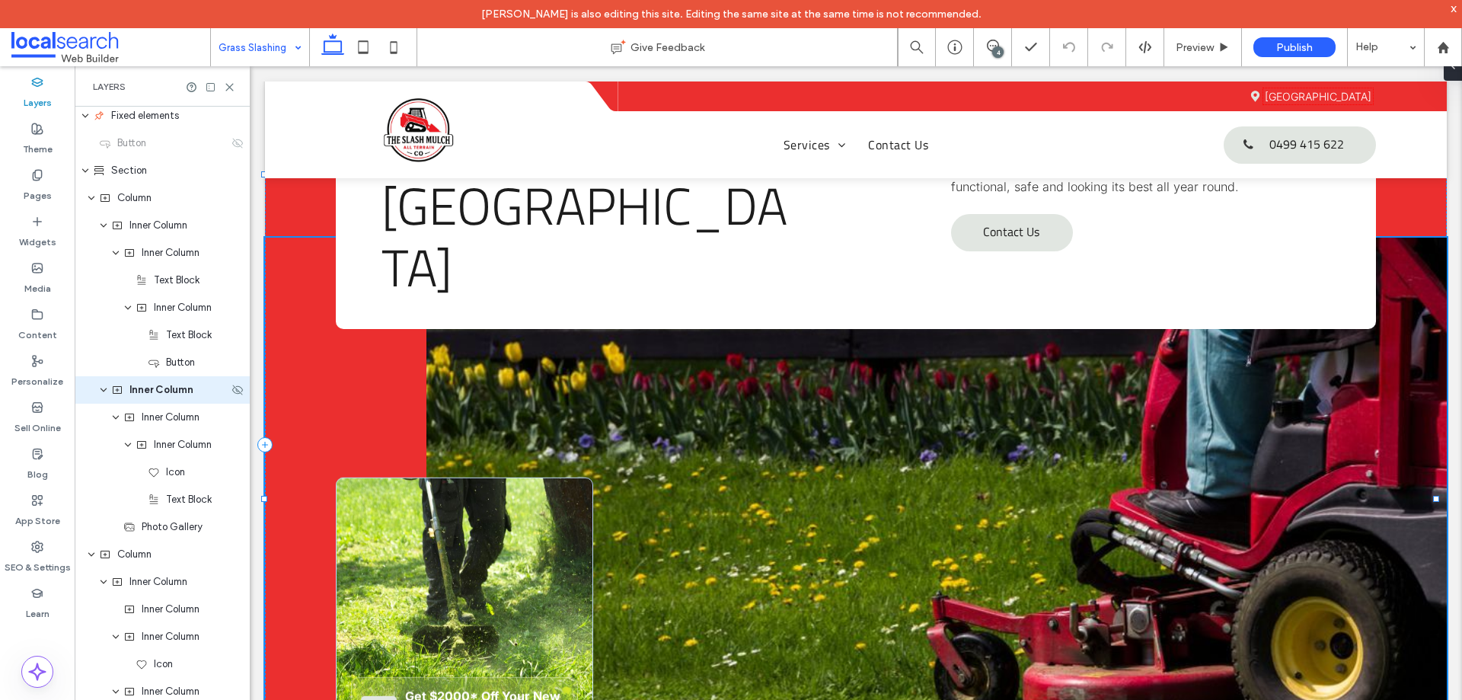
scroll to position [470, 0]
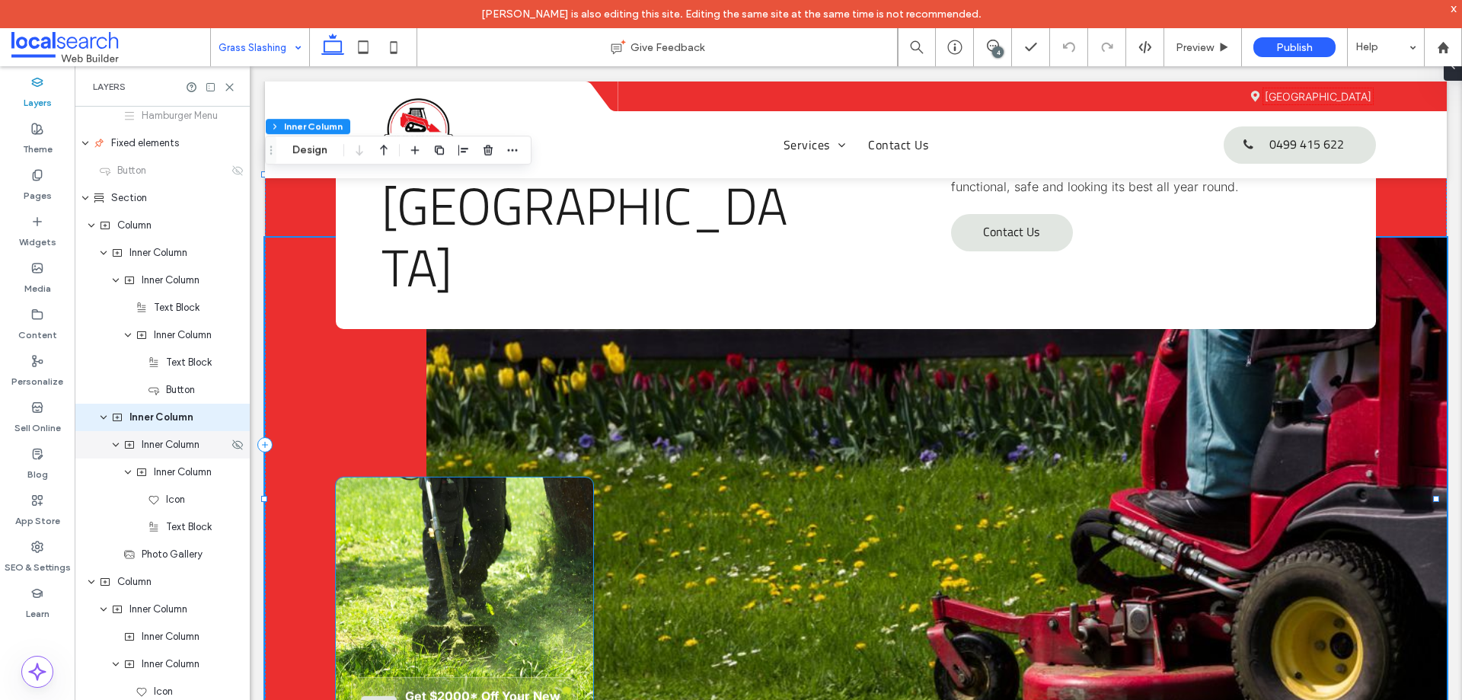
click at [165, 447] on span "Inner Column" at bounding box center [171, 444] width 58 height 15
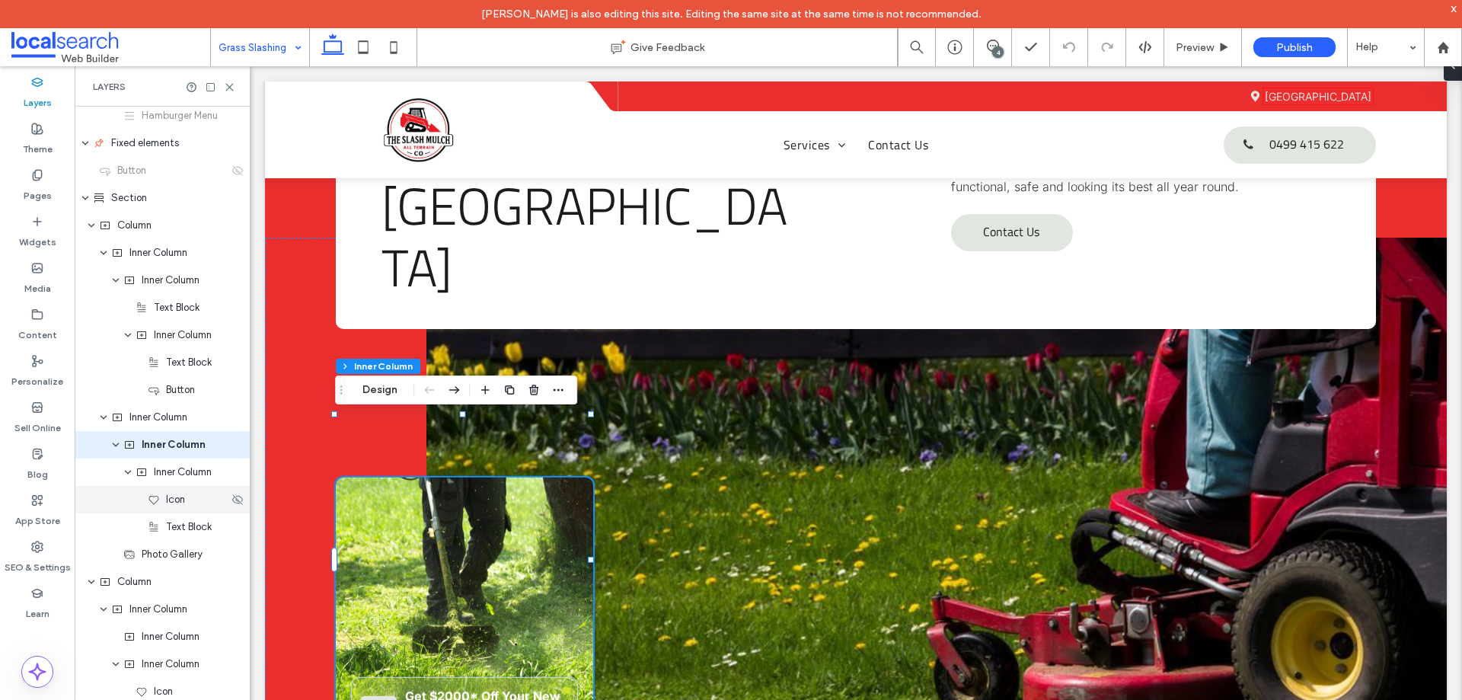
scroll to position [498, 0]
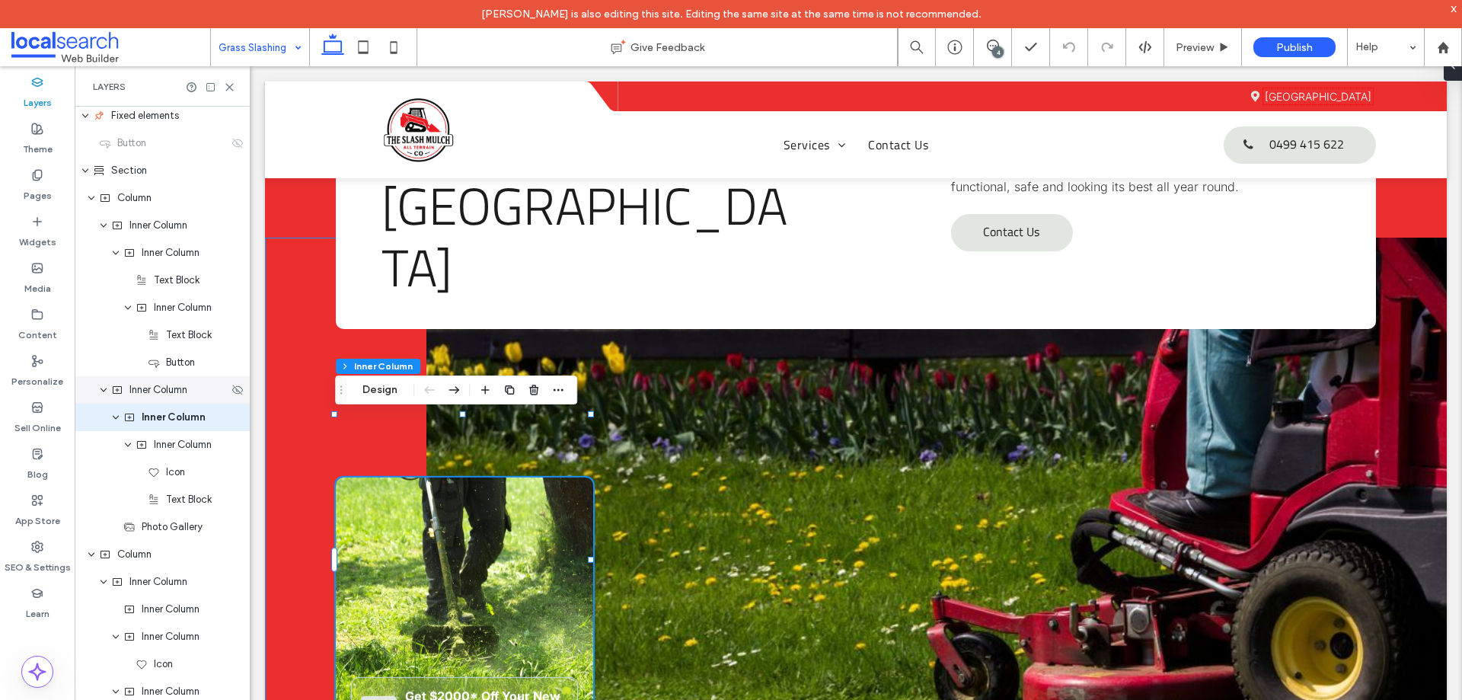
click at [140, 394] on span "Inner Column" at bounding box center [158, 389] width 58 height 15
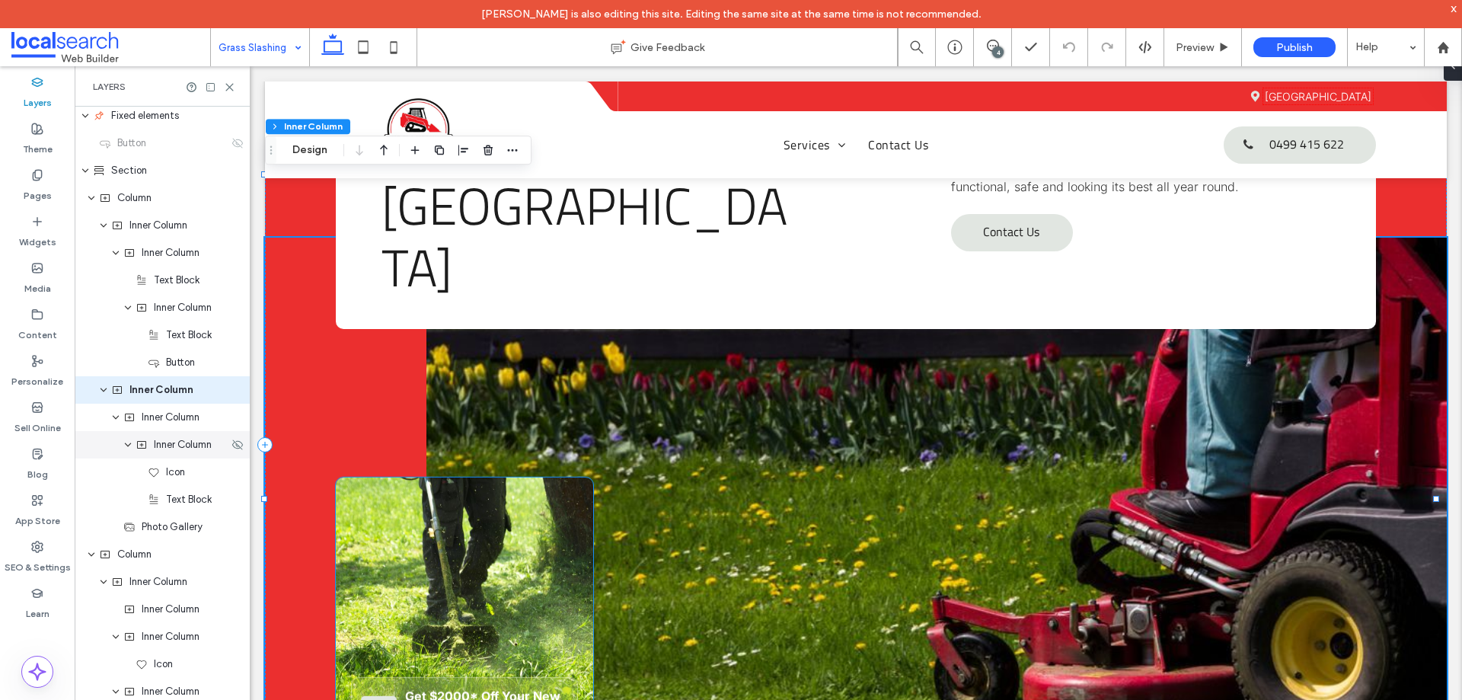
scroll to position [470, 0]
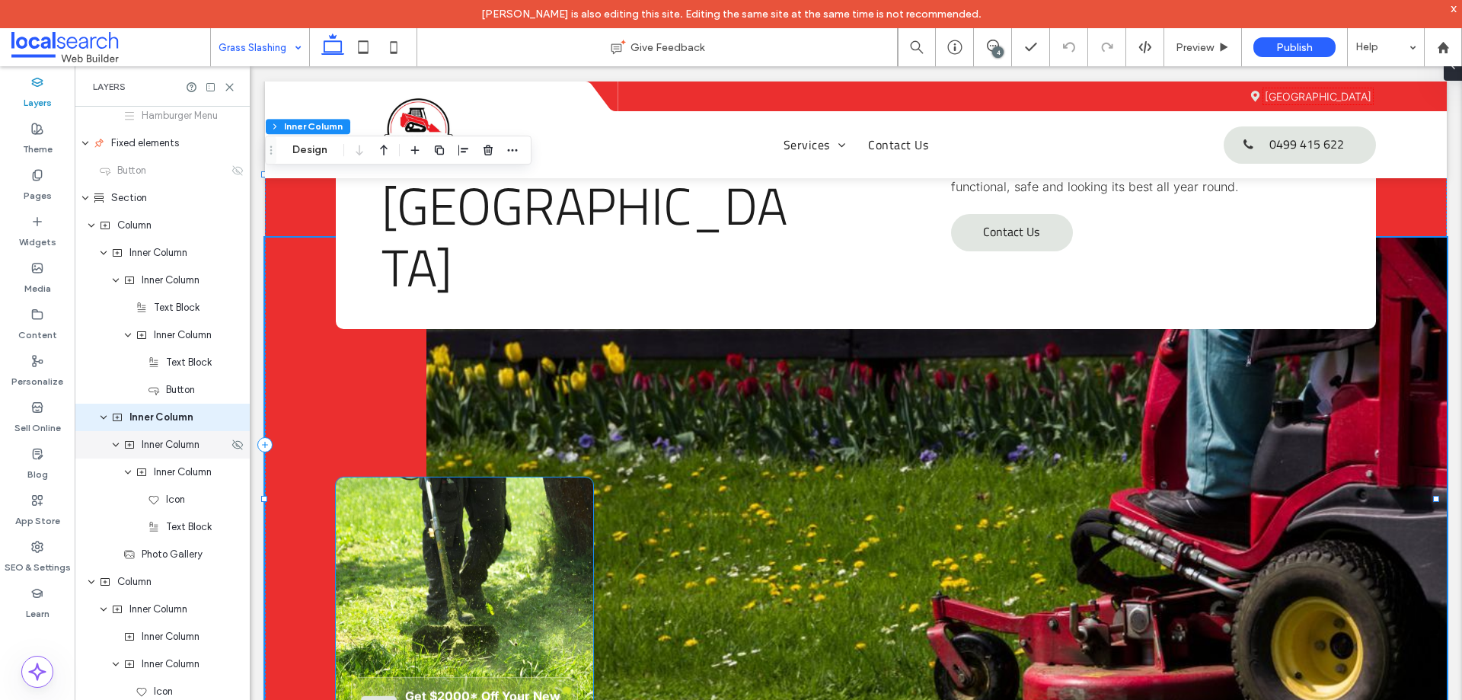
click at [163, 458] on div "Inner Column" at bounding box center [162, 444] width 175 height 27
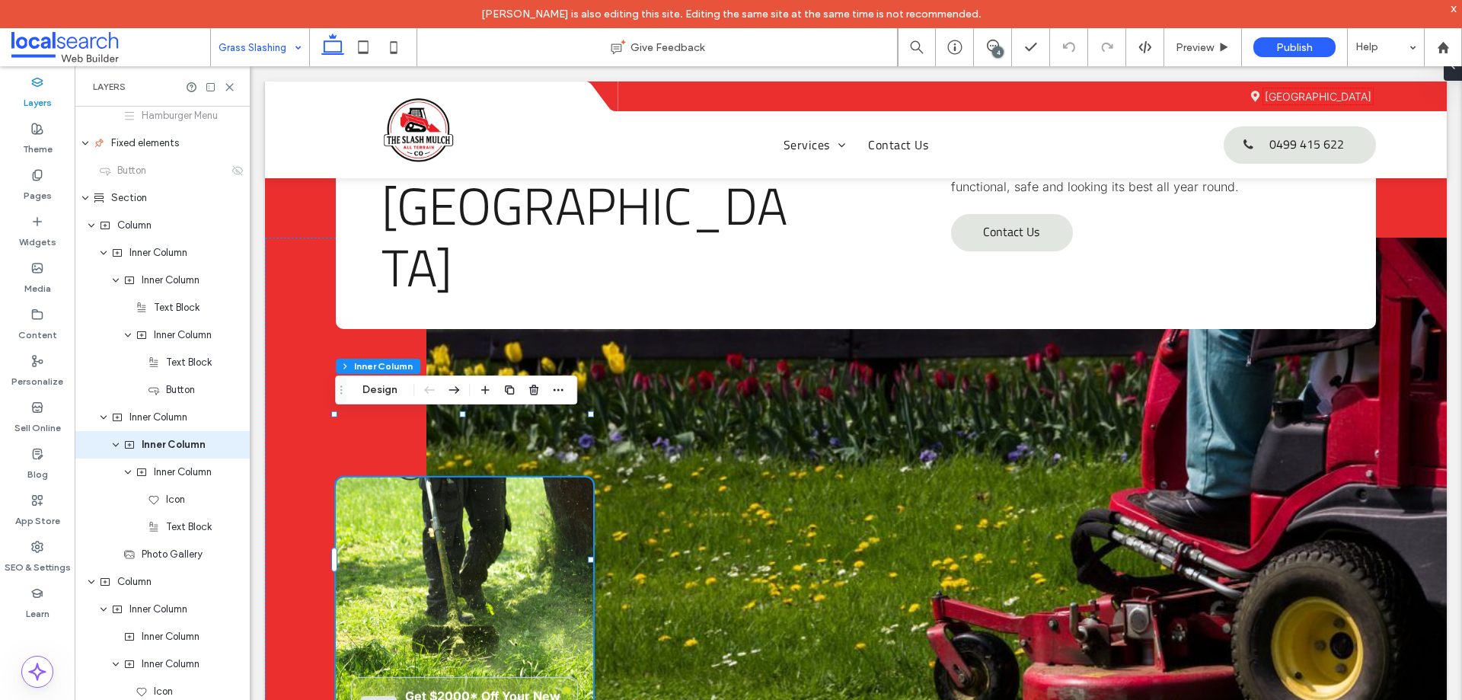
scroll to position [498, 0]
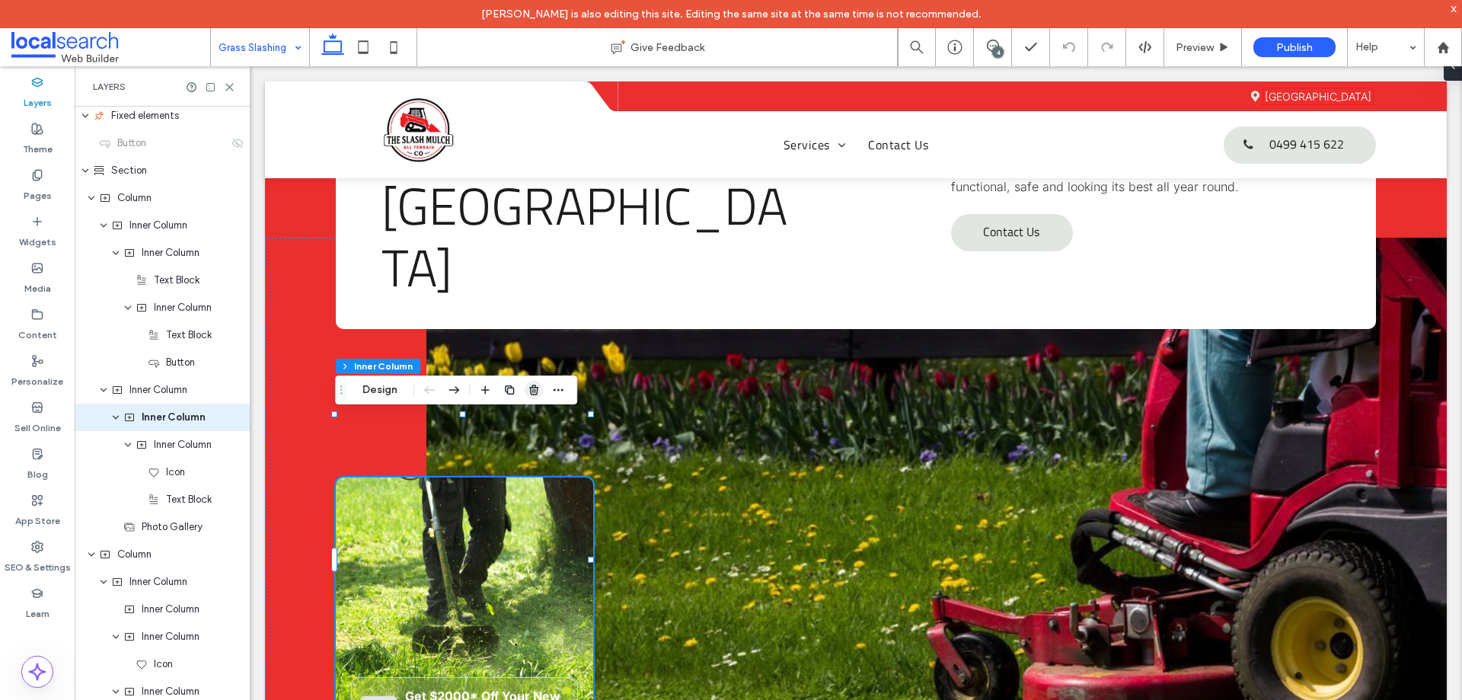
click at [535, 390] on use "button" at bounding box center [533, 389] width 9 height 10
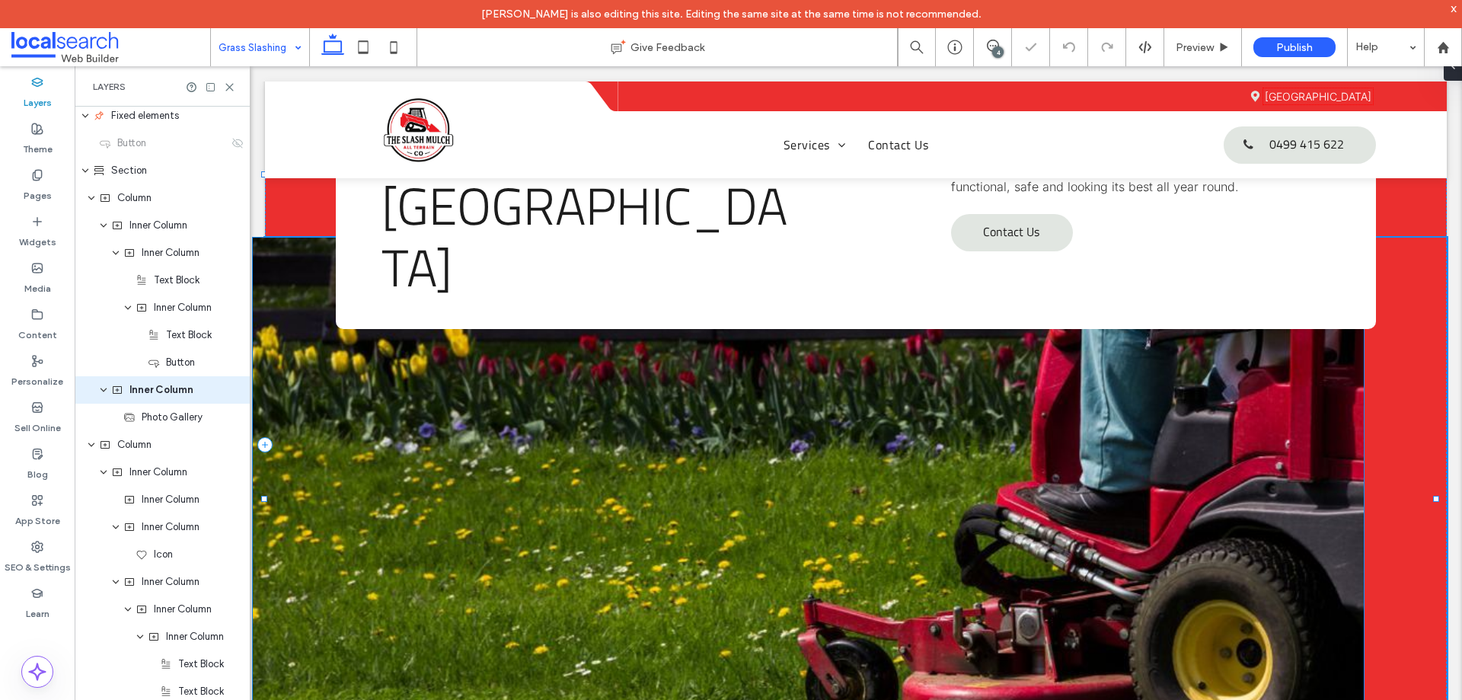
scroll to position [470, 0]
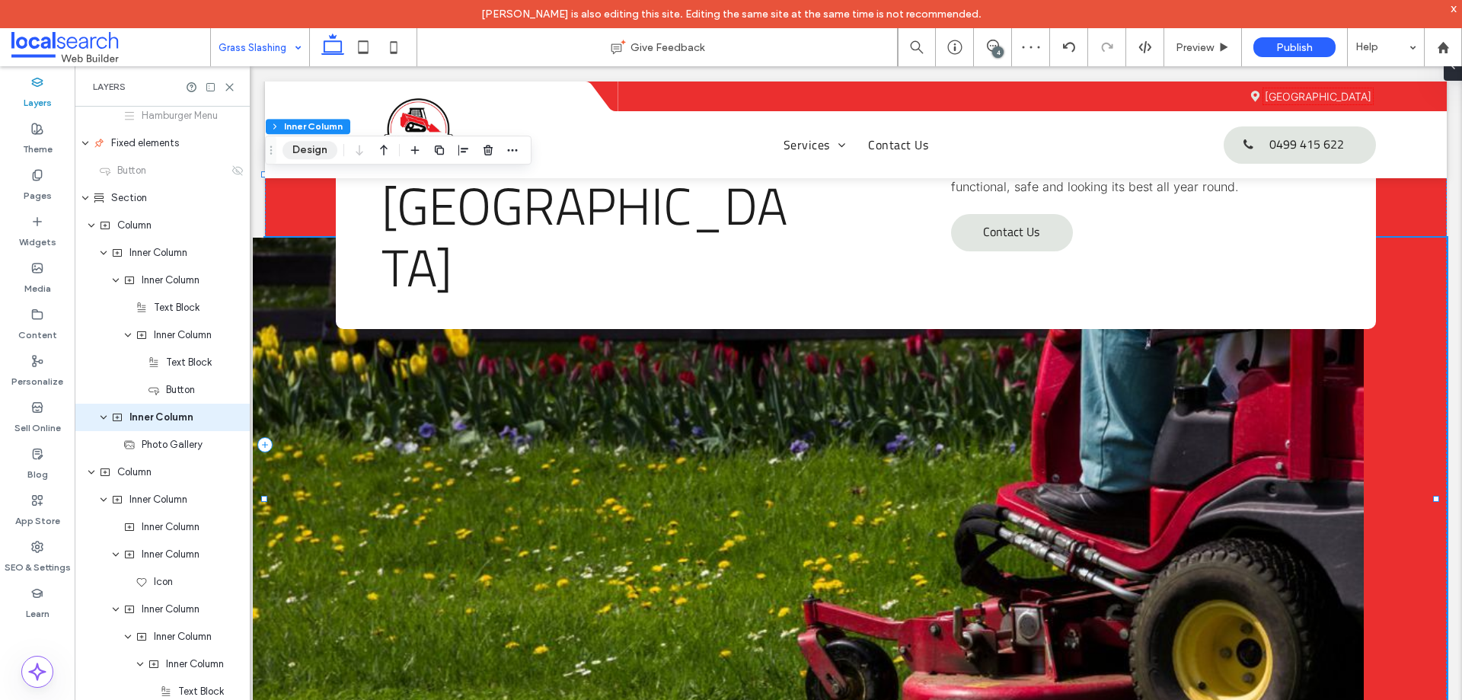
click at [311, 153] on button "Design" at bounding box center [309, 150] width 55 height 18
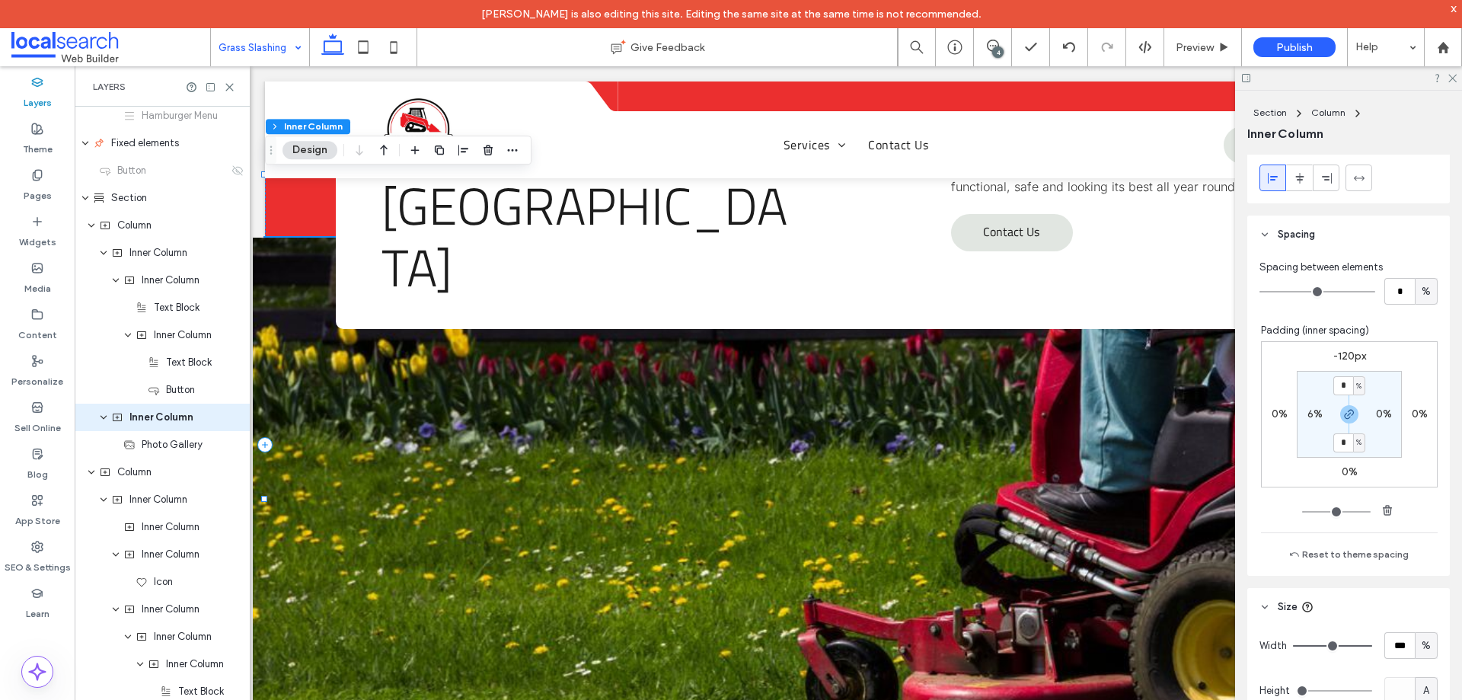
scroll to position [761, 0]
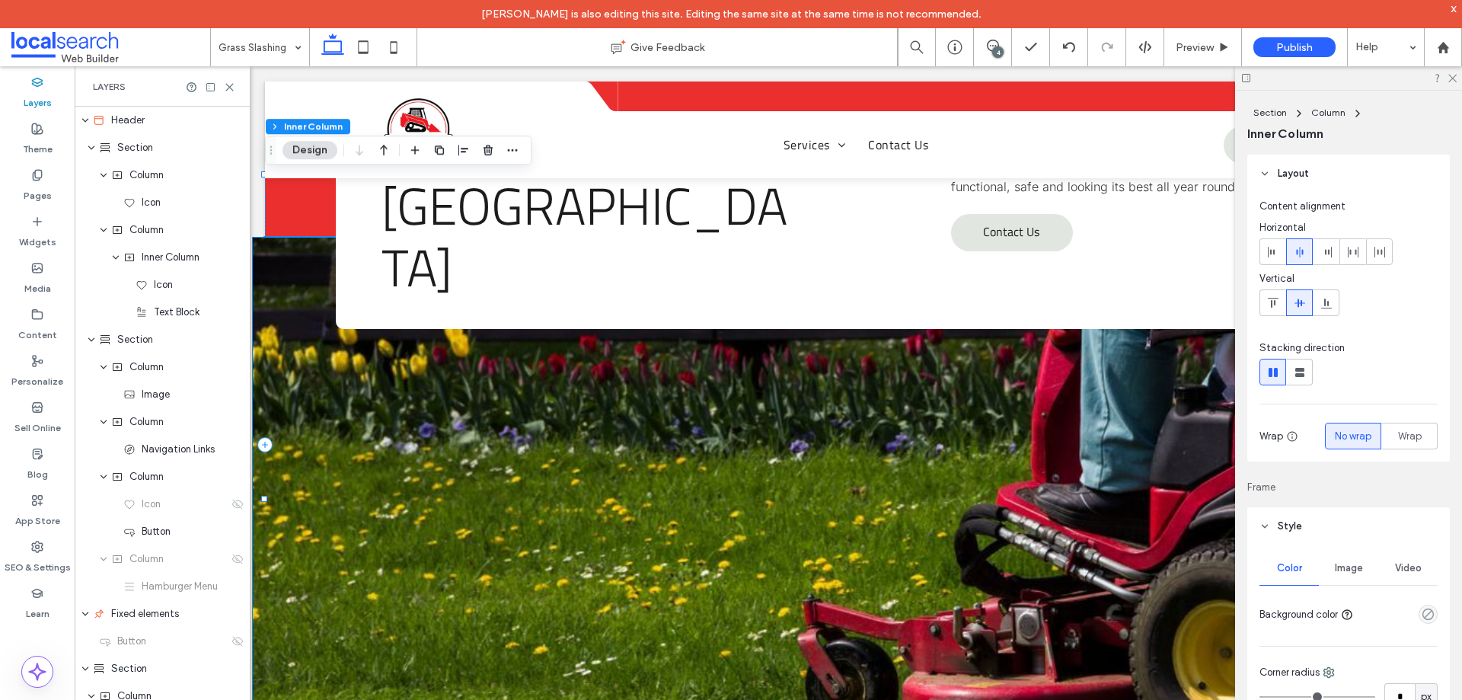
scroll to position [761, 0]
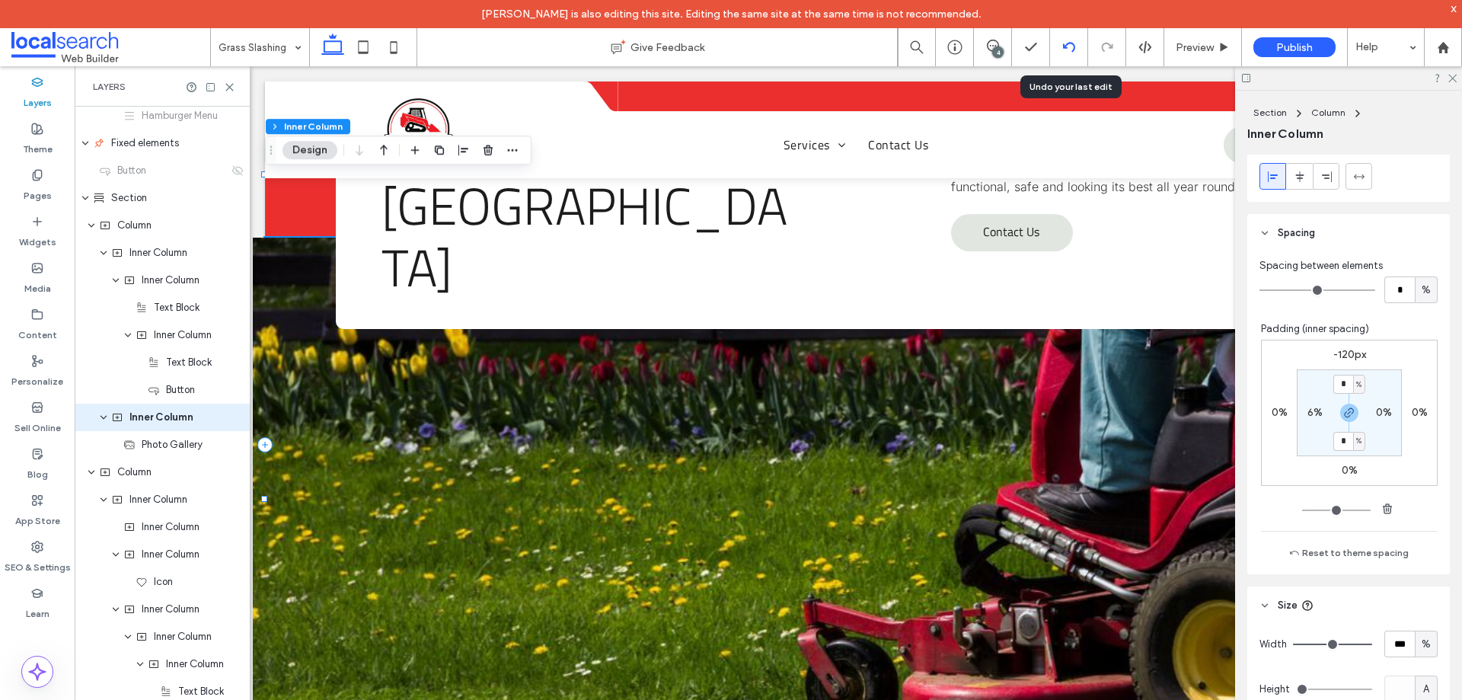
click at [1064, 40] on div at bounding box center [1069, 47] width 38 height 38
click at [1065, 44] on icon at bounding box center [1069, 47] width 12 height 12
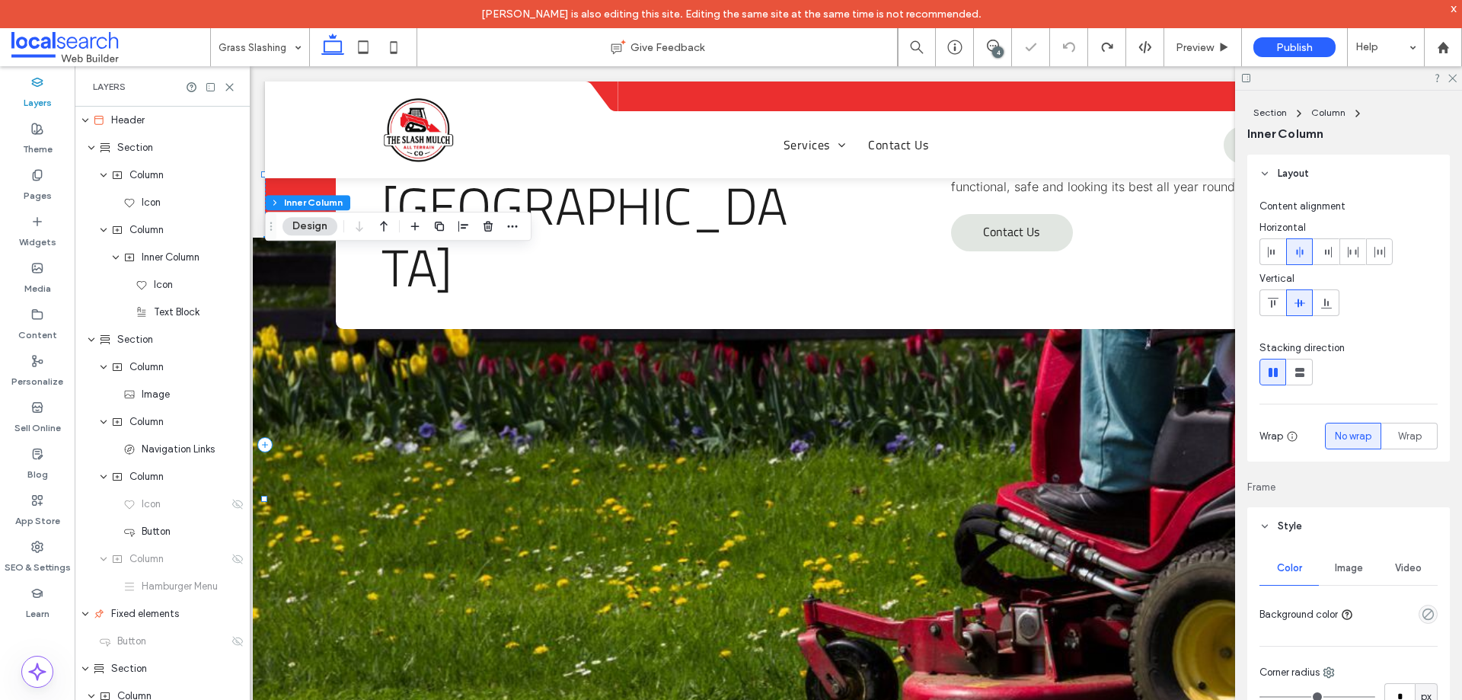
scroll to position [470, 0]
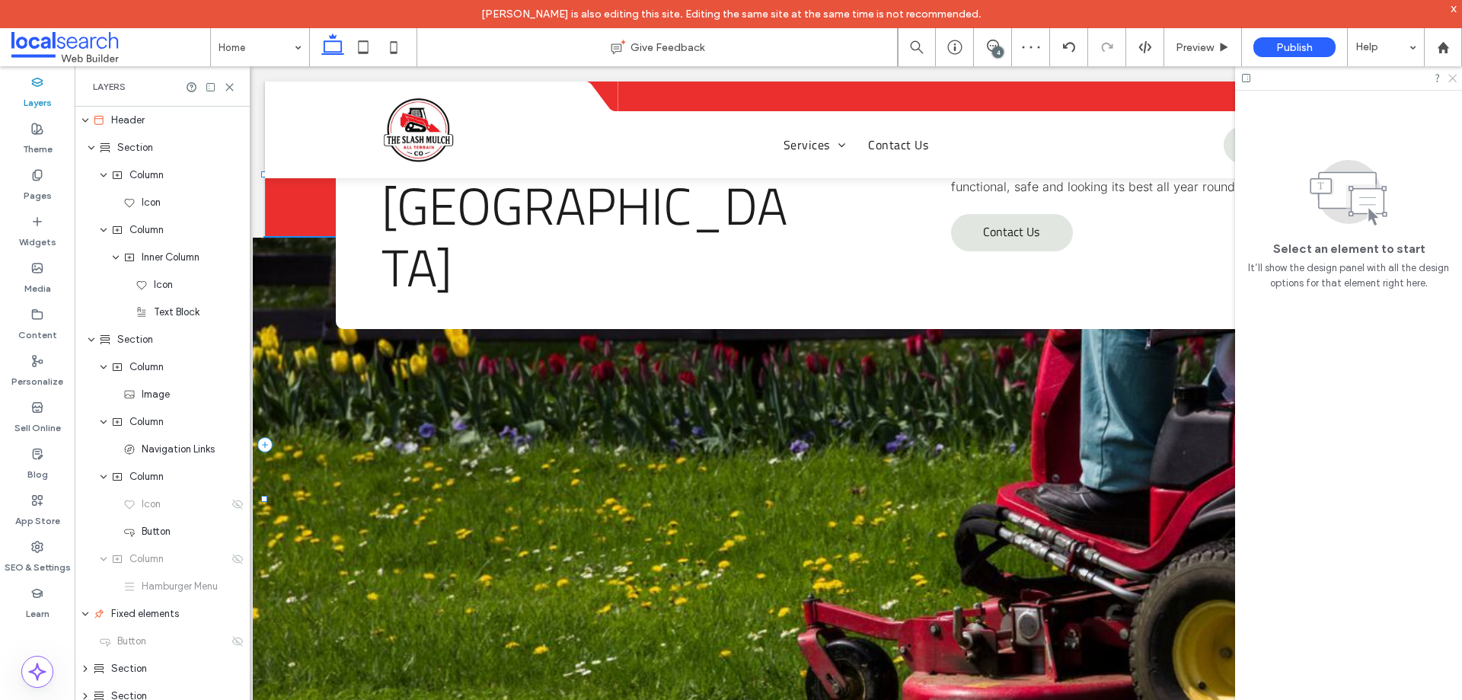
click at [1449, 79] on icon at bounding box center [1451, 77] width 10 height 10
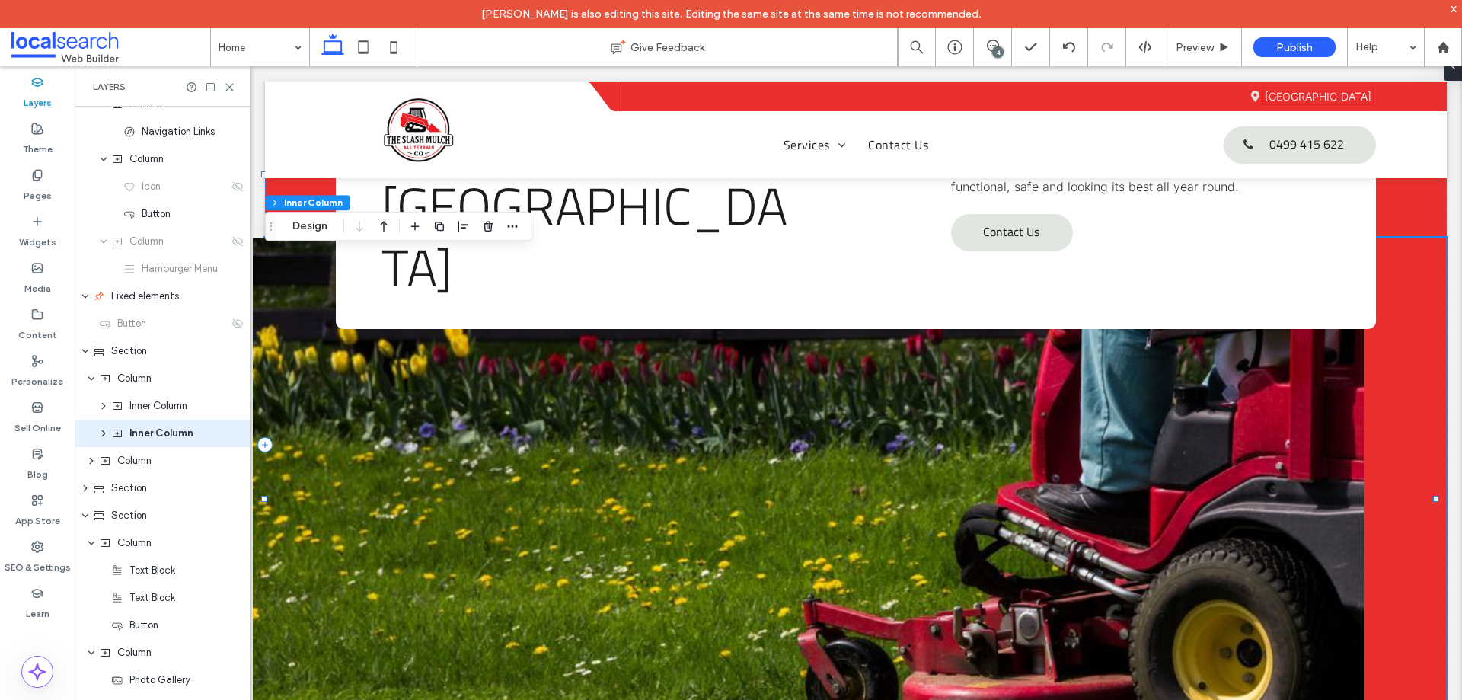
scroll to position [333, 0]
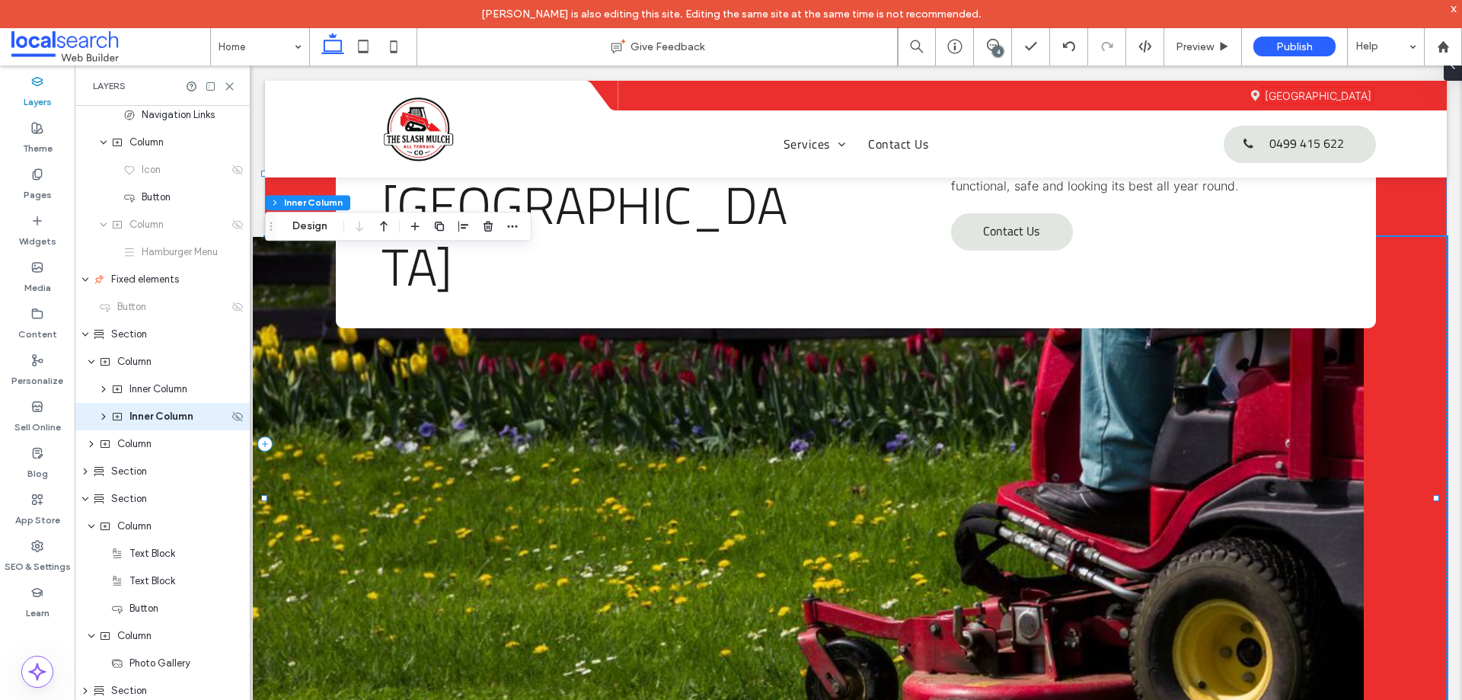
click at [105, 418] on icon "expand Inner Column" at bounding box center [103, 416] width 12 height 9
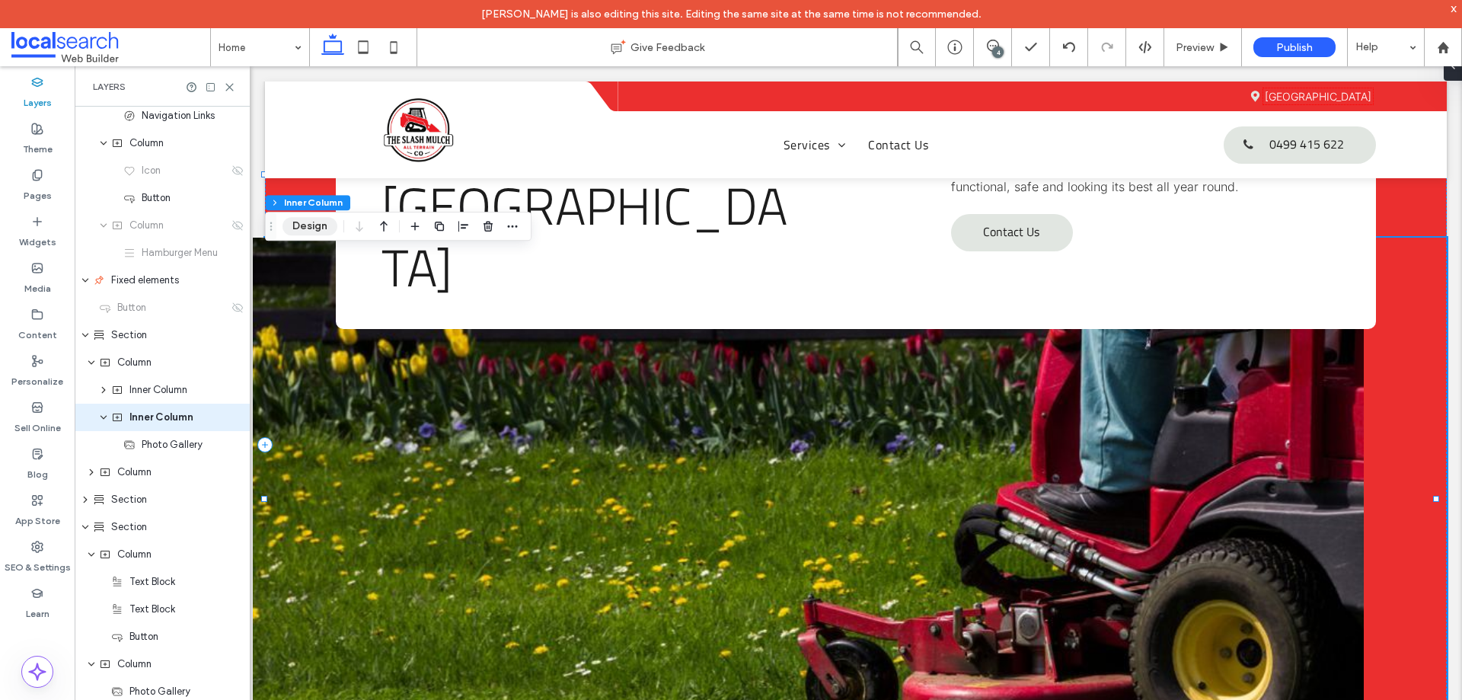
click at [323, 225] on button "Design" at bounding box center [309, 226] width 55 height 18
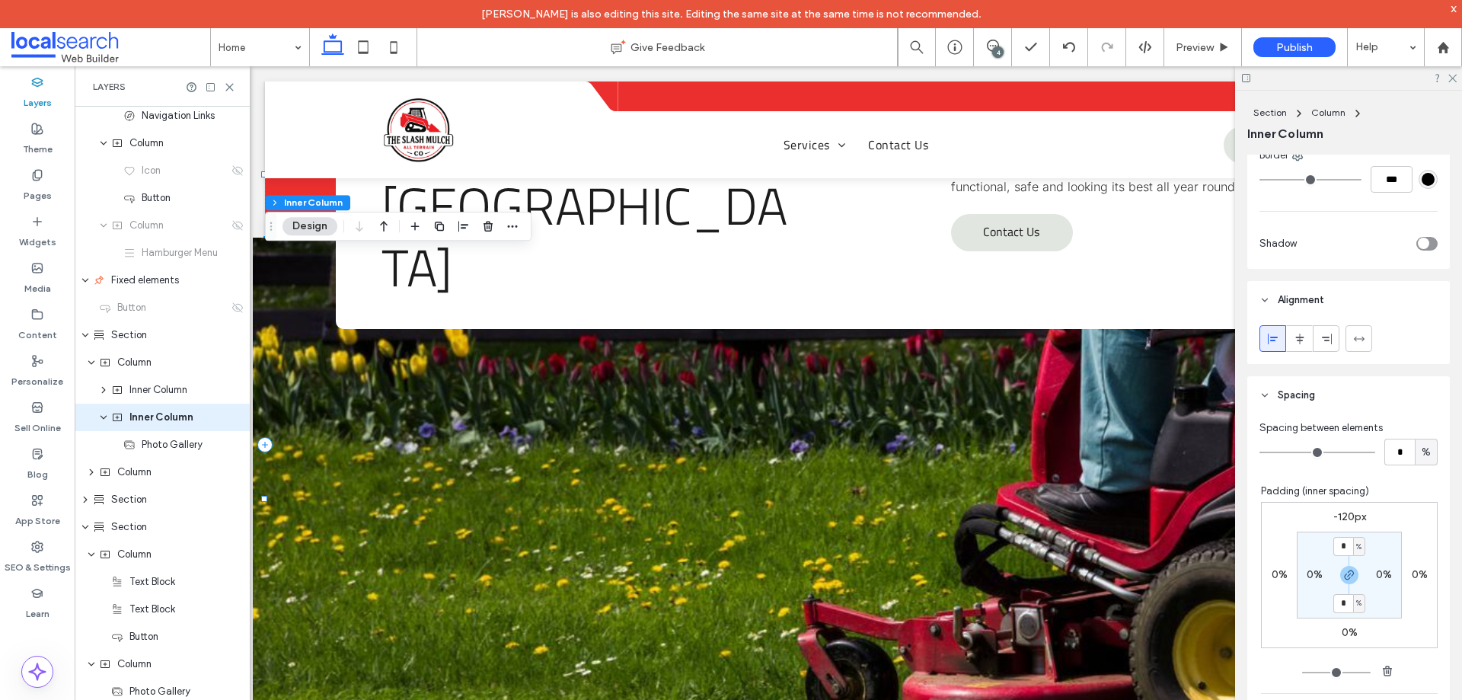
scroll to position [685, 0]
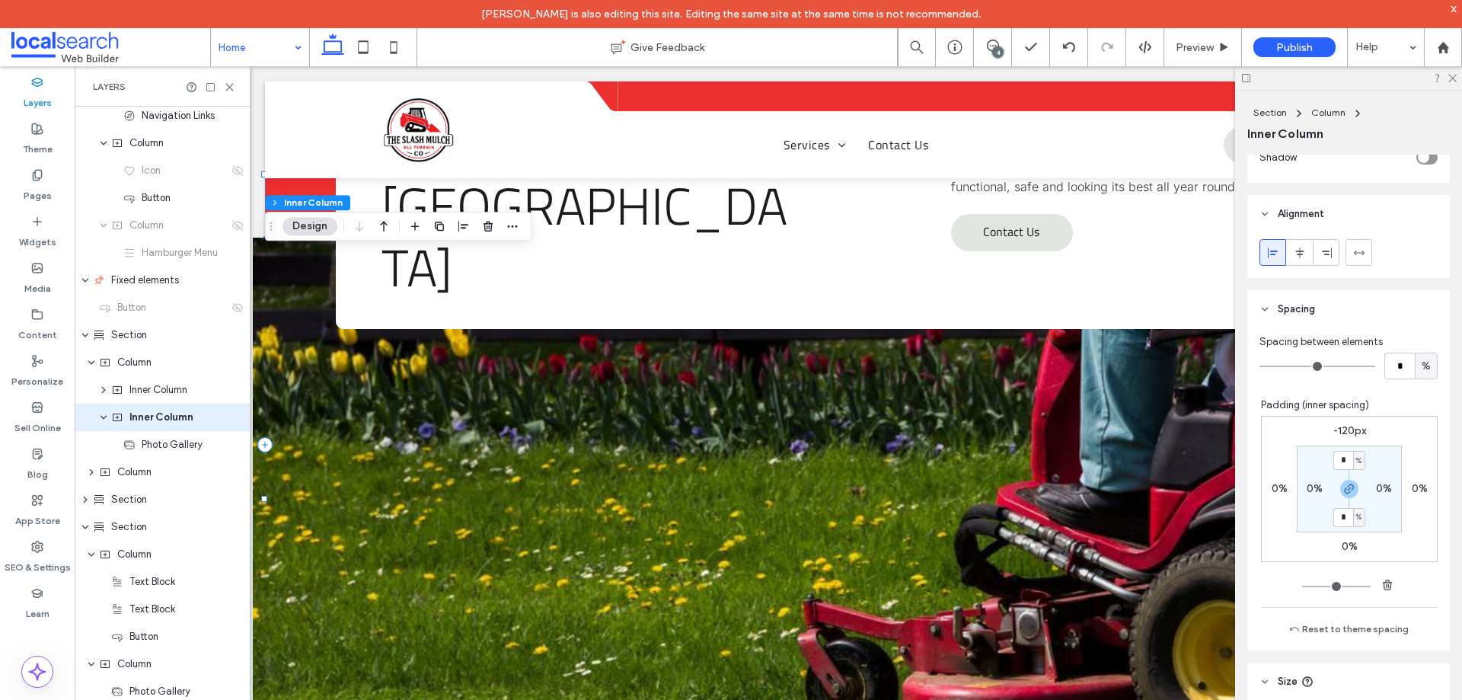
drag, startPoint x: 278, startPoint y: 55, endPoint x: 282, endPoint y: 63, distance: 9.5
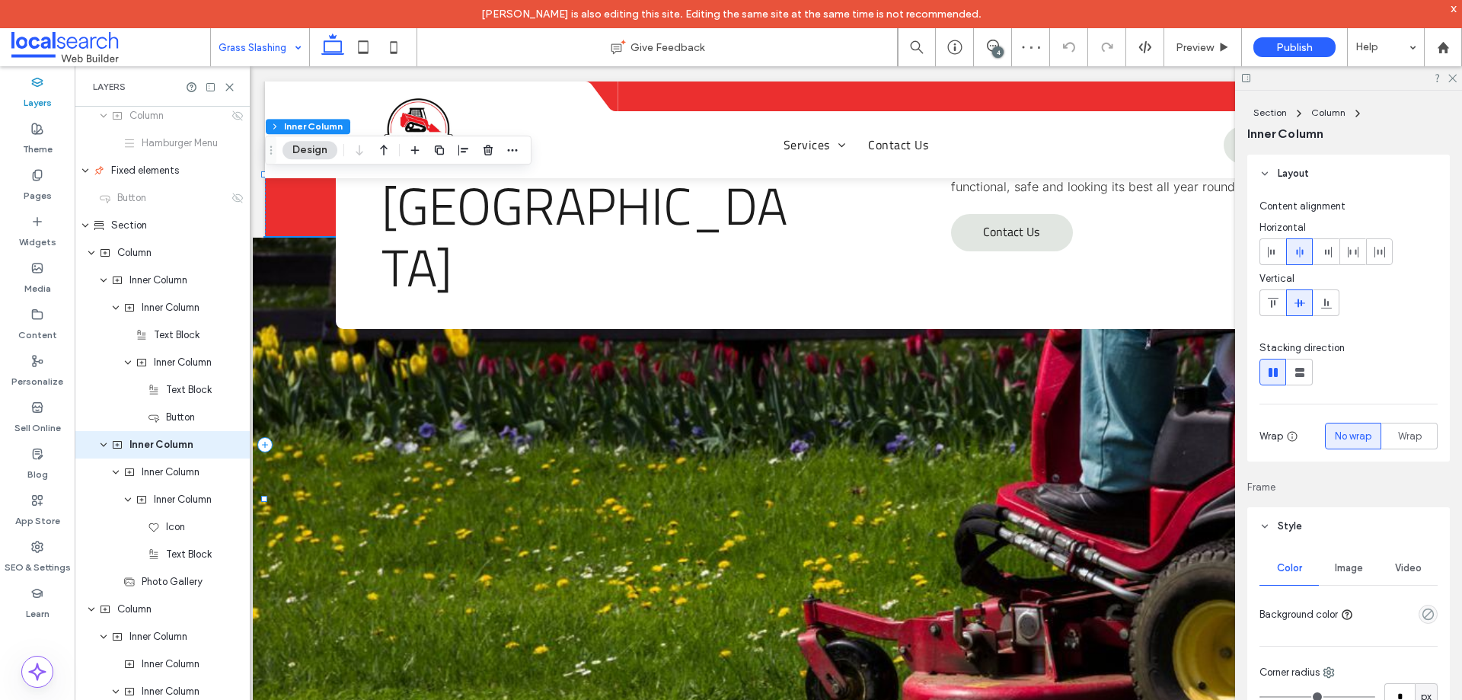
scroll to position [470, 0]
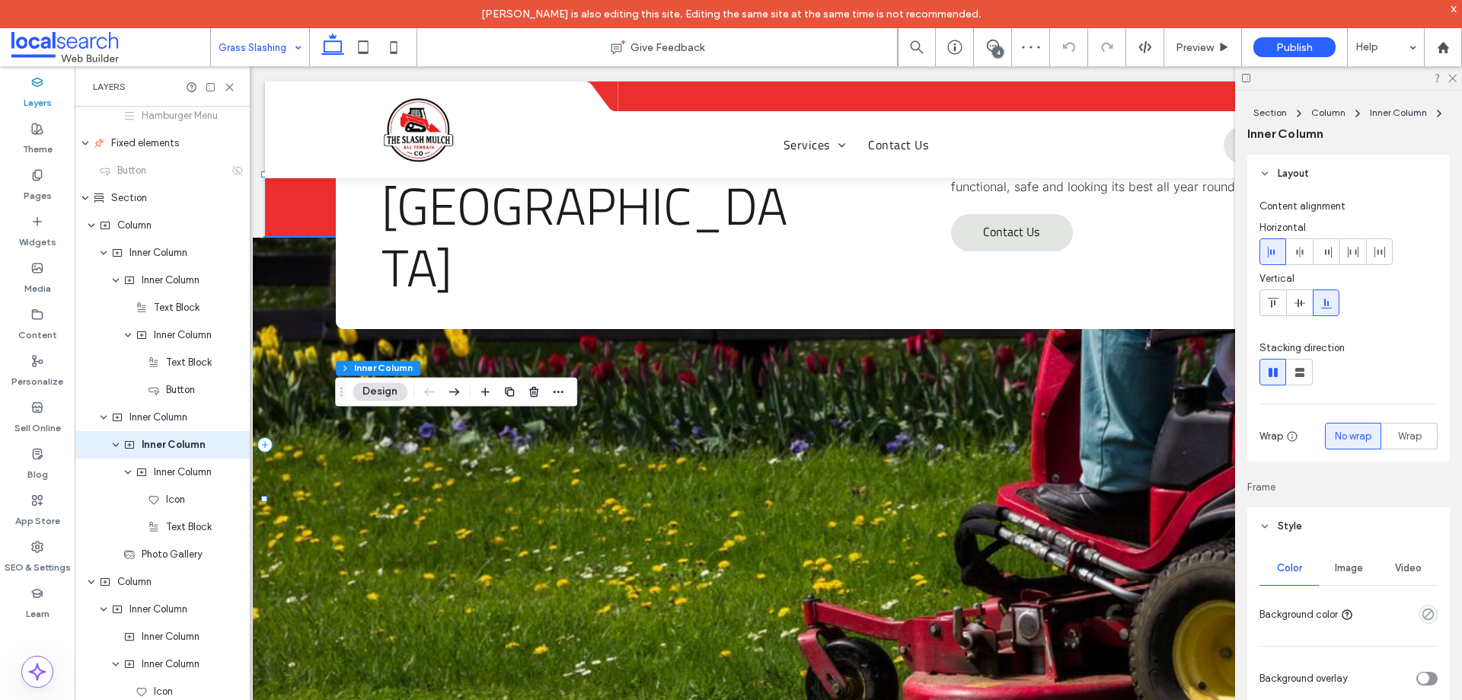
type input "**"
type input "****"
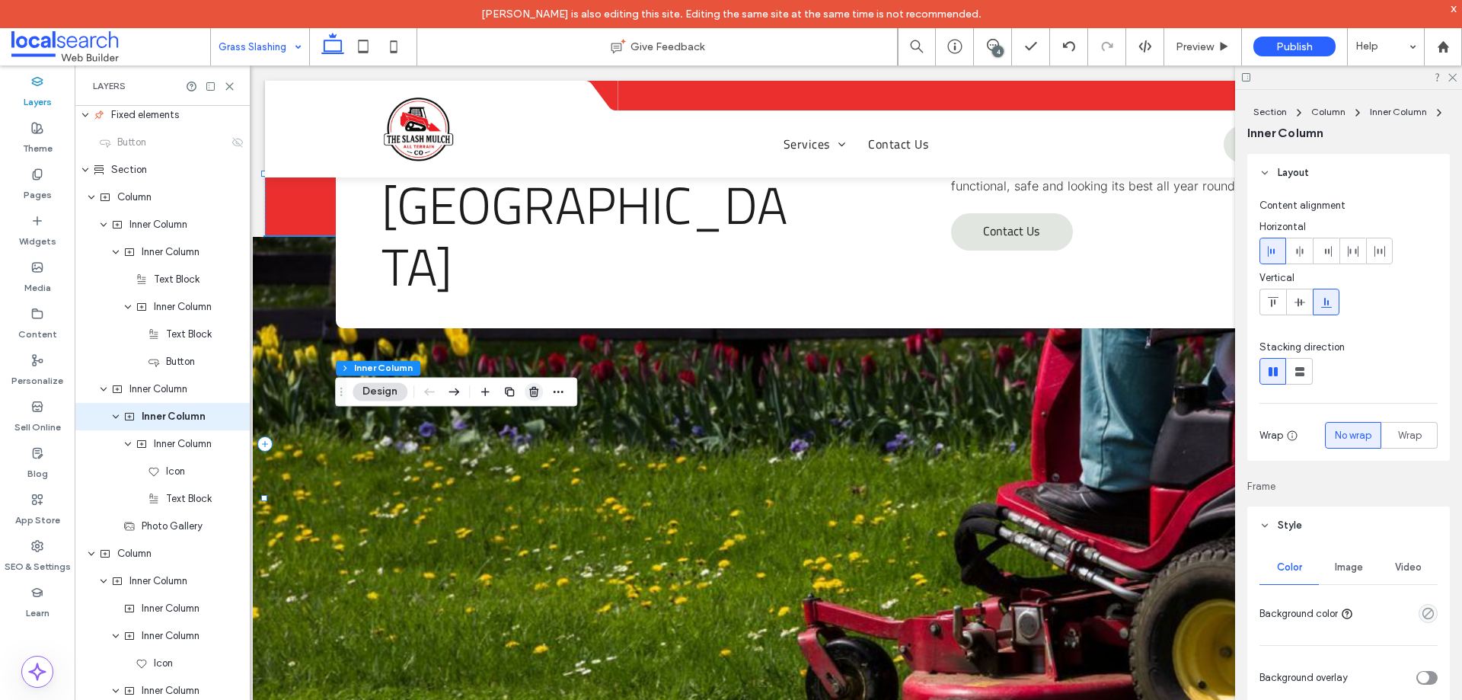
click at [536, 394] on icon "button" at bounding box center [534, 391] width 12 height 12
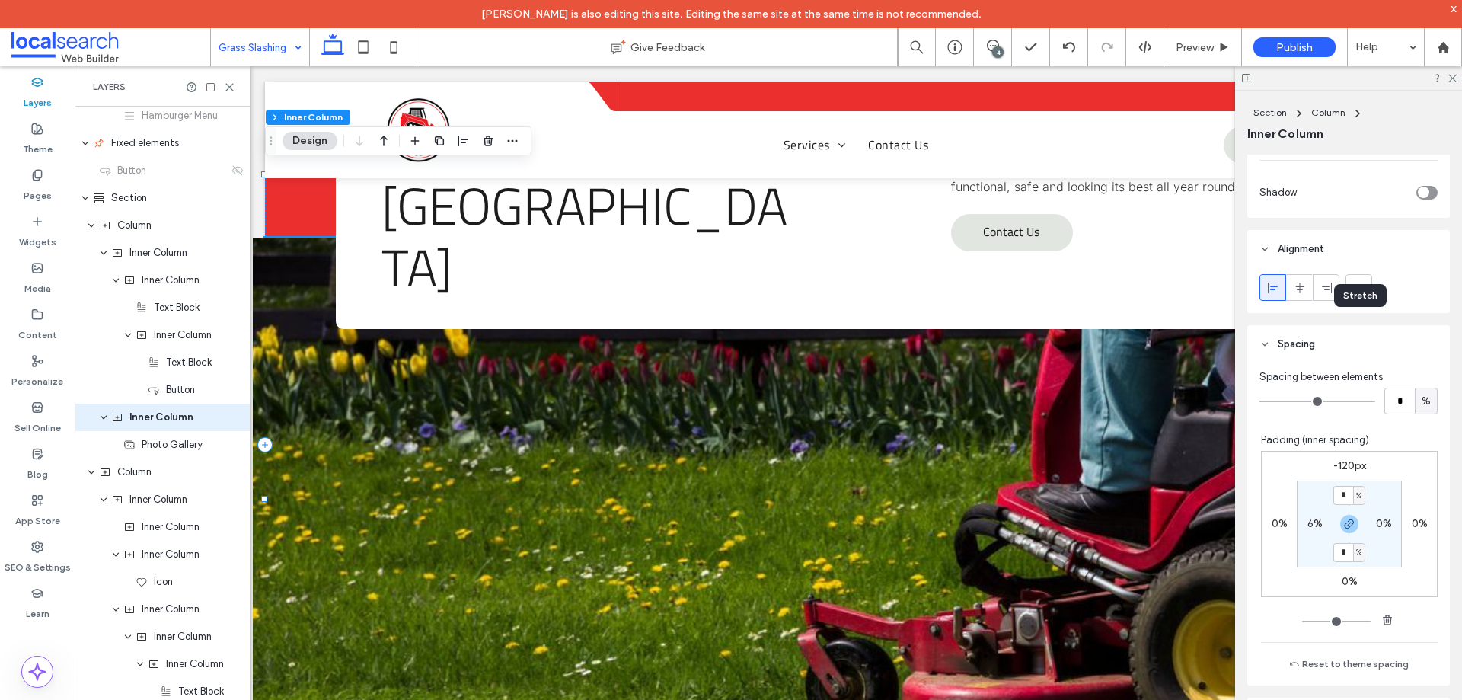
scroll to position [685, 0]
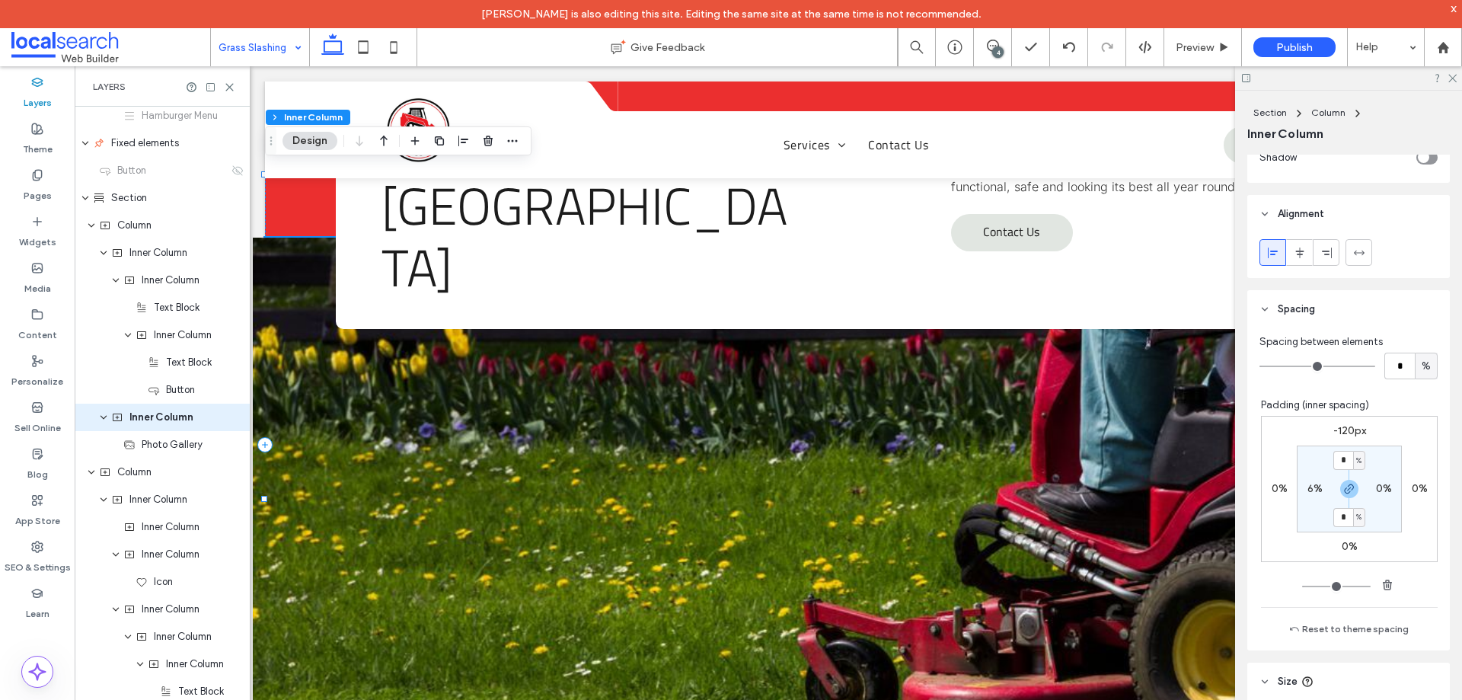
click at [1315, 498] on section "* % 0% * % 6%" at bounding box center [1348, 488] width 105 height 87
click at [1311, 495] on div "6%" at bounding box center [1314, 489] width 15 height 14
click at [1309, 490] on label "6%" at bounding box center [1314, 488] width 15 height 13
click at [1322, 489] on span "%" at bounding box center [1324, 488] width 5 height 15
click at [1312, 504] on span "px" at bounding box center [1311, 511] width 11 height 15
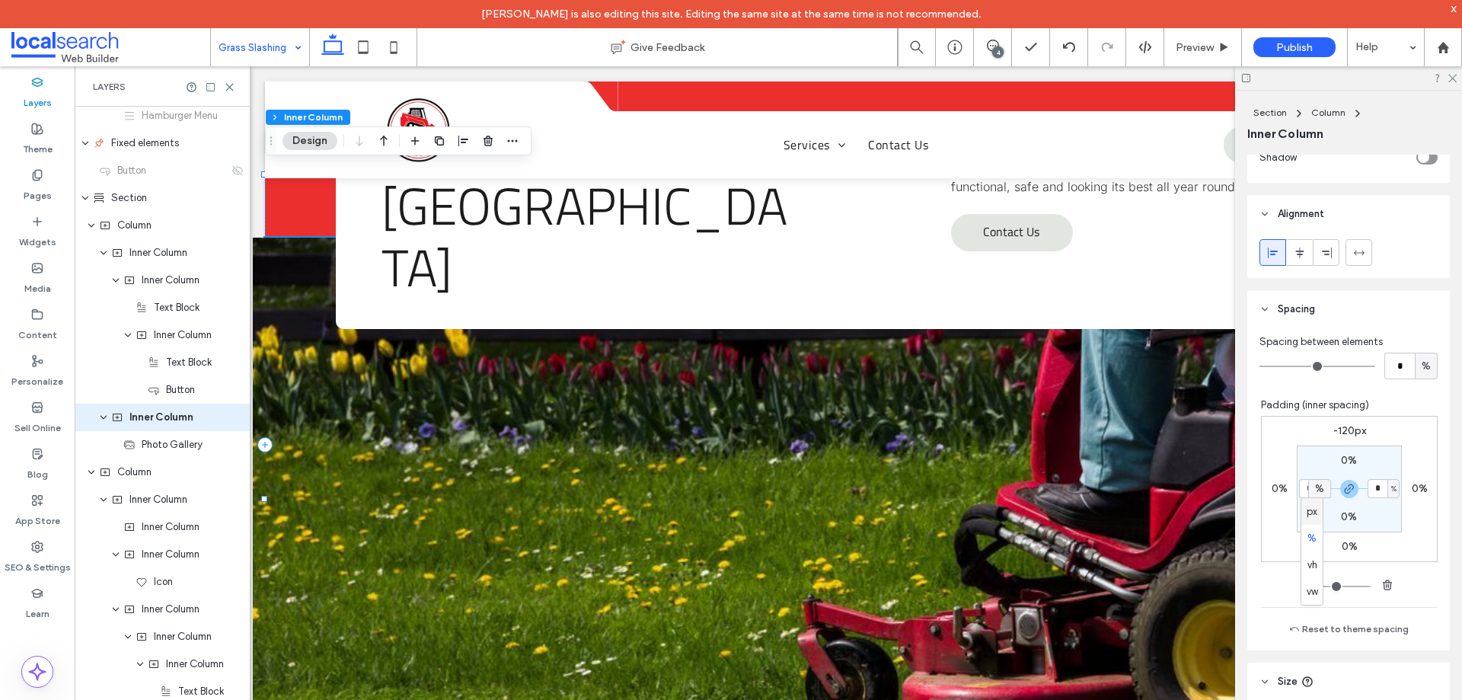
type input "**"
type input "****"
type input "**"
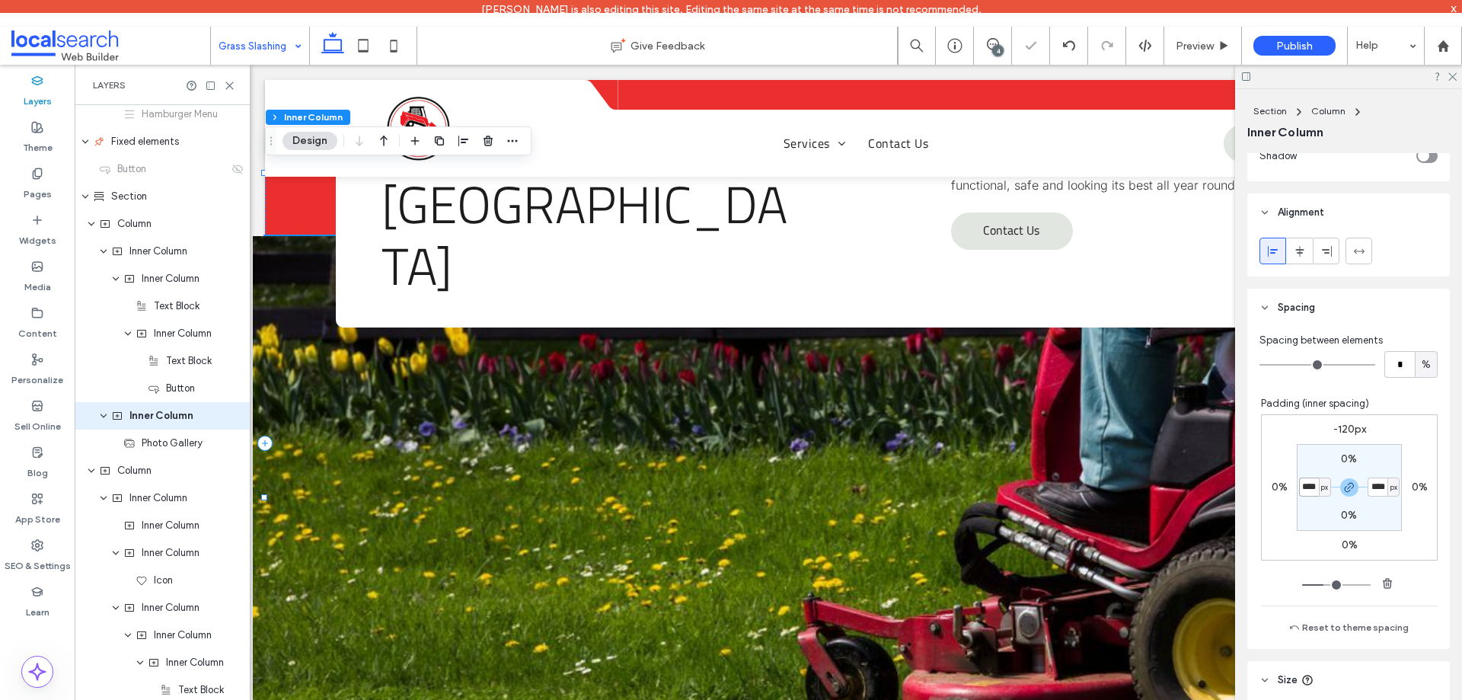
click at [1304, 494] on input "****" at bounding box center [1309, 486] width 20 height 19
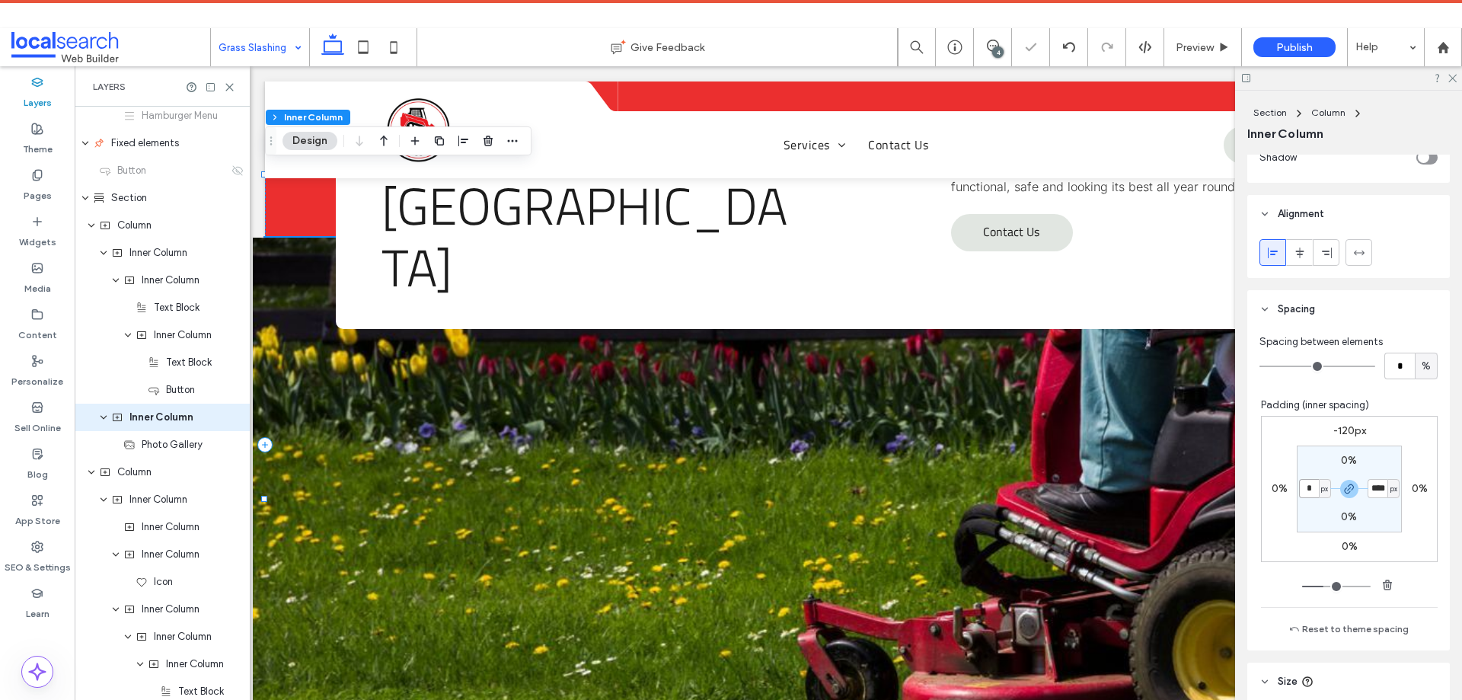
type input "*"
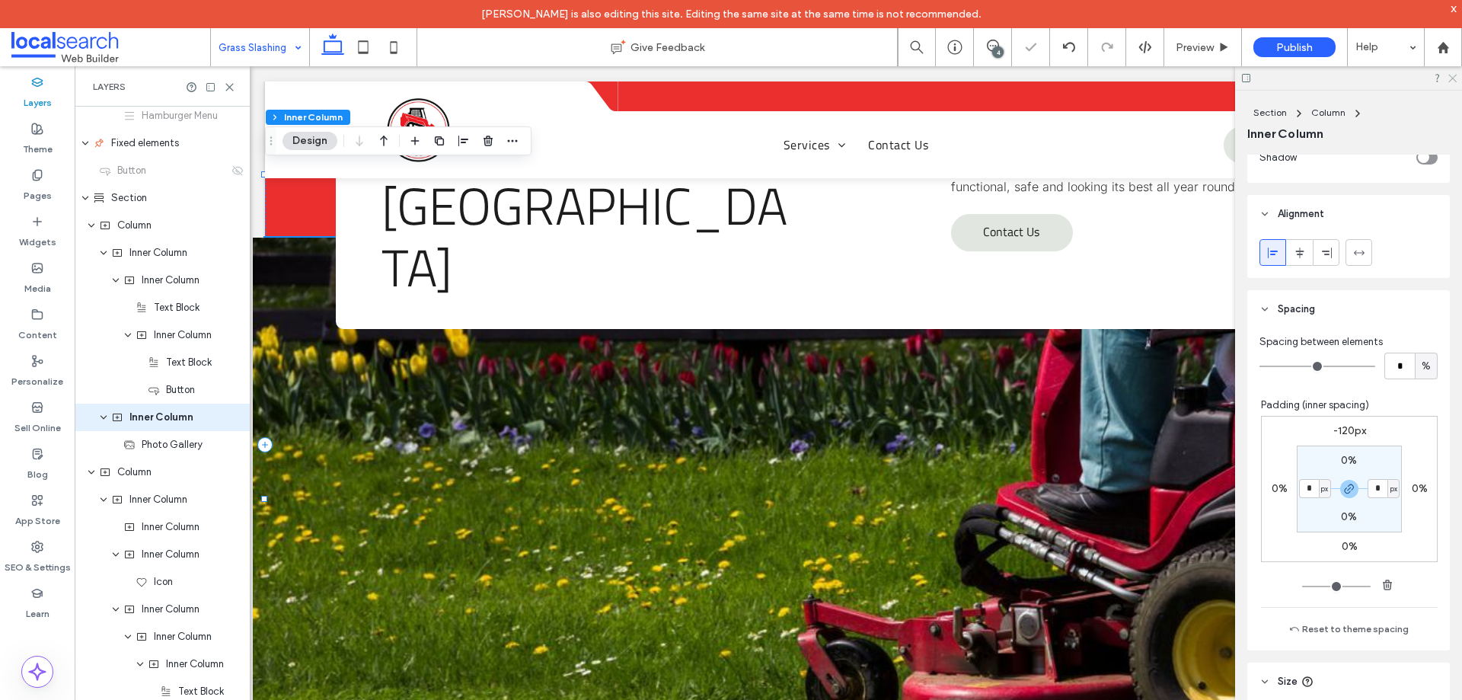
click at [1459, 76] on div at bounding box center [1348, 78] width 227 height 24
click at [1453, 78] on use at bounding box center [1452, 79] width 8 height 8
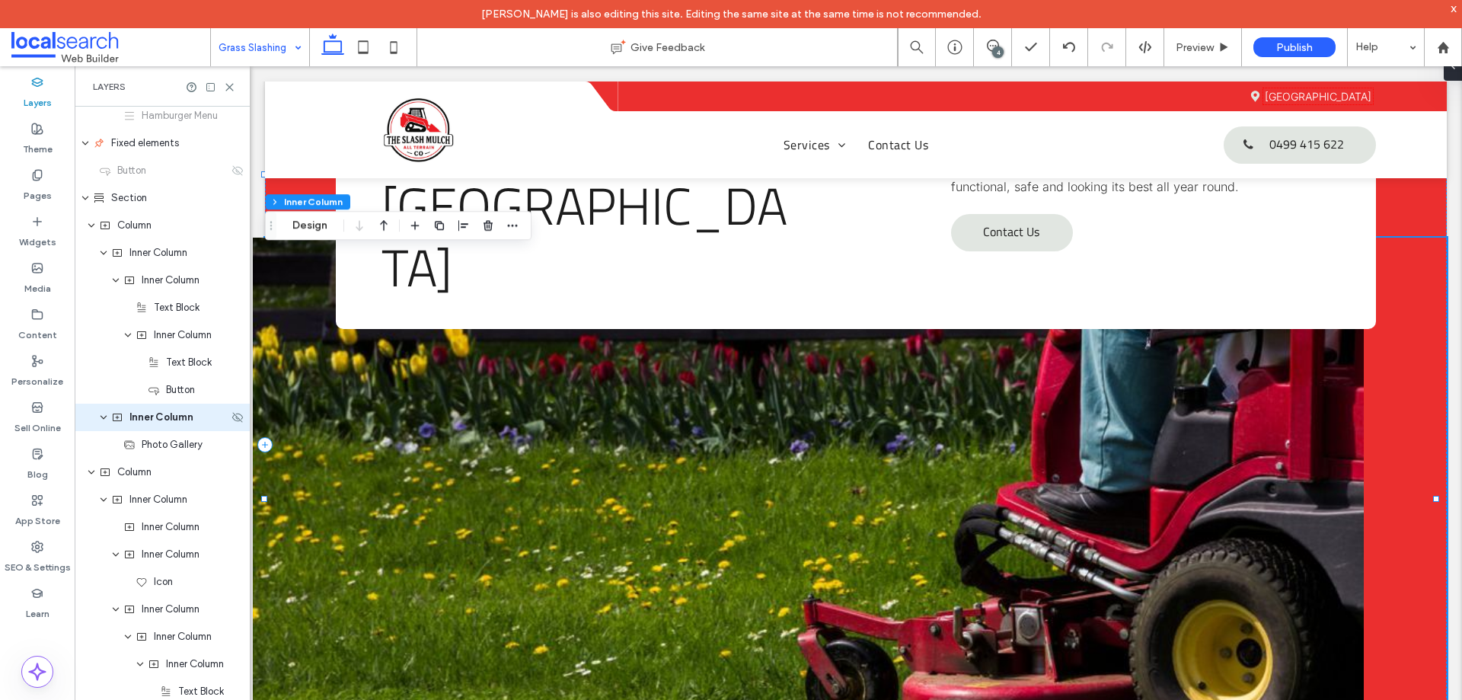
click at [165, 425] on div "Inner Column" at bounding box center [162, 416] width 175 height 27
click at [312, 221] on button "Design" at bounding box center [309, 226] width 55 height 18
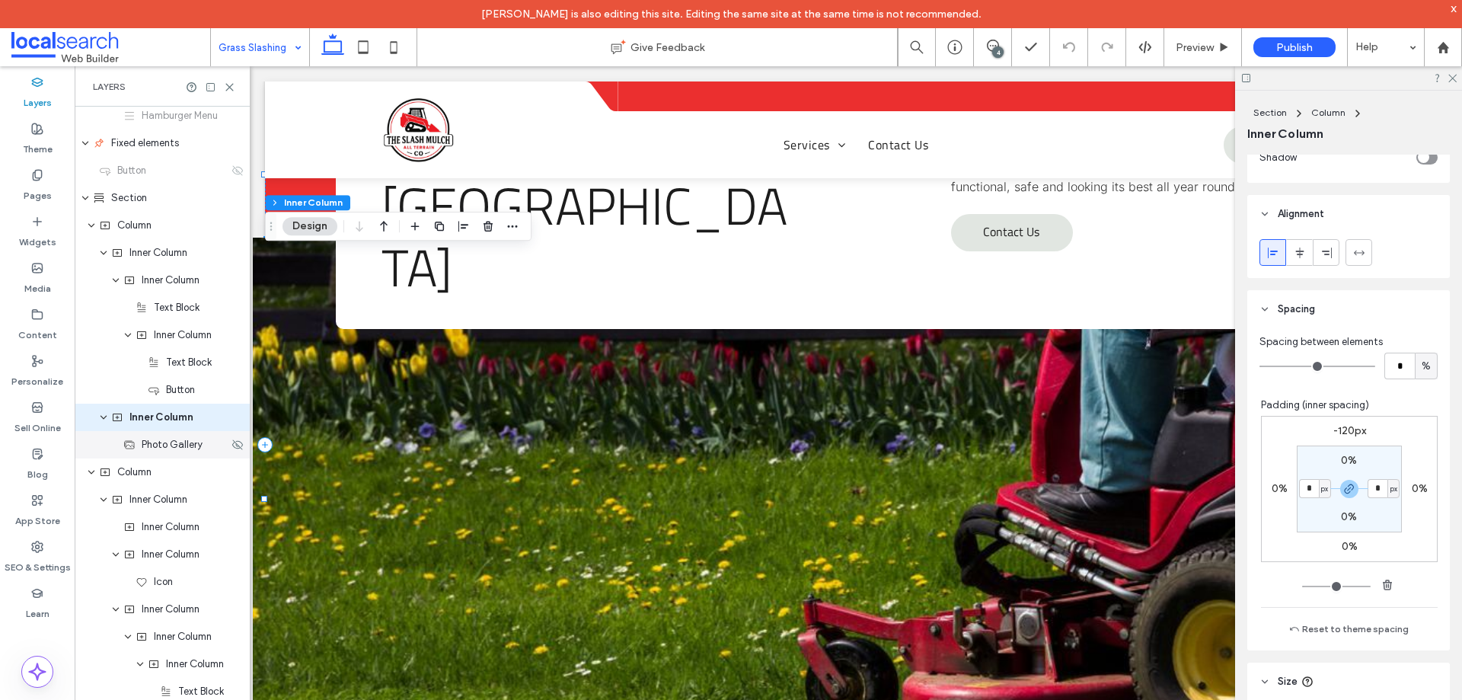
click at [165, 450] on span "Photo Gallery" at bounding box center [172, 444] width 61 height 15
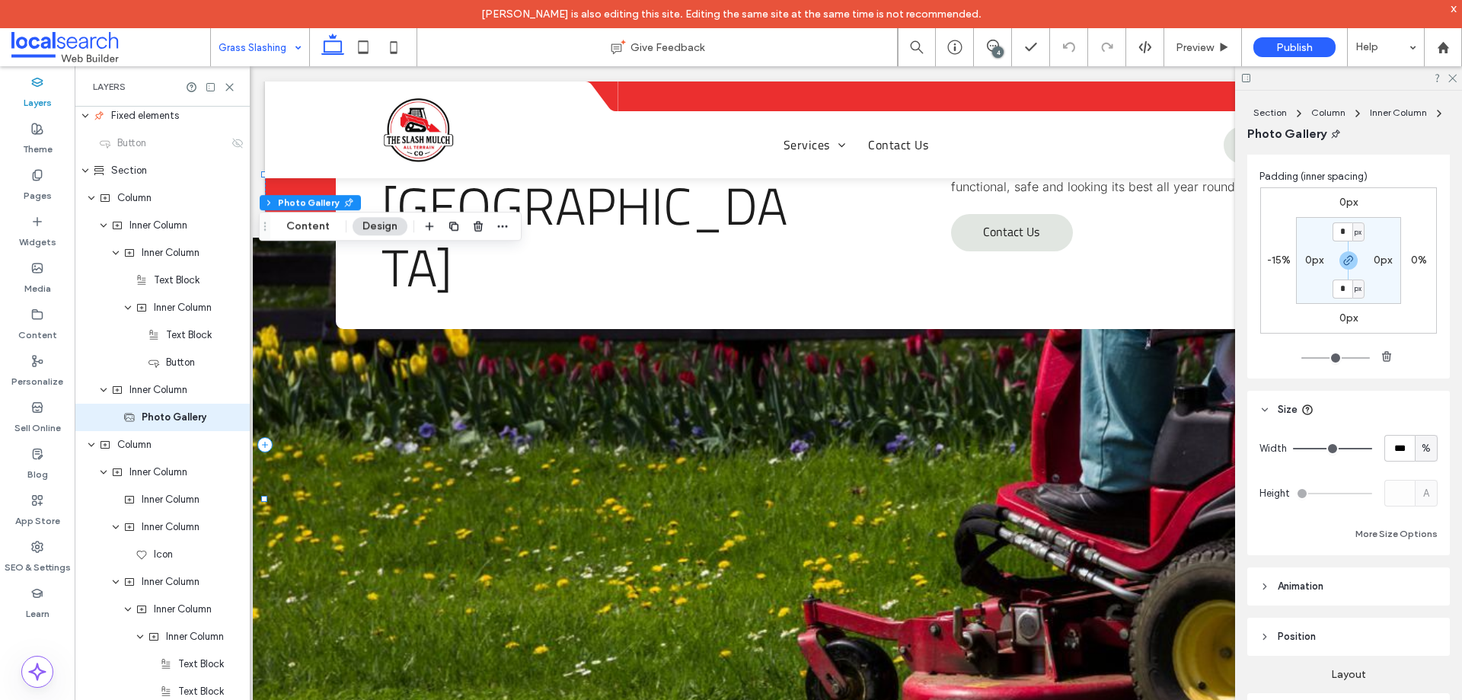
scroll to position [0, 0]
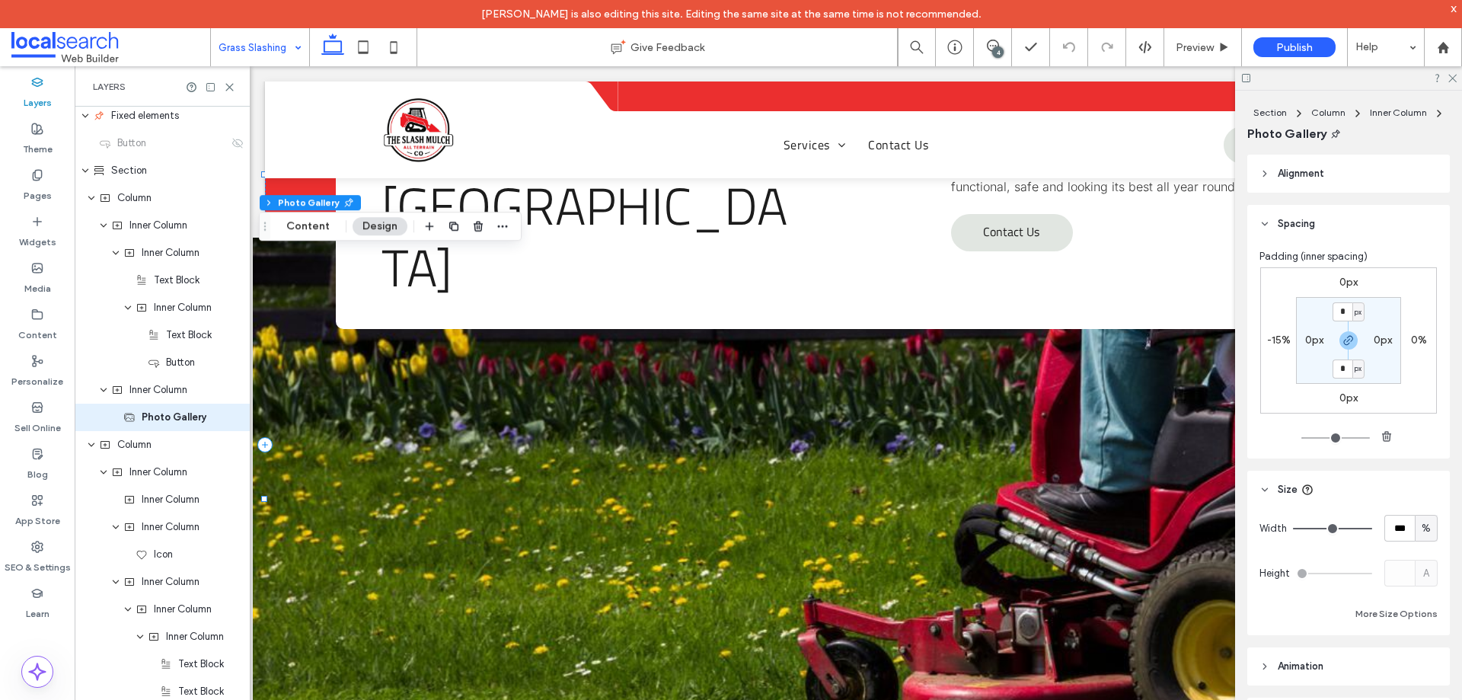
click at [1274, 341] on label "-15%" at bounding box center [1279, 339] width 24 height 13
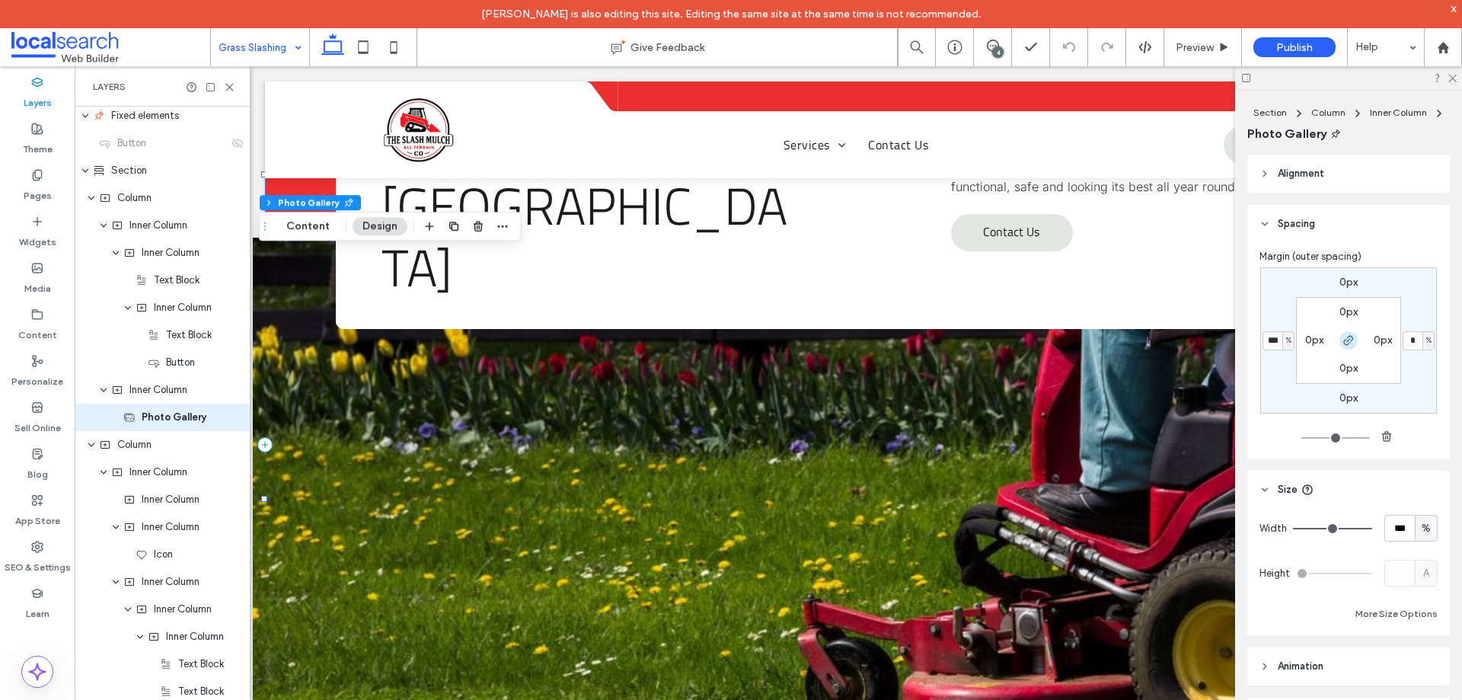
click at [1342, 337] on icon "button" at bounding box center [1348, 340] width 12 height 12
type input "*"
click at [1266, 343] on input "***" at bounding box center [1272, 340] width 20 height 19
type input "*"
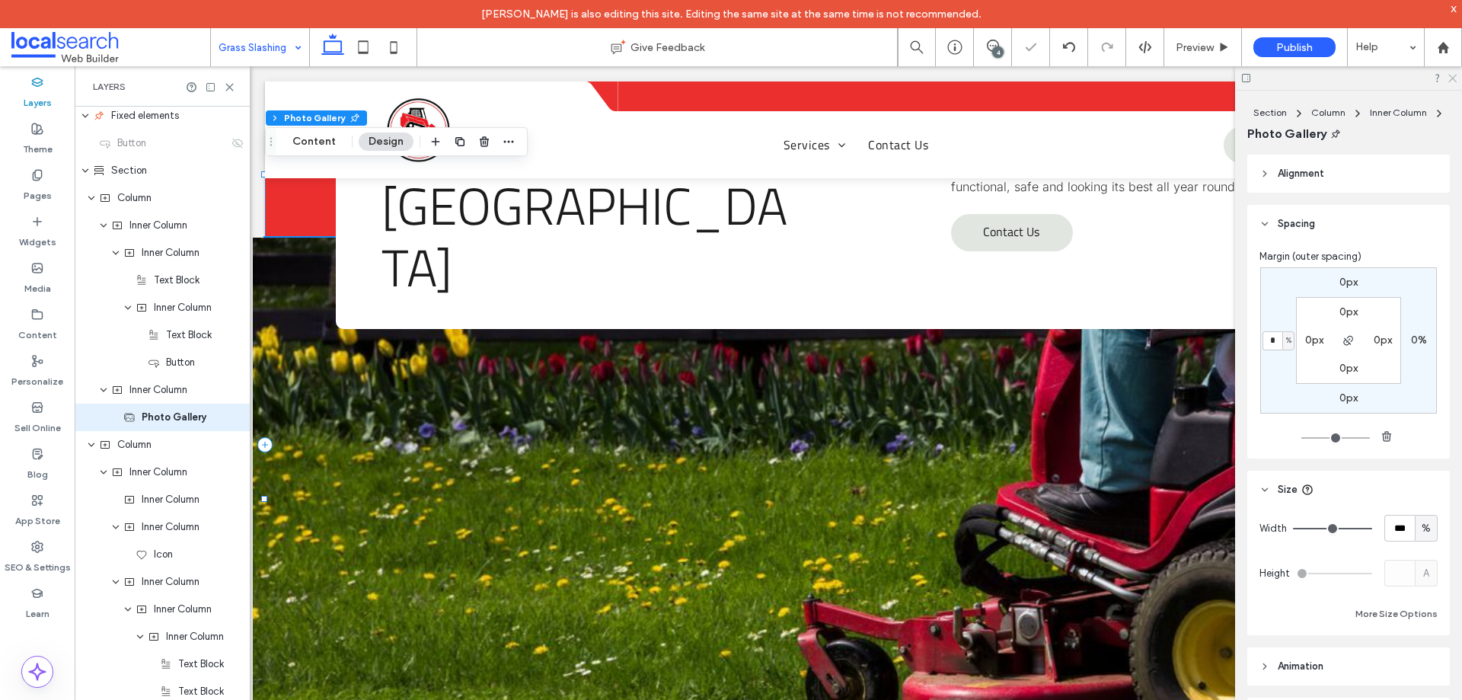
click at [1450, 81] on icon at bounding box center [1451, 77] width 10 height 10
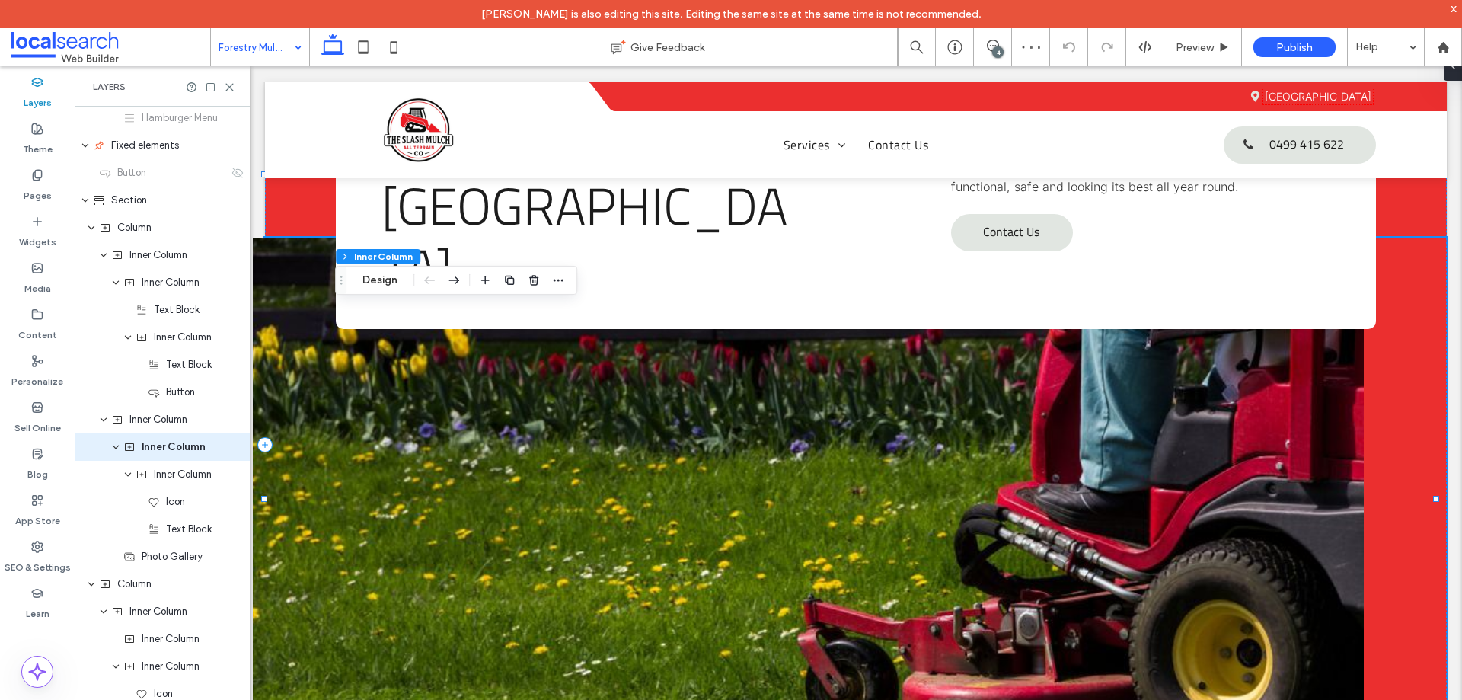
type input "**"
type input "****"
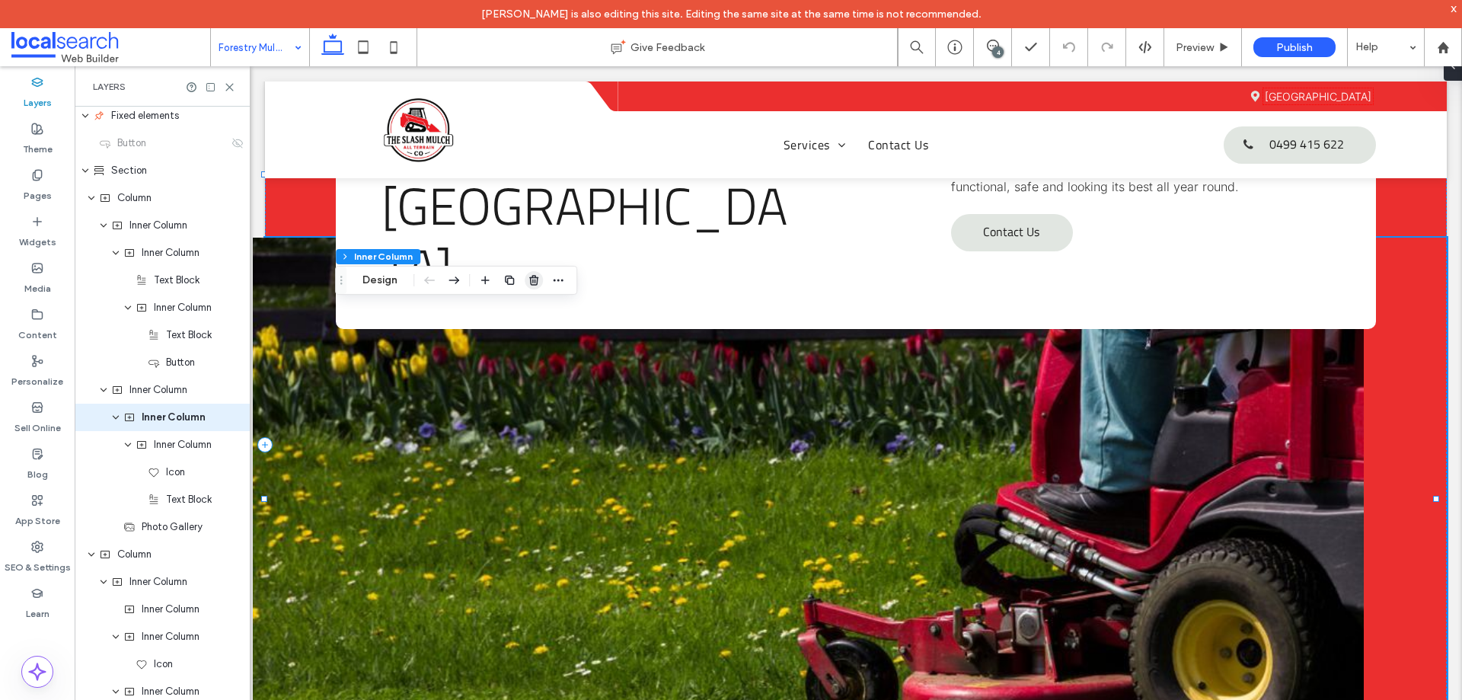
click at [531, 284] on use "button" at bounding box center [533, 280] width 9 height 10
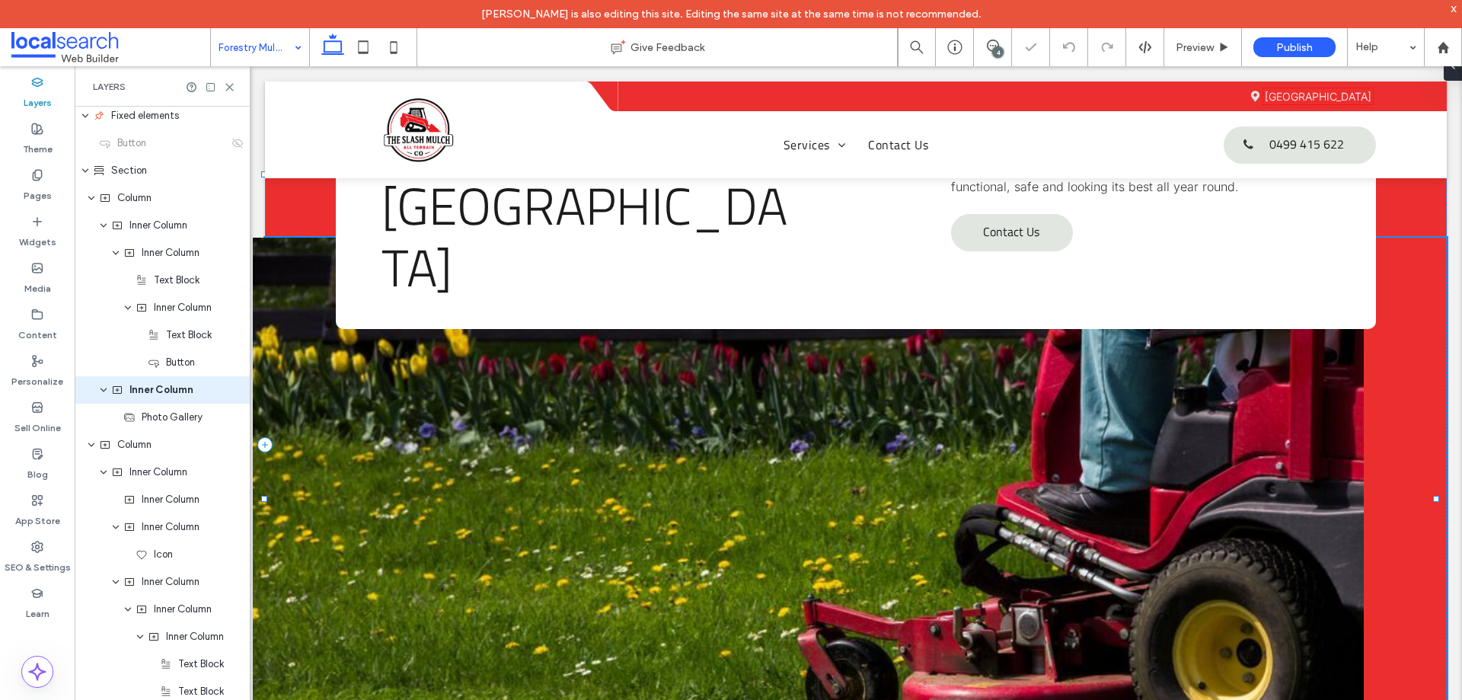
scroll to position [470, 0]
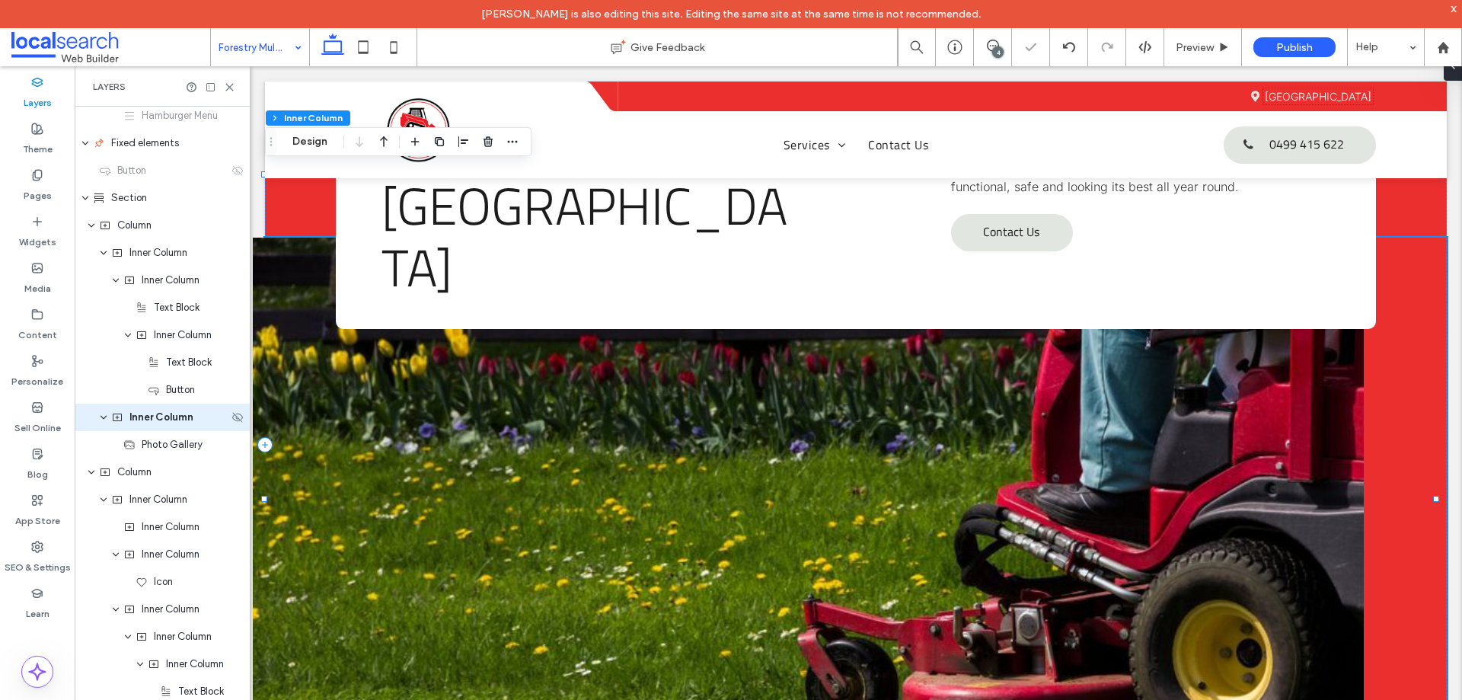
click at [172, 424] on span "Inner Column" at bounding box center [161, 417] width 64 height 15
click at [313, 146] on button "Design" at bounding box center [309, 141] width 55 height 18
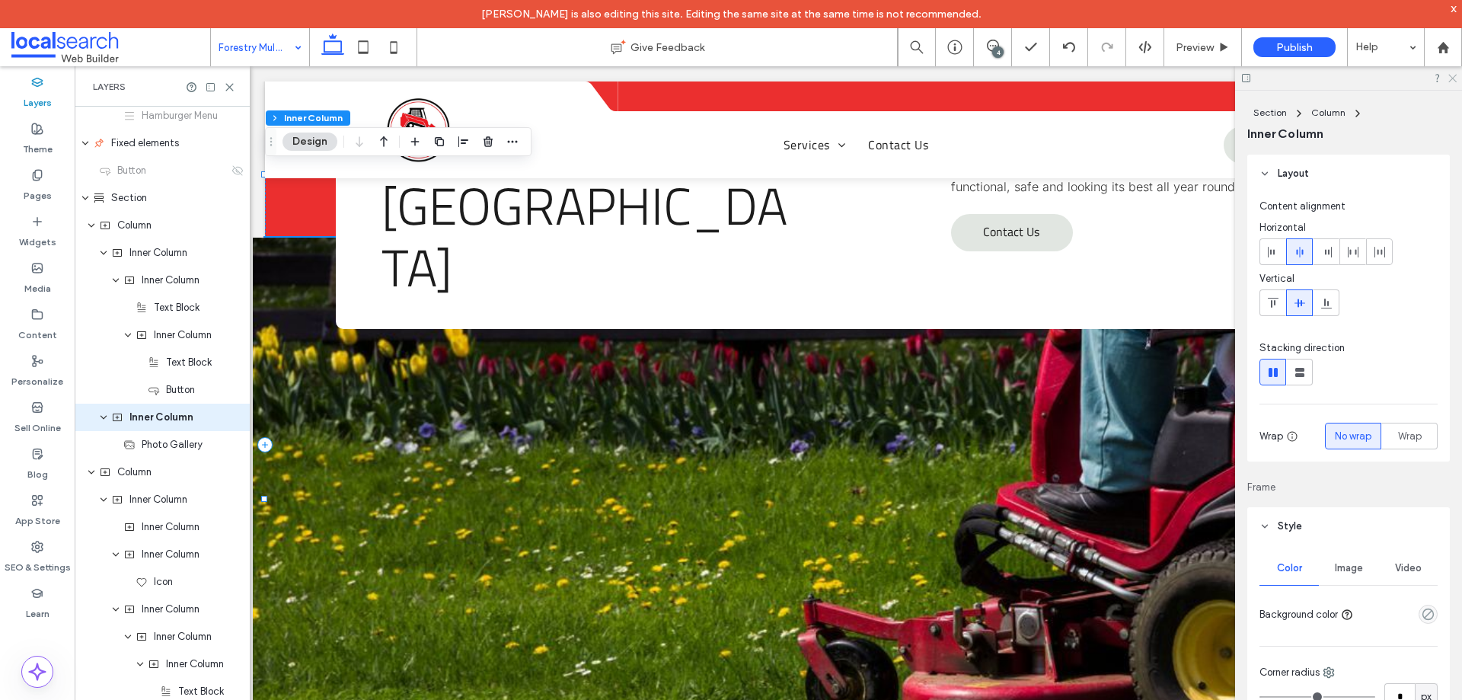
click at [1451, 76] on icon at bounding box center [1451, 77] width 10 height 10
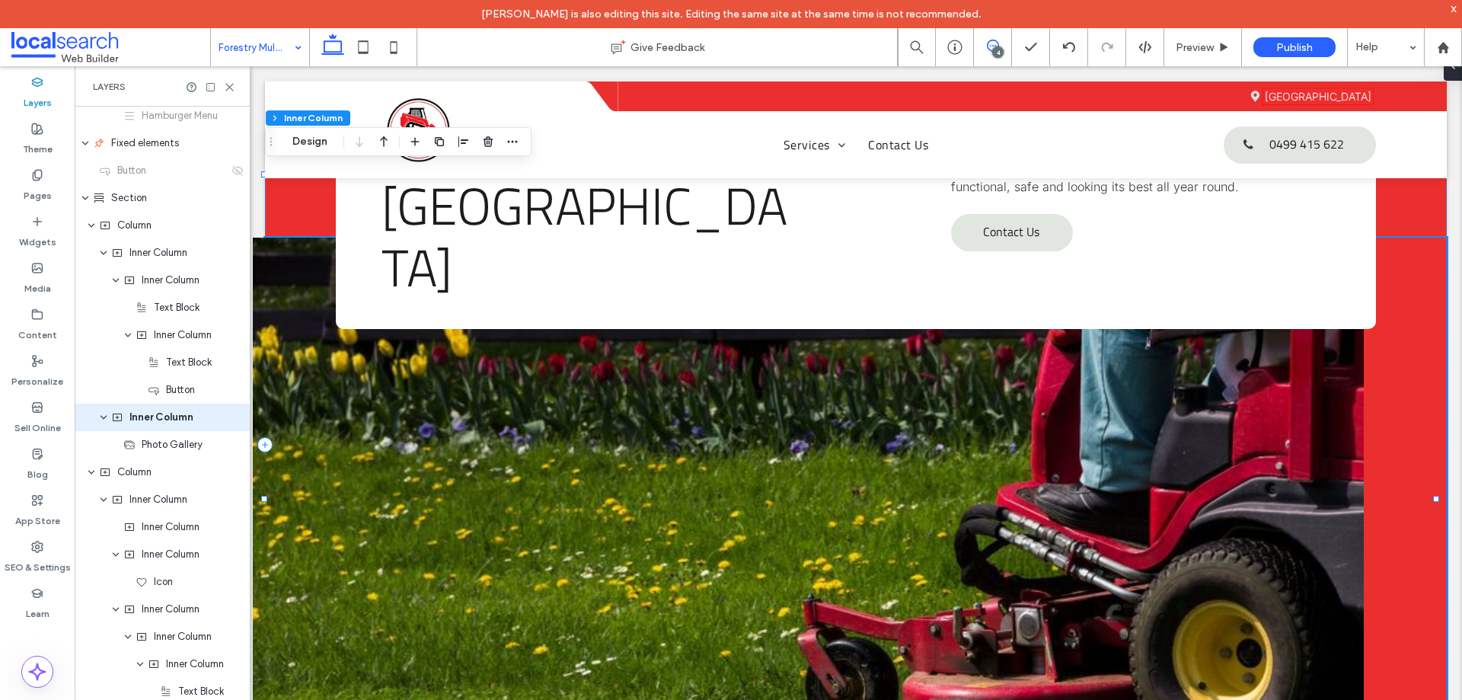
click at [993, 43] on icon at bounding box center [993, 46] width 12 height 12
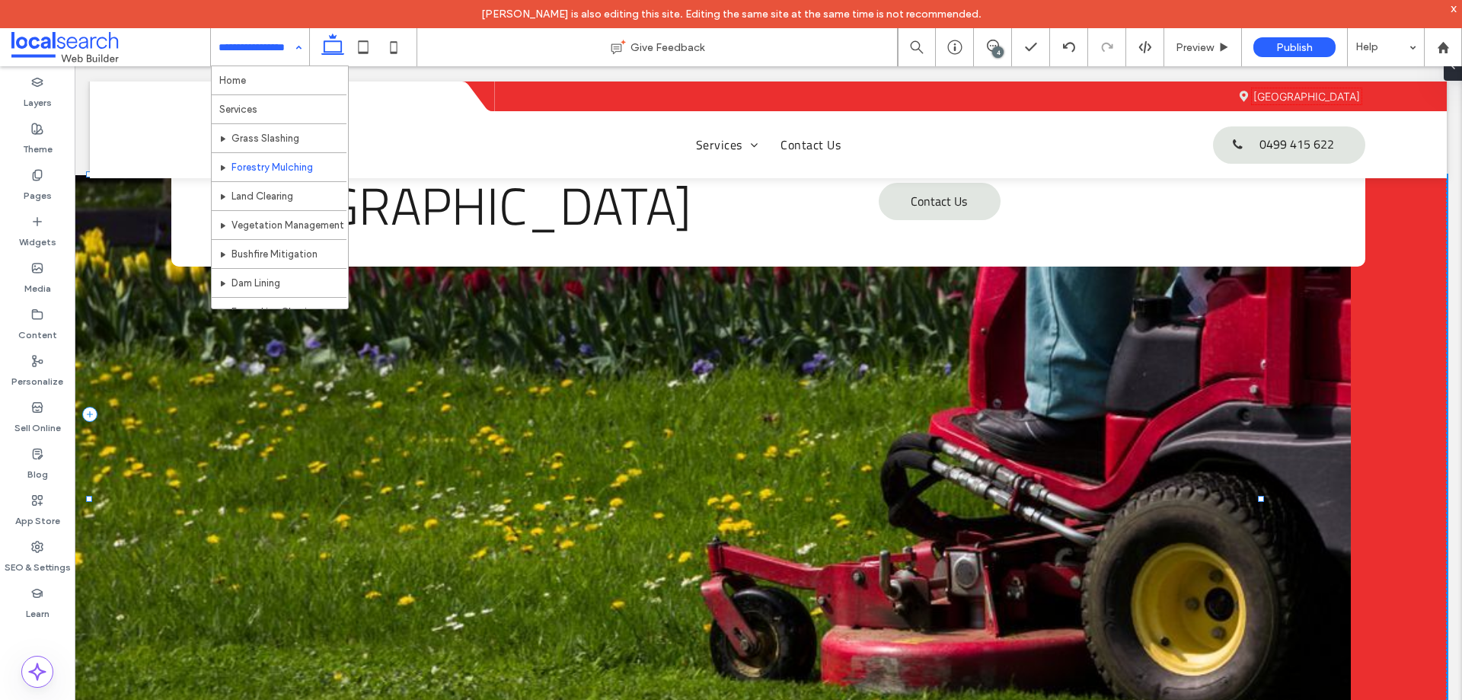
scroll to position [0, 0]
click at [304, 57] on div "Home Services Grass Slashing Forestry Mulching Land Clearing Vegetation Managem…" at bounding box center [260, 47] width 98 height 38
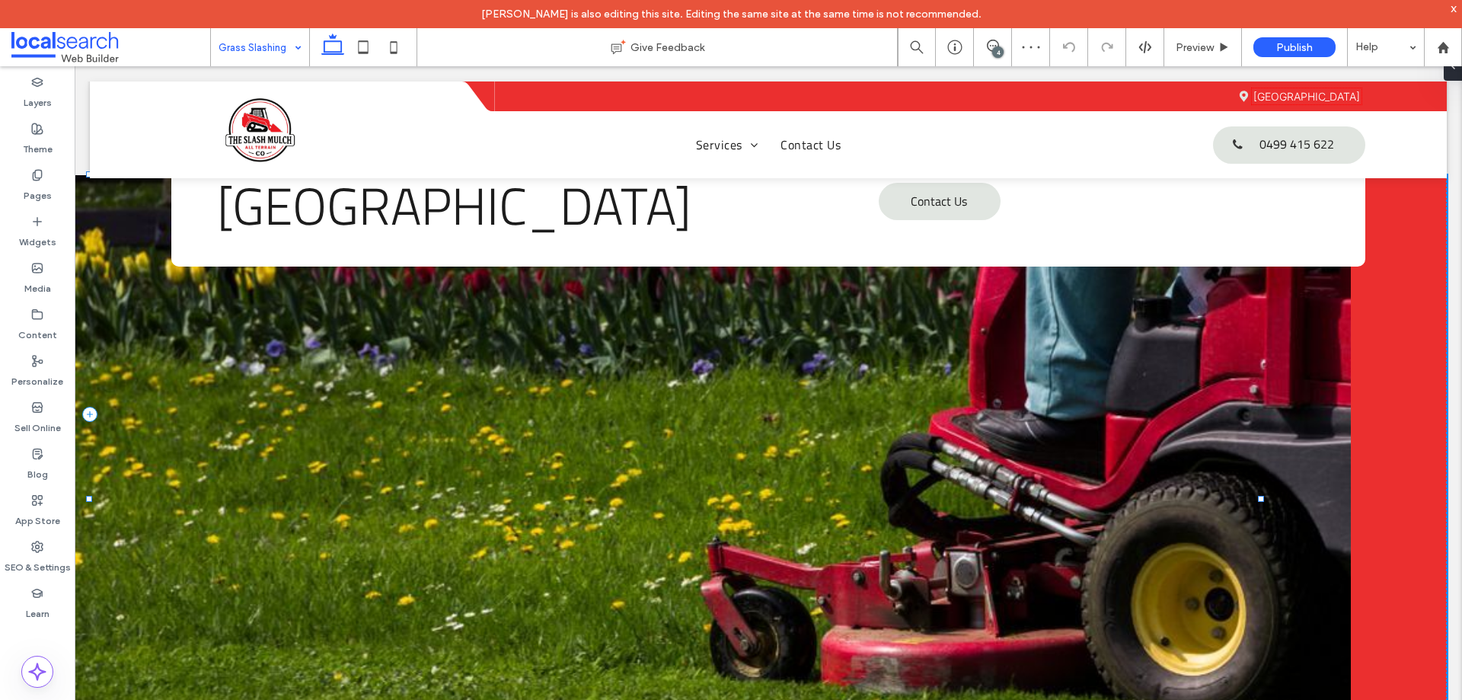
click at [285, 46] on input at bounding box center [255, 47] width 75 height 38
click at [40, 94] on label "Layers" at bounding box center [38, 98] width 28 height 21
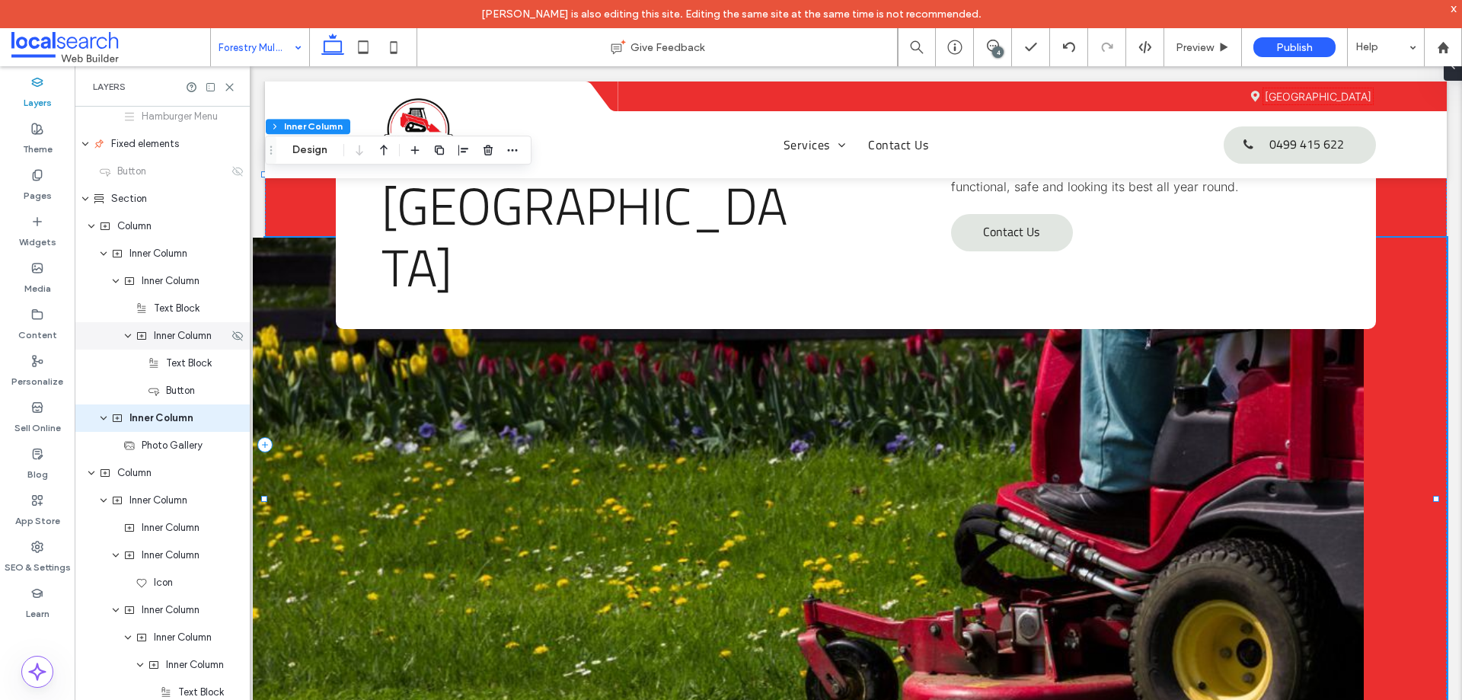
scroll to position [470, 0]
click at [305, 150] on button "Design" at bounding box center [309, 150] width 55 height 18
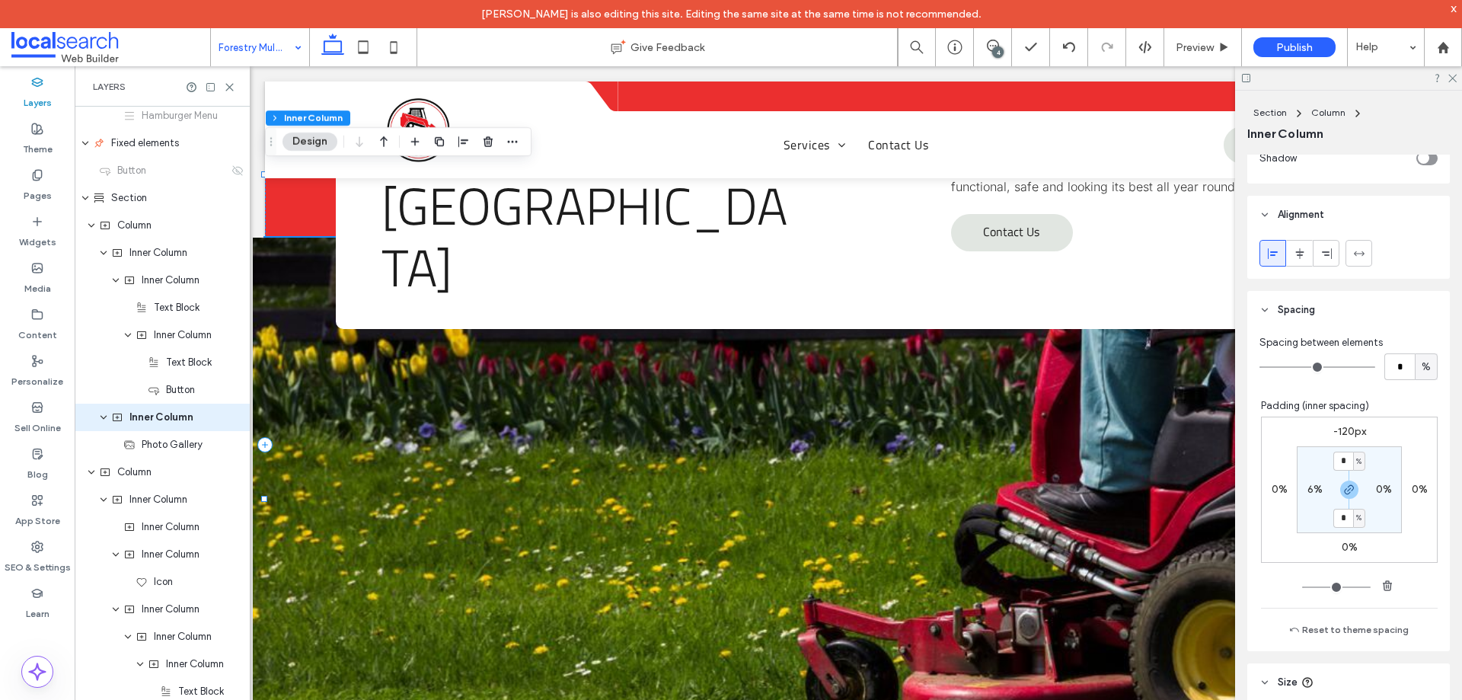
scroll to position [685, 0]
click at [1297, 490] on div "6%" at bounding box center [1314, 489] width 34 height 14
click at [1313, 486] on label "6%" at bounding box center [1314, 488] width 15 height 13
type input "*"
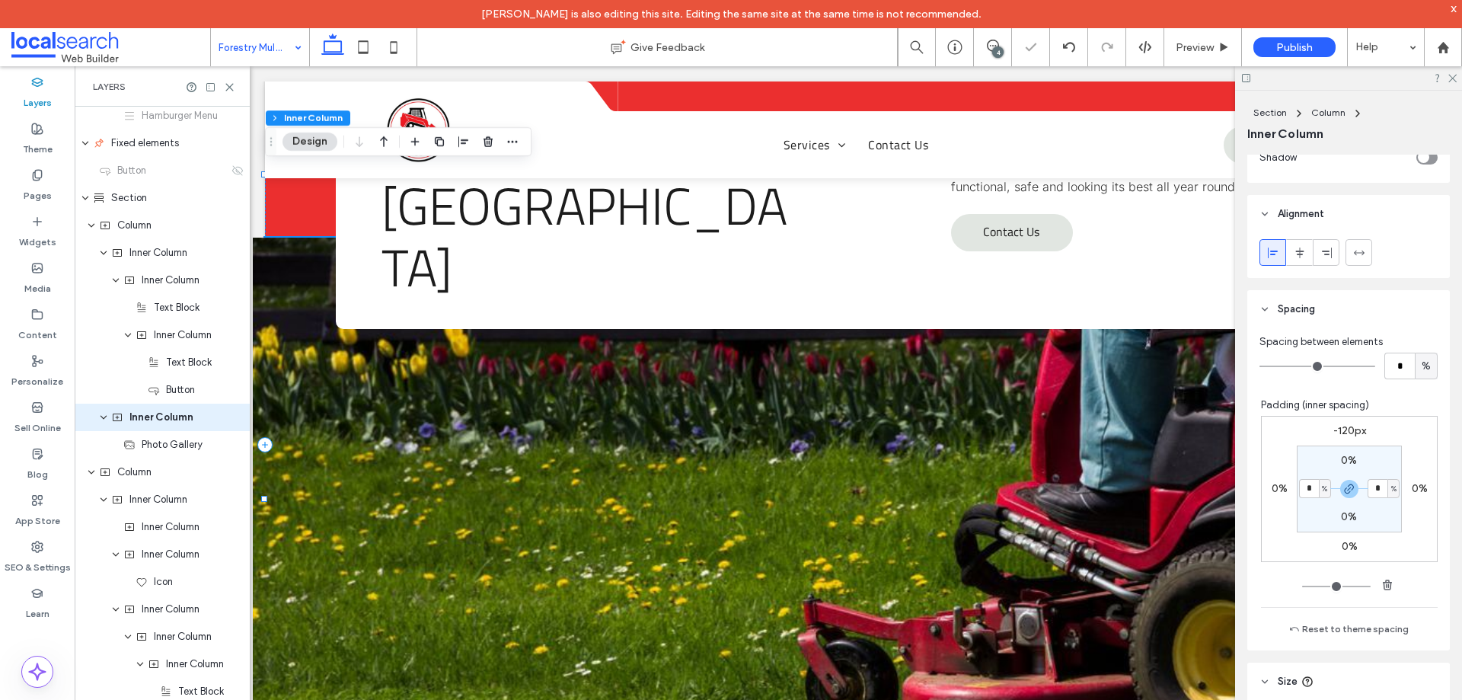
type input "*"
click at [202, 445] on span "Photo Gallery" at bounding box center [172, 444] width 61 height 15
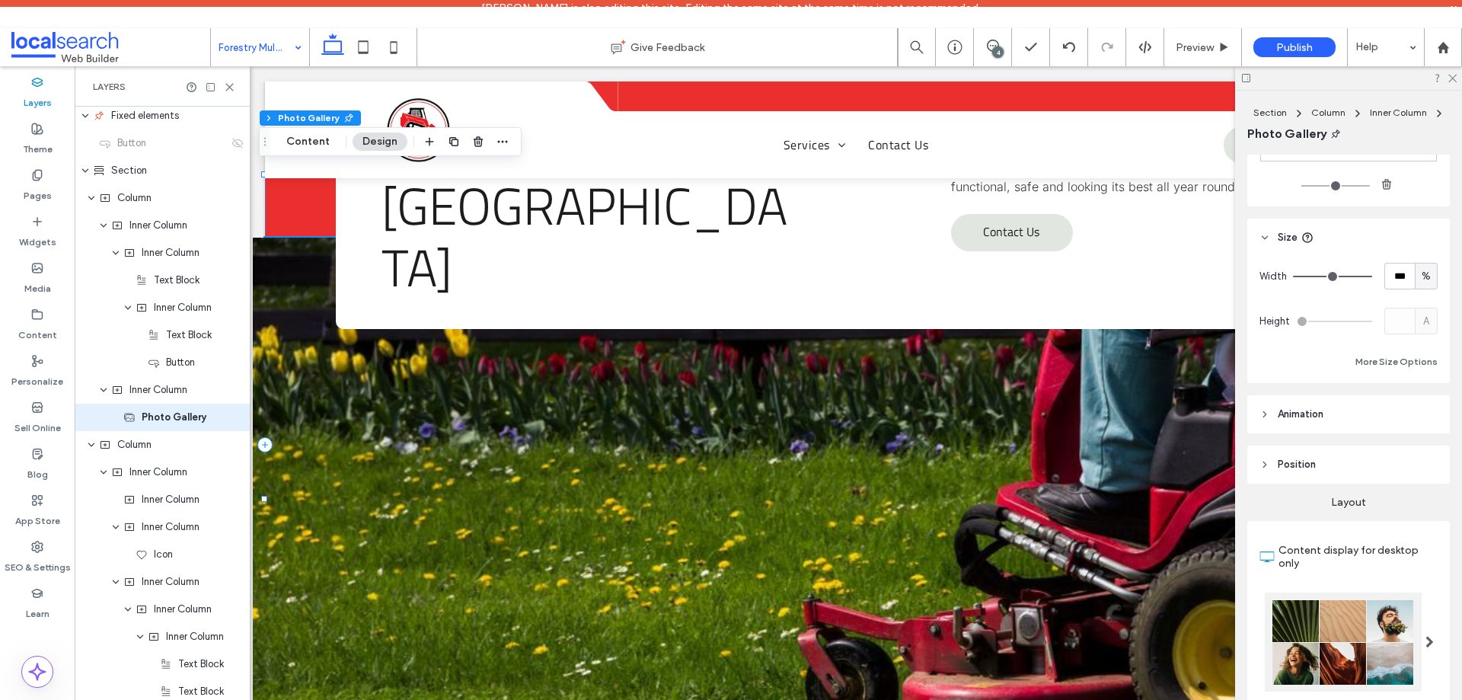
scroll to position [0, 0]
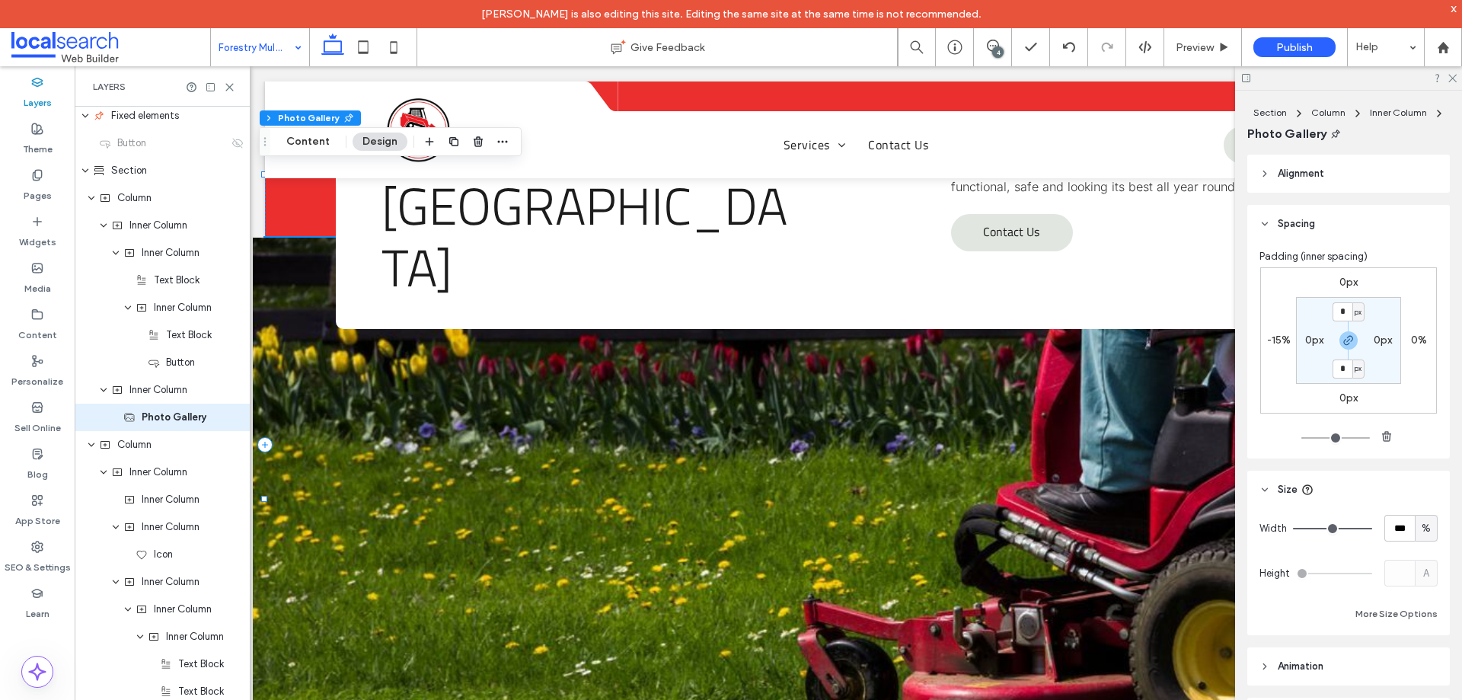
click at [1280, 341] on label "-15%" at bounding box center [1279, 339] width 24 height 13
type input "*"
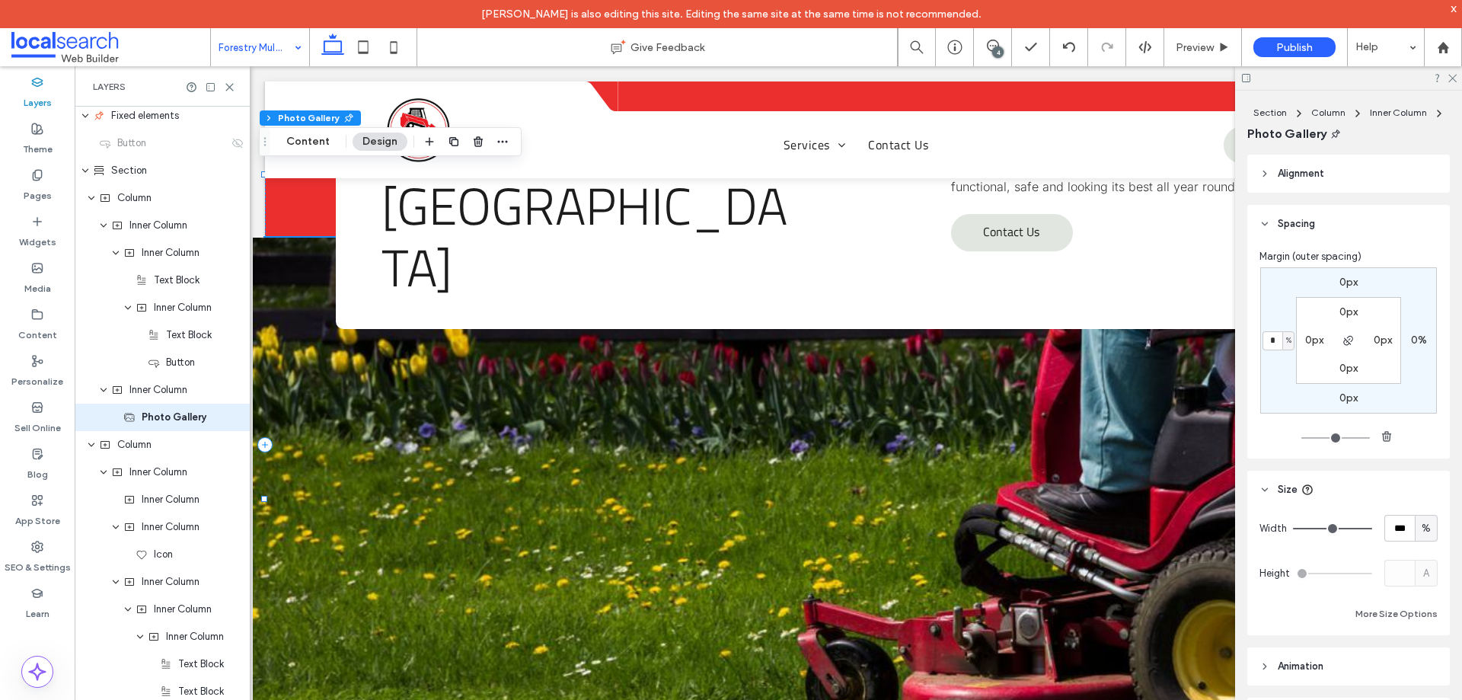
type input "*"
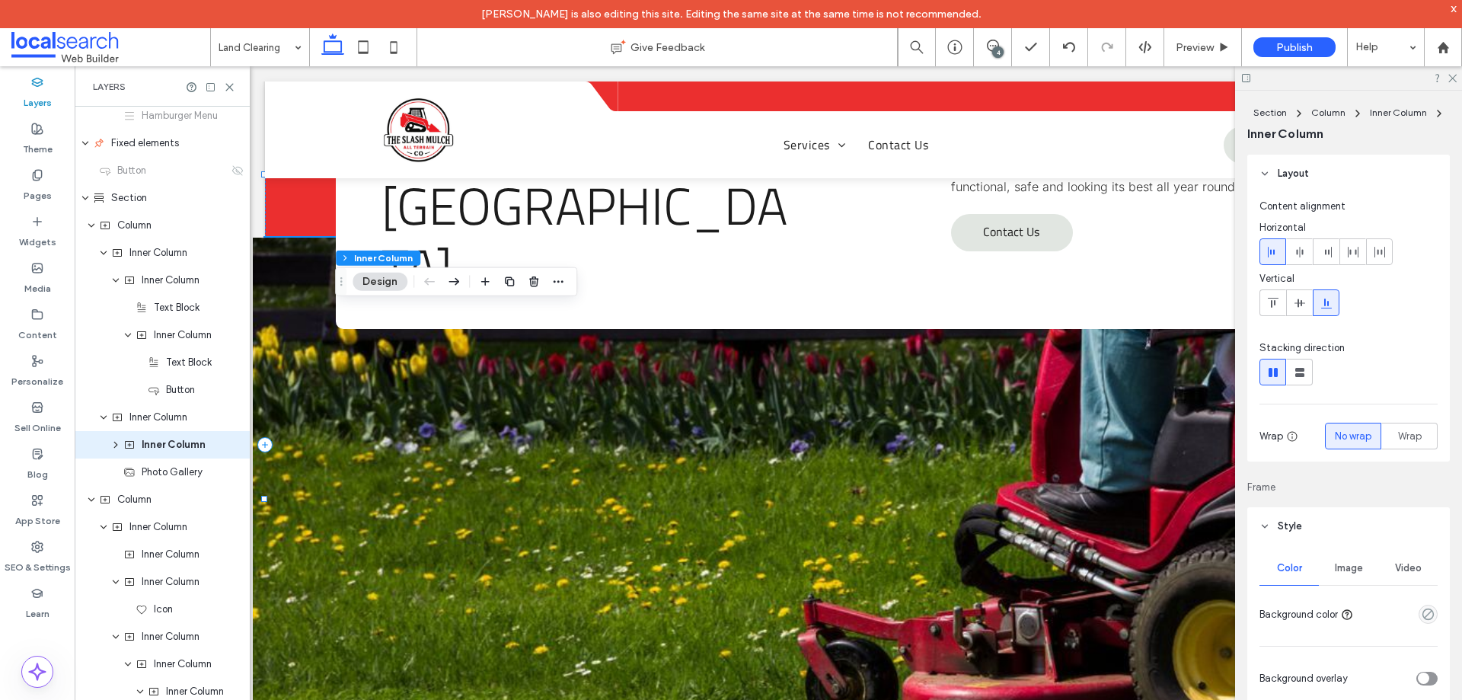
scroll to position [498, 0]
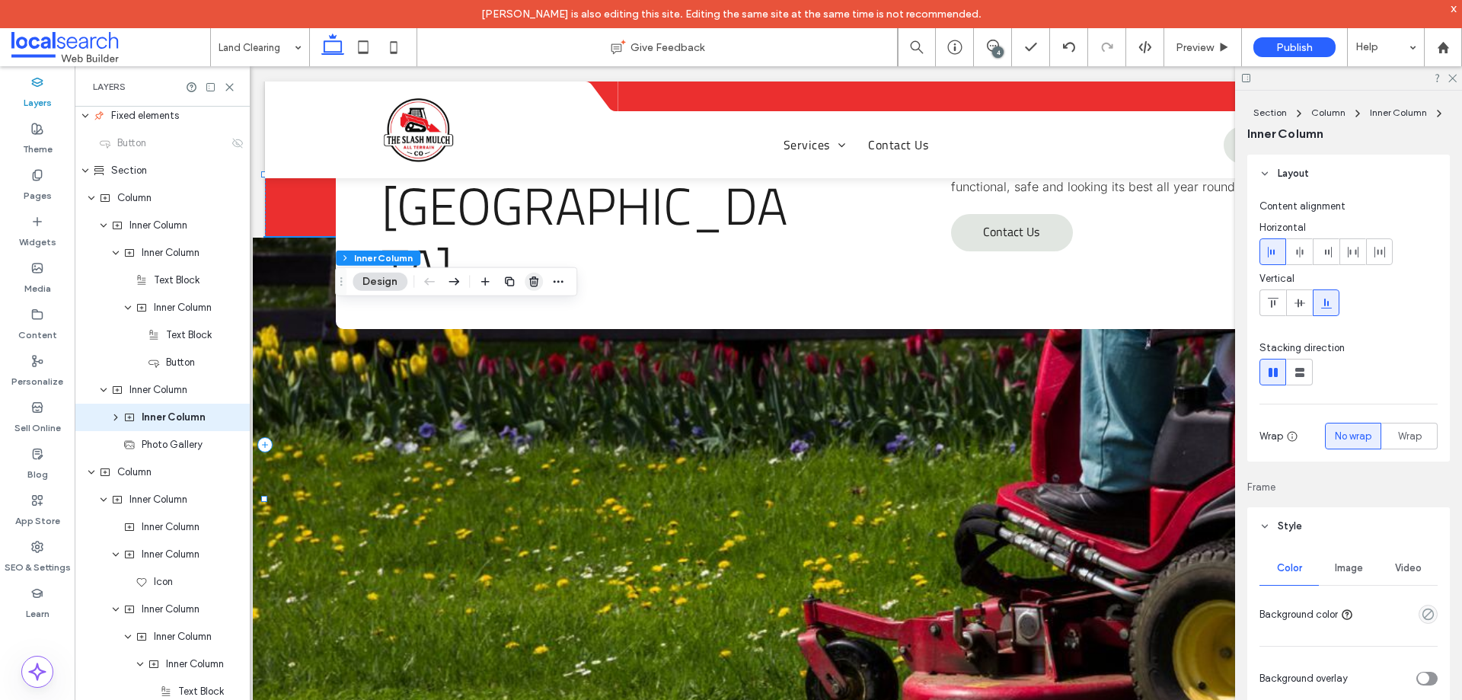
click at [537, 281] on use "button" at bounding box center [533, 281] width 9 height 10
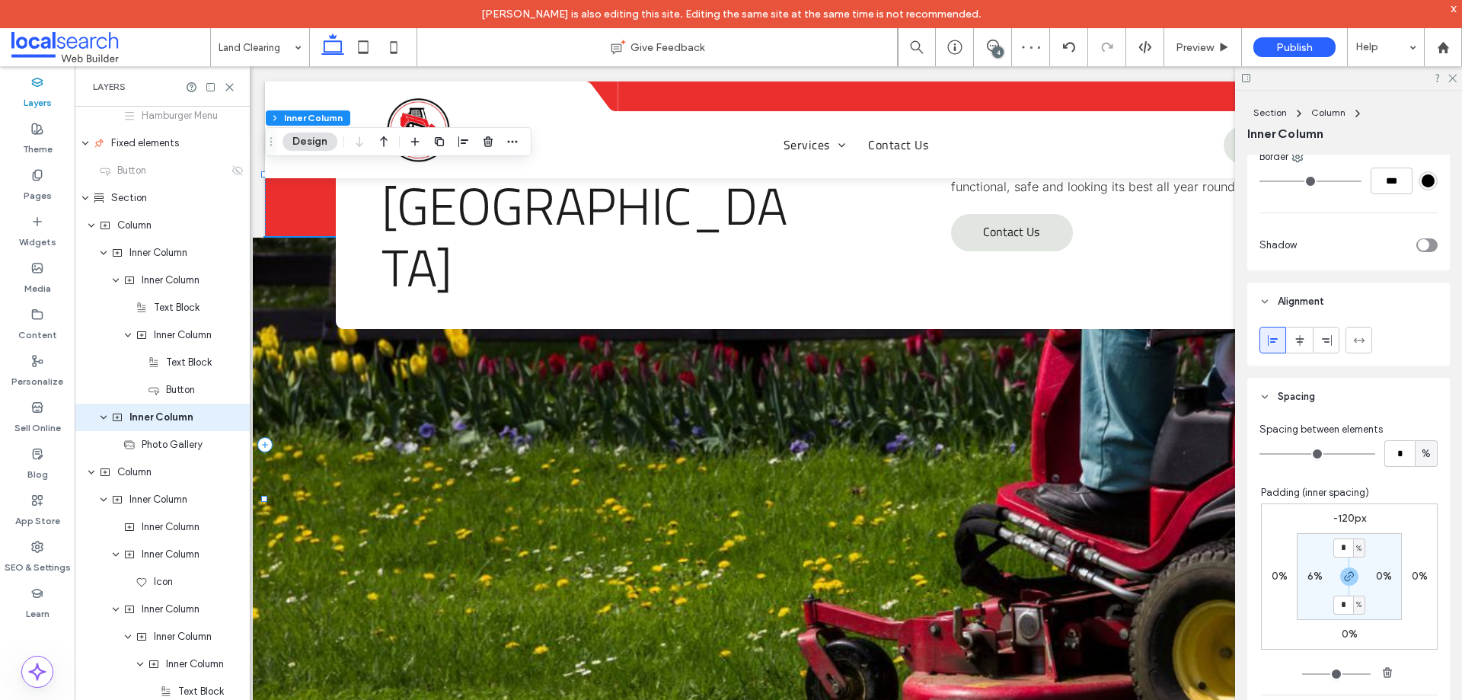
scroll to position [685, 0]
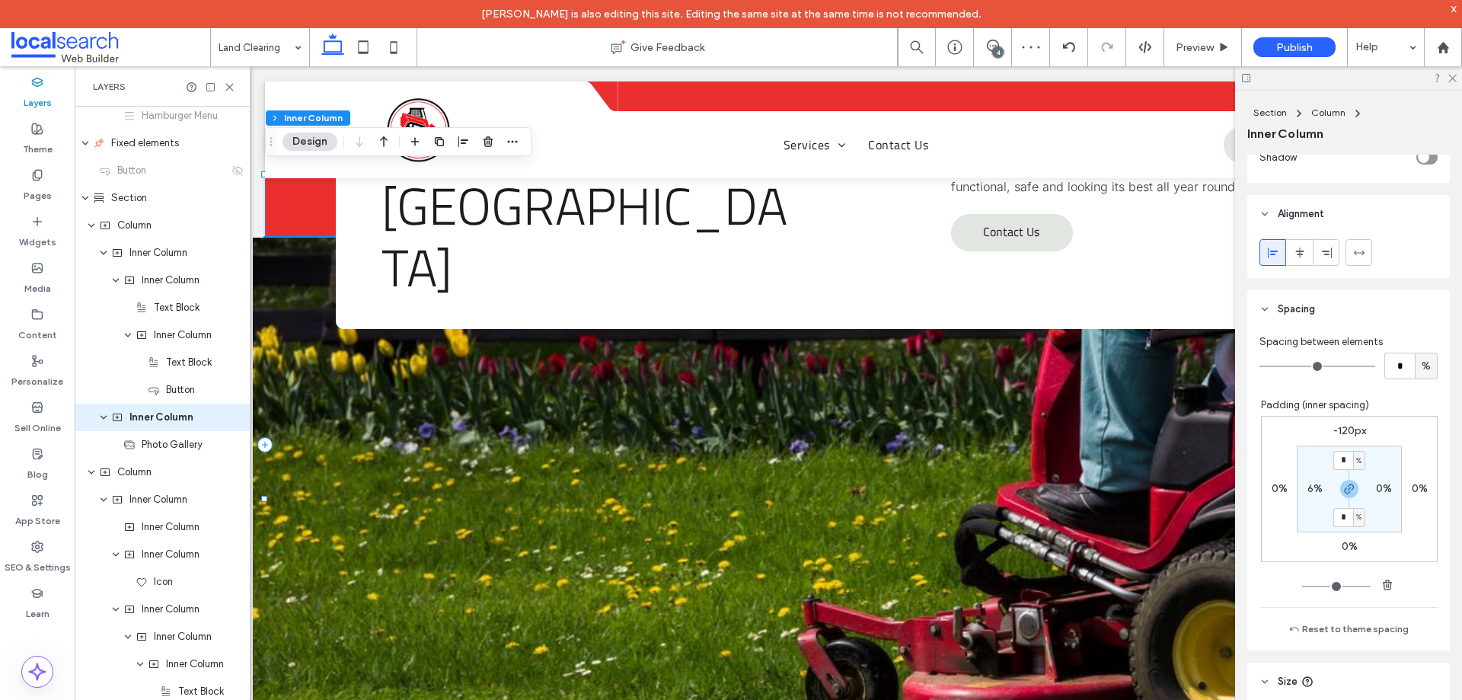
click at [1297, 486] on div "6%" at bounding box center [1314, 489] width 34 height 14
click at [1307, 488] on label "6%" at bounding box center [1314, 488] width 15 height 13
type input "*"
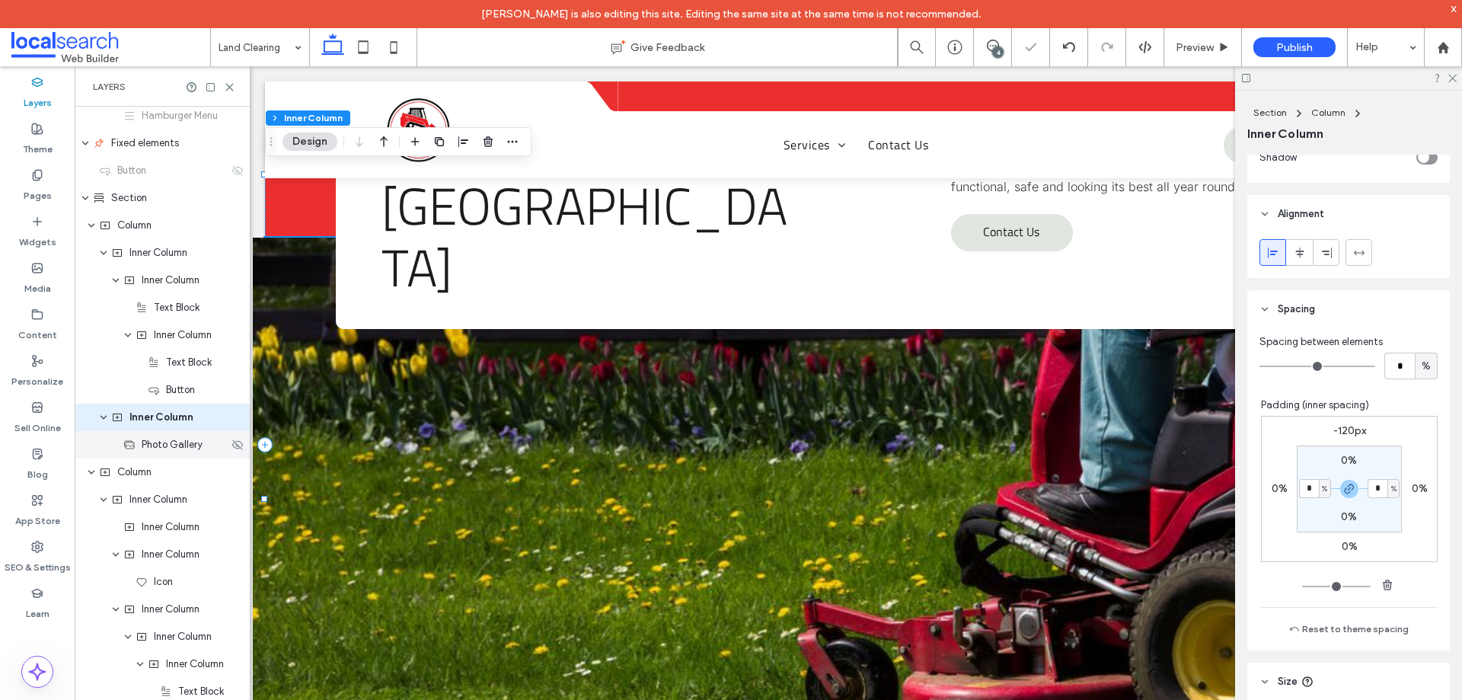
click at [167, 454] on div "Photo Gallery" at bounding box center [162, 444] width 175 height 27
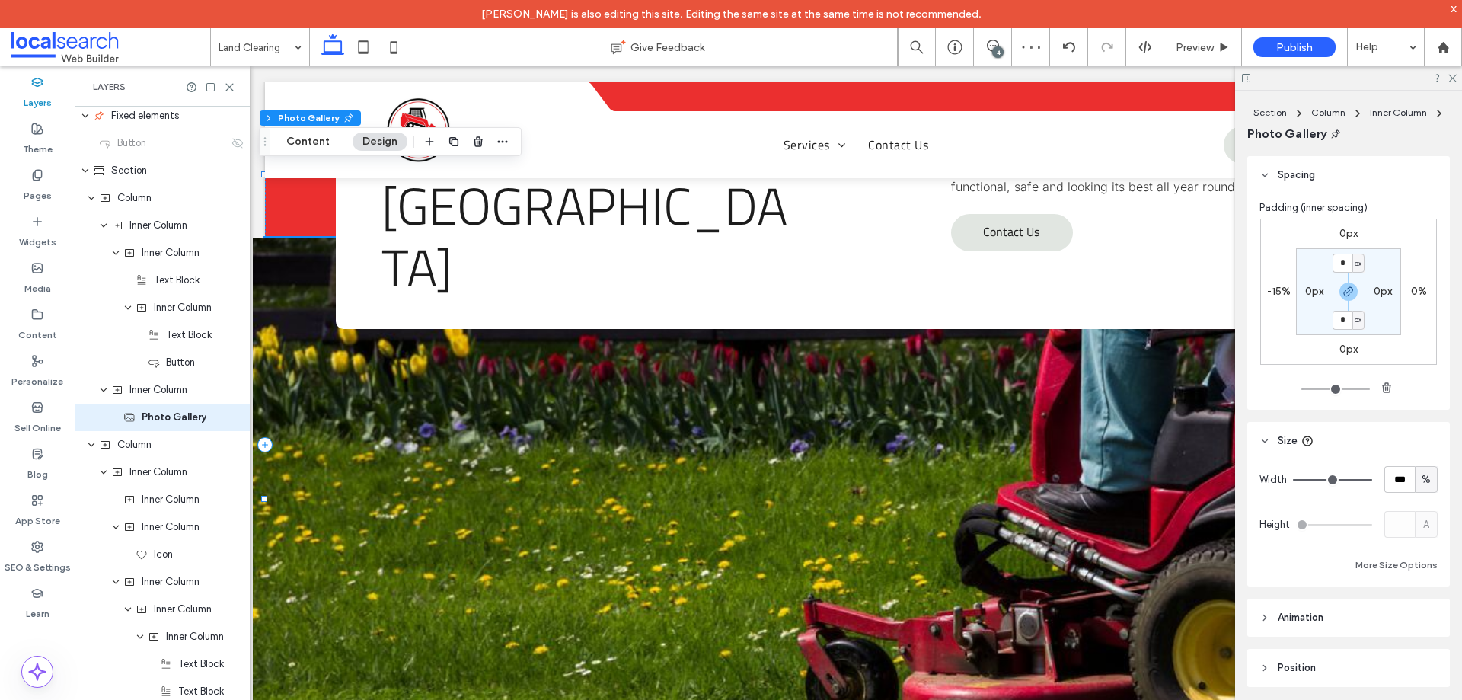
scroll to position [43, 0]
click at [1274, 301] on label "-15%" at bounding box center [1279, 297] width 24 height 13
type input "*"
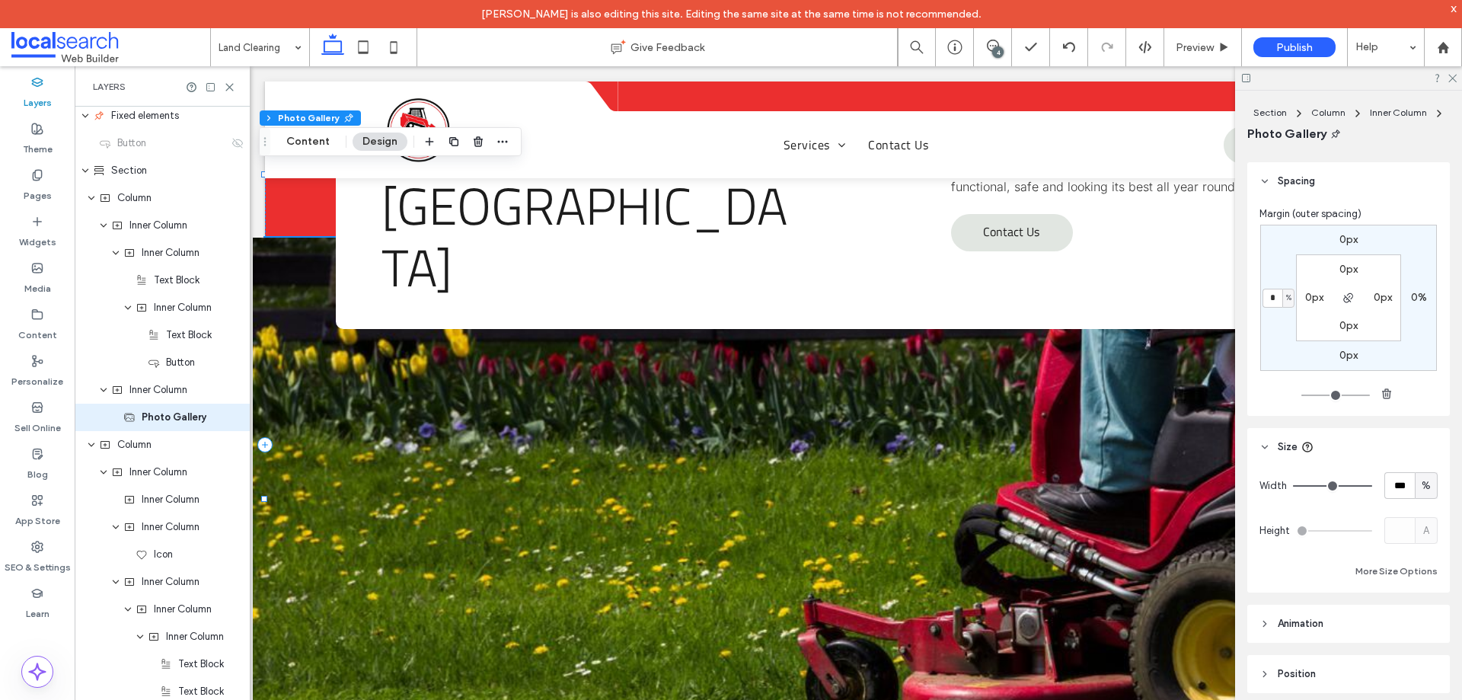
type input "*"
click at [1452, 78] on use at bounding box center [1452, 79] width 8 height 8
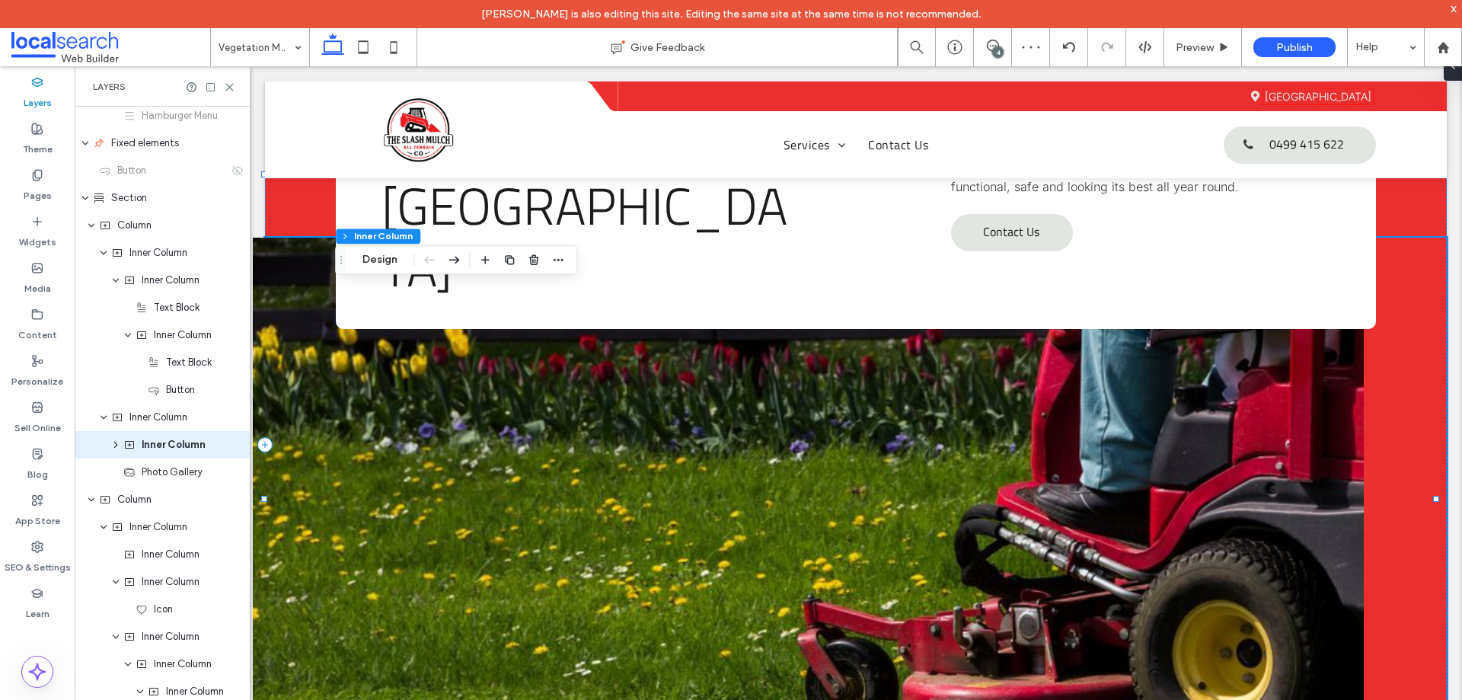
scroll to position [498, 0]
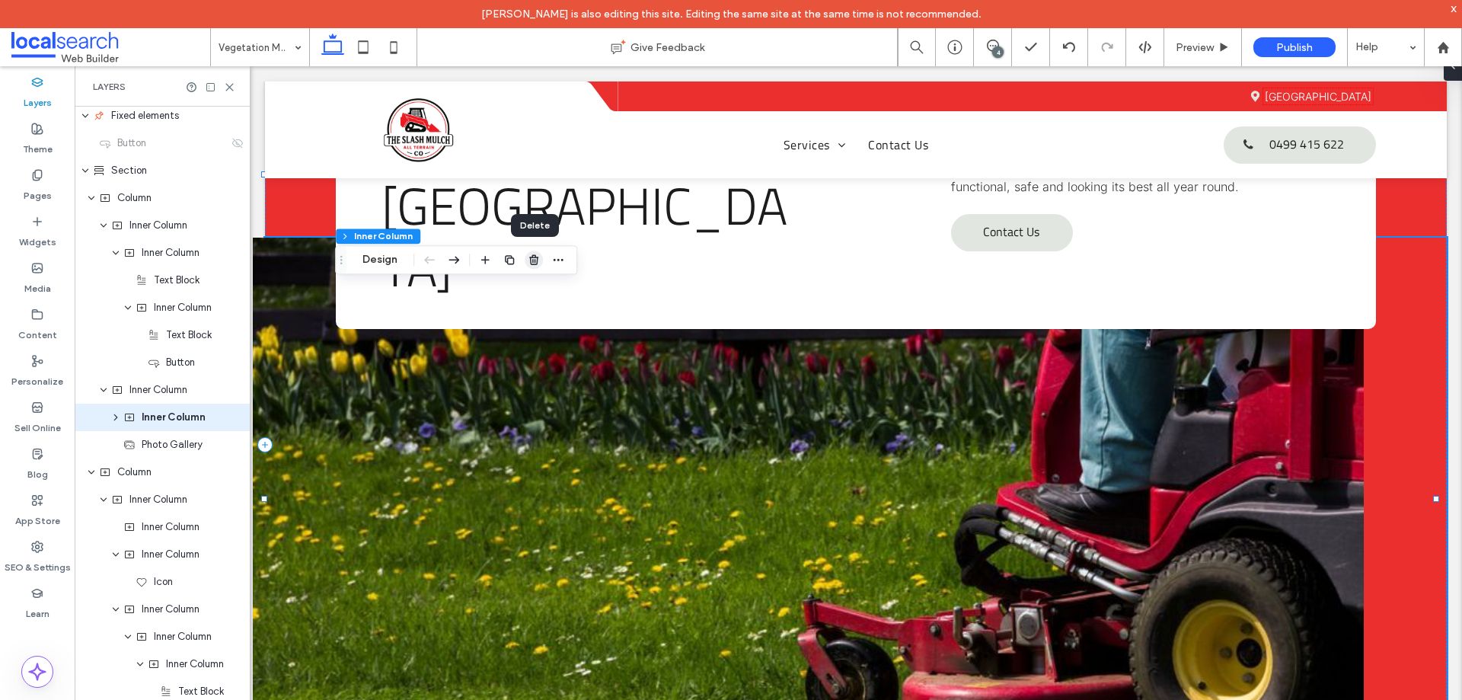
click at [538, 259] on icon "button" at bounding box center [534, 260] width 12 height 12
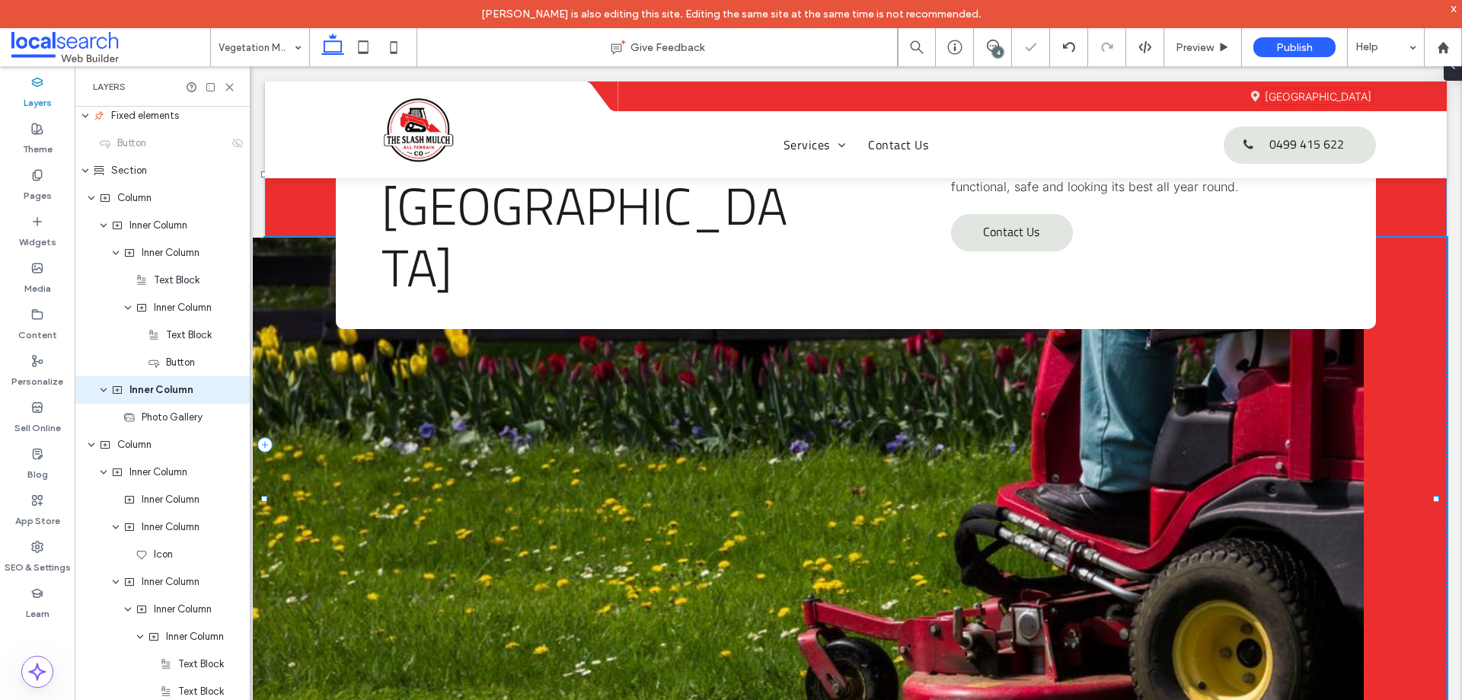
scroll to position [470, 0]
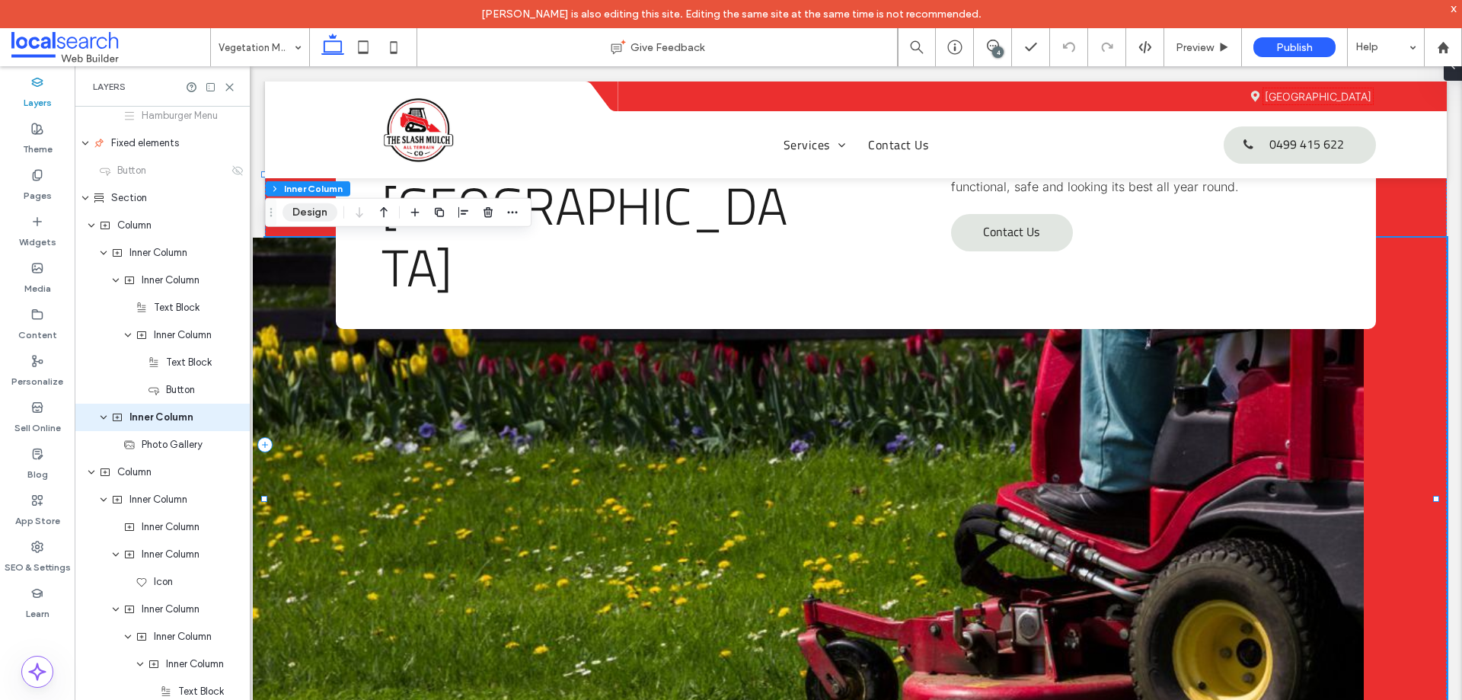
click at [307, 219] on button "Design" at bounding box center [309, 212] width 55 height 18
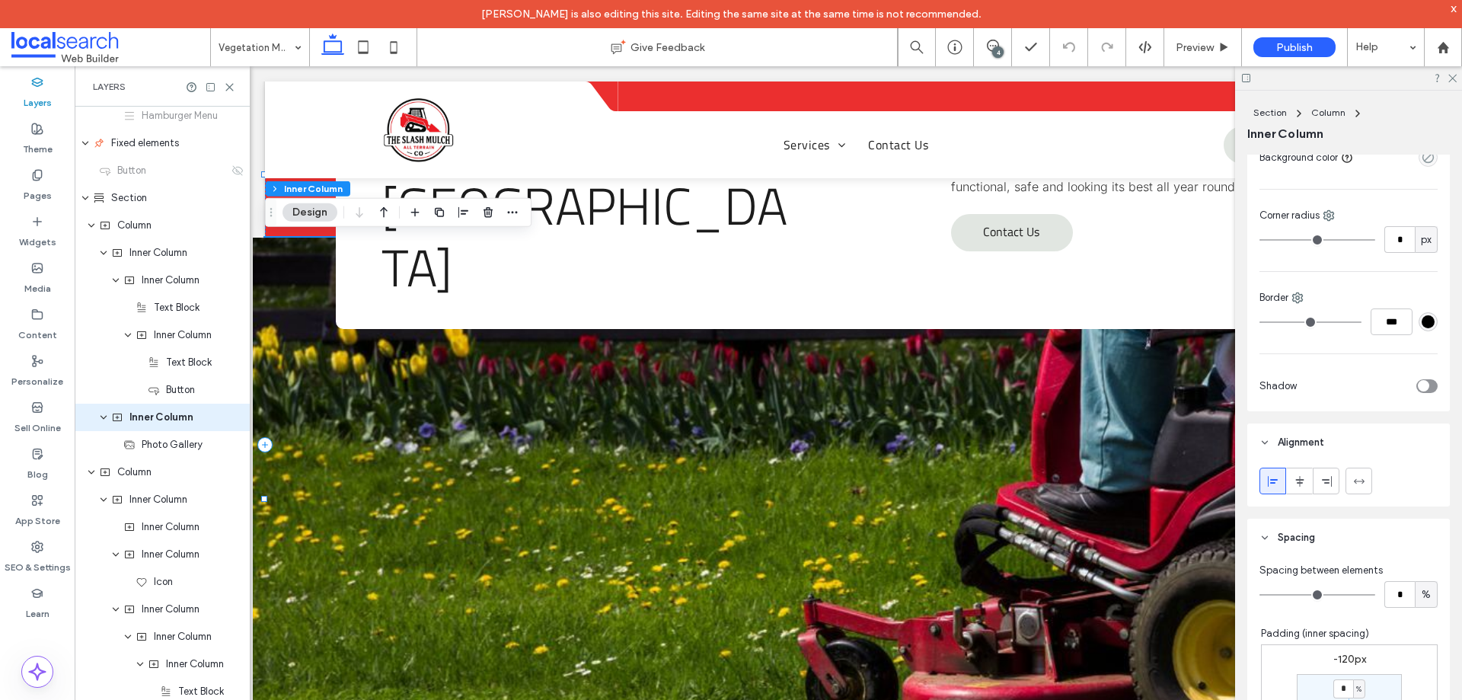
scroll to position [685, 0]
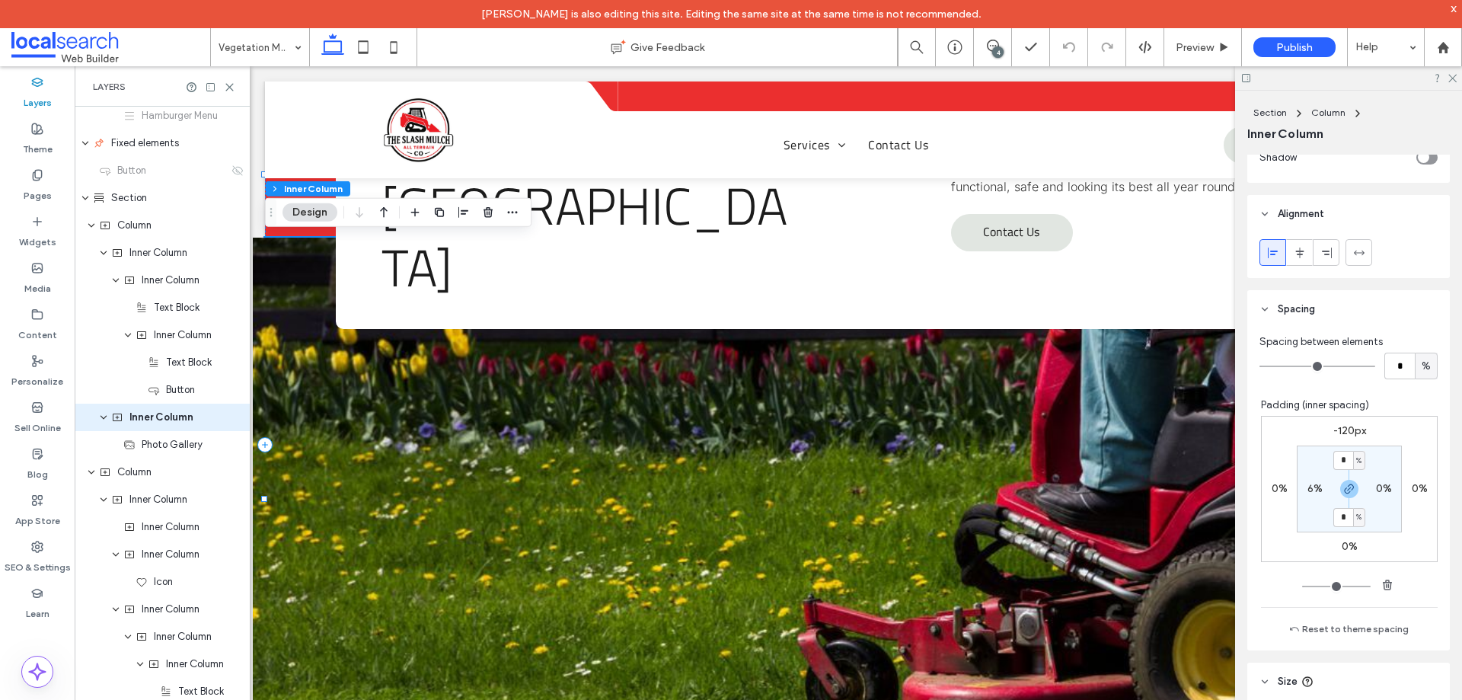
click at [1311, 487] on label "6%" at bounding box center [1314, 488] width 15 height 13
type input "*"
click at [174, 448] on span "Photo Gallery" at bounding box center [172, 444] width 61 height 15
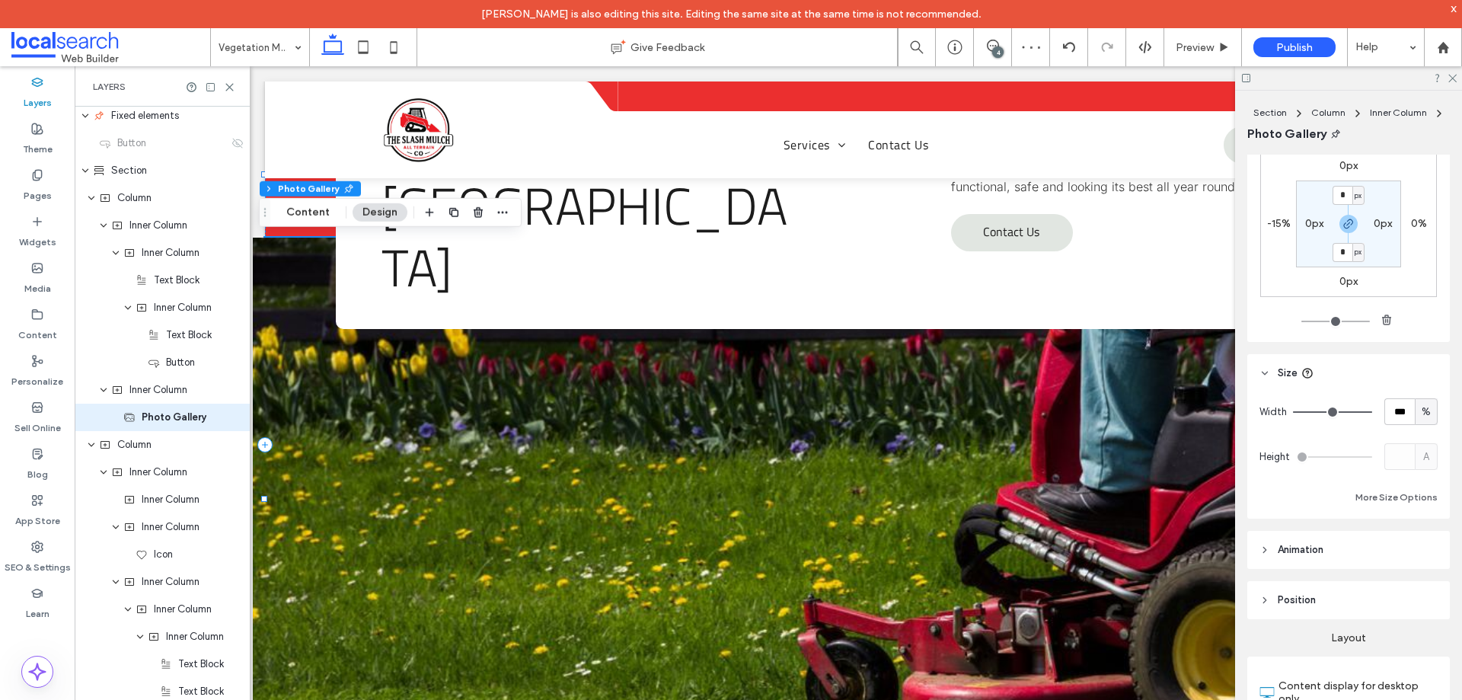
scroll to position [0, 0]
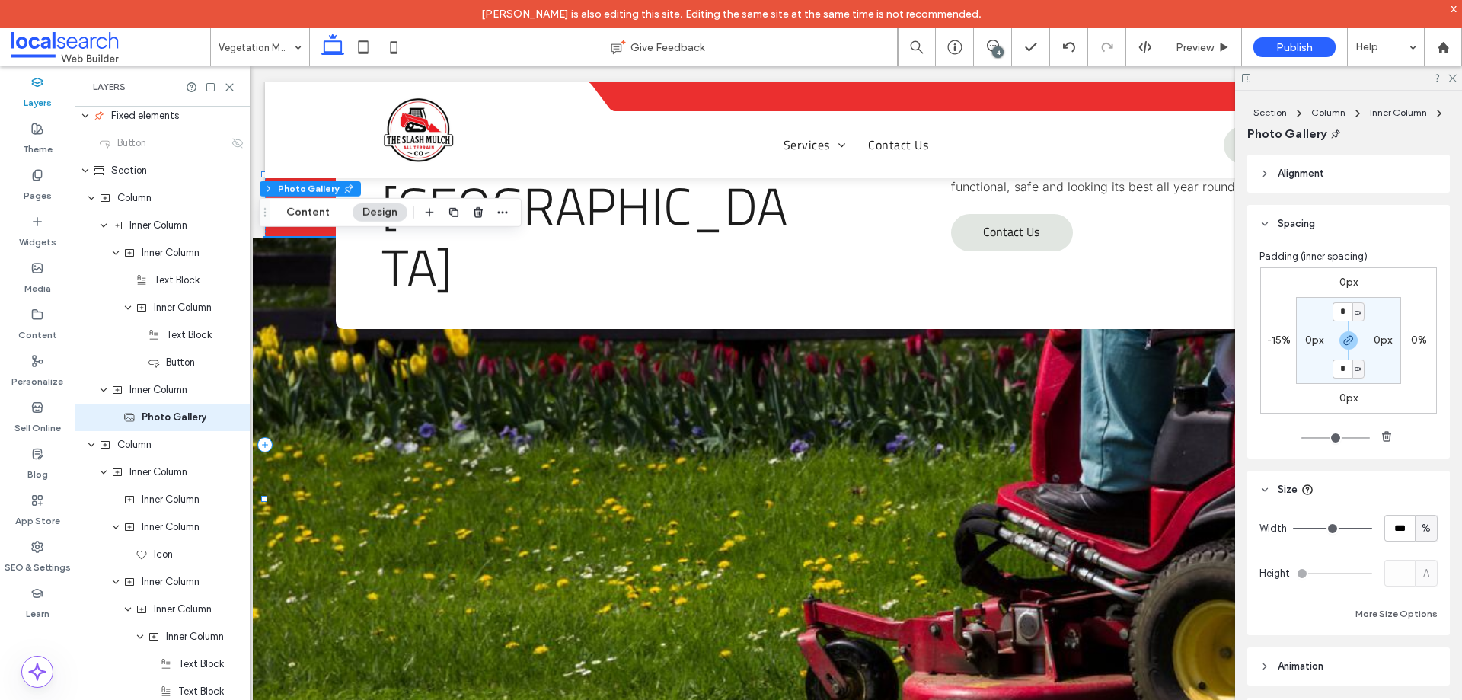
click at [1274, 344] on label "-15%" at bounding box center [1279, 339] width 24 height 13
type input "*"
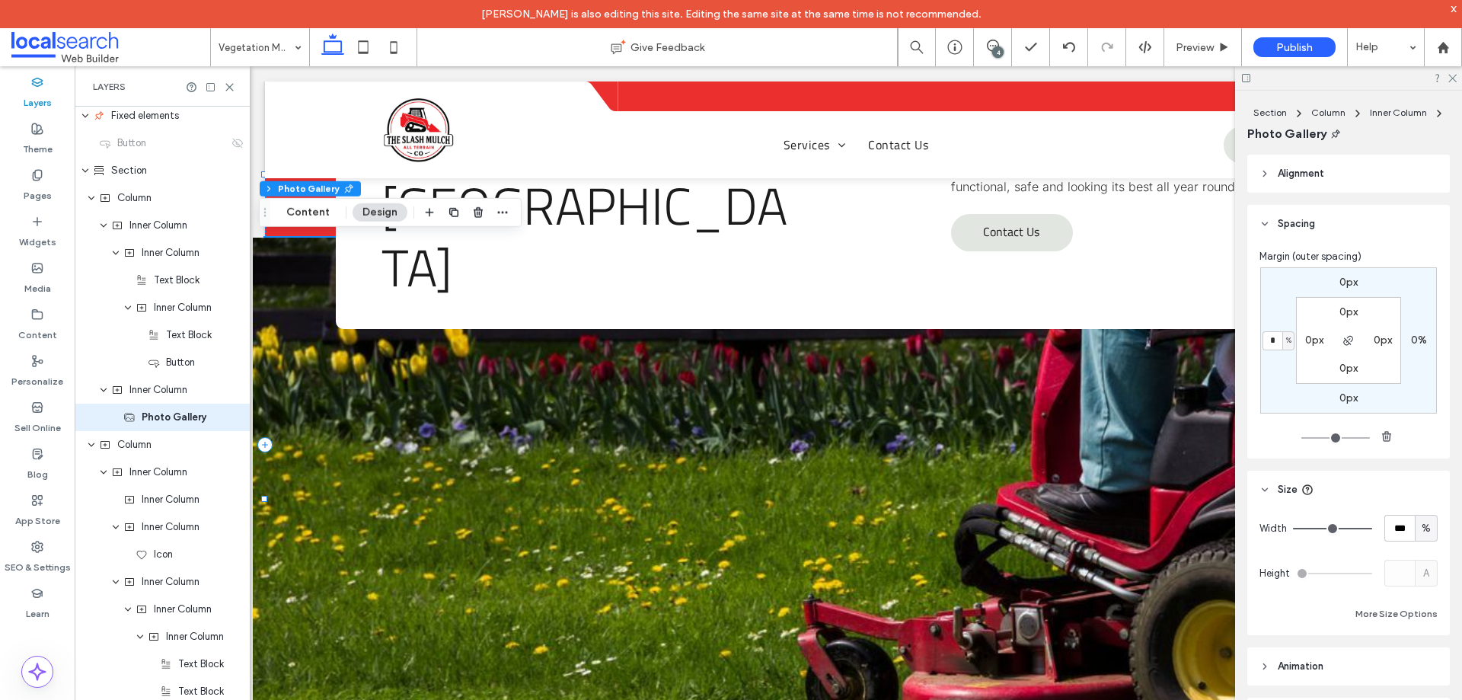
type input "*"
click at [1282, 387] on div "0px 0% 0px * % 0px 0px 0px 0px" at bounding box center [1348, 340] width 177 height 146
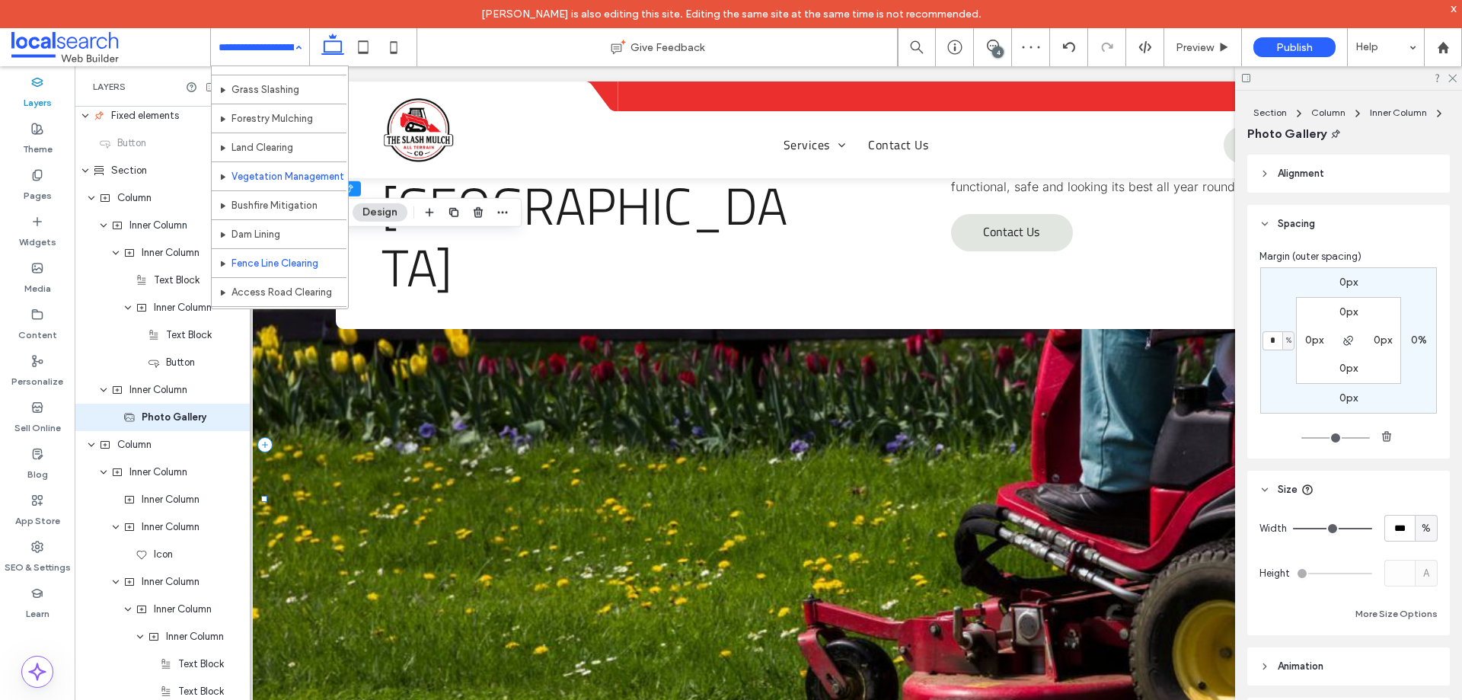
scroll to position [74, 0]
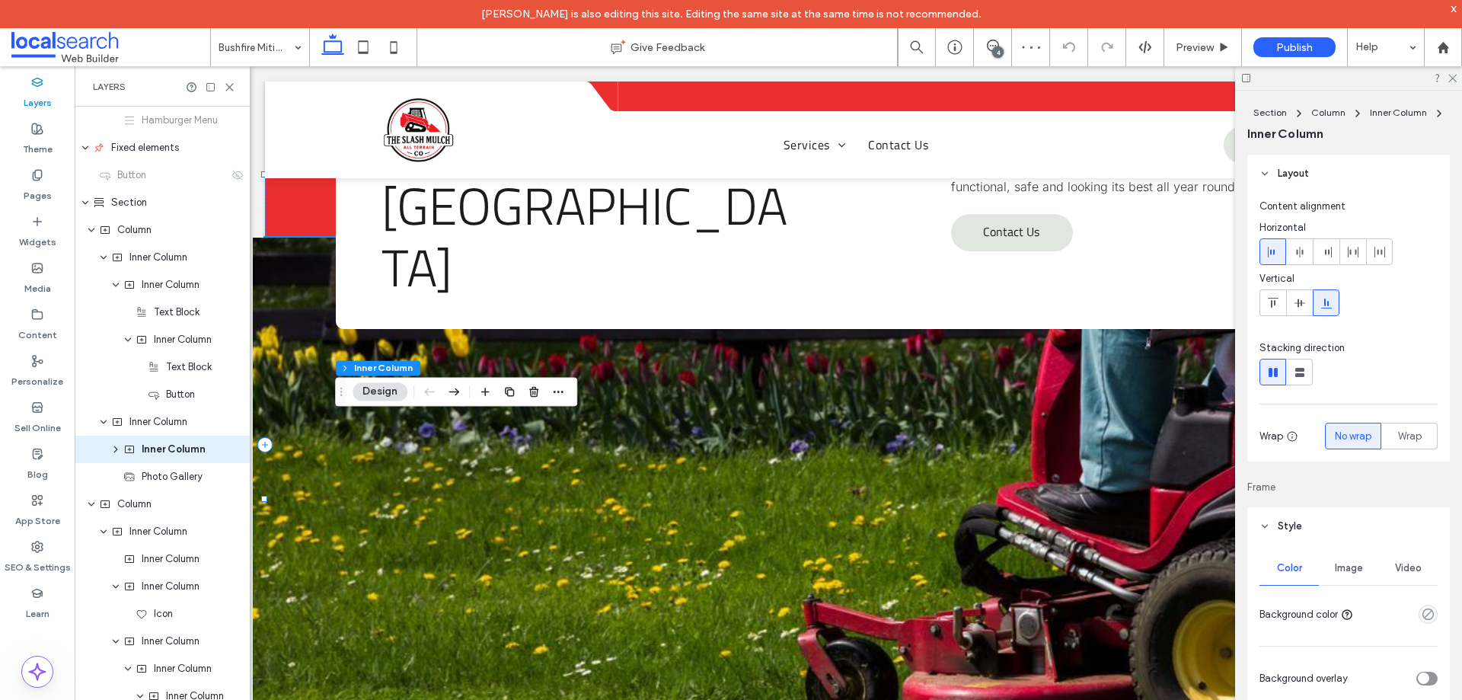
type input "**"
type input "****"
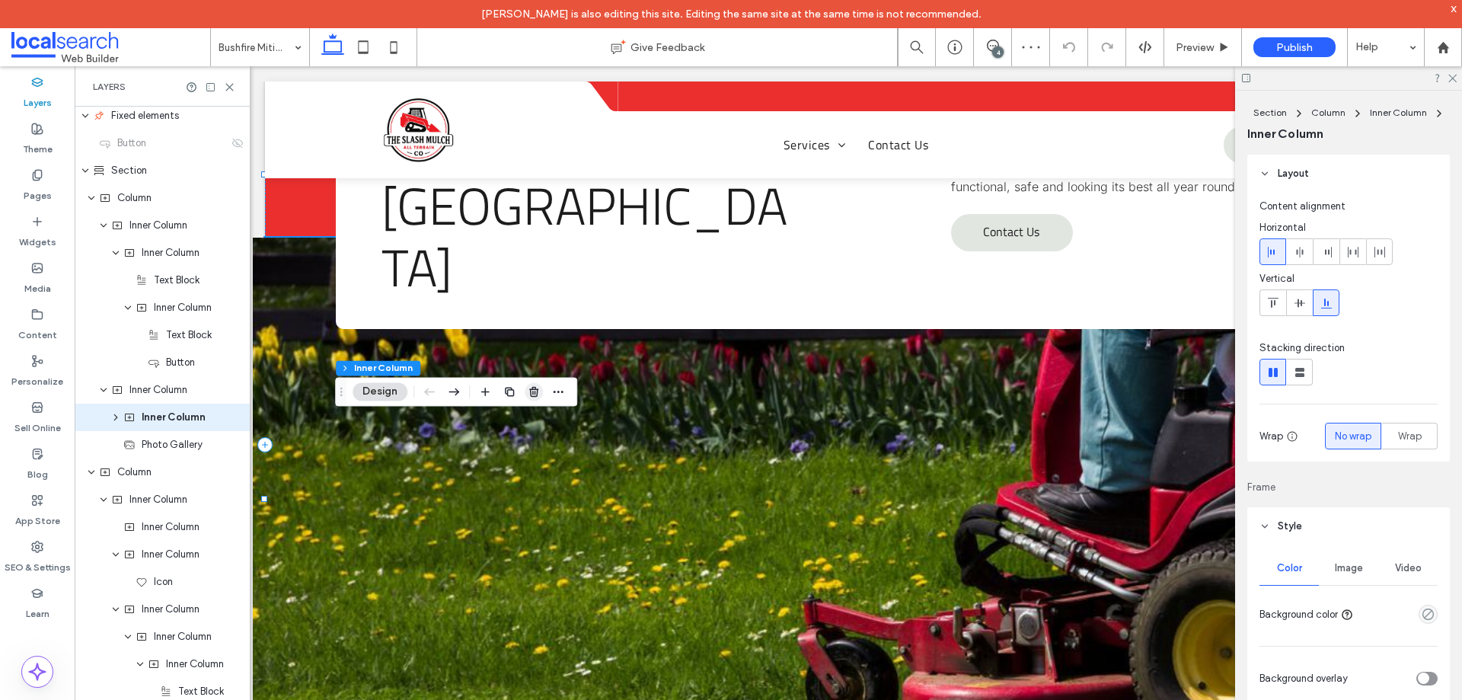
click at [531, 393] on icon "button" at bounding box center [534, 391] width 12 height 12
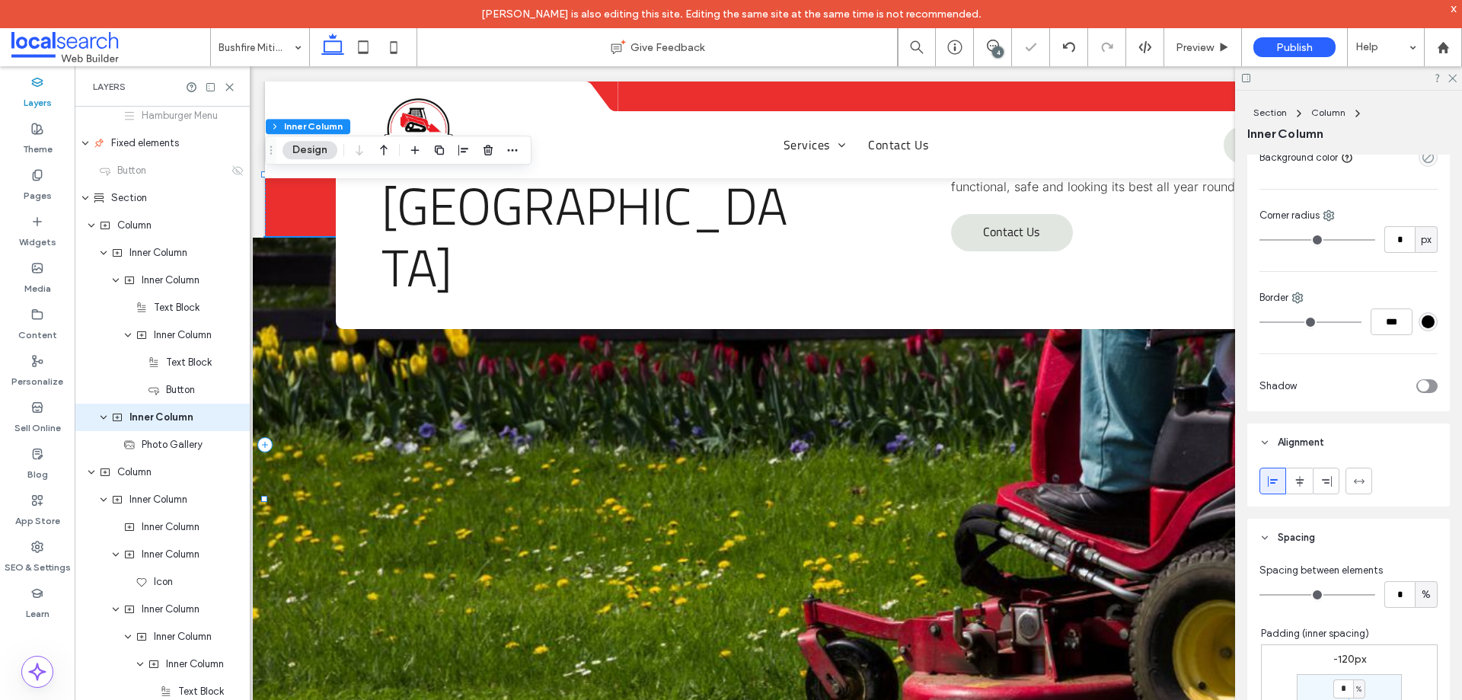
scroll to position [685, 0]
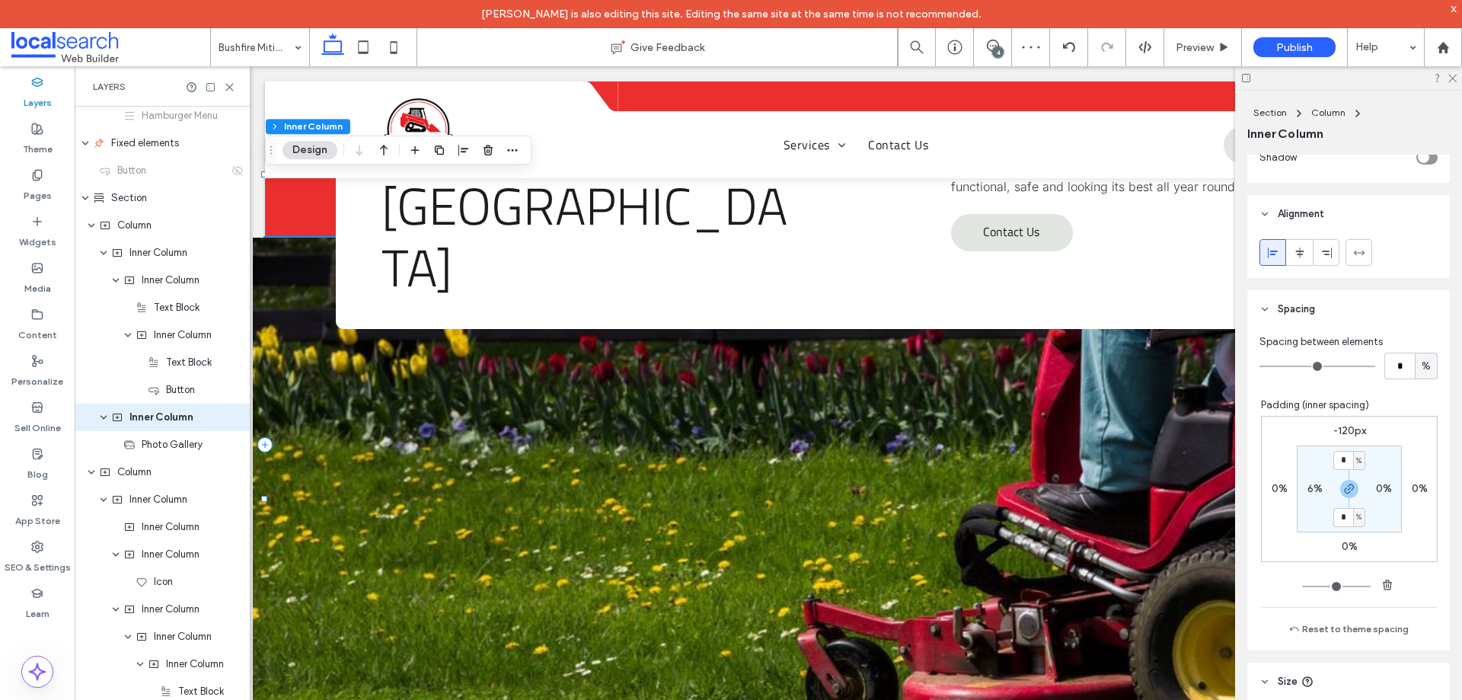
click at [1308, 486] on label "6%" at bounding box center [1314, 488] width 15 height 13
type input "*"
click at [143, 451] on span "Photo Gallery" at bounding box center [172, 444] width 61 height 15
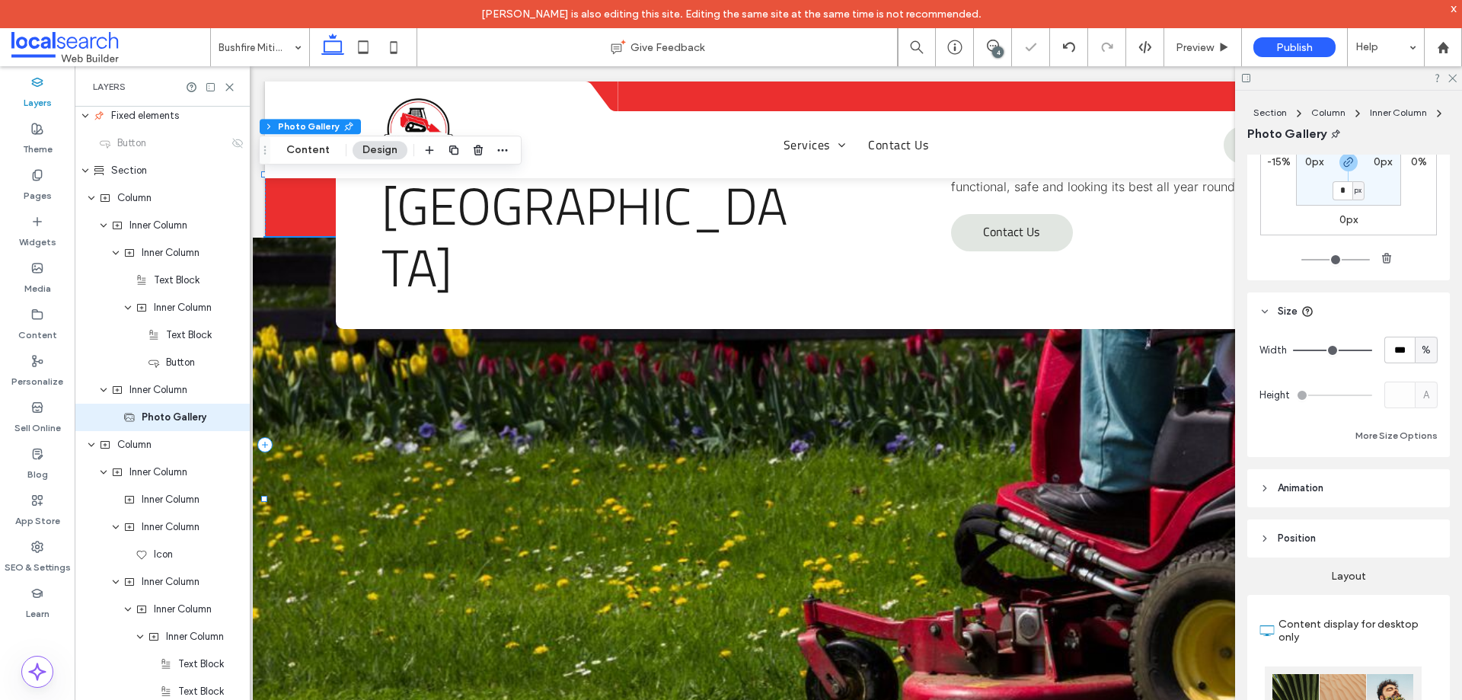
scroll to position [0, 0]
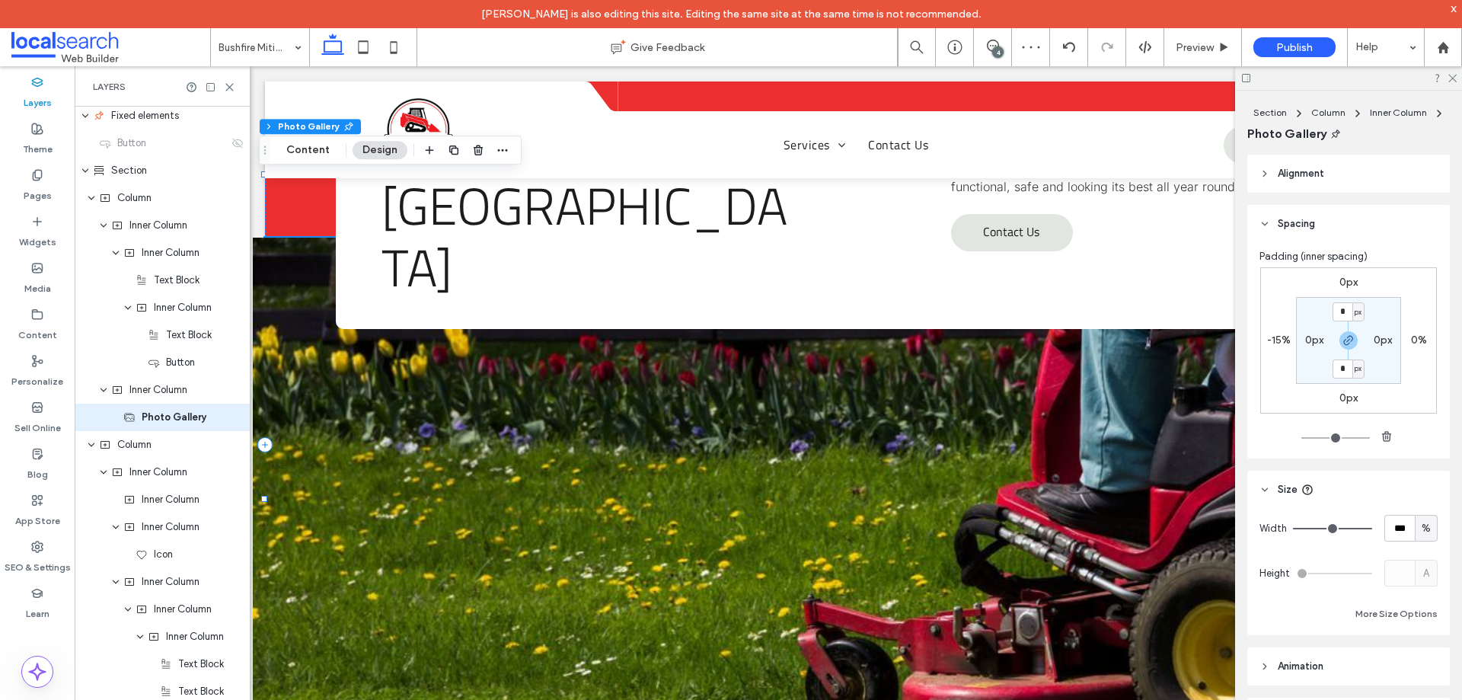
click at [1277, 336] on label "-15%" at bounding box center [1279, 339] width 24 height 13
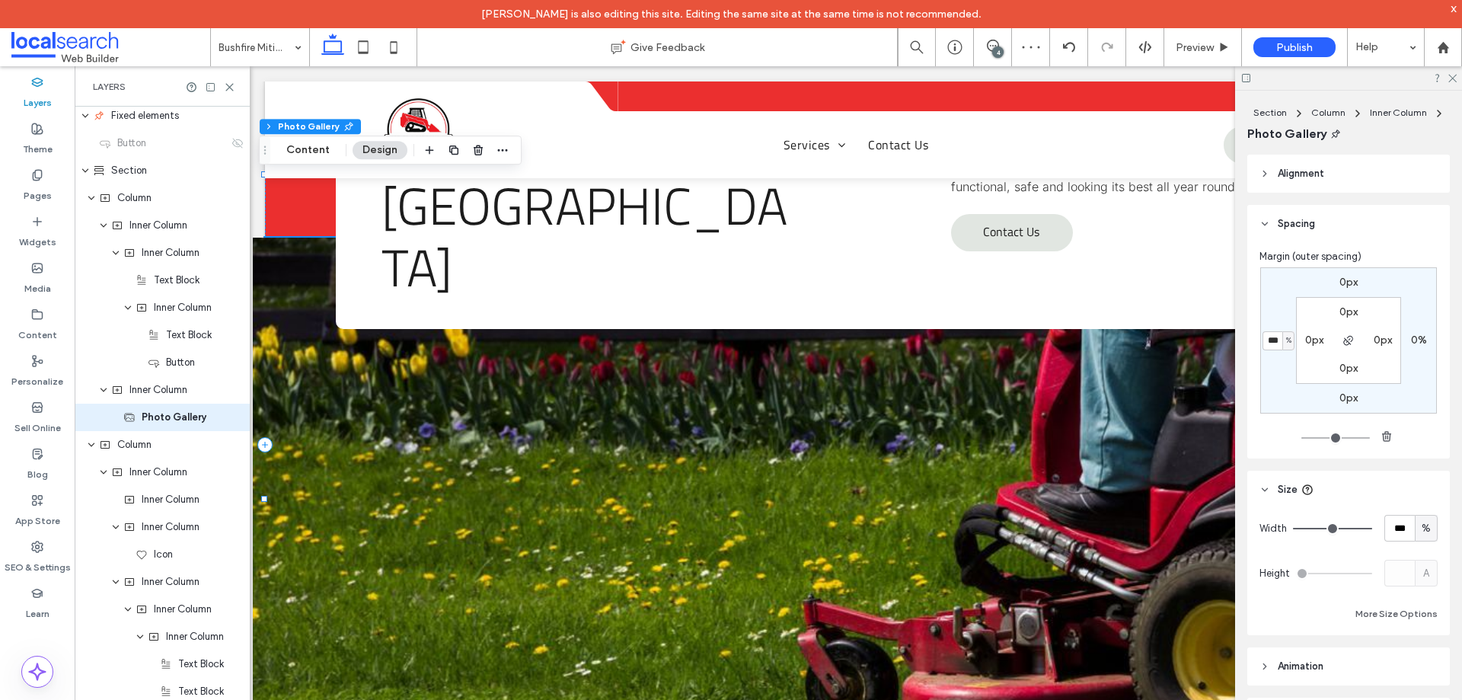
type input "*"
click at [1301, 403] on div "0px 0% 0px * % 0px 0px 0px 0px" at bounding box center [1348, 340] width 177 height 146
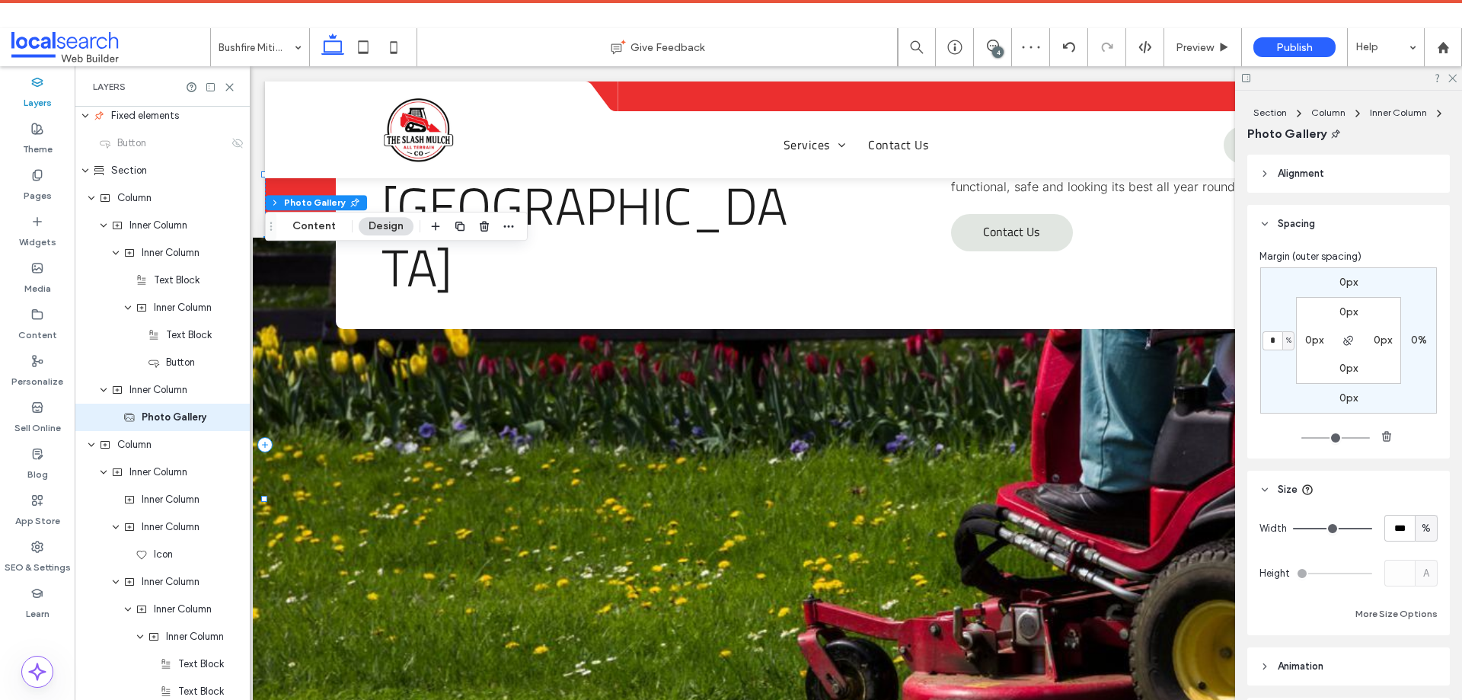
drag, startPoint x: 285, startPoint y: 46, endPoint x: 286, endPoint y: 55, distance: 8.4
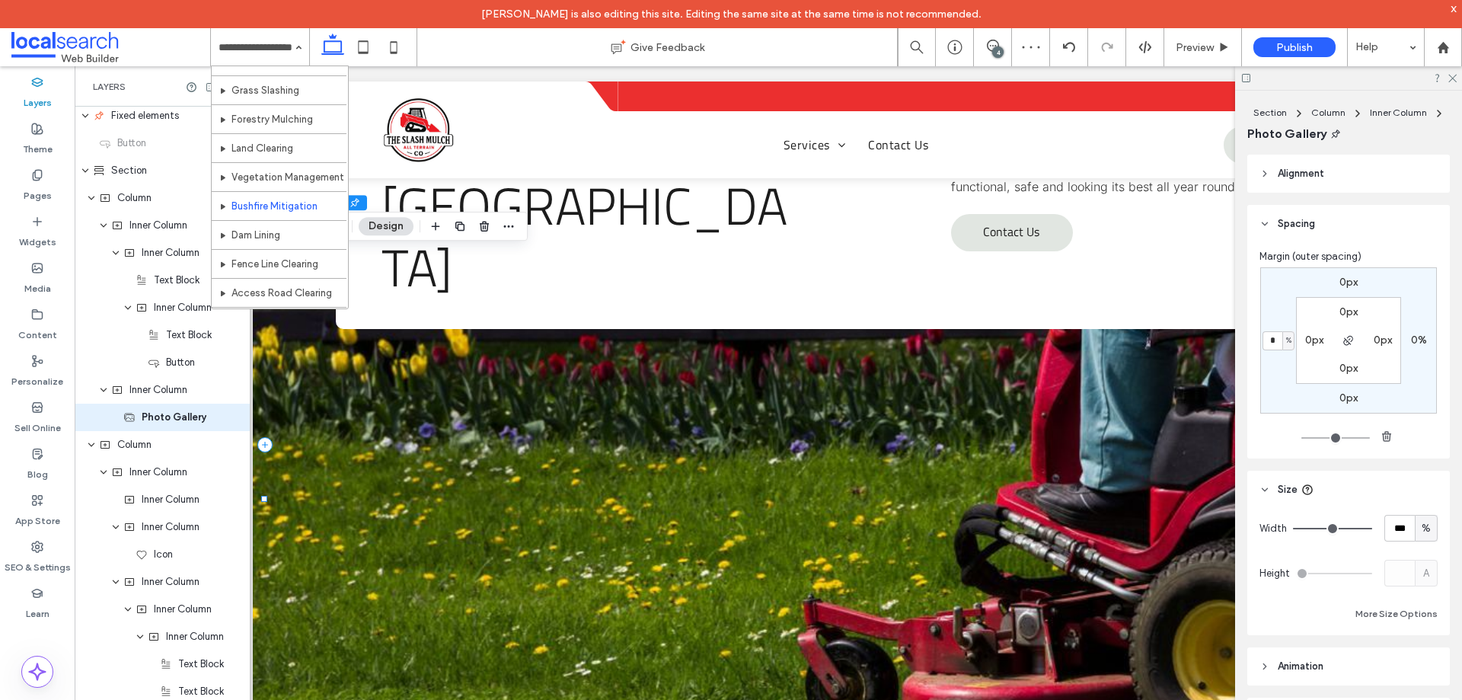
scroll to position [74, 0]
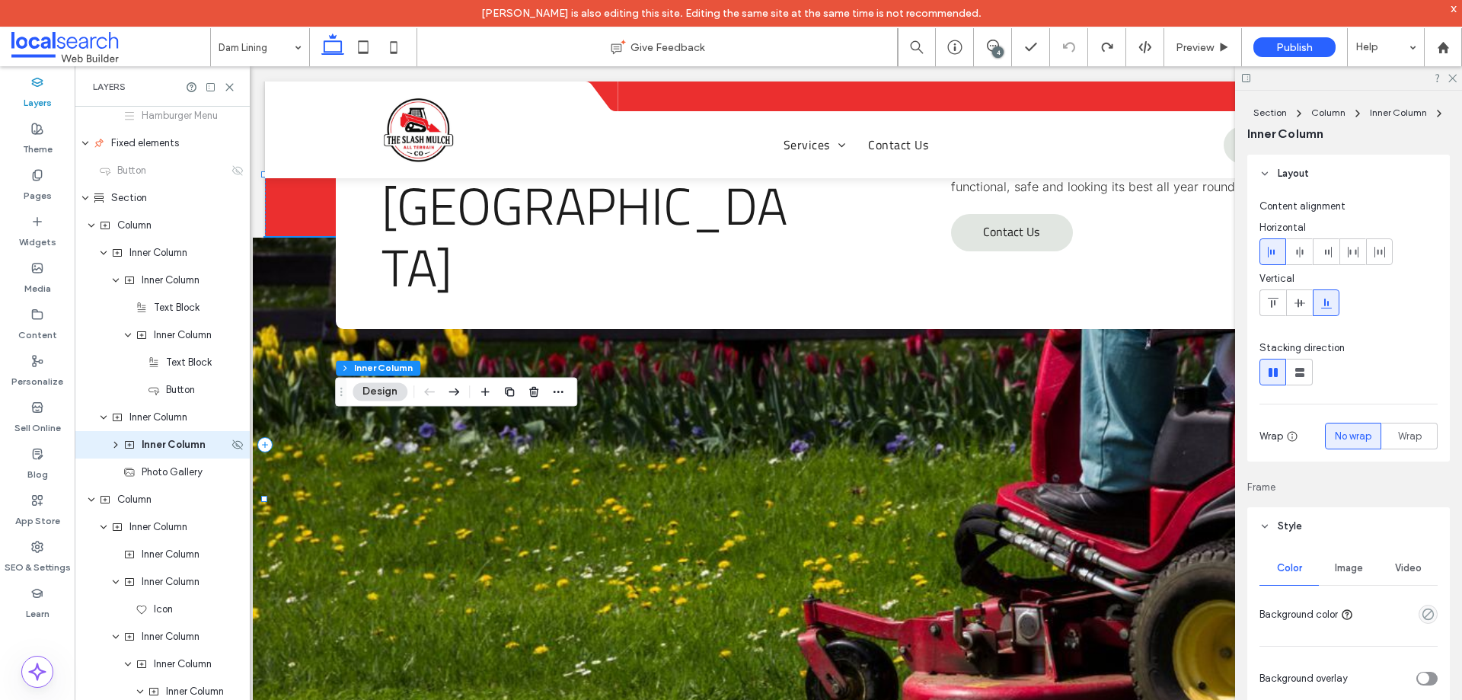
scroll to position [498, 0]
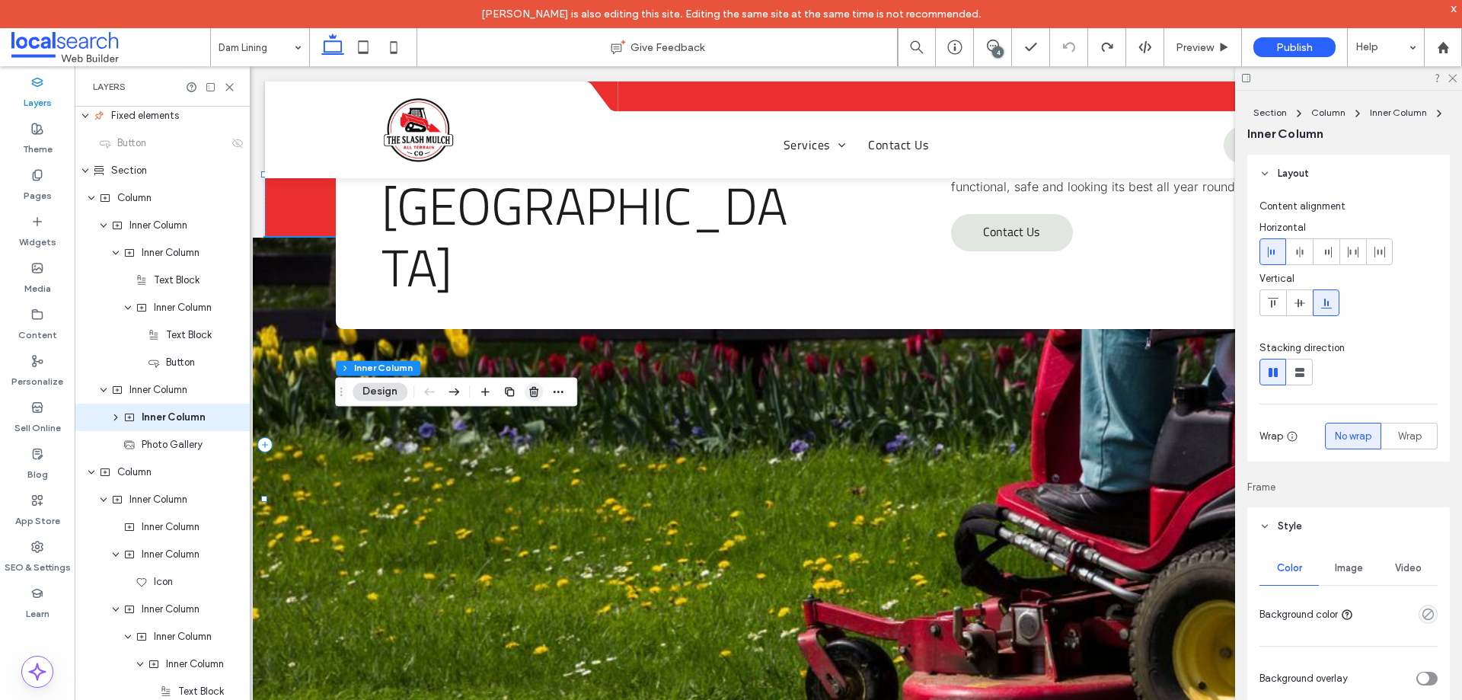
click at [527, 388] on span "button" at bounding box center [534, 391] width 18 height 18
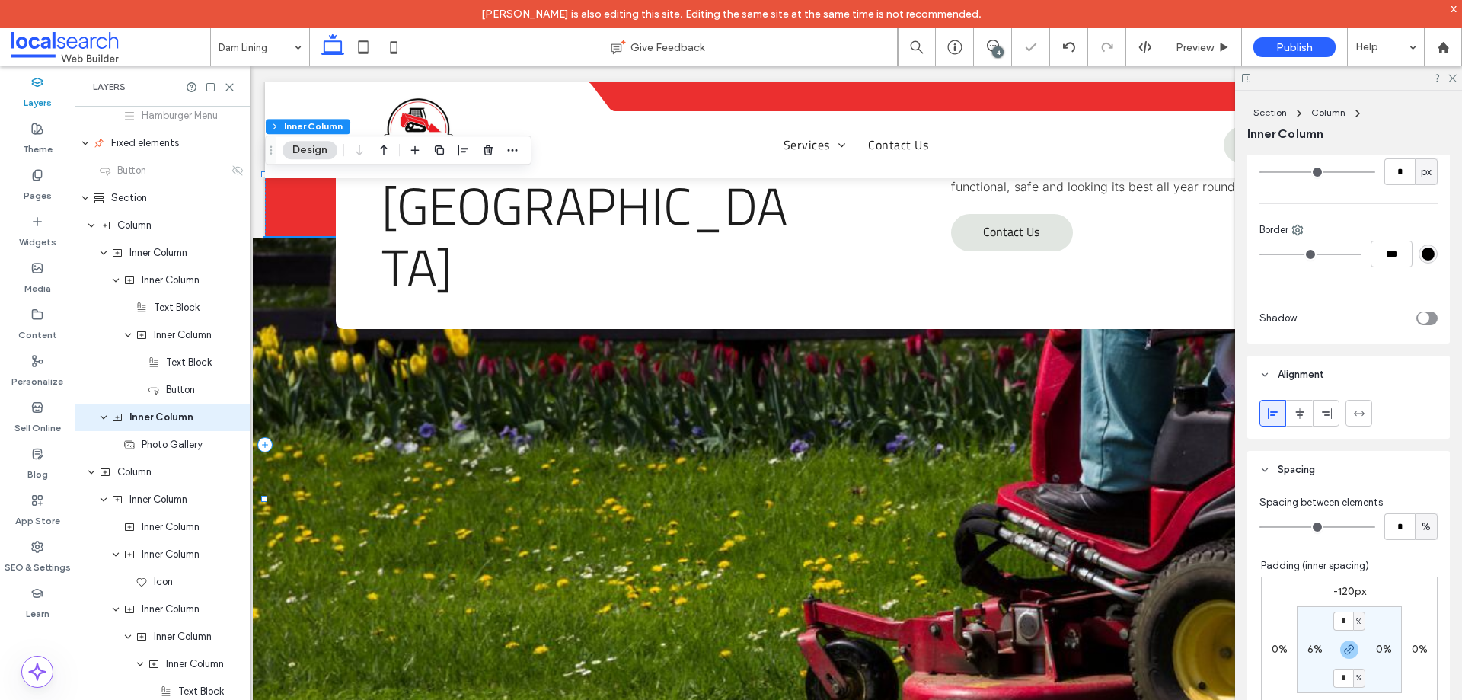
scroll to position [609, 0]
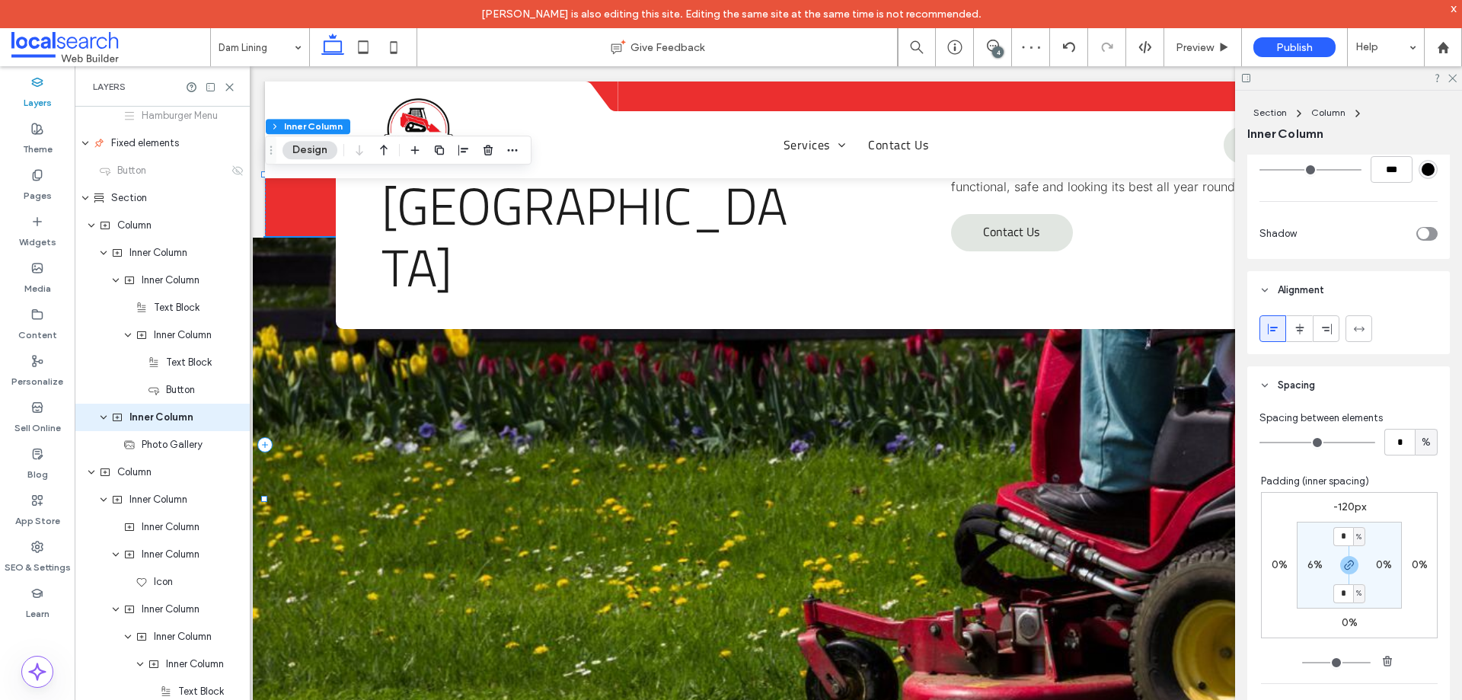
click at [1309, 566] on label "6%" at bounding box center [1314, 564] width 15 height 13
type input "*"
click at [1304, 607] on section "0% * % 0% * %" at bounding box center [1348, 564] width 105 height 87
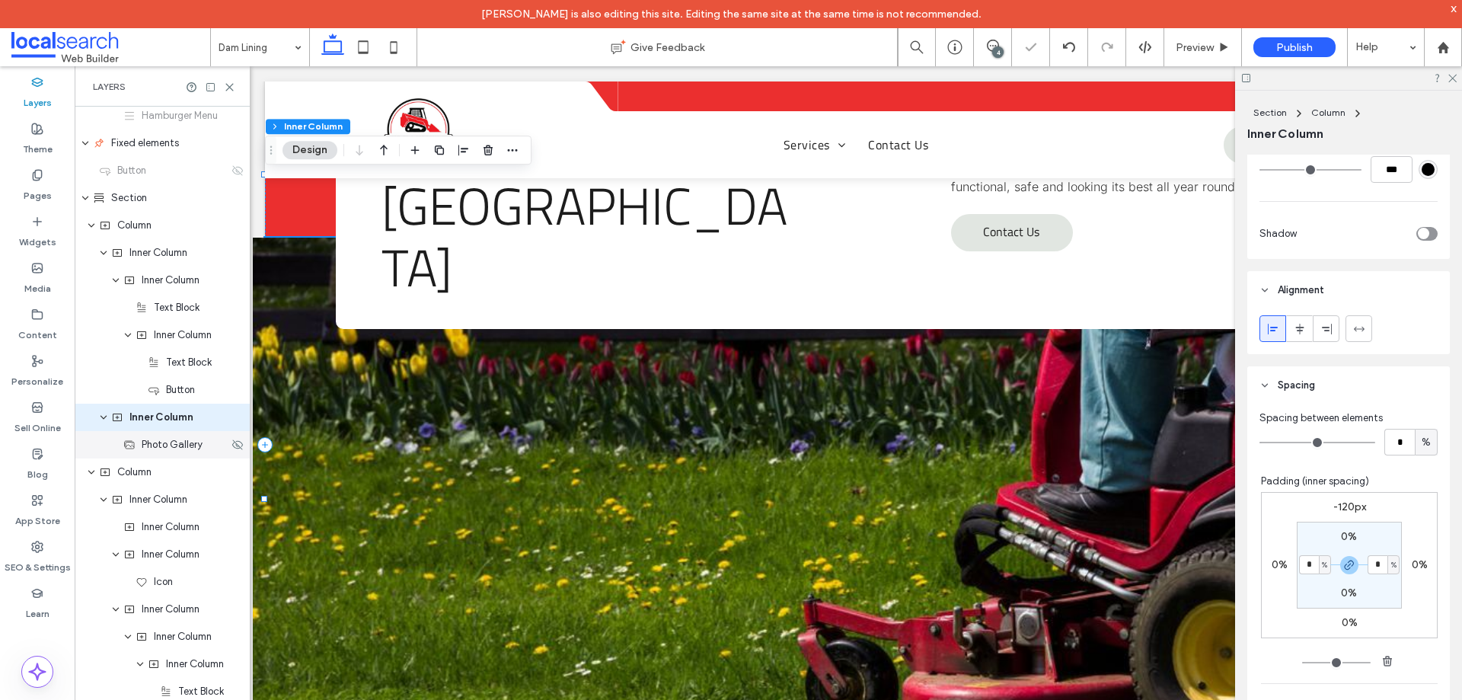
click at [163, 447] on span "Photo Gallery" at bounding box center [172, 444] width 61 height 15
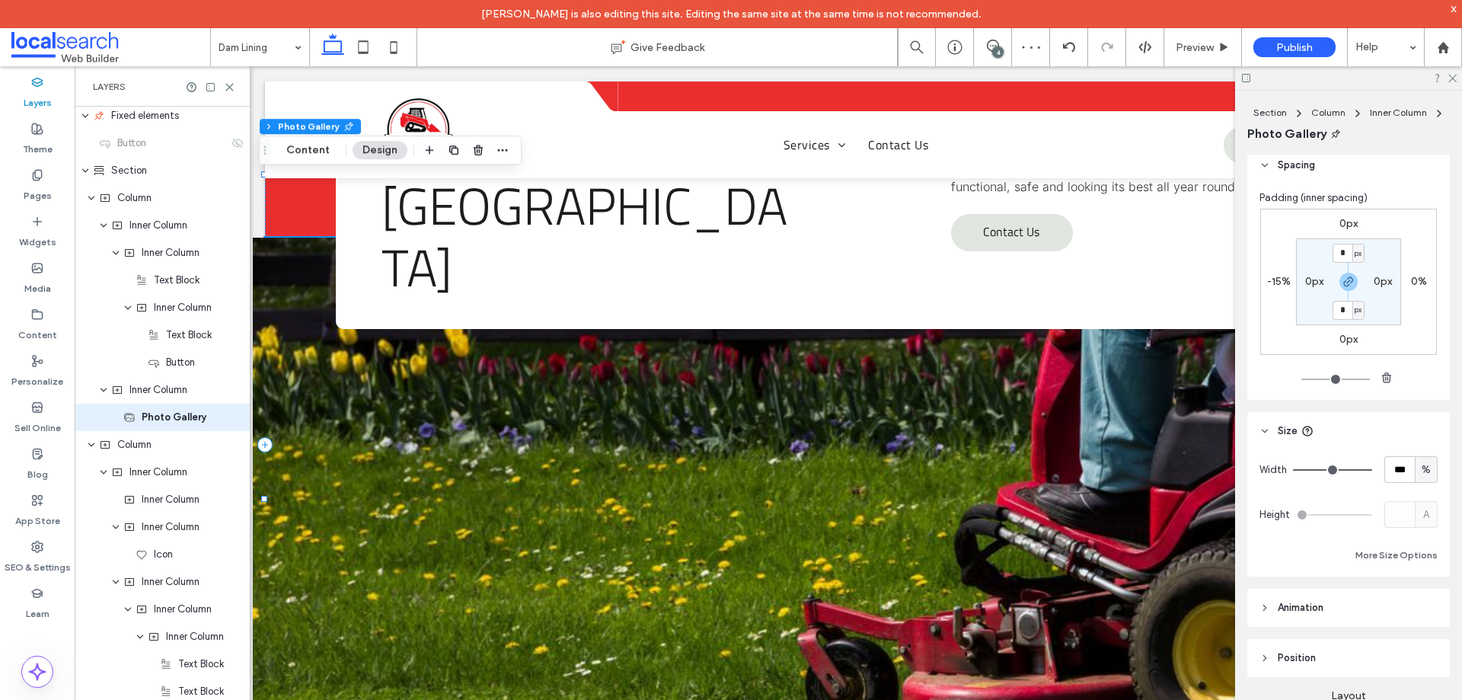
scroll to position [0, 0]
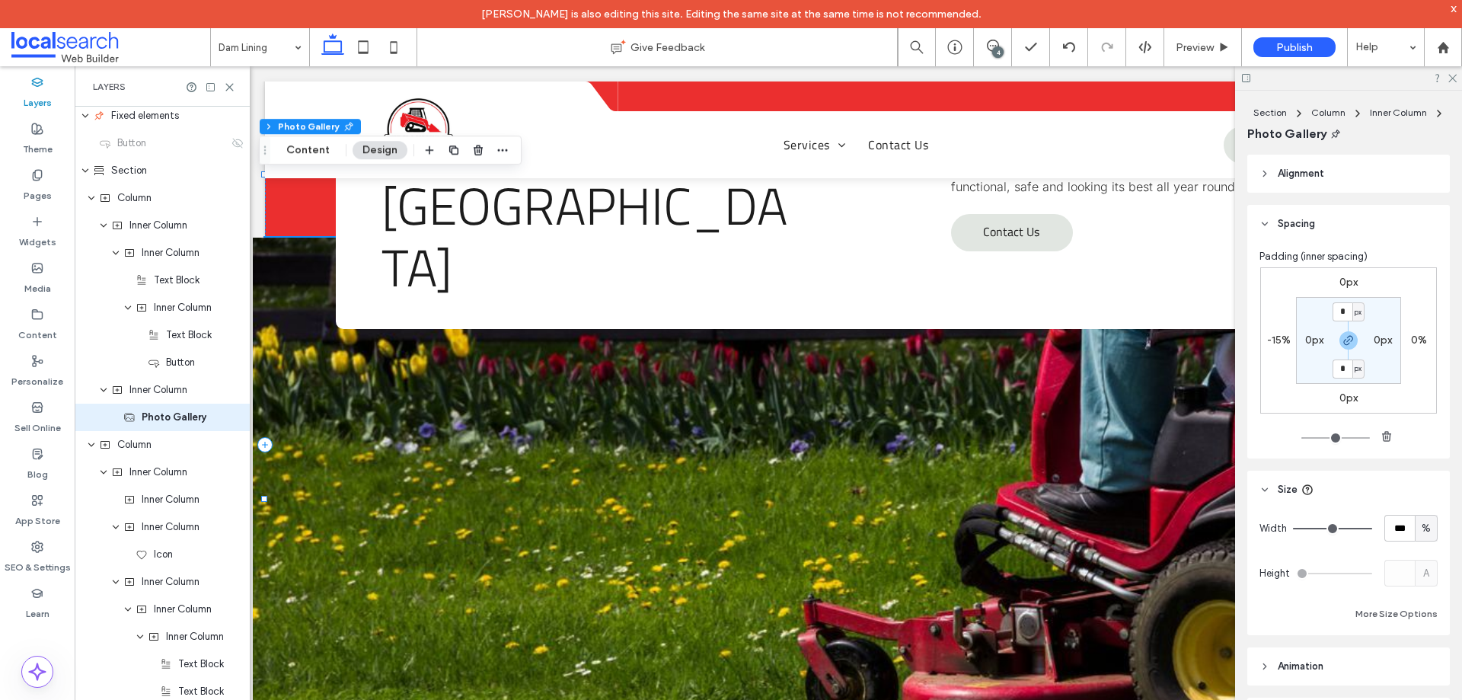
click at [1276, 341] on label "-15%" at bounding box center [1279, 339] width 24 height 13
type input "*"
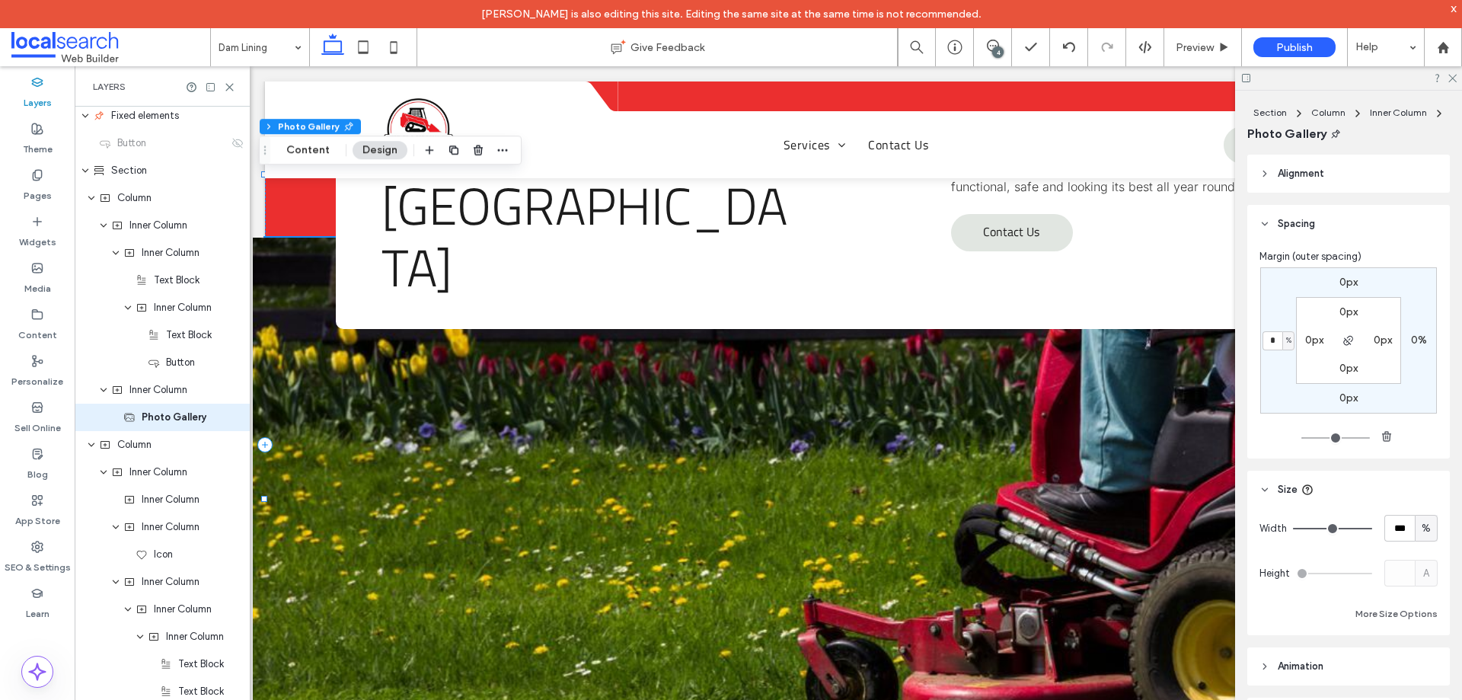
type input "*"
click at [1280, 421] on div "0px 0% 0px * % 0px 0px 0px 0px" at bounding box center [1348, 356] width 178 height 179
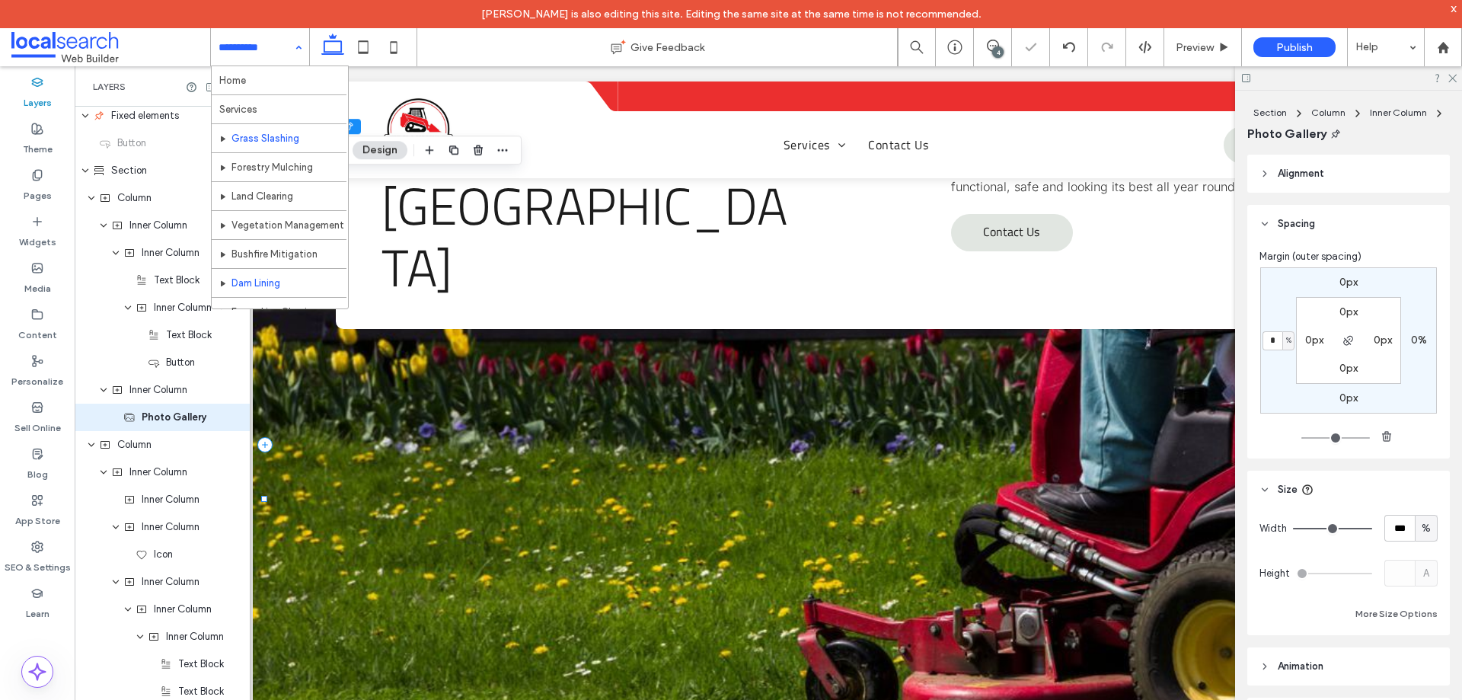
drag, startPoint x: 268, startPoint y: 47, endPoint x: 285, endPoint y: 130, distance: 84.7
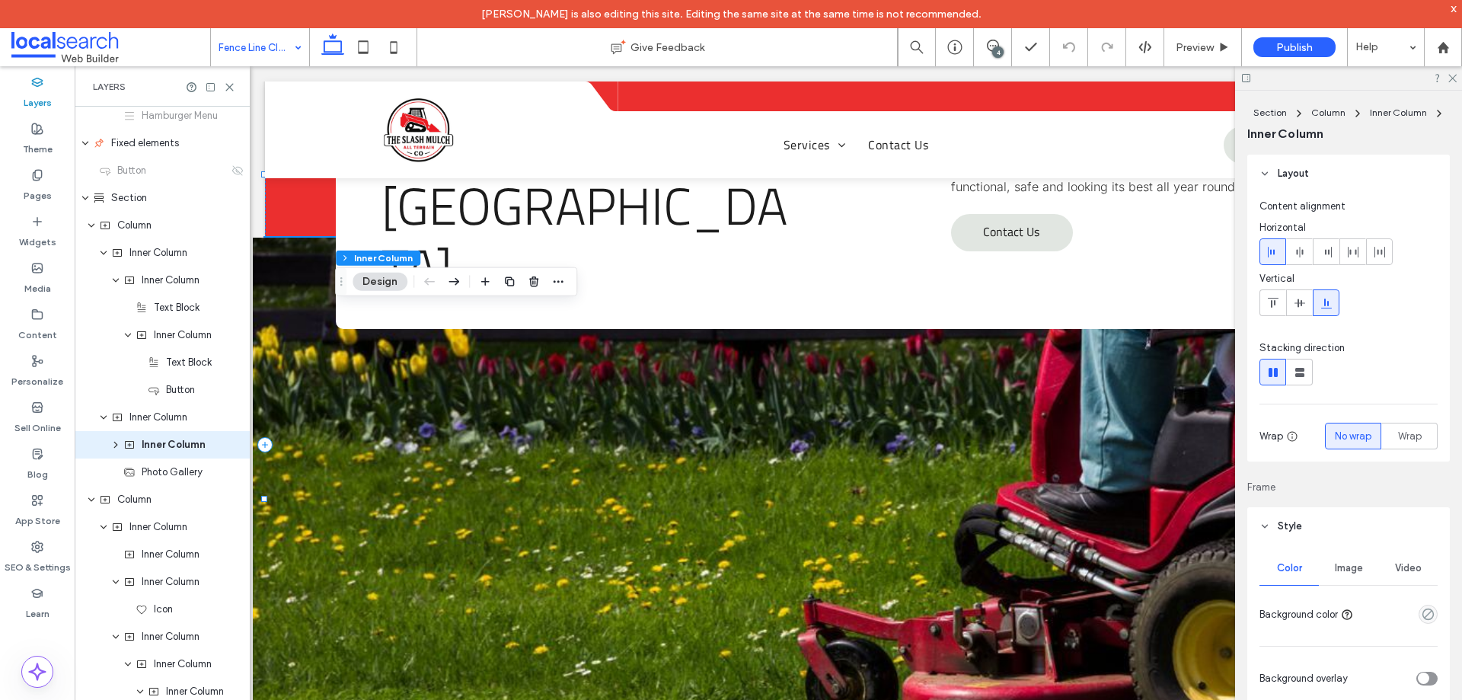
type input "**"
type input "****"
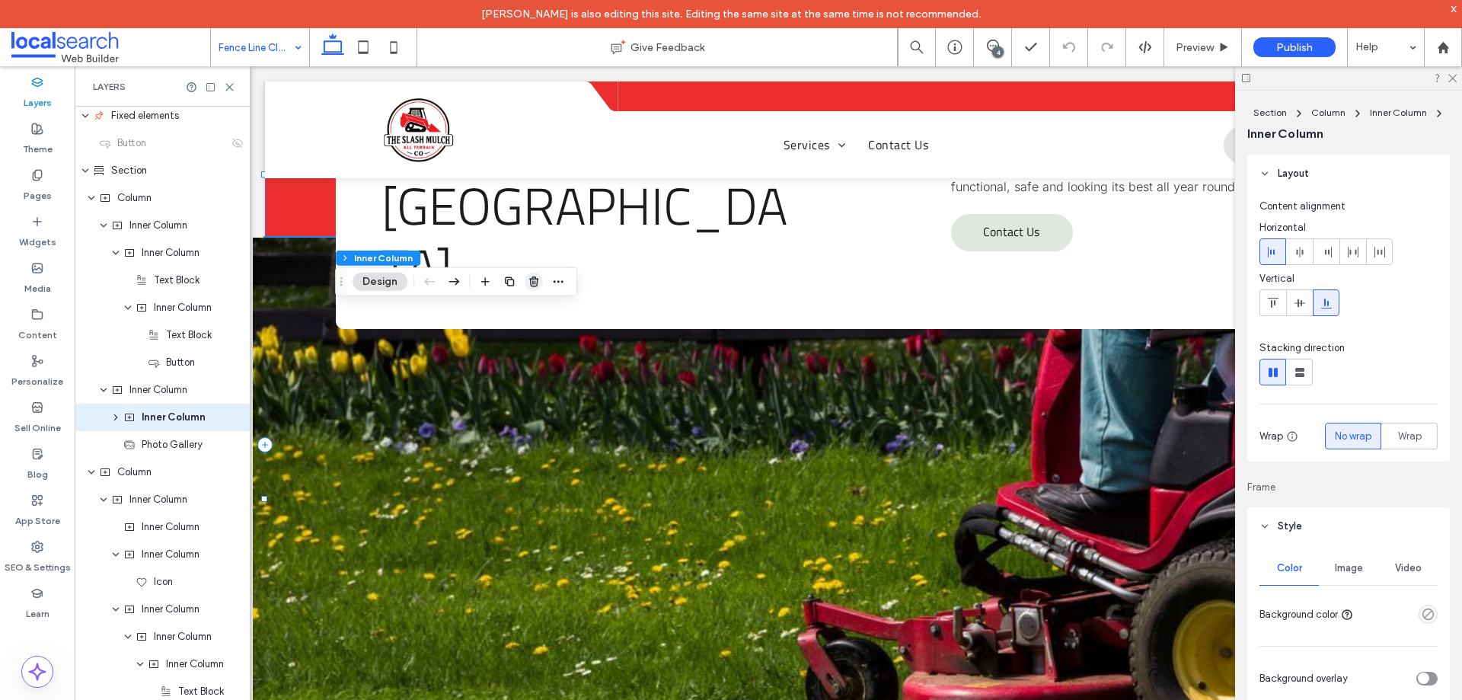
click at [534, 282] on icon "button" at bounding box center [534, 282] width 12 height 12
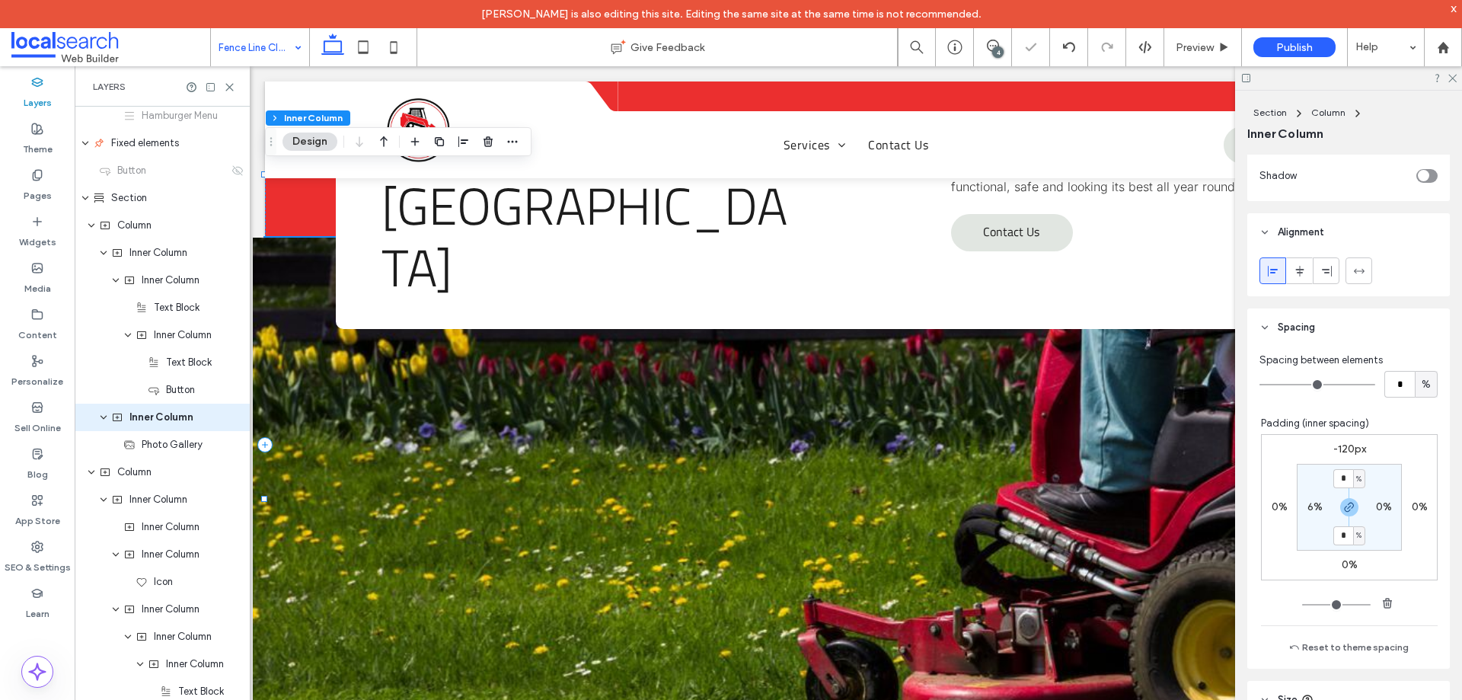
scroll to position [748, 0]
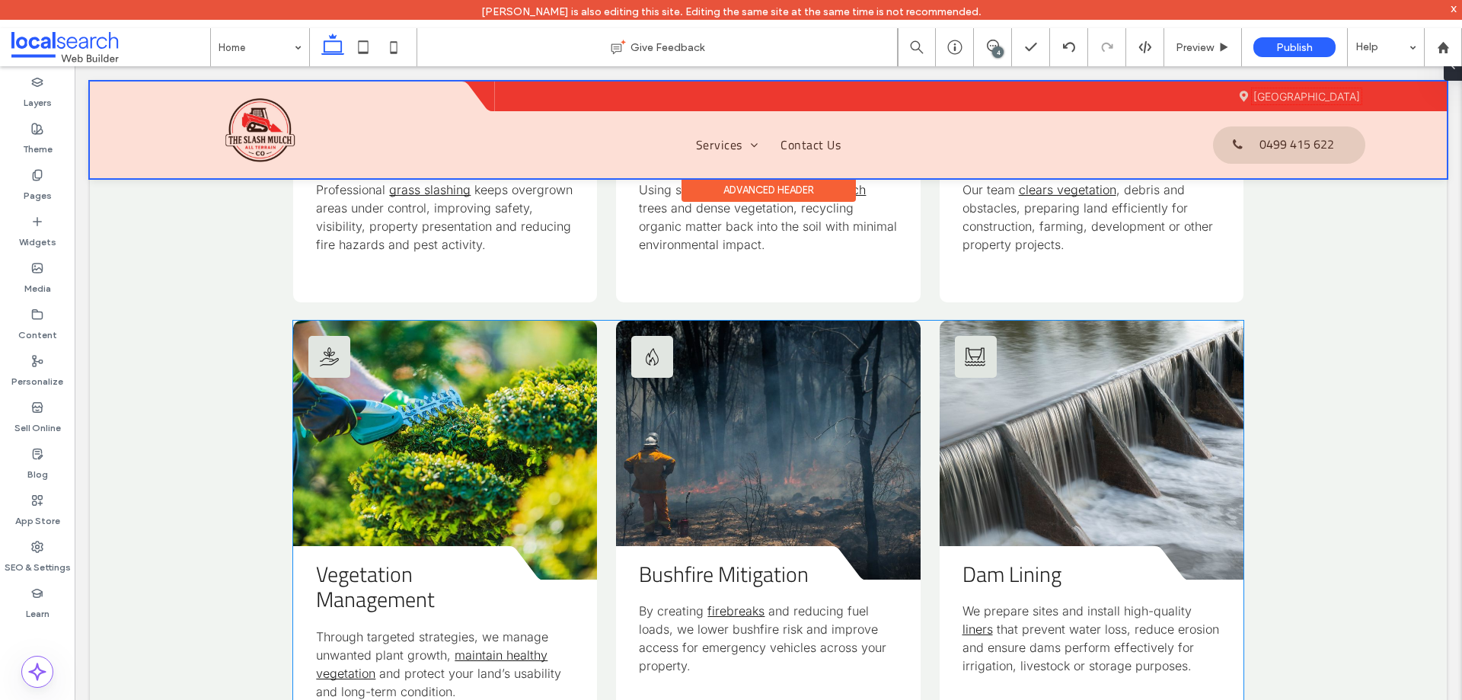
scroll to position [1903, 0]
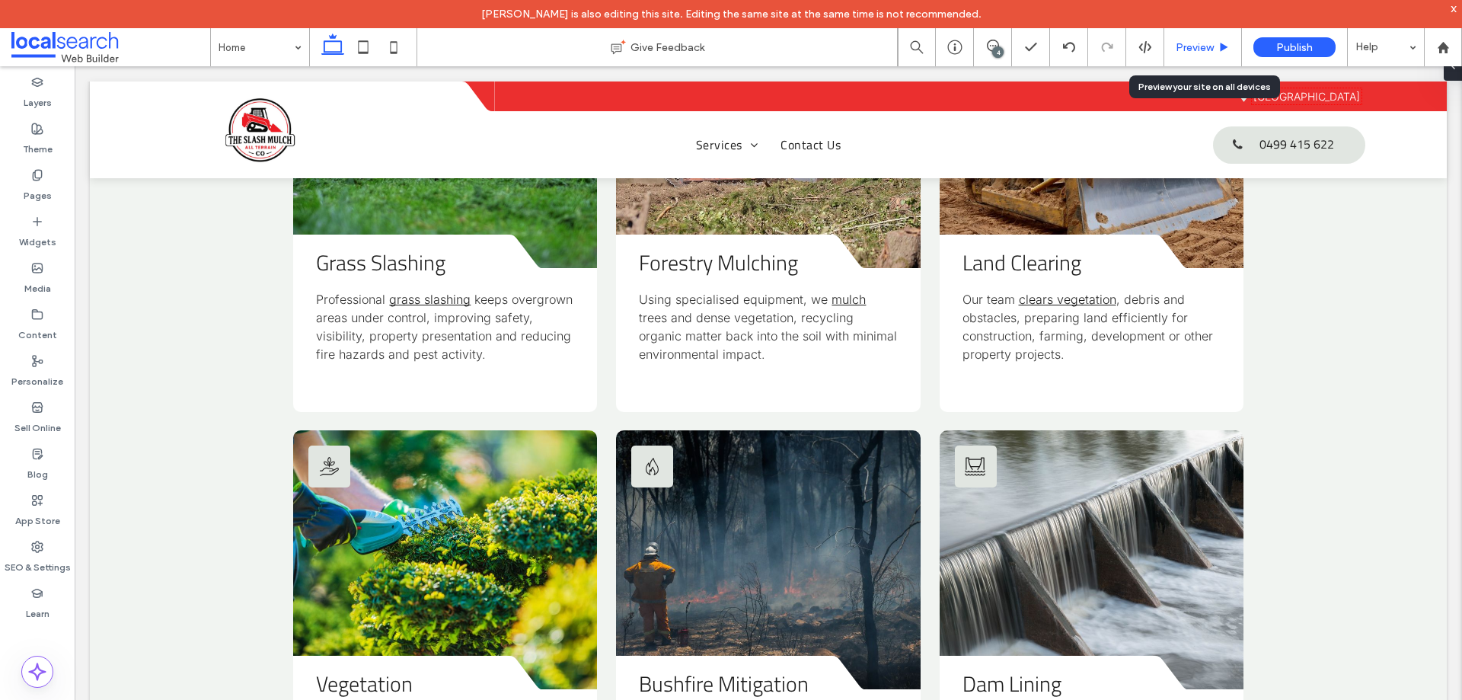
click at [1206, 59] on div "Preview" at bounding box center [1203, 47] width 78 height 38
click at [1188, 46] on span "Preview" at bounding box center [1194, 47] width 38 height 13
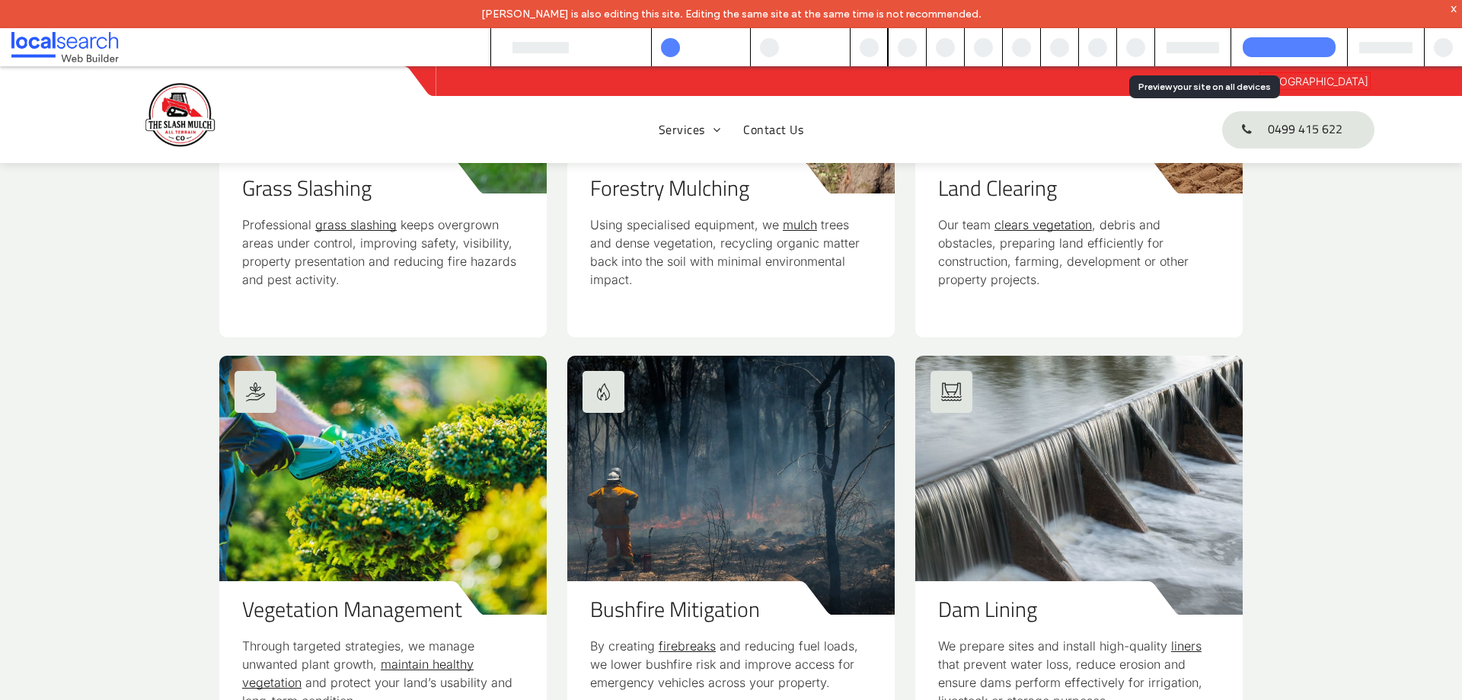
scroll to position [1870, 0]
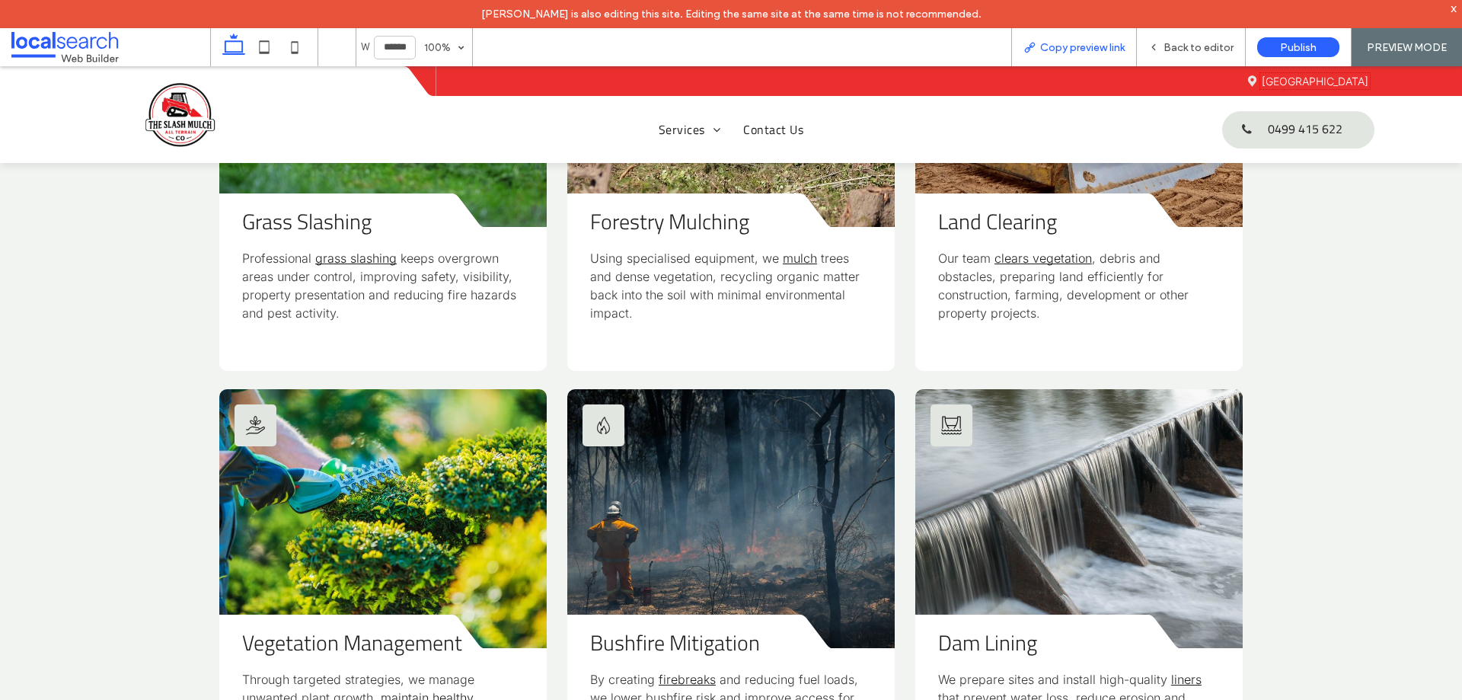
click at [1041, 49] on span "Copy preview link" at bounding box center [1082, 47] width 85 height 13
click at [1201, 49] on span "Back to editor" at bounding box center [1198, 47] width 70 height 13
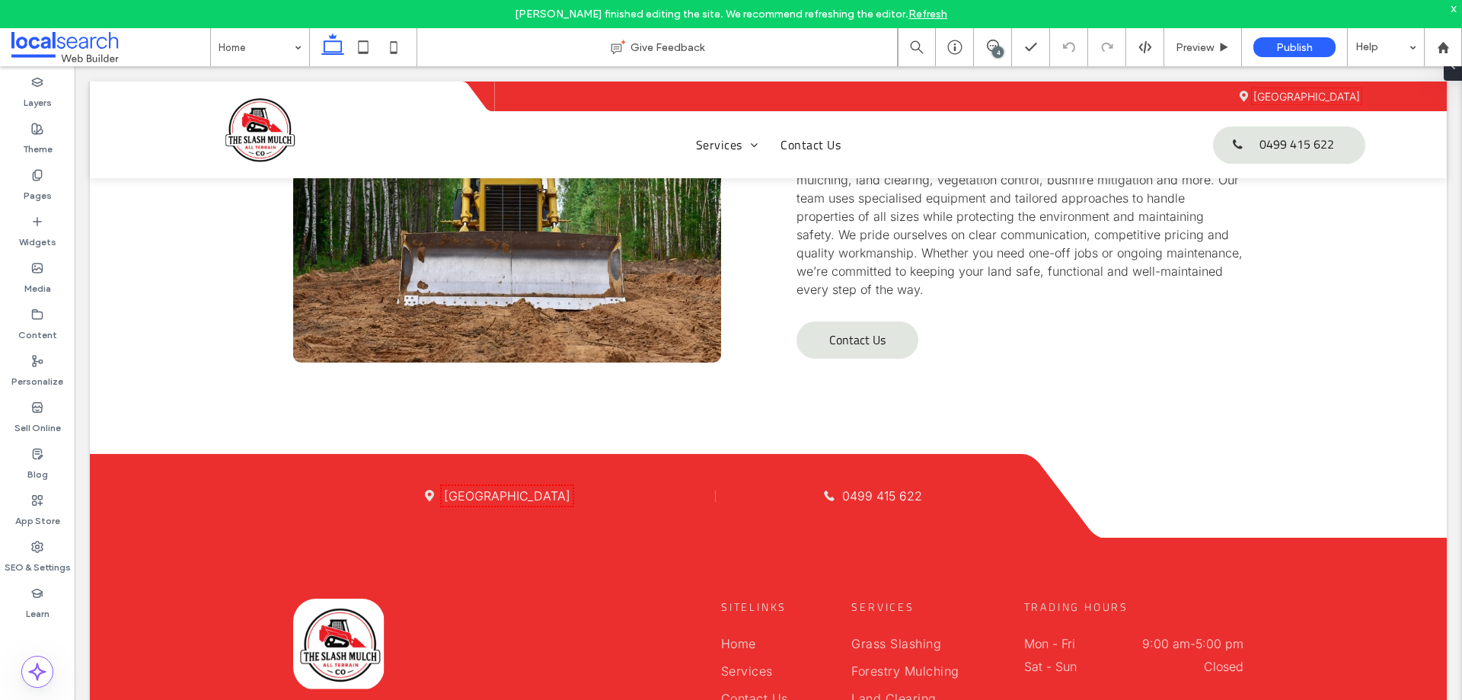
scroll to position [3784, 0]
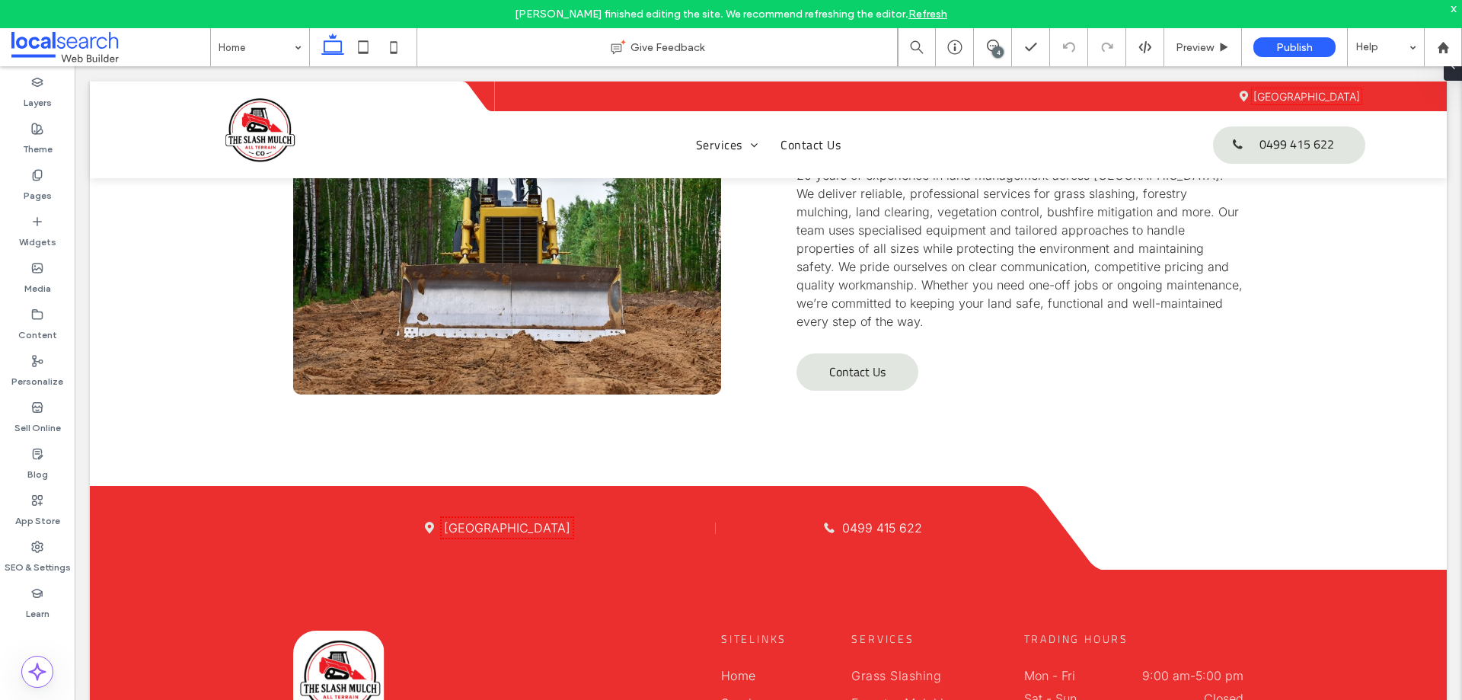
click at [914, 8] on link "Refresh" at bounding box center [927, 14] width 39 height 13
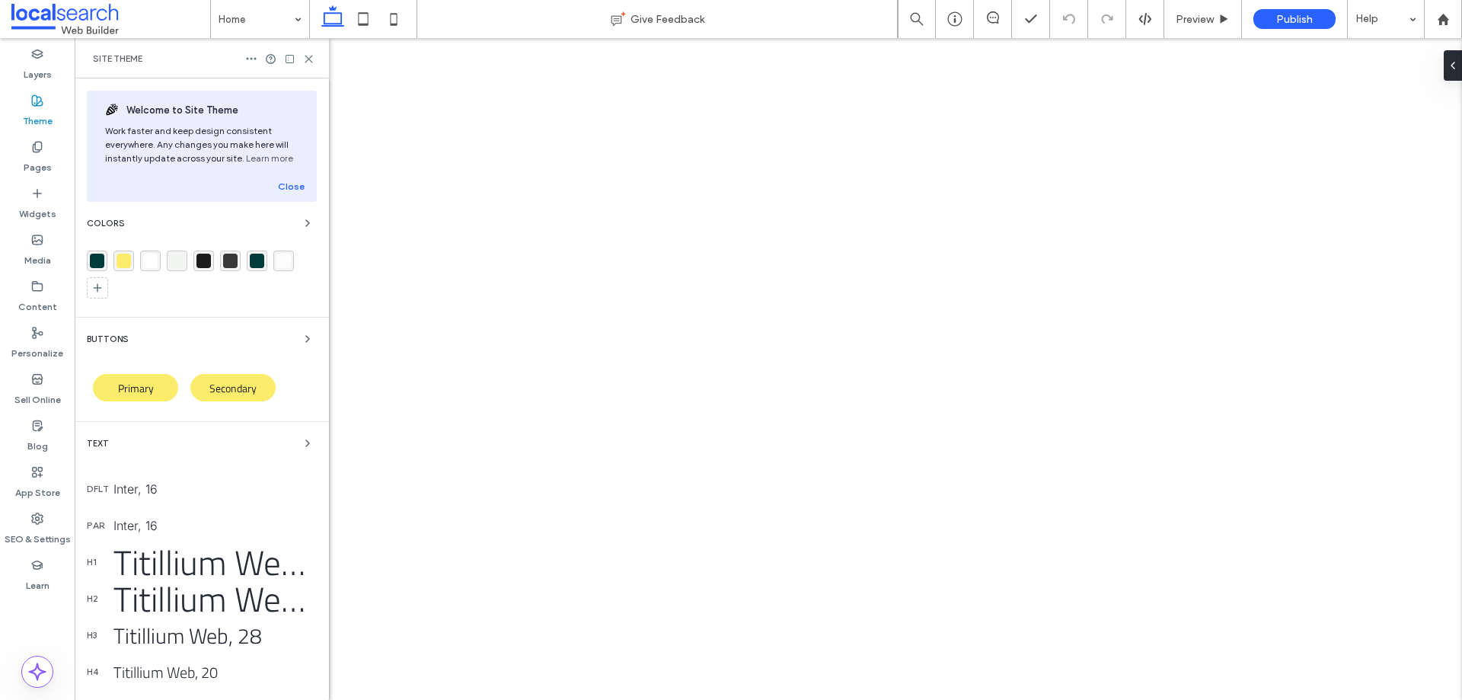
click at [353, 25] on icon at bounding box center [363, 19] width 30 height 30
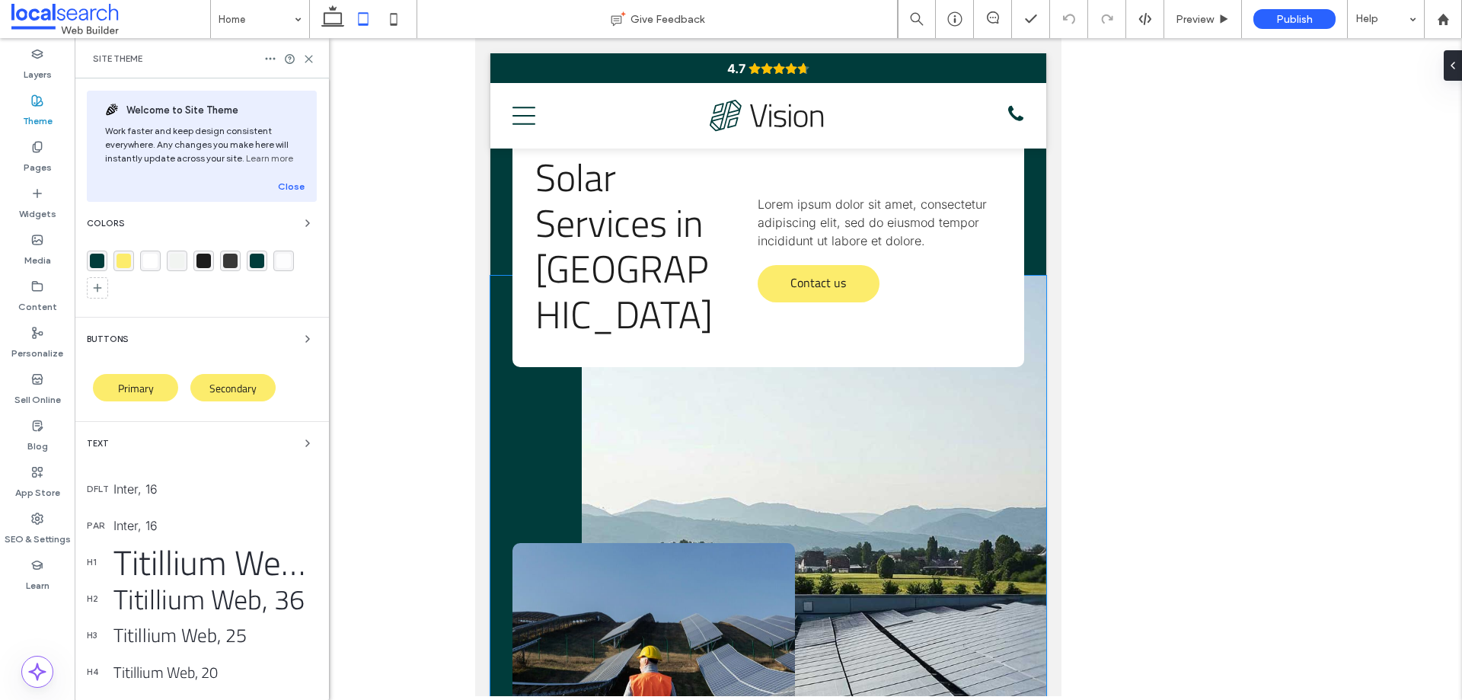
scroll to position [381, 0]
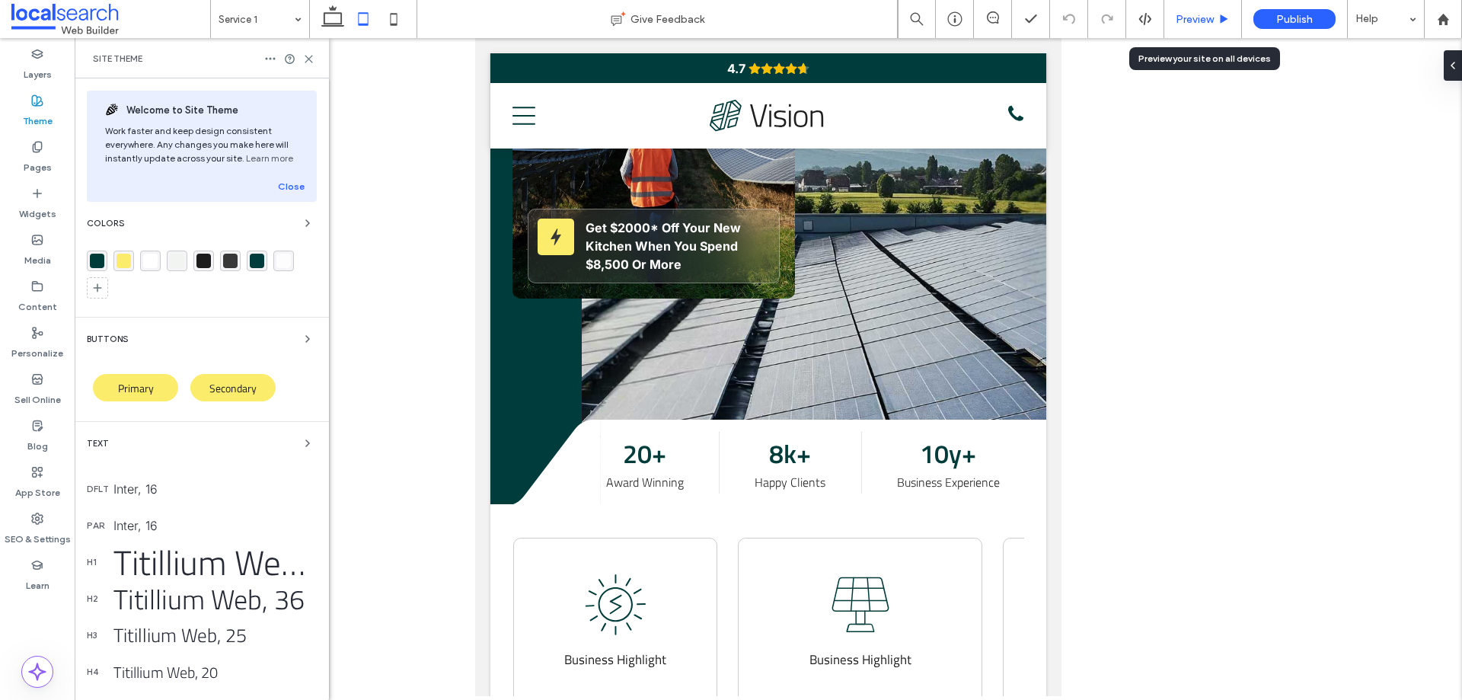
click at [1201, 21] on span "Preview" at bounding box center [1194, 19] width 38 height 13
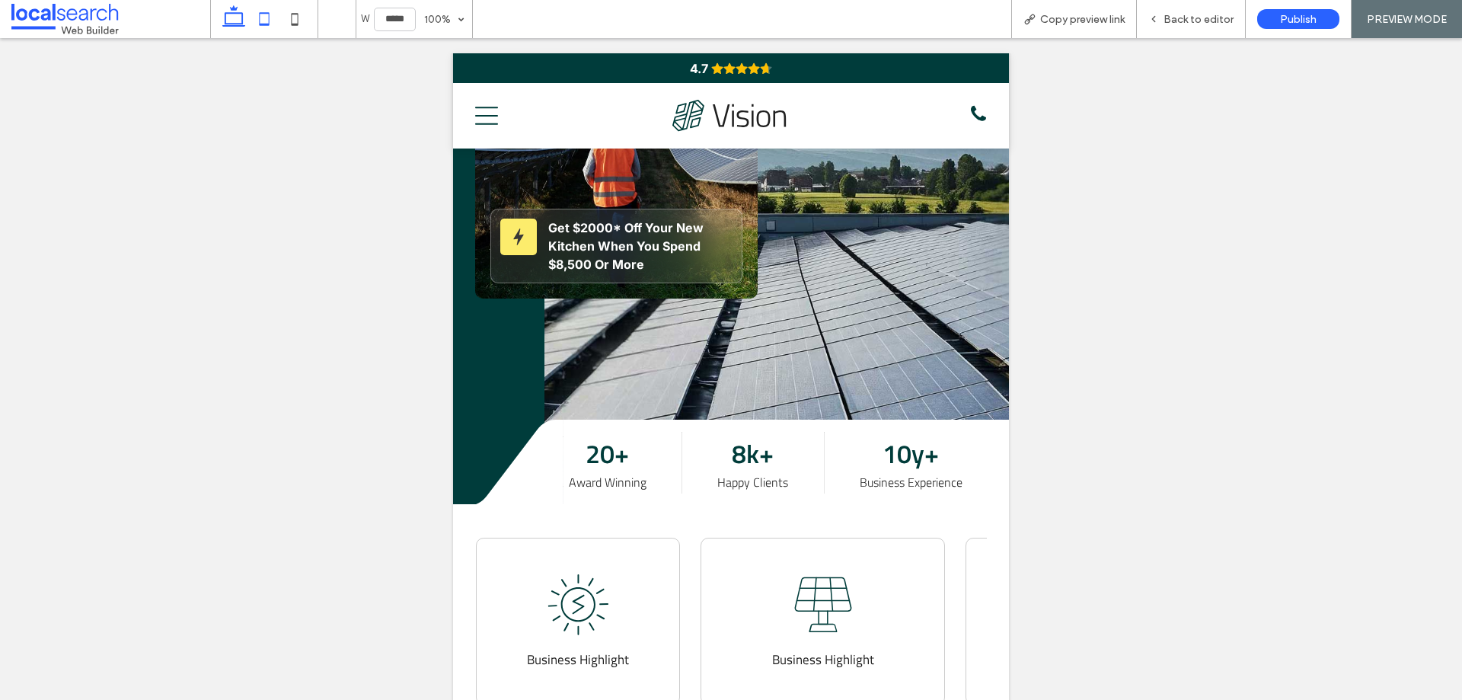
click at [245, 27] on icon at bounding box center [233, 19] width 30 height 30
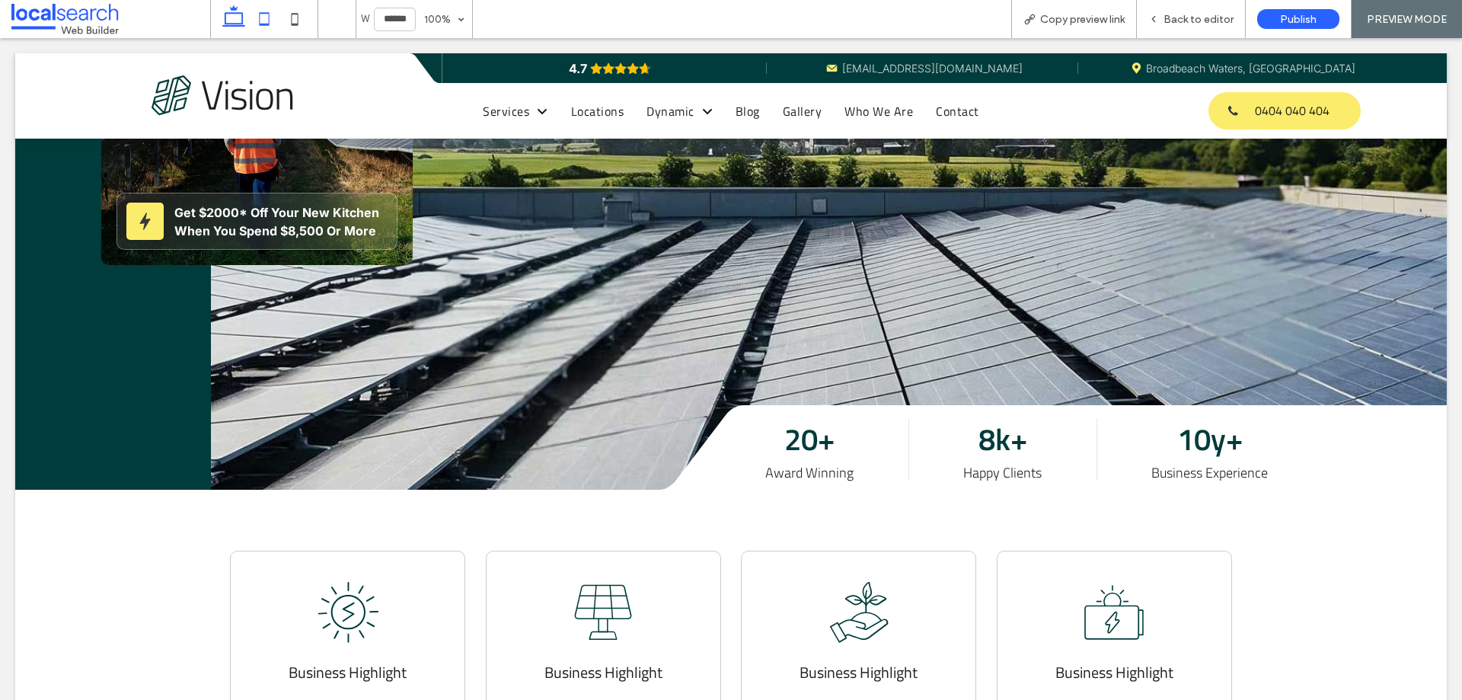
click at [269, 22] on use at bounding box center [265, 18] width 10 height 13
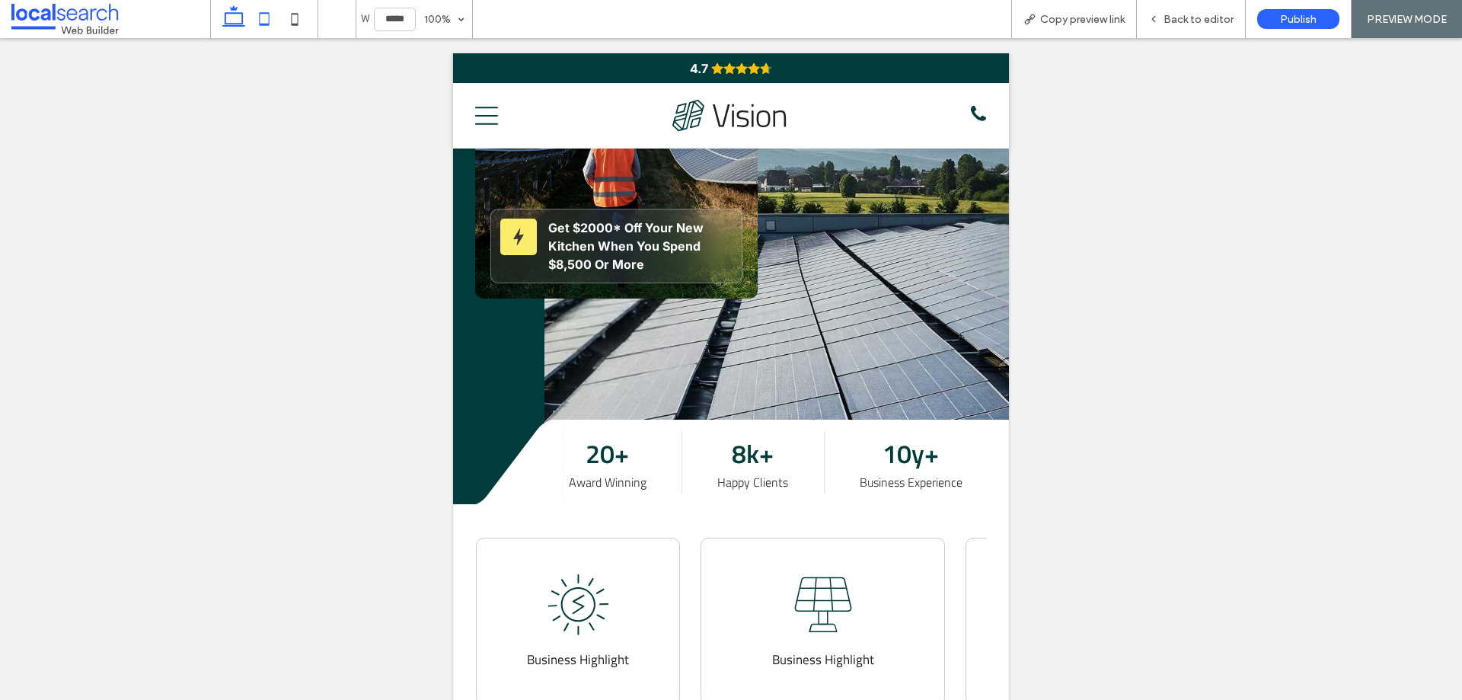
click at [230, 35] on span at bounding box center [233, 19] width 30 height 38
type input "******"
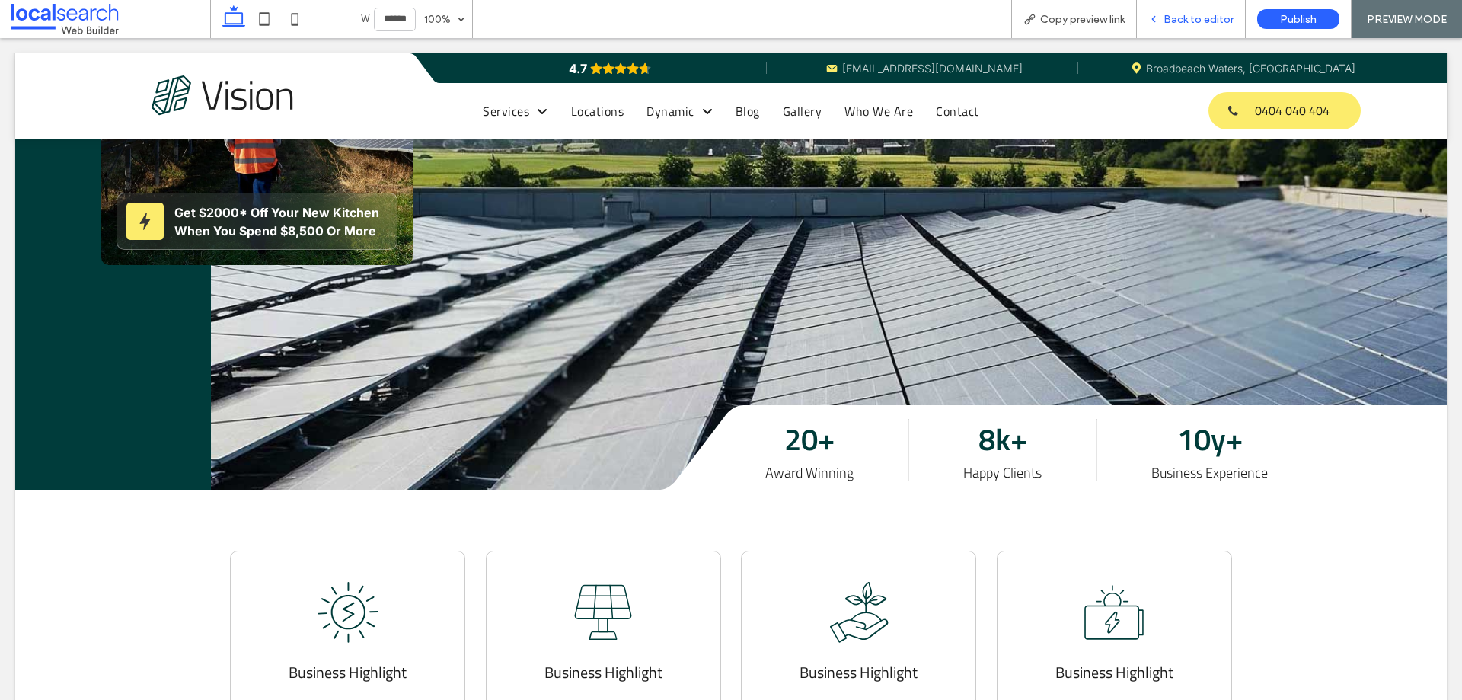
click at [1184, 13] on span "Back to editor" at bounding box center [1198, 19] width 70 height 13
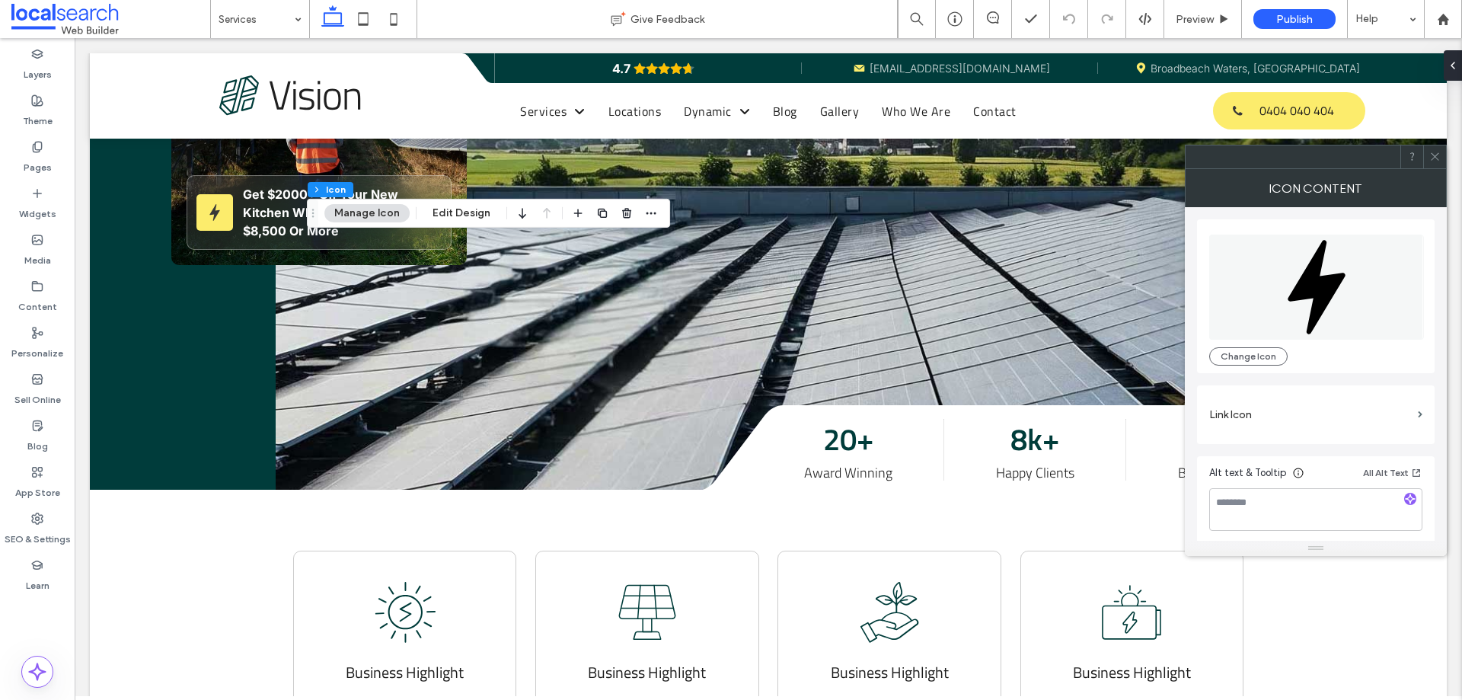
click at [1435, 162] on span at bounding box center [1434, 156] width 11 height 23
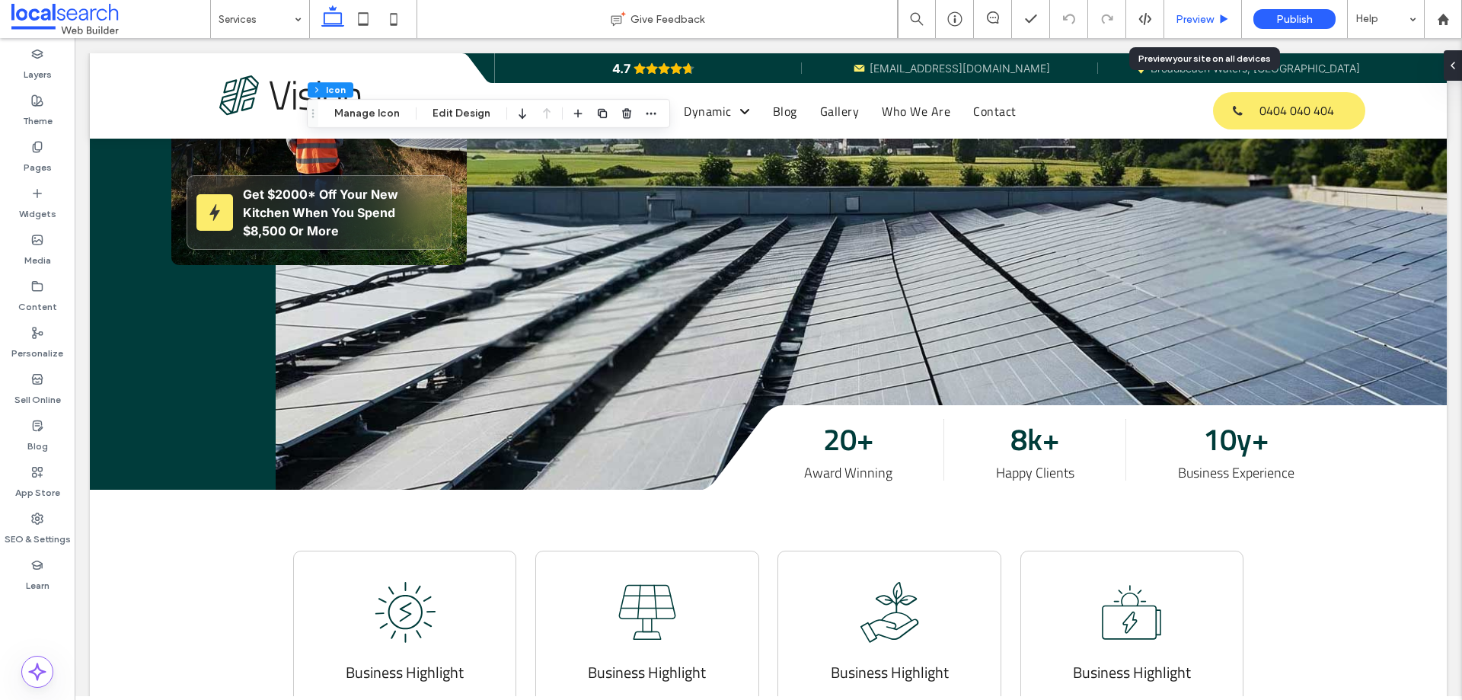
click at [1201, 23] on span "Preview" at bounding box center [1194, 19] width 38 height 13
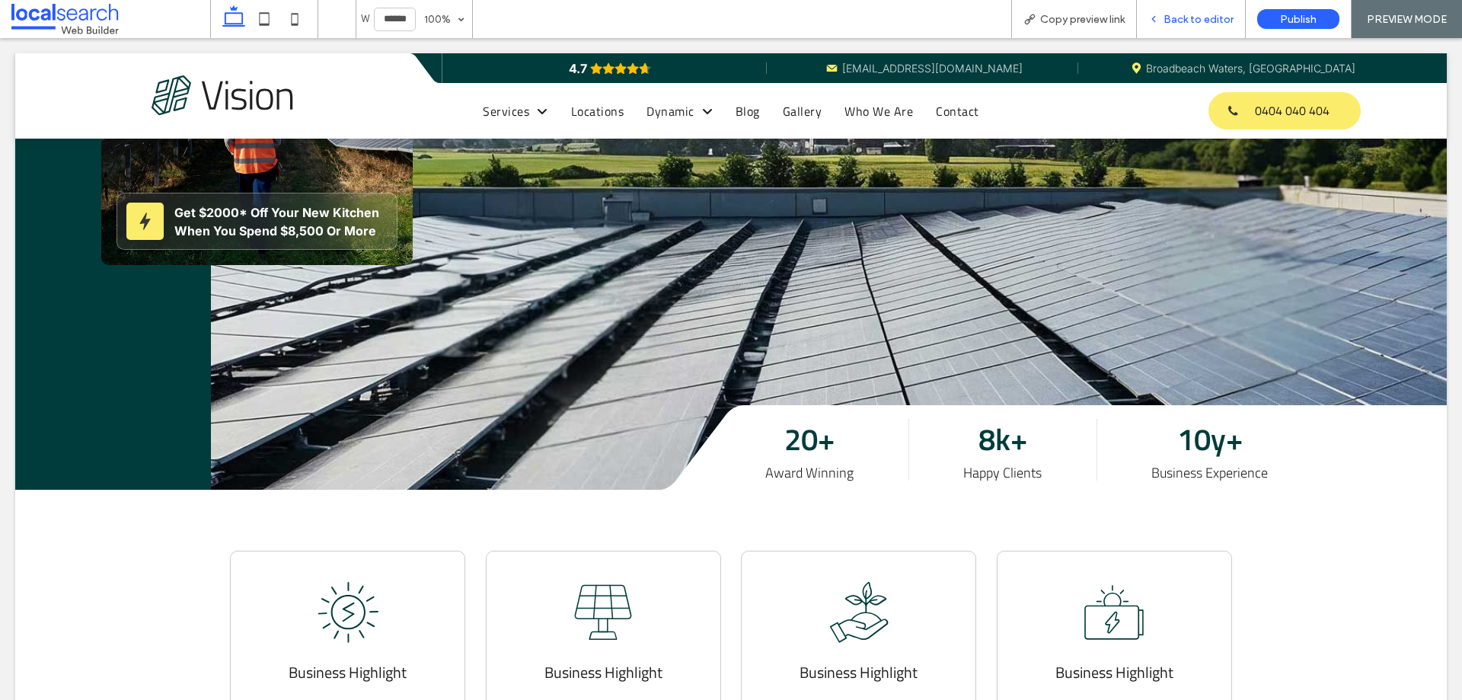
drag, startPoint x: 1070, startPoint y: 27, endPoint x: 1178, endPoint y: 0, distance: 110.8
click at [1074, 27] on div "Copy preview link" at bounding box center [1074, 19] width 126 height 38
click at [1112, 16] on span "Copy preview link" at bounding box center [1082, 19] width 85 height 13
click at [269, 24] on use at bounding box center [265, 18] width 10 height 13
type input "*****"
